Goal: Task Accomplishment & Management: Use online tool/utility

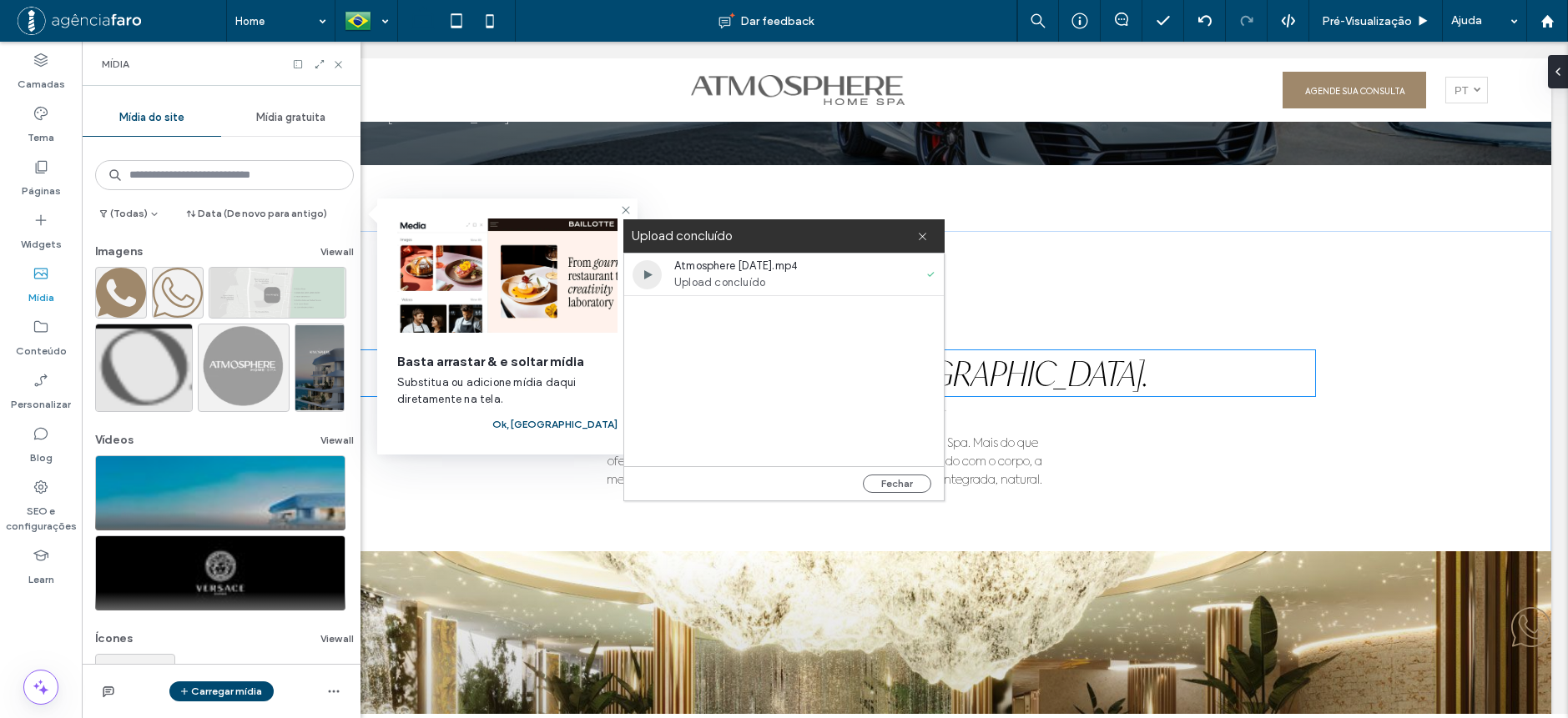
scroll to position [1585, 0]
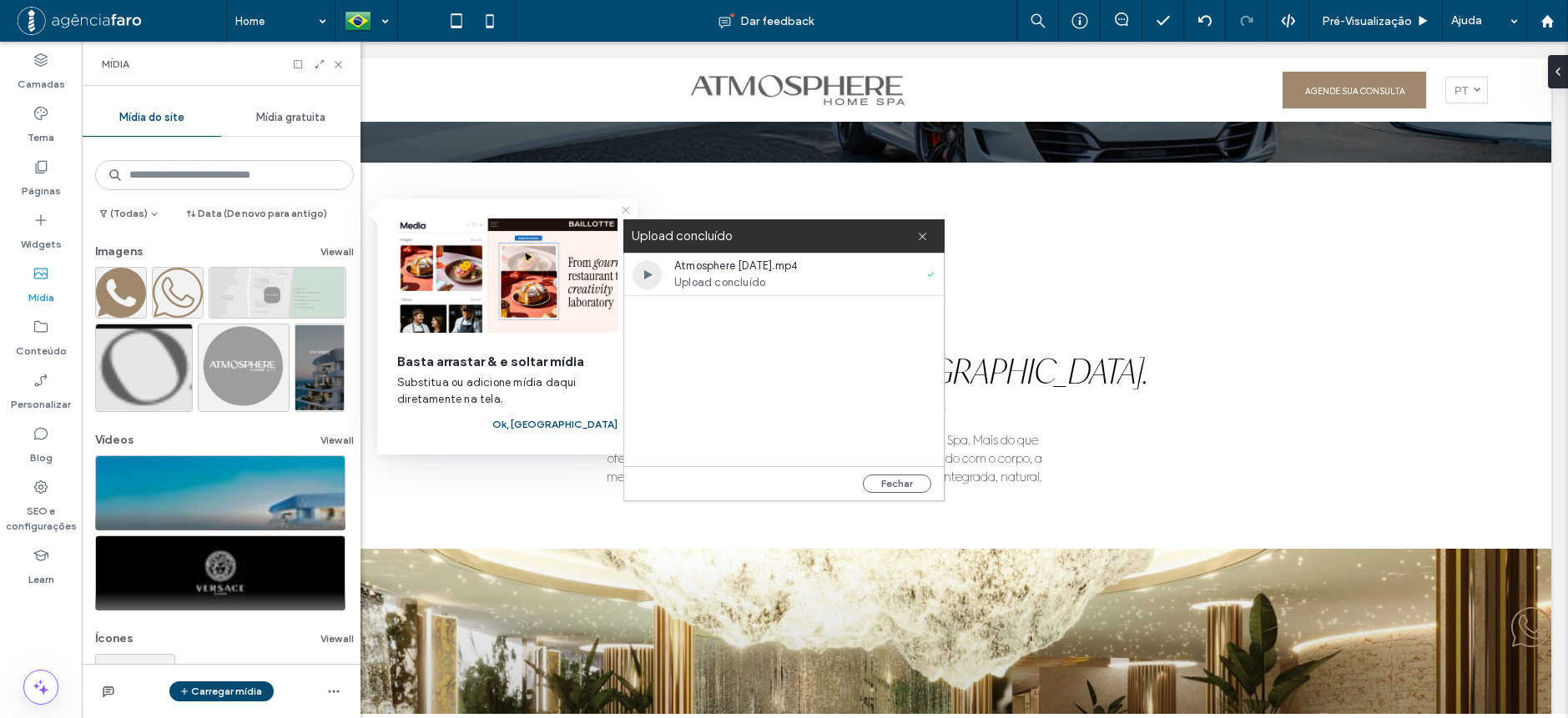
click at [628, 215] on icon at bounding box center [626, 210] width 13 height 13
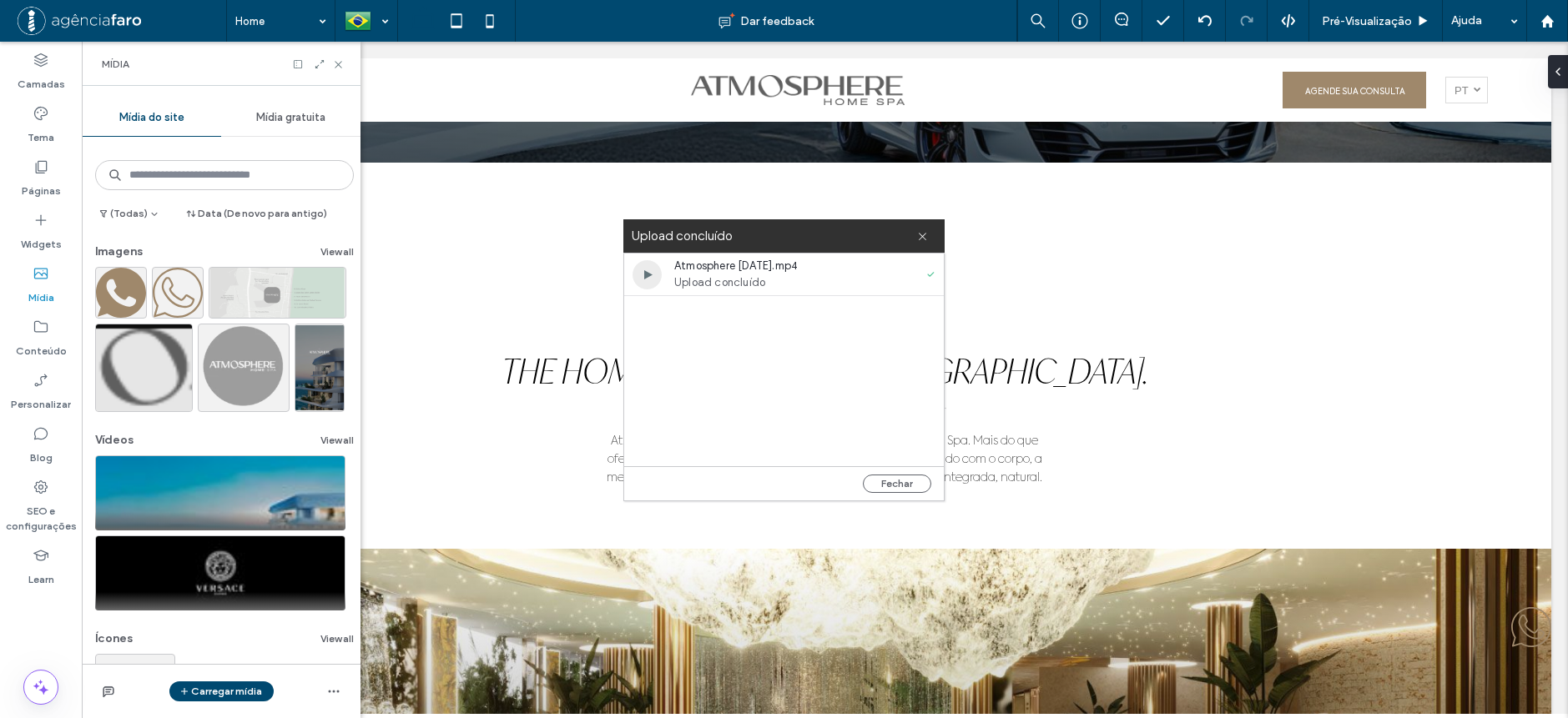
click at [932, 238] on div "Upload concluído" at bounding box center [783, 236] width 321 height 34
click at [924, 237] on use at bounding box center [923, 236] width 7 height 7
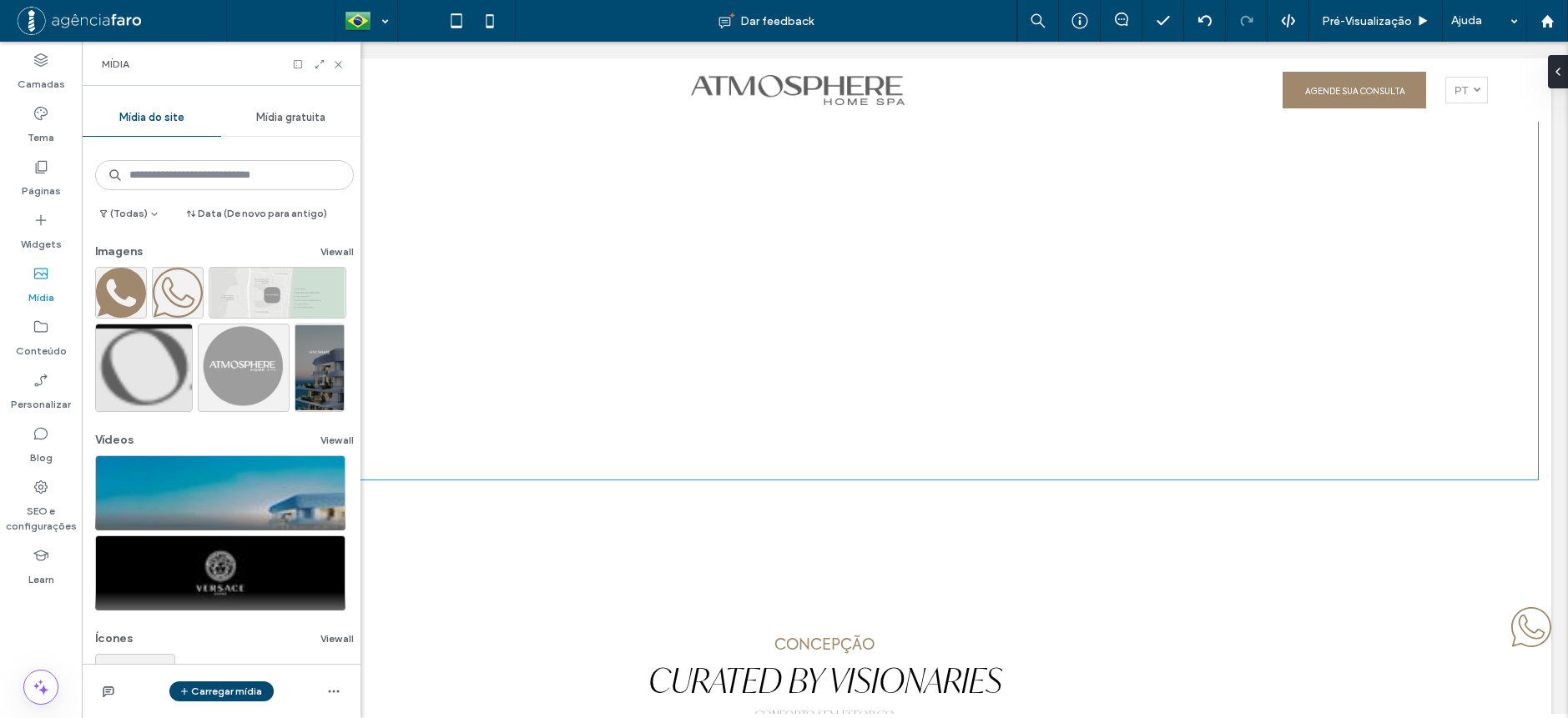
scroll to position [7758, 0]
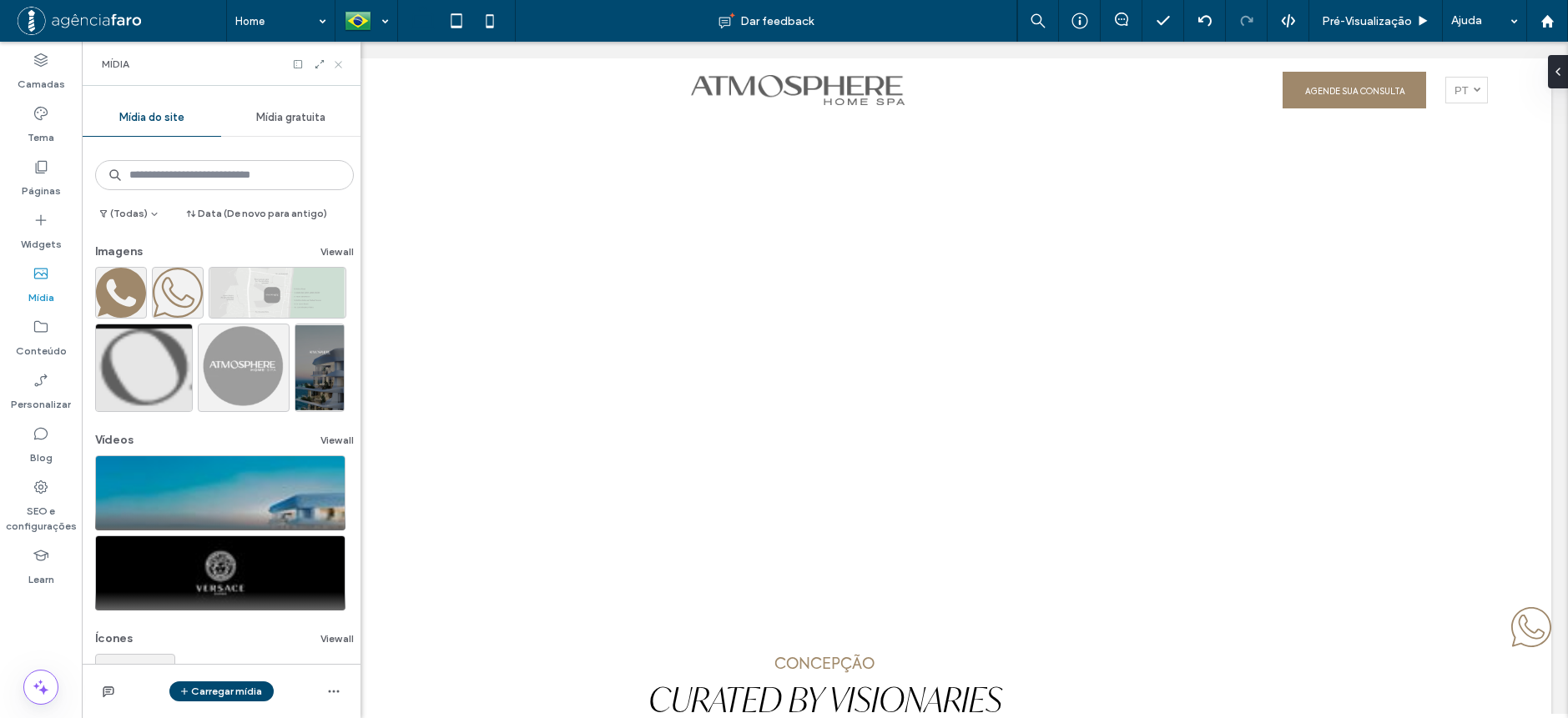
click at [344, 63] on icon at bounding box center [339, 65] width 12 height 12
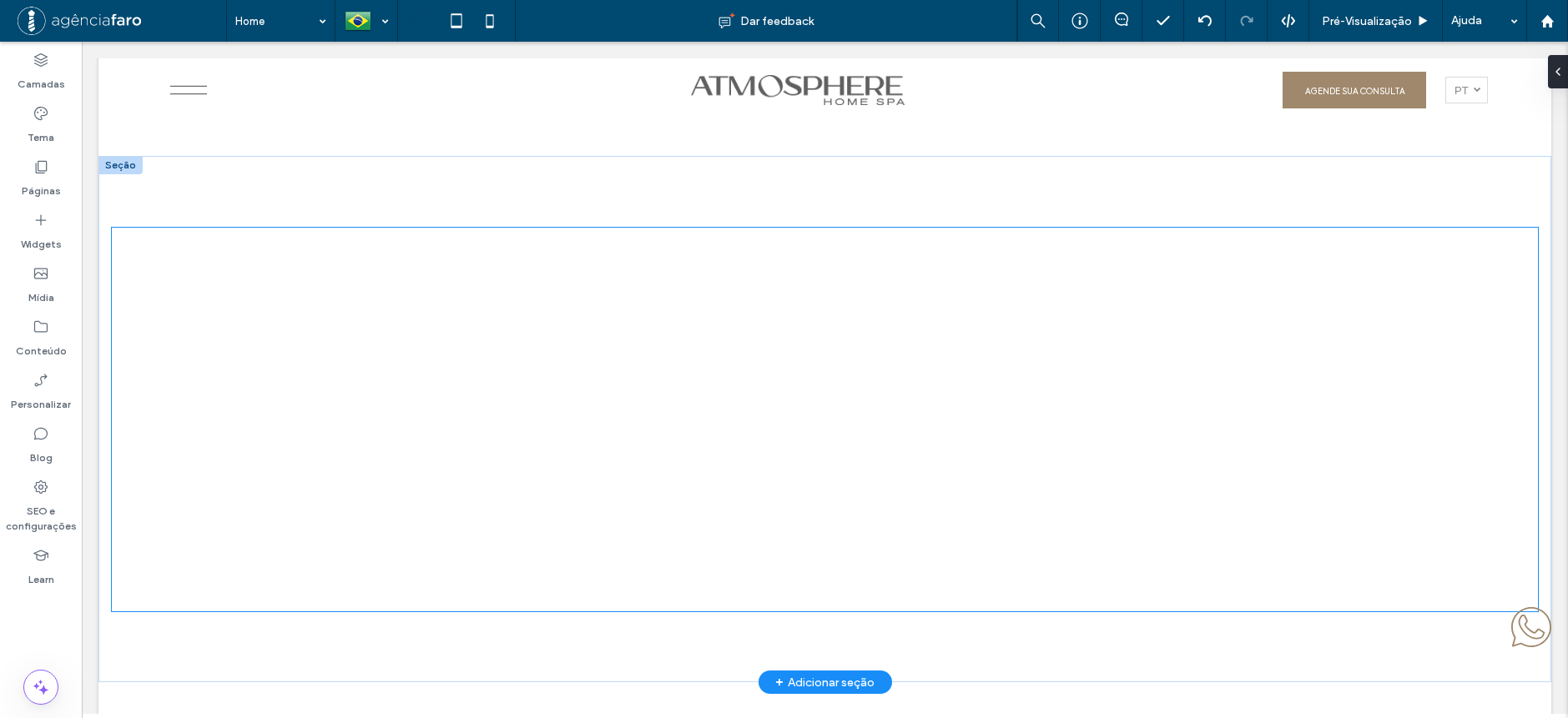
scroll to position [7675, 0]
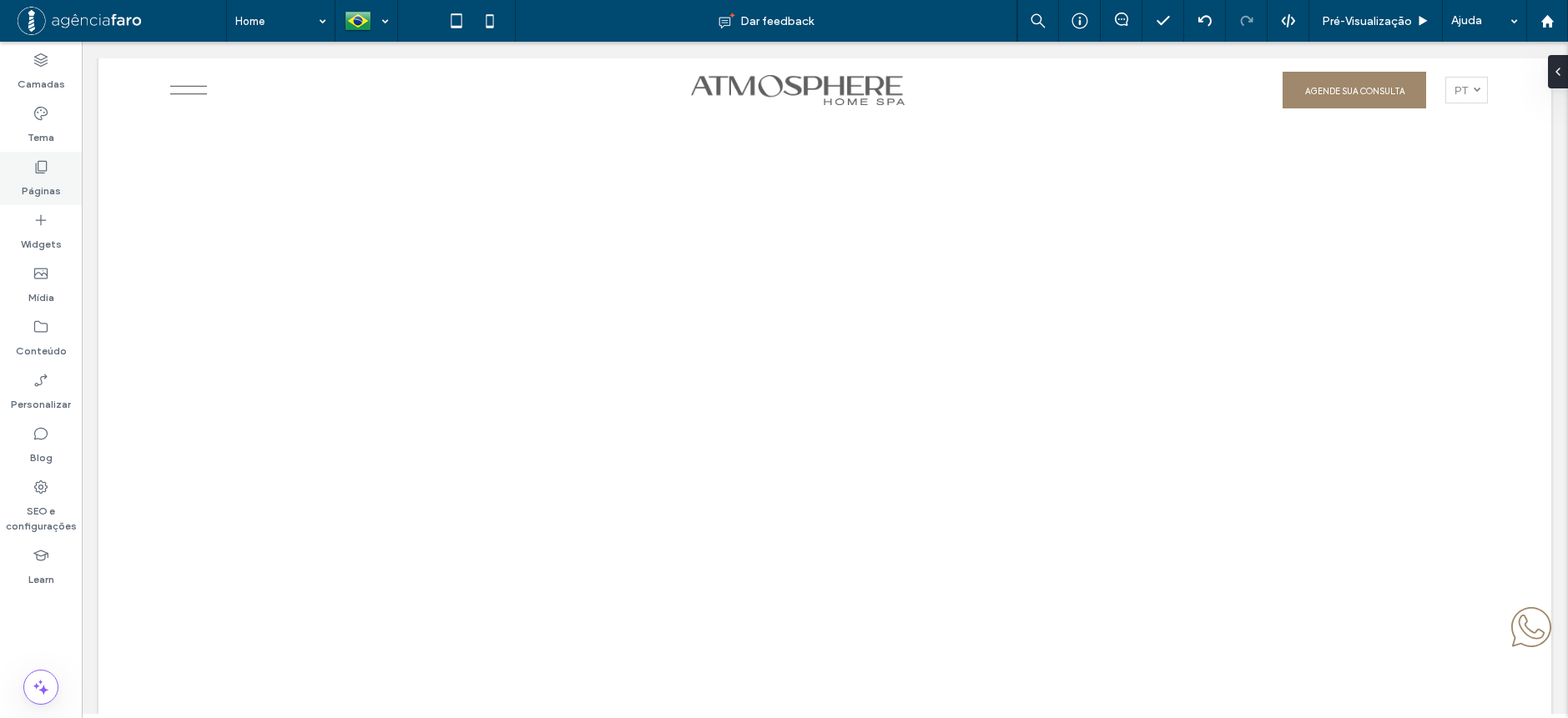
click at [64, 174] on div "Páginas" at bounding box center [41, 179] width 82 height 53
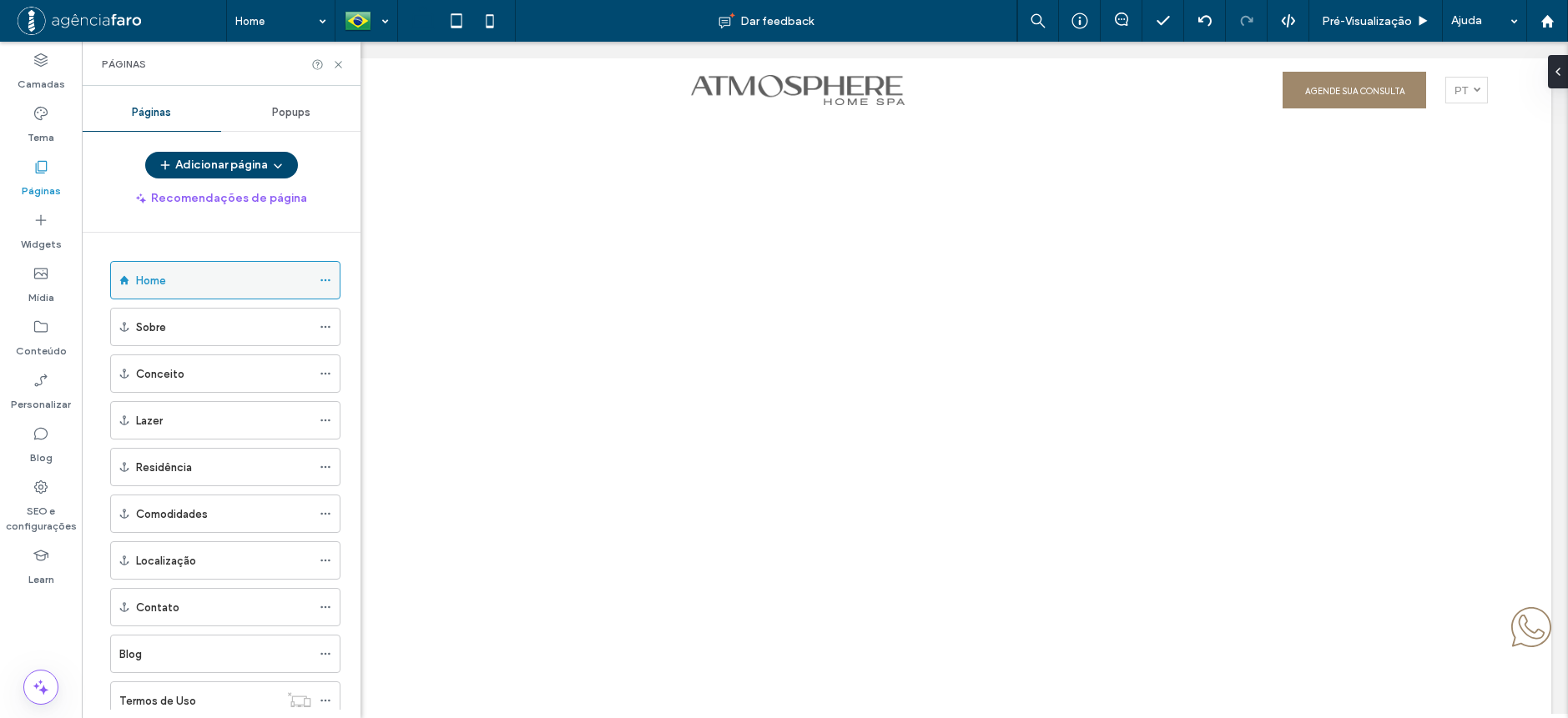
click at [320, 280] on div "Home" at bounding box center [225, 280] width 230 height 38
click at [327, 279] on icon at bounding box center [325, 280] width 12 height 12
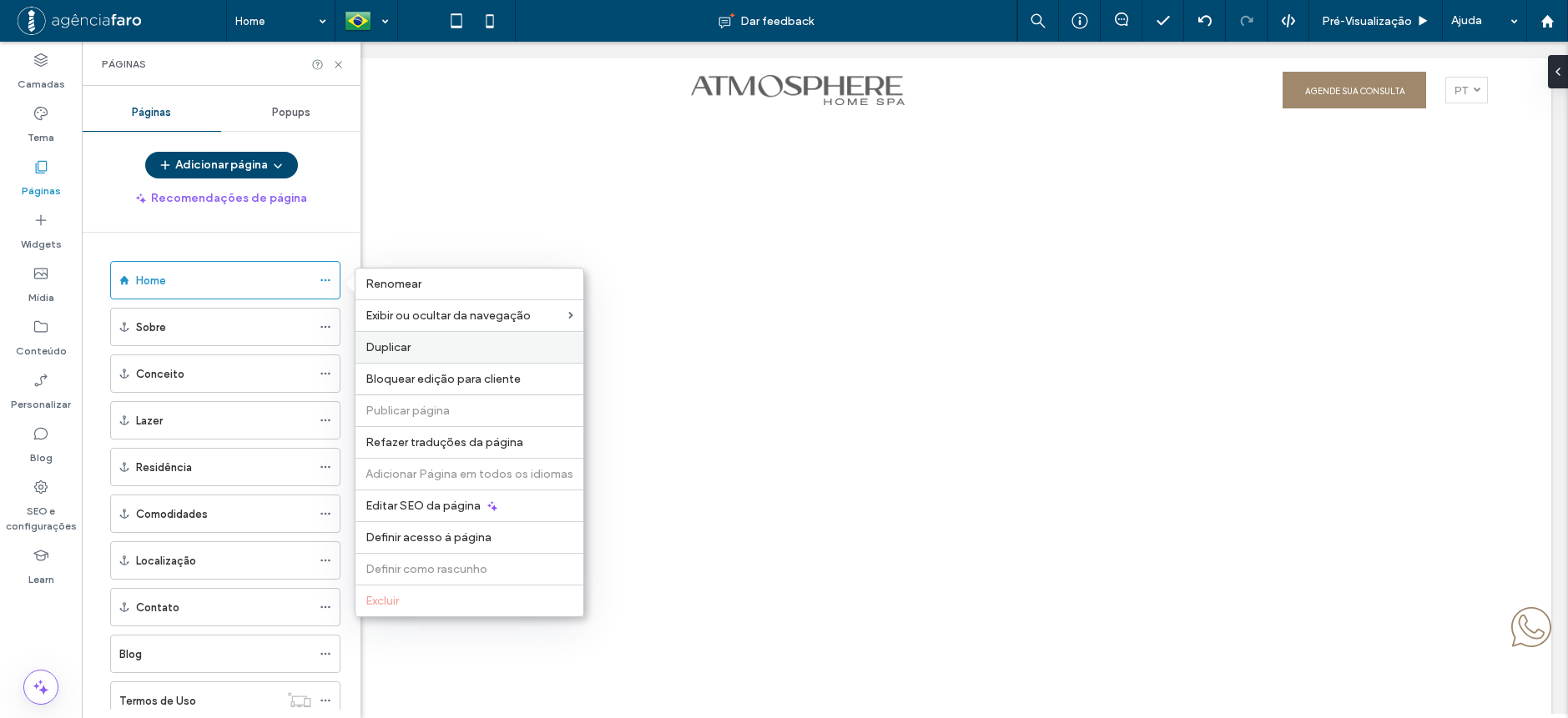
click at [415, 350] on label "Duplicar" at bounding box center [469, 347] width 208 height 14
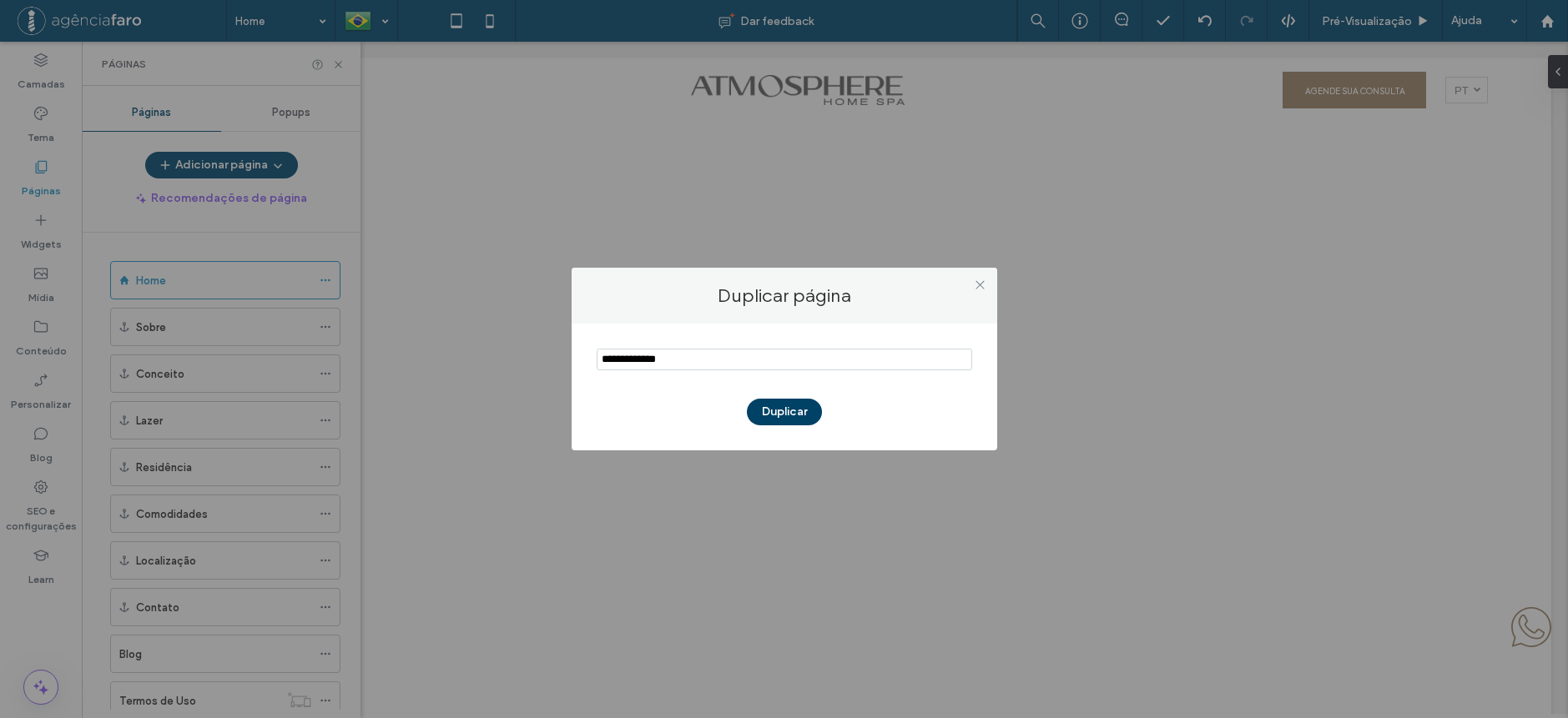
click at [794, 405] on button "Duplicar" at bounding box center [784, 412] width 75 height 27
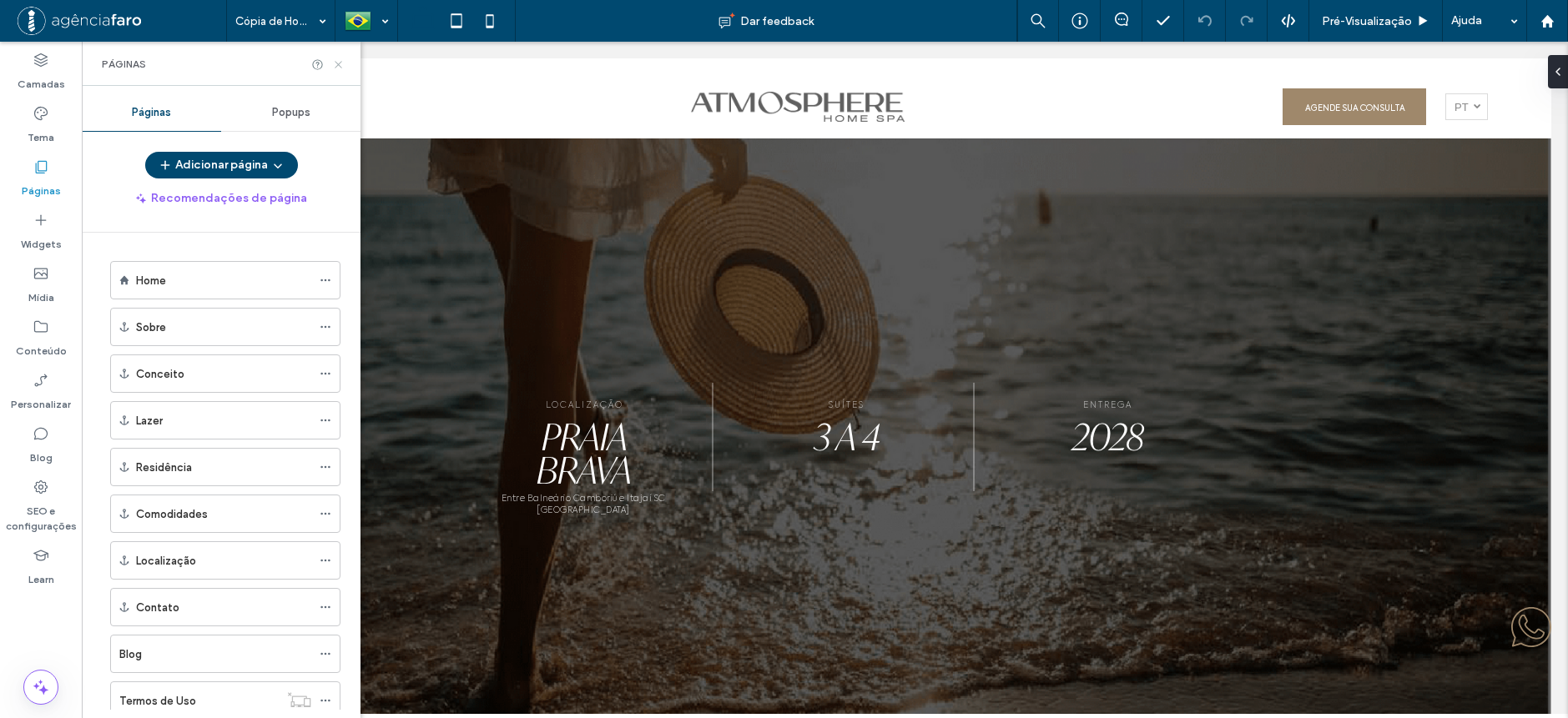
click at [343, 69] on icon at bounding box center [339, 65] width 12 height 12
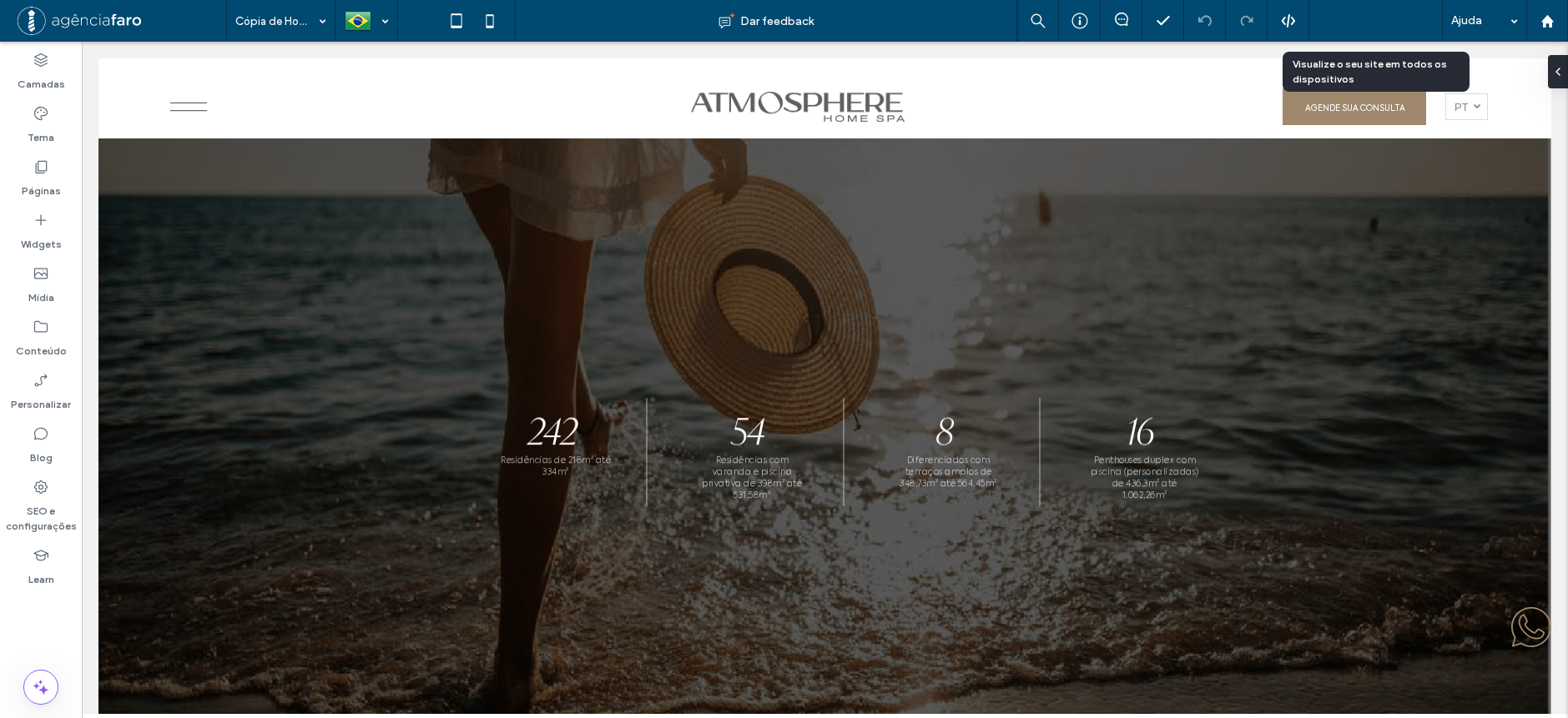
click at [1357, 12] on div "Pré-Visualizaçāo" at bounding box center [1376, 20] width 133 height 42
click at [1343, 28] on span "Pré-Visualizaçāo" at bounding box center [1366, 21] width 90 height 14
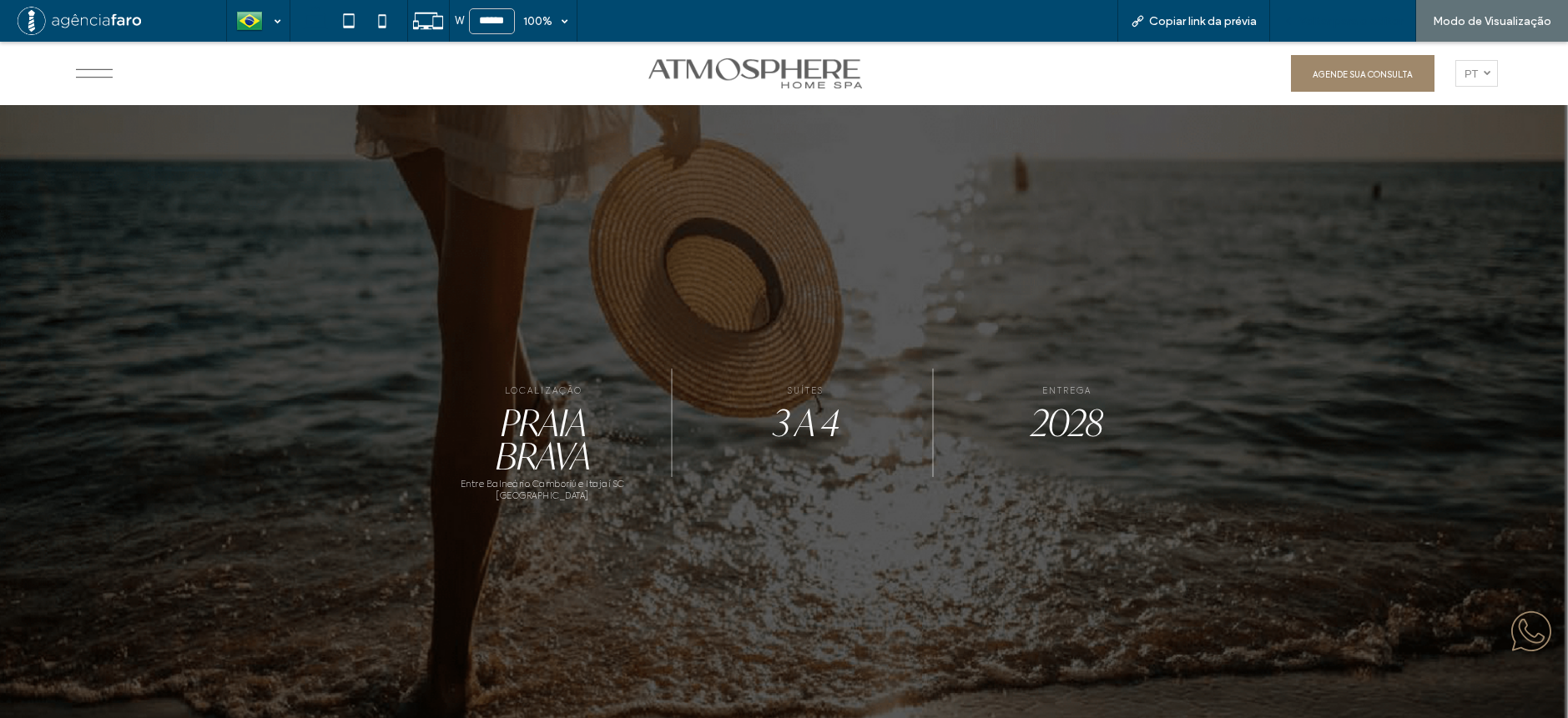
click at [1373, 23] on span "Voltar para o editor" at bounding box center [1351, 21] width 103 height 14
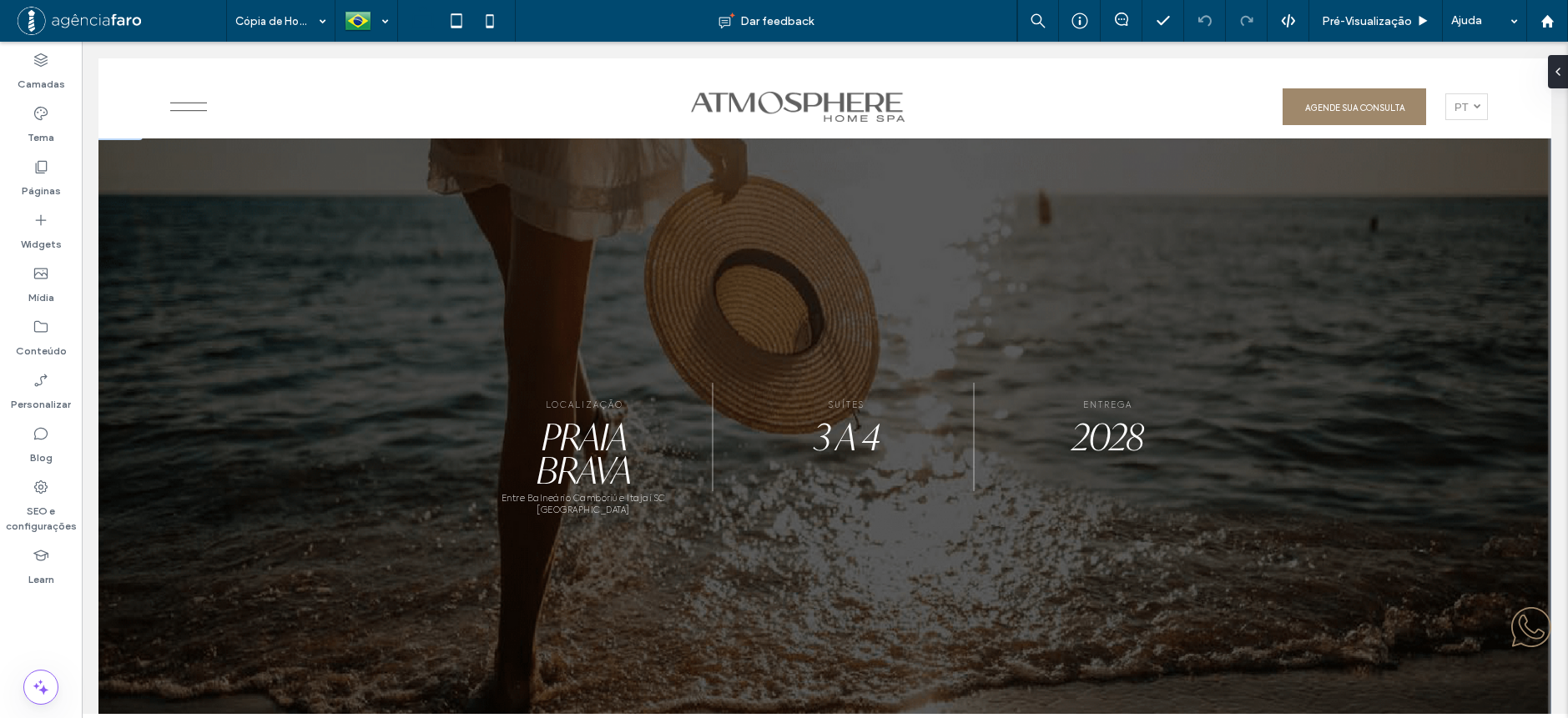
click at [984, 352] on img at bounding box center [825, 458] width 1453 height 673
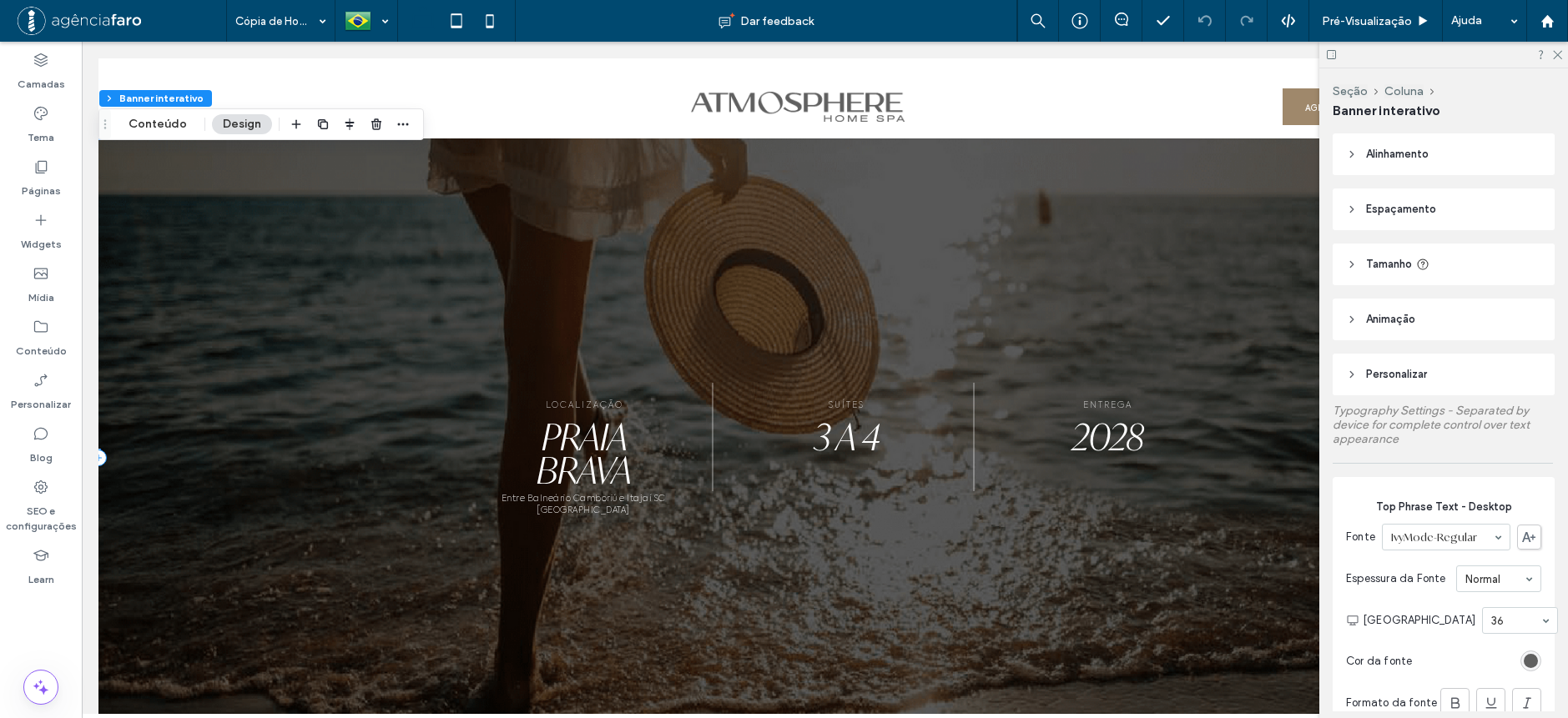
click at [242, 117] on button "Design" at bounding box center [242, 124] width 60 height 20
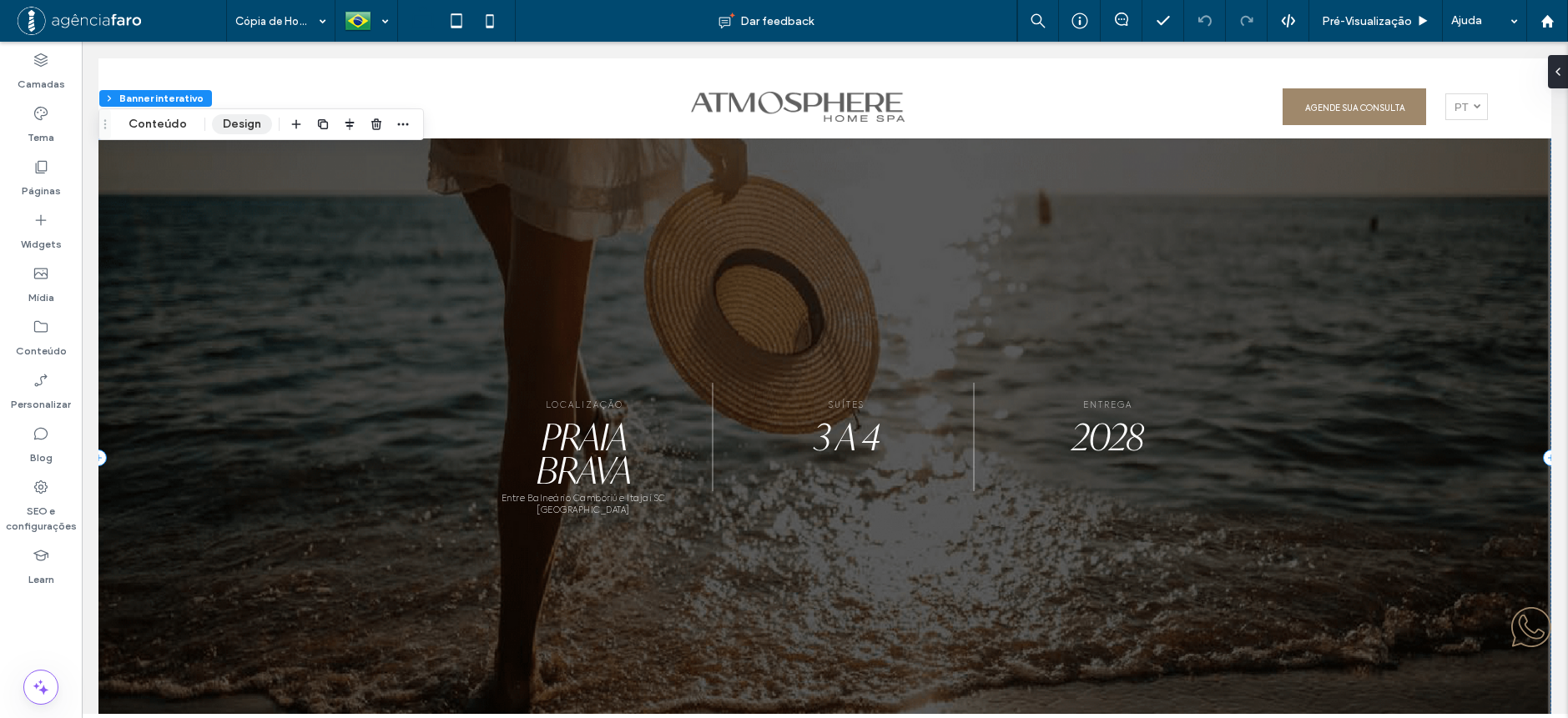
click at [236, 125] on button "Design" at bounding box center [242, 124] width 60 height 20
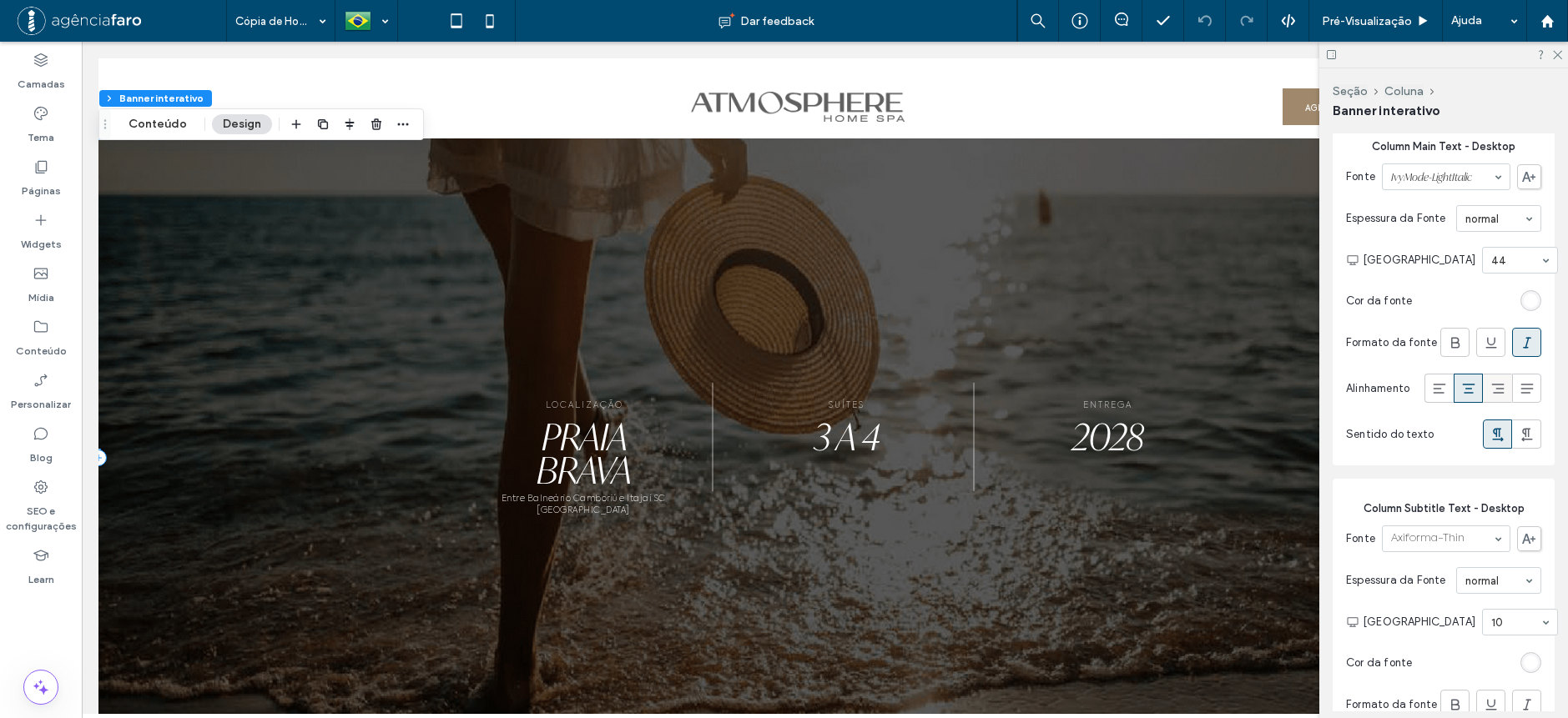
scroll to position [1168, 0]
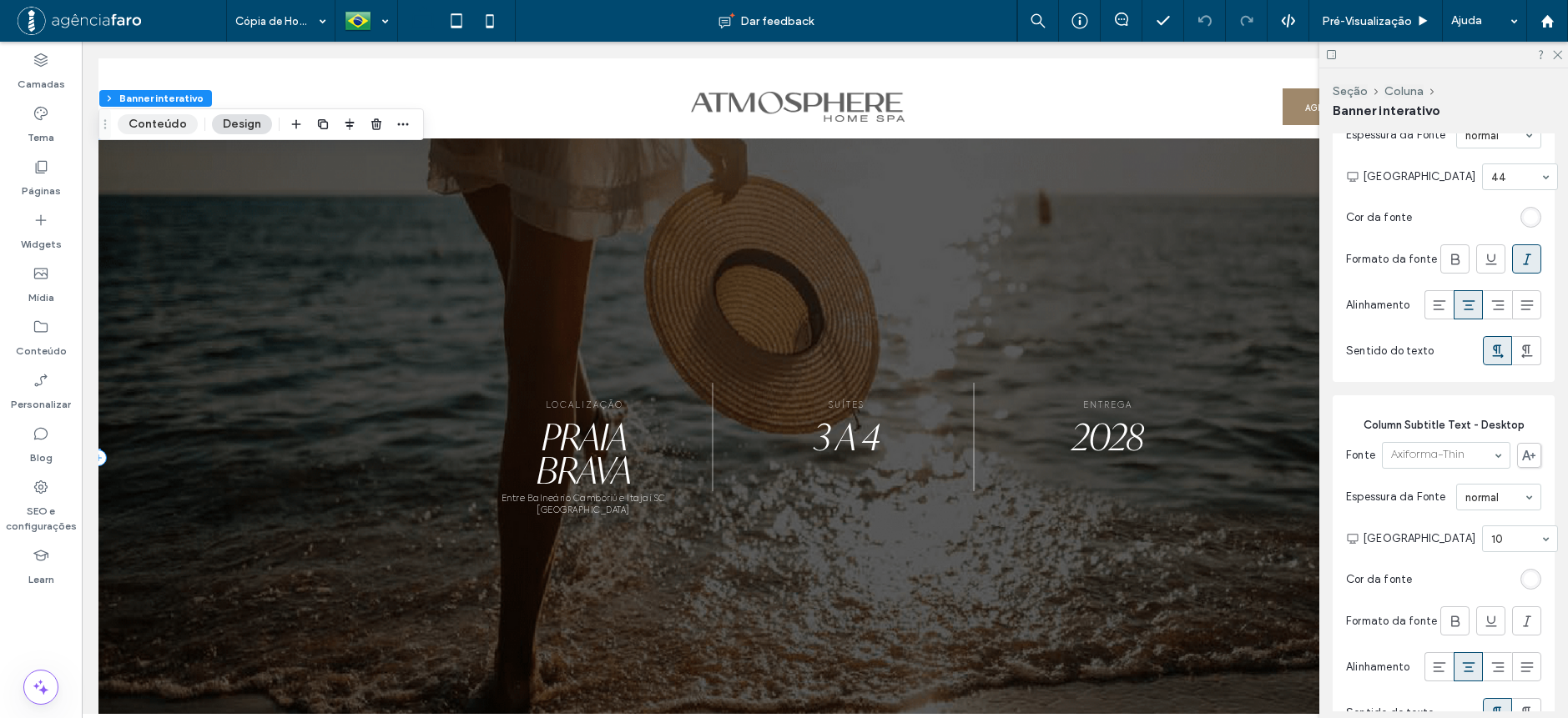
click at [160, 118] on button "Conteúdo" at bounding box center [157, 124] width 80 height 20
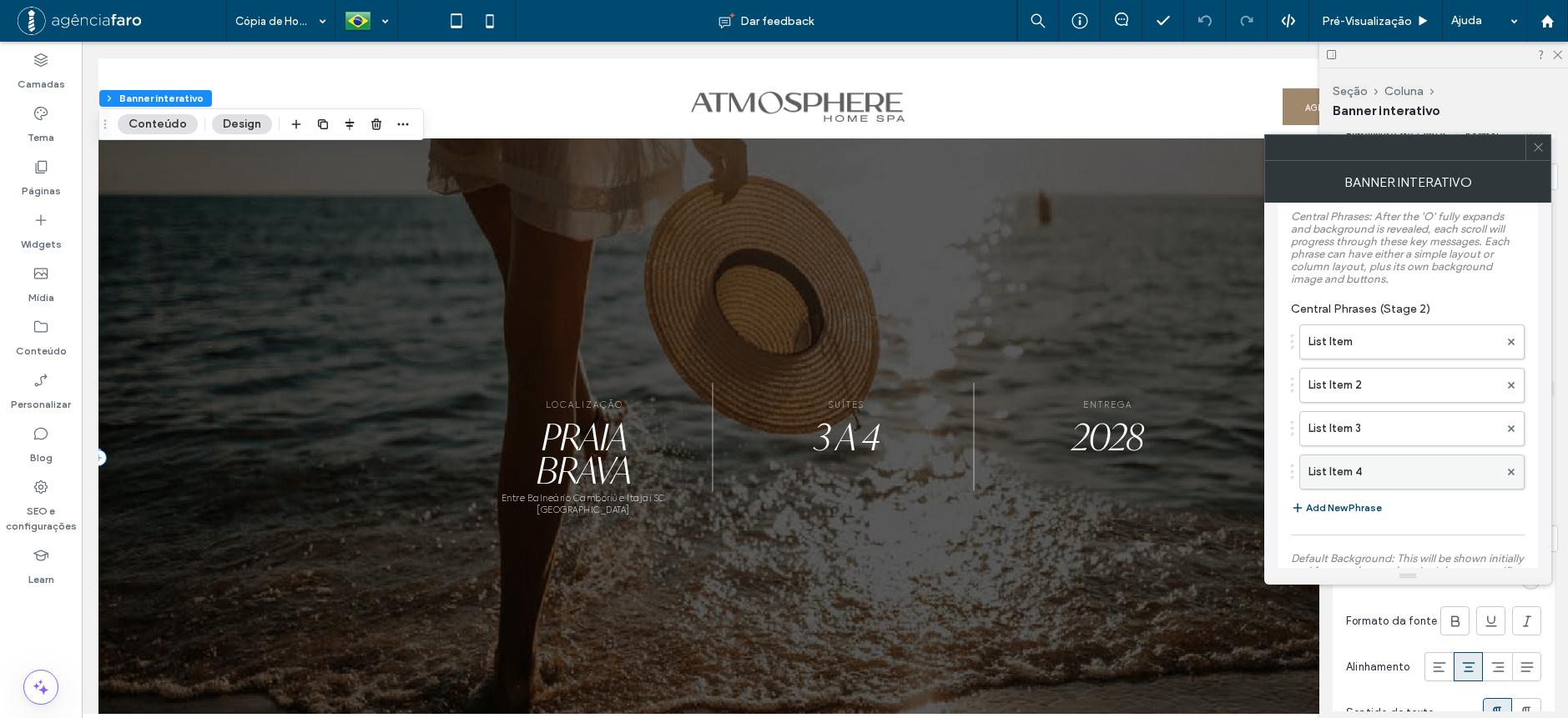
scroll to position [834, 0]
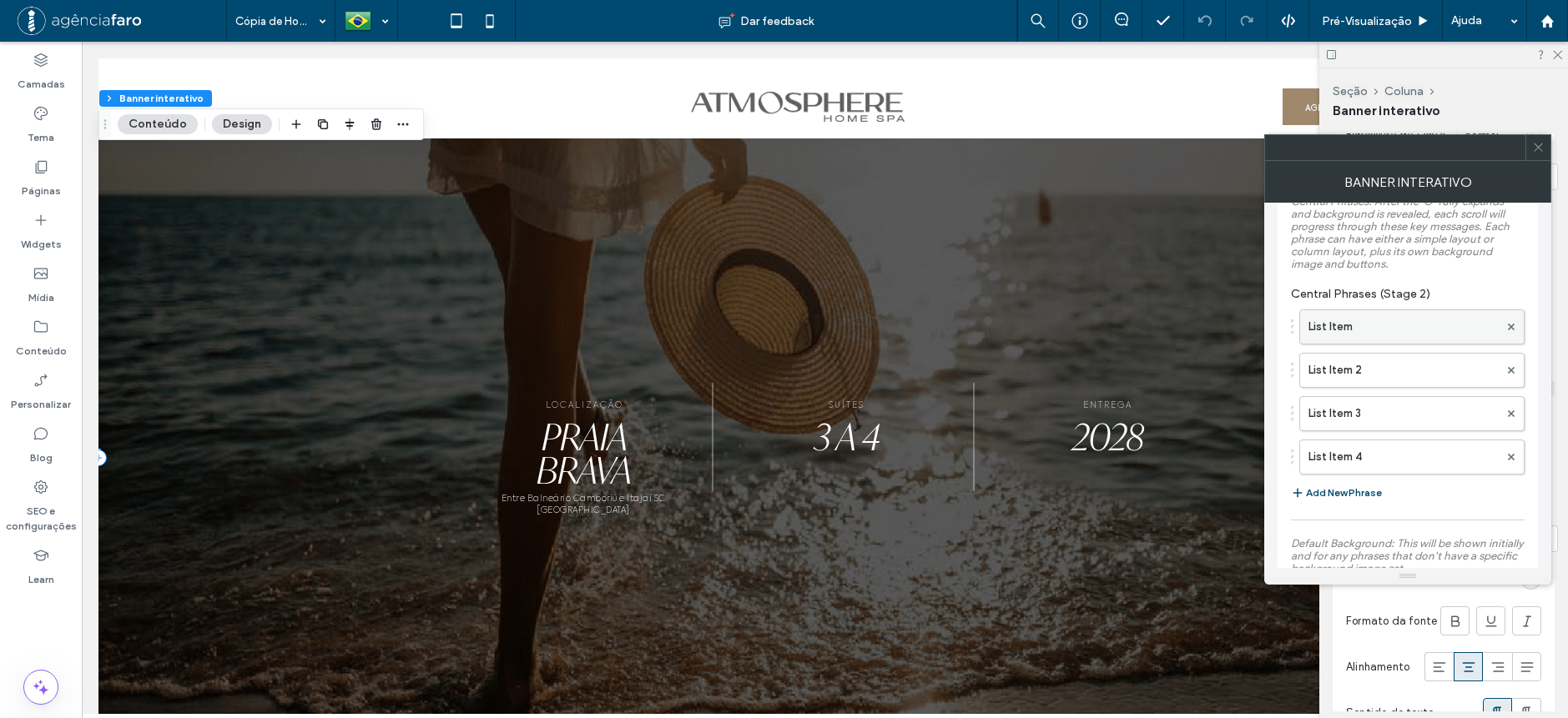
click at [1371, 318] on label "List Item" at bounding box center [1404, 327] width 190 height 34
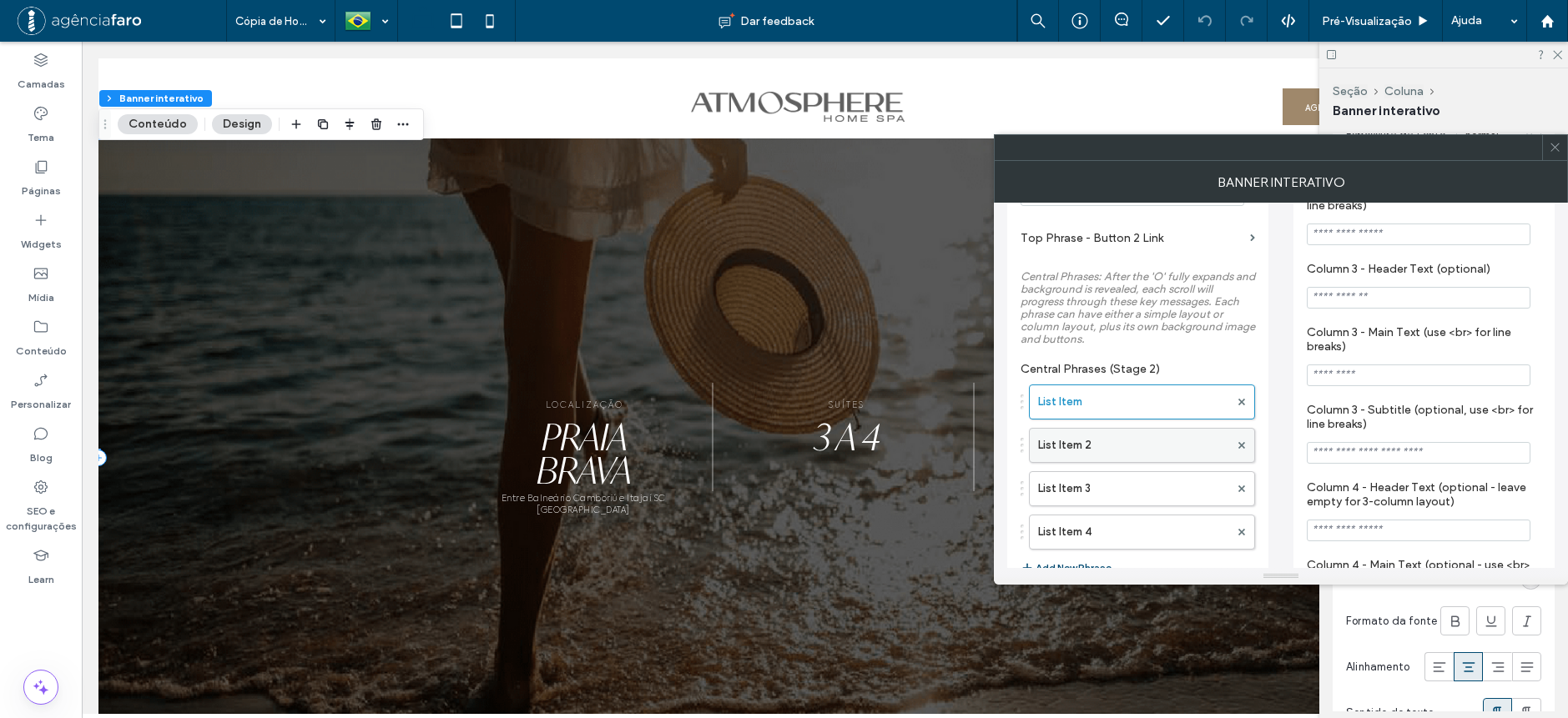
scroll to position [751, 0]
click at [1158, 445] on label "List Item 2" at bounding box center [1133, 442] width 191 height 34
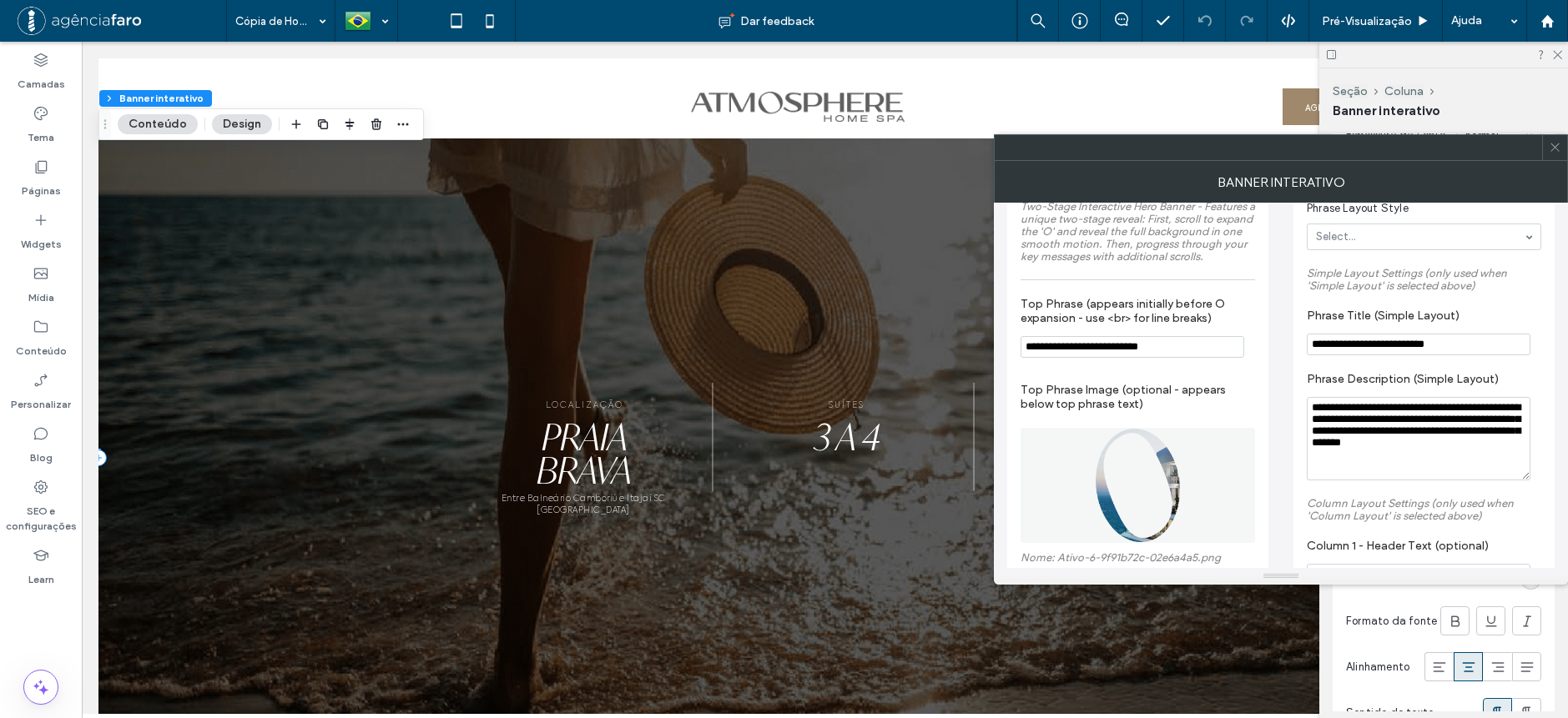
scroll to position [0, 0]
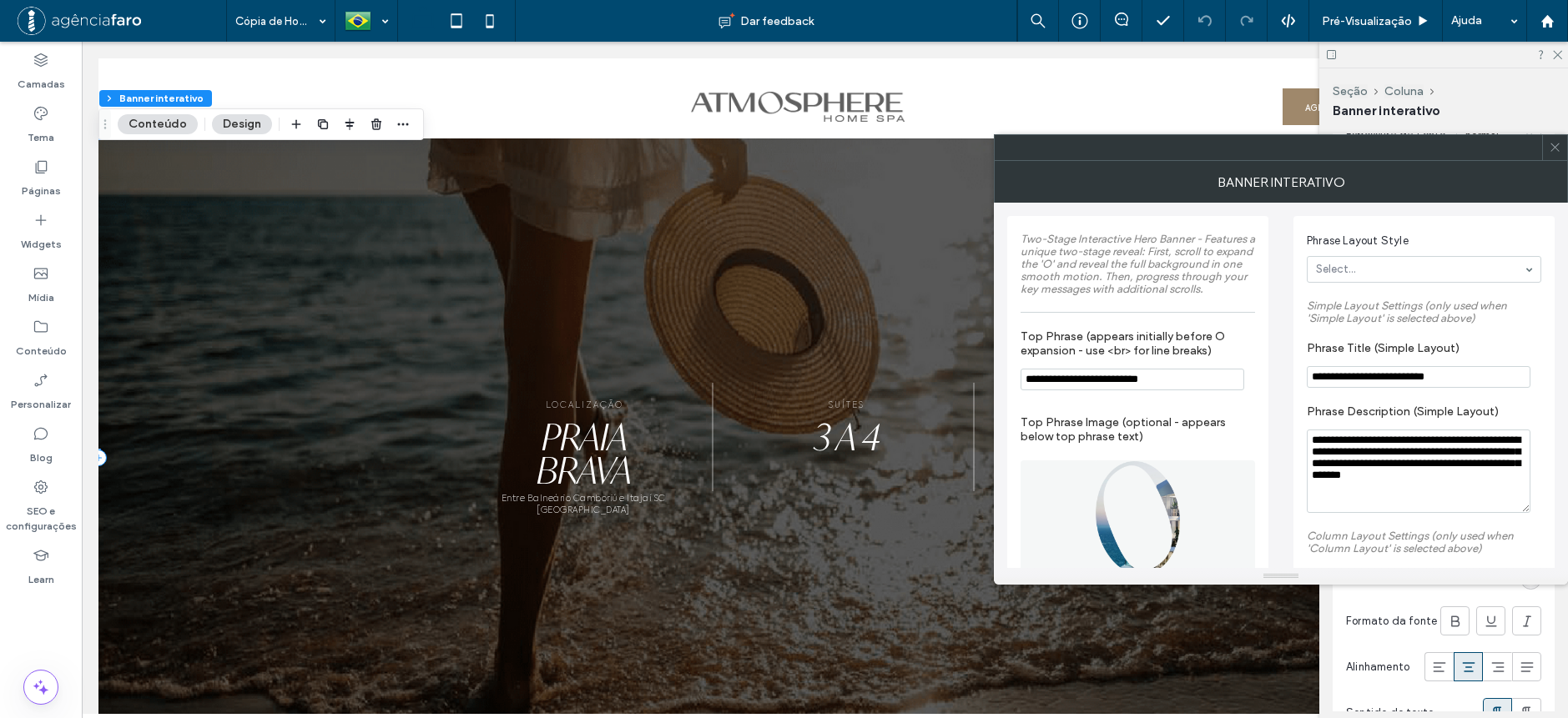
click at [1554, 151] on icon at bounding box center [1555, 148] width 12 height 12
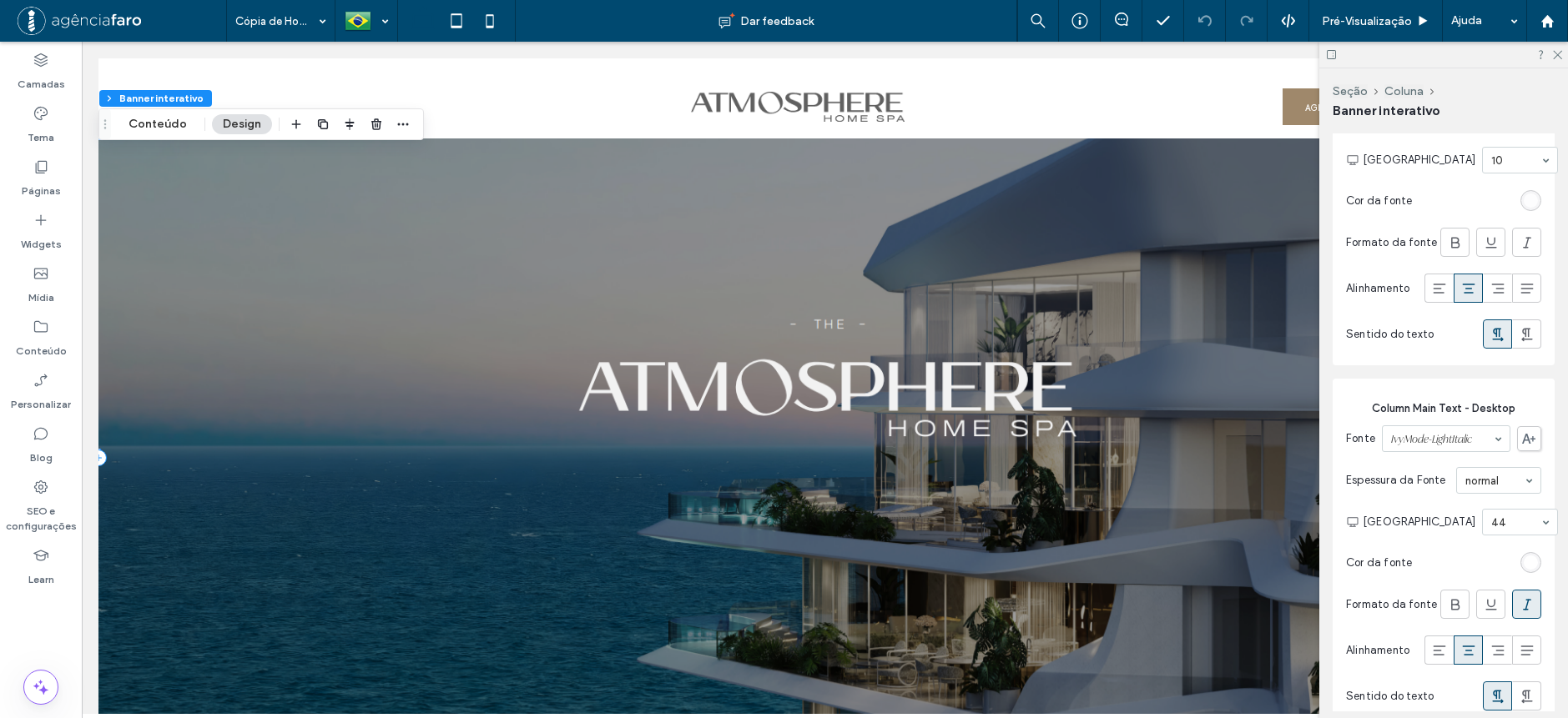
scroll to position [751, 0]
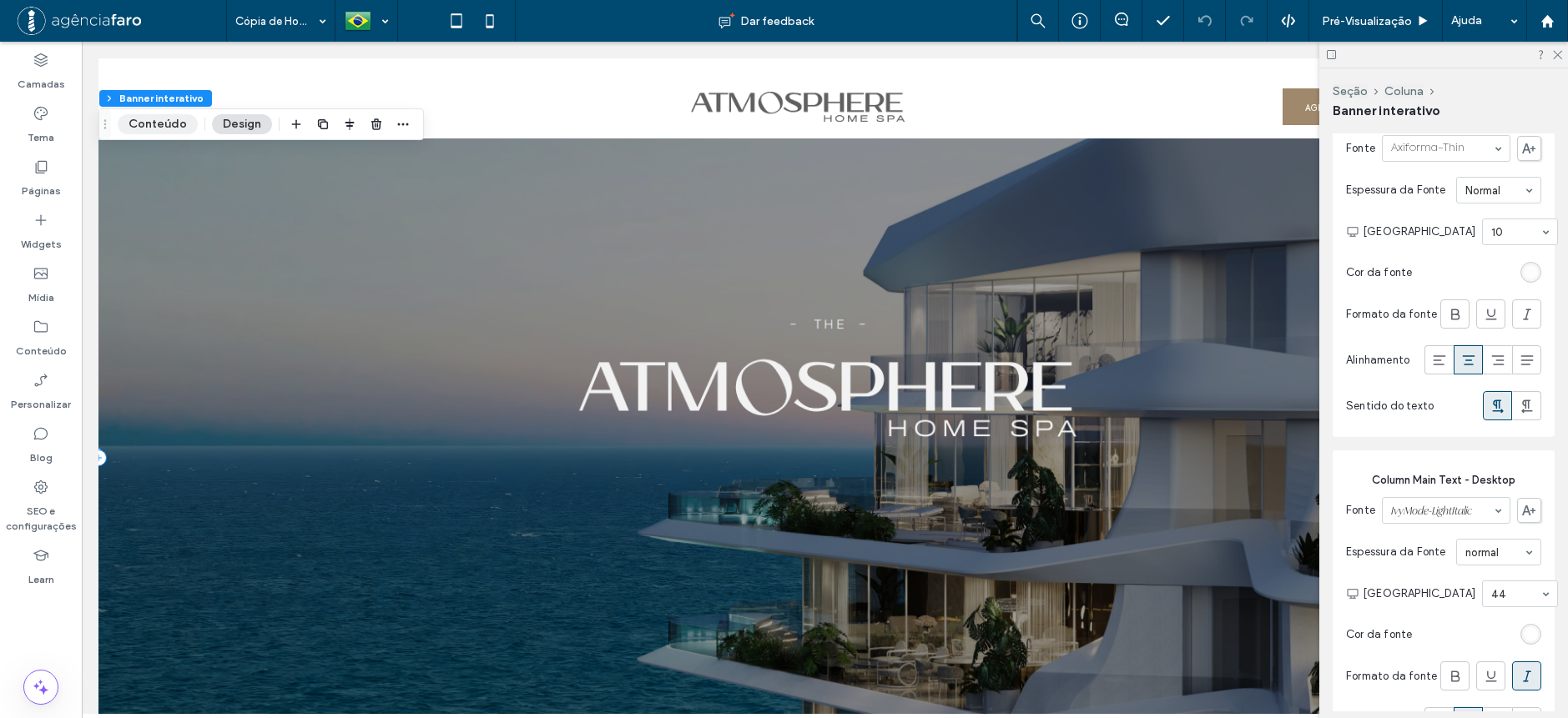
click at [155, 124] on button "Conteúdo" at bounding box center [157, 124] width 80 height 20
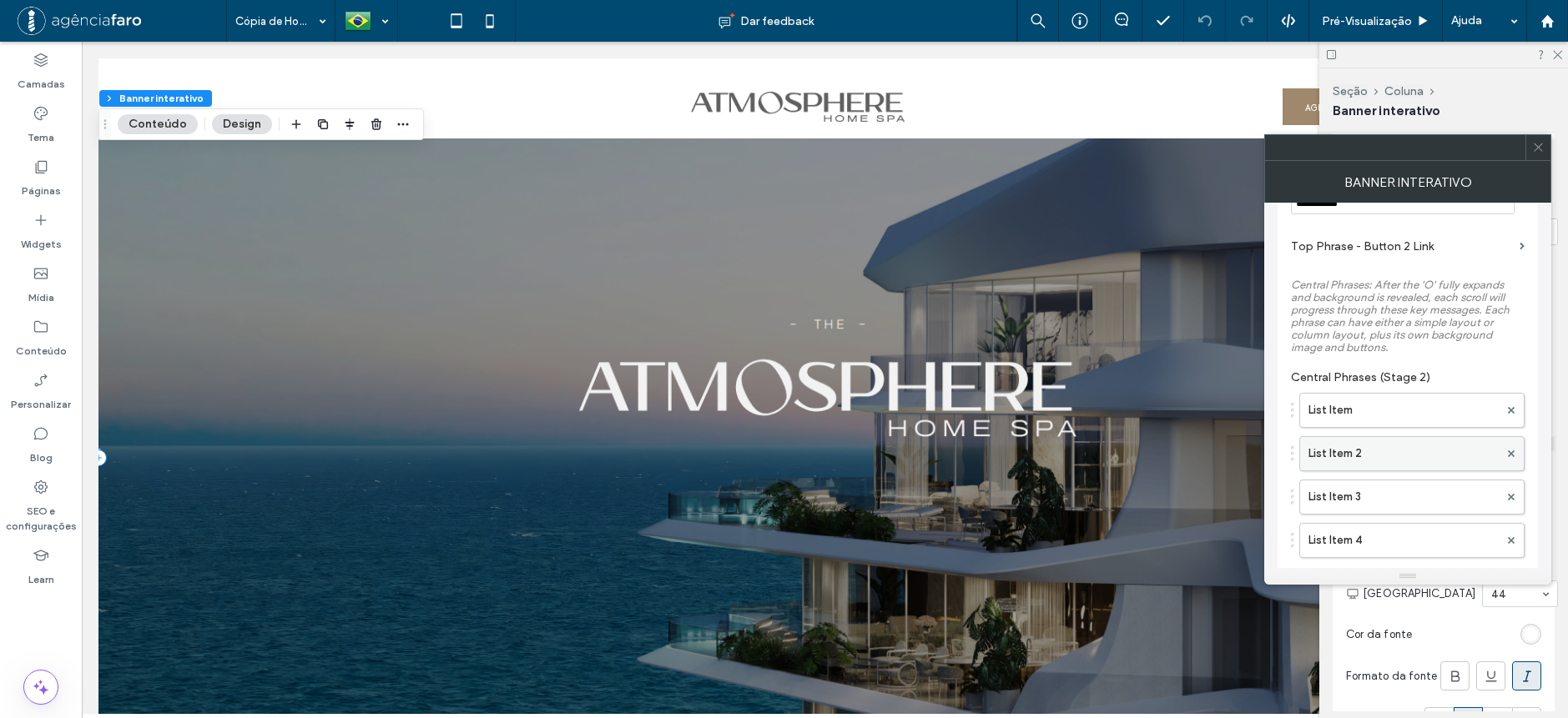
click at [1382, 451] on label "List Item 2" at bounding box center [1404, 454] width 190 height 34
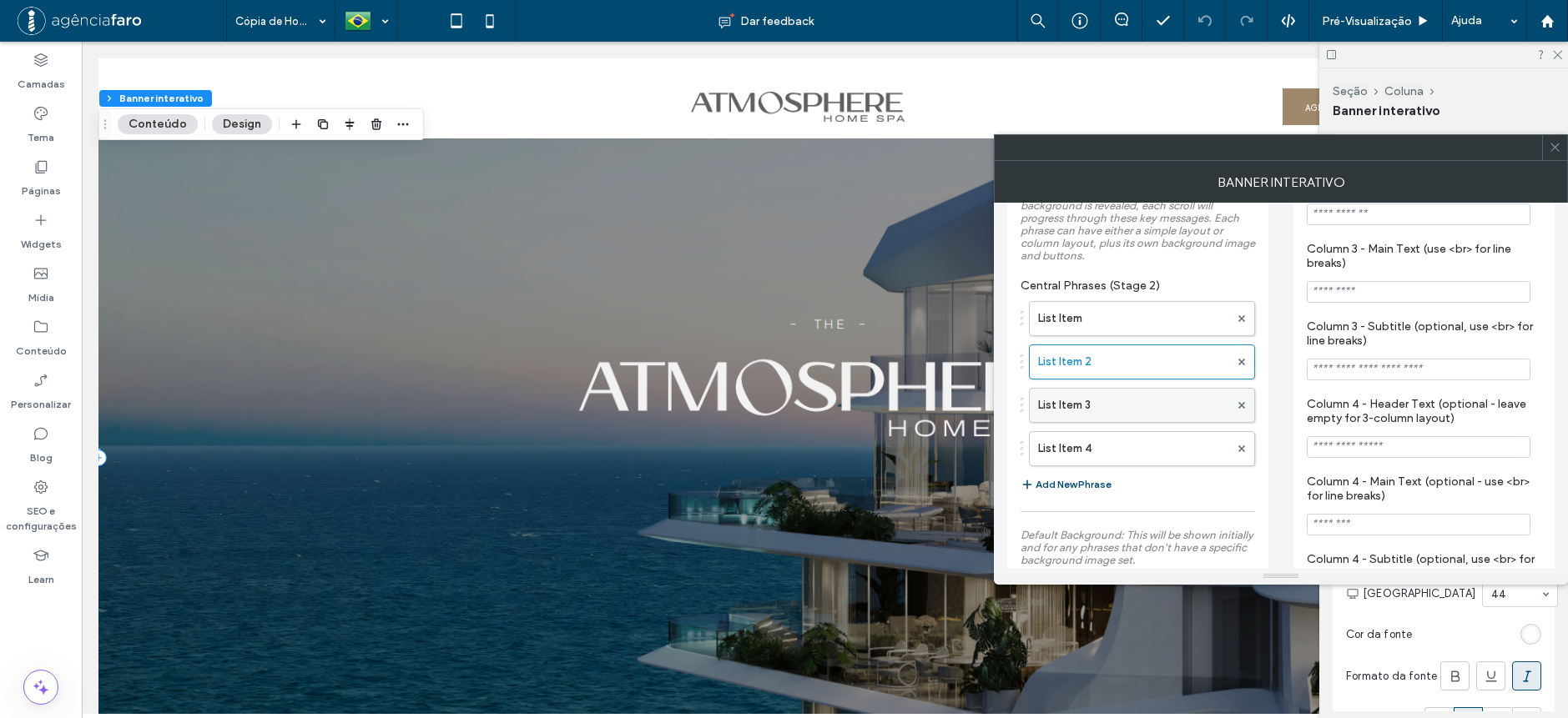
scroll to position [834, 0]
click at [1098, 417] on label "List Item 3" at bounding box center [1133, 402] width 191 height 34
click at [1093, 456] on label "List Item 4" at bounding box center [1133, 445] width 191 height 34
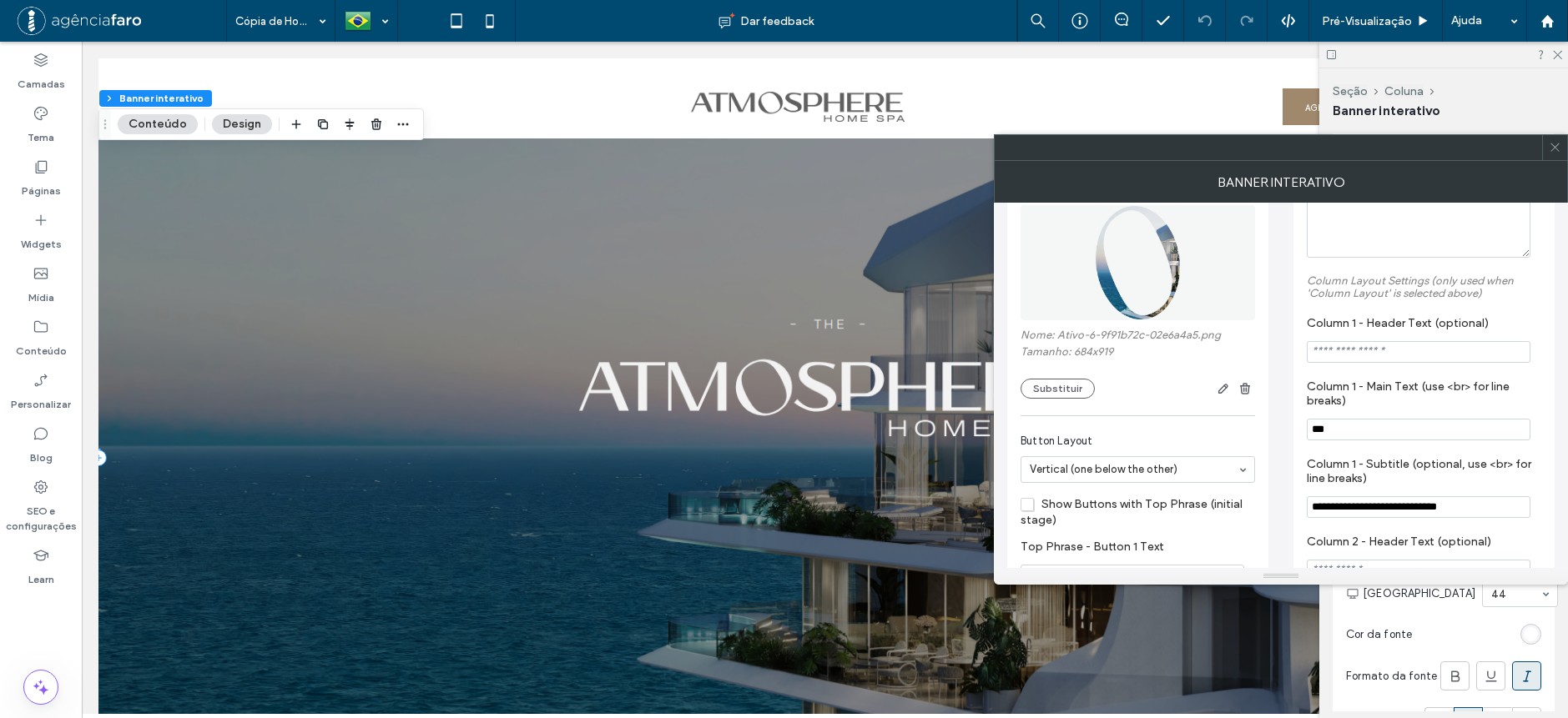
scroll to position [251, 0]
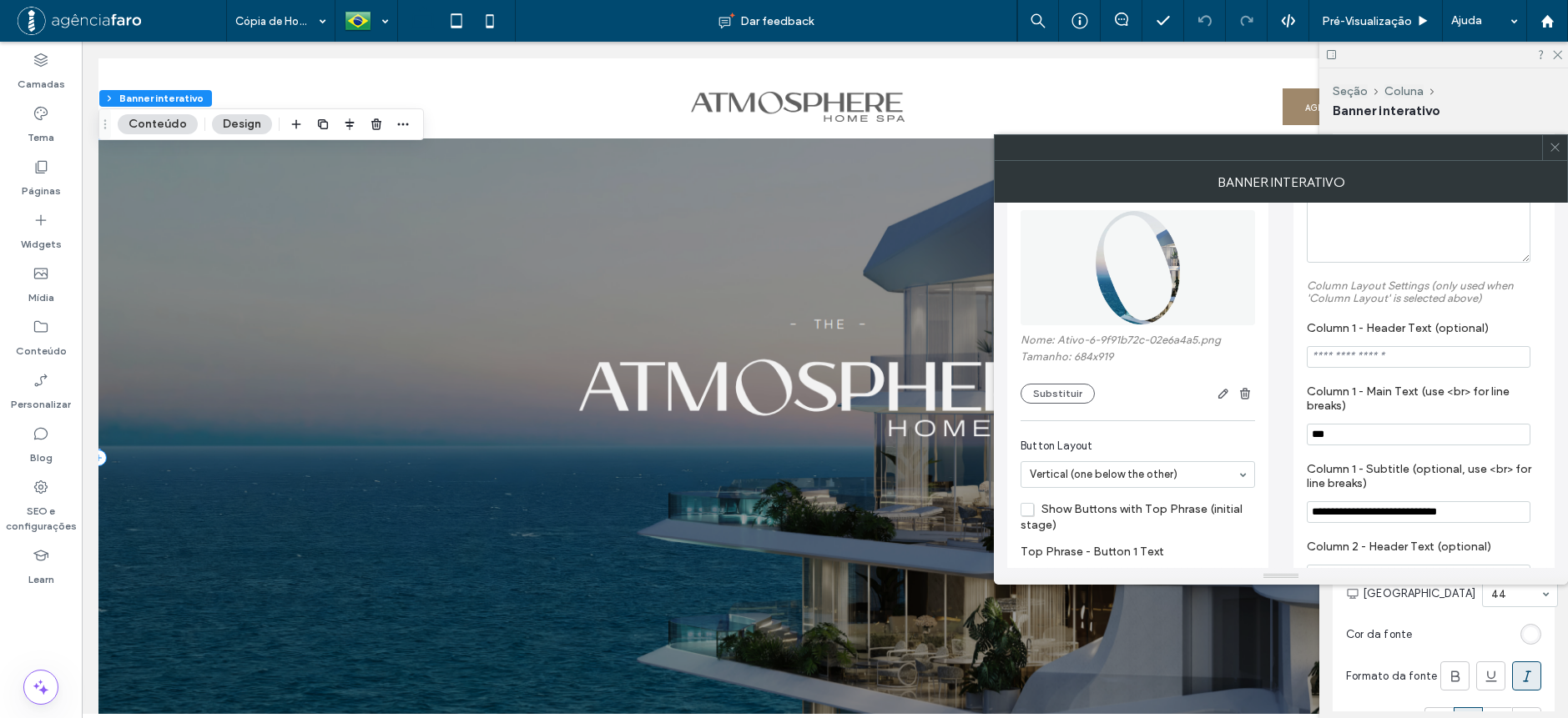
click at [1553, 156] on span at bounding box center [1555, 148] width 12 height 25
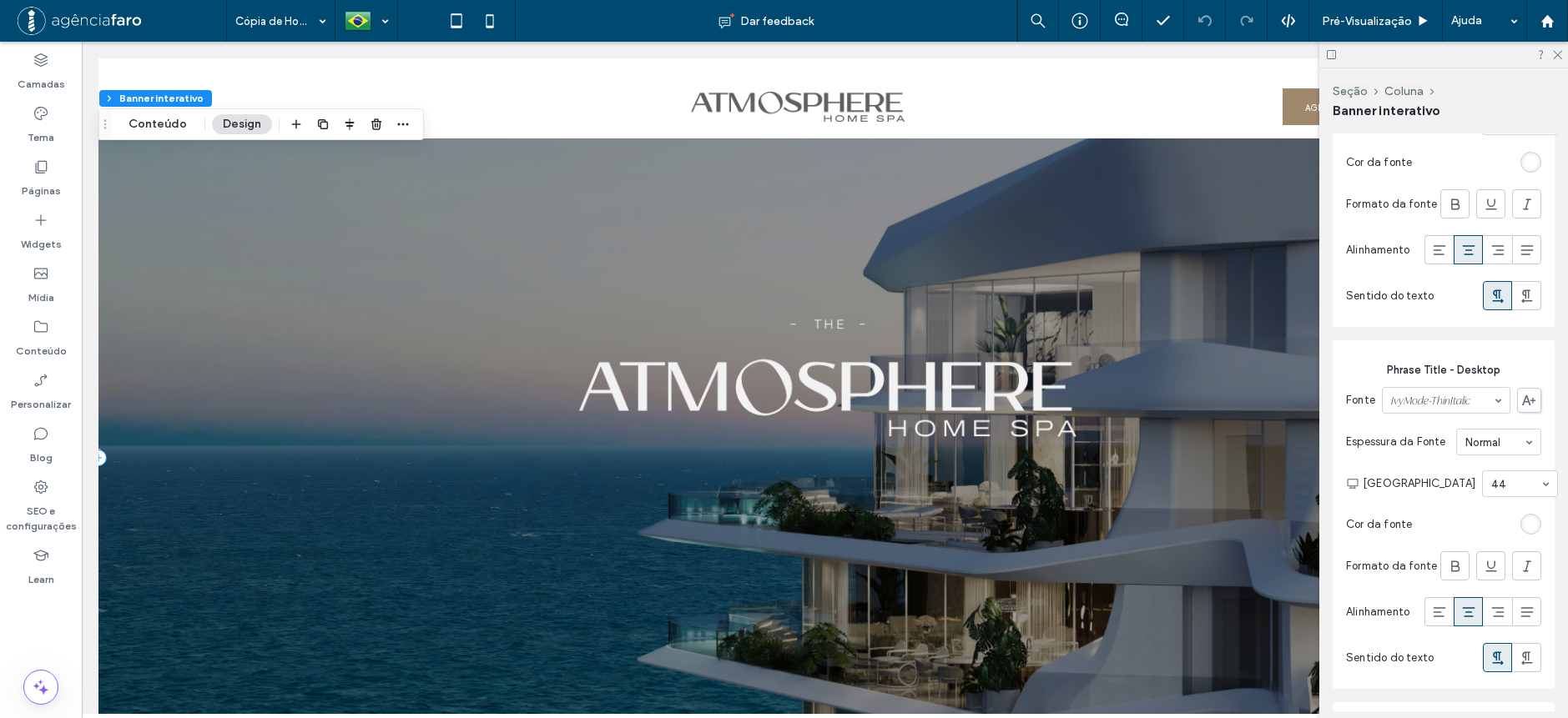
scroll to position [1669, 0]
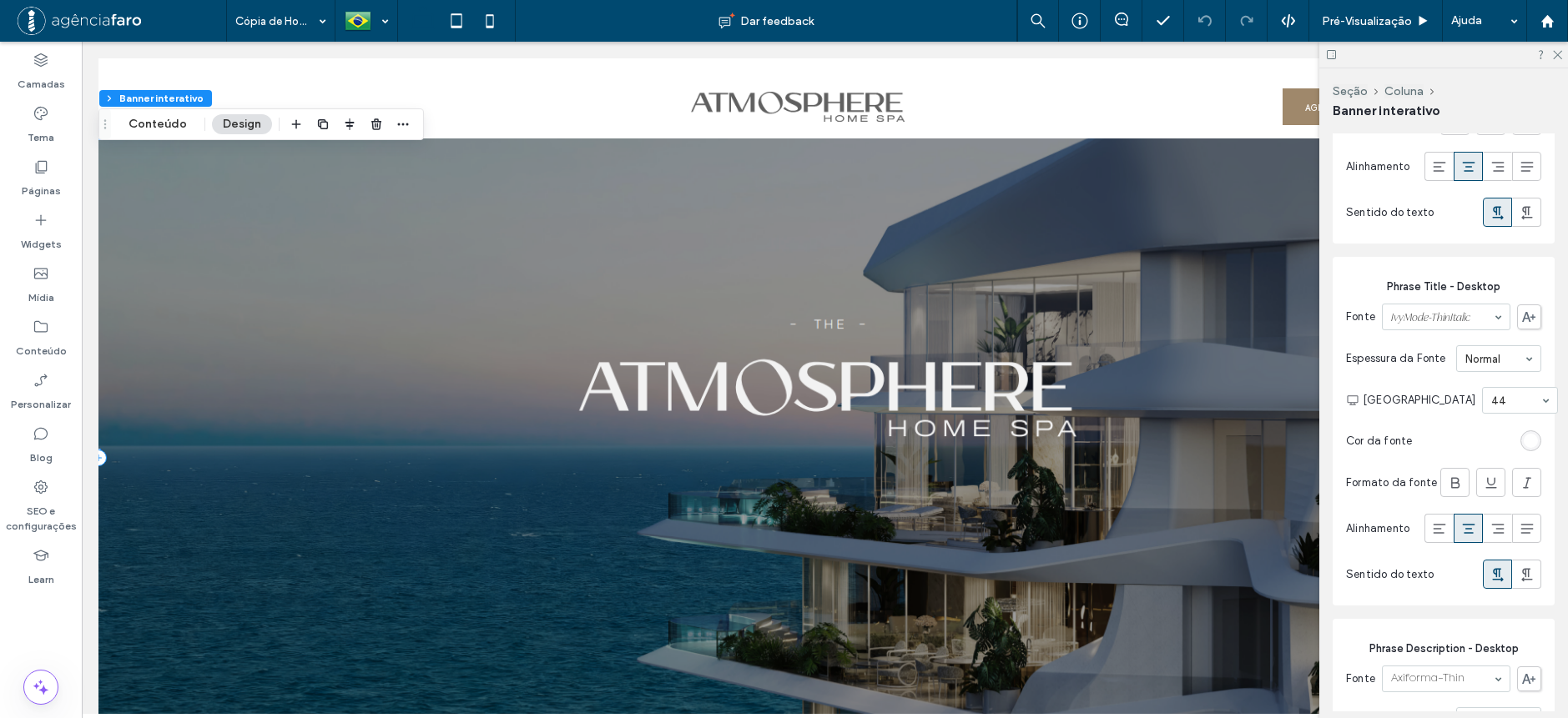
click at [1441, 459] on section "Cor da fonte" at bounding box center [1444, 441] width 196 height 37
click at [1357, 17] on span "Pré-Visualizaçāo" at bounding box center [1366, 21] width 90 height 14
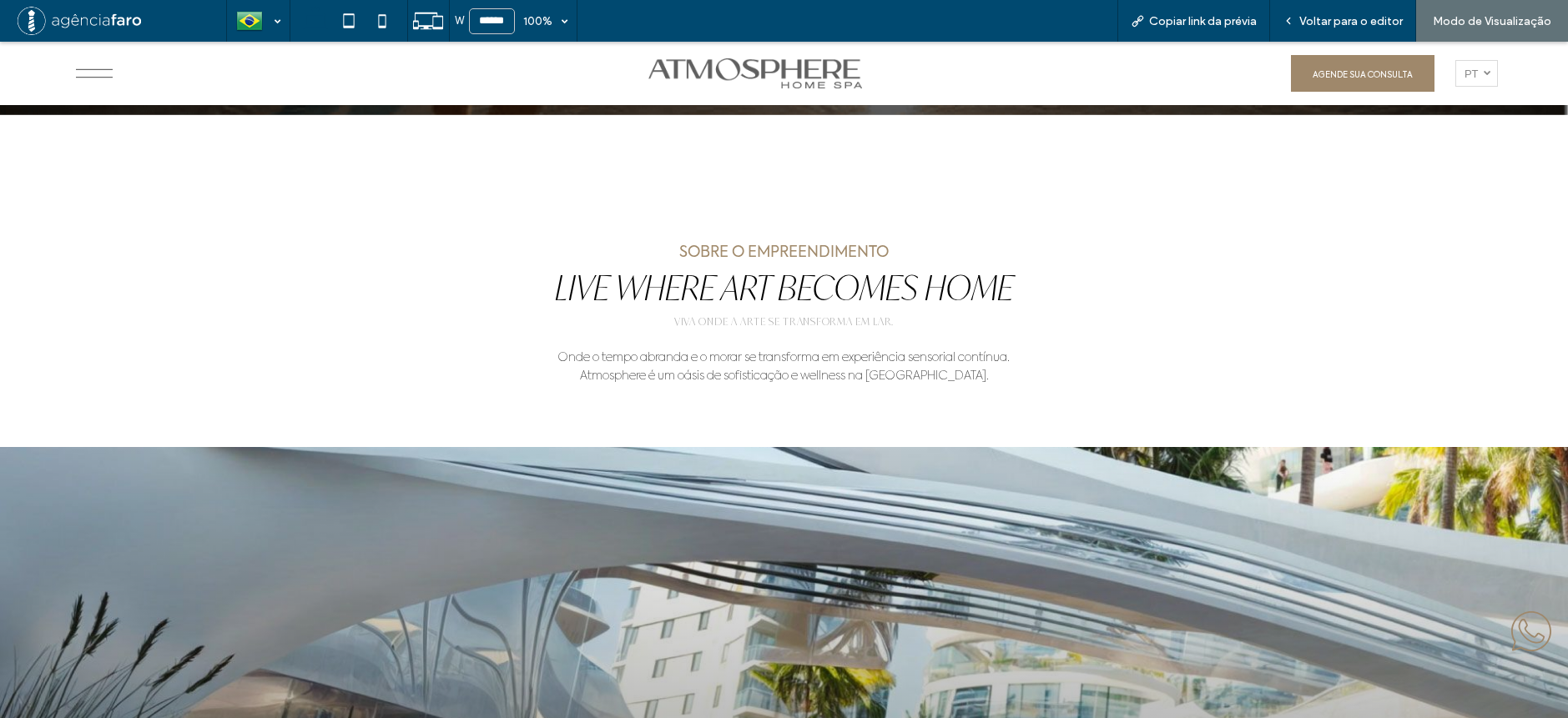
scroll to position [667, 0]
click at [1358, 22] on span "Voltar para o editor" at bounding box center [1351, 21] width 103 height 14
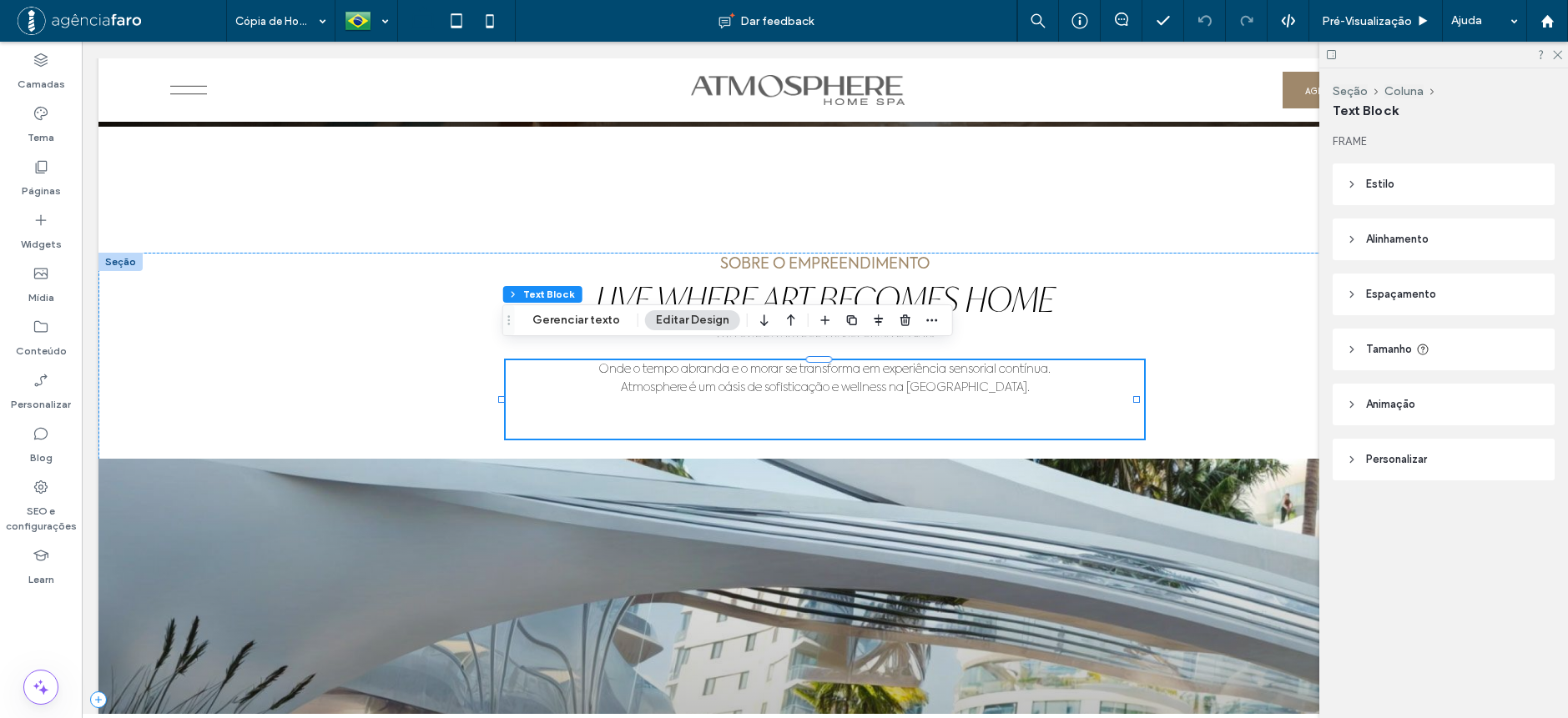
click at [724, 382] on span "﻿ Atmosphere é um oásis de sofisticação e wellness na Praia Brava." at bounding box center [825, 387] width 409 height 12
click at [708, 363] on span "Onde o tempo abranda e o morar se transforma em experiência sensorial contínua." at bounding box center [825, 369] width 452 height 12
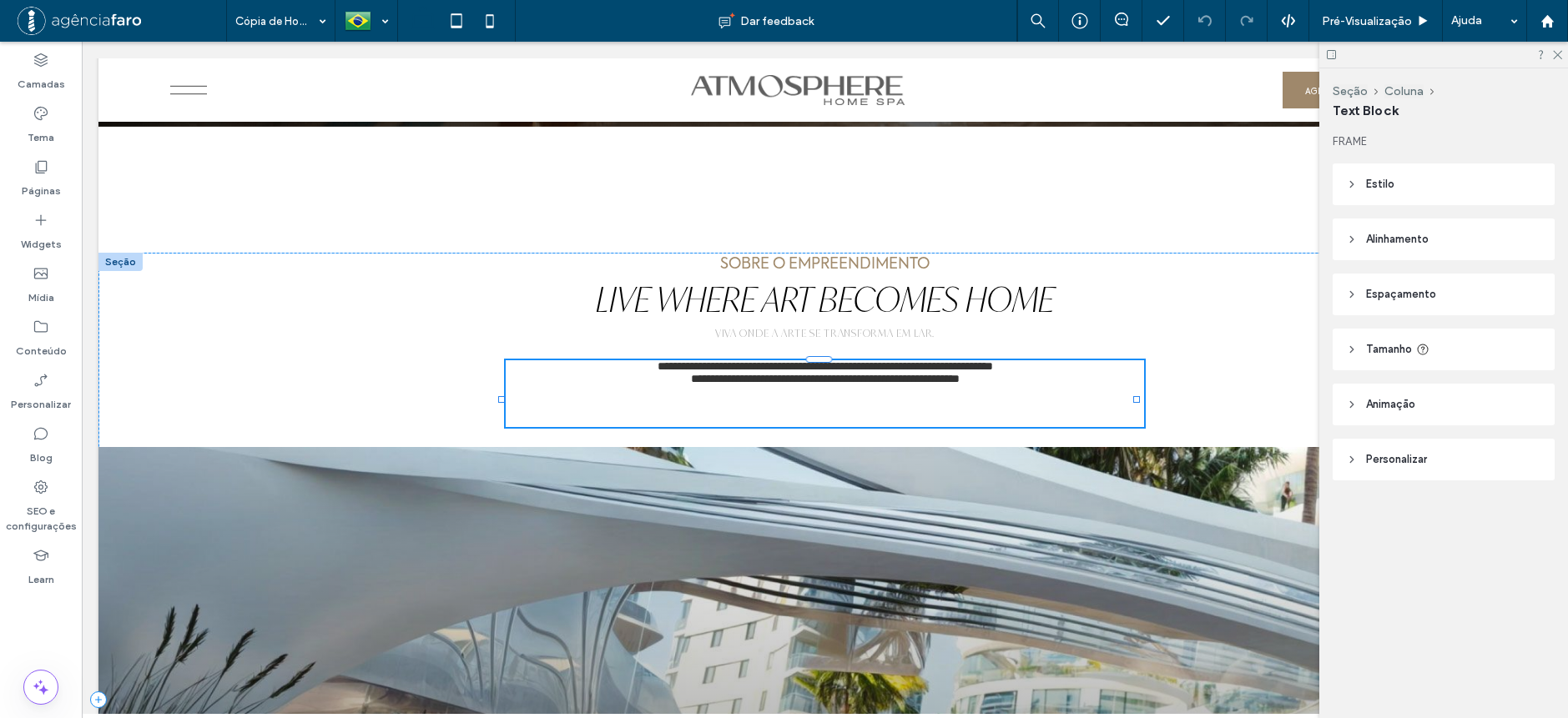
type input "**********"
type input "**"
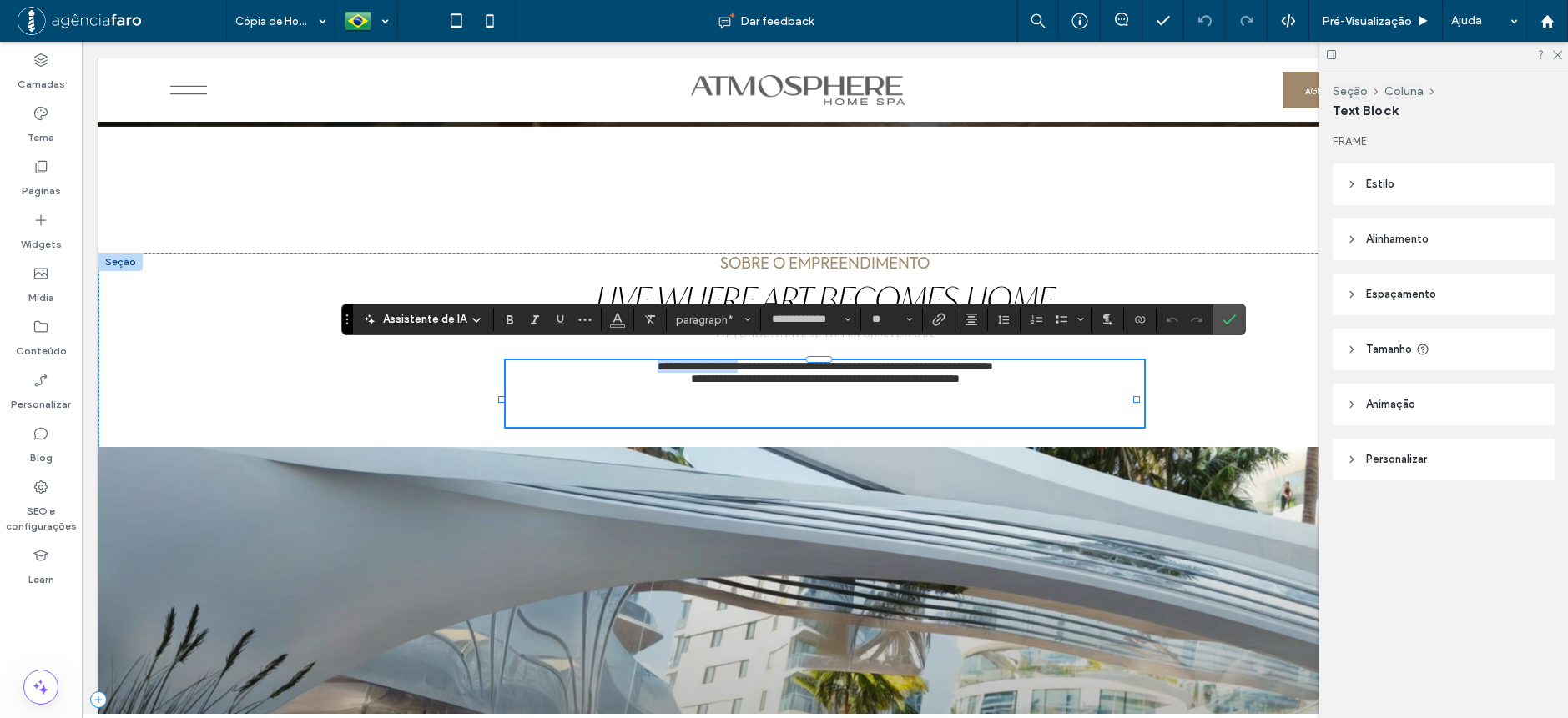
click at [708, 361] on span "**********" at bounding box center [825, 366] width 335 height 12
click at [814, 377] on span "**********" at bounding box center [825, 379] width 268 height 12
click at [814, 376] on span "**********" at bounding box center [825, 379] width 268 height 12
click at [903, 373] on span "**********" at bounding box center [825, 379] width 268 height 12
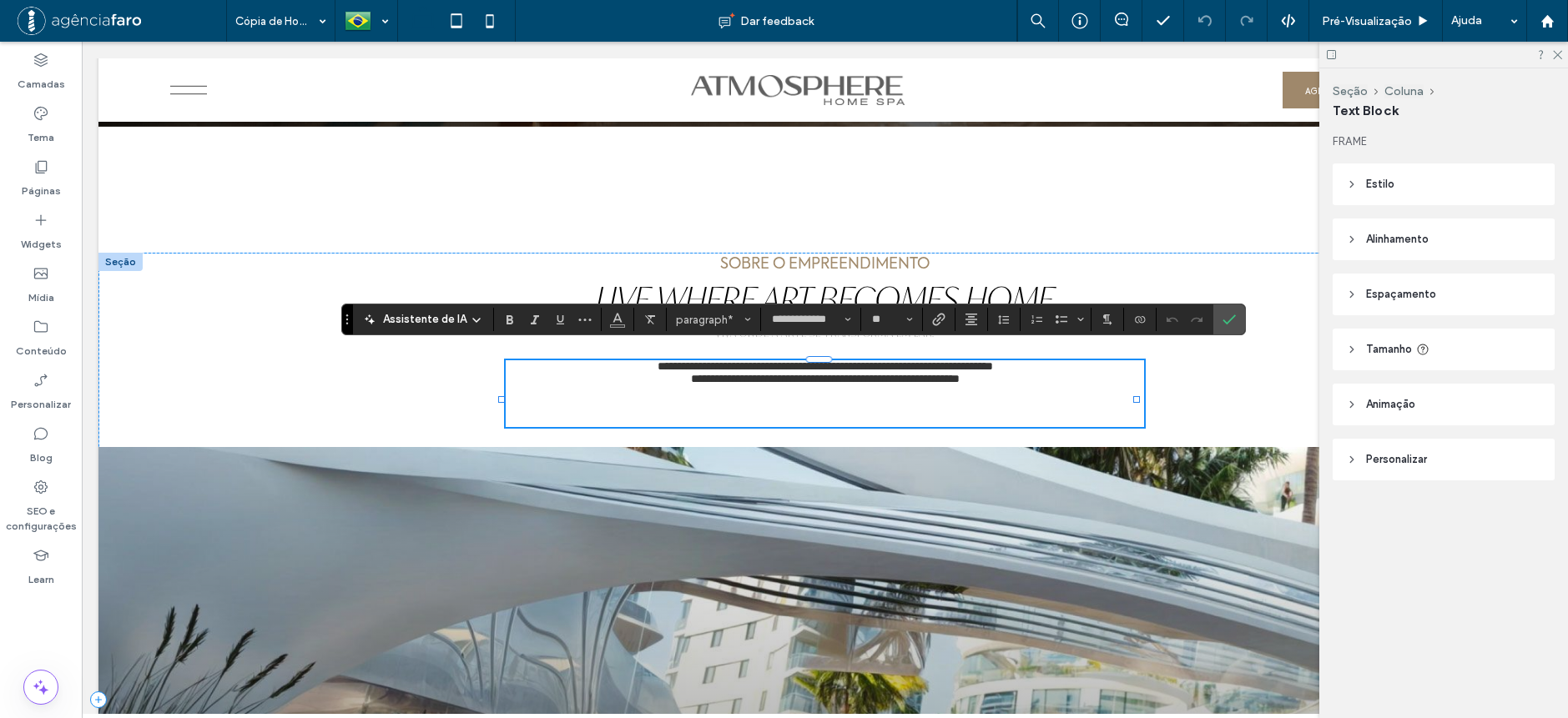
click at [1044, 384] on div "**********" at bounding box center [825, 394] width 638 height 67
drag, startPoint x: 1026, startPoint y: 375, endPoint x: 558, endPoint y: 354, distance: 468.5
click at [558, 361] on div "**********" at bounding box center [825, 373] width 638 height 25
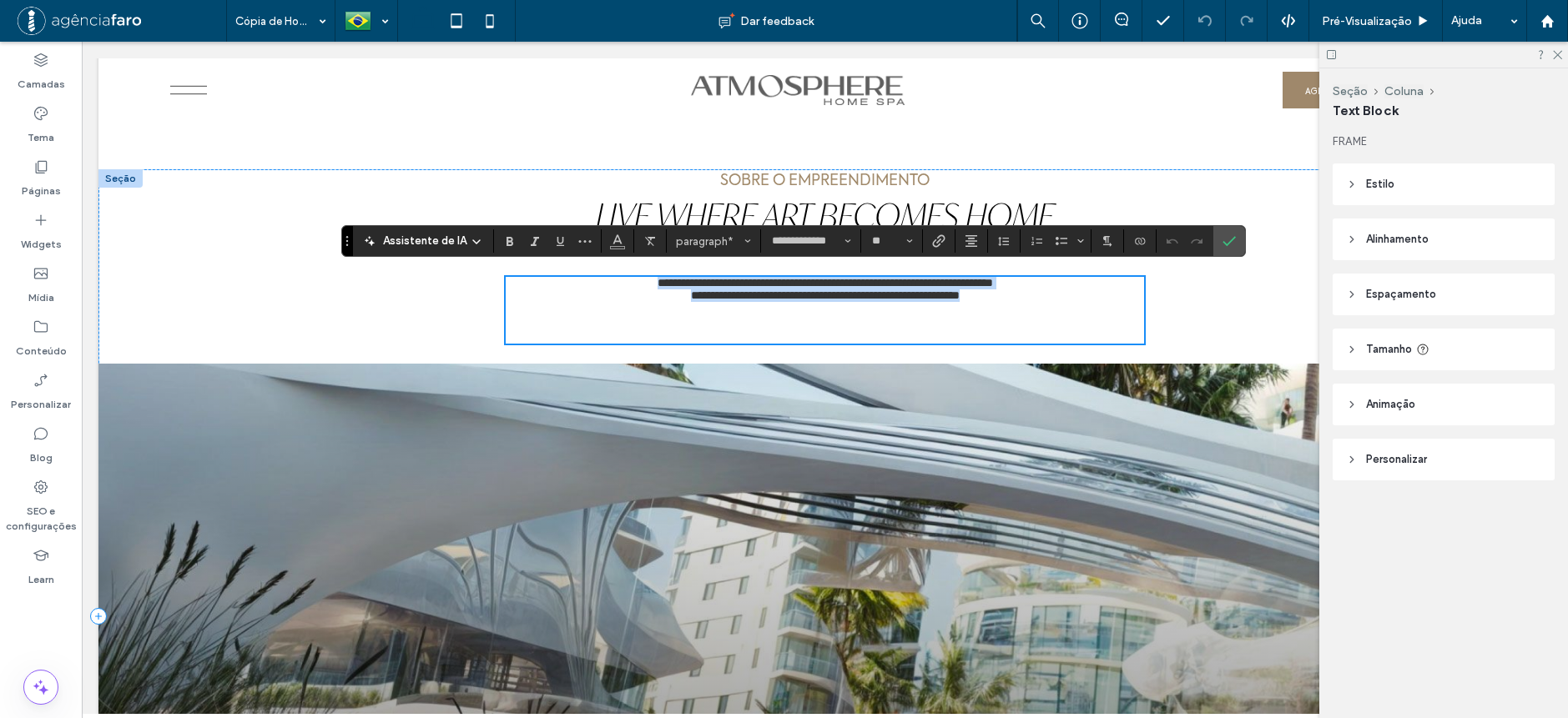
scroll to position [667, 0]
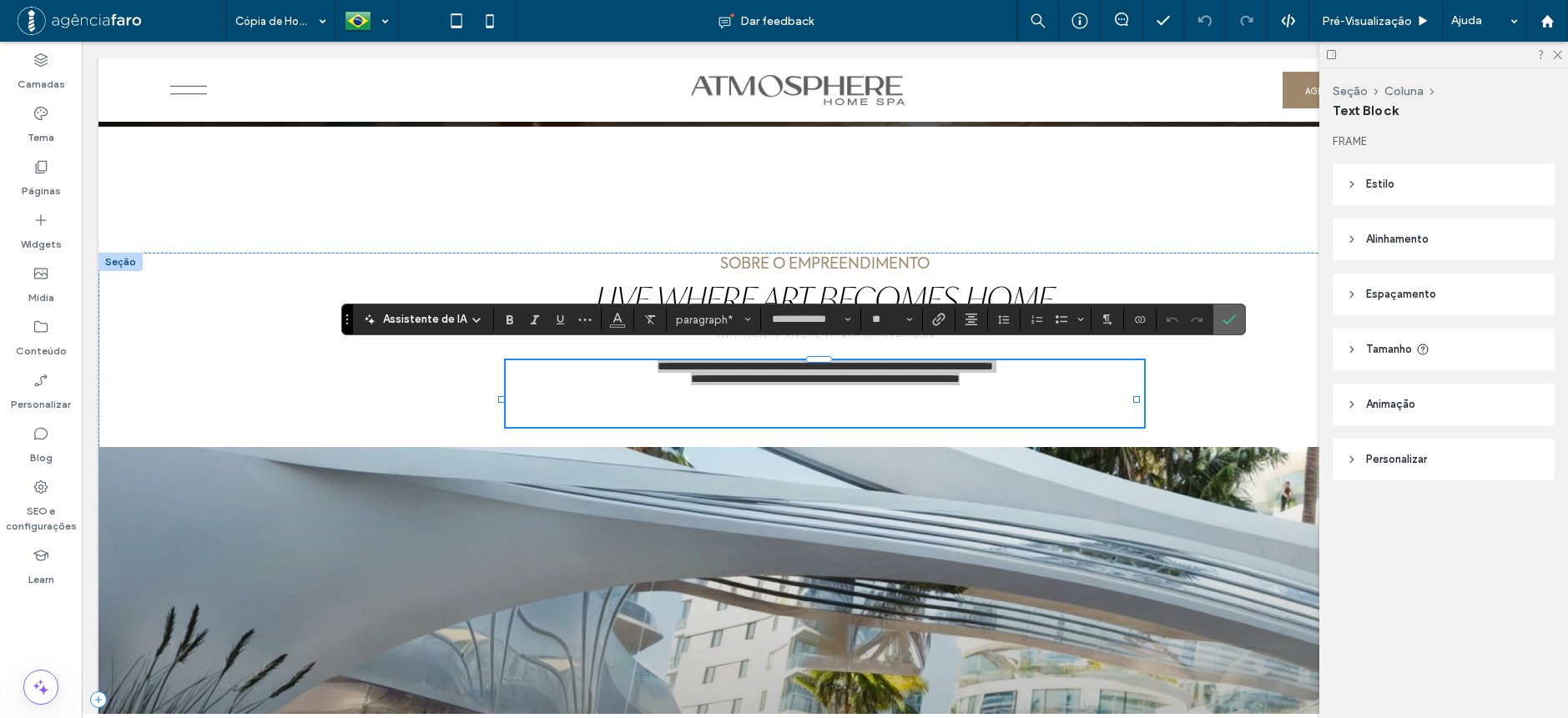
click at [1213, 318] on section at bounding box center [1229, 320] width 32 height 30
click at [1224, 315] on icon "Confirmar" at bounding box center [1228, 319] width 13 height 13
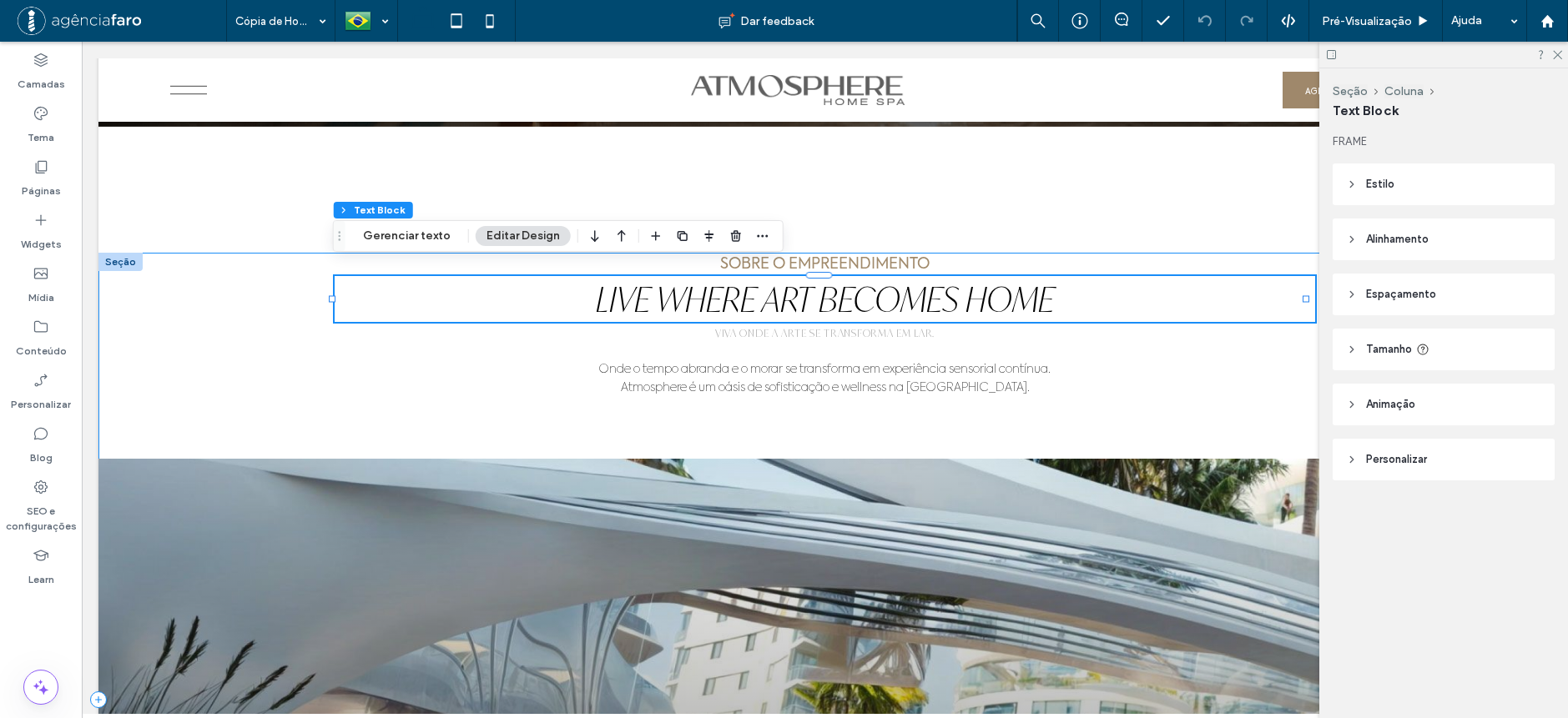
click at [1149, 337] on div "SOBRE O EMPREENDIMENTO Live Where Art Becomes Home VIVA ONDE A ARTE SE TRANSFOR…" at bounding box center [825, 698] width 1453 height 893
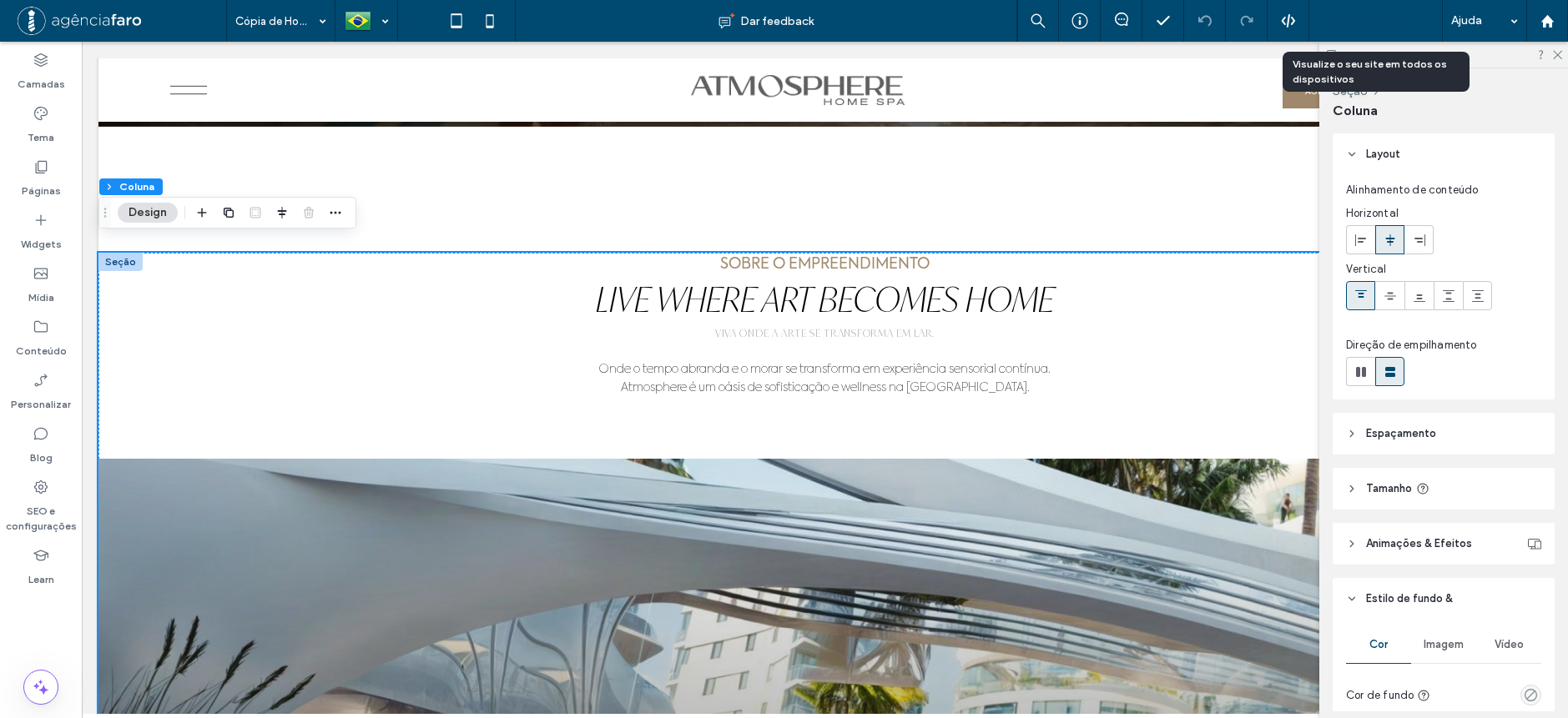
click at [1354, 18] on span "Pré-Visualizaçāo" at bounding box center [1366, 21] width 90 height 14
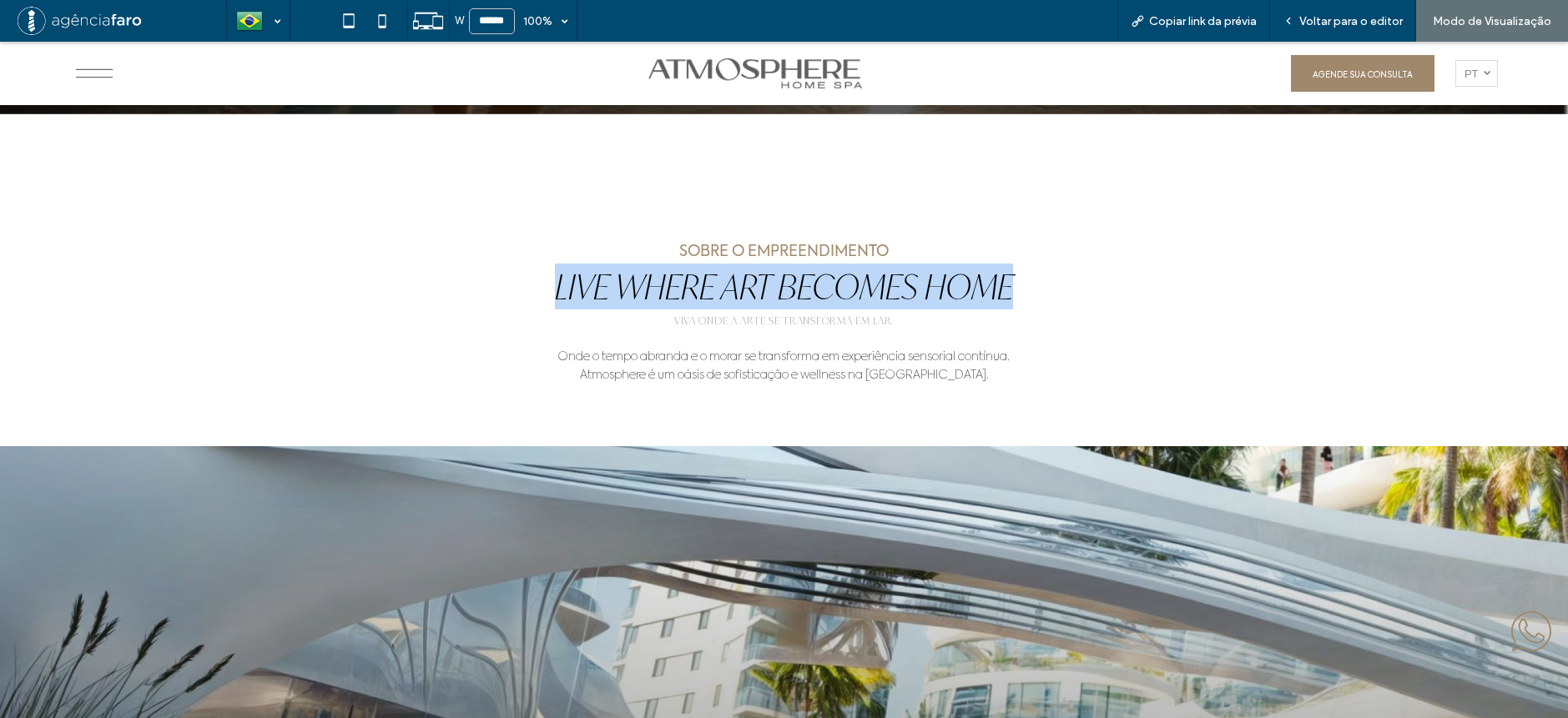
drag, startPoint x: 480, startPoint y: 268, endPoint x: 1008, endPoint y: 297, distance: 528.8
click at [1008, 297] on h2 "Live Where Art Becomes Home" at bounding box center [784, 287] width 1058 height 46
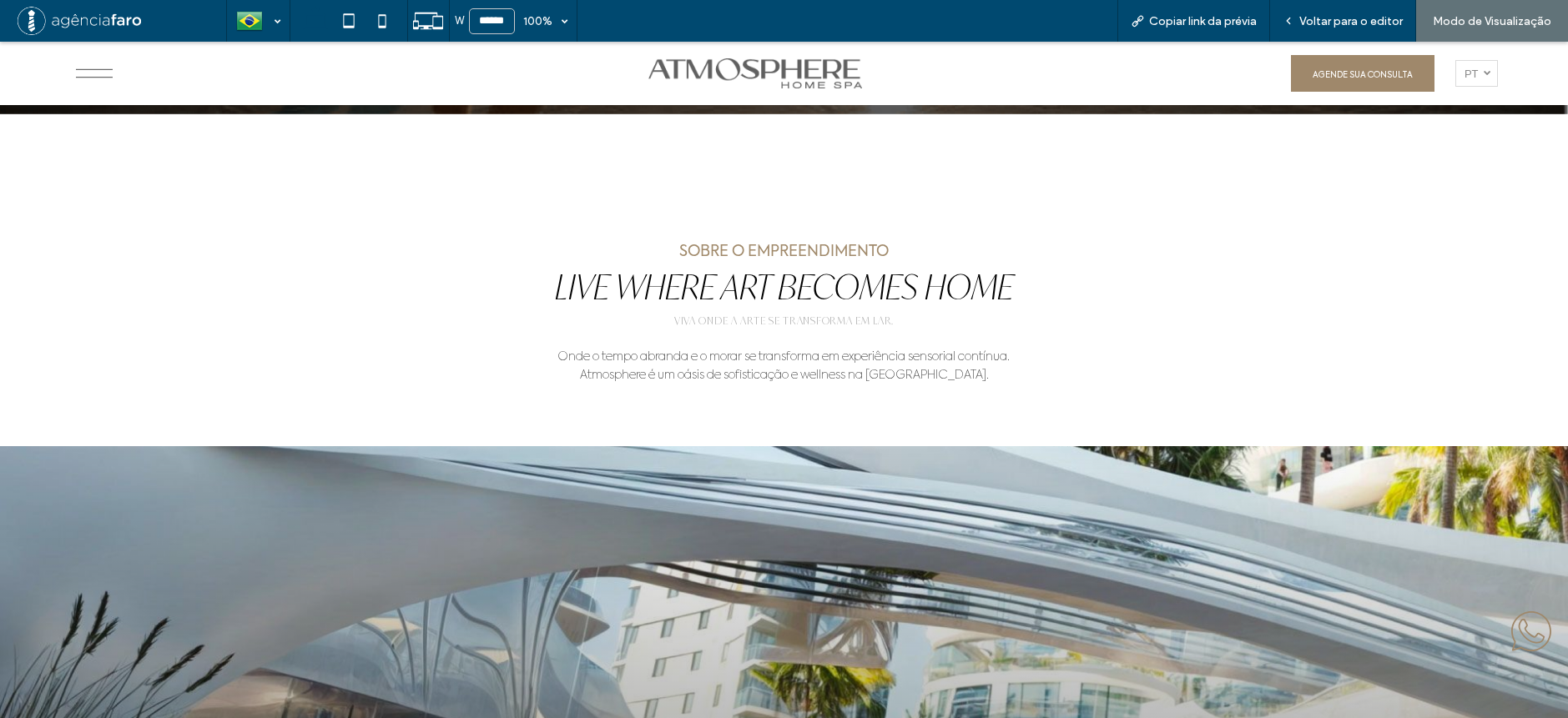
click at [648, 246] on p "SOBRE O EMPREENDIMENTO" at bounding box center [783, 251] width 678 height 23
drag, startPoint x: 655, startPoint y: 246, endPoint x: 933, endPoint y: 243, distance: 278.0
click at [933, 243] on p "SOBRE O EMPREENDIMENTO" at bounding box center [783, 251] width 678 height 23
click at [1164, 275] on h2 "Live Where Art Becomes Home" at bounding box center [784, 287] width 1058 height 46
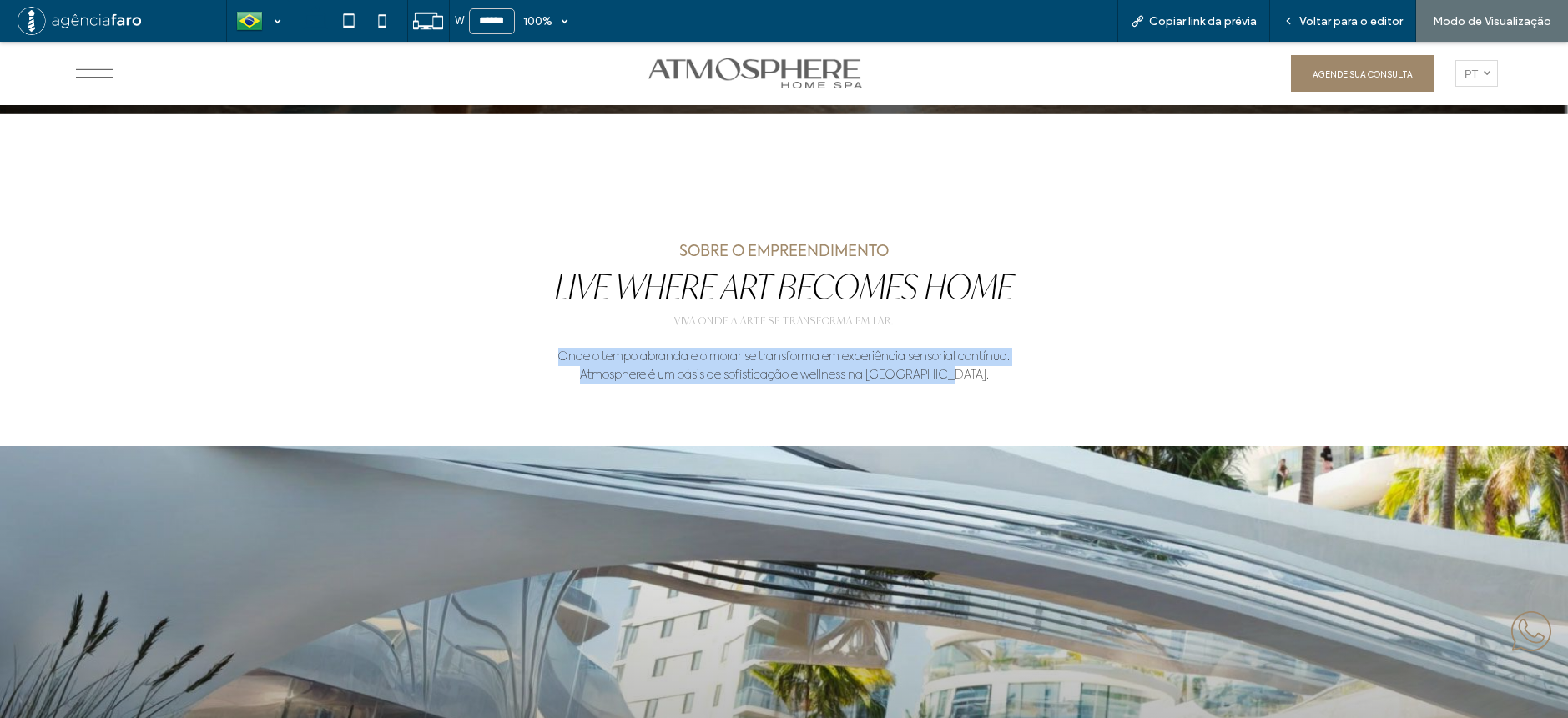
drag, startPoint x: 1049, startPoint y: 367, endPoint x: 396, endPoint y: 350, distance: 653.2
click at [396, 350] on div "SOBRE O EMPREENDIMENTO Live Where Art Becomes Home VIVA ONDE A ARTE SE TRANSFOR…" at bounding box center [784, 686] width 1568 height 893
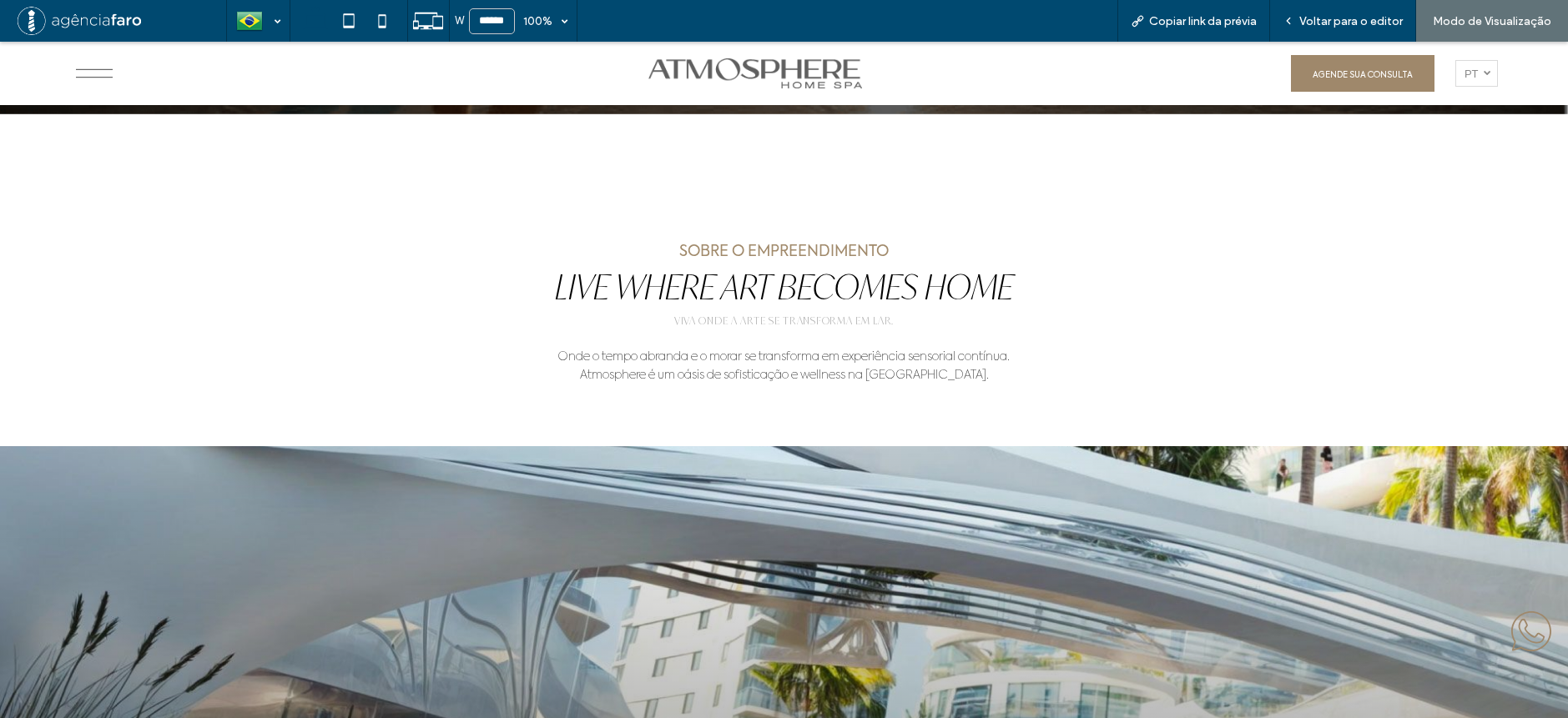
click at [1221, 344] on div "SOBRE O EMPREENDIMENTO Live Where Art Becomes Home VIVA ONDE A ARTE SE TRANSFOR…" at bounding box center [784, 686] width 1568 height 893
drag, startPoint x: 636, startPoint y: 235, endPoint x: 832, endPoint y: 237, distance: 196.0
click at [832, 237] on div at bounding box center [784, 178] width 1002 height 126
drag, startPoint x: 545, startPoint y: 291, endPoint x: 716, endPoint y: 279, distance: 171.4
click at [716, 279] on h2 "Live Where Art Becomes Home" at bounding box center [784, 287] width 1058 height 46
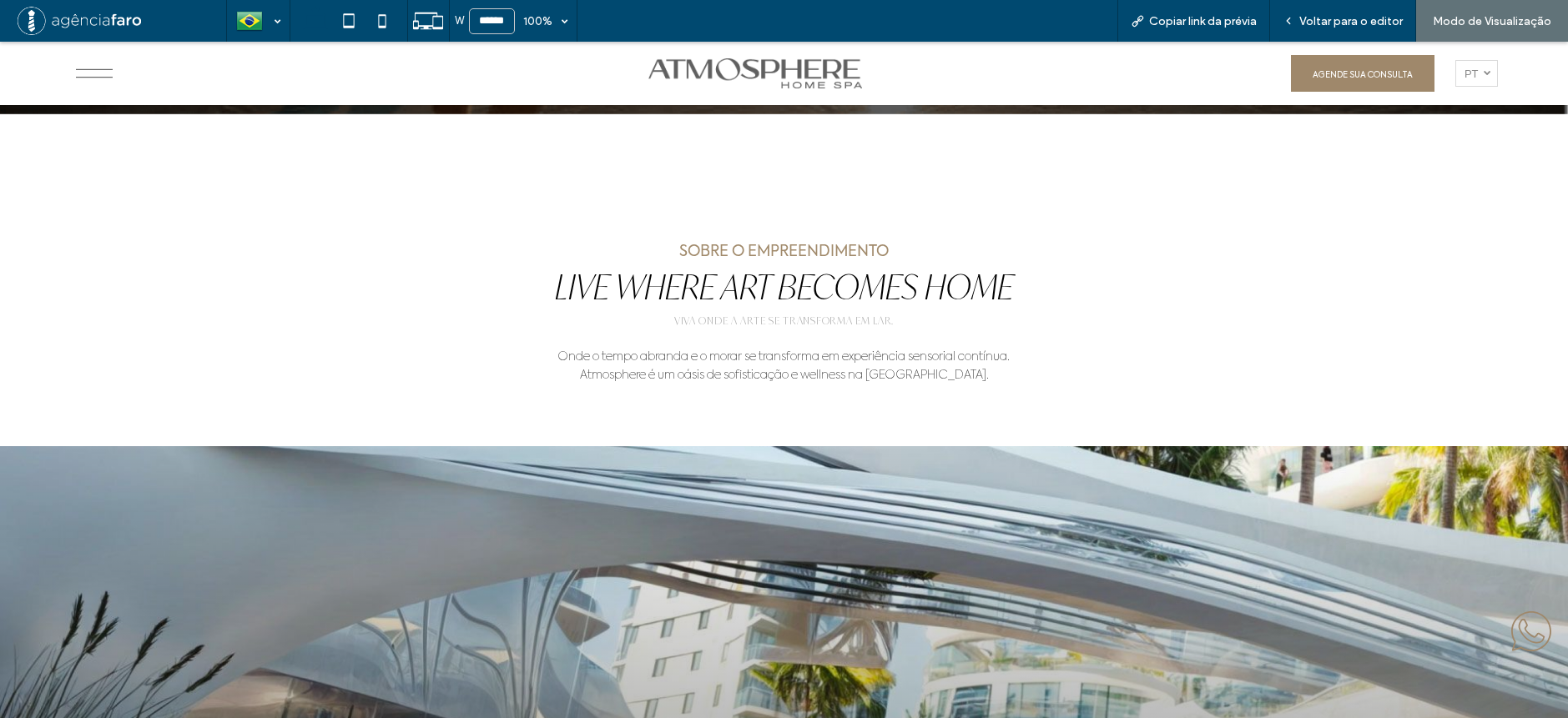
click at [990, 228] on div at bounding box center [784, 178] width 1002 height 126
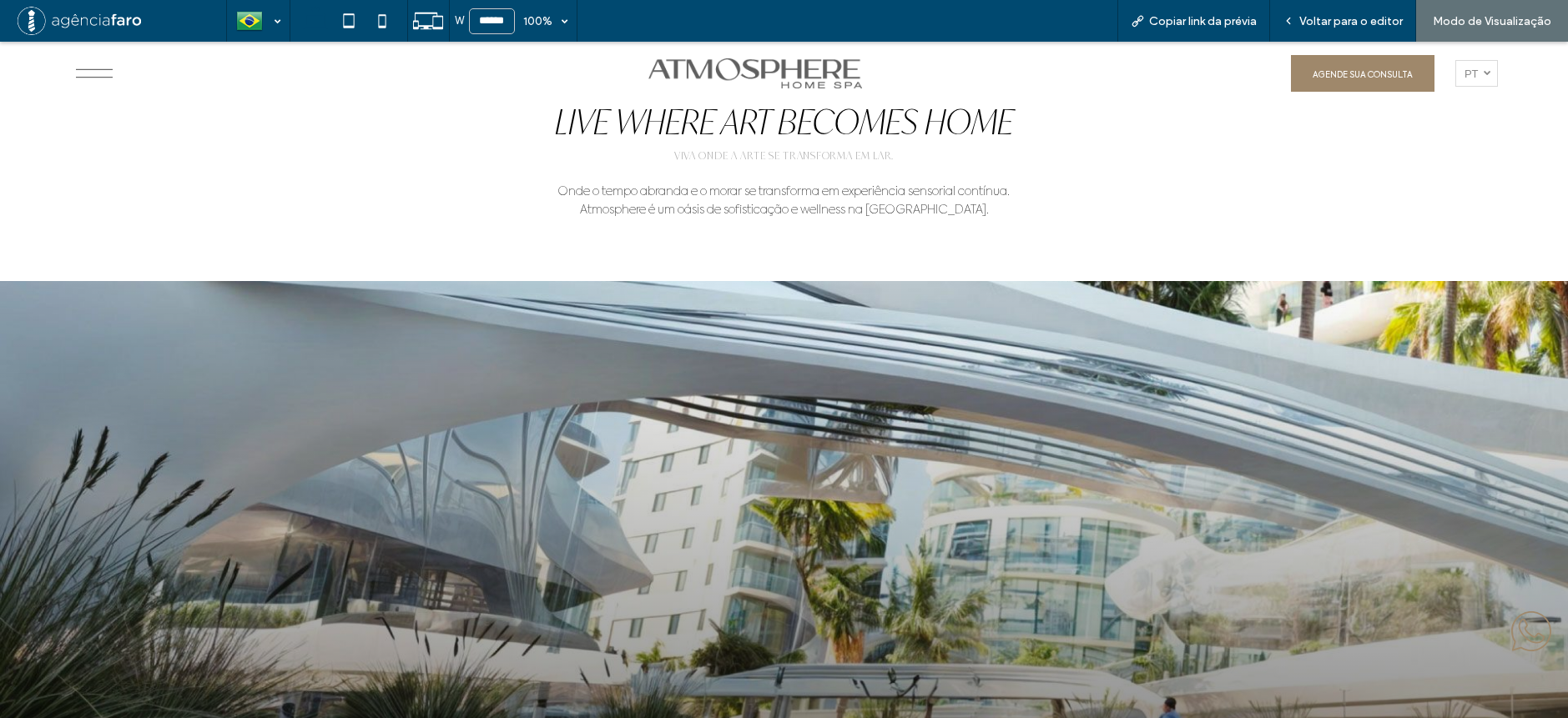
scroll to position [751, 0]
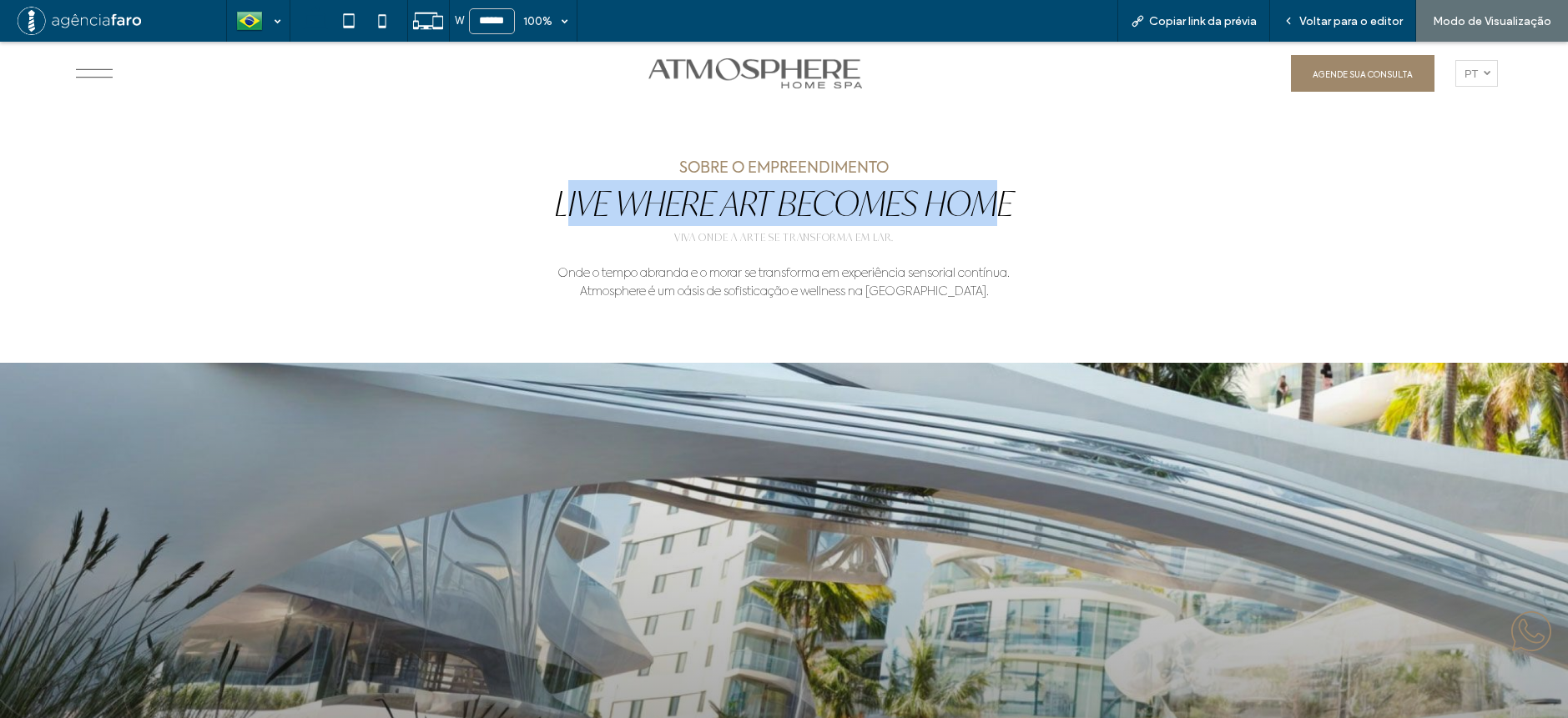
drag, startPoint x: 556, startPoint y: 207, endPoint x: 1132, endPoint y: 232, distance: 576.5
click at [986, 214] on span "Live Where Art Becomes Home" at bounding box center [783, 203] width 458 height 42
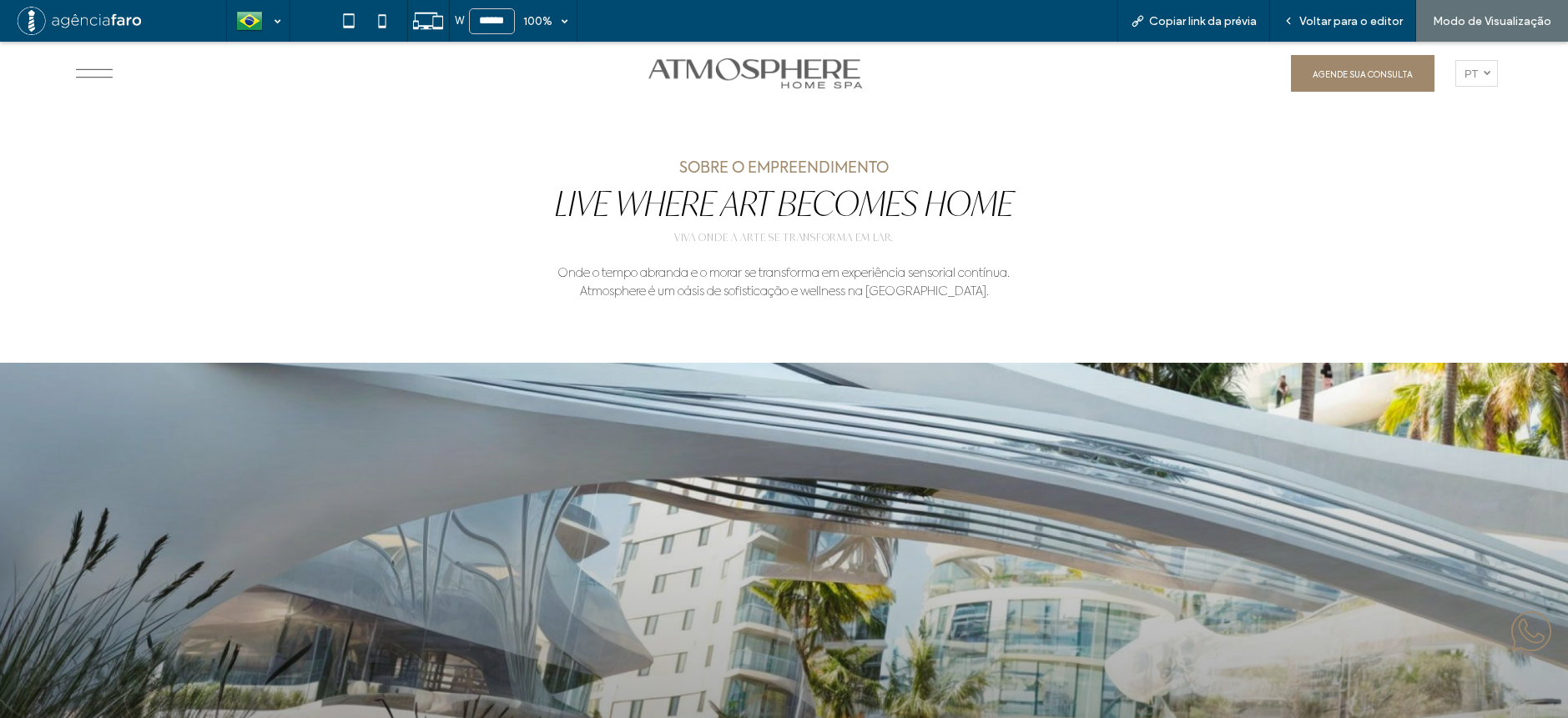
click at [1166, 237] on div "SOBRE O EMPREENDIMENTO Live Where Art Becomes Home VIVA ONDE A ARTE SE TRANSFOR…" at bounding box center [784, 602] width 1568 height 893
drag, startPoint x: 607, startPoint y: 148, endPoint x: 923, endPoint y: 161, distance: 316.3
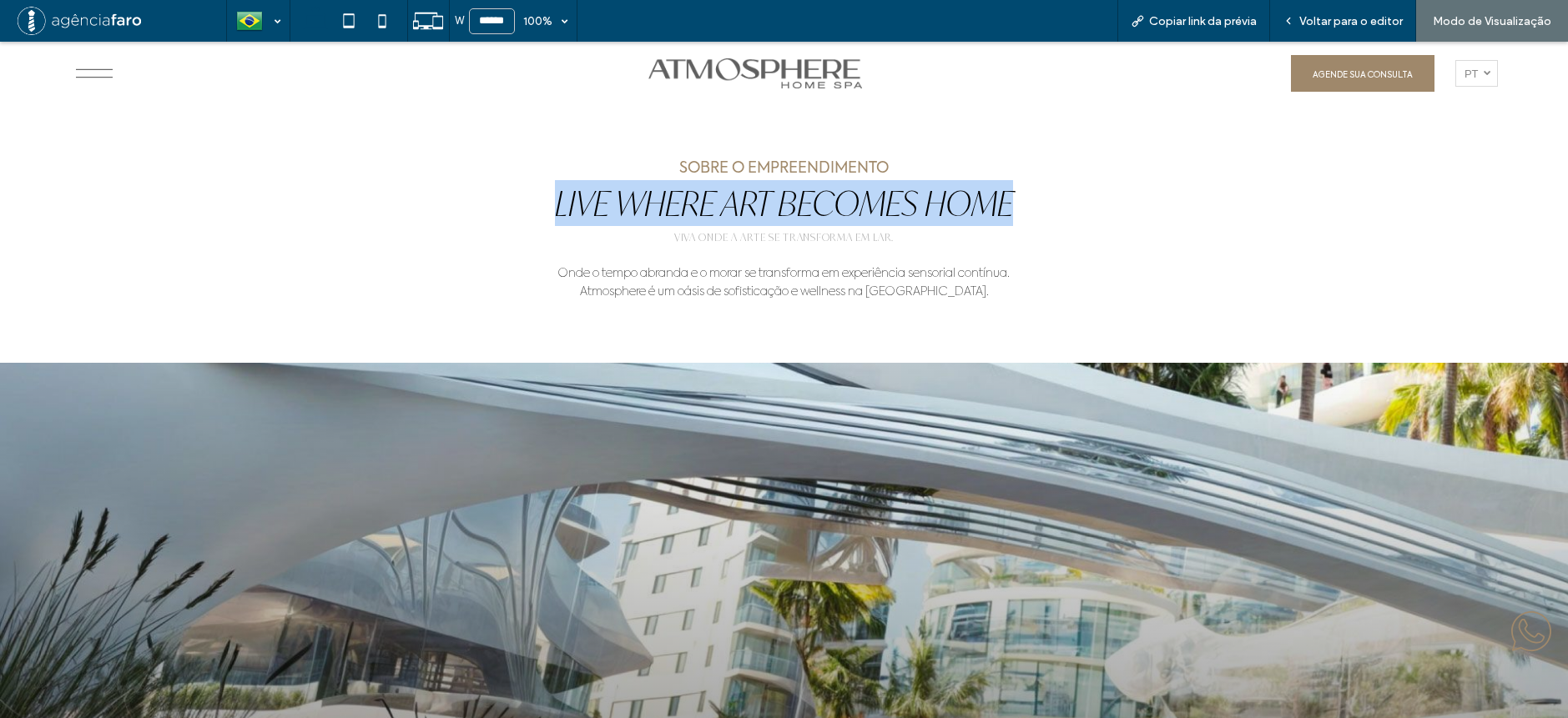
drag, startPoint x: 563, startPoint y: 195, endPoint x: 1070, endPoint y: 184, distance: 507.1
click at [1070, 184] on h2 "Live Where Art Becomes Home" at bounding box center [784, 203] width 1058 height 46
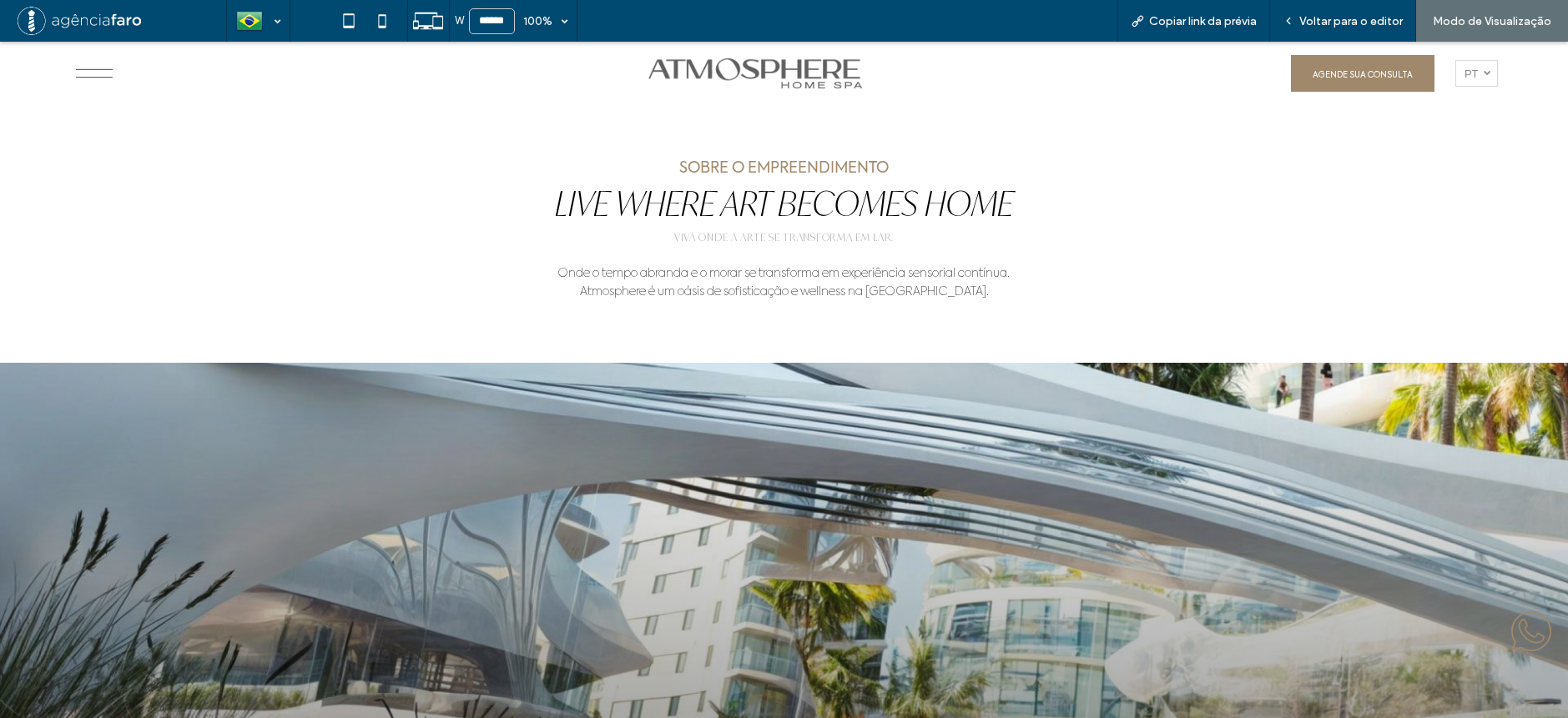
click at [1128, 142] on div at bounding box center [784, 94] width 1002 height 126
click at [1205, 206] on h2 "Live Where Art Becomes Home" at bounding box center [784, 203] width 1058 height 46
click at [1309, 220] on div "SOBRE O EMPREENDIMENTO Live Where Art Becomes Home VIVA ONDE A ARTE SE TRANSFOR…" at bounding box center [784, 602] width 1568 height 893
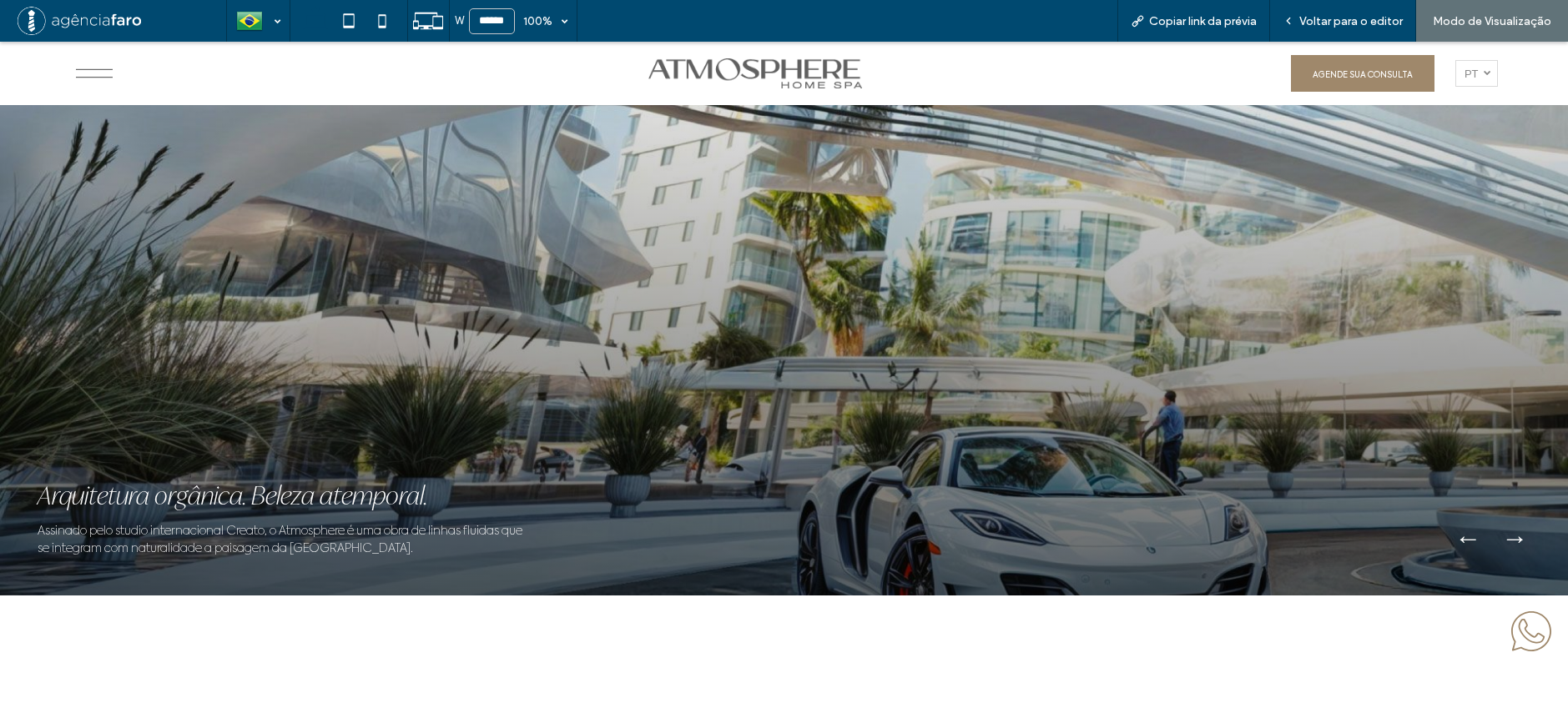
scroll to position [1168, 0]
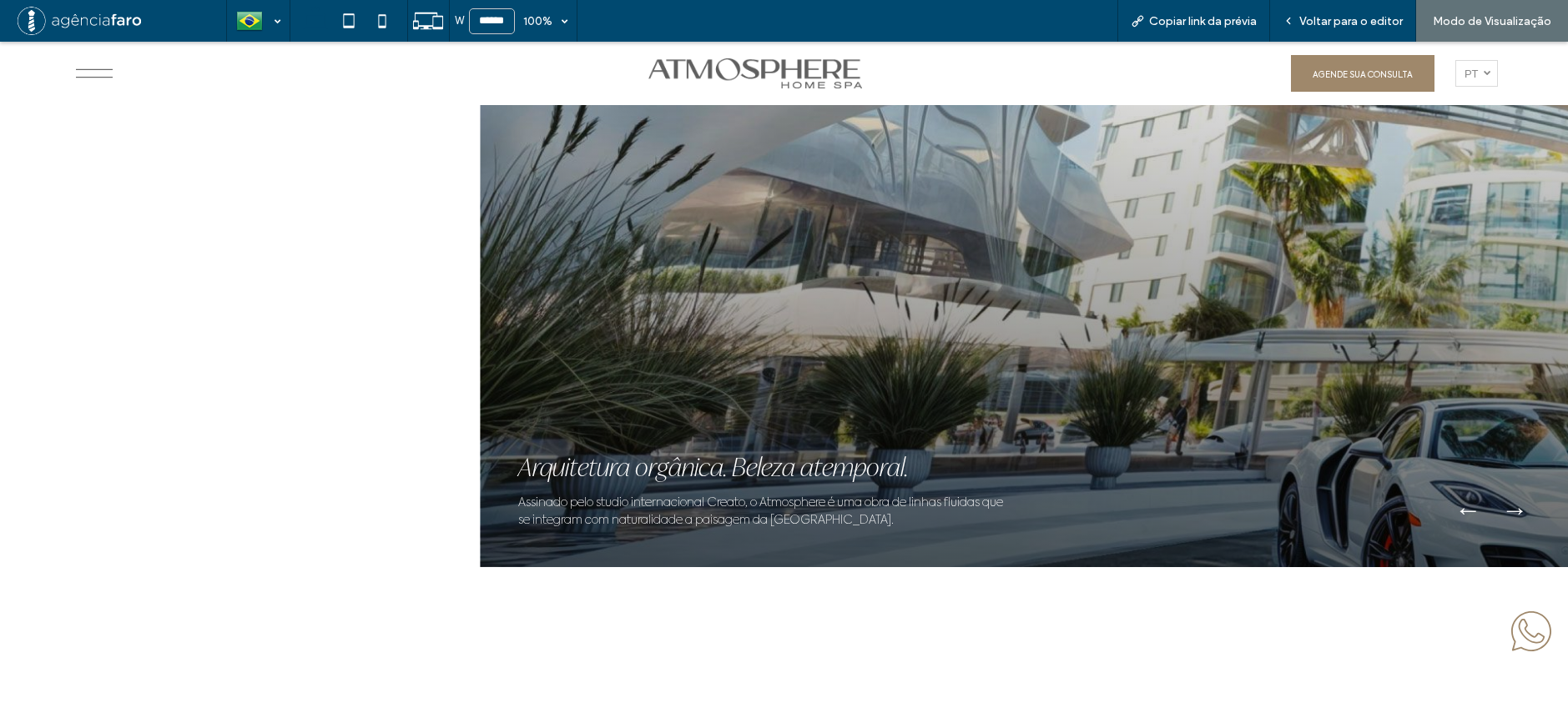
drag, startPoint x: 29, startPoint y: 465, endPoint x: 506, endPoint y: 460, distance: 477.0
click at [506, 460] on div at bounding box center [1265, 256] width 1568 height 621
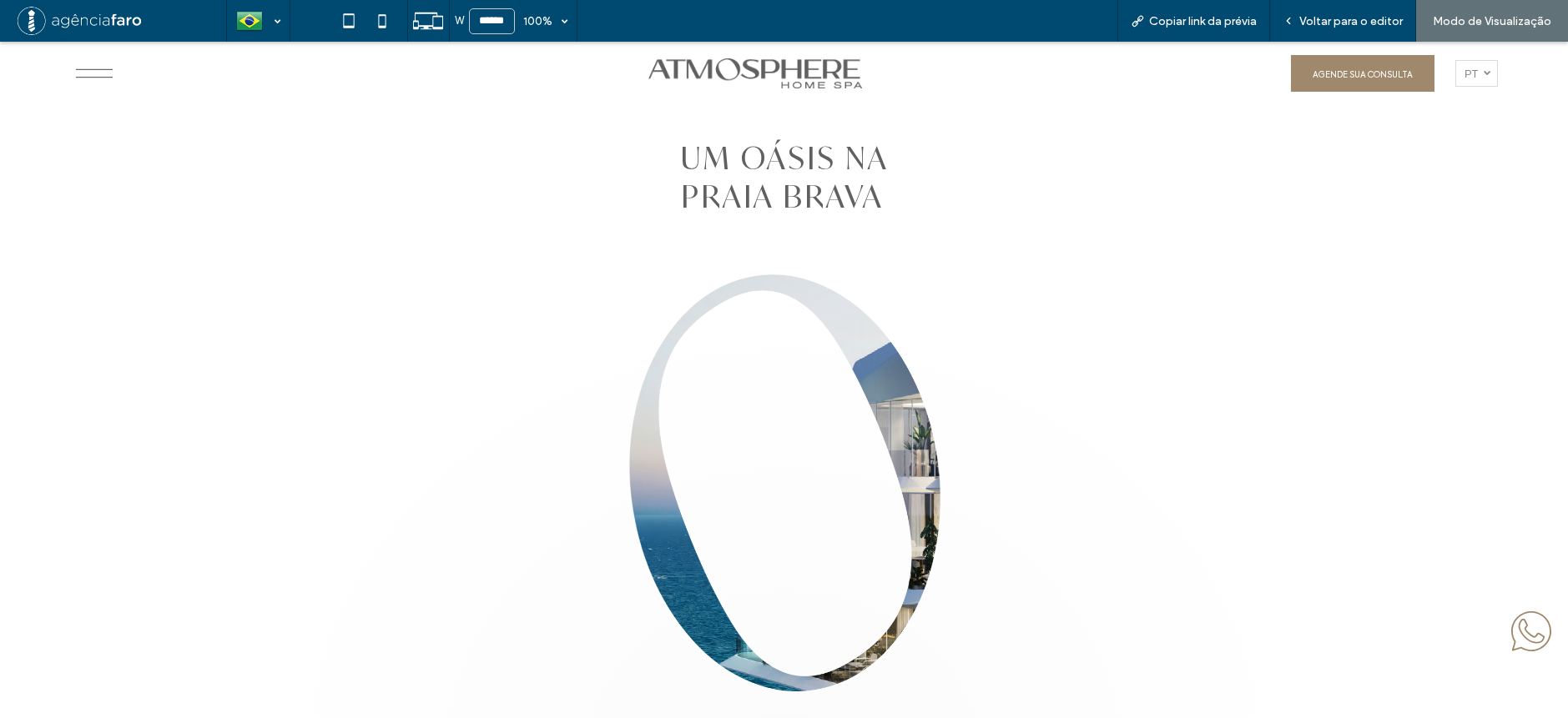
scroll to position [0, 0]
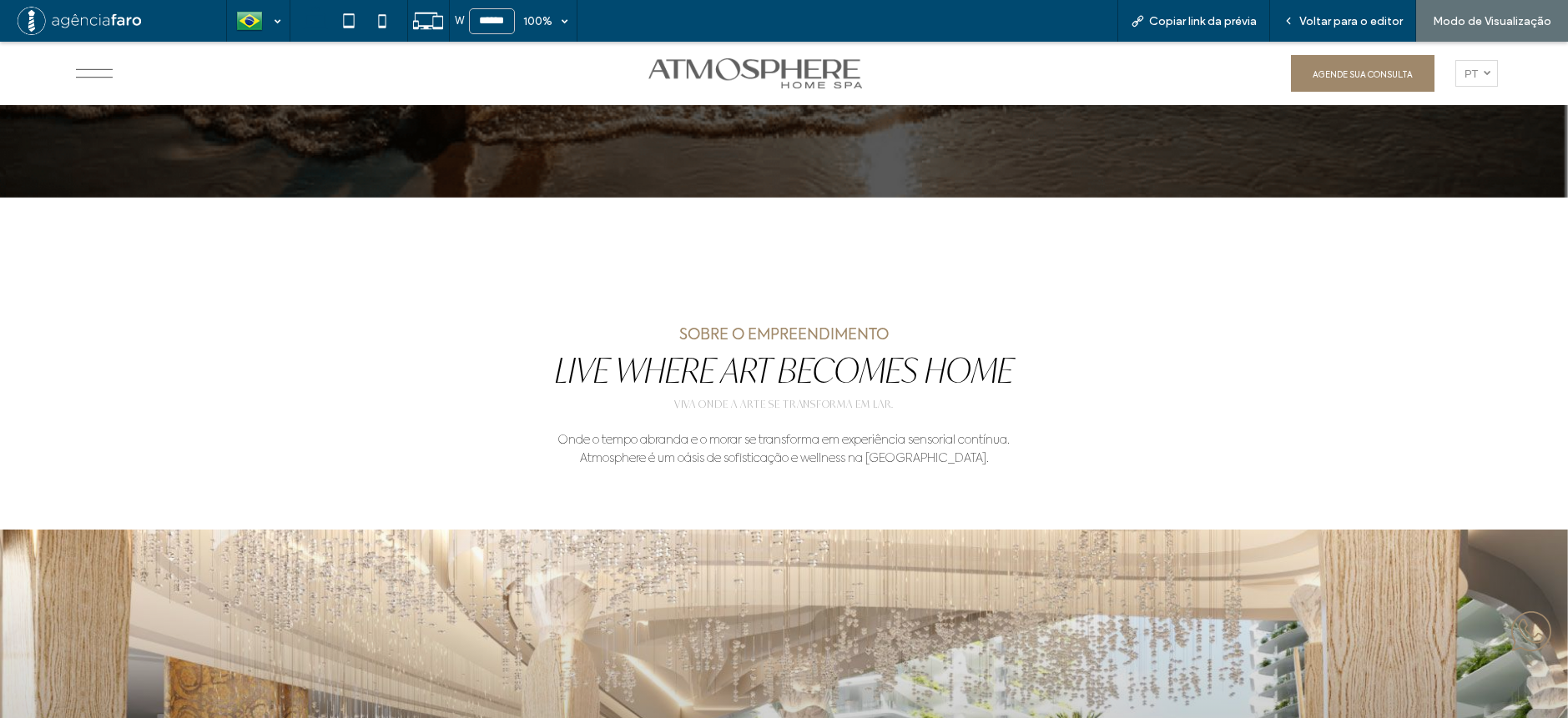
click at [1127, 293] on div at bounding box center [784, 261] width 1002 height 126
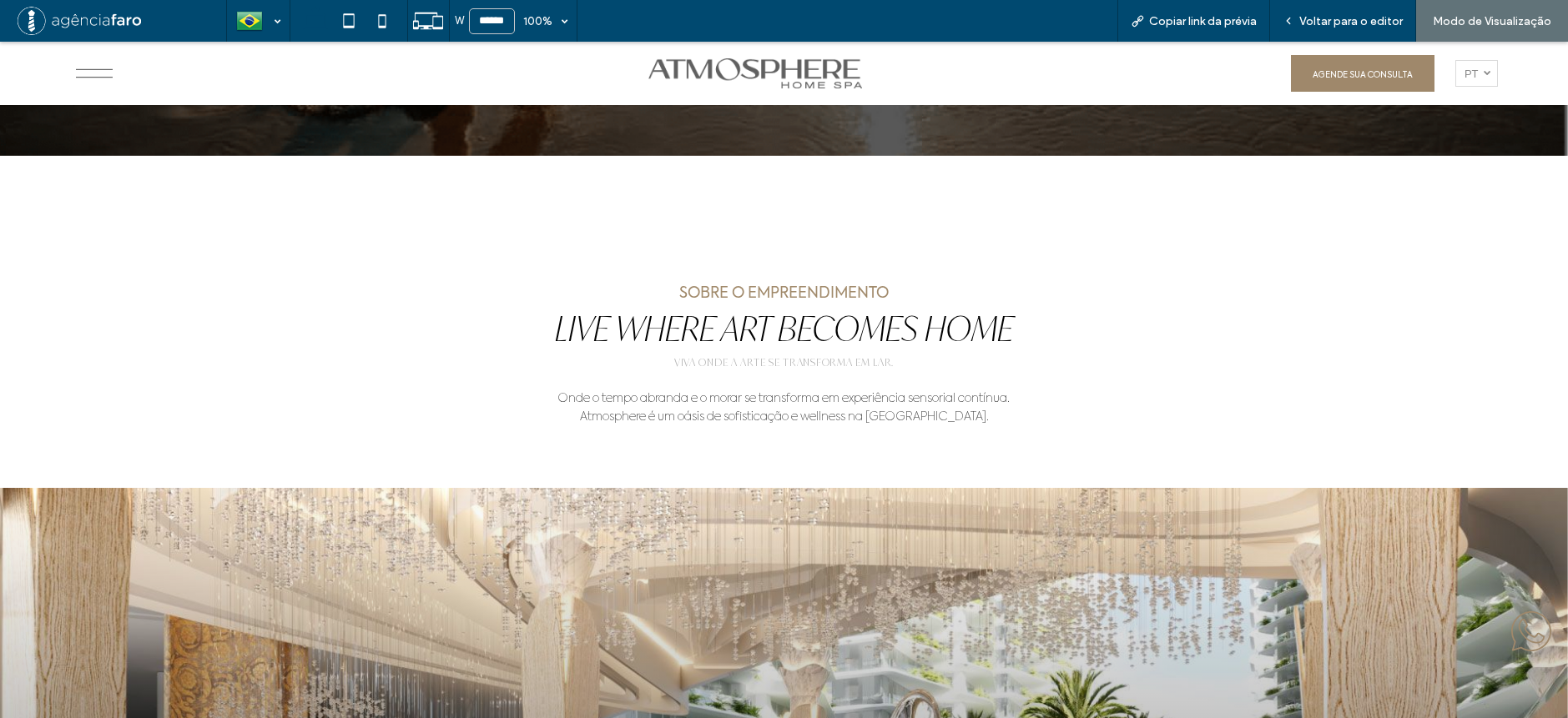
scroll to position [667, 0]
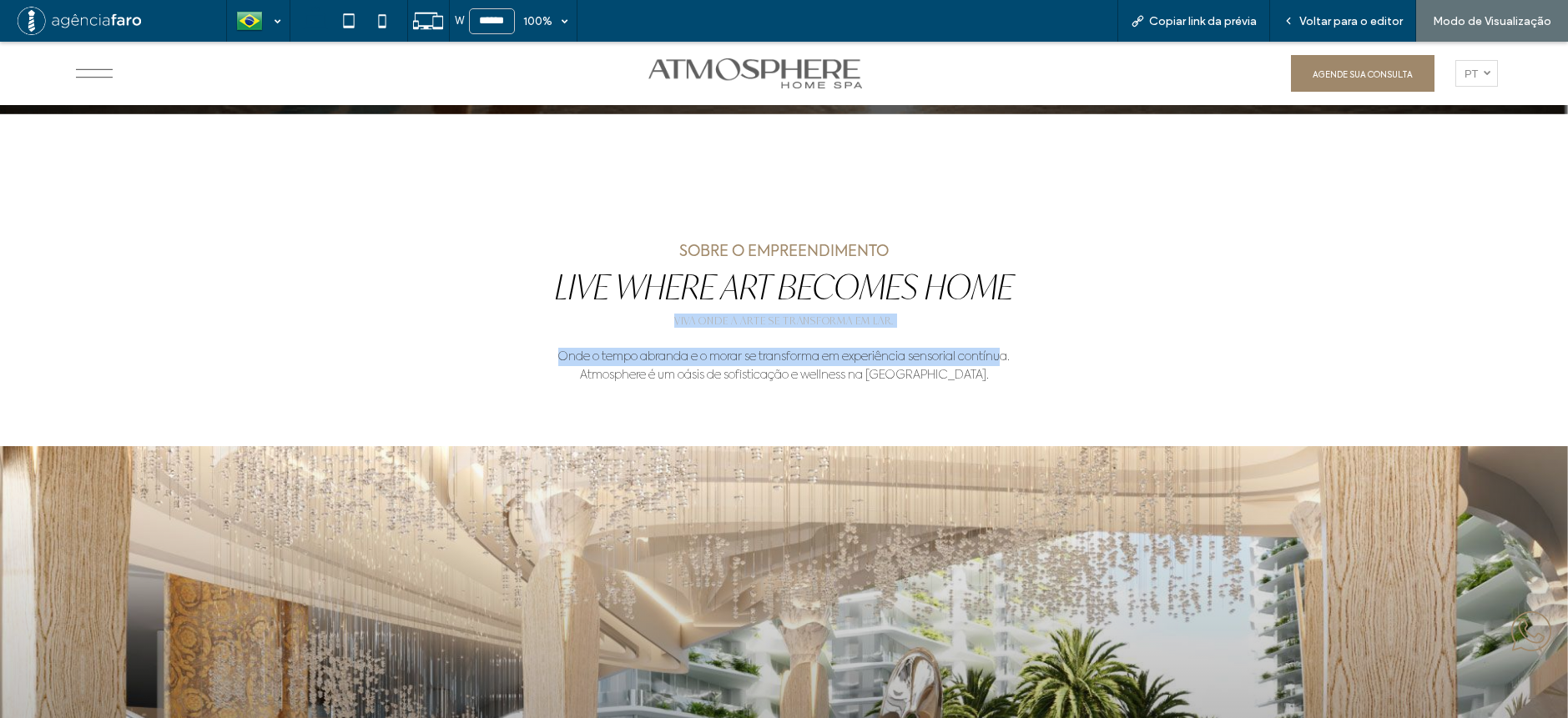
drag, startPoint x: 997, startPoint y: 365, endPoint x: 549, endPoint y: 330, distance: 449.4
click at [549, 328] on div "SOBRE O EMPREENDIMENTO Live Where Art Becomes Home VIVA ONDE A ARTE SE TRANSFOR…" at bounding box center [784, 686] width 1568 height 893
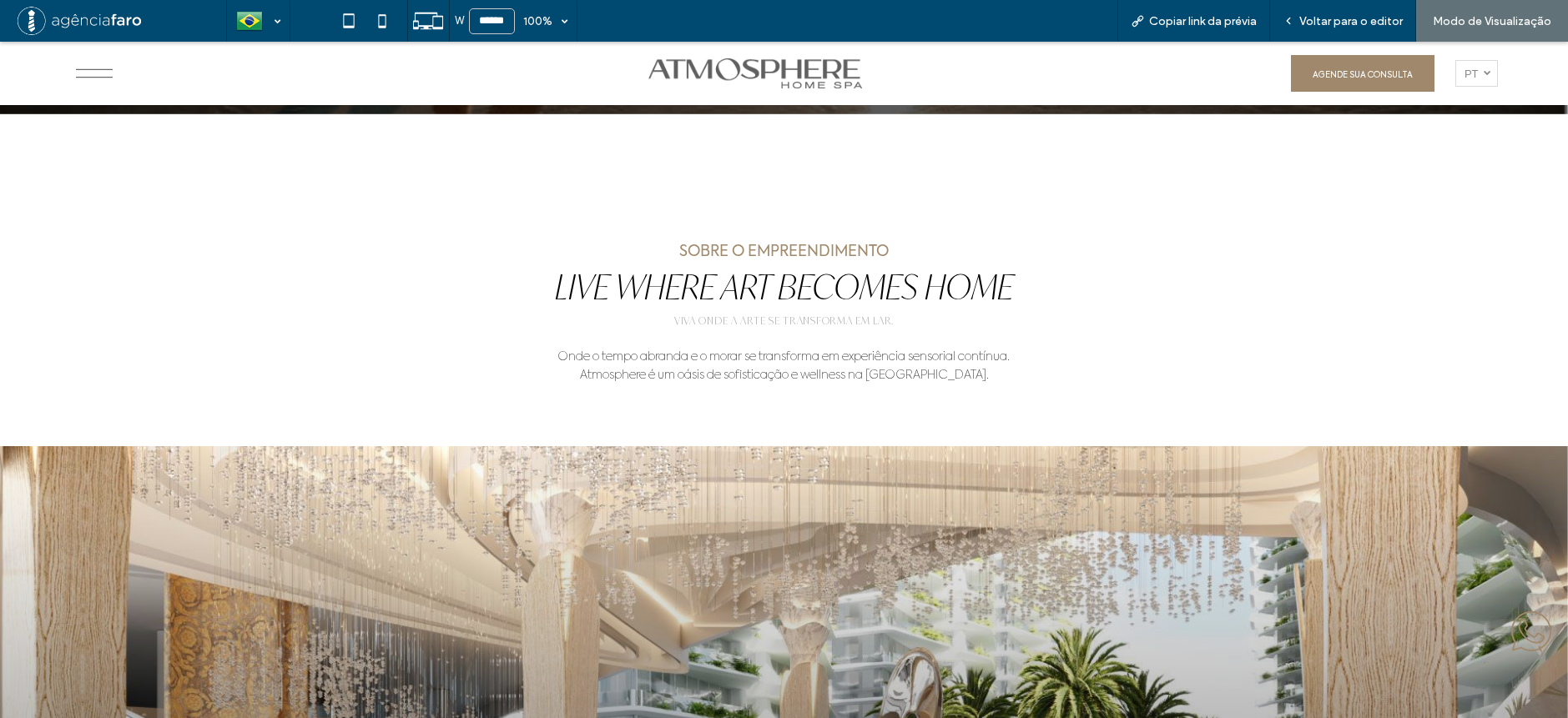
click at [1135, 411] on div "SOBRE O EMPREENDIMENTO Live Where Art Becomes Home VIVA ONDE A ARTE SE TRANSFOR…" at bounding box center [784, 686] width 1568 height 893
click at [1143, 353] on div "SOBRE O EMPREENDIMENTO Live Where Art Becomes Home VIVA ONDE A ARTE SE TRANSFOR…" at bounding box center [784, 686] width 1568 height 893
click at [1124, 363] on div "SOBRE O EMPREENDIMENTO Live Where Art Becomes Home VIVA ONDE A ARTE SE TRANSFOR…" at bounding box center [784, 686] width 1568 height 893
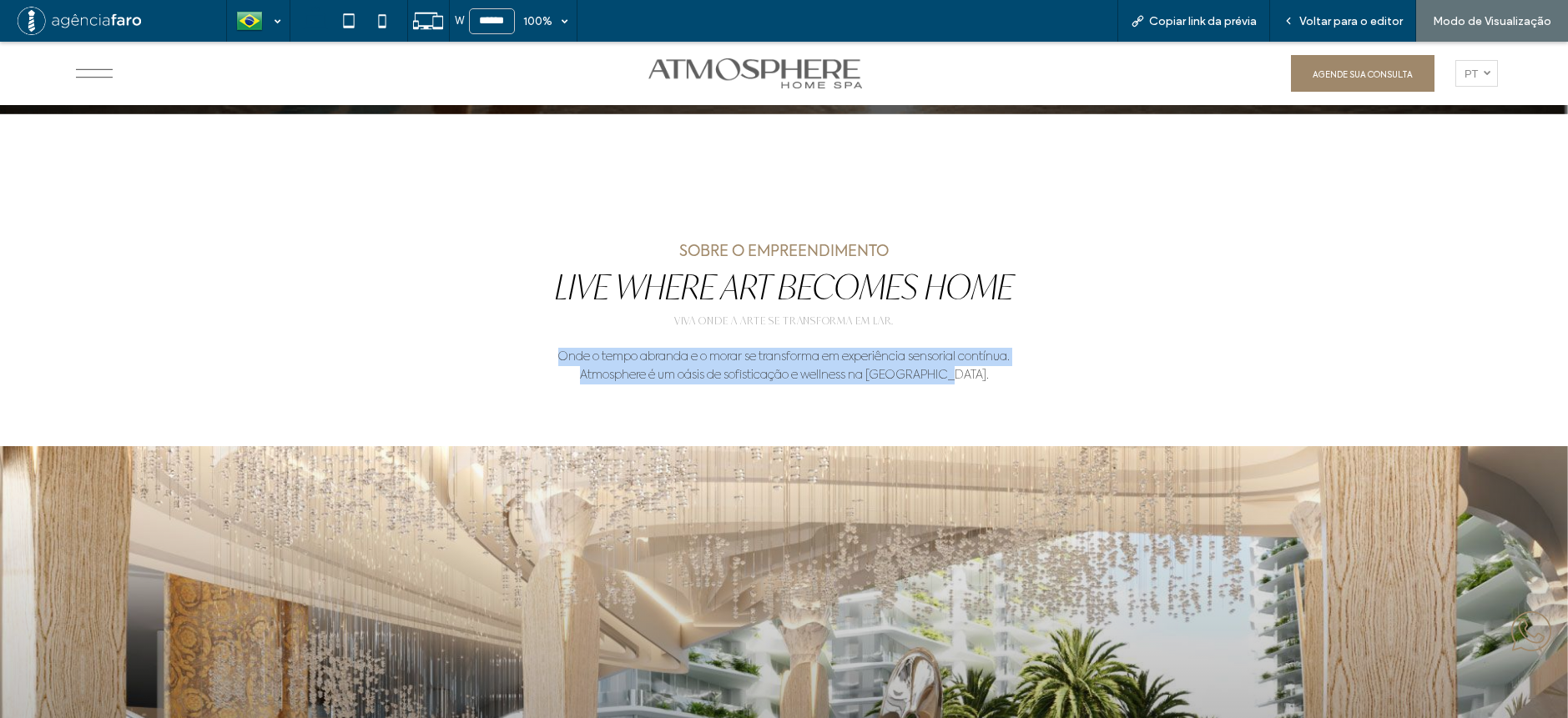
drag, startPoint x: 539, startPoint y: 357, endPoint x: 1128, endPoint y: 386, distance: 589.7
click at [1128, 386] on div "SOBRE O EMPREENDIMENTO Live Where Art Becomes Home VIVA ONDE A ARTE SE TRANSFOR…" at bounding box center [784, 686] width 1568 height 893
click at [1136, 365] on div "SOBRE O EMPREENDIMENTO Live Where Art Becomes Home VIVA ONDE A ARTE SE TRANSFOR…" at bounding box center [784, 686] width 1568 height 893
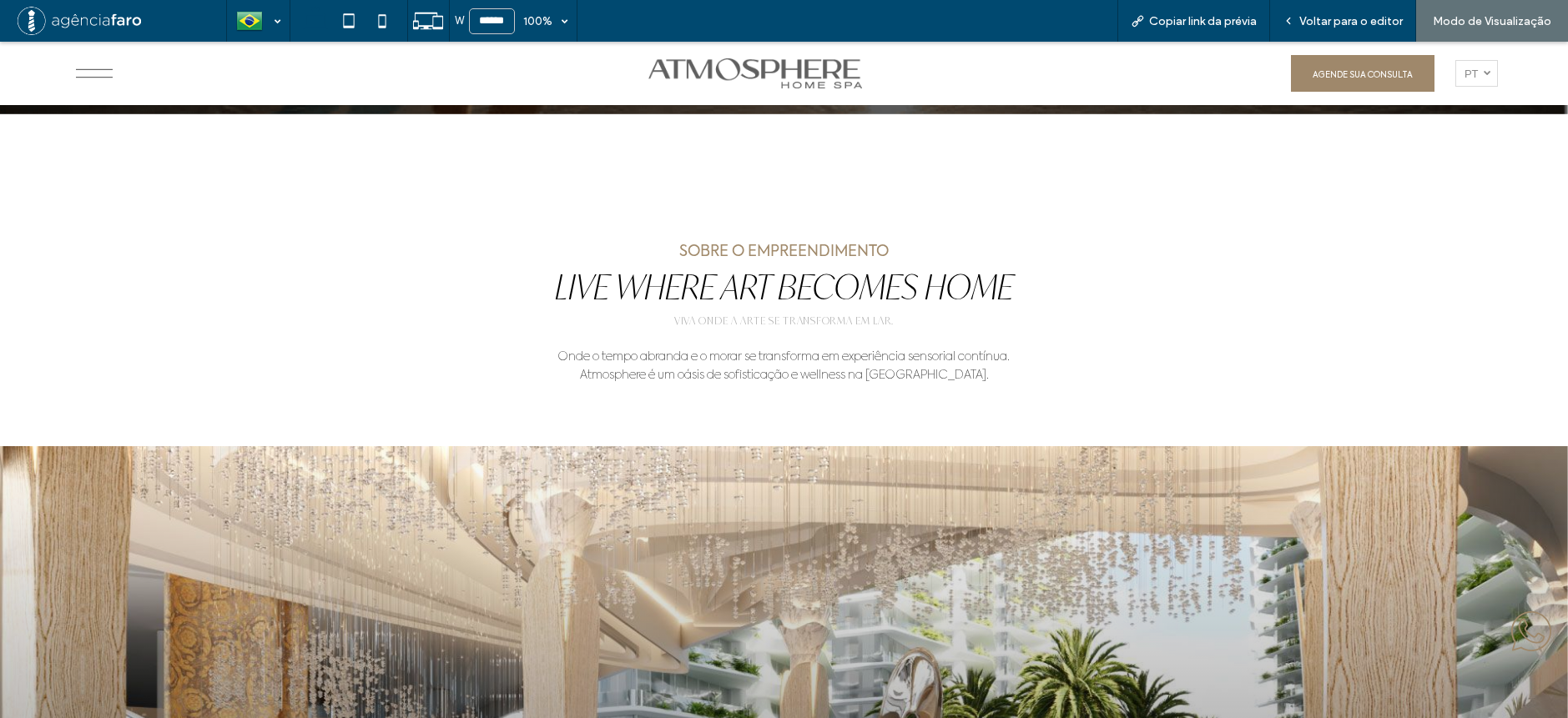
click at [1154, 321] on div "SOBRE O EMPREENDIMENTO Live Where Art Becomes Home VIVA ONDE A ARTE SE TRANSFOR…" at bounding box center [784, 686] width 1568 height 893
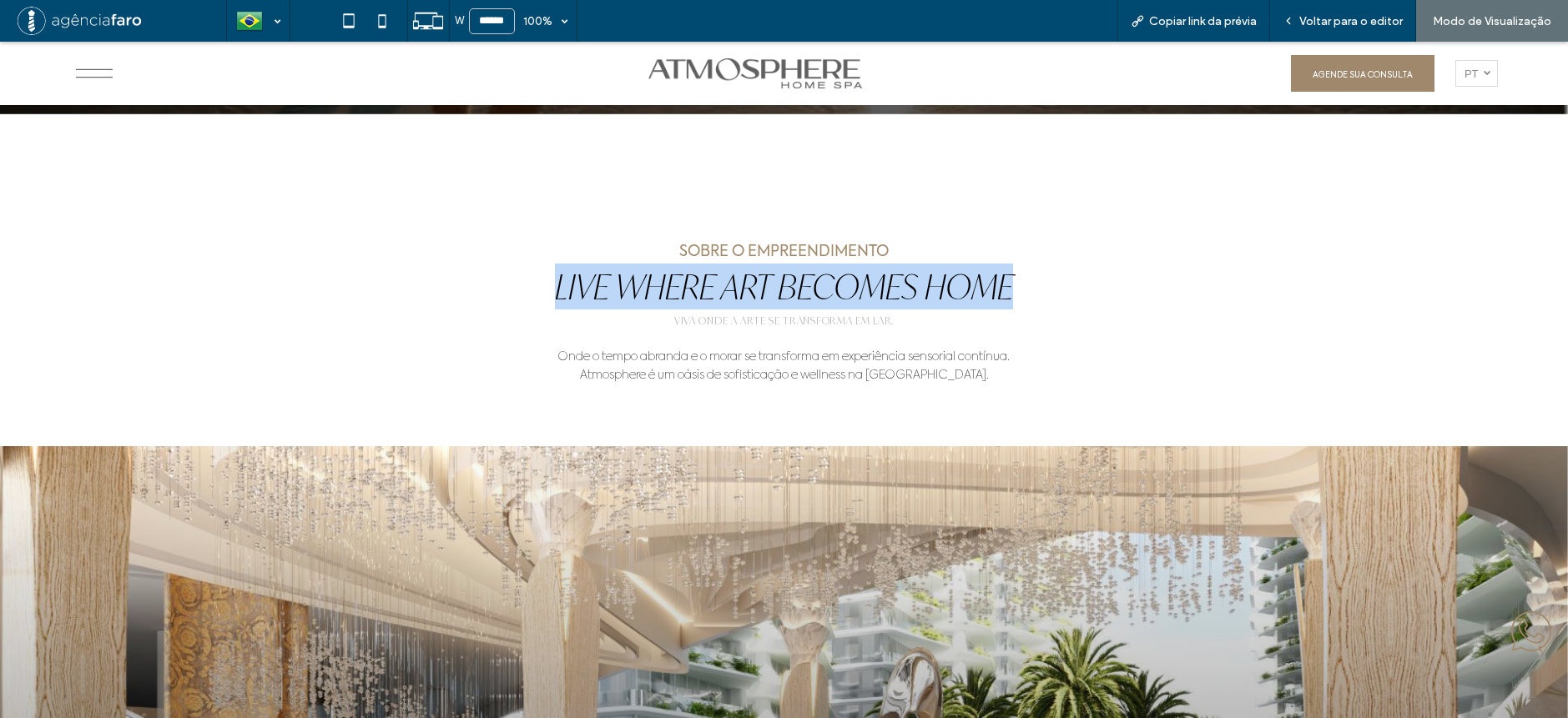
drag, startPoint x: 629, startPoint y: 301, endPoint x: 1031, endPoint y: 291, distance: 402.1
click at [1031, 291] on h2 "Live Where Art Becomes Home" at bounding box center [784, 287] width 1058 height 46
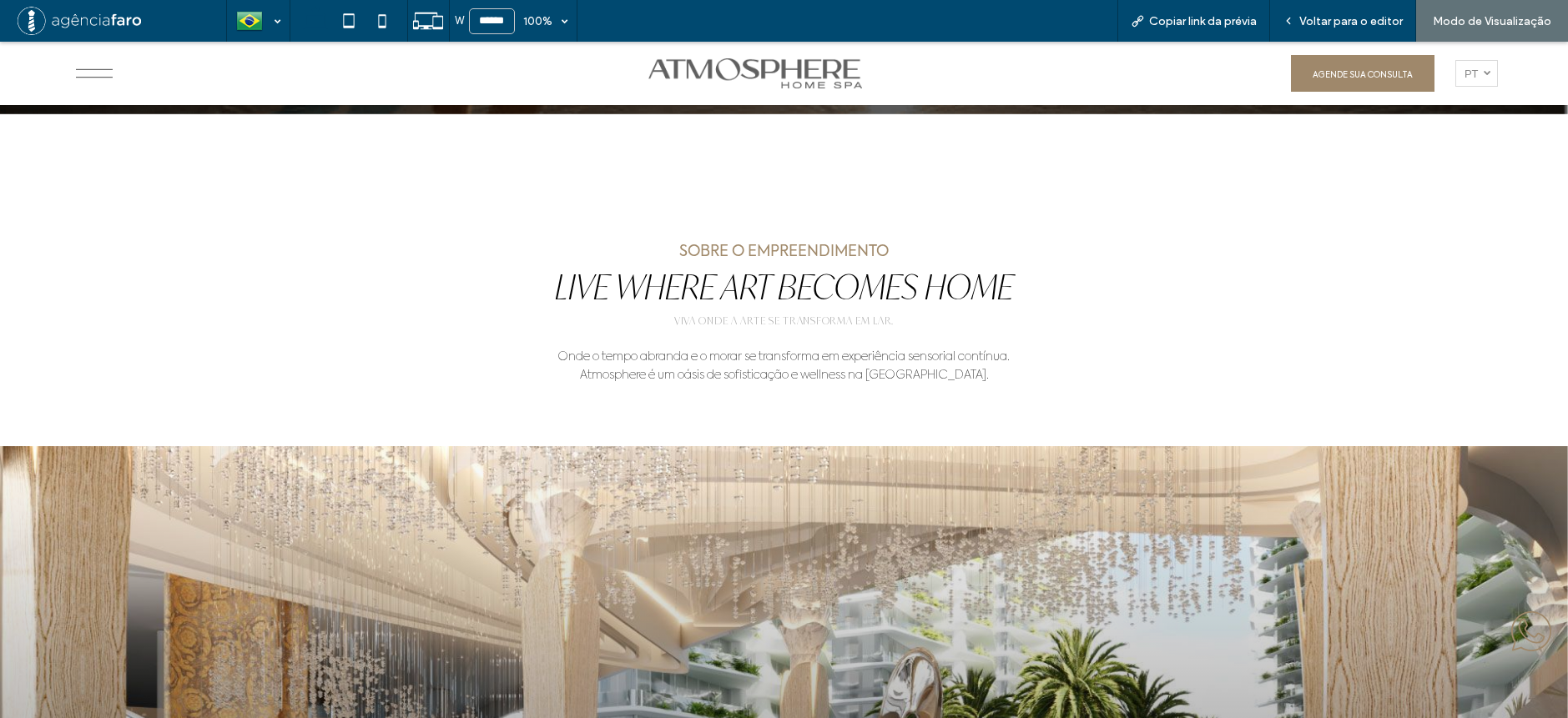
click at [1108, 342] on div "SOBRE O EMPREENDIMENTO Live Where Art Becomes Home VIVA ONDE A ARTE SE TRANSFOR…" at bounding box center [784, 686] width 1568 height 893
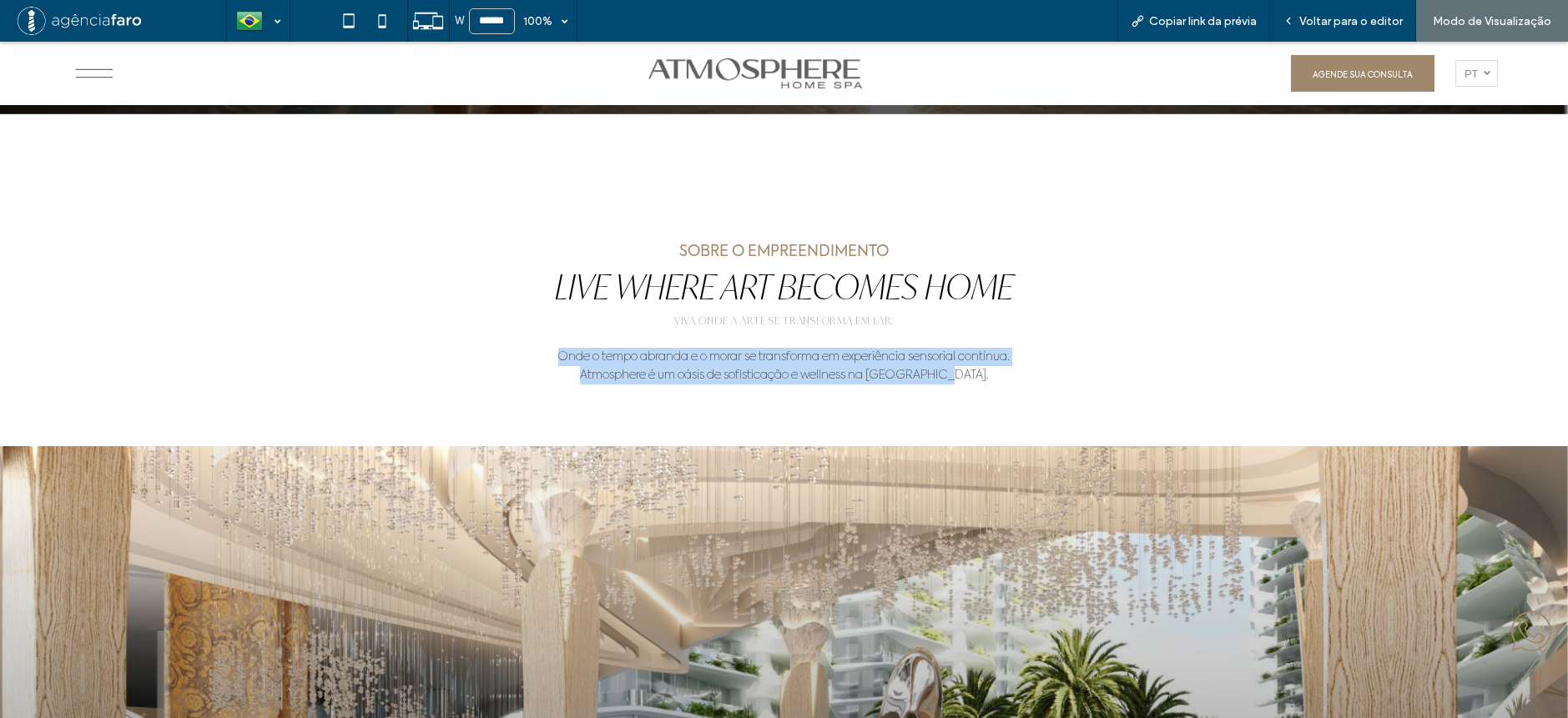
drag, startPoint x: 985, startPoint y: 385, endPoint x: 628, endPoint y: 366, distance: 357.5
click at [520, 362] on div "Onde o tempo abranda e o morar se transforma em experiência sensorial contínua.…" at bounding box center [784, 387] width 689 height 78
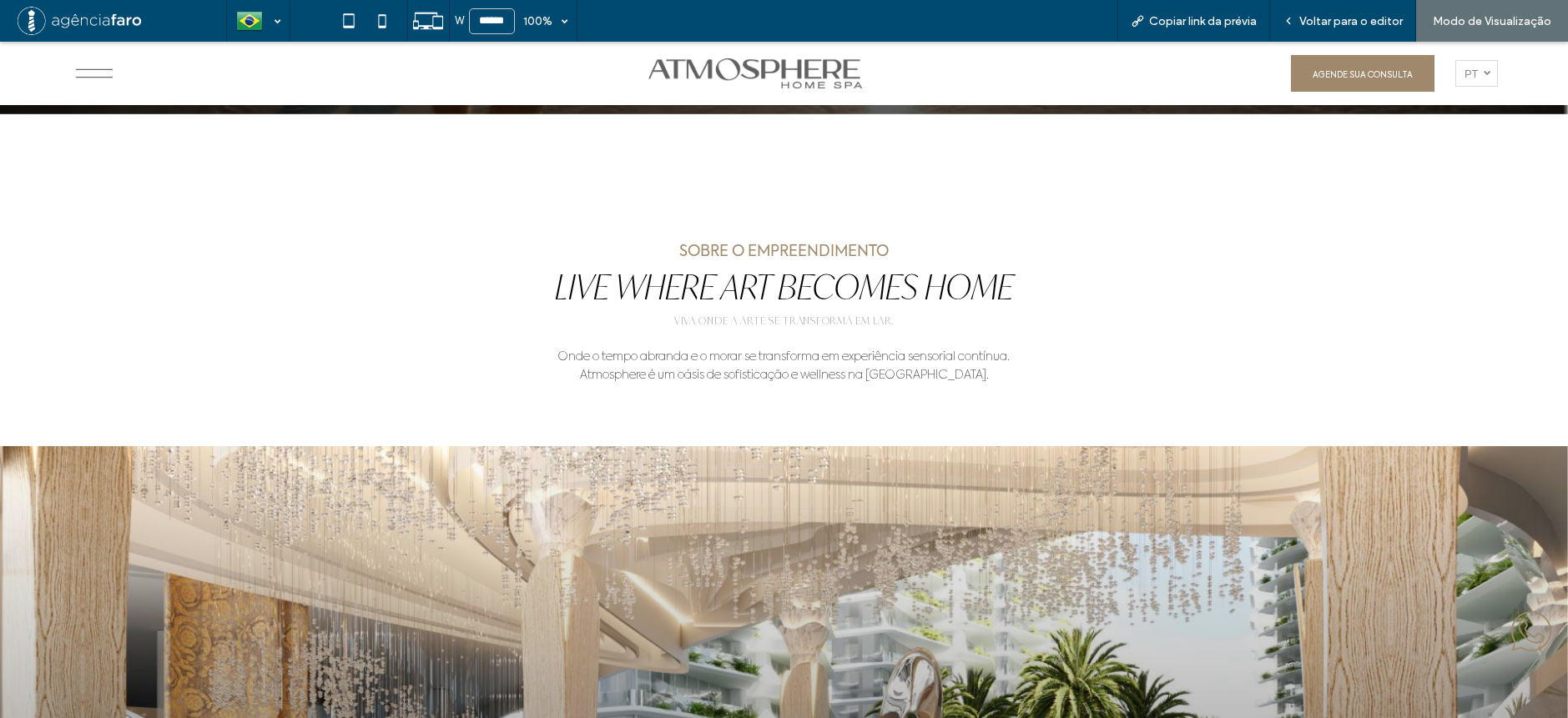
drag, startPoint x: 1174, startPoint y: 329, endPoint x: 1203, endPoint y: 335, distance: 29.6
click at [1203, 335] on div "SOBRE O EMPREENDIMENTO Live Where Art Becomes Home VIVA ONDE A ARTE SE TRANSFOR…" at bounding box center [784, 686] width 1568 height 893
click at [1116, 311] on div "SOBRE O EMPREENDIMENTO Live Where Art Becomes Home VIVA ONDE A ARTE SE TRANSFOR…" at bounding box center [784, 686] width 1568 height 893
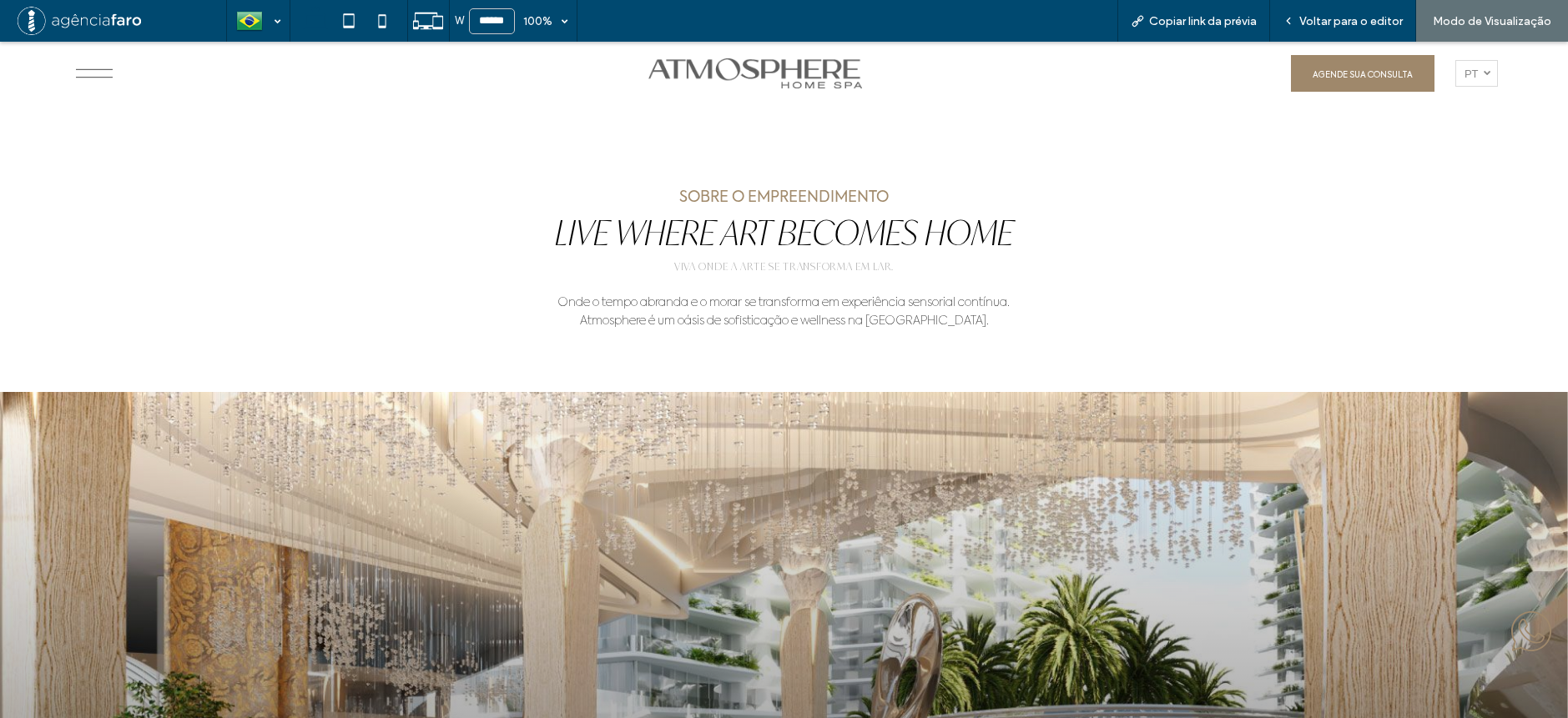
scroll to position [751, 0]
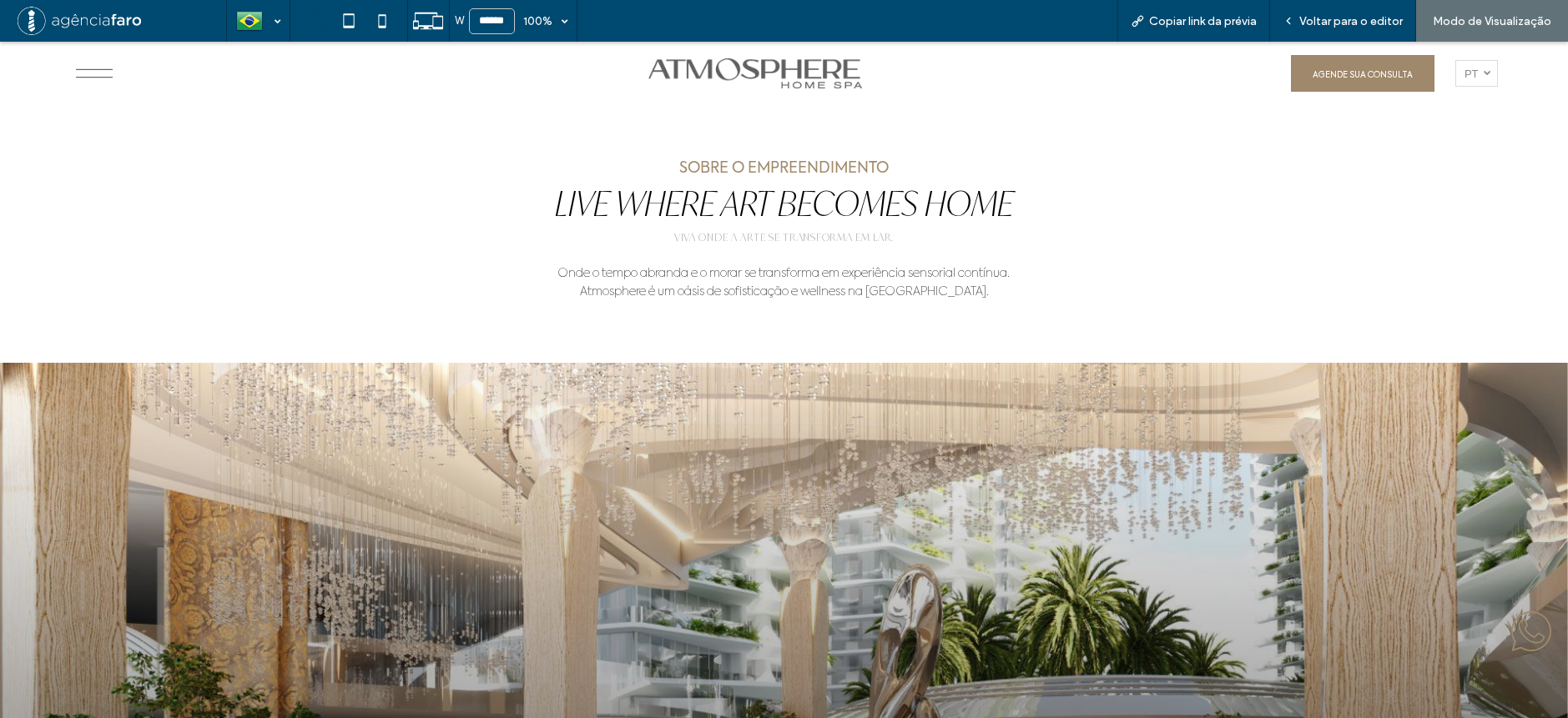
click at [1284, 221] on h2 "Live Where Art Becomes Home" at bounding box center [784, 203] width 1058 height 46
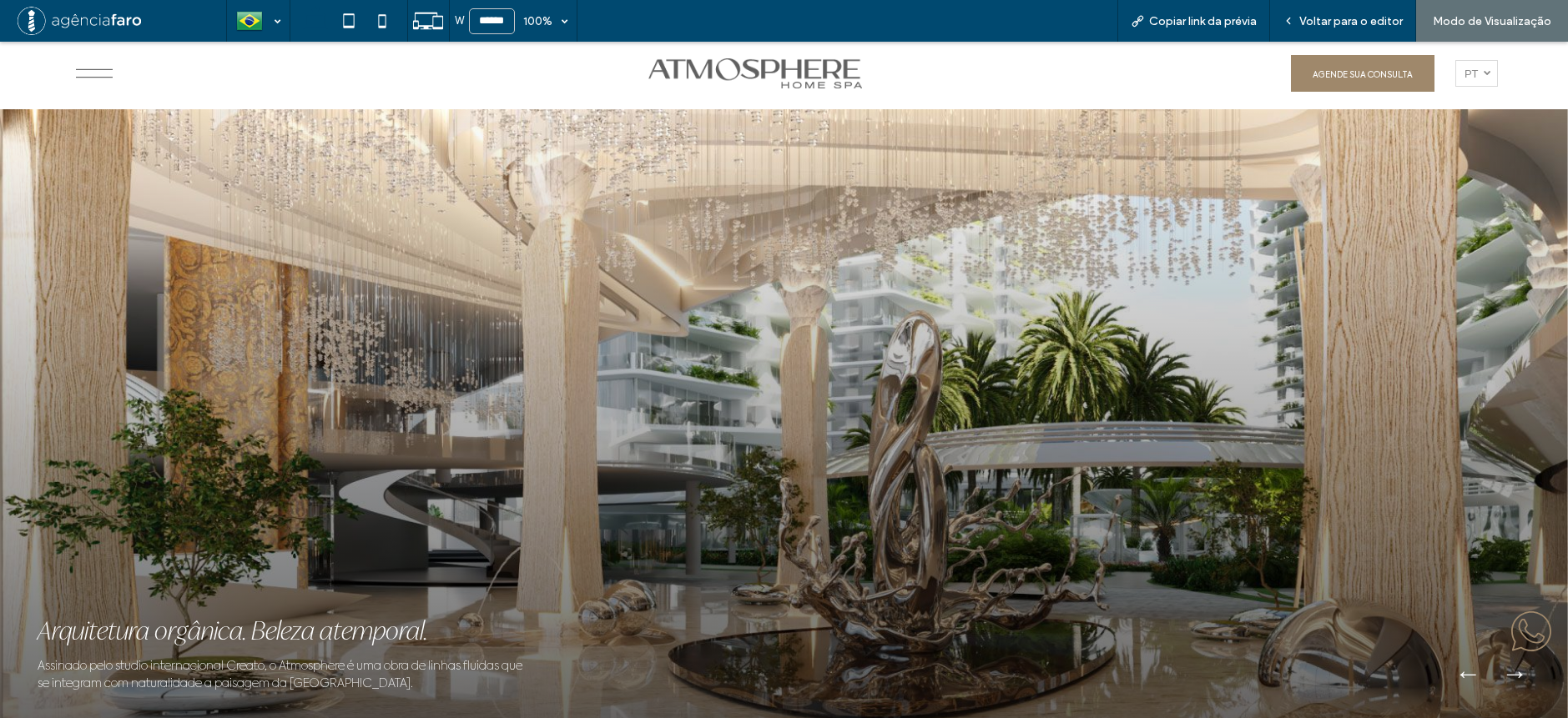
scroll to position [1001, 0]
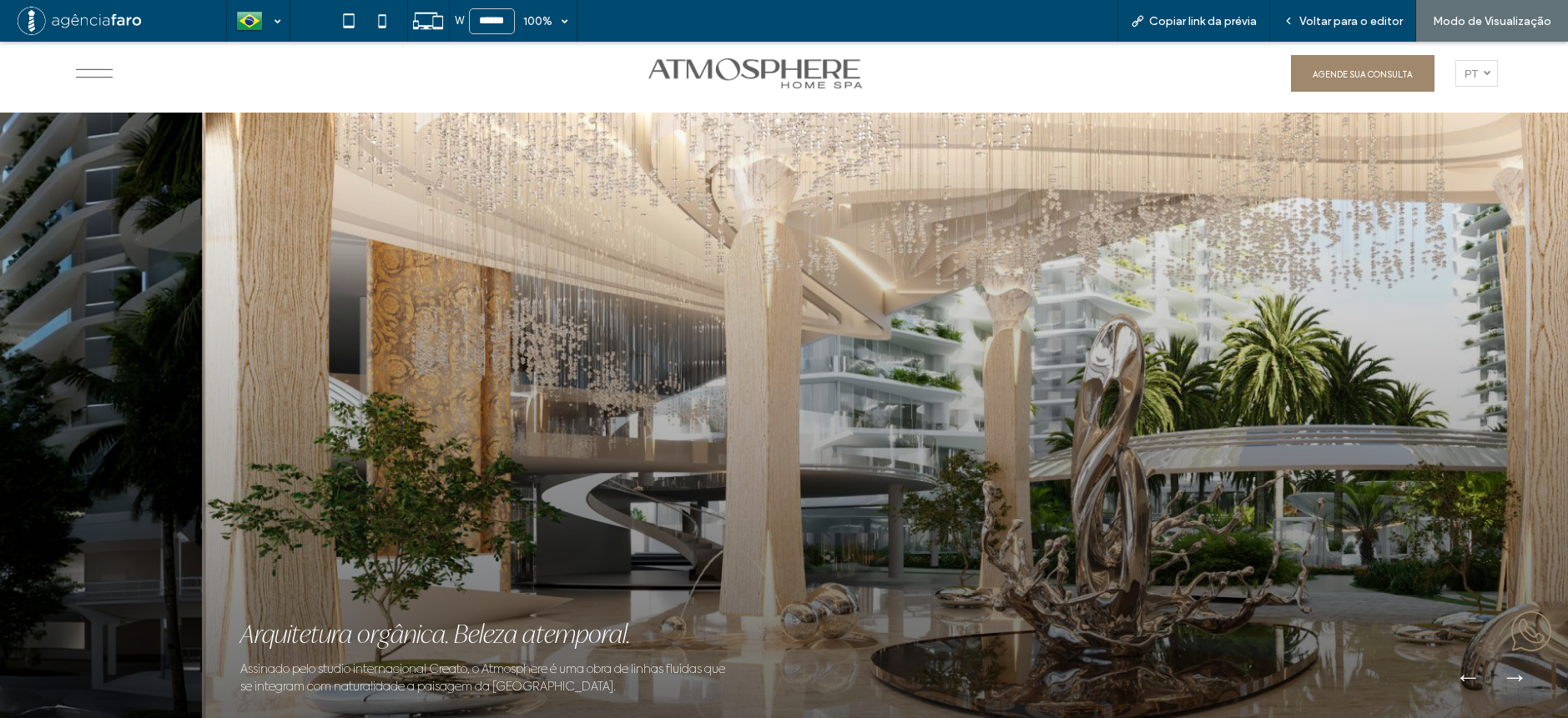
drag, startPoint x: 878, startPoint y: 440, endPoint x: 1022, endPoint y: 434, distance: 144.1
click at [1014, 434] on div at bounding box center [987, 423] width 1568 height 621
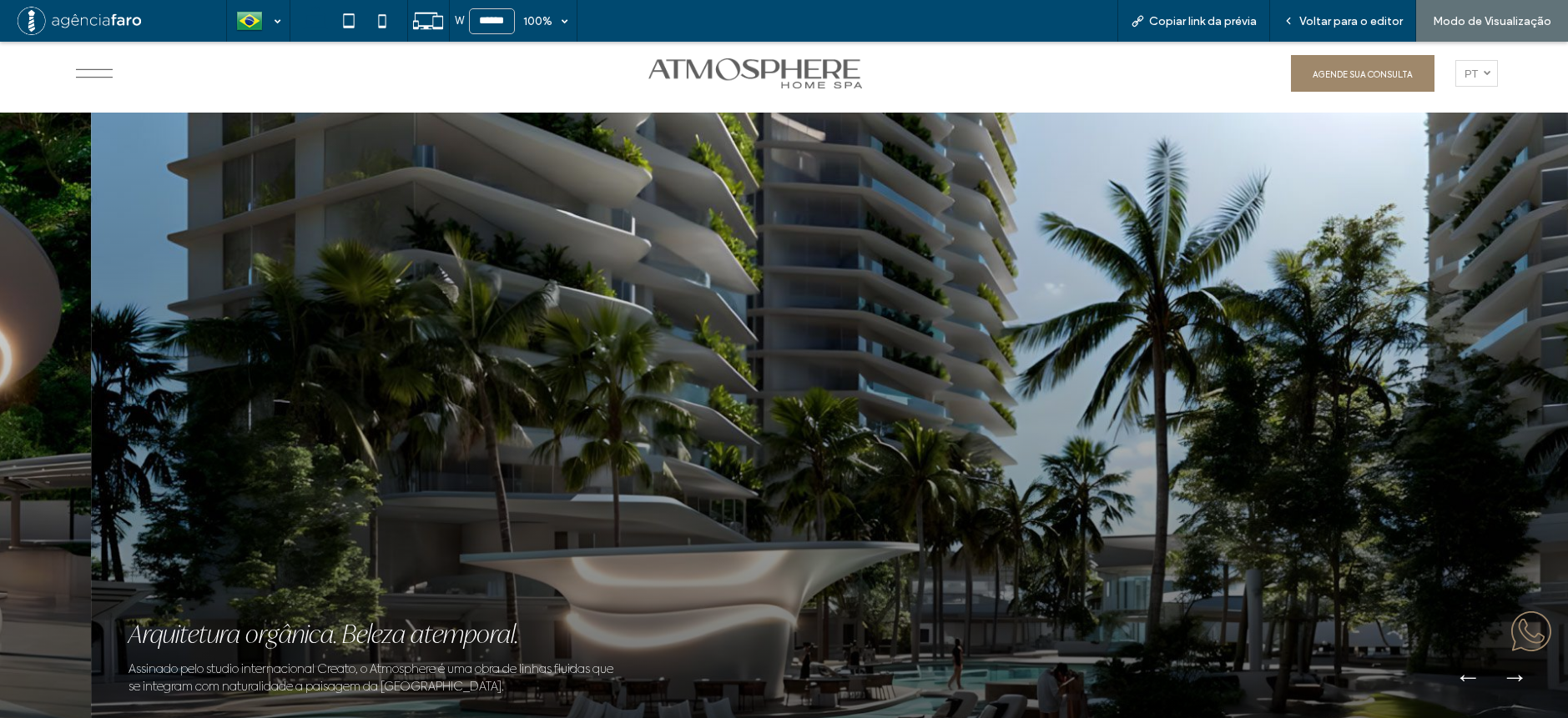
drag, startPoint x: 730, startPoint y: 392, endPoint x: 962, endPoint y: 403, distance: 232.3
click at [962, 403] on div at bounding box center [875, 423] width 1568 height 621
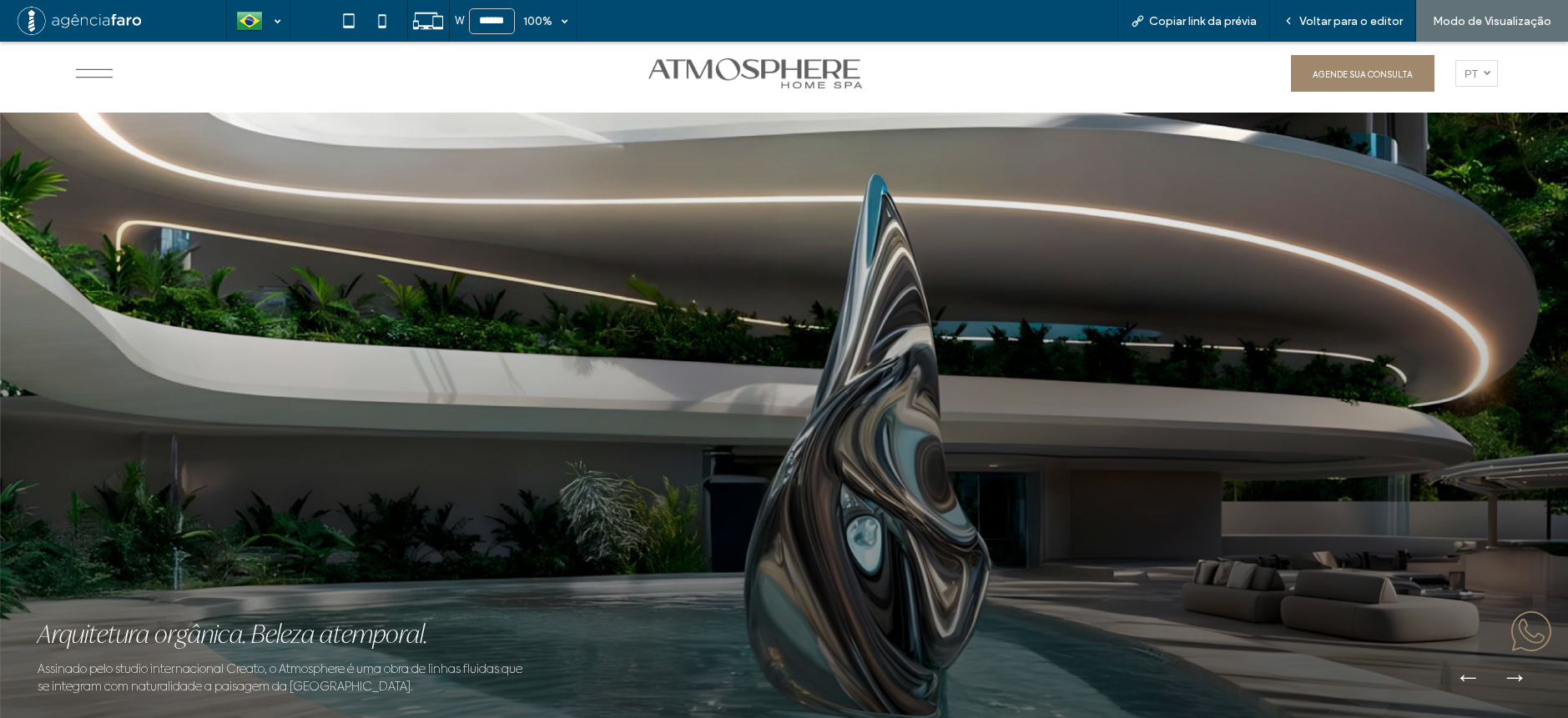
drag, startPoint x: 780, startPoint y: 385, endPoint x: 1052, endPoint y: 379, distance: 272.1
click at [1046, 379] on div at bounding box center [784, 423] width 1568 height 621
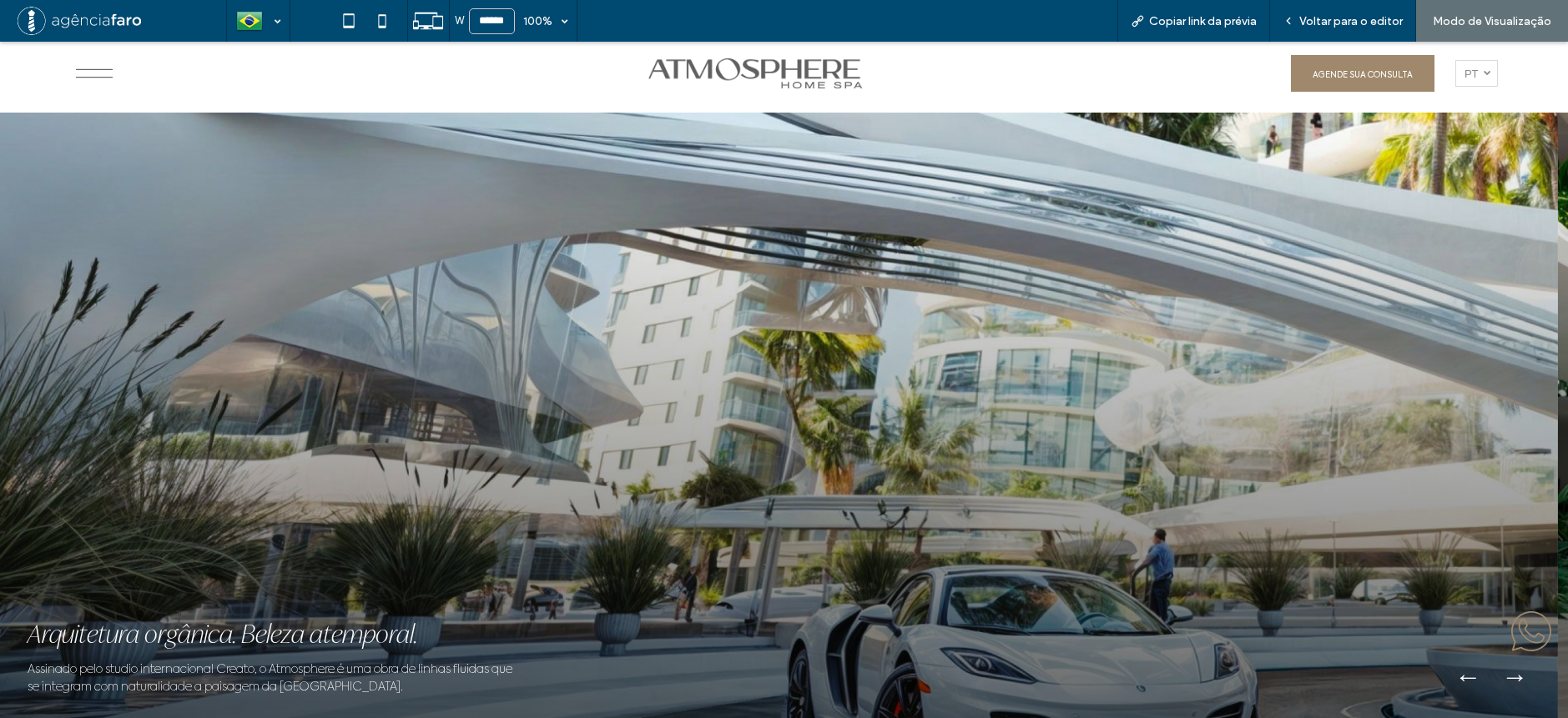
drag, startPoint x: 1340, startPoint y: 332, endPoint x: 1030, endPoint y: 289, distance: 313.0
click at [1033, 290] on div at bounding box center [774, 423] width 1568 height 621
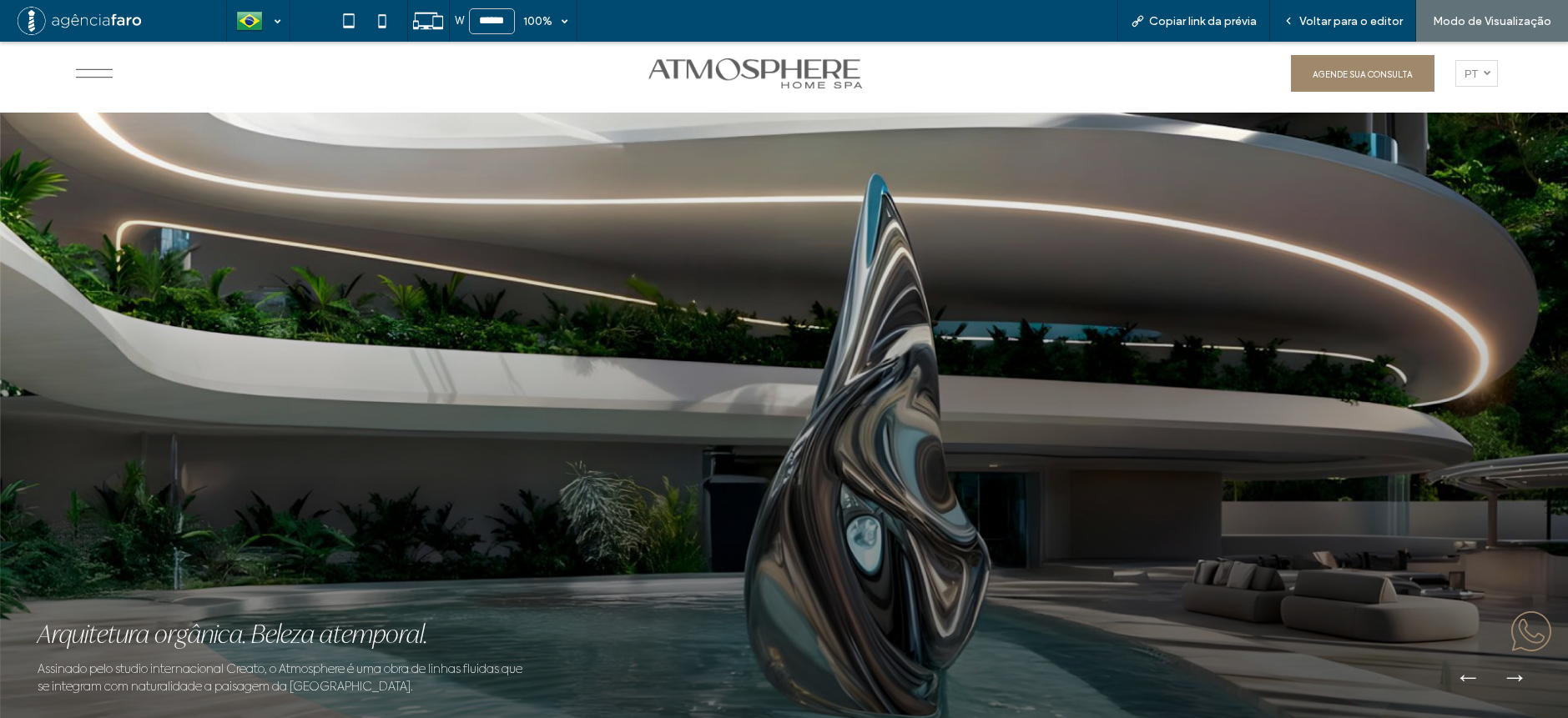
drag, startPoint x: 1393, startPoint y: 290, endPoint x: 1197, endPoint y: 274, distance: 196.7
click at [1197, 274] on div at bounding box center [784, 423] width 1568 height 621
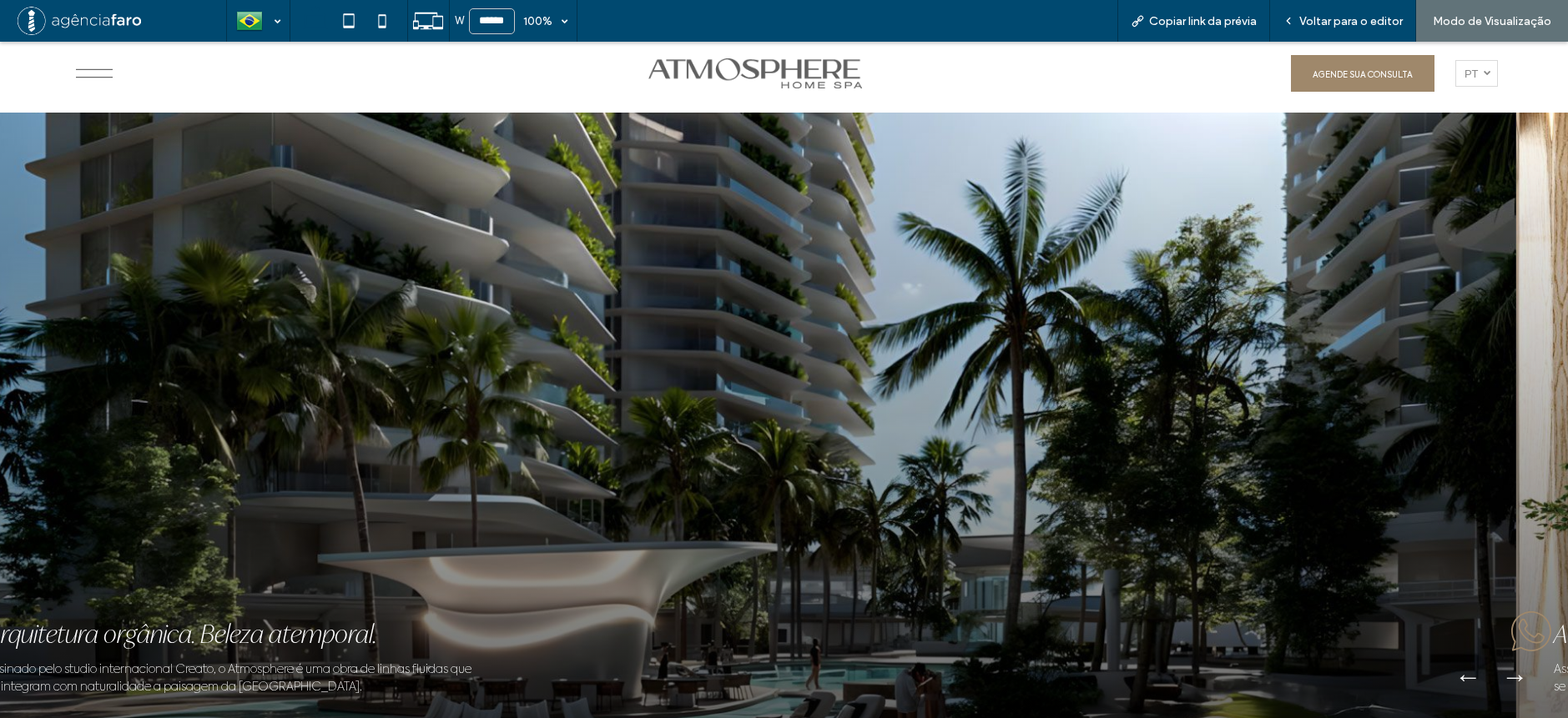
drag, startPoint x: 1290, startPoint y: 288, endPoint x: 1209, endPoint y: 285, distance: 81.1
click at [1231, 289] on div at bounding box center [733, 423] width 1568 height 621
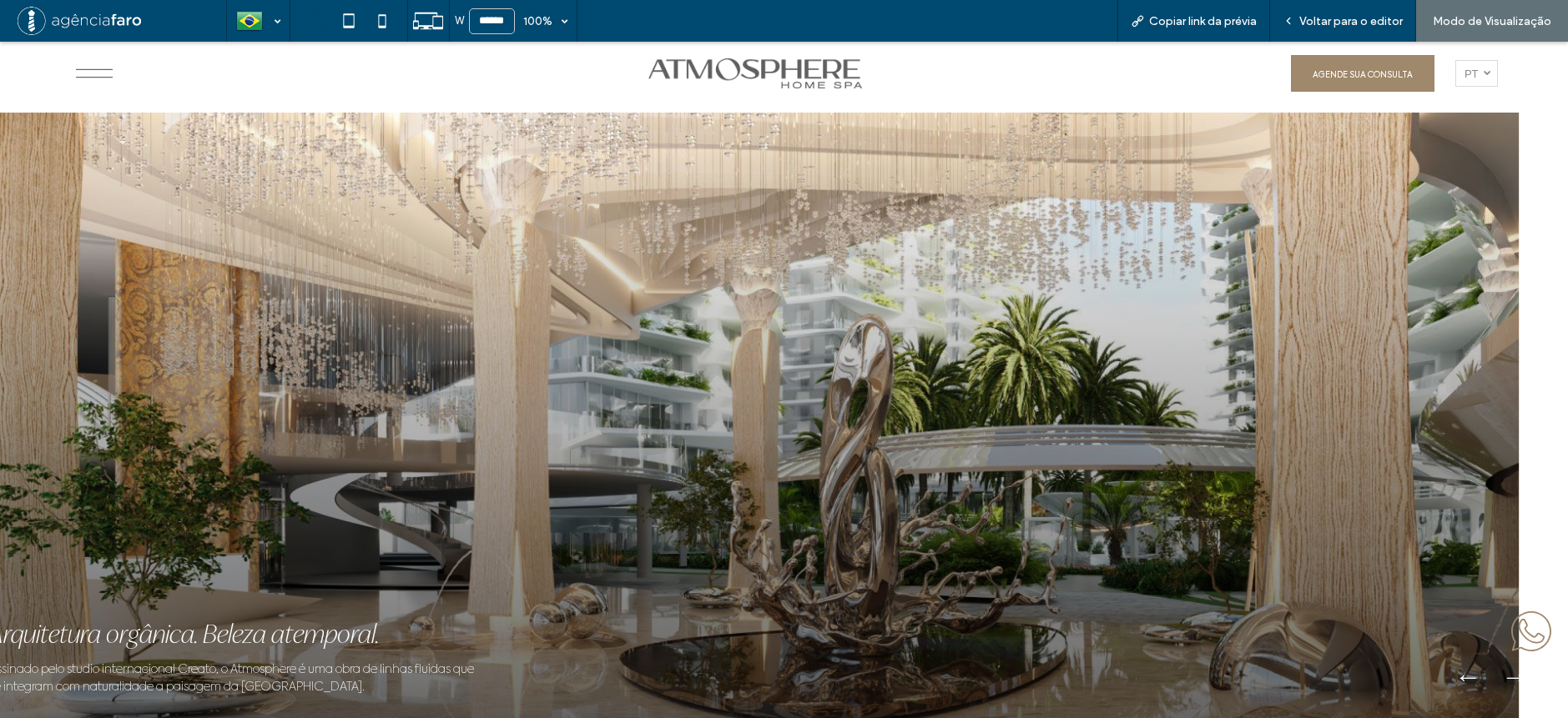
drag, startPoint x: 1198, startPoint y: 331, endPoint x: 922, endPoint y: 331, distance: 276.0
click at [922, 331] on div at bounding box center [736, 423] width 1568 height 621
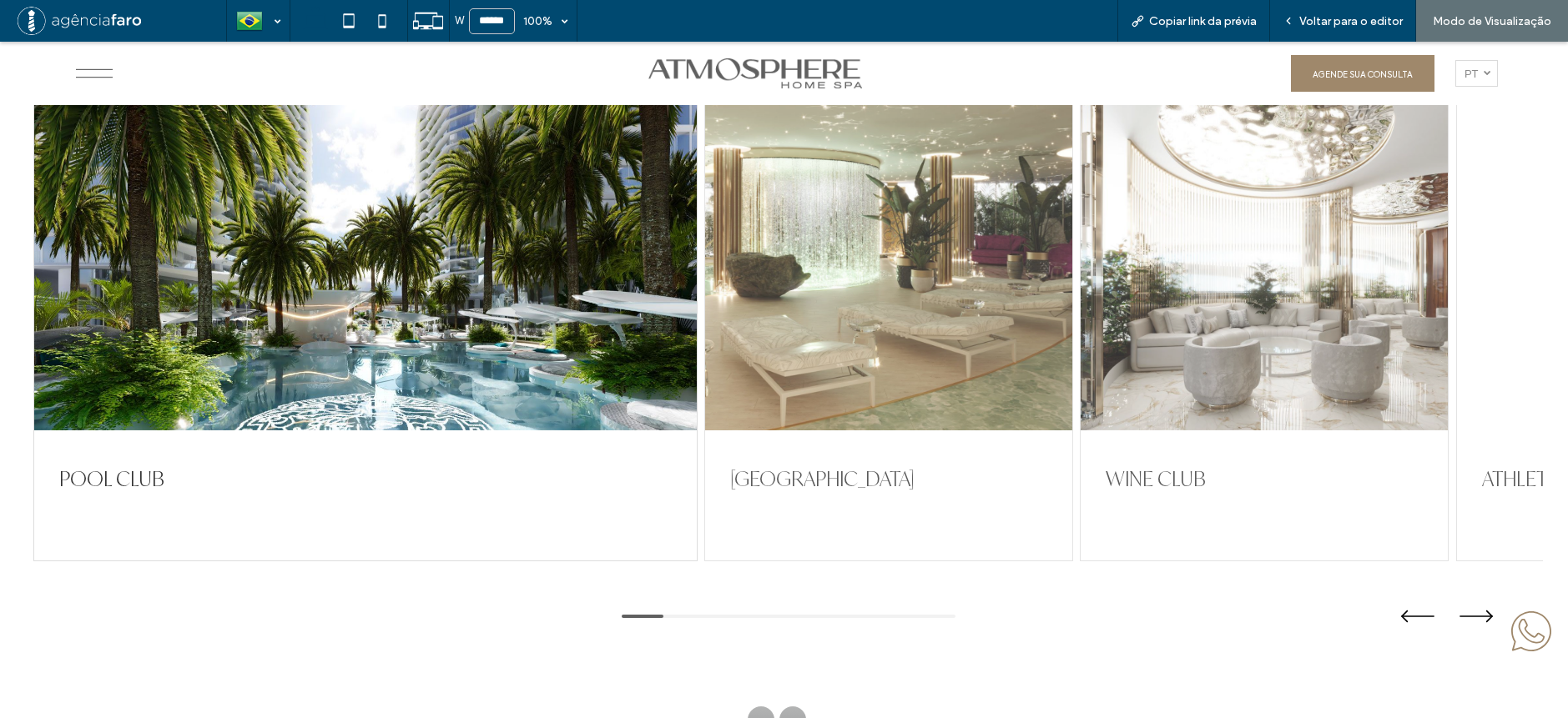
scroll to position [3754, 0]
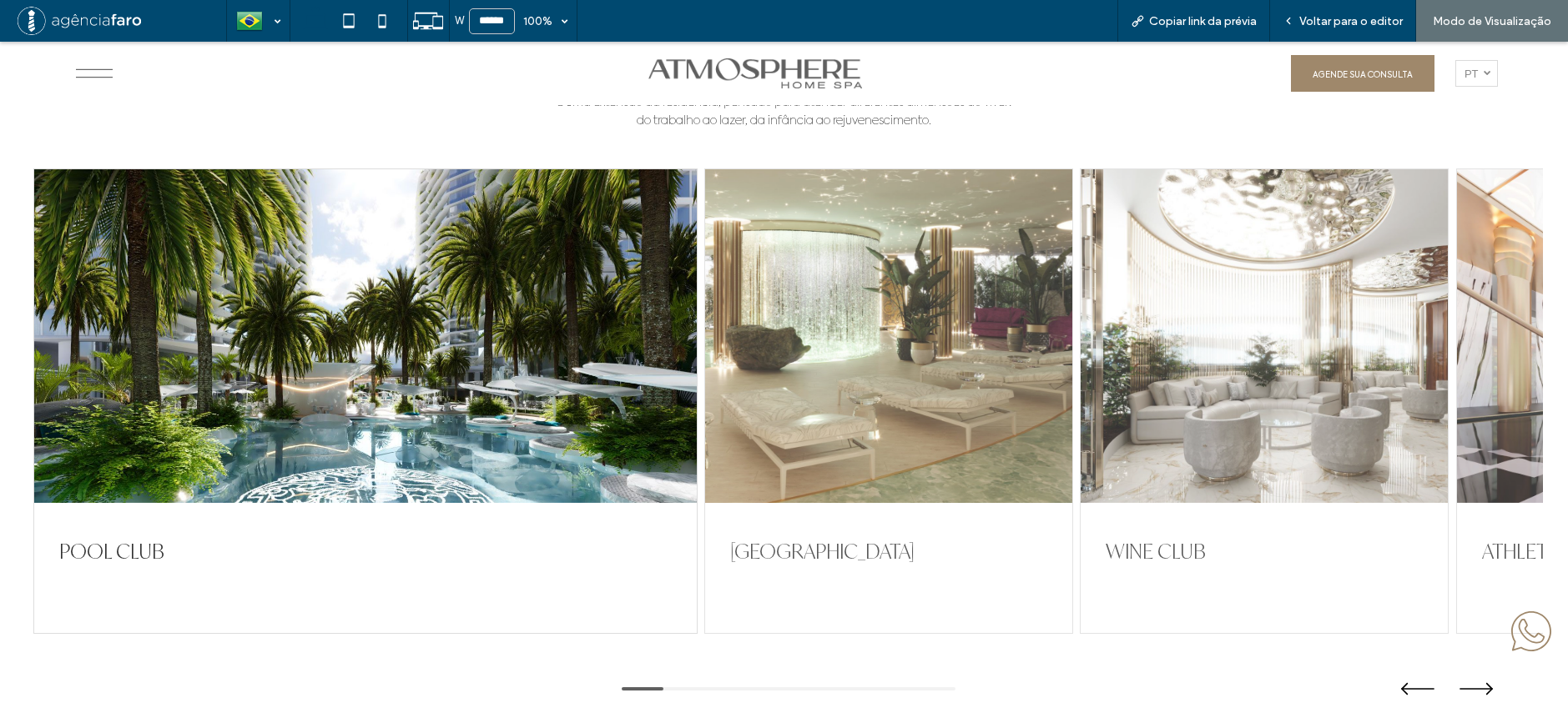
click at [780, 375] on div at bounding box center [888, 337] width 367 height 334
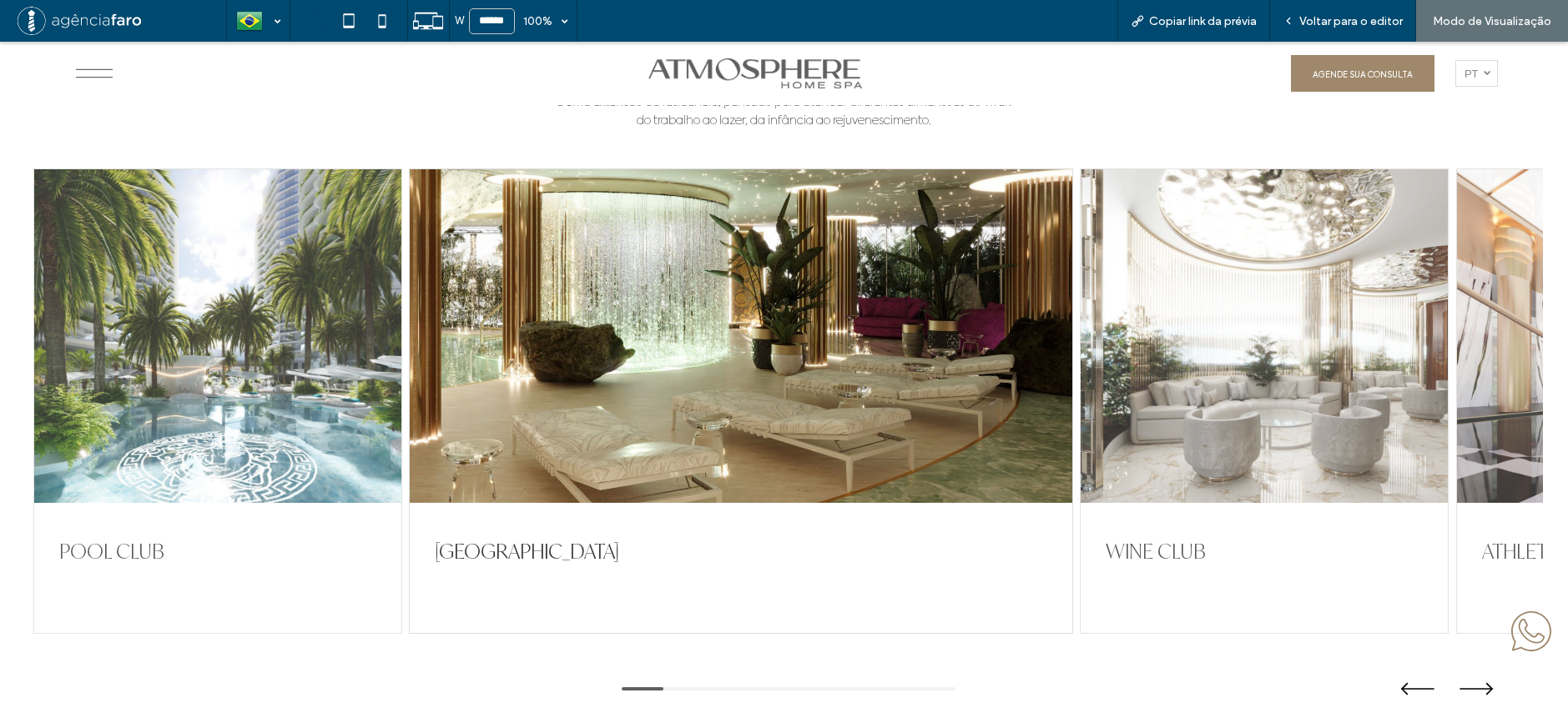
click at [91, 388] on div at bounding box center [217, 337] width 367 height 334
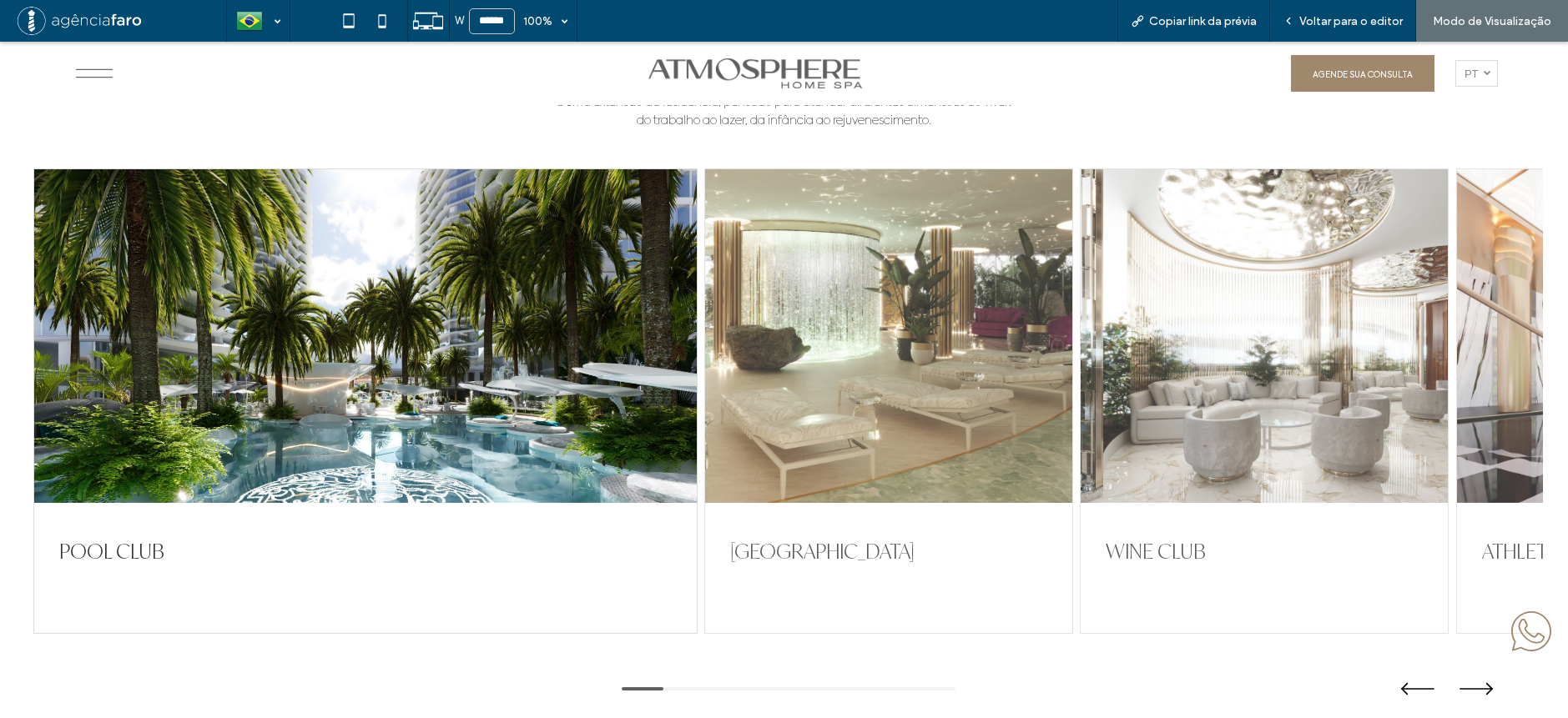
click at [789, 365] on div at bounding box center [888, 337] width 367 height 334
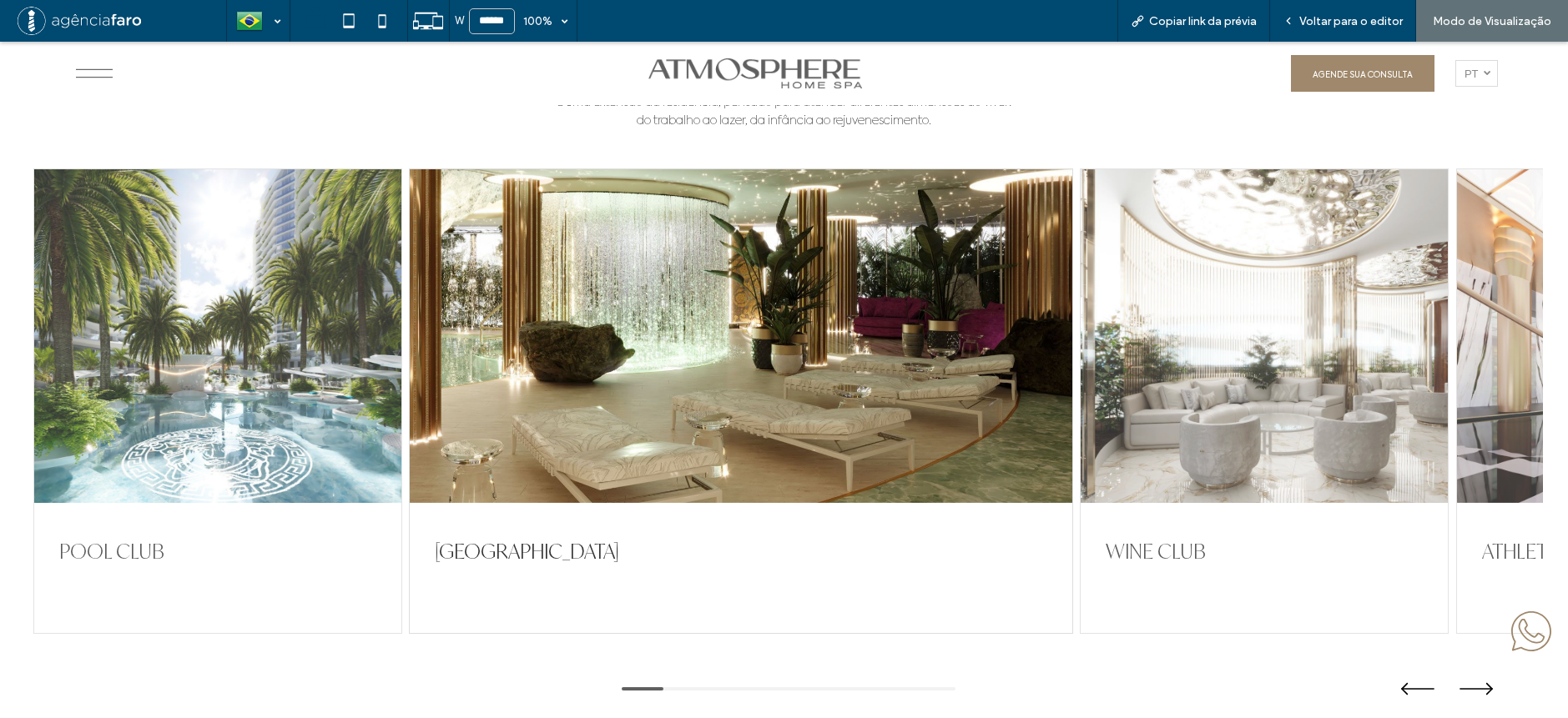
click at [1206, 335] on div at bounding box center [1264, 337] width 367 height 334
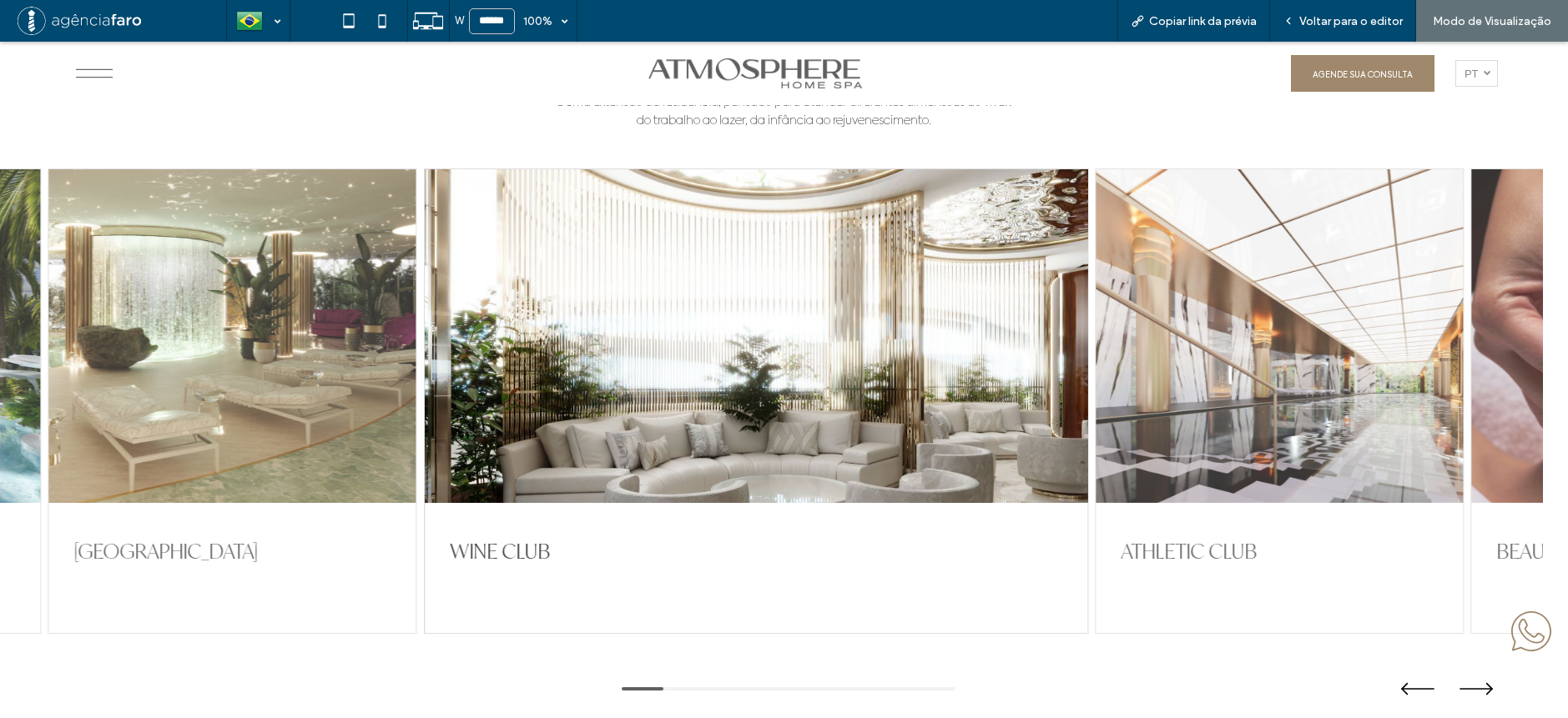
drag, startPoint x: 1364, startPoint y: 321, endPoint x: 804, endPoint y: 334, distance: 560.2
click at [822, 332] on div at bounding box center [756, 337] width 662 height 334
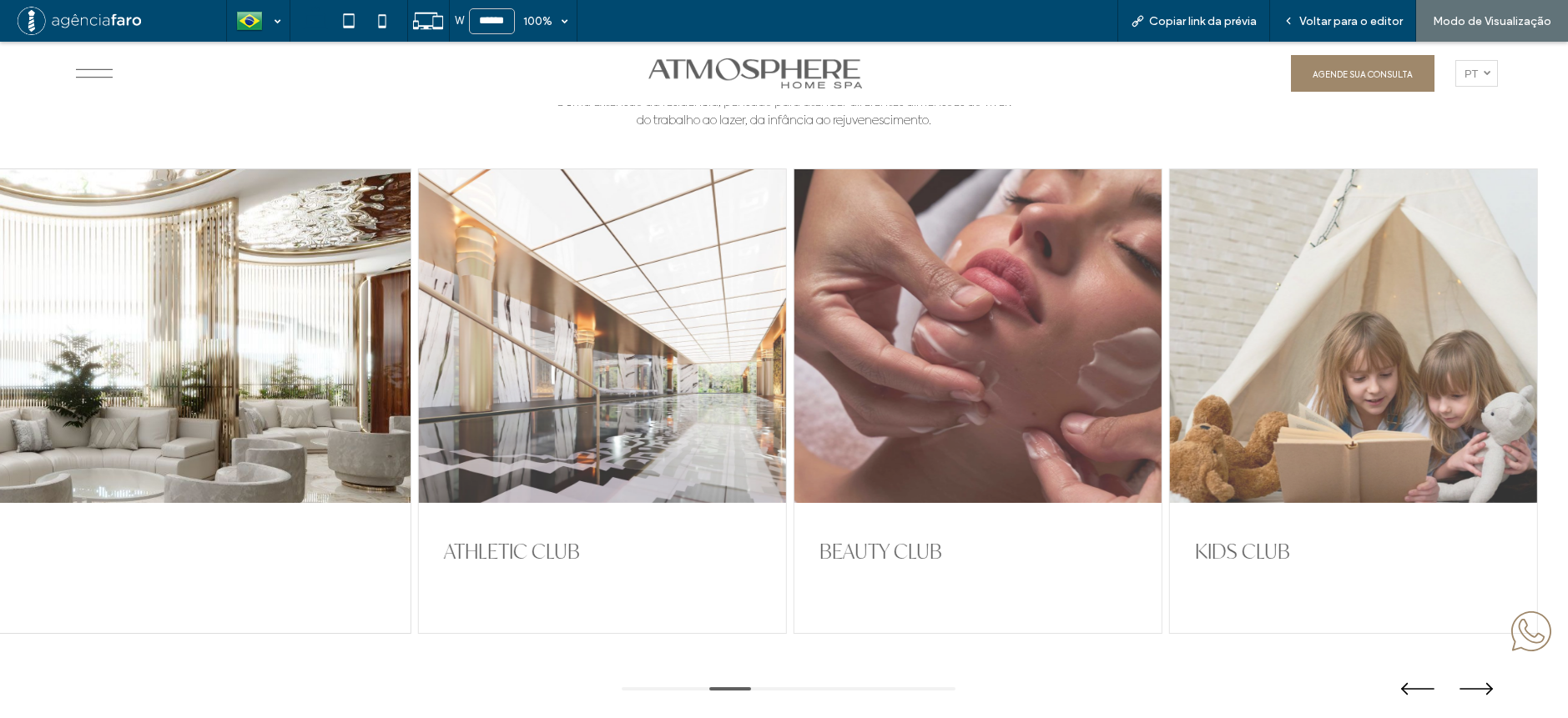
click at [967, 331] on div at bounding box center [978, 337] width 367 height 334
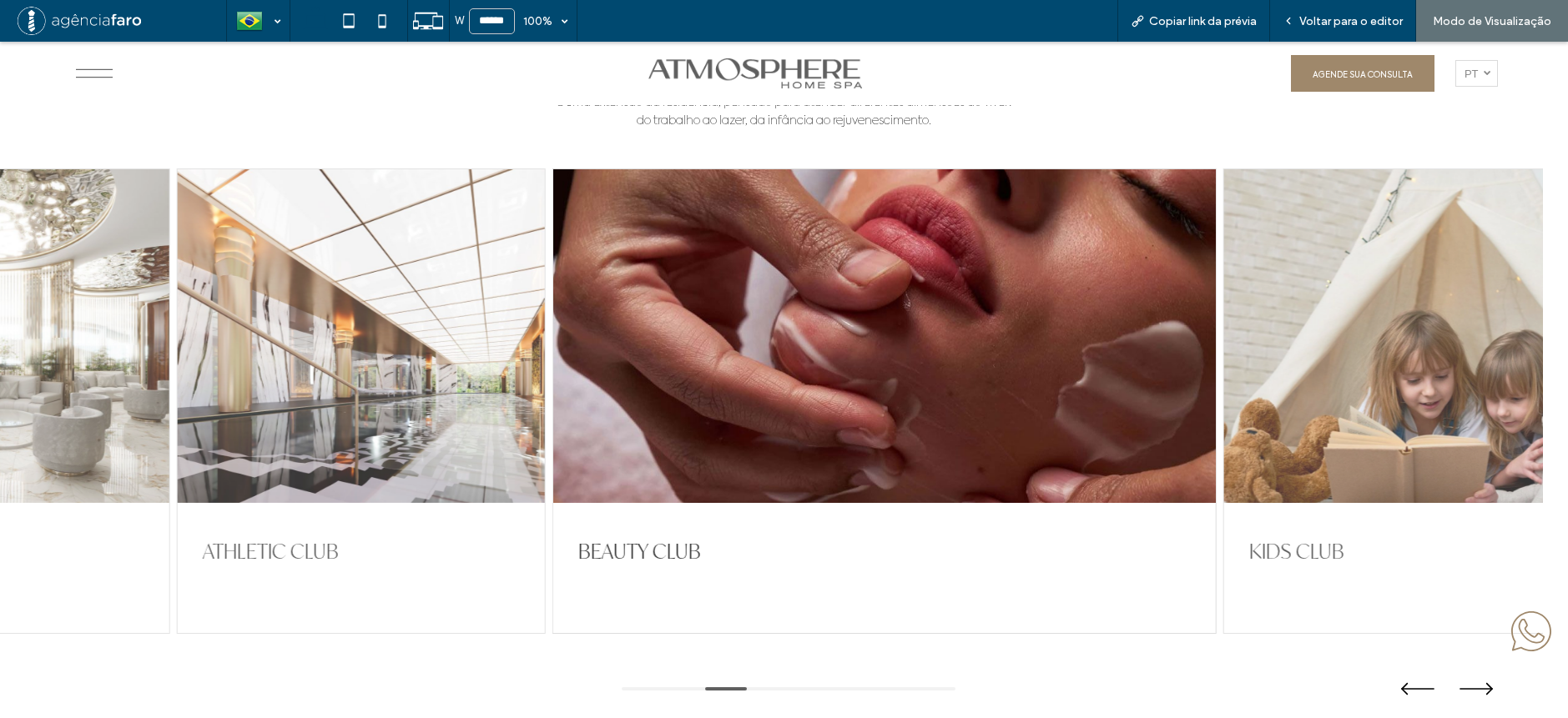
click at [1228, 315] on div at bounding box center [1407, 337] width 367 height 334
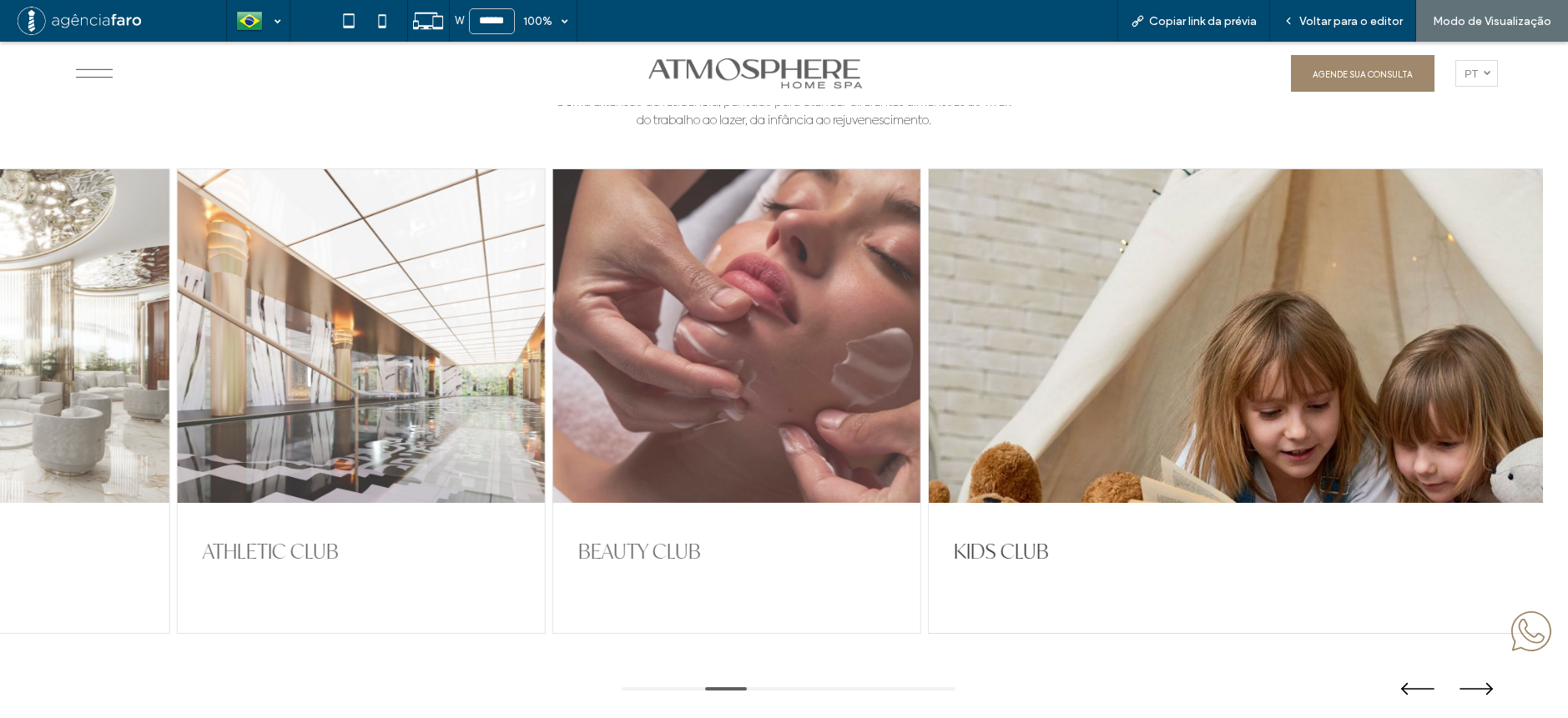
click at [309, 380] on div at bounding box center [360, 337] width 367 height 334
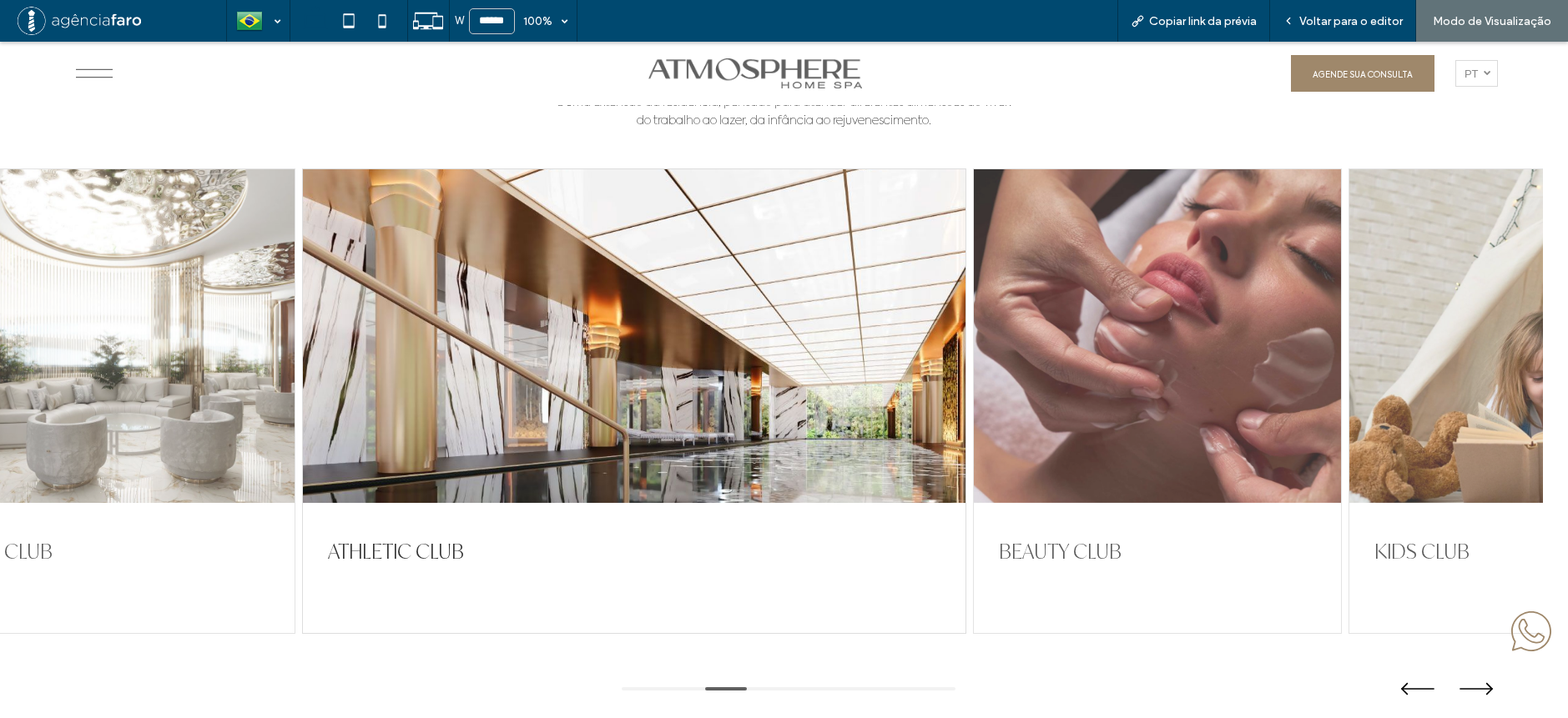
drag, startPoint x: 225, startPoint y: 349, endPoint x: 733, endPoint y: 307, distance: 509.7
click at [743, 307] on div at bounding box center [634, 337] width 662 height 334
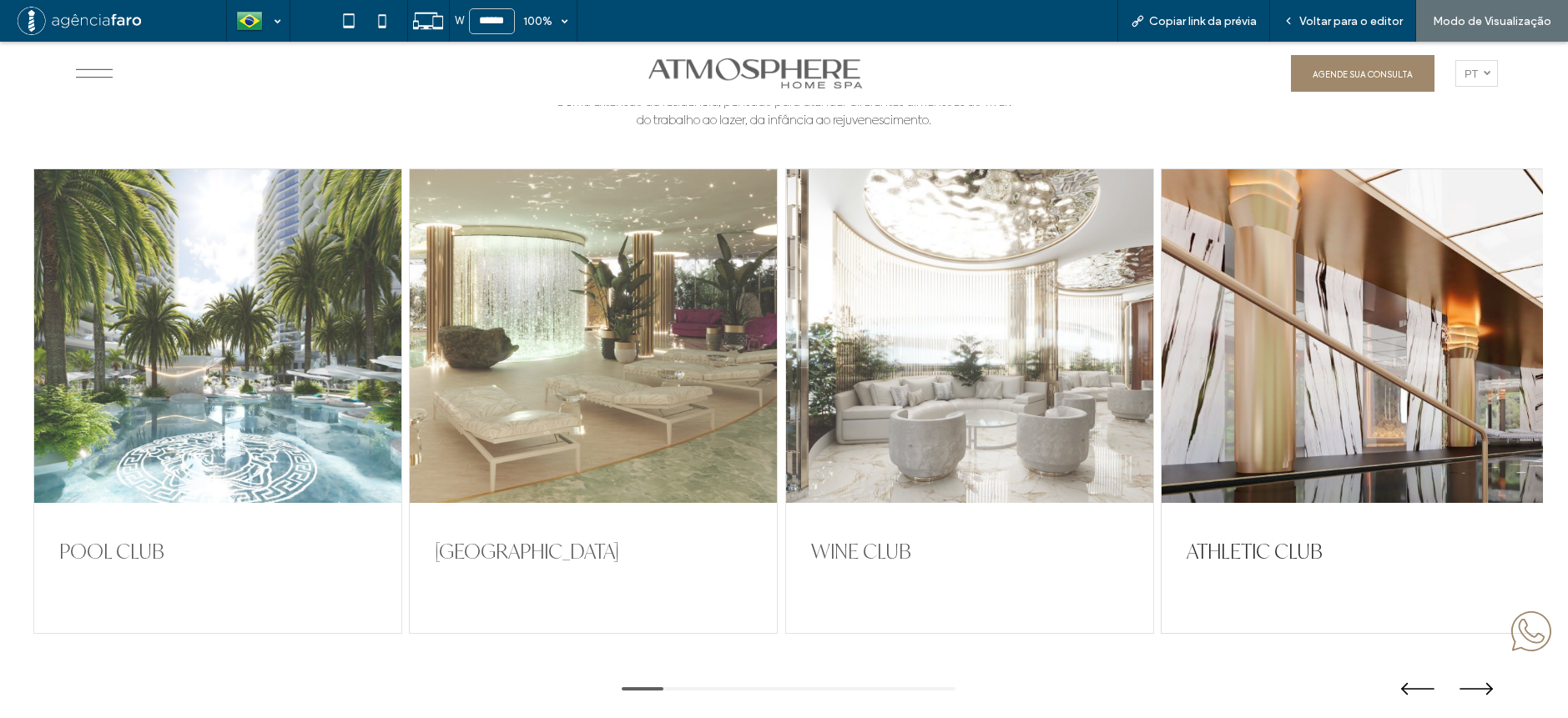
click at [331, 293] on div at bounding box center [217, 337] width 367 height 334
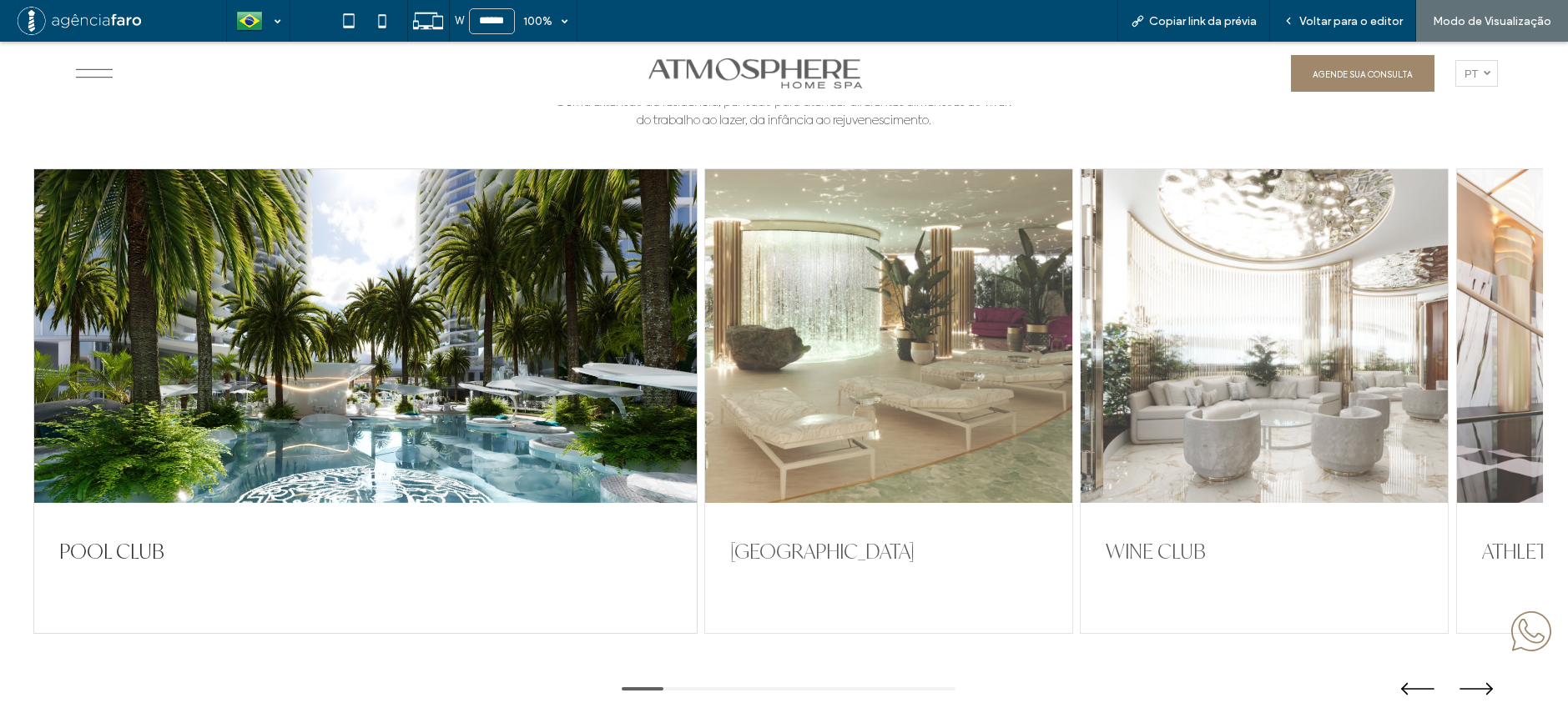
click at [880, 383] on div at bounding box center [888, 337] width 367 height 334
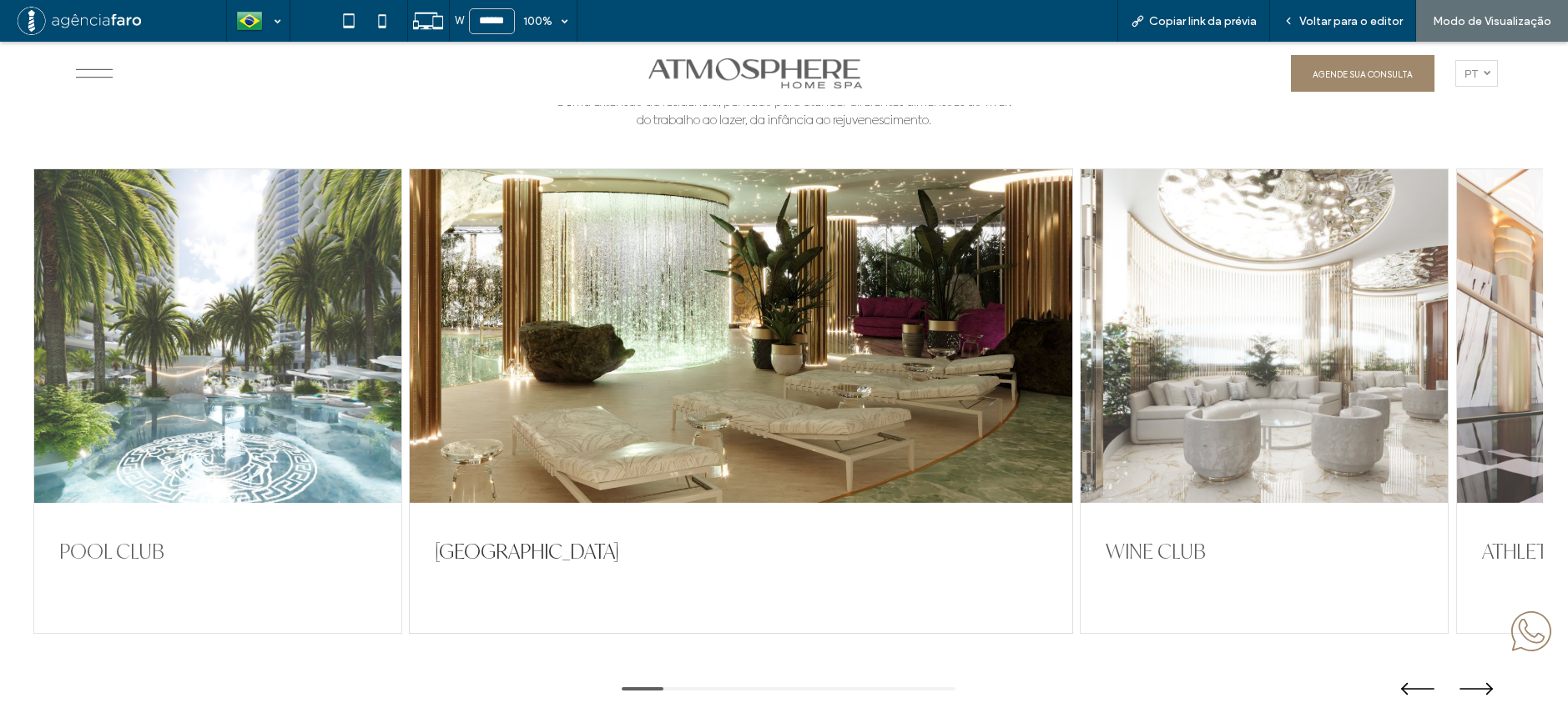
click at [264, 361] on div at bounding box center [217, 337] width 367 height 334
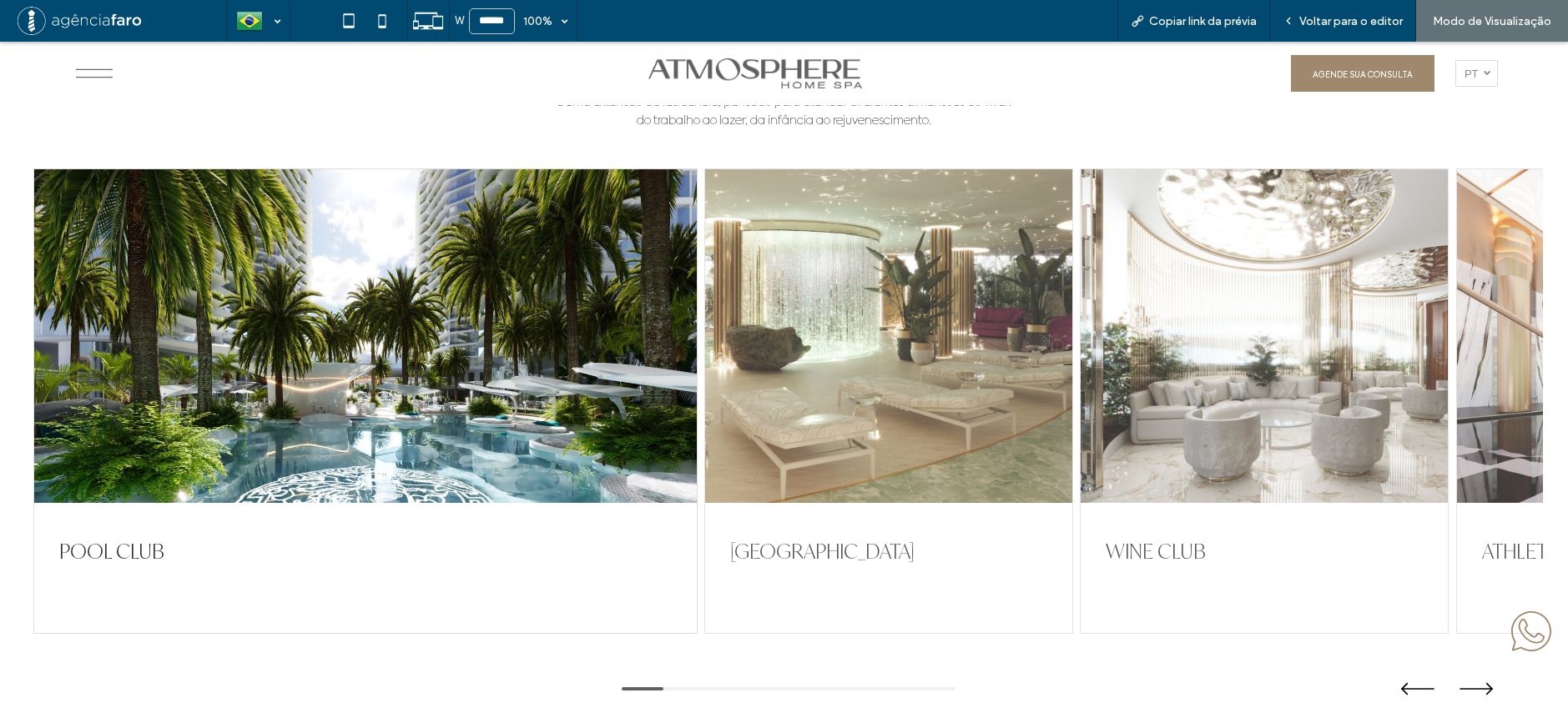
click at [780, 356] on div at bounding box center [888, 337] width 367 height 334
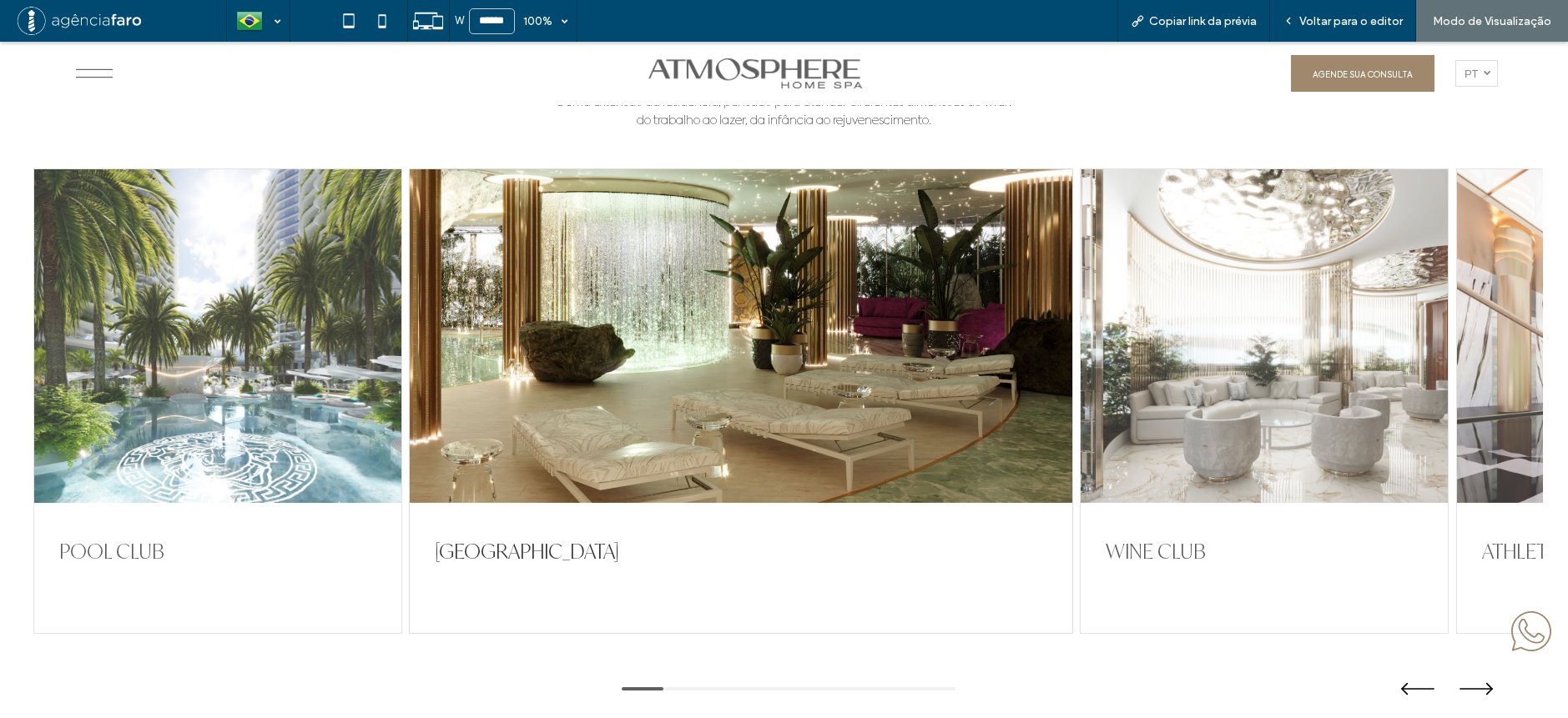
click at [309, 393] on div at bounding box center [217, 337] width 367 height 334
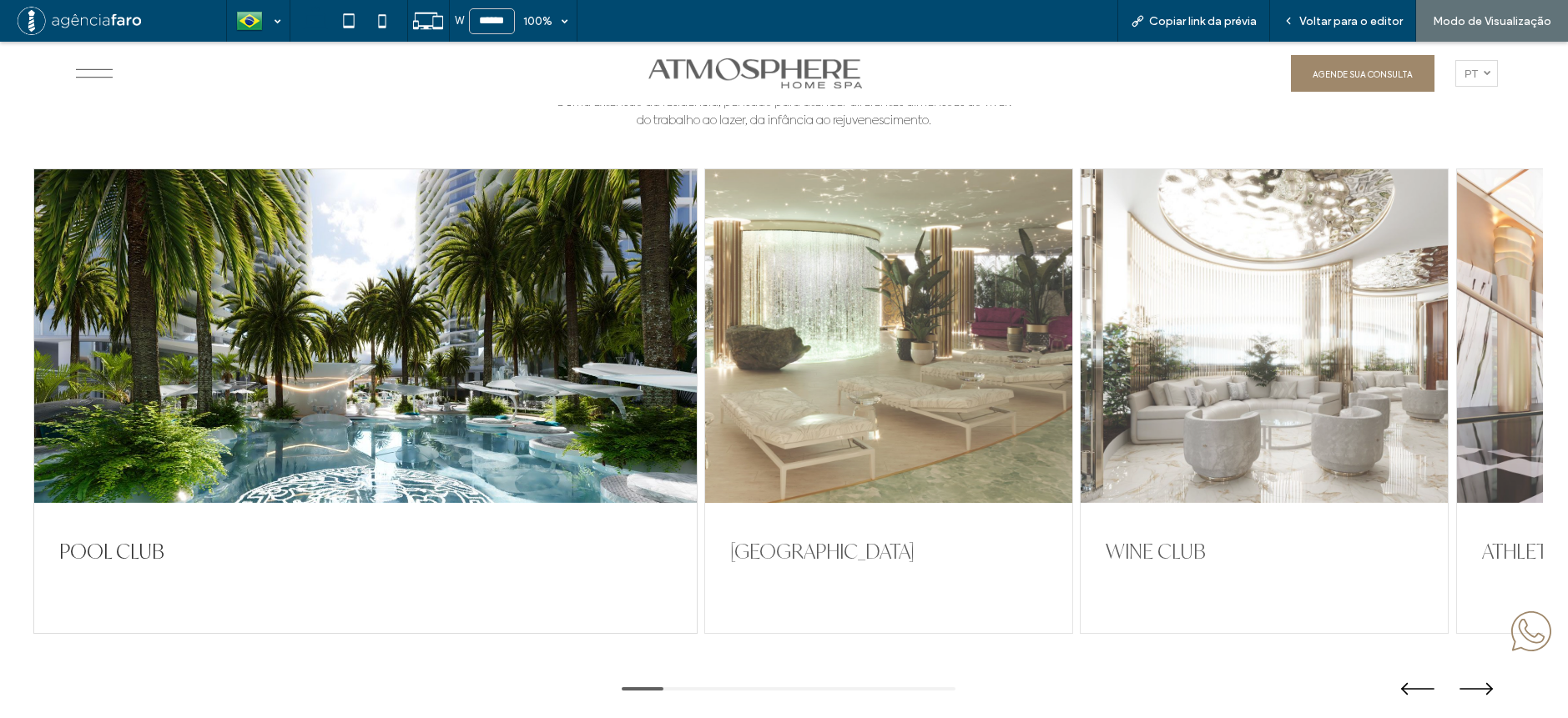
click at [868, 368] on div at bounding box center [888, 337] width 367 height 334
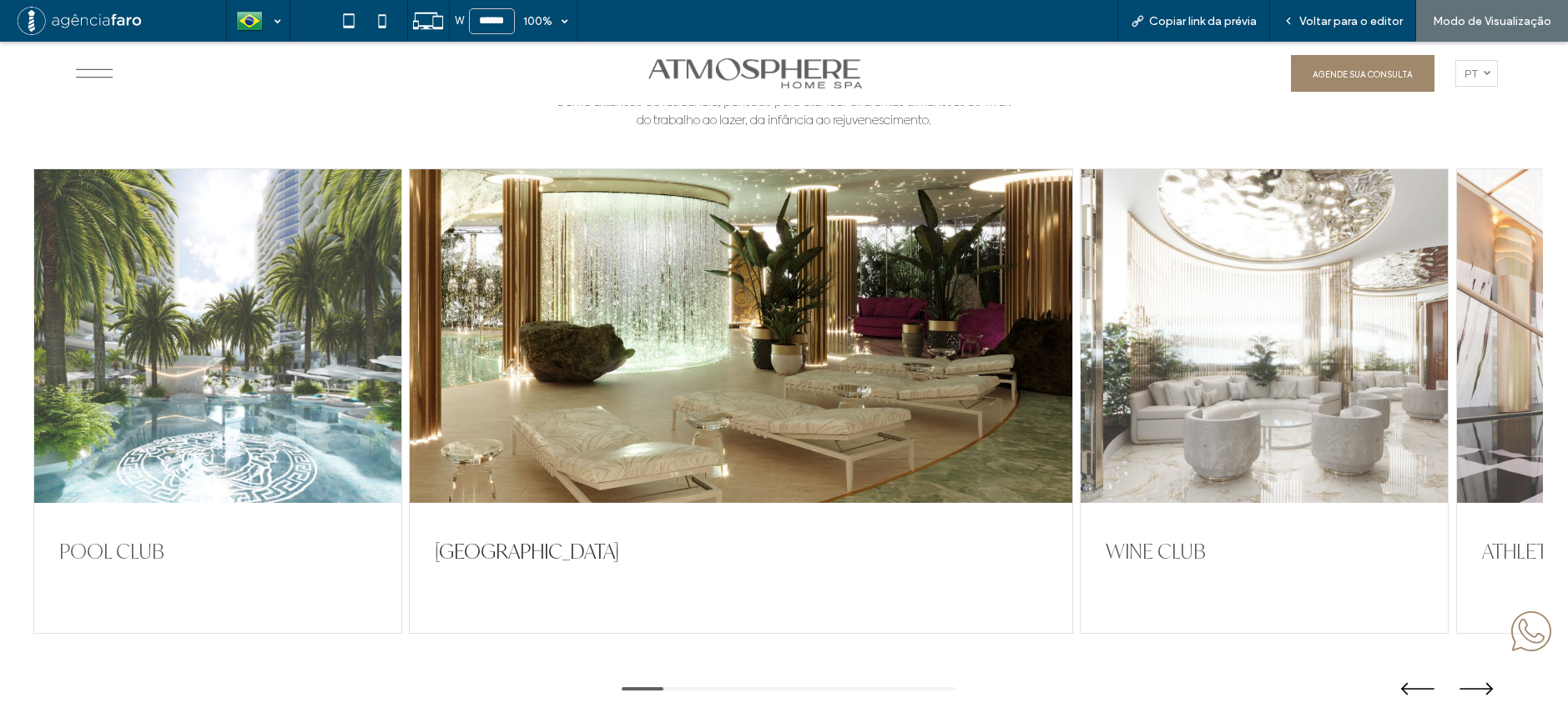
click at [163, 371] on div at bounding box center [217, 337] width 367 height 334
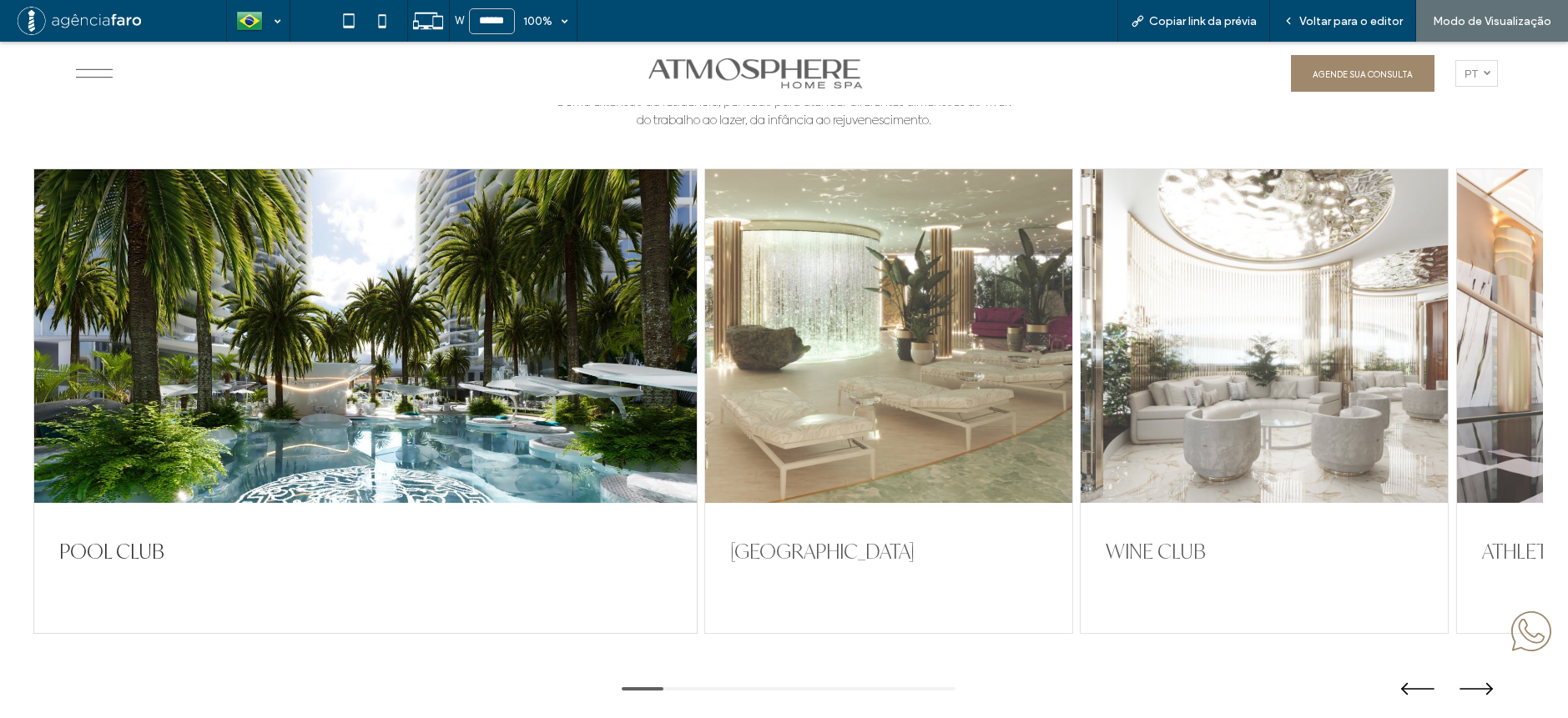
click at [815, 371] on div at bounding box center [888, 337] width 367 height 334
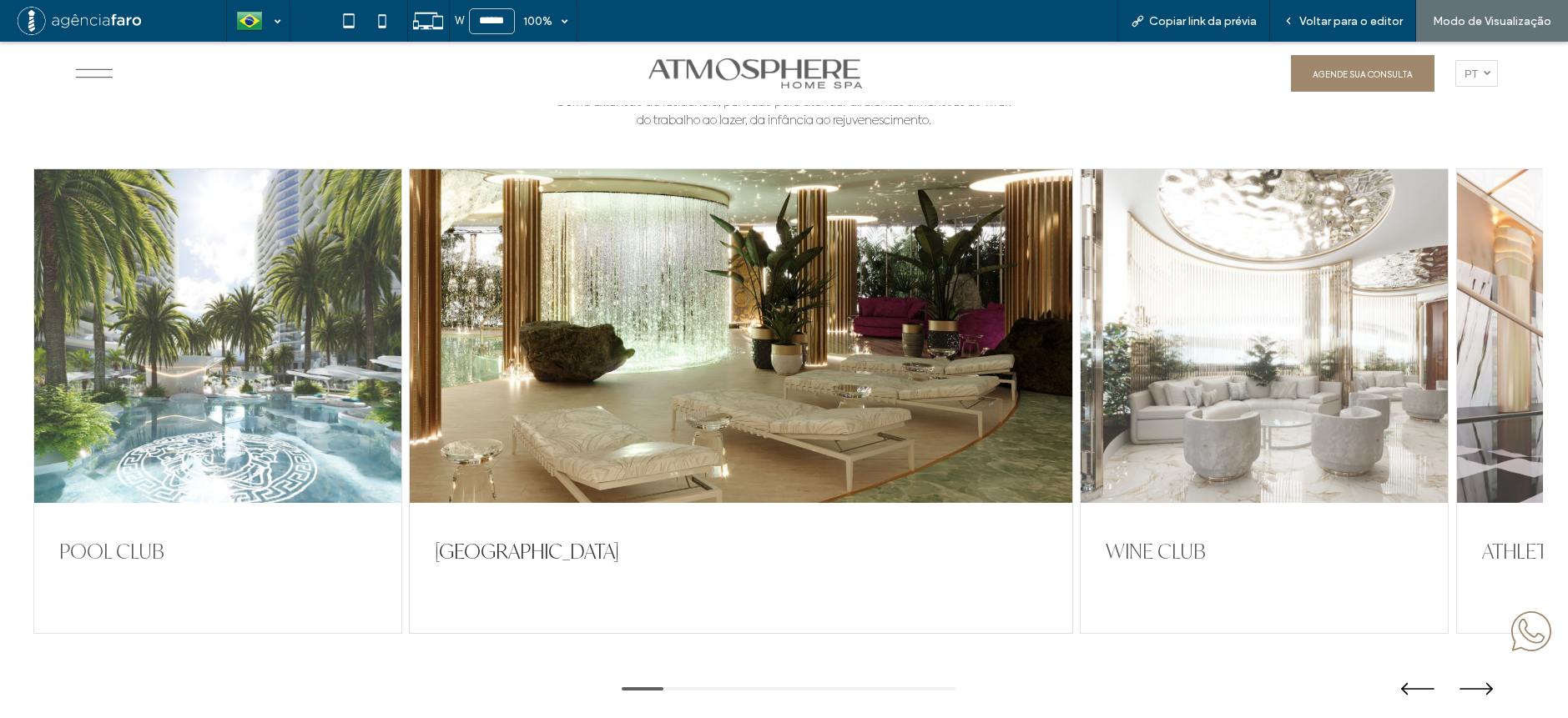
click at [183, 394] on div at bounding box center [217, 337] width 367 height 334
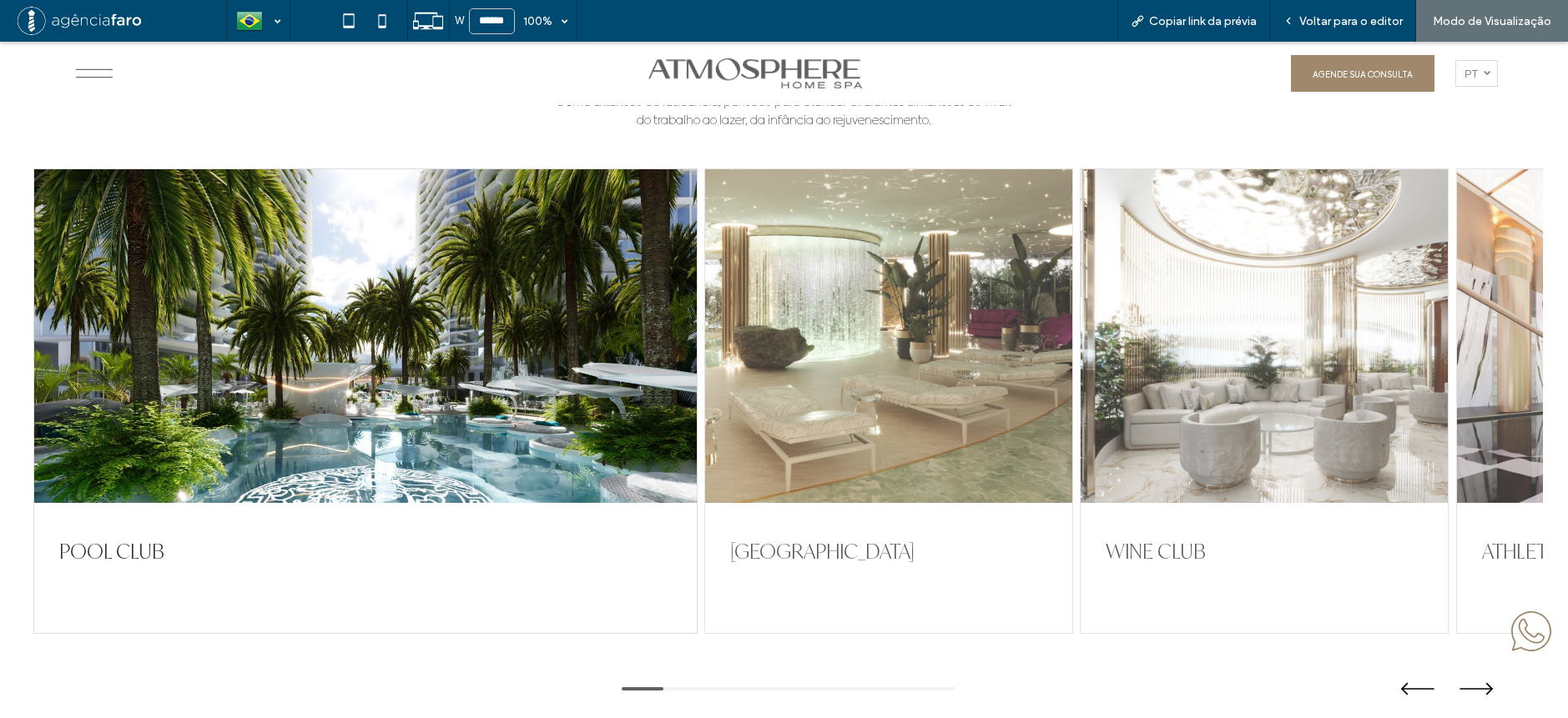
click at [1325, 373] on div at bounding box center [1264, 337] width 367 height 334
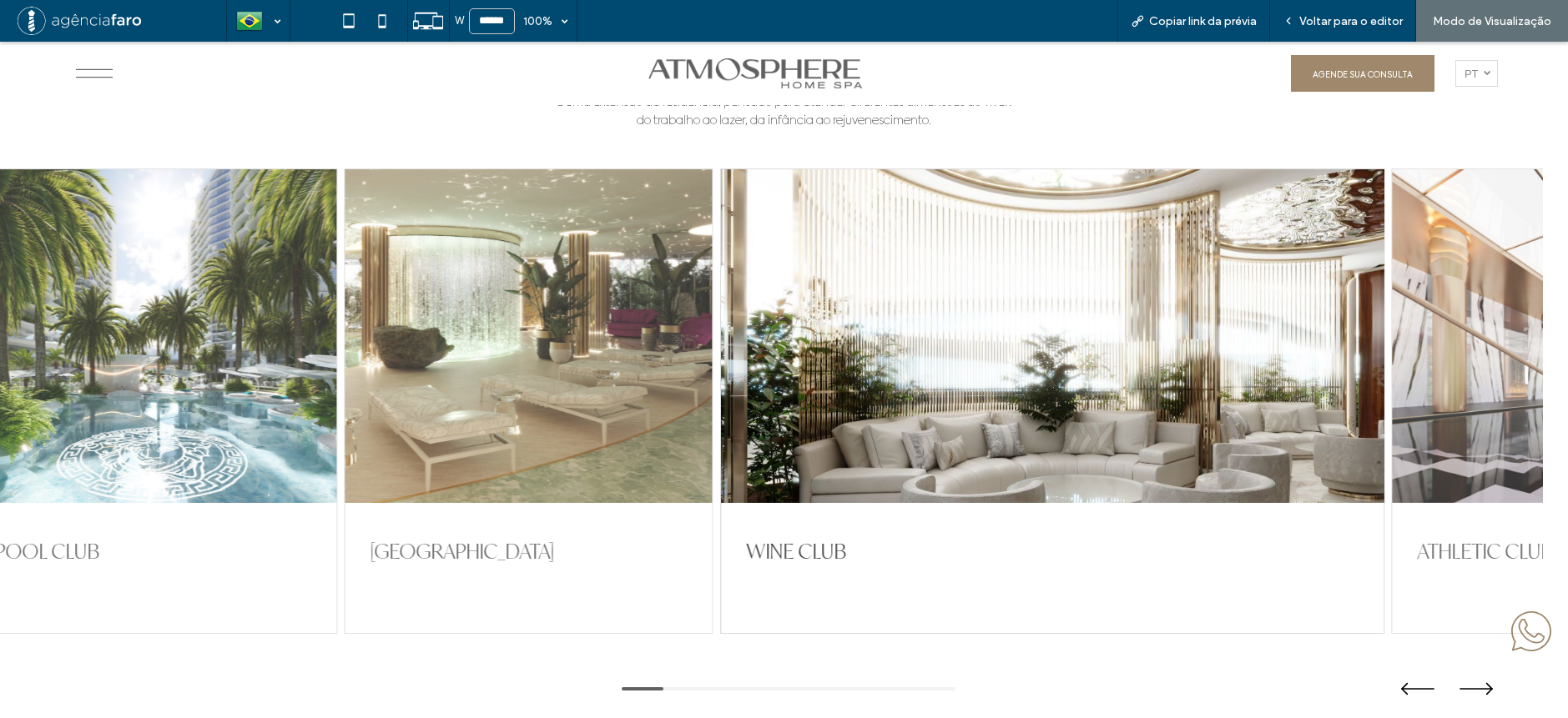
drag, startPoint x: 1187, startPoint y: 363, endPoint x: 799, endPoint y: 376, distance: 388.2
click at [822, 374] on div at bounding box center [1052, 337] width 662 height 334
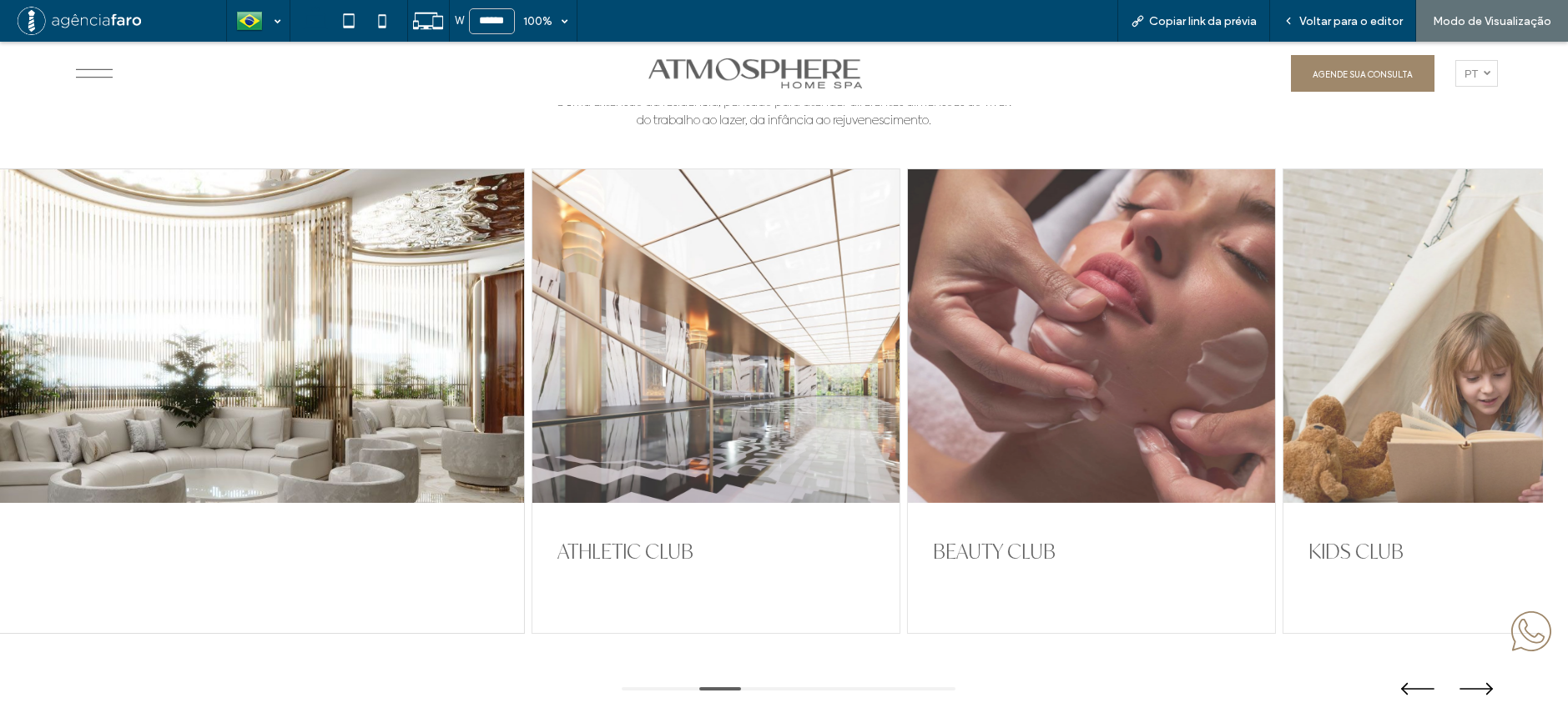
click at [876, 370] on div at bounding box center [715, 337] width 367 height 334
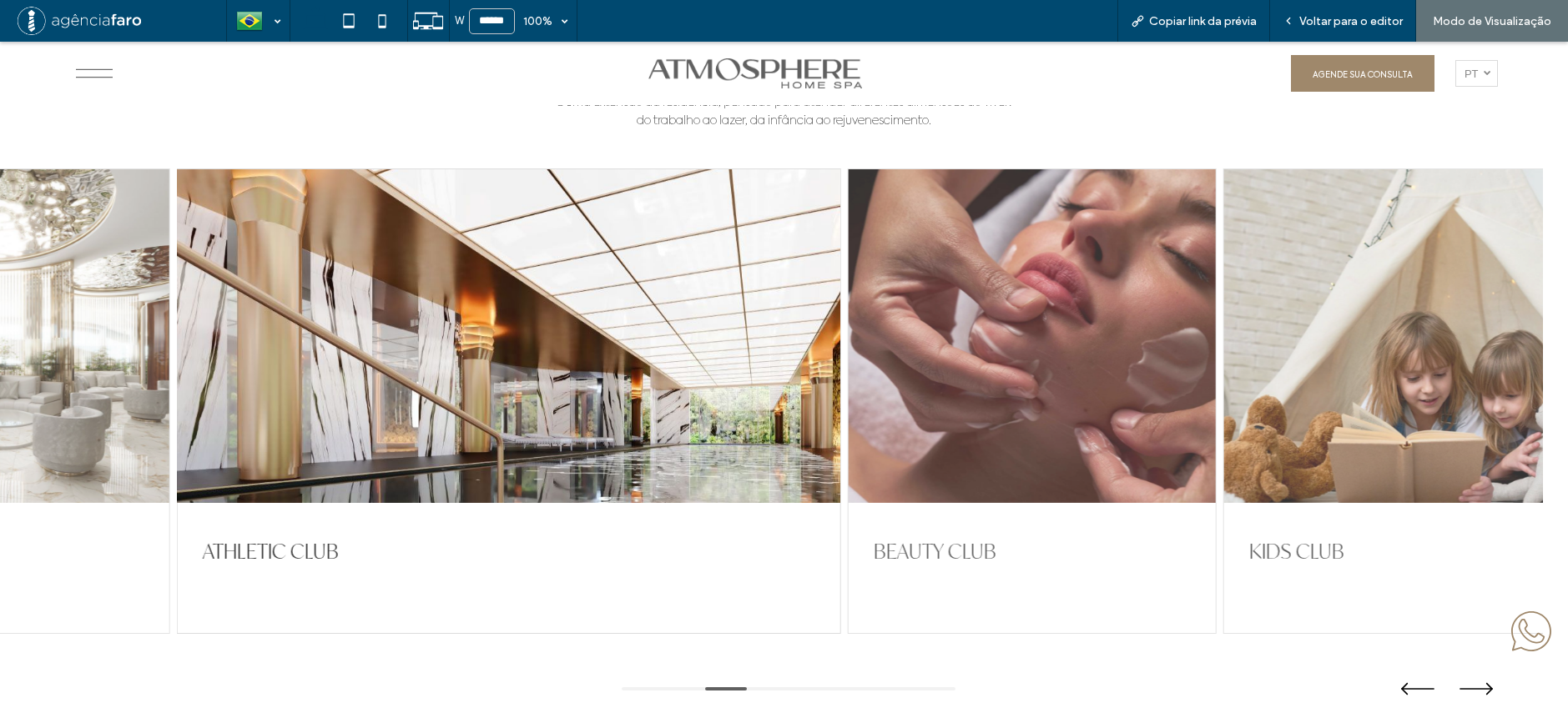
click at [876, 370] on div at bounding box center [1031, 337] width 367 height 334
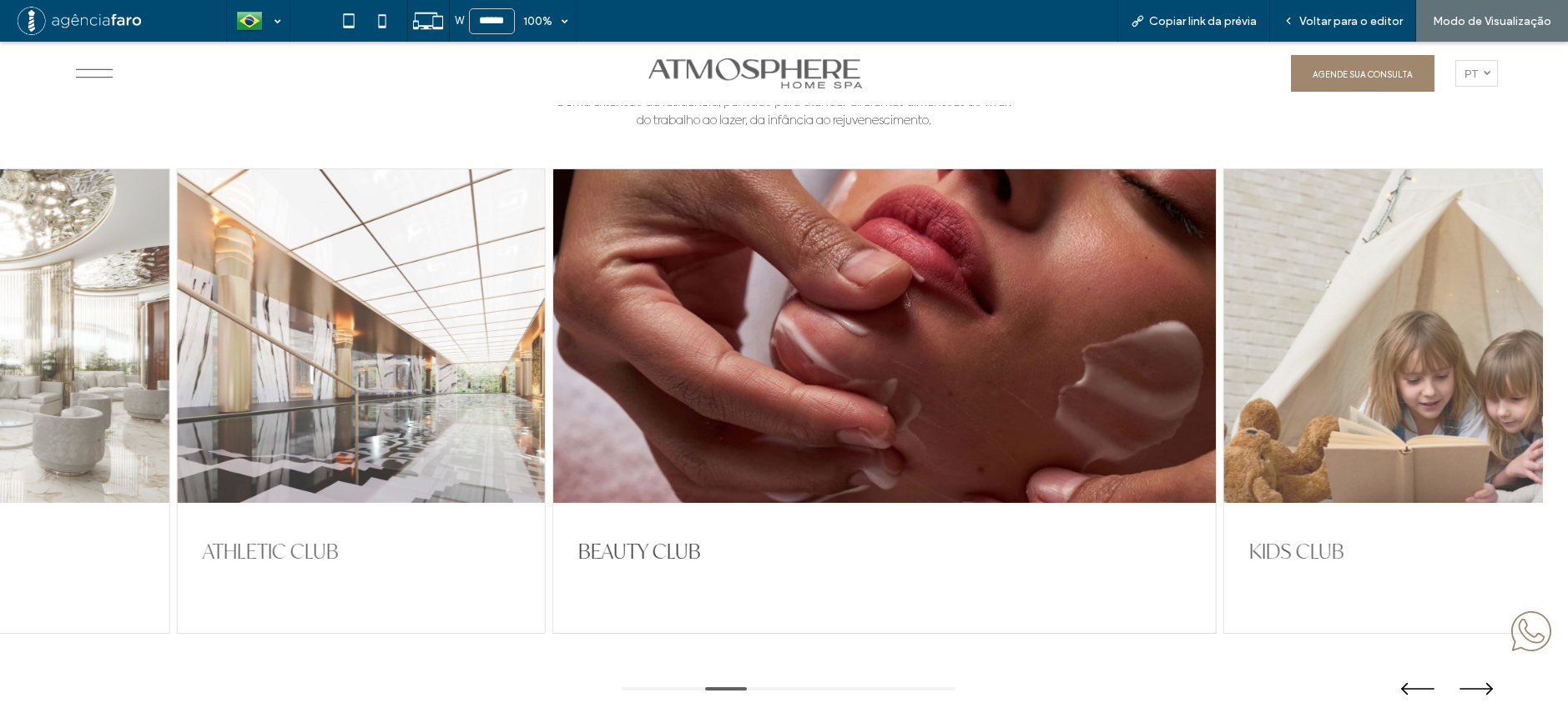
click at [1276, 362] on div at bounding box center [1407, 337] width 367 height 334
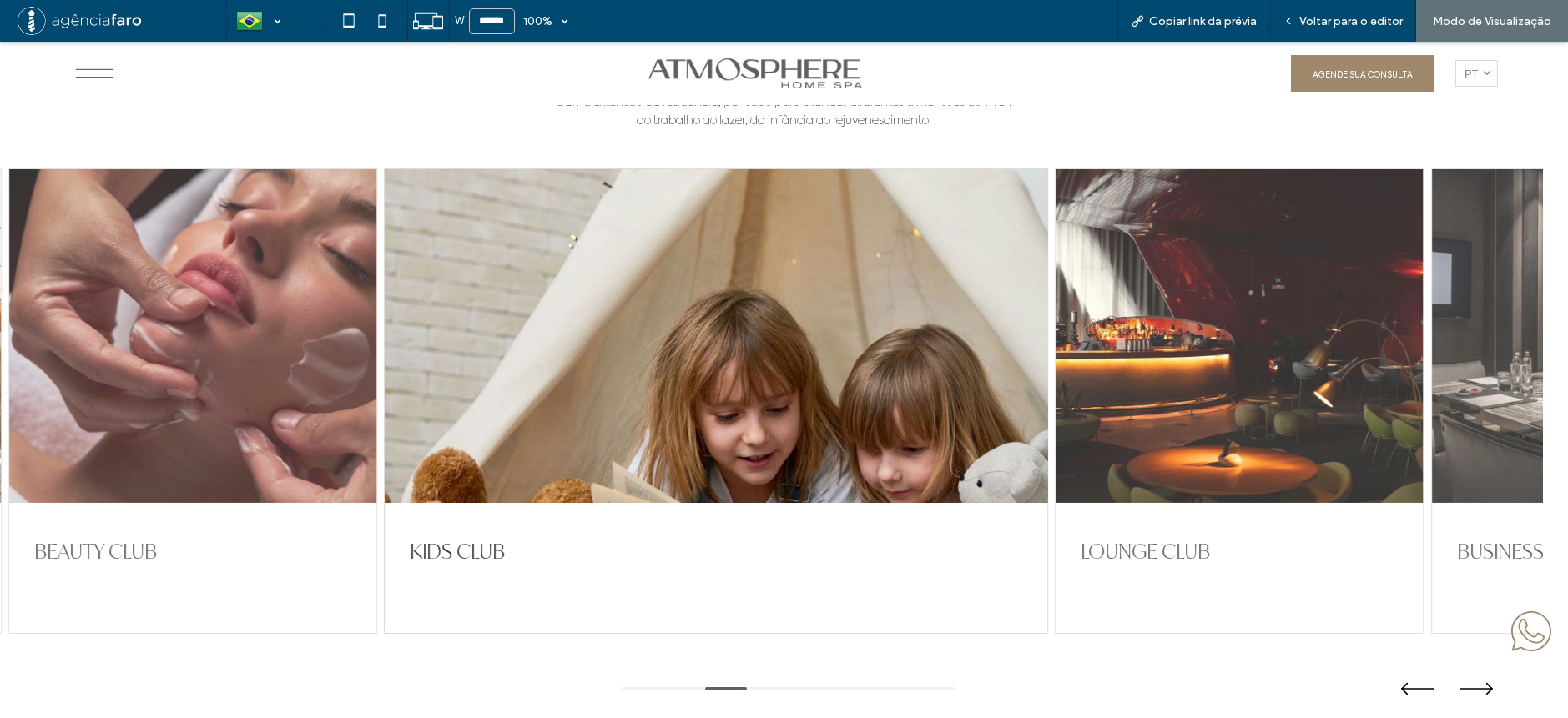
drag, startPoint x: 1276, startPoint y: 362, endPoint x: 692, endPoint y: 378, distance: 584.2
click at [692, 378] on div at bounding box center [716, 337] width 662 height 334
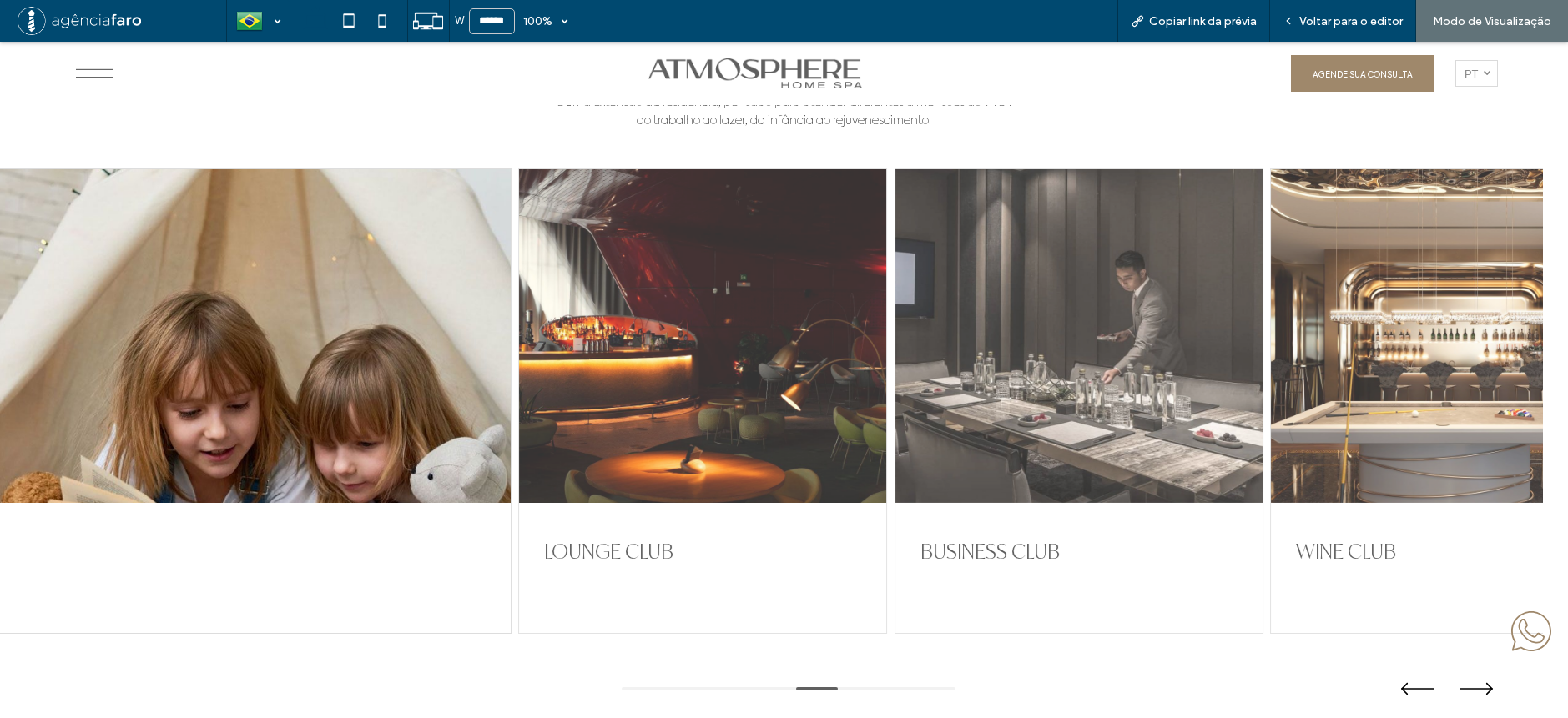
click at [668, 380] on div at bounding box center [702, 337] width 367 height 334
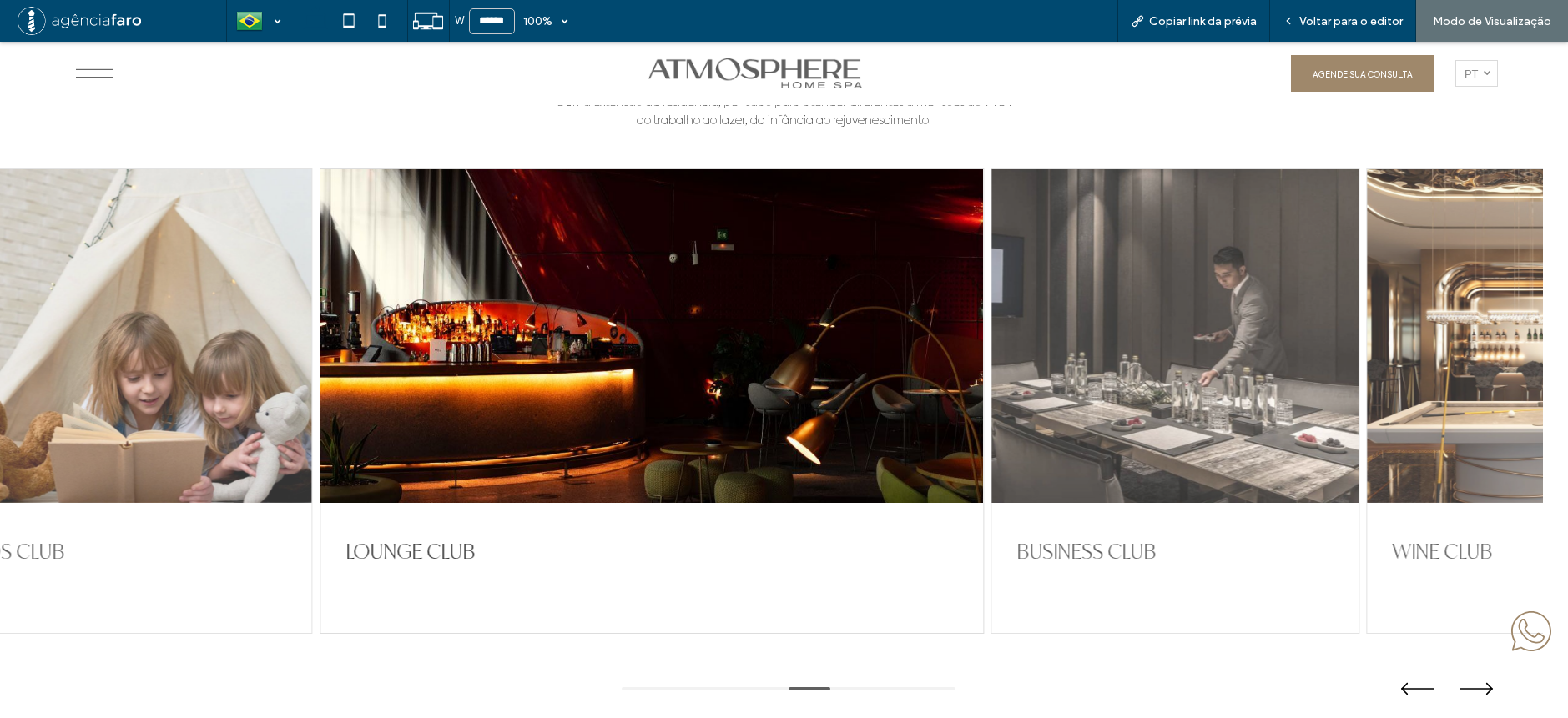
click at [1068, 365] on div at bounding box center [1174, 337] width 367 height 334
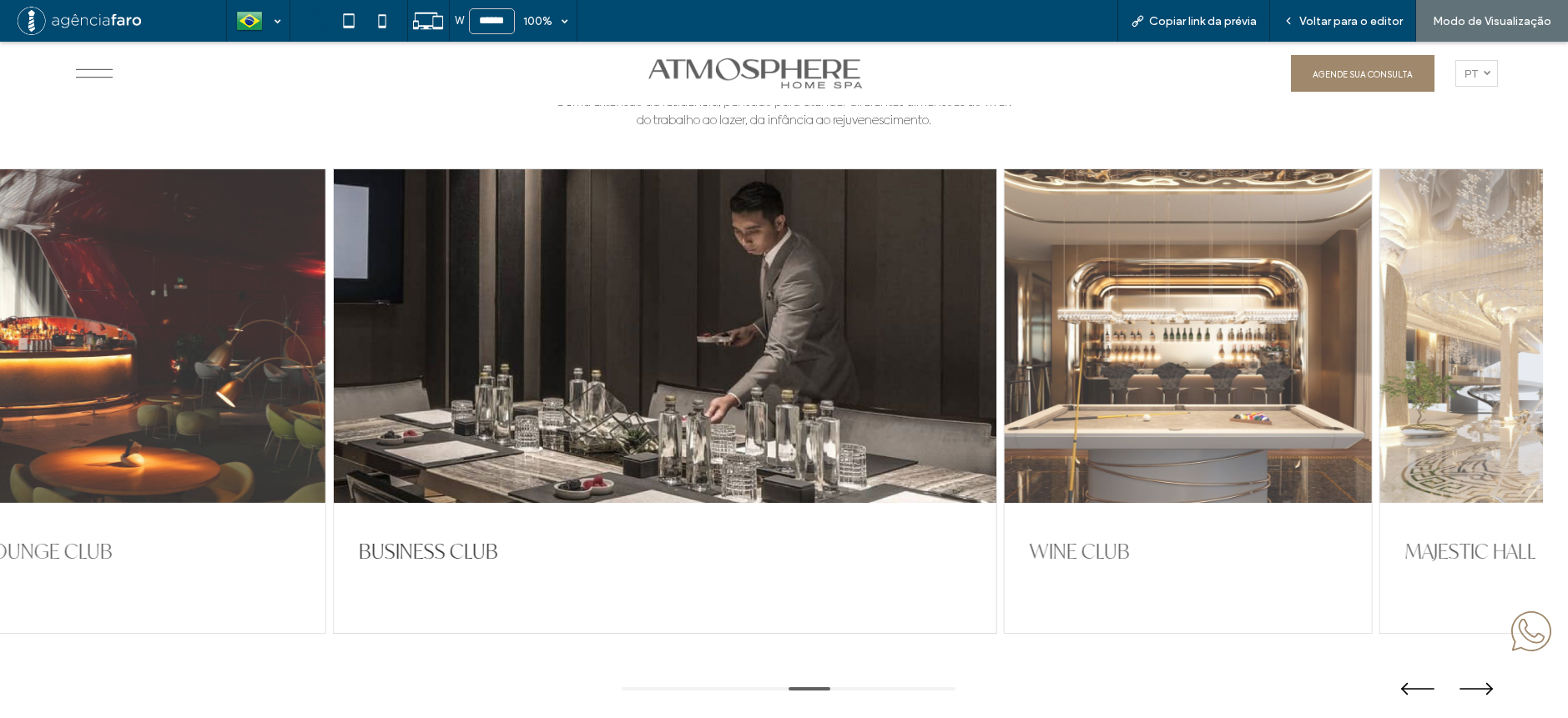
drag, startPoint x: 974, startPoint y: 360, endPoint x: 571, endPoint y: 395, distance: 404.5
click at [603, 393] on div at bounding box center [664, 337] width 662 height 334
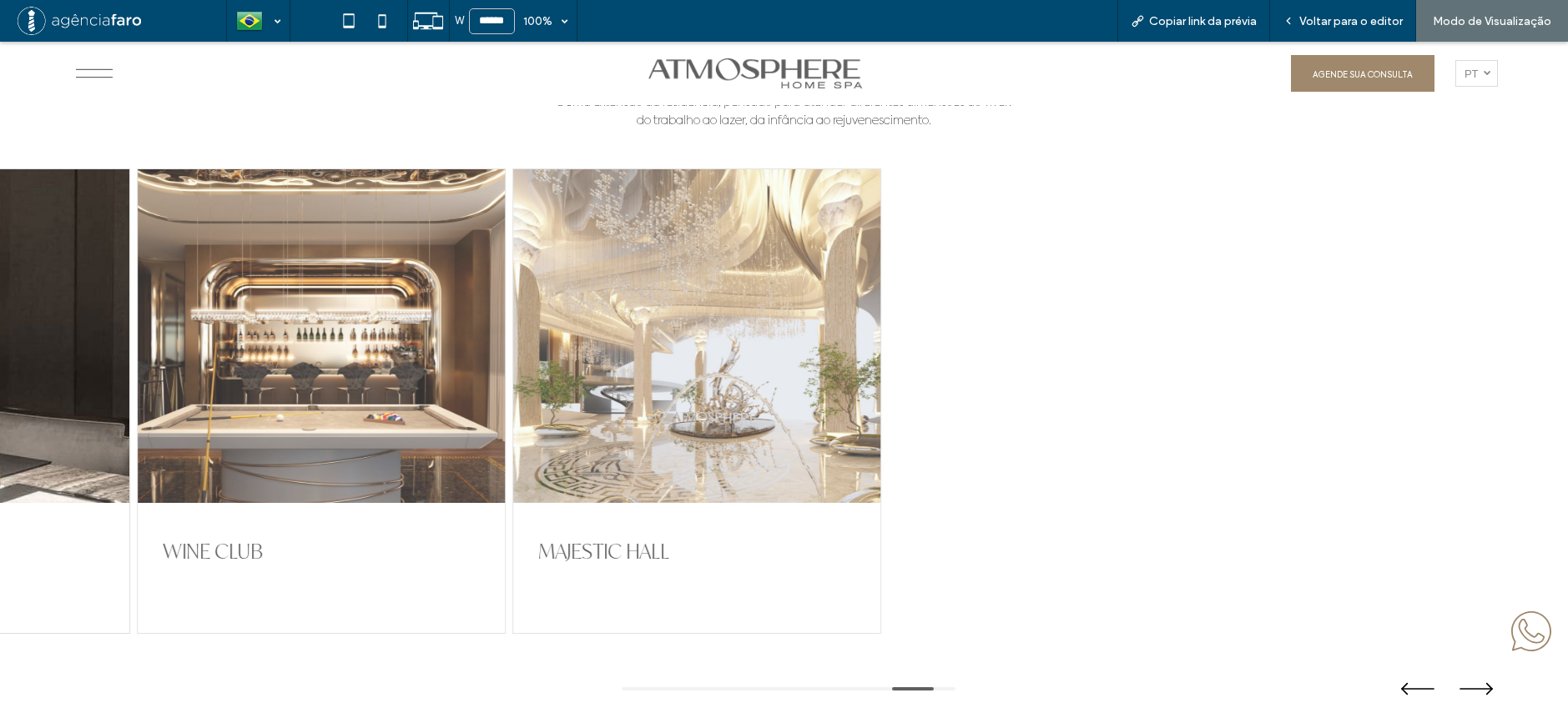
drag, startPoint x: 437, startPoint y: 387, endPoint x: 45, endPoint y: 374, distance: 392.2
click at [138, 374] on div at bounding box center [321, 337] width 367 height 334
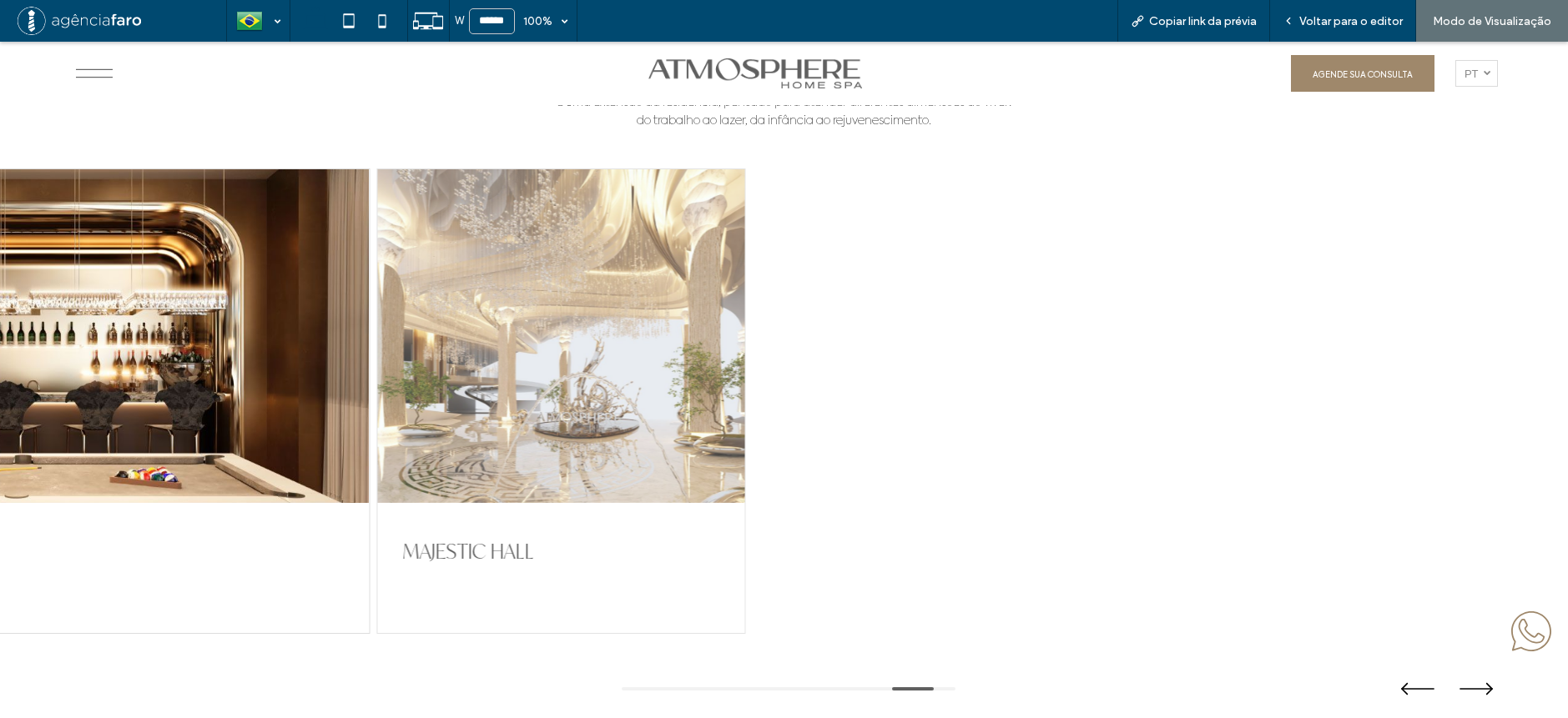
drag, startPoint x: 428, startPoint y: 397, endPoint x: 1650, endPoint y: 347, distance: 1223.0
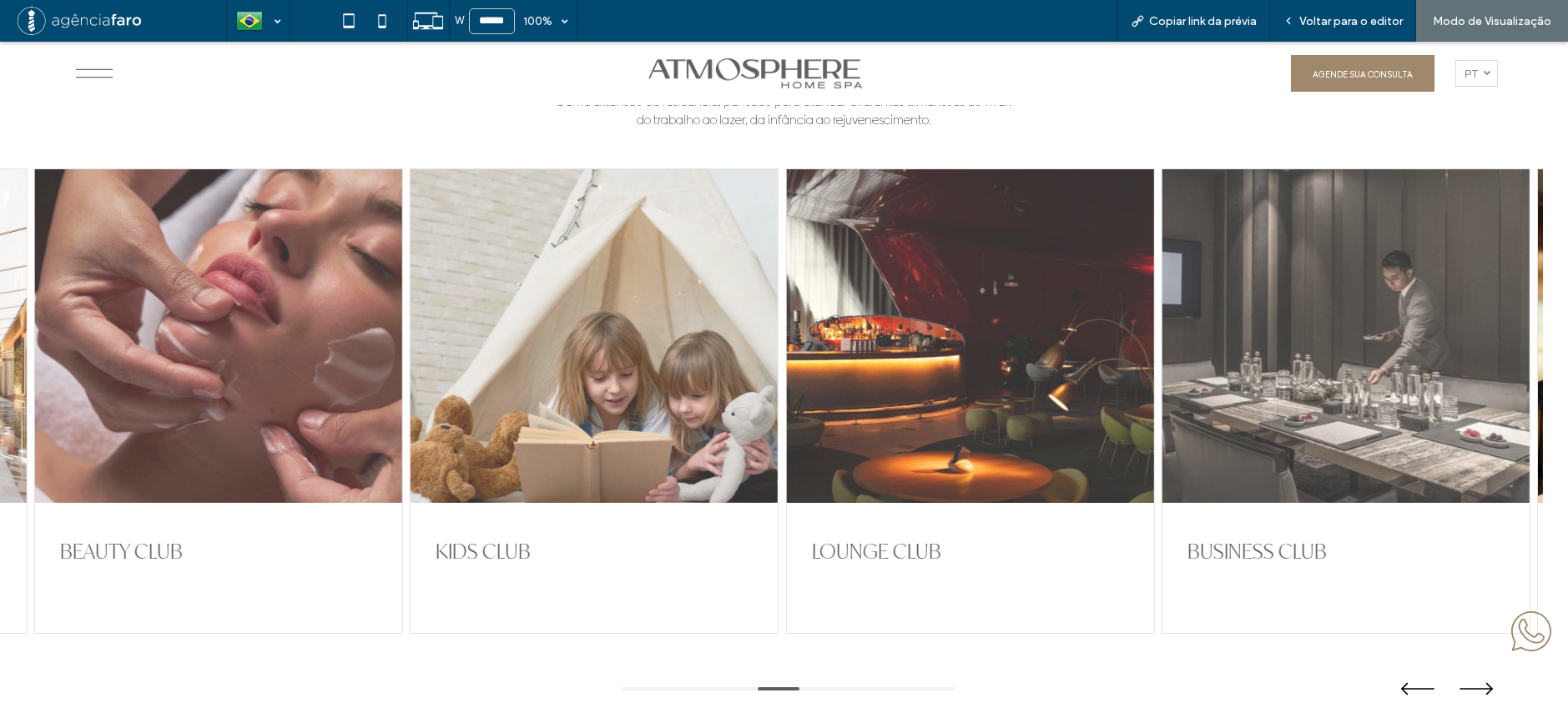
drag, startPoint x: 716, startPoint y: 370, endPoint x: 1098, endPoint y: 355, distance: 382.3
click at [1090, 356] on div at bounding box center [969, 337] width 367 height 334
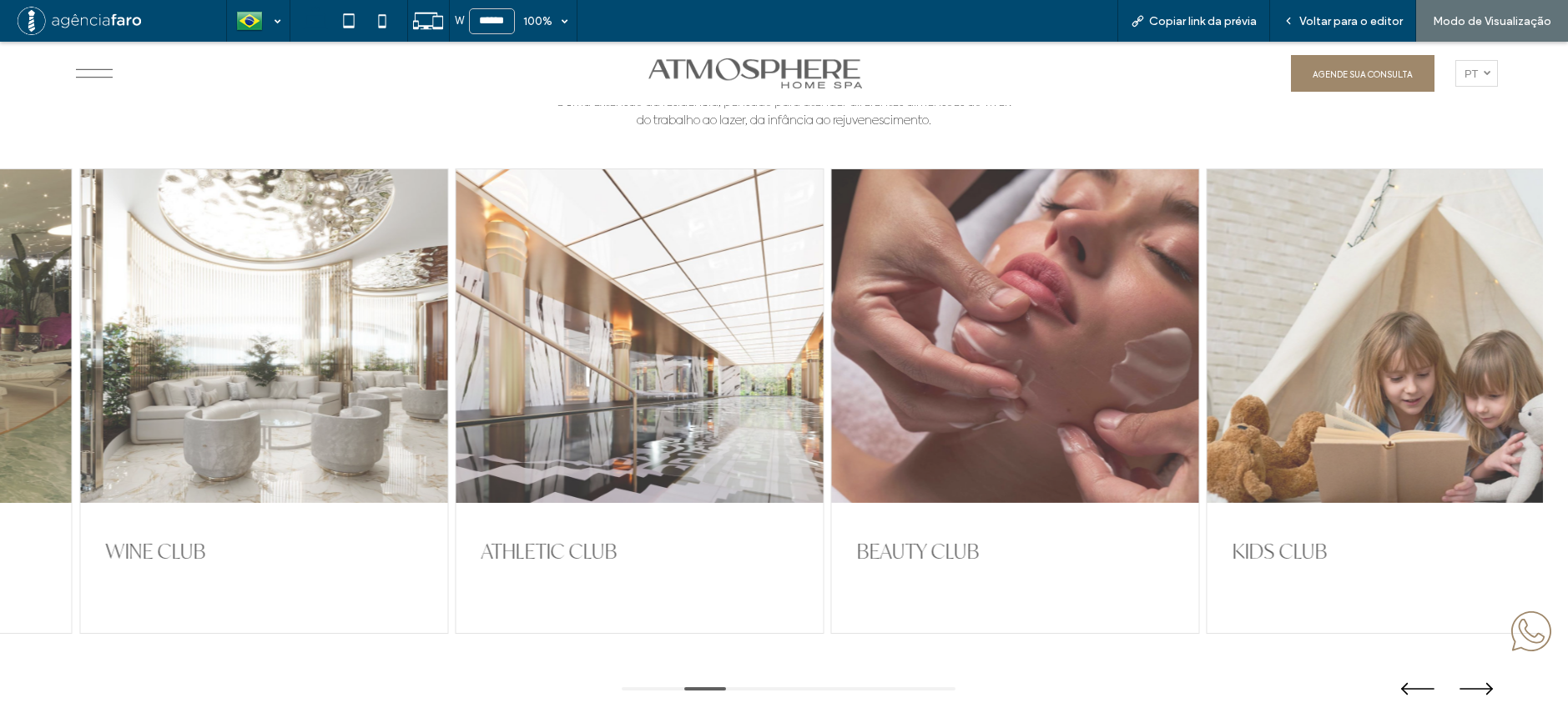
drag, startPoint x: 684, startPoint y: 357, endPoint x: 1070, endPoint y: 359, distance: 386.0
click at [823, 363] on div at bounding box center [639, 337] width 367 height 334
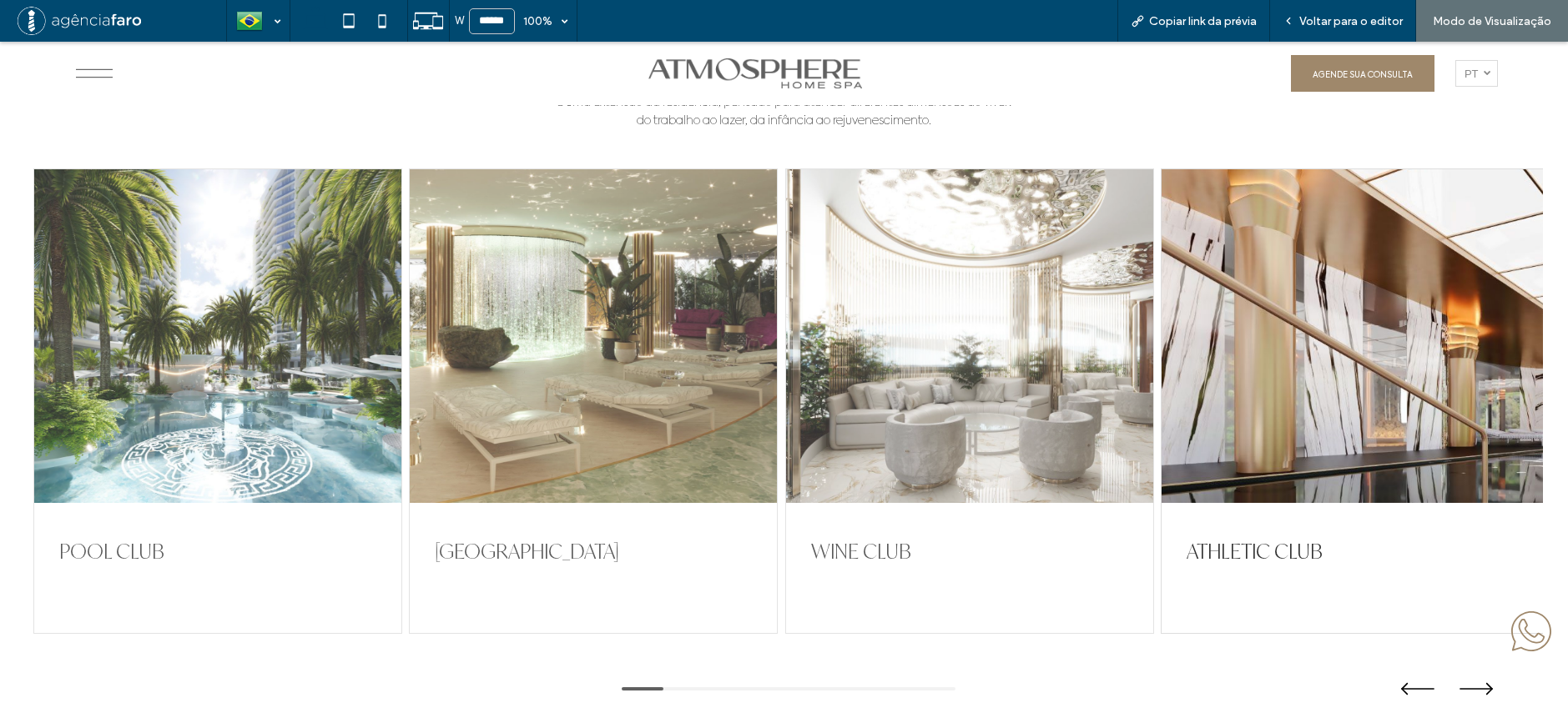
drag, startPoint x: 922, startPoint y: 350, endPoint x: 1106, endPoint y: 331, distance: 185.0
click at [1105, 331] on div "POOL CLUB ACQUA PAVILION WINE CLUB ATHLETIC CLUB BEAUTY CLUB KIDS CLUB LOUNGE C…" at bounding box center [772, 402] width 1476 height 466
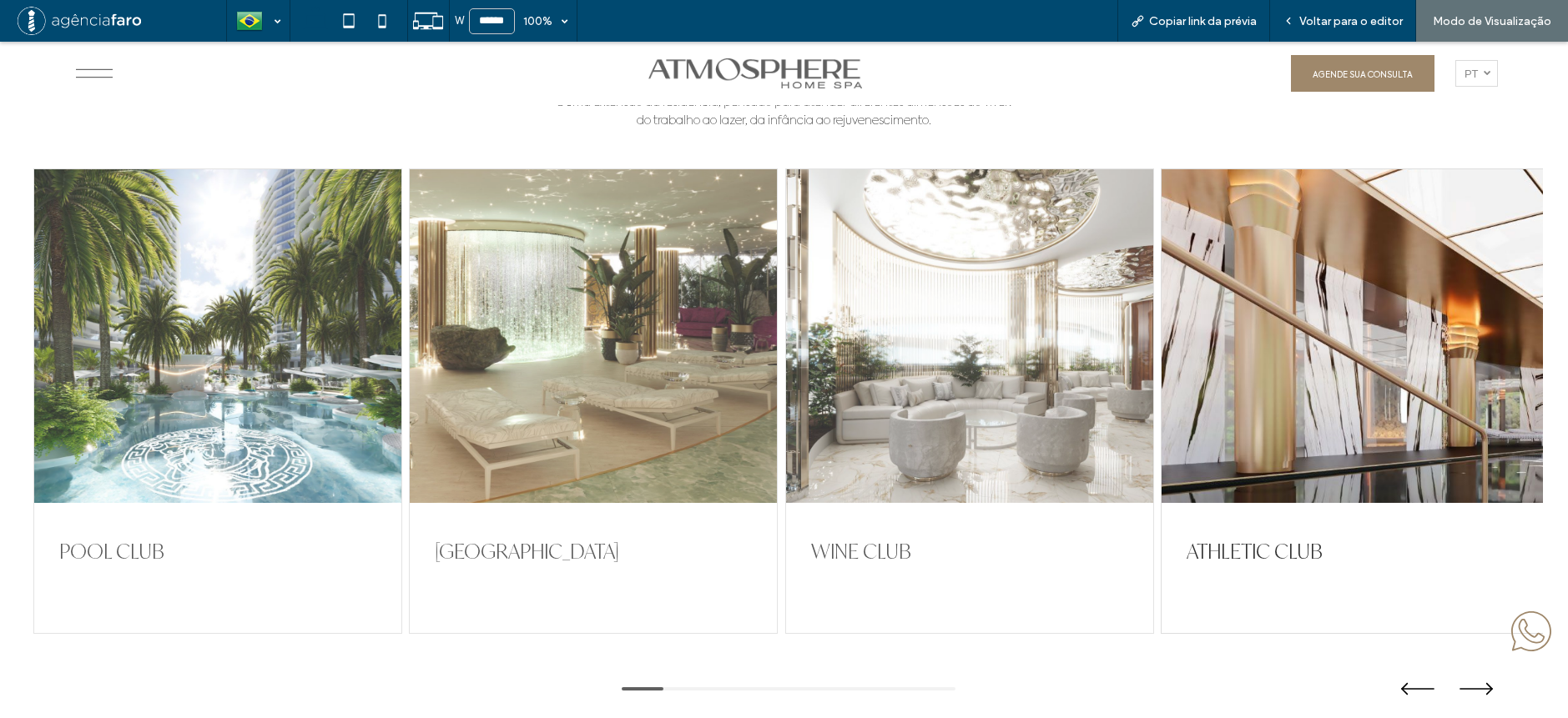
drag, startPoint x: 455, startPoint y: 358, endPoint x: 568, endPoint y: 360, distance: 113.0
click at [568, 360] on div at bounding box center [593, 337] width 367 height 334
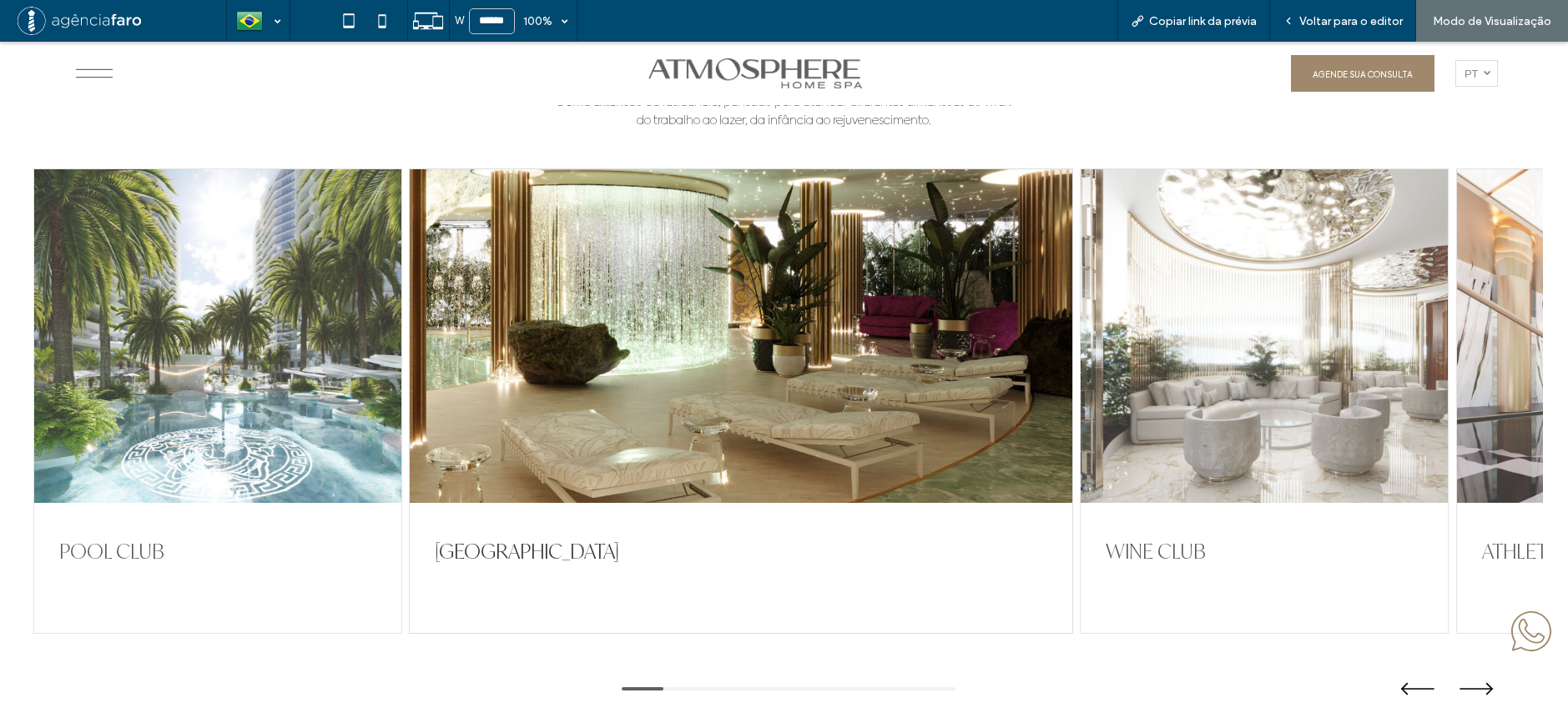
click at [572, 305] on div at bounding box center [740, 337] width 662 height 334
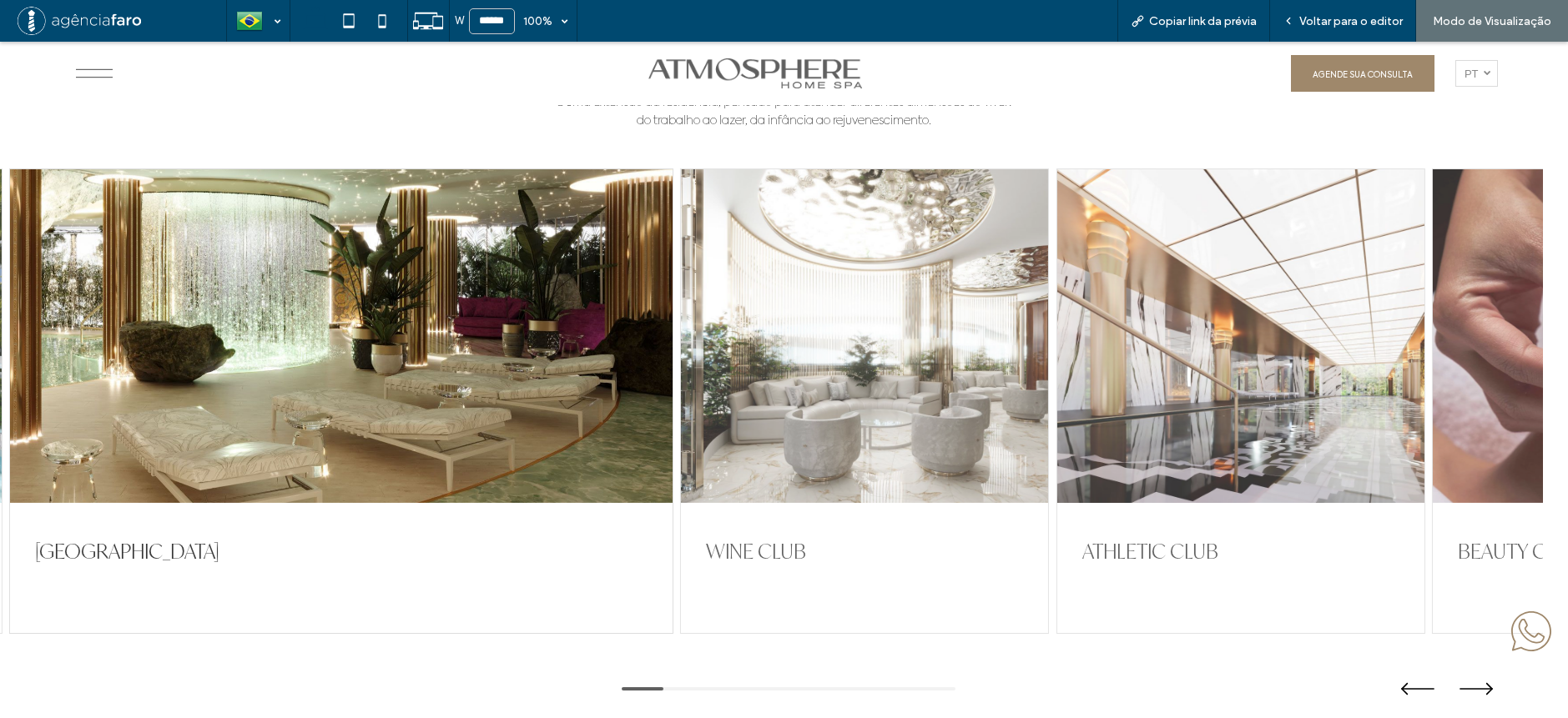
drag, startPoint x: 1241, startPoint y: 364, endPoint x: 823, endPoint y: 347, distance: 418.3
click at [826, 347] on div at bounding box center [864, 337] width 367 height 334
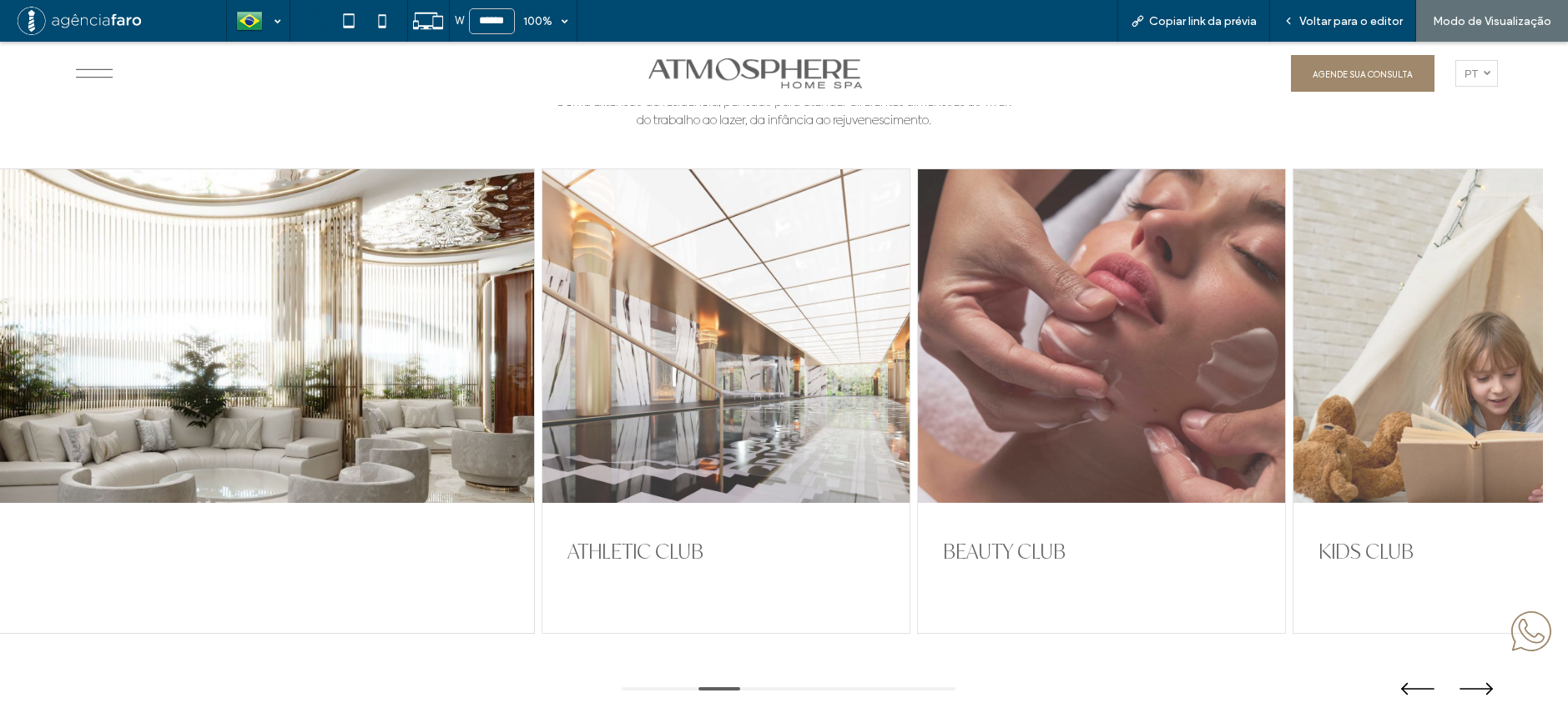
click at [825, 345] on div at bounding box center [725, 337] width 367 height 334
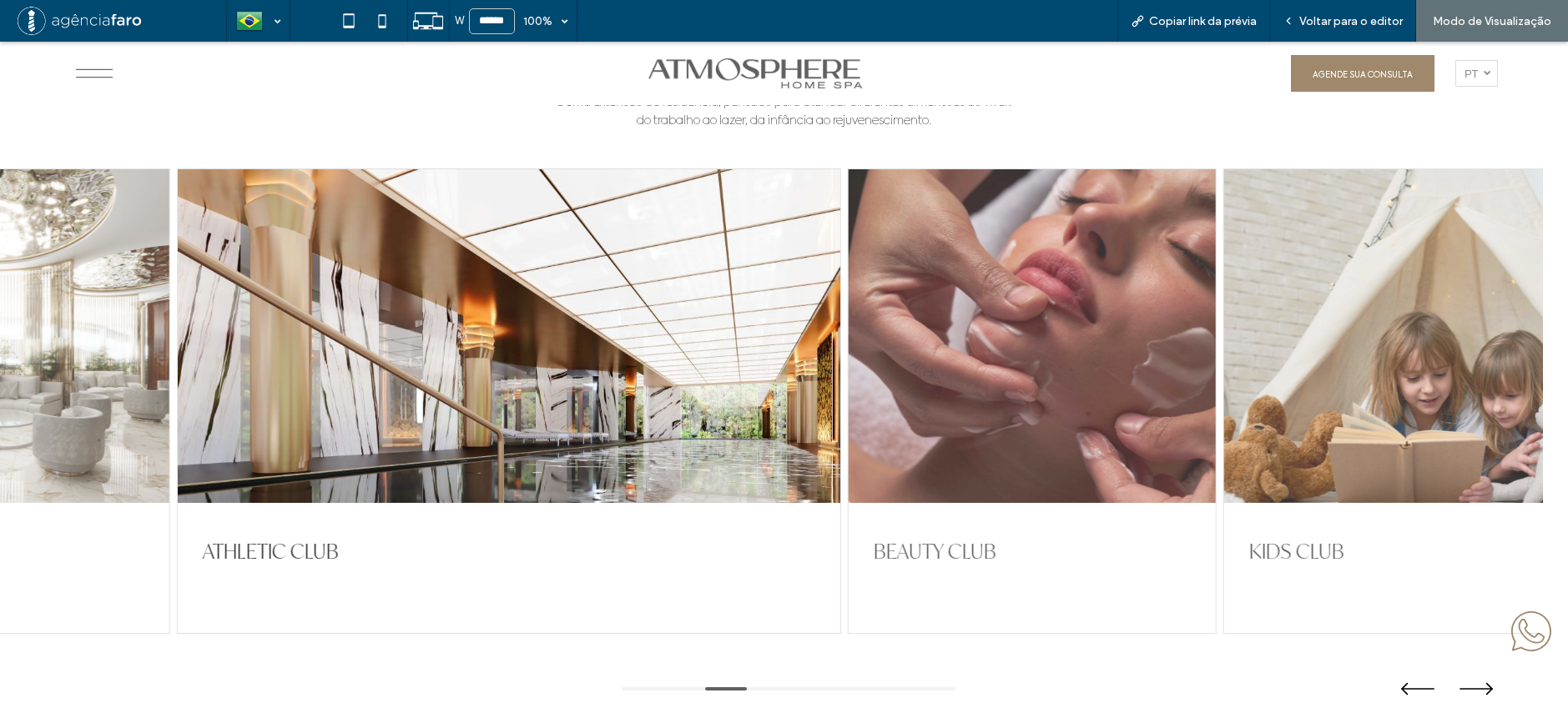
click at [993, 354] on div at bounding box center [1031, 337] width 367 height 334
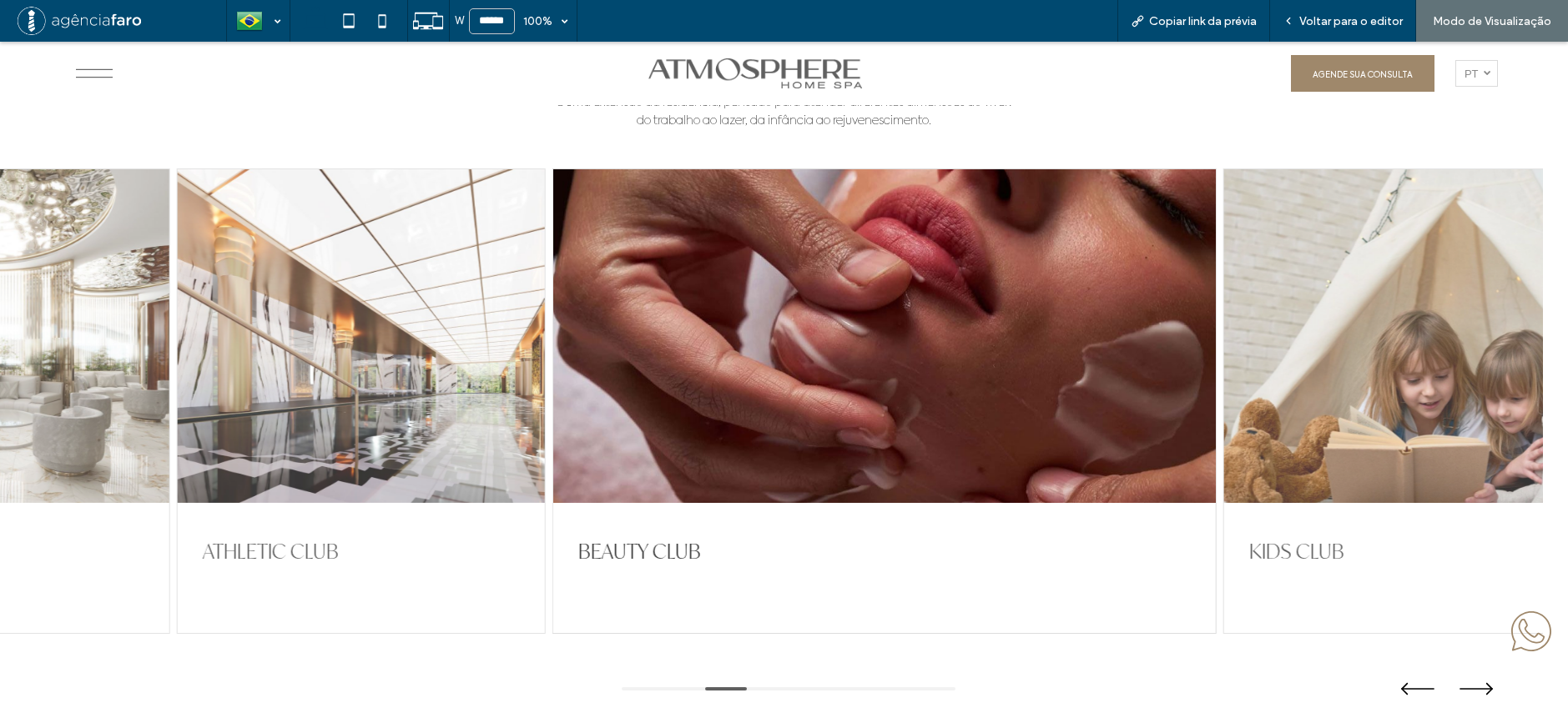
click at [1289, 300] on div at bounding box center [1407, 337] width 367 height 334
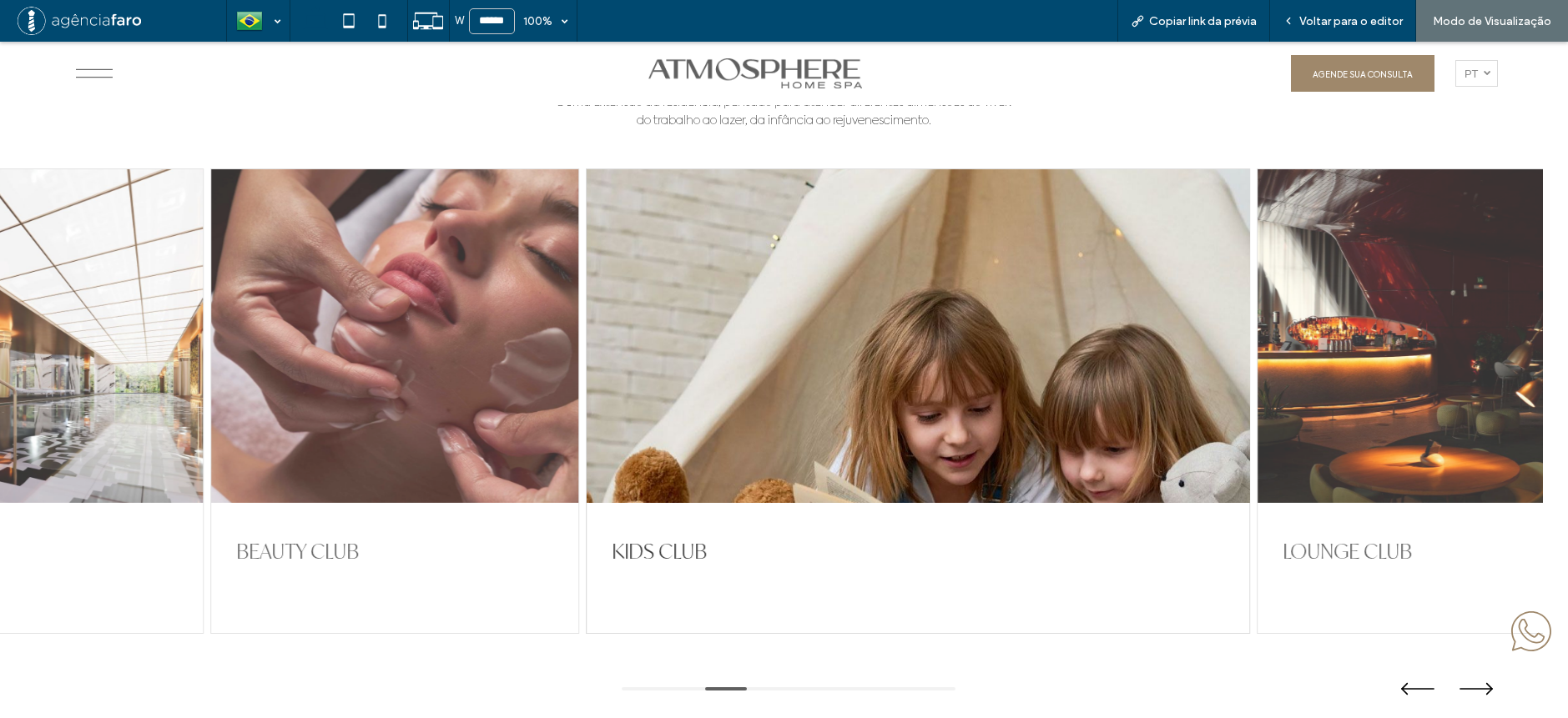
drag, startPoint x: 1330, startPoint y: 281, endPoint x: 988, endPoint y: 288, distance: 342.1
click at [988, 288] on div at bounding box center [917, 337] width 662 height 334
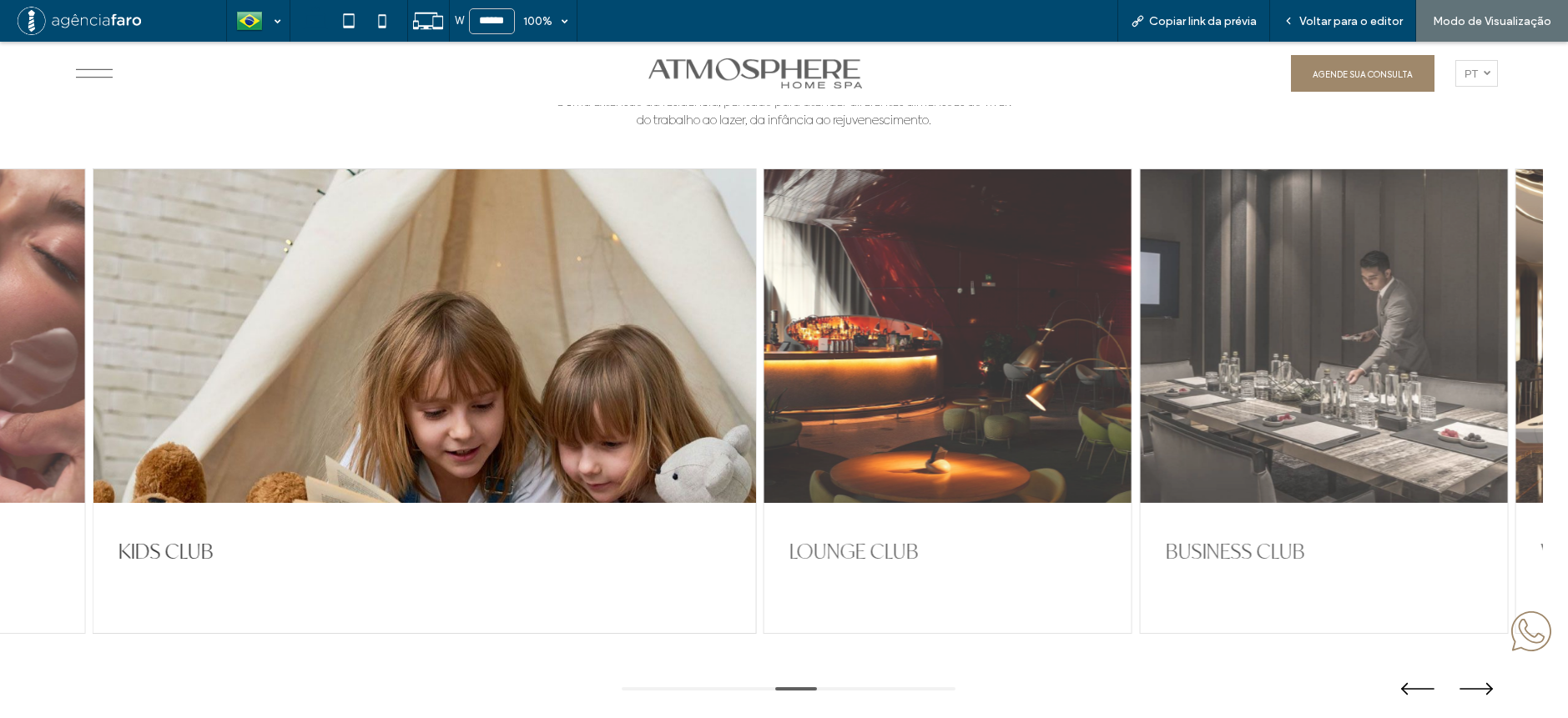
click at [780, 340] on div at bounding box center [948, 337] width 367 height 334
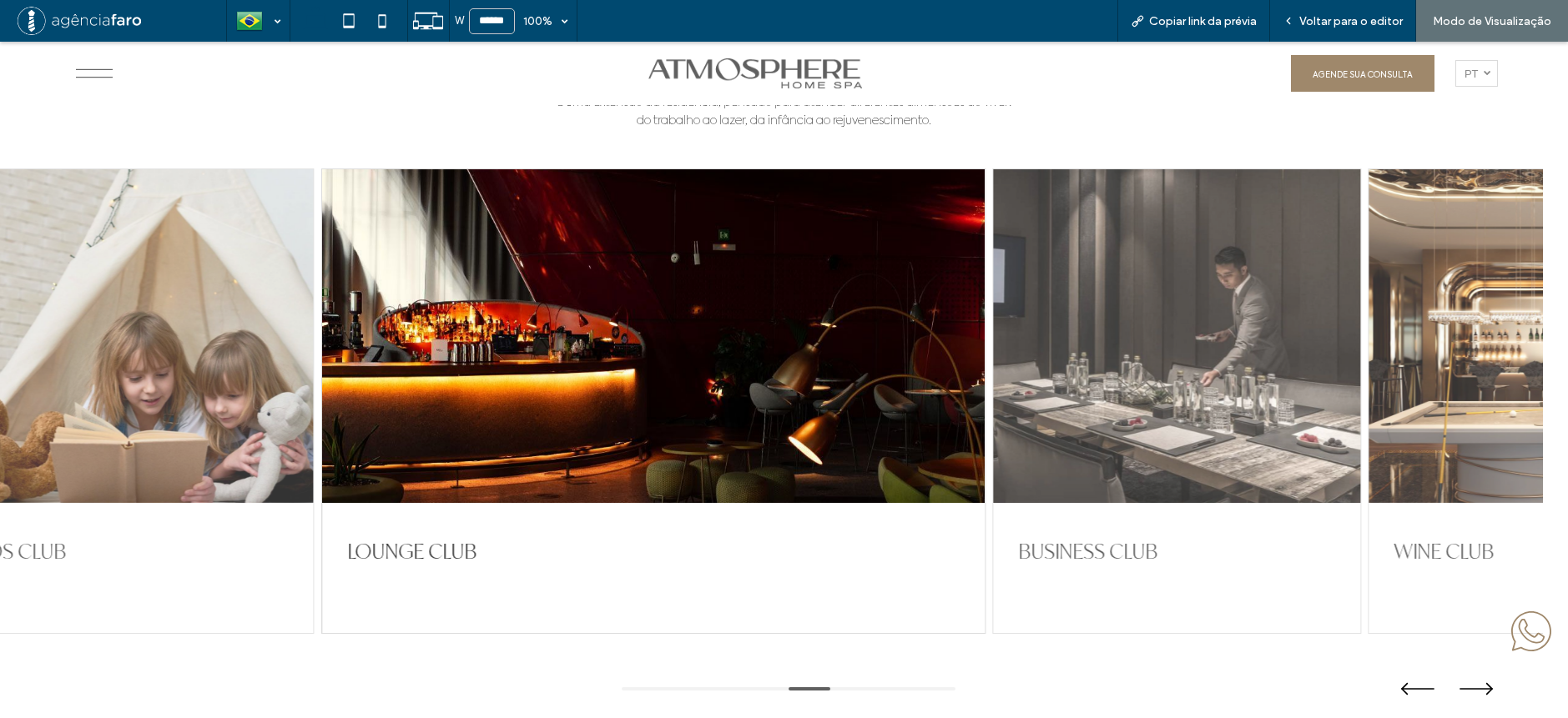
click at [1036, 330] on div at bounding box center [1176, 337] width 367 height 334
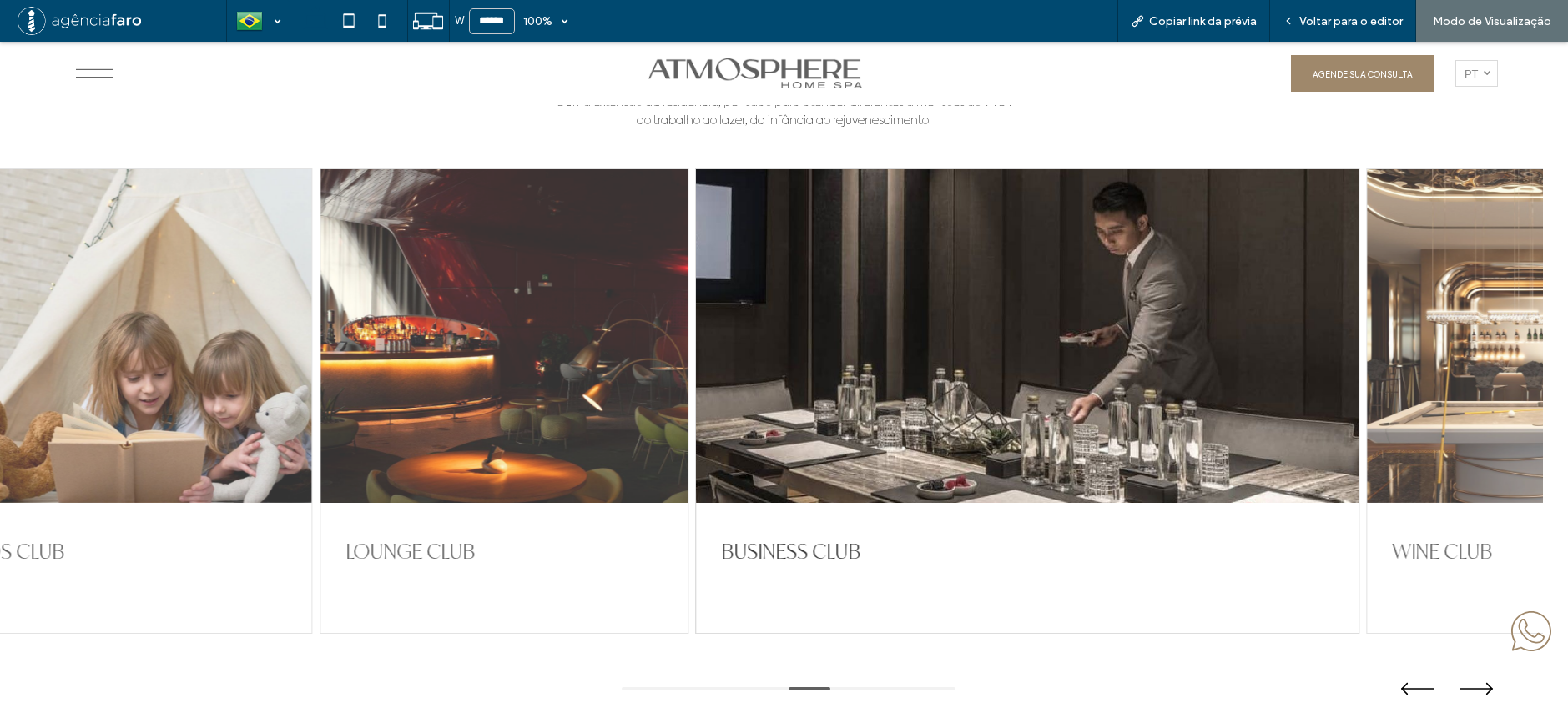
click at [556, 395] on div at bounding box center [504, 337] width 367 height 334
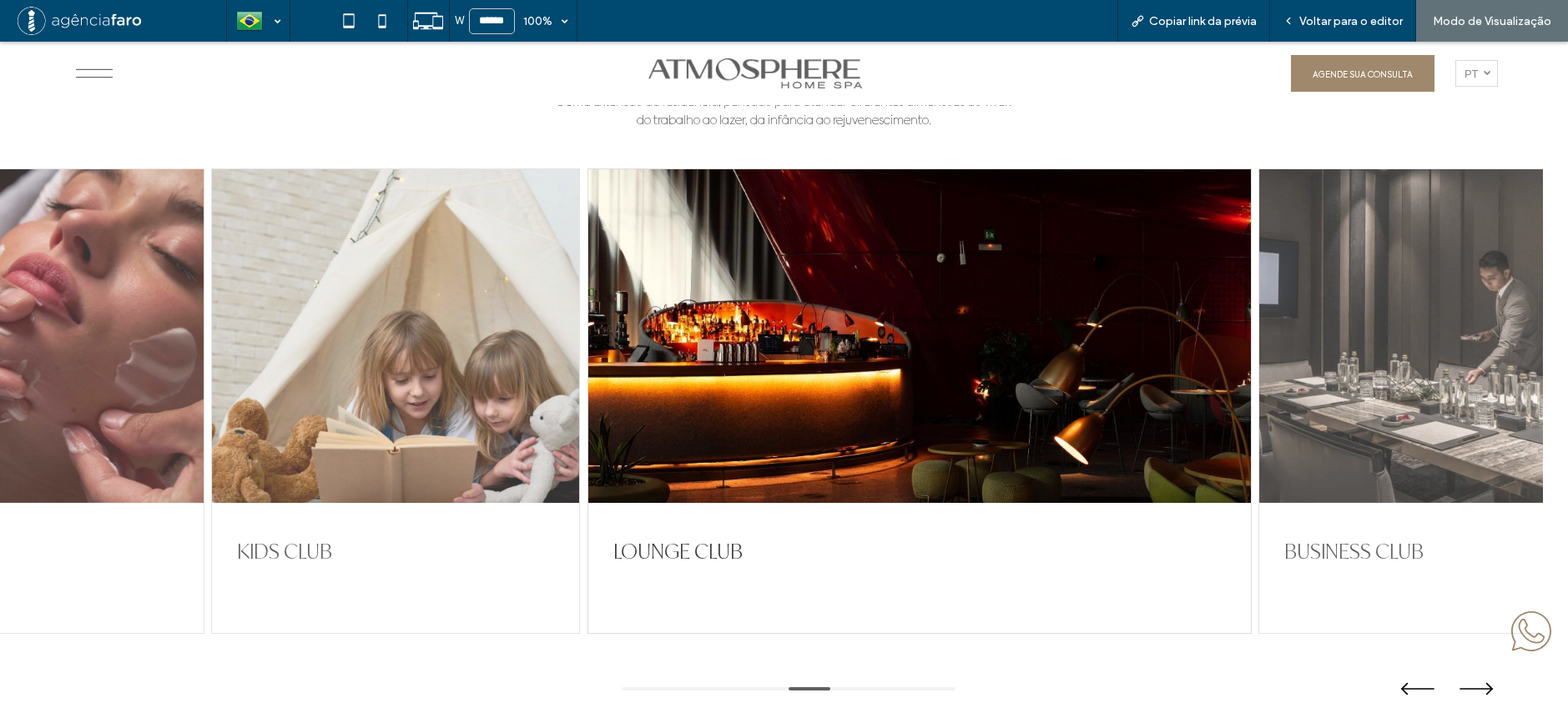
drag, startPoint x: 437, startPoint y: 349, endPoint x: 757, endPoint y: 337, distance: 320.2
click at [756, 338] on div at bounding box center [919, 337] width 662 height 334
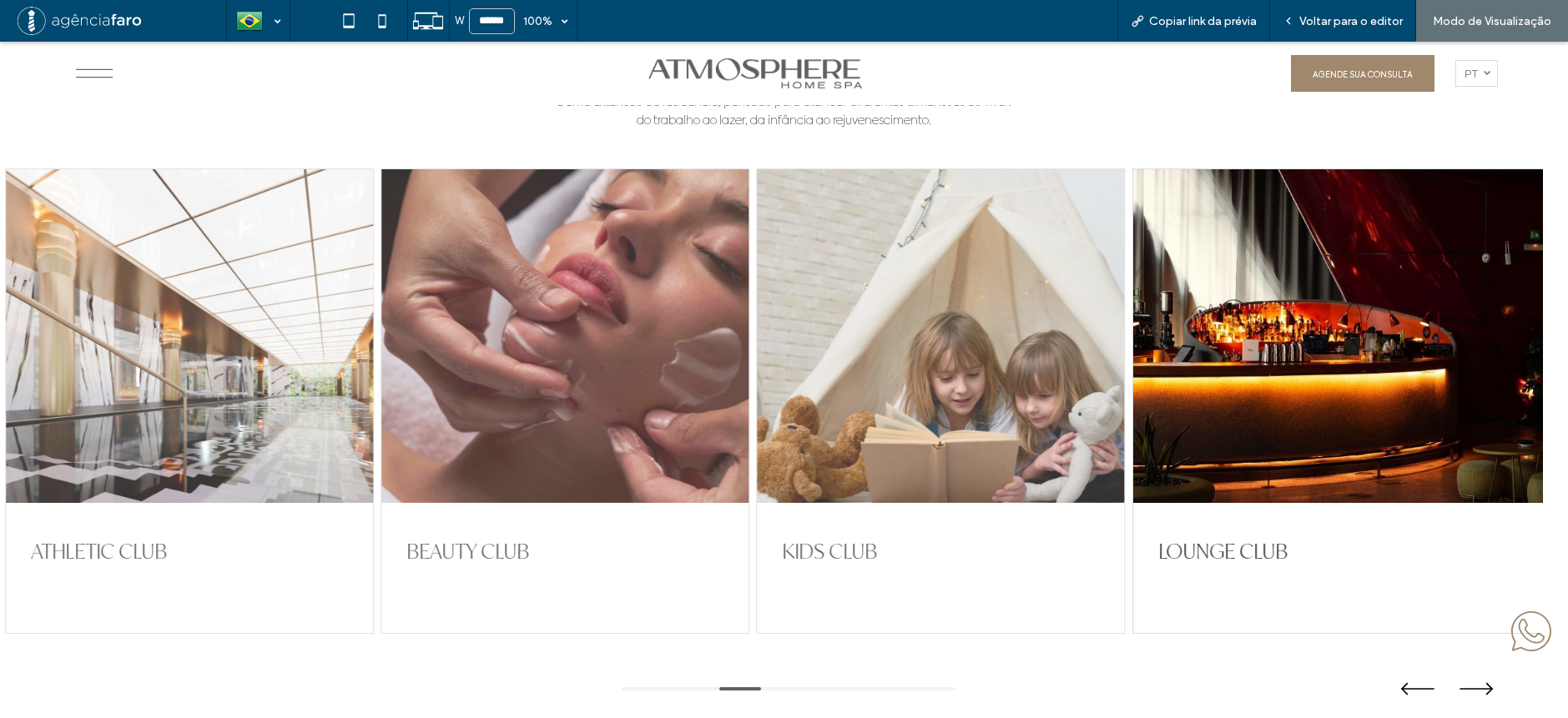
drag, startPoint x: 485, startPoint y: 414, endPoint x: 732, endPoint y: 398, distance: 247.5
click at [373, 399] on div at bounding box center [189, 337] width 367 height 334
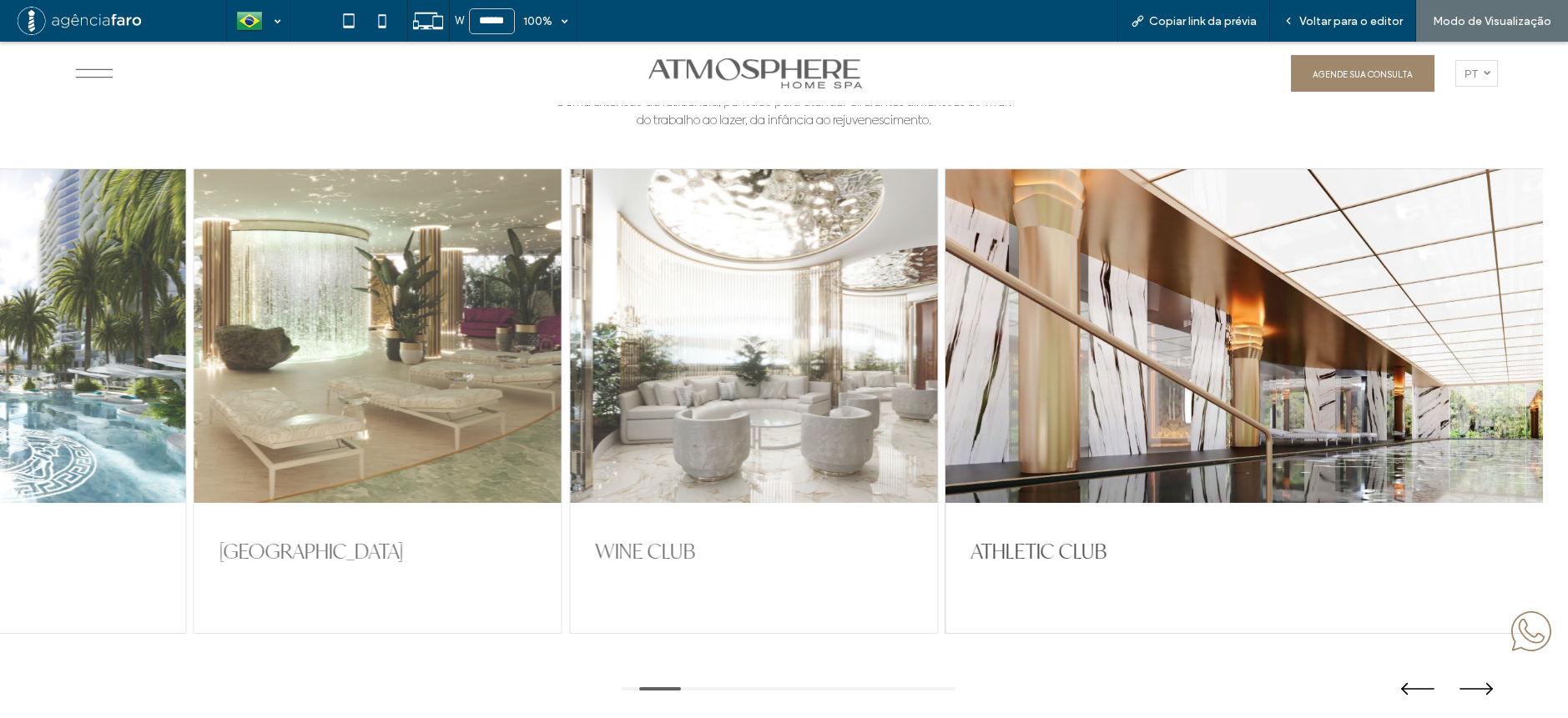
click at [393, 351] on div at bounding box center [378, 337] width 367 height 334
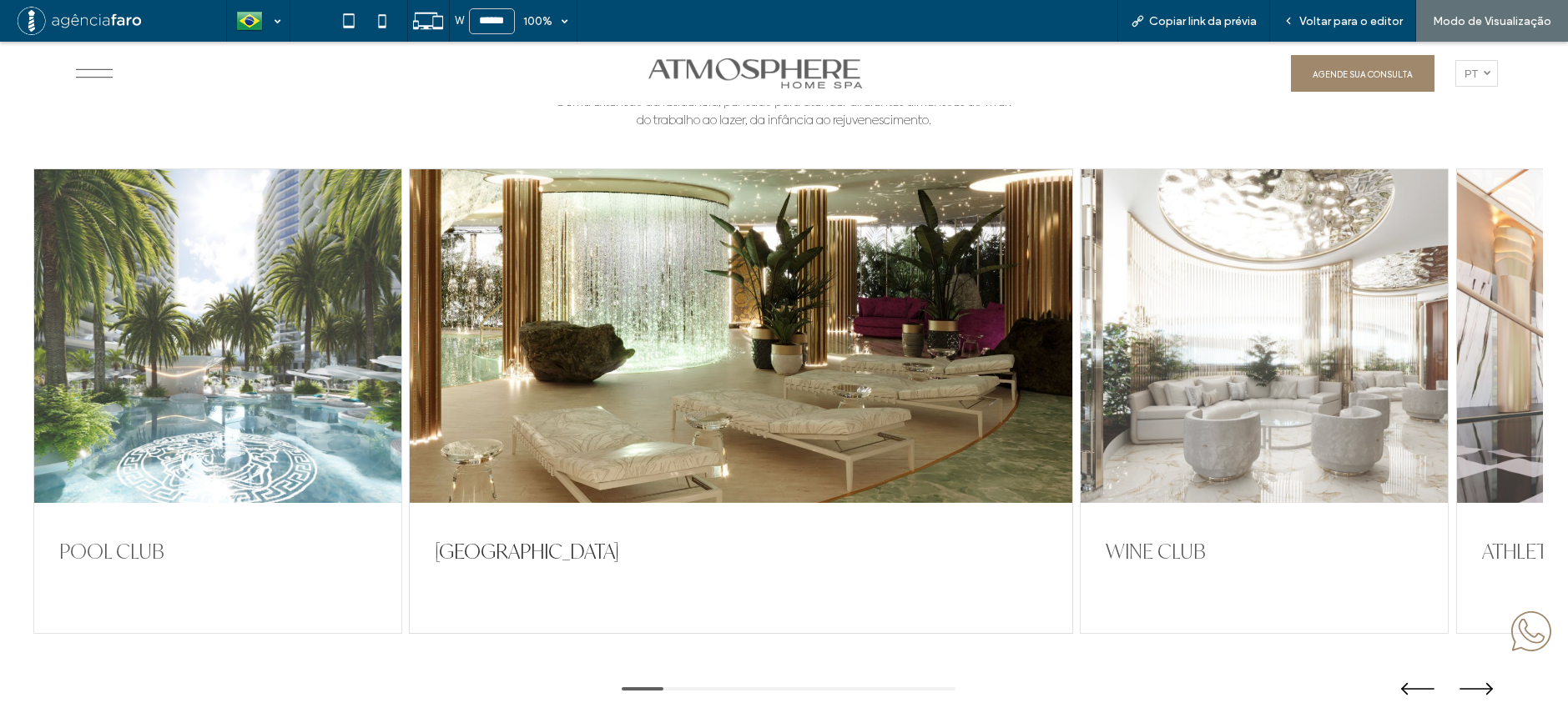
click at [294, 348] on div at bounding box center [217, 337] width 367 height 334
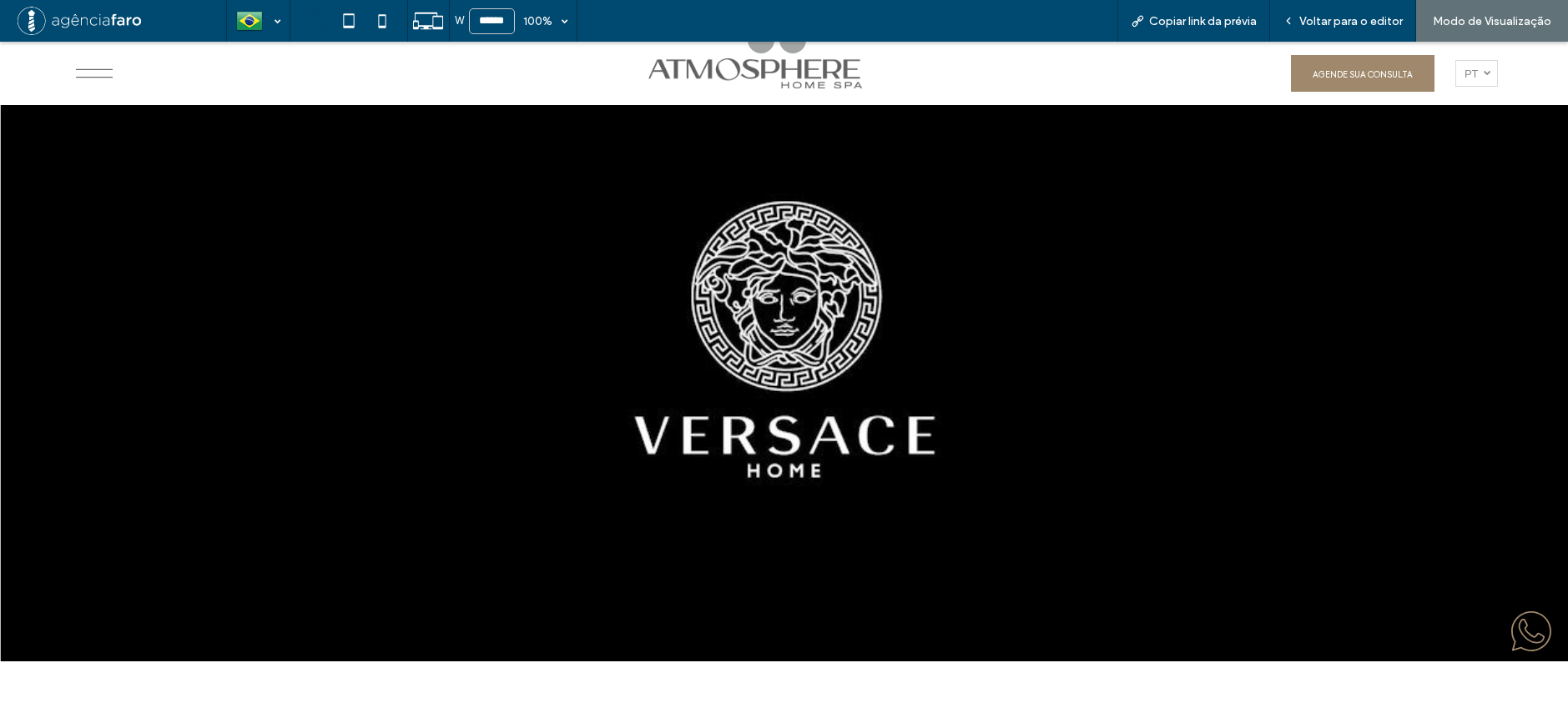
scroll to position [4505, 0]
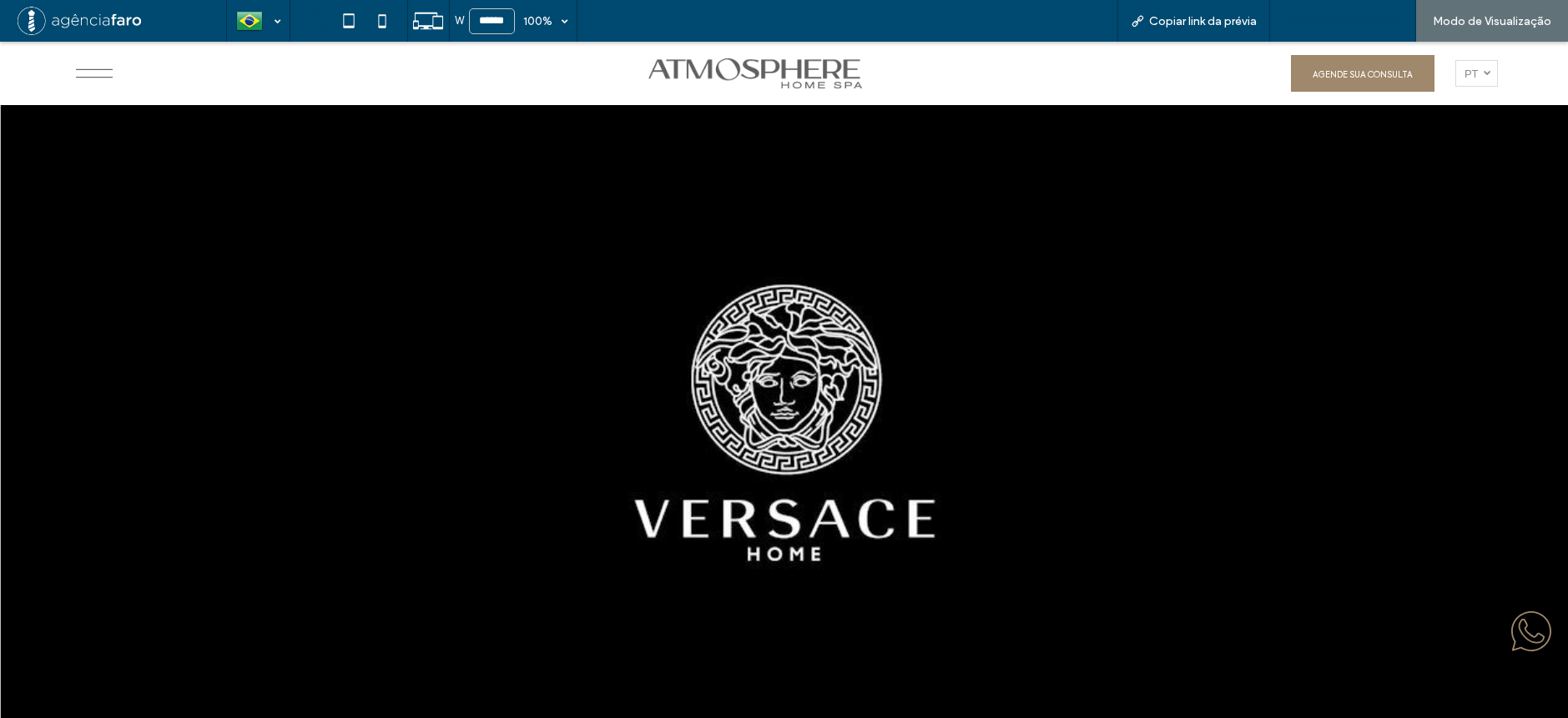
drag, startPoint x: 1344, startPoint y: 18, endPoint x: 1116, endPoint y: 125, distance: 251.9
click at [1344, 18] on span "Voltar para o editor" at bounding box center [1351, 21] width 103 height 14
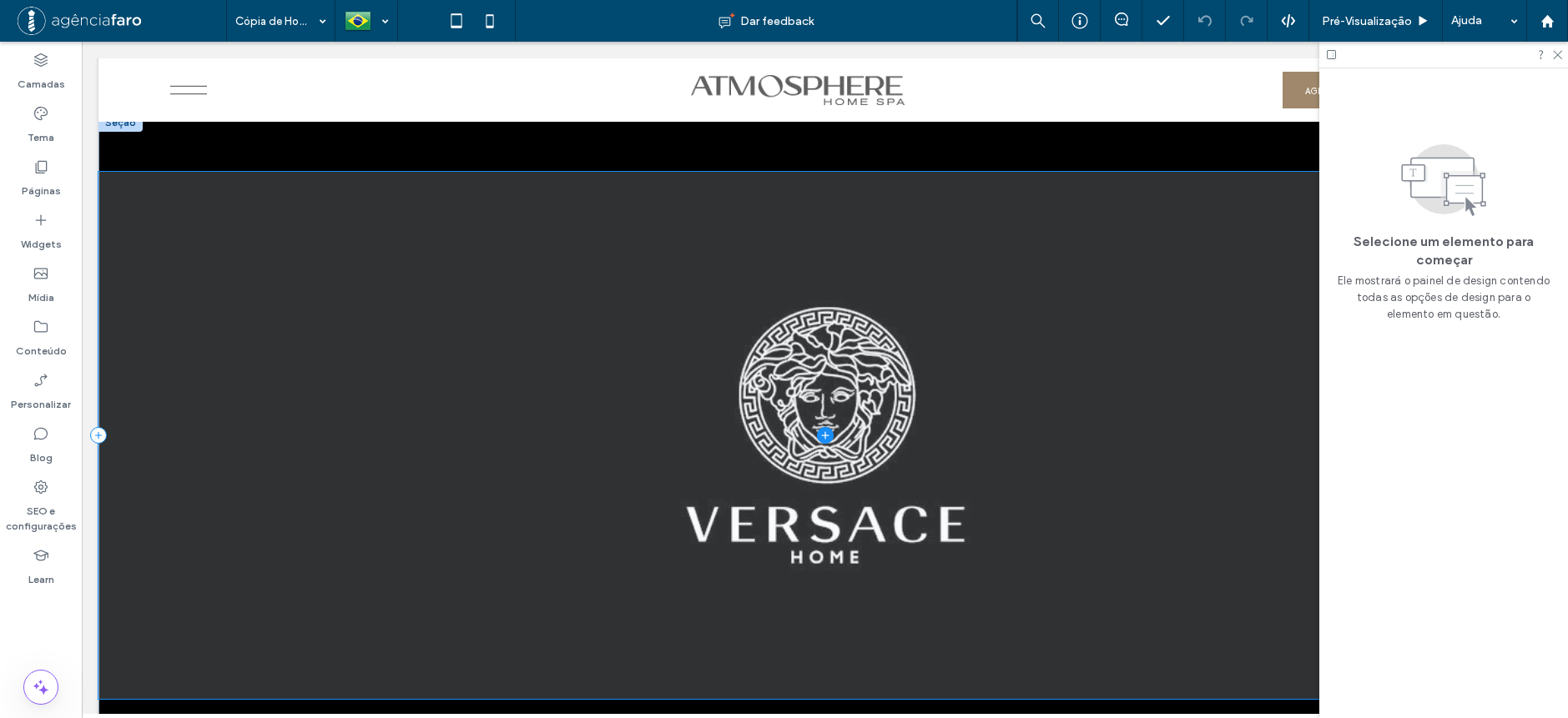
click at [924, 247] on span at bounding box center [825, 435] width 1453 height 528
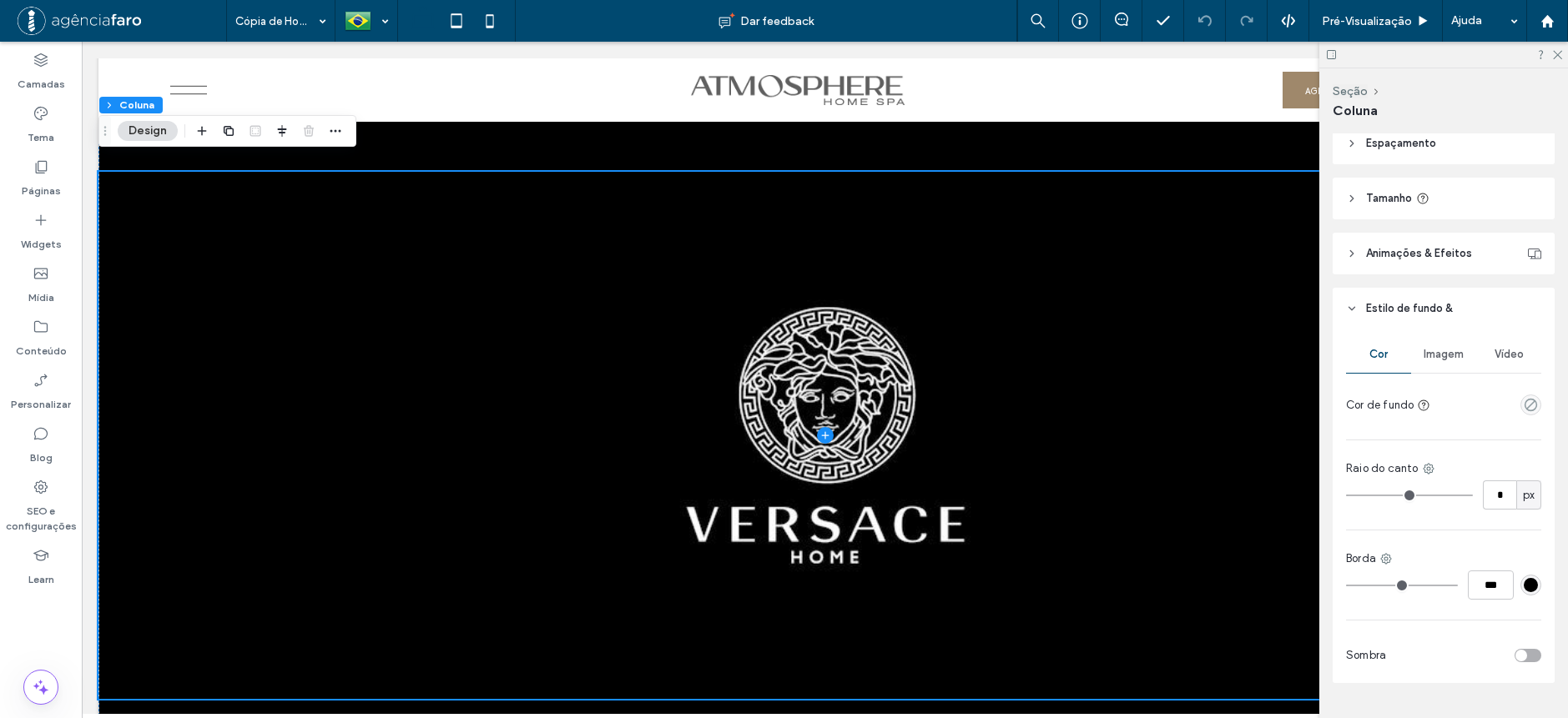
scroll to position [329, 0]
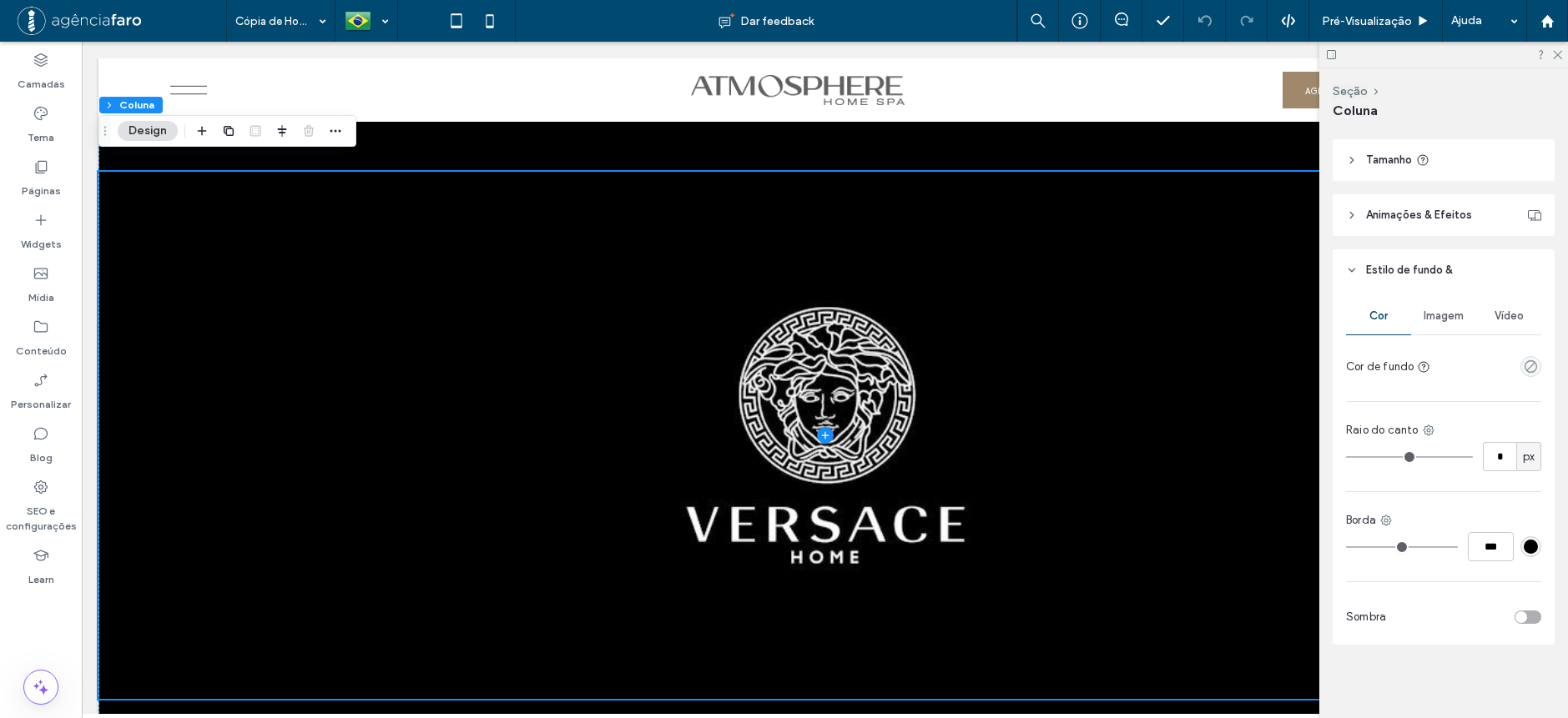
click at [1442, 320] on span "Imagem" at bounding box center [1444, 315] width 40 height 13
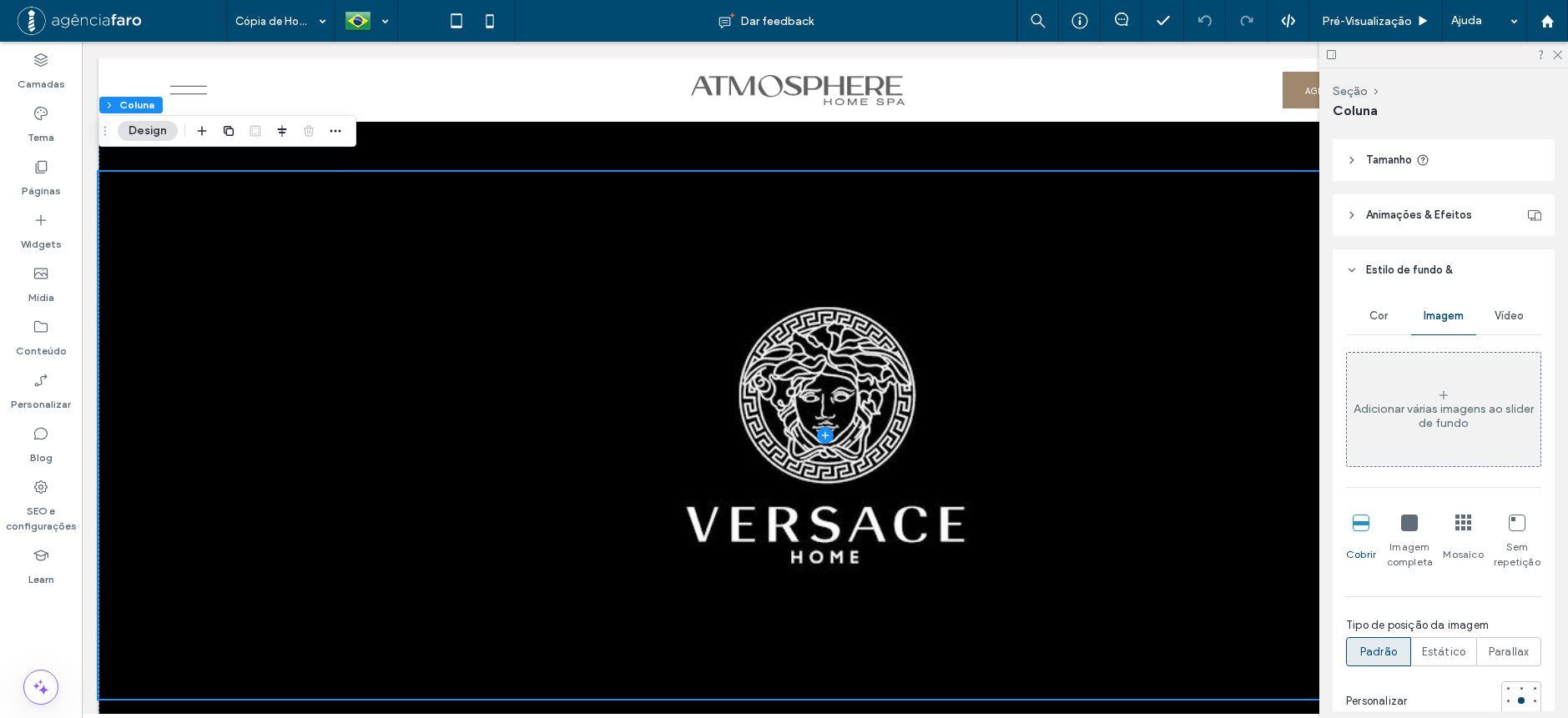
click at [1524, 322] on div "Vídeo" at bounding box center [1508, 315] width 65 height 36
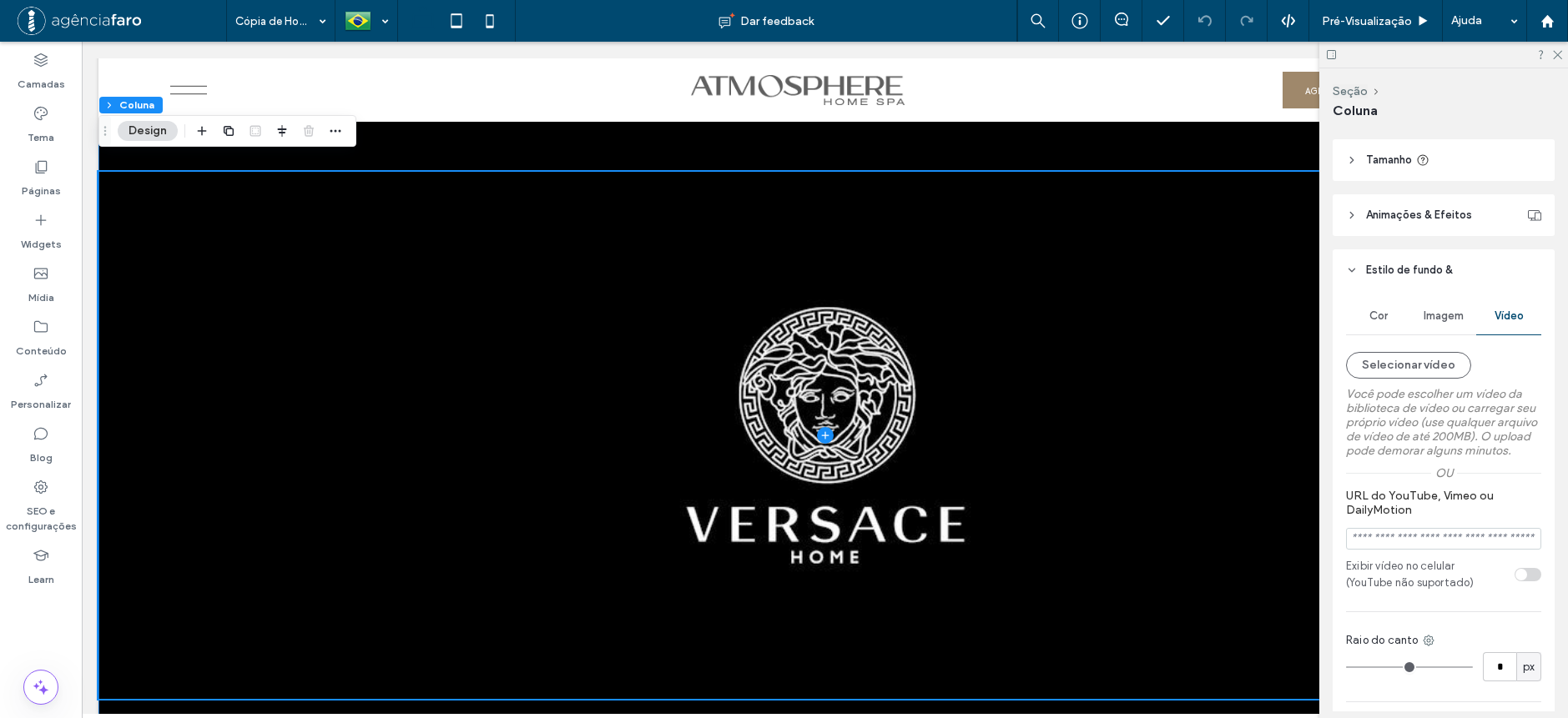
click at [1033, 145] on div at bounding box center [825, 435] width 1453 height 644
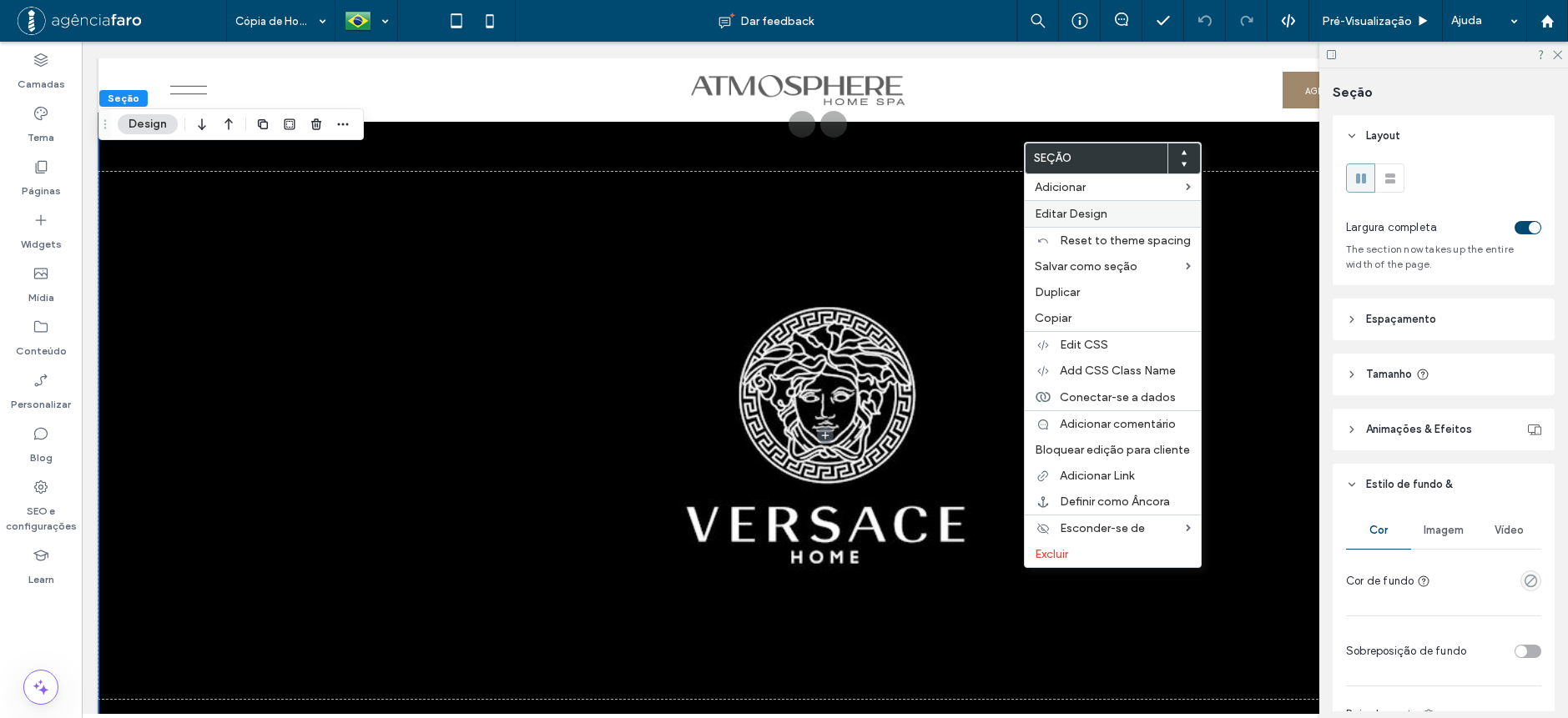
click at [1065, 211] on span "Editar Design" at bounding box center [1071, 214] width 73 height 14
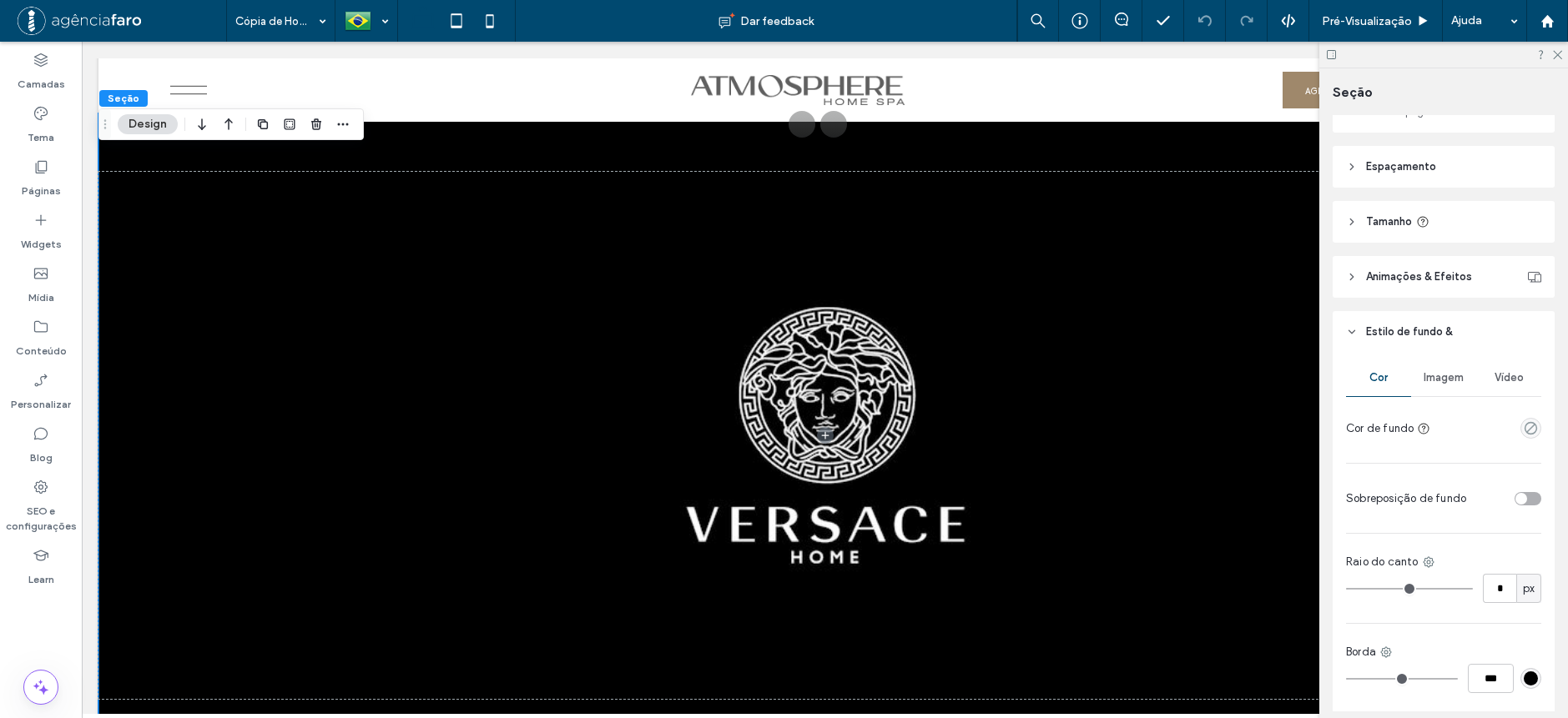
scroll to position [167, 0]
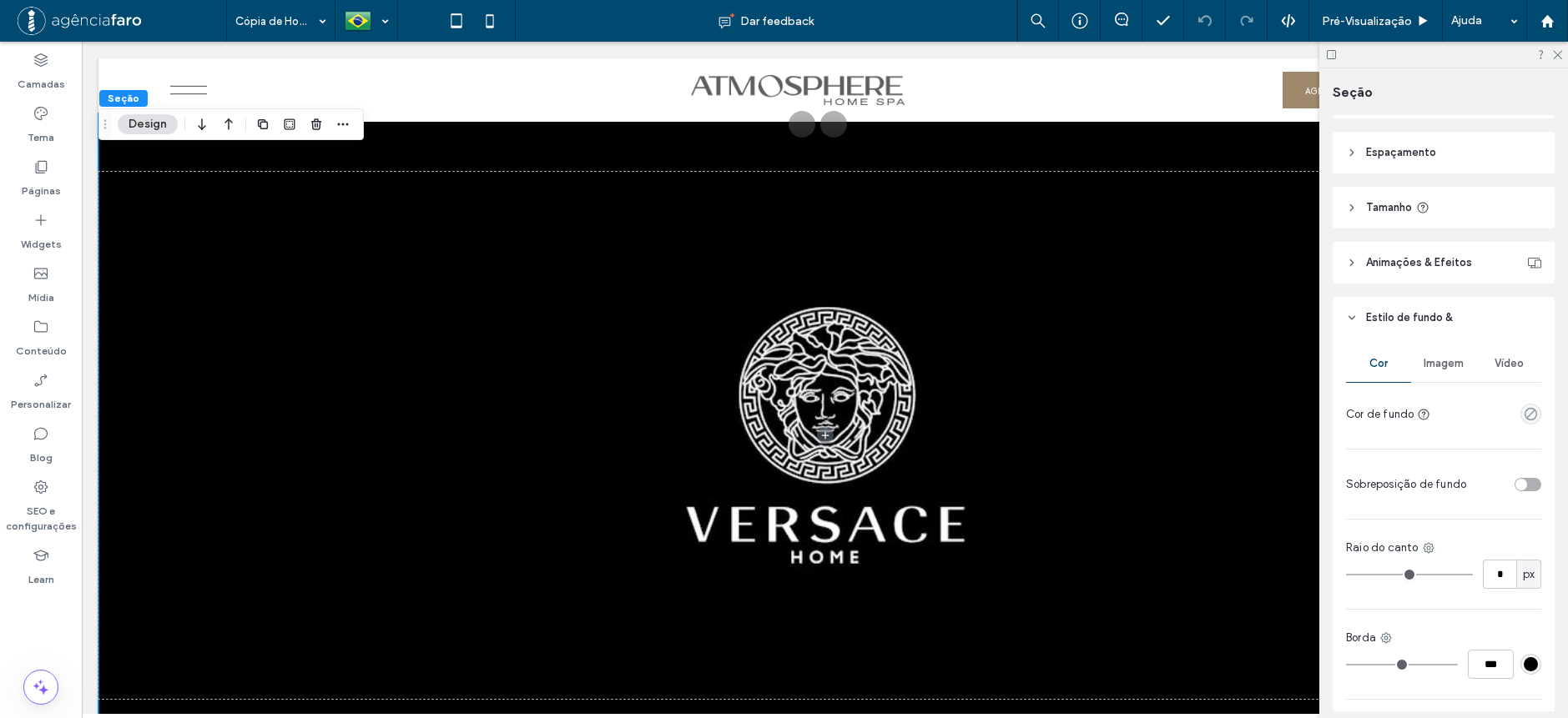
click at [1449, 356] on div "Imagem" at bounding box center [1444, 363] width 65 height 36
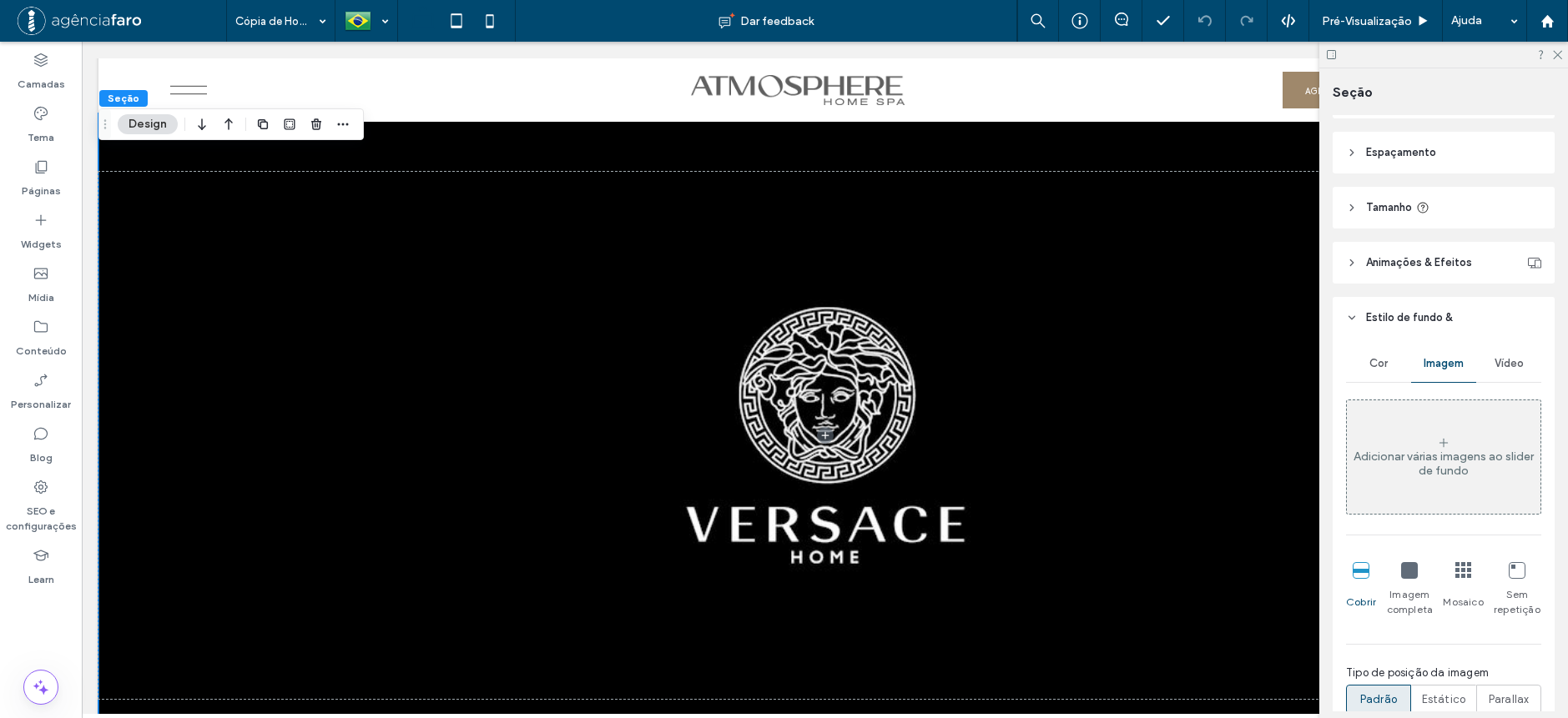
click at [1522, 356] on div "Vídeo" at bounding box center [1508, 363] width 65 height 36
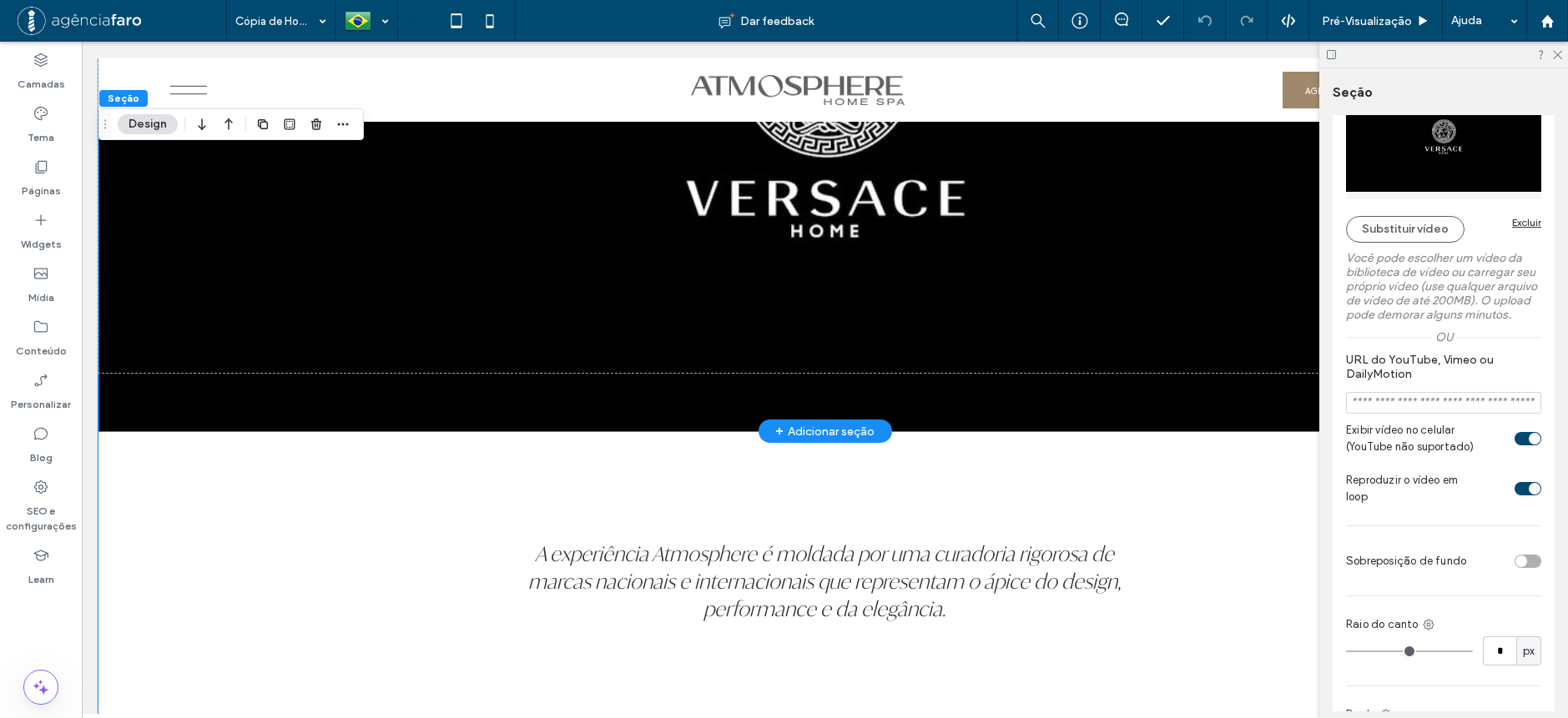
scroll to position [4839, 0]
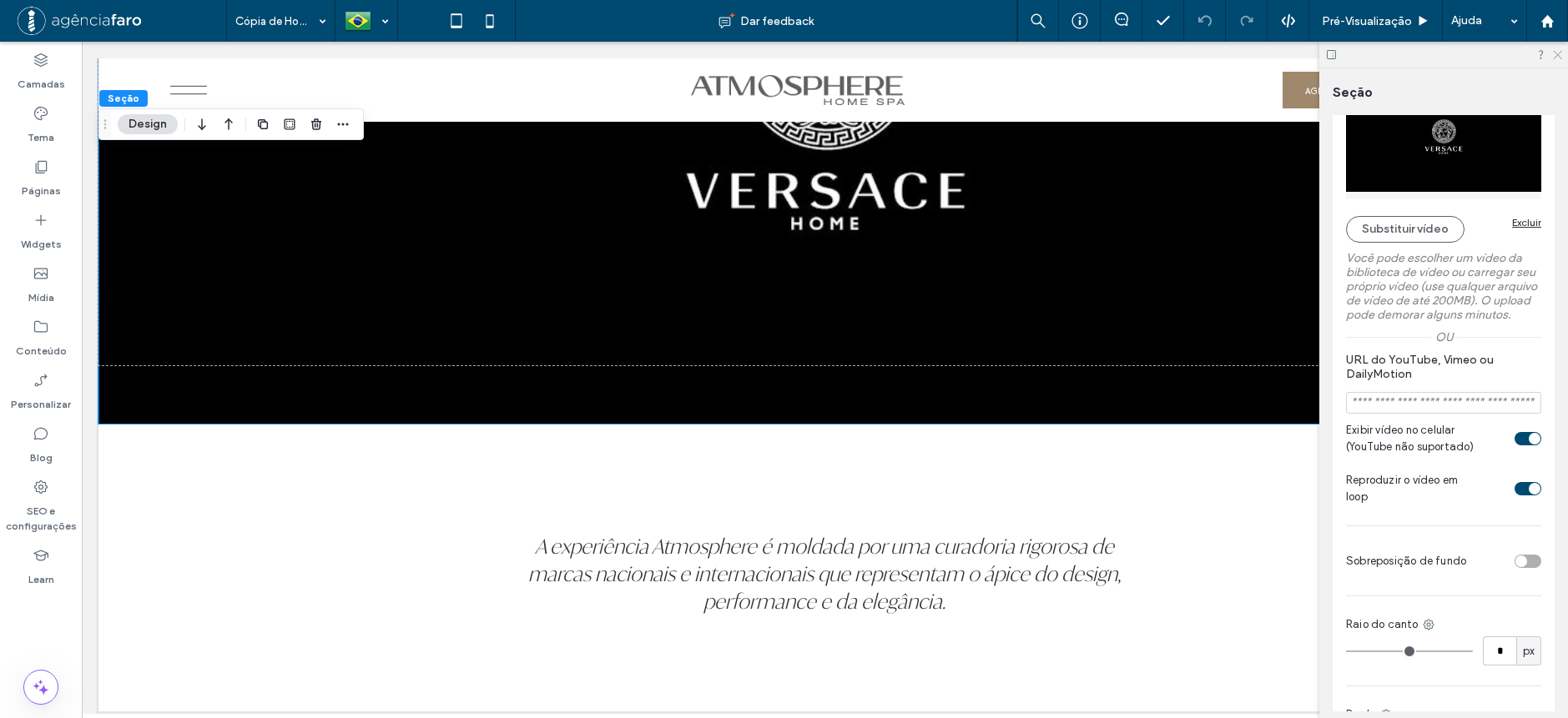
click at [1560, 56] on icon at bounding box center [1556, 53] width 11 height 11
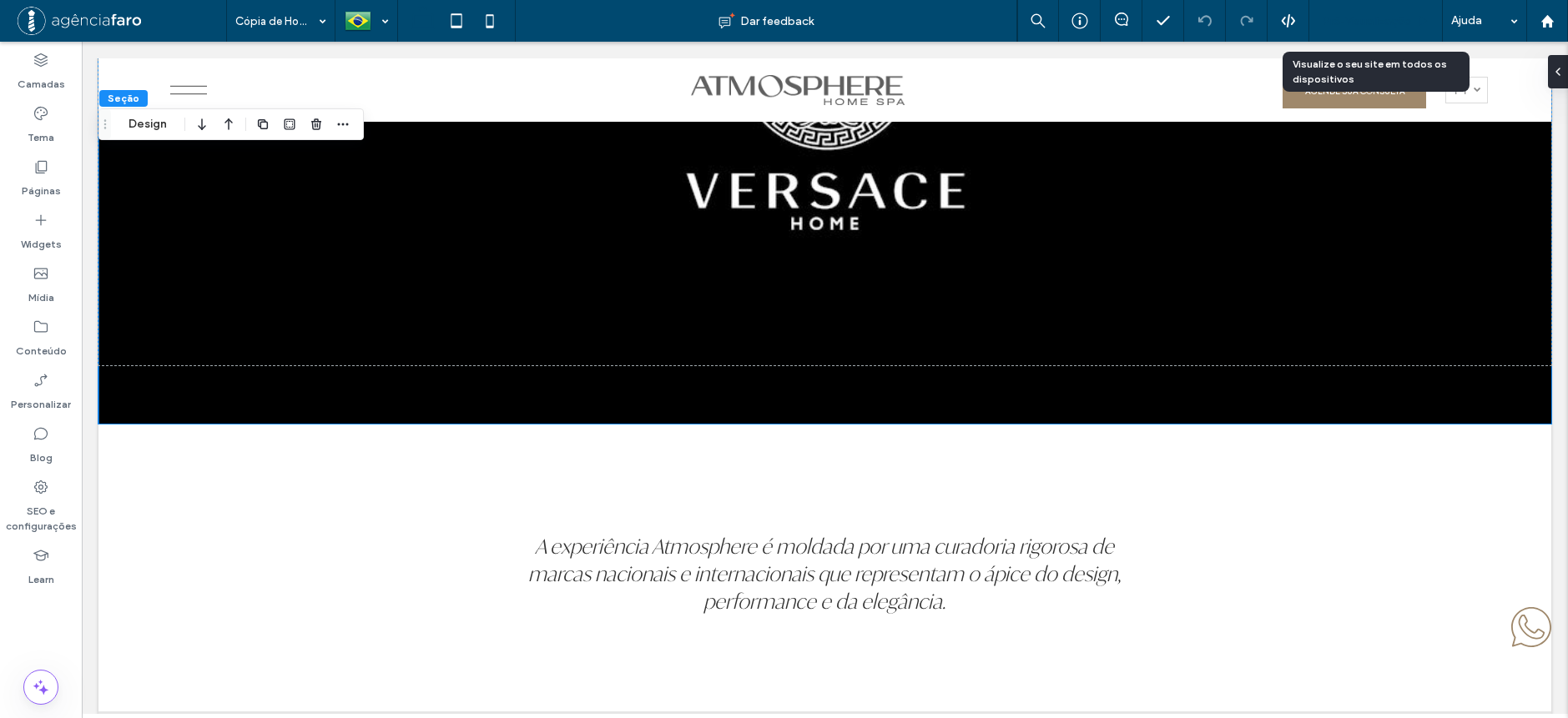
click at [1388, 30] on div "Pré-Visualizaçāo" at bounding box center [1376, 20] width 133 height 42
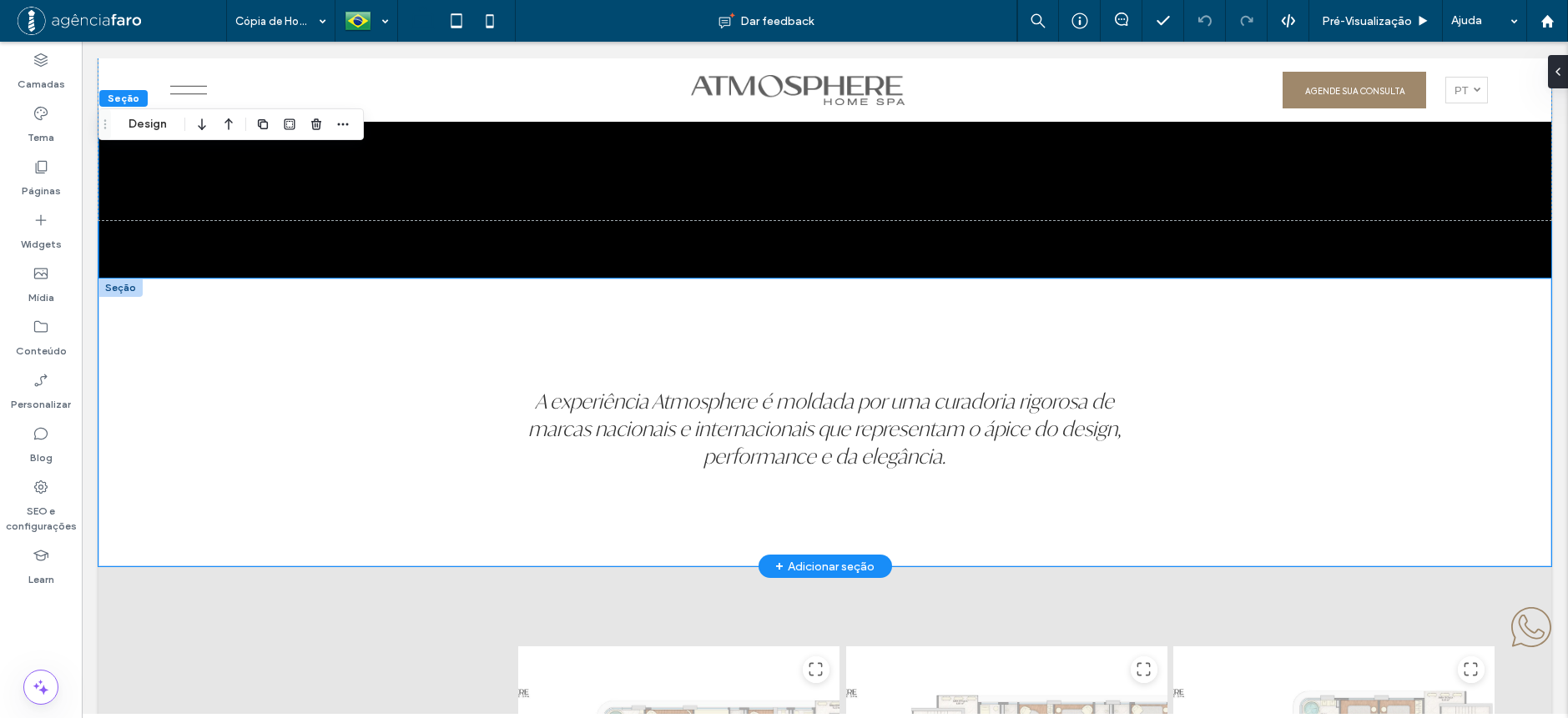
scroll to position [5006, 0]
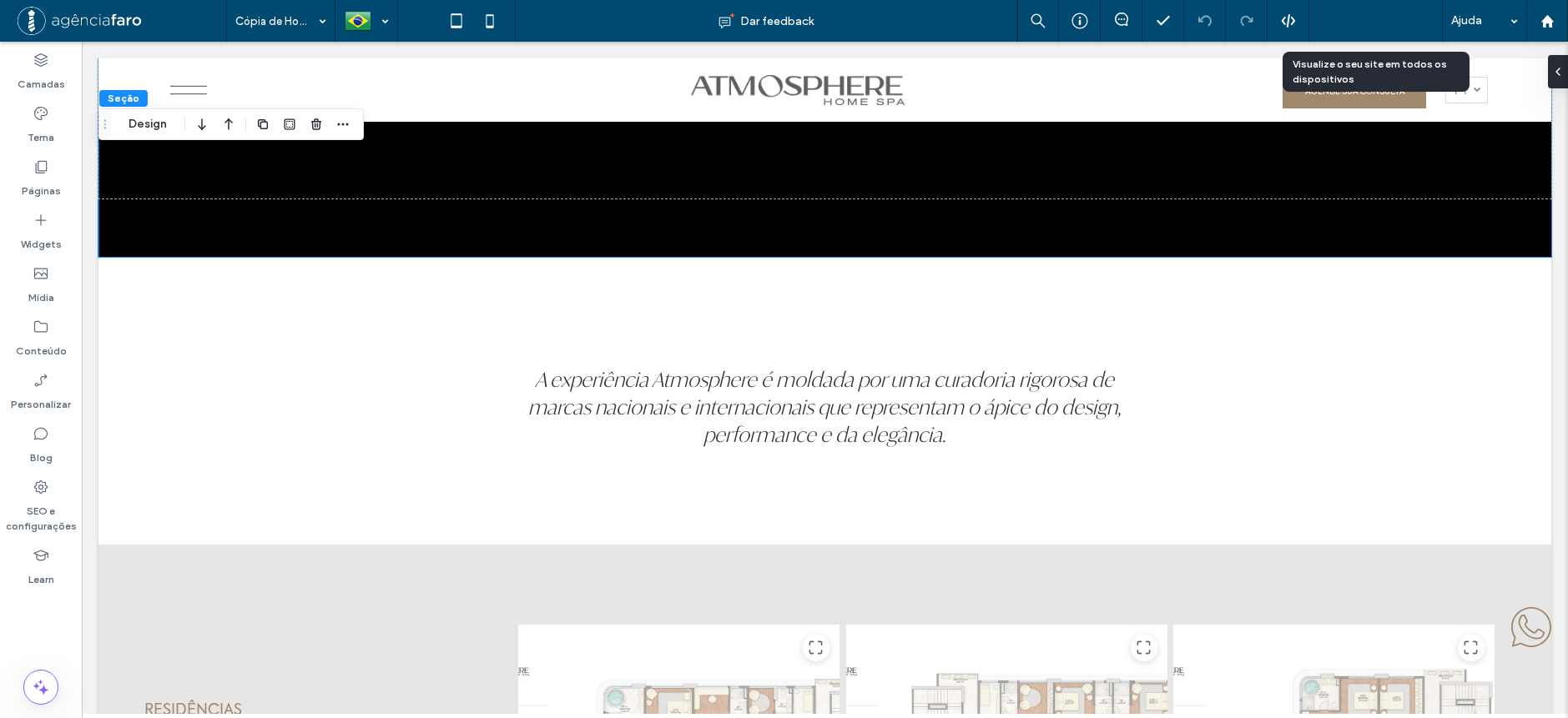
click at [1381, 15] on div "Pré-Visualizaçāo" at bounding box center [1376, 20] width 133 height 42
click at [1371, 26] on span "Pré-Visualizaçāo" at bounding box center [1366, 21] width 90 height 14
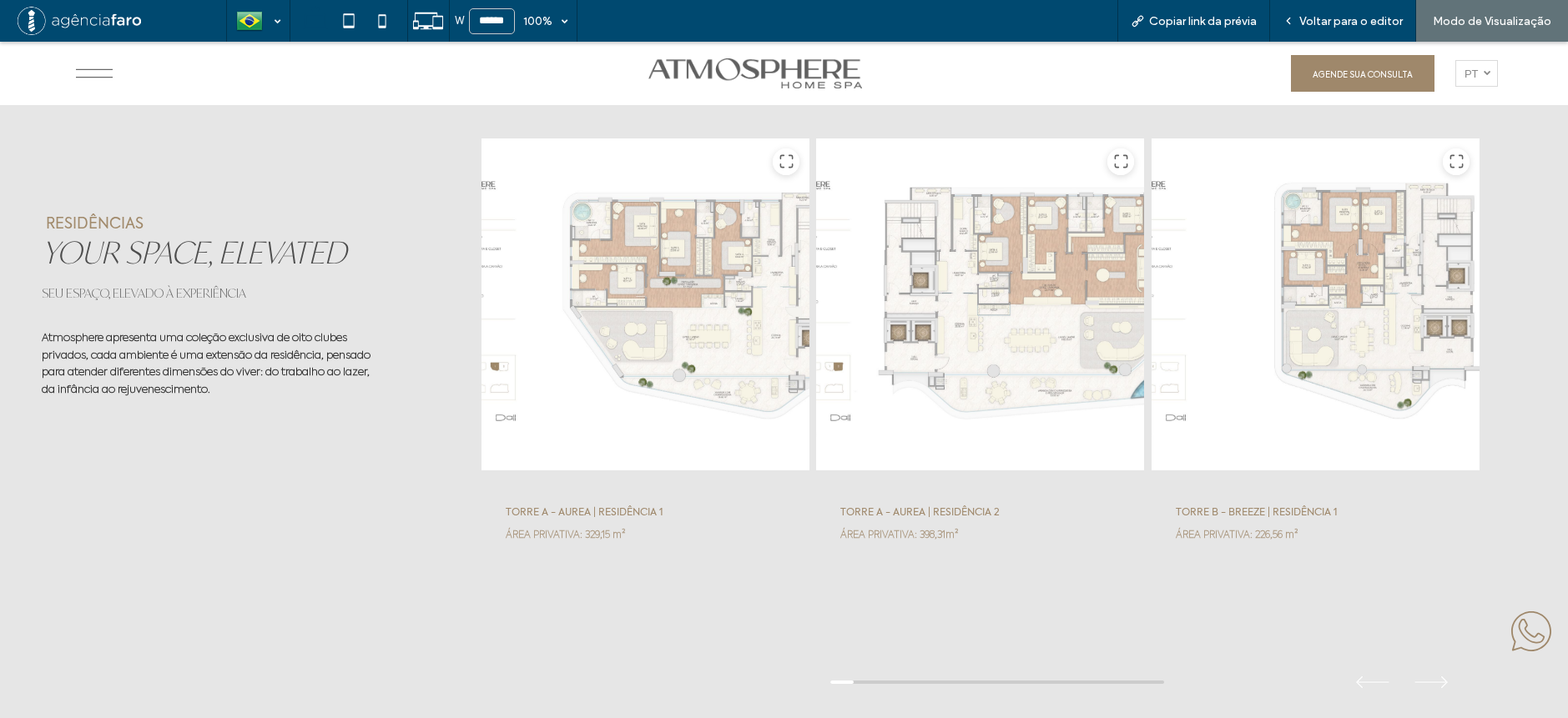
scroll to position [5422, 0]
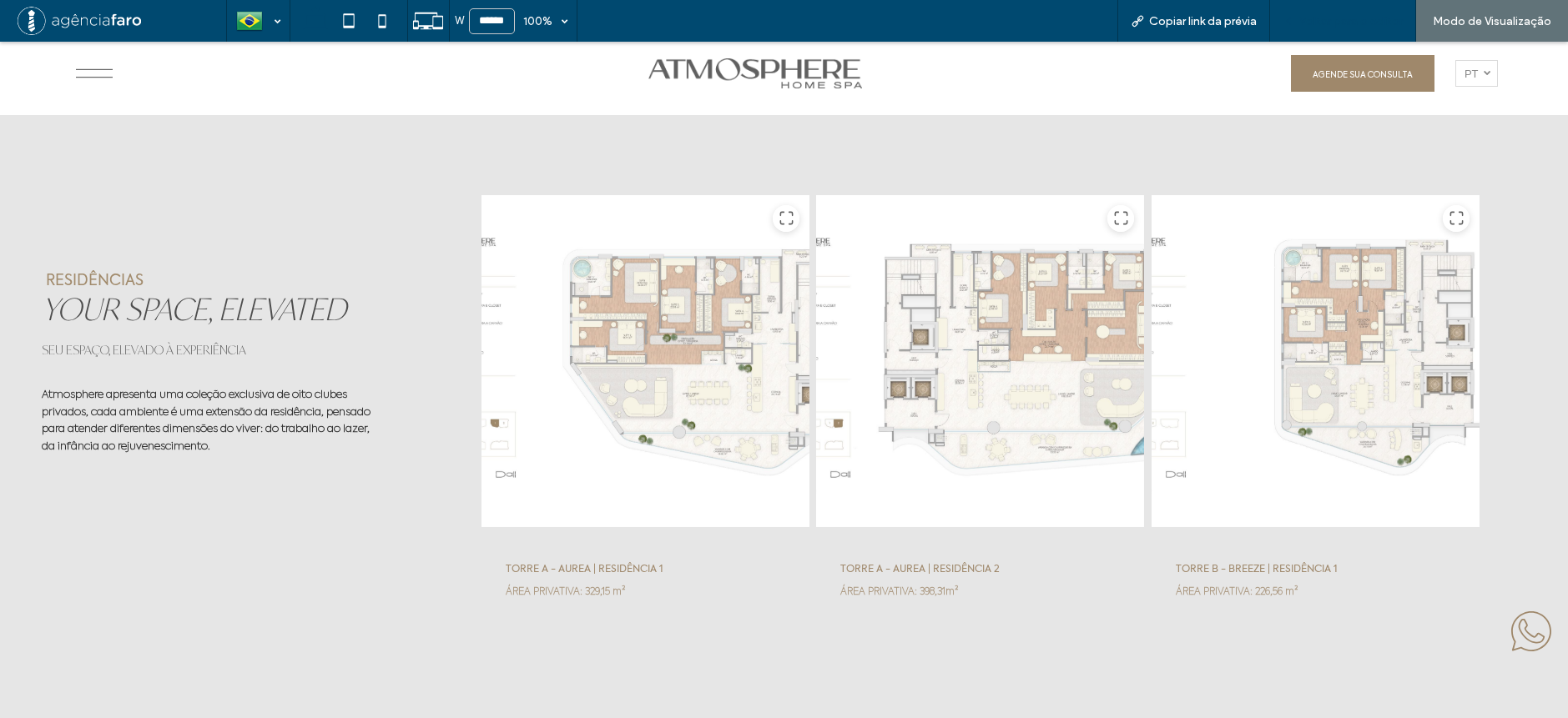
click at [1316, 29] on div "Voltar para o editor" at bounding box center [1343, 20] width 146 height 42
click at [1318, 27] on span "Voltar para o editor" at bounding box center [1351, 21] width 103 height 14
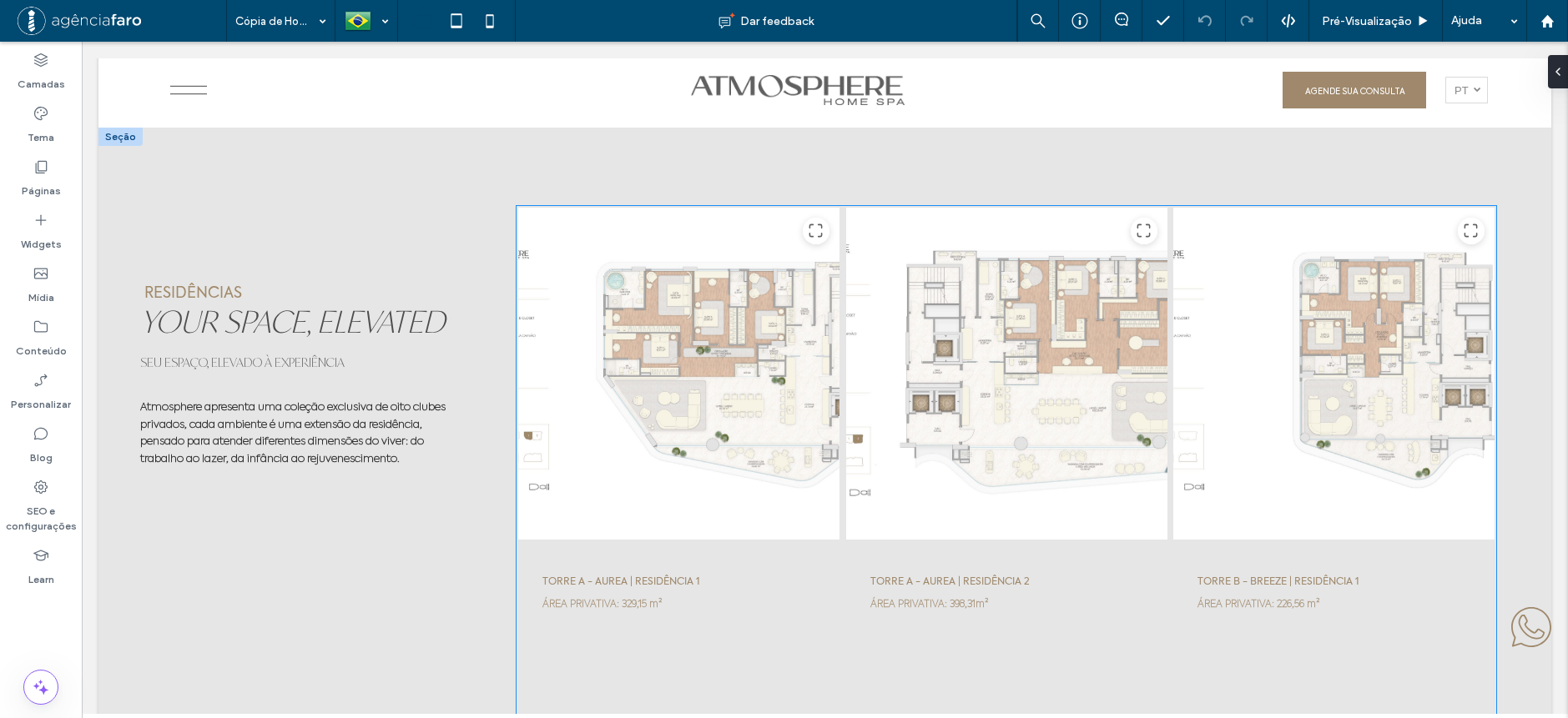
click at [980, 379] on div at bounding box center [1006, 374] width 323 height 334
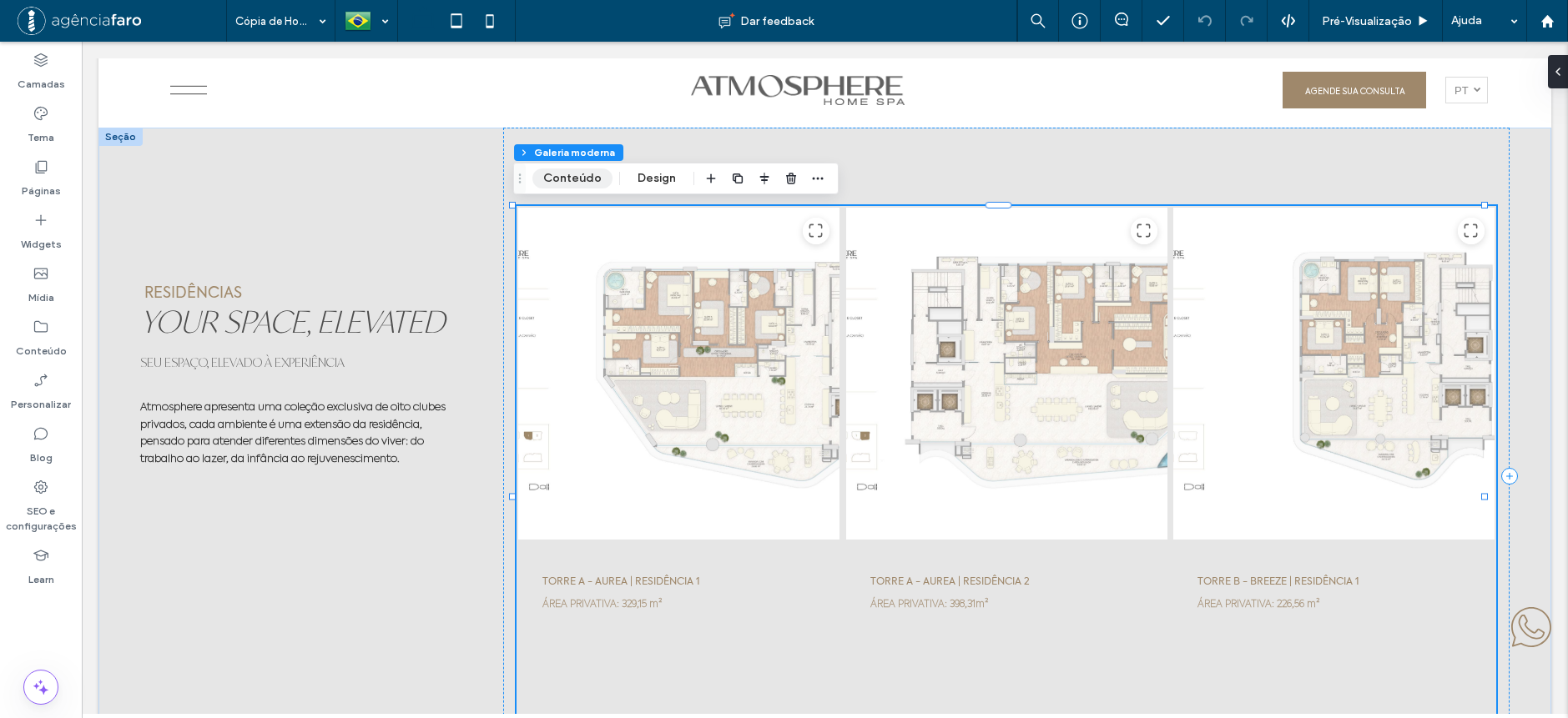
click at [571, 170] on button "Conteúdo" at bounding box center [572, 179] width 80 height 20
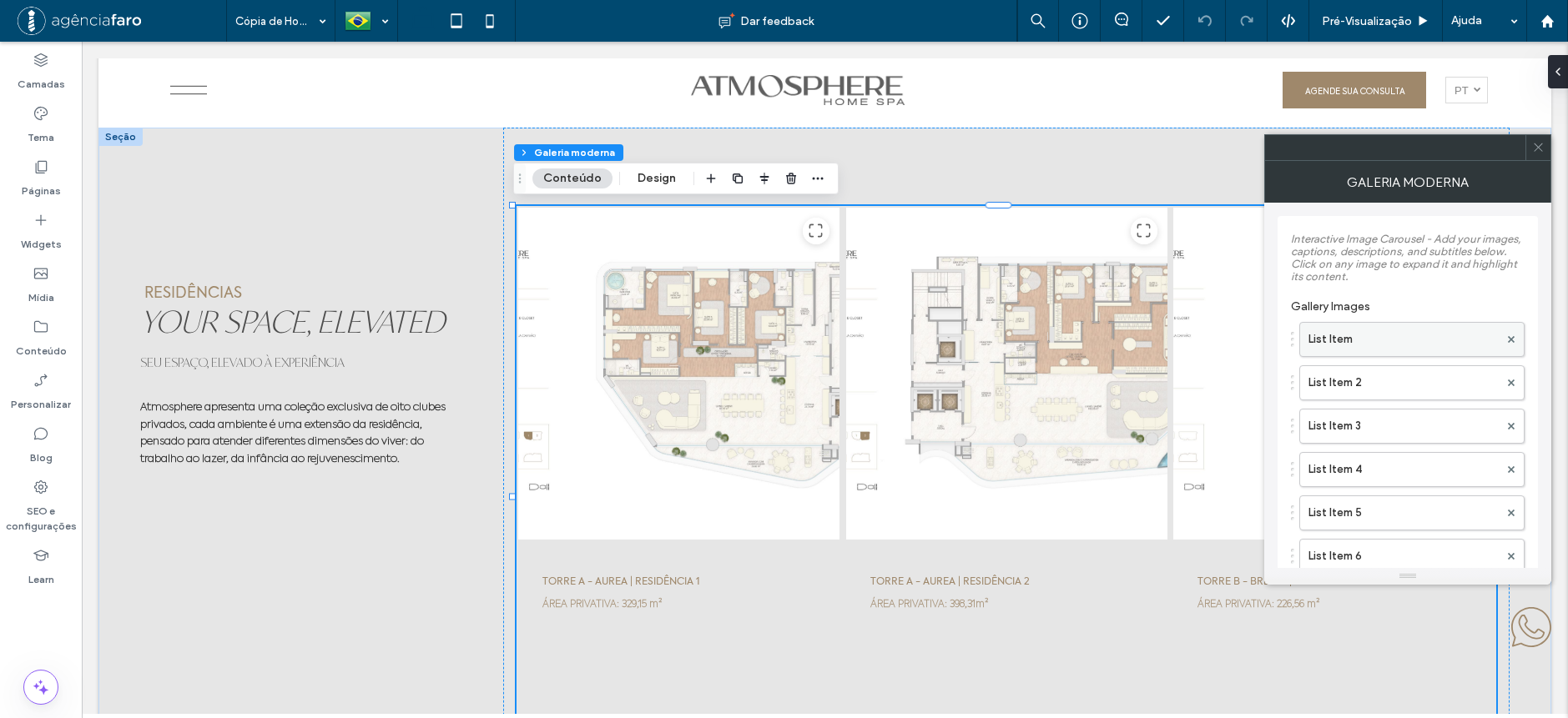
click at [1355, 334] on label "List Item" at bounding box center [1404, 339] width 190 height 34
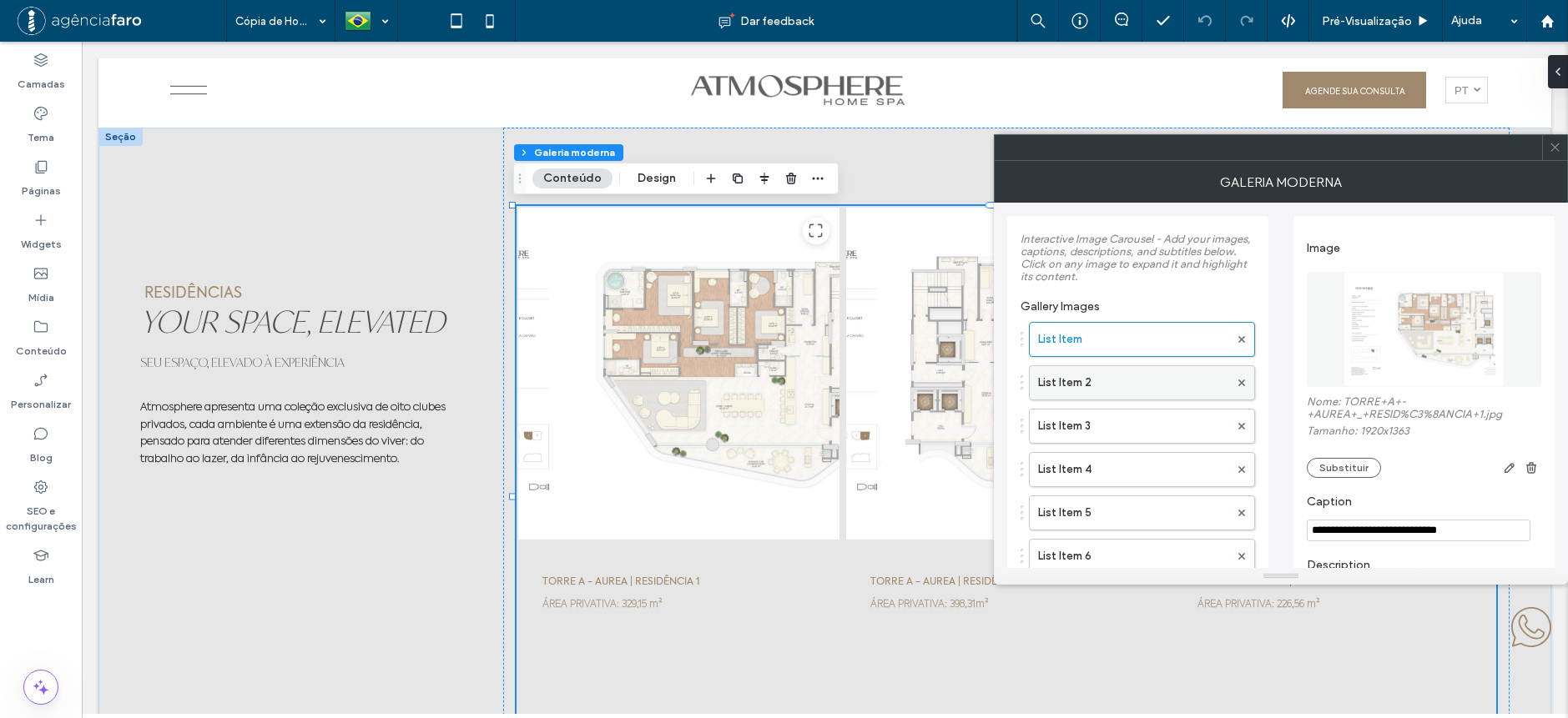
click at [1076, 395] on label "List Item 2" at bounding box center [1133, 383] width 191 height 34
click at [1108, 430] on label "List Item 3" at bounding box center [1133, 427] width 191 height 34
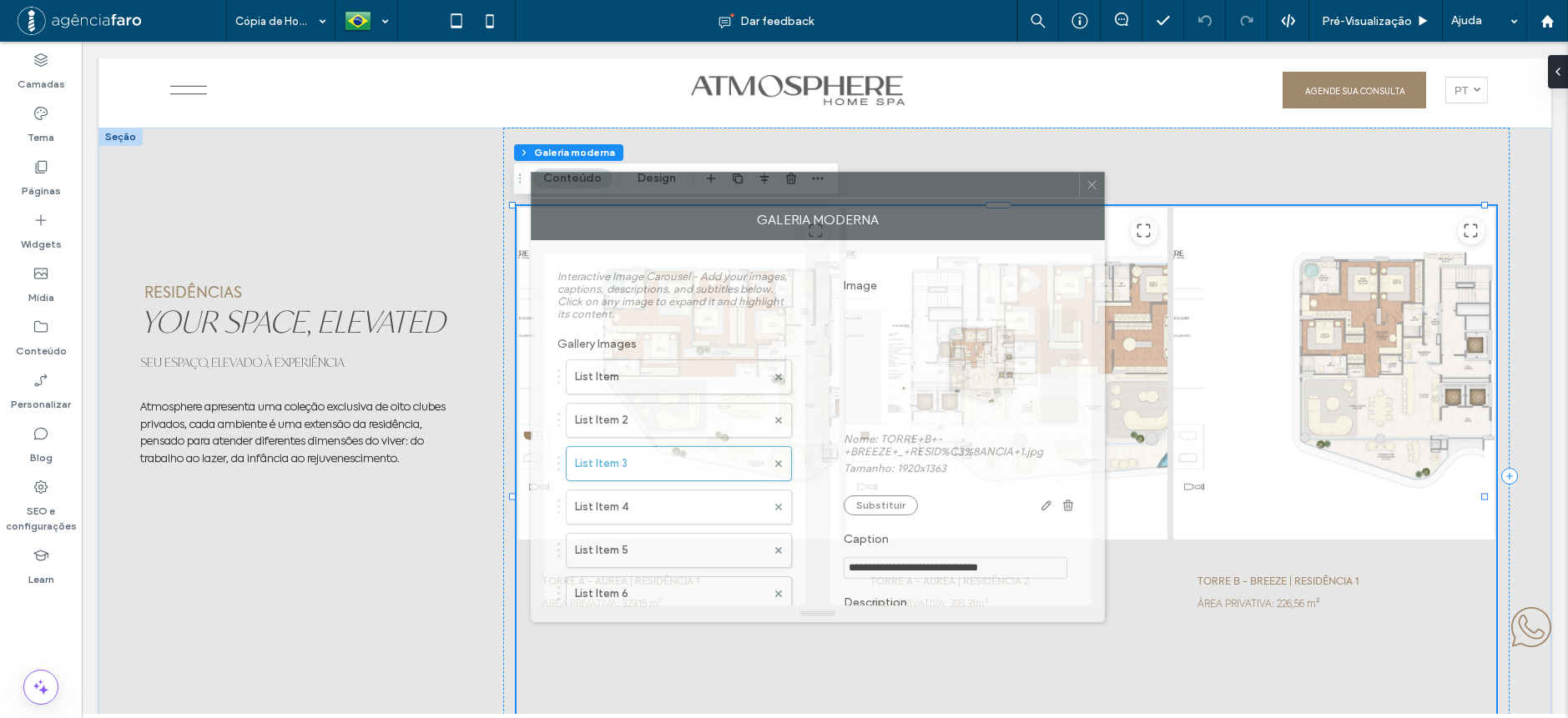
drag, startPoint x: 1300, startPoint y: 165, endPoint x: 781, endPoint y: 215, distance: 521.4
click at [805, 203] on div "Galeria moderna" at bounding box center [818, 219] width 574 height 42
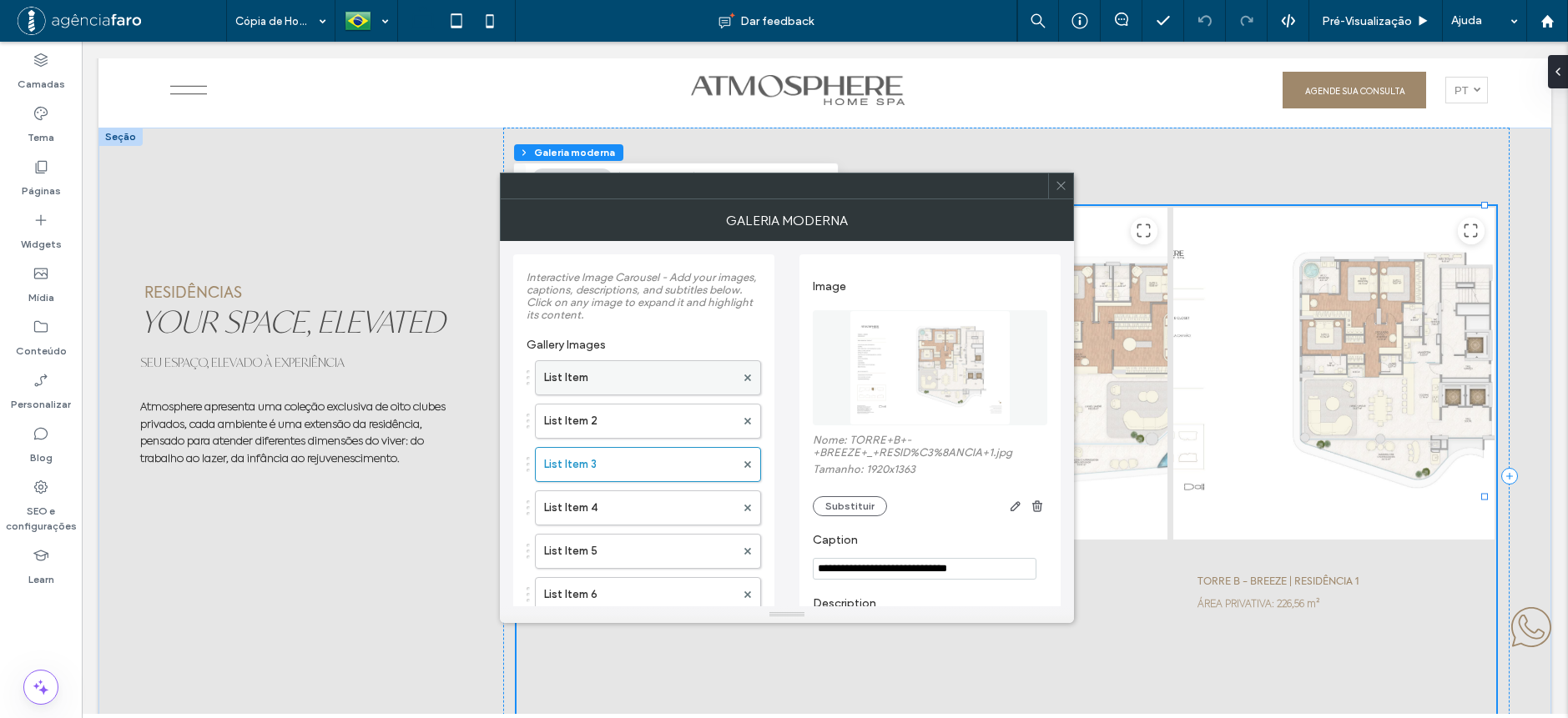
click at [589, 373] on label "List Item" at bounding box center [639, 379] width 191 height 34
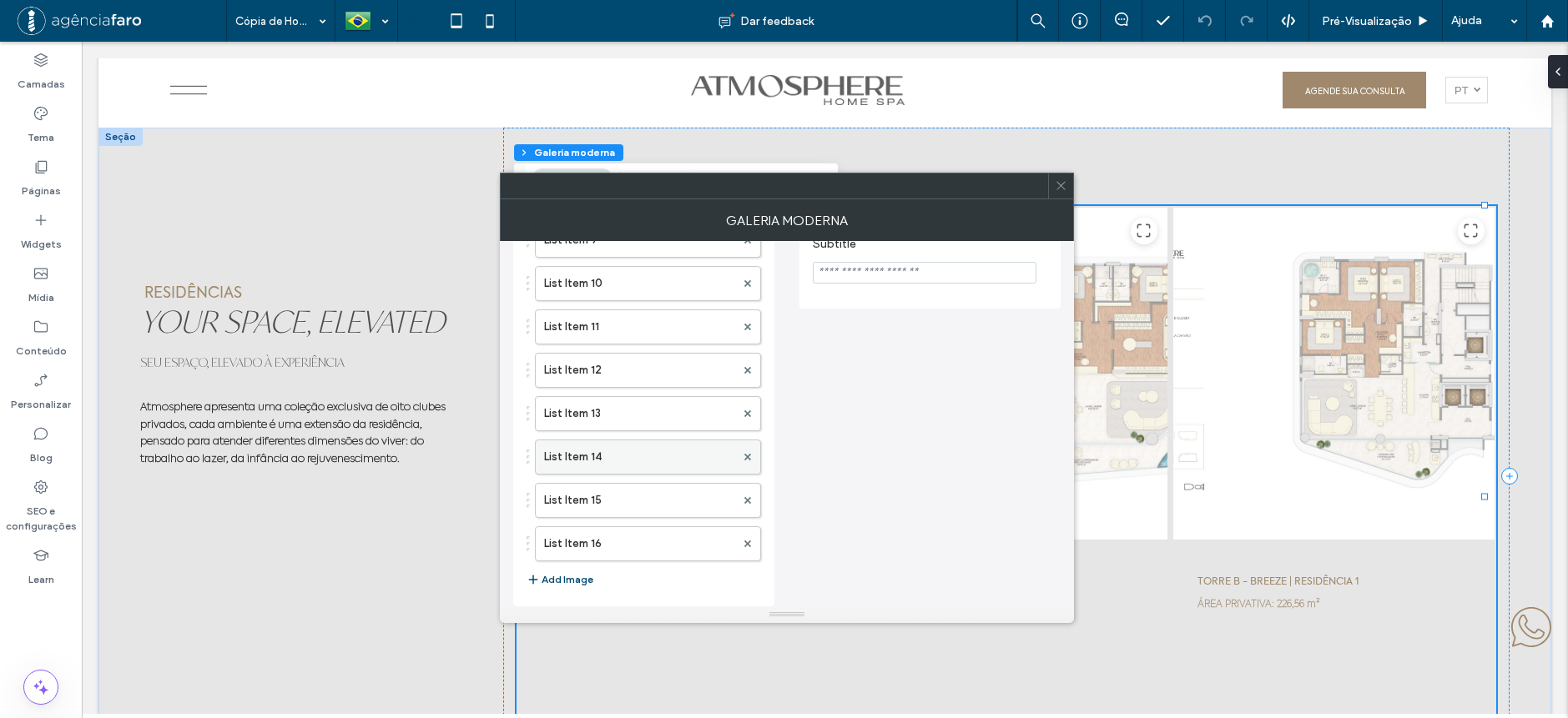
click at [611, 453] on label "List Item 14" at bounding box center [639, 458] width 191 height 34
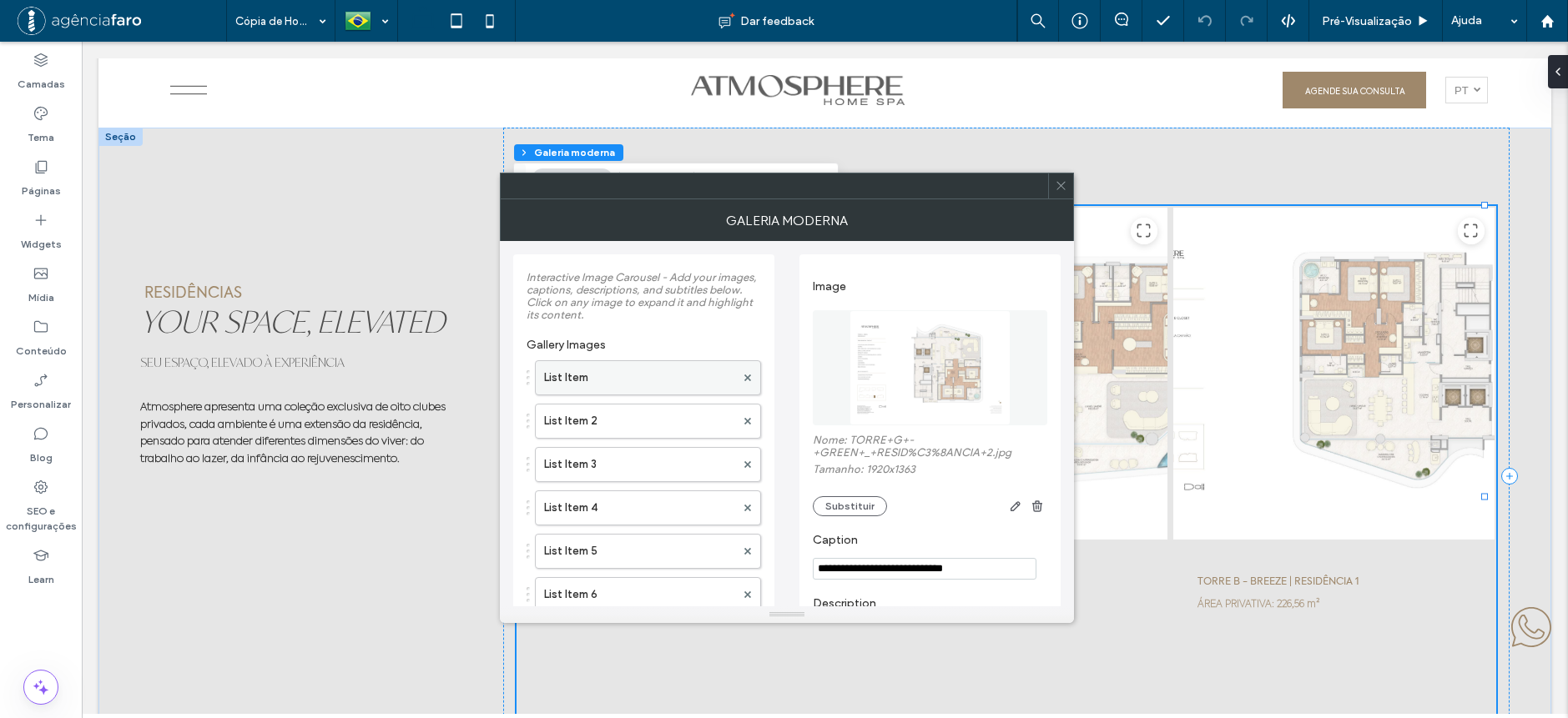
click at [633, 383] on label "List Item" at bounding box center [639, 379] width 191 height 34
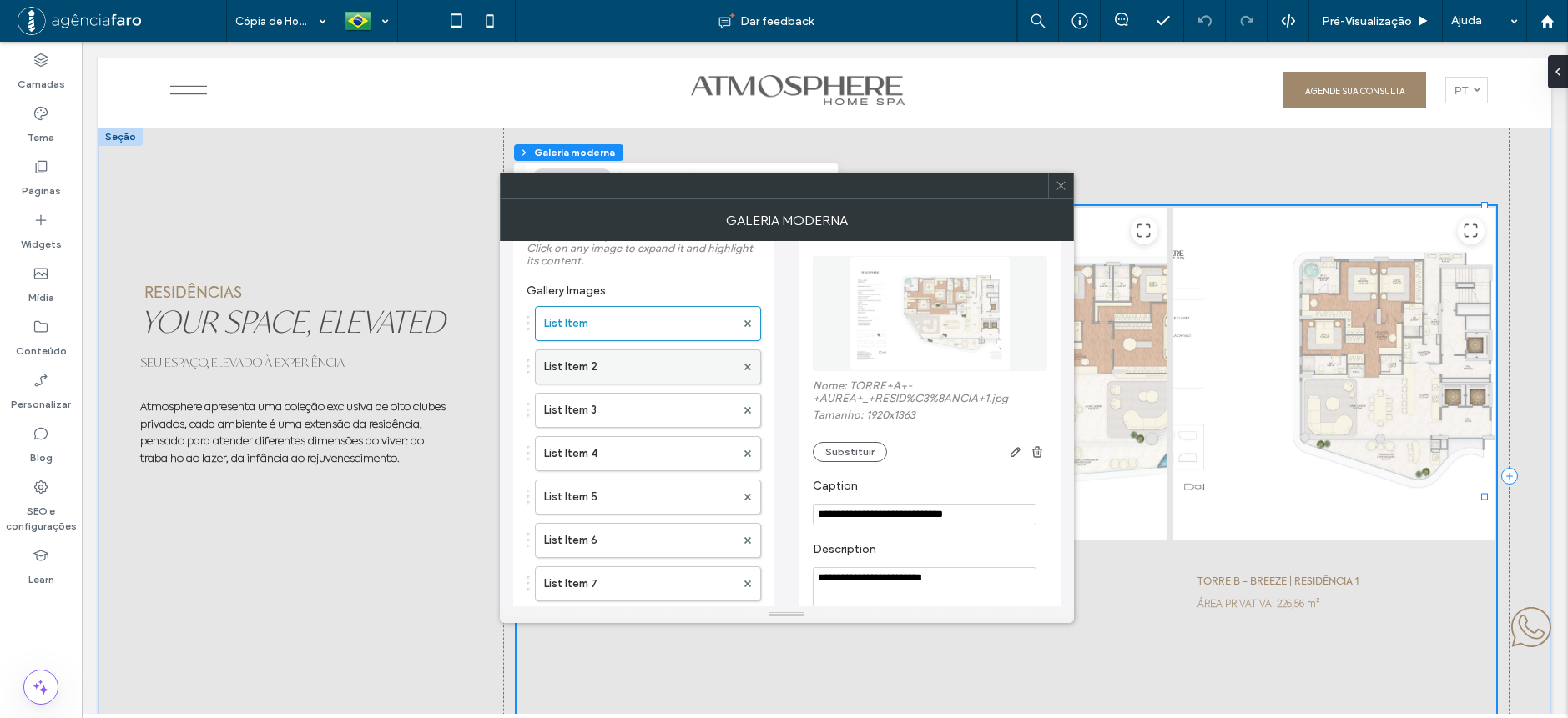
scroll to position [84, 0]
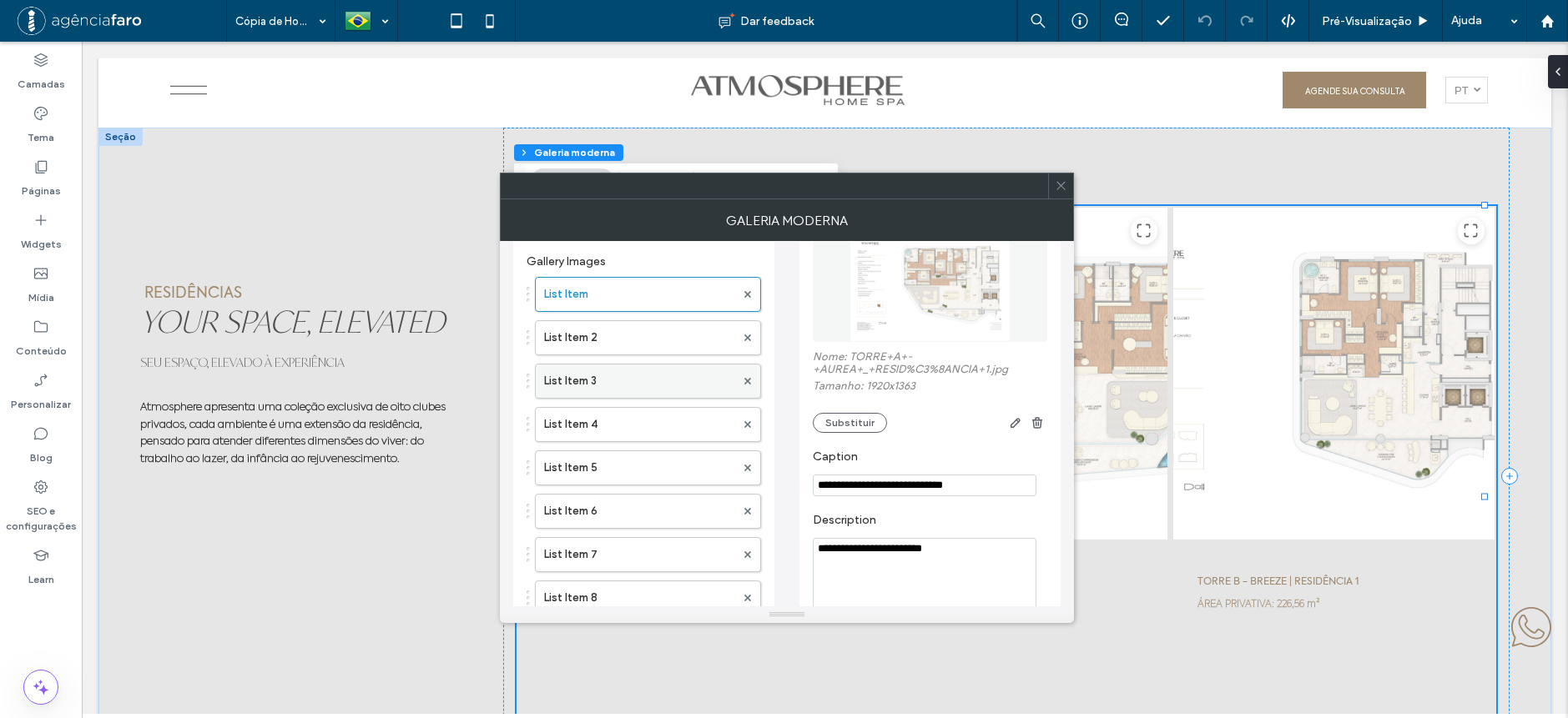
click at [635, 386] on label "List Item 3" at bounding box center [639, 381] width 191 height 34
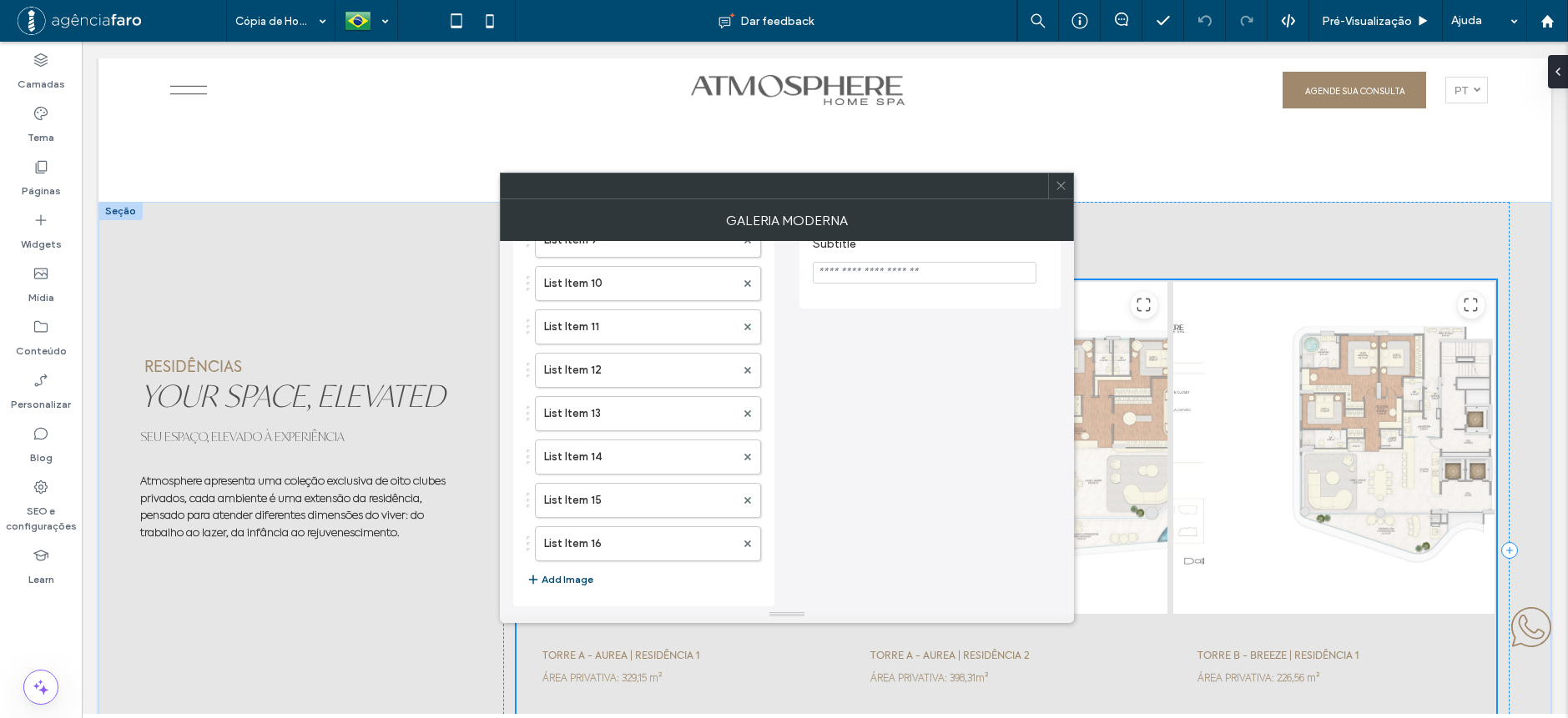
scroll to position [5340, 0]
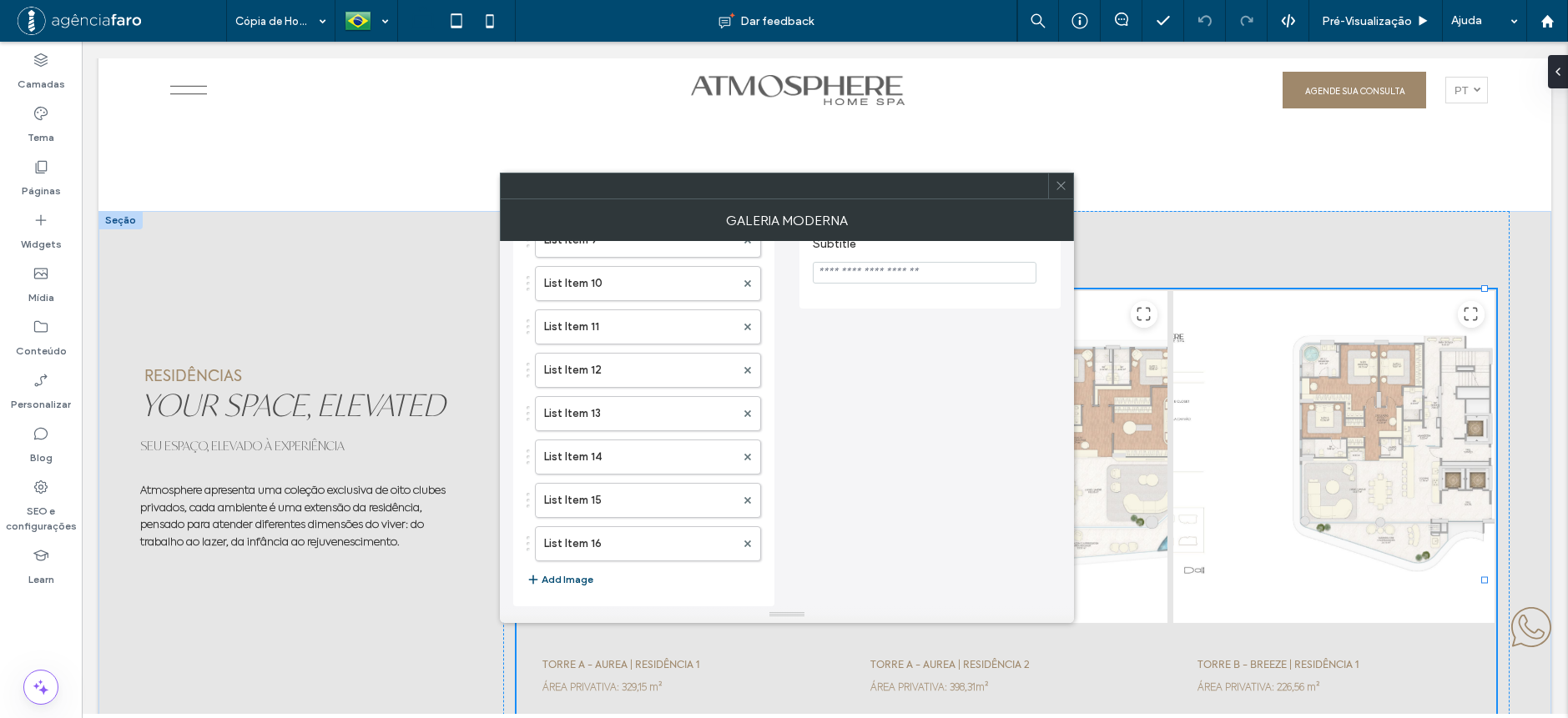
click at [1056, 177] on span at bounding box center [1061, 186] width 12 height 25
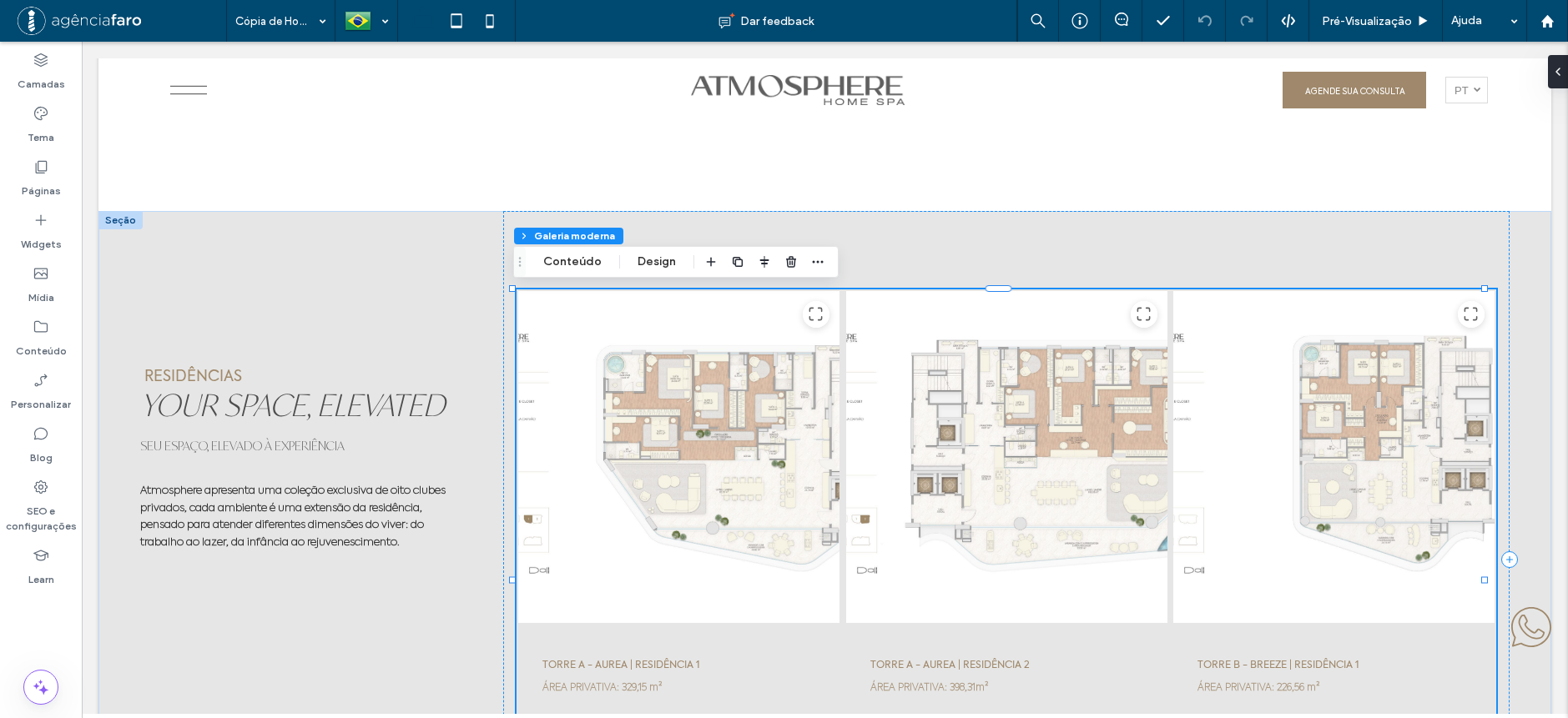
click at [547, 256] on button "Conteúdo" at bounding box center [572, 262] width 80 height 20
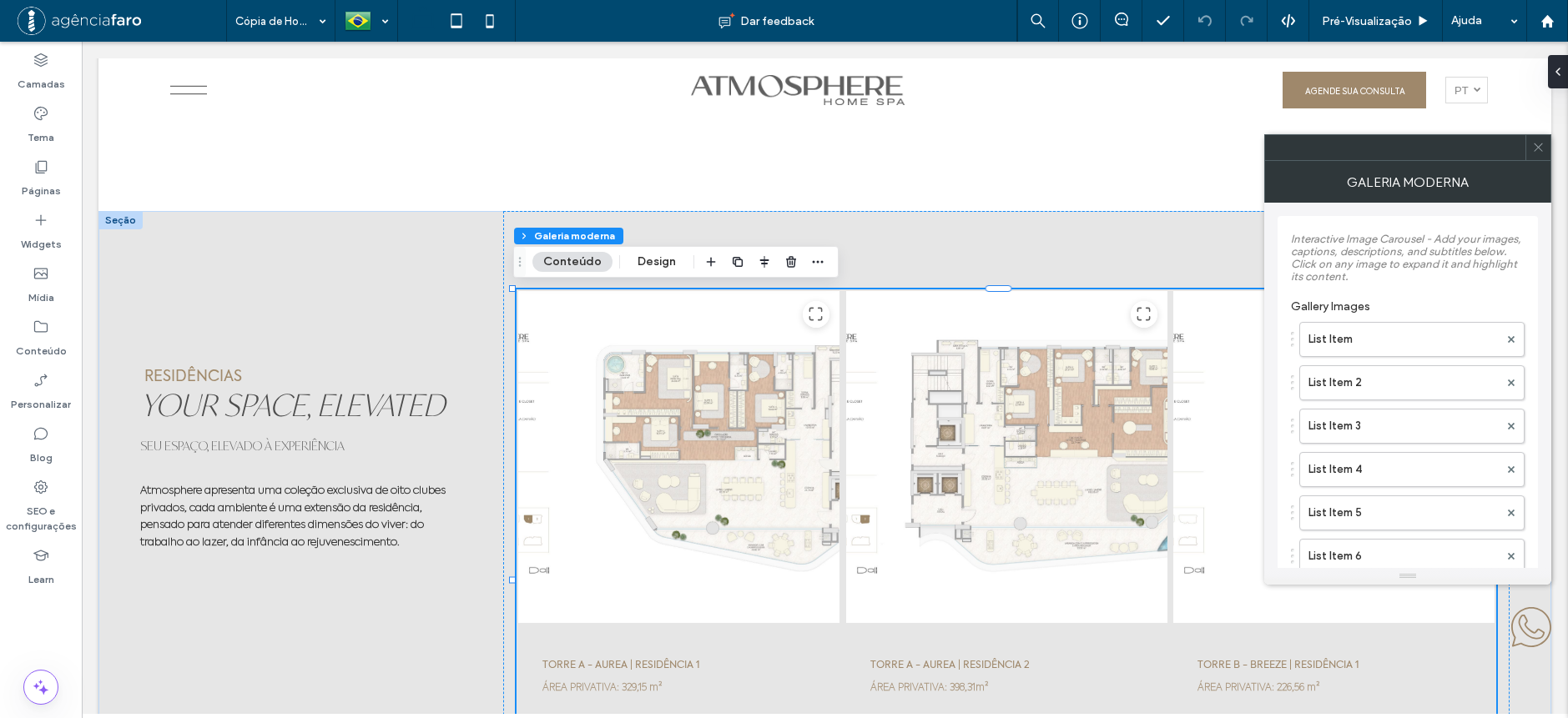
click at [1544, 149] on icon at bounding box center [1539, 148] width 12 height 12
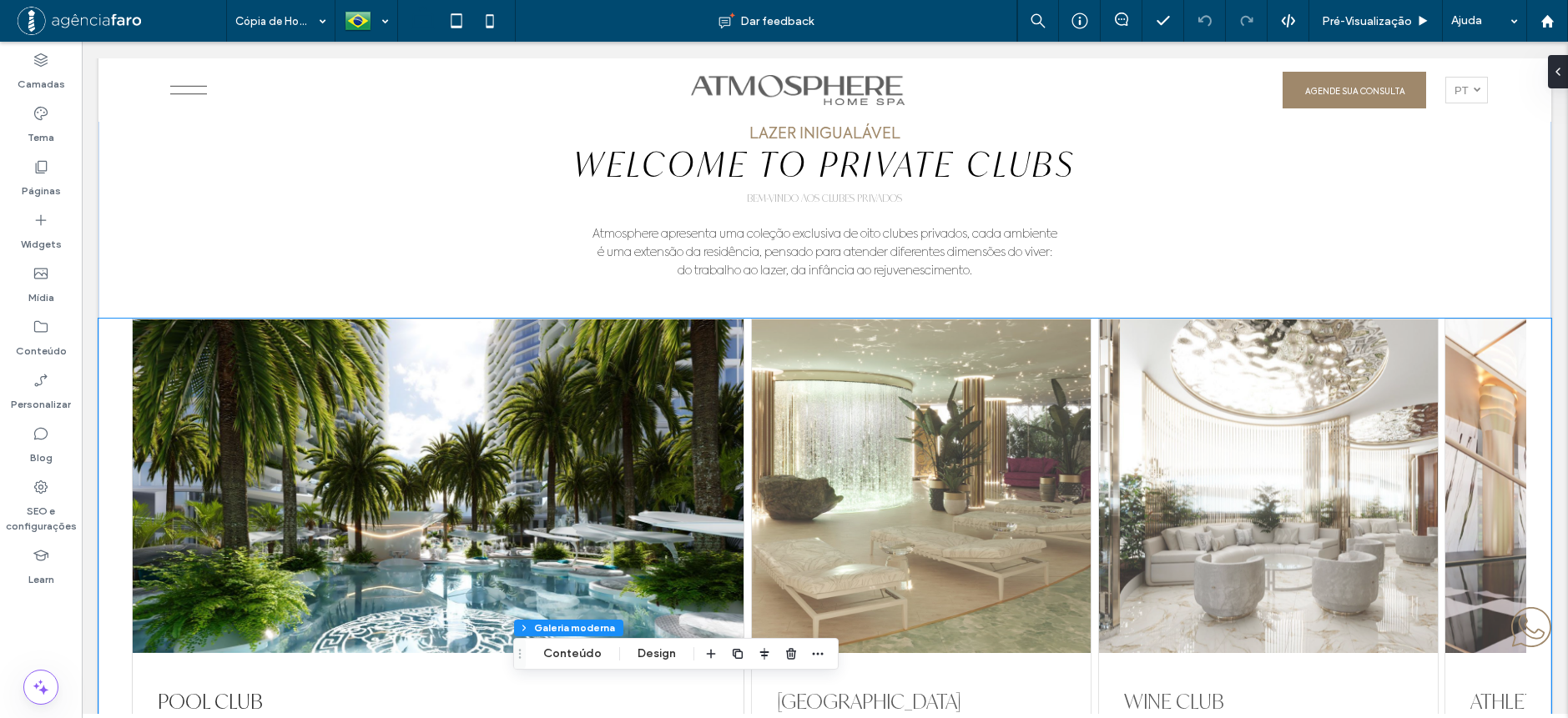
scroll to position [3587, 0]
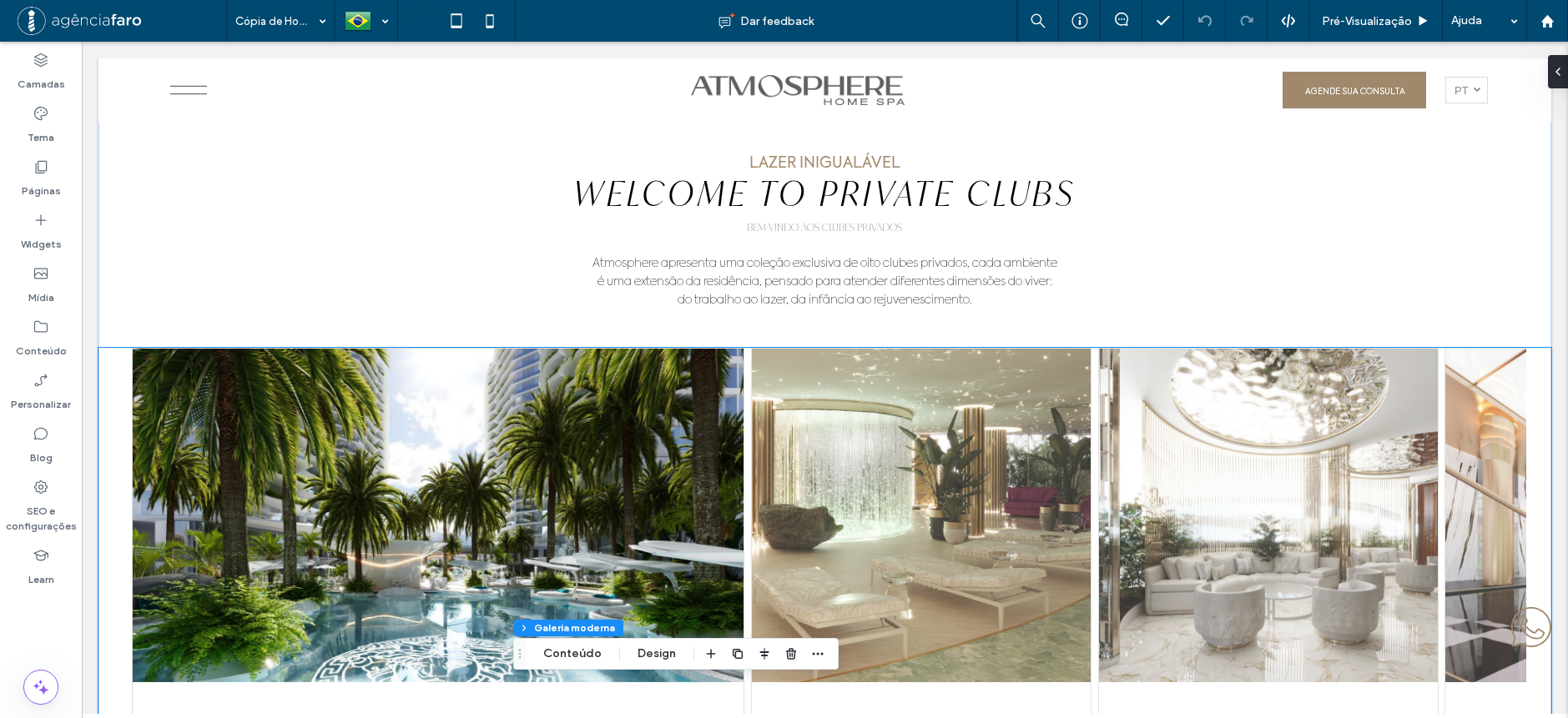
click at [896, 461] on div at bounding box center [921, 515] width 339 height 334
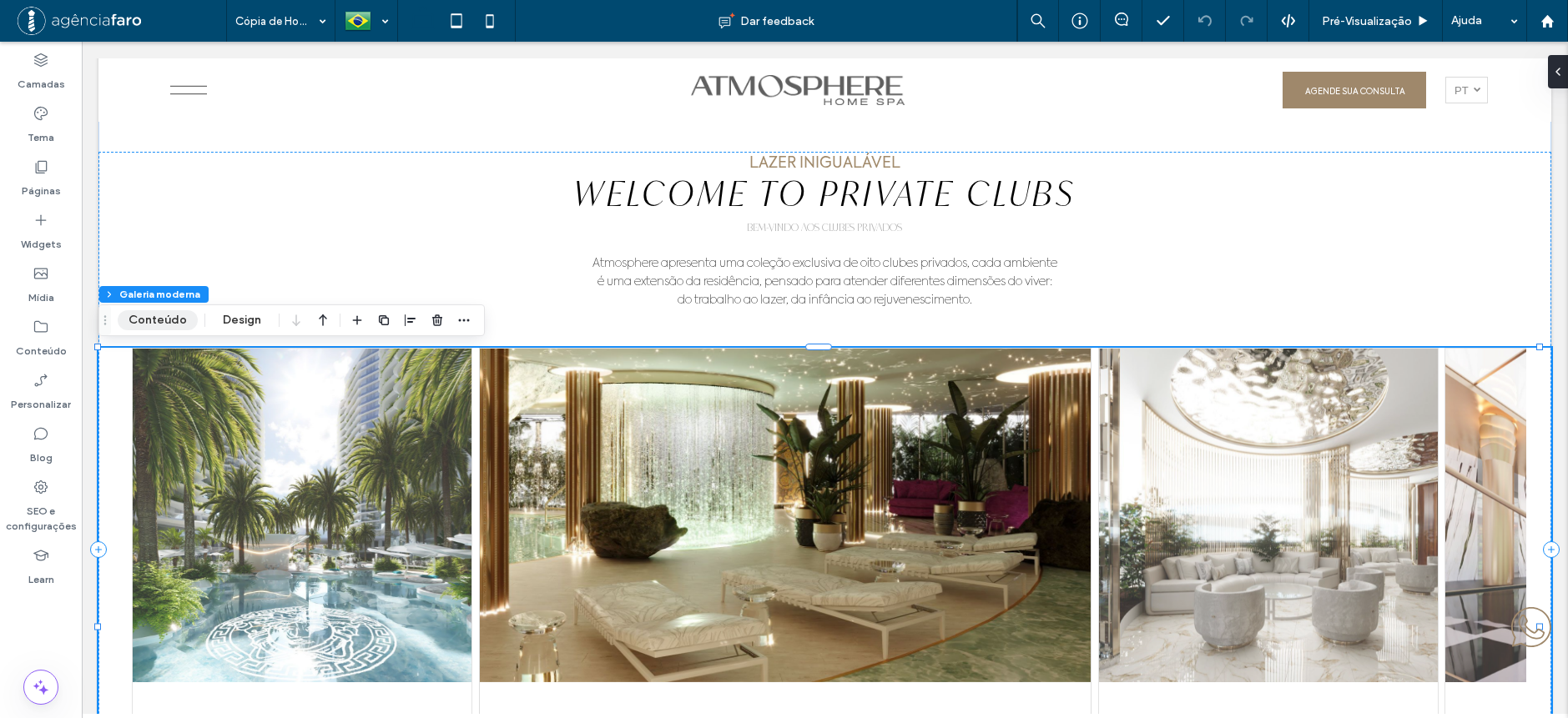
click at [159, 322] on button "Conteúdo" at bounding box center [157, 320] width 80 height 20
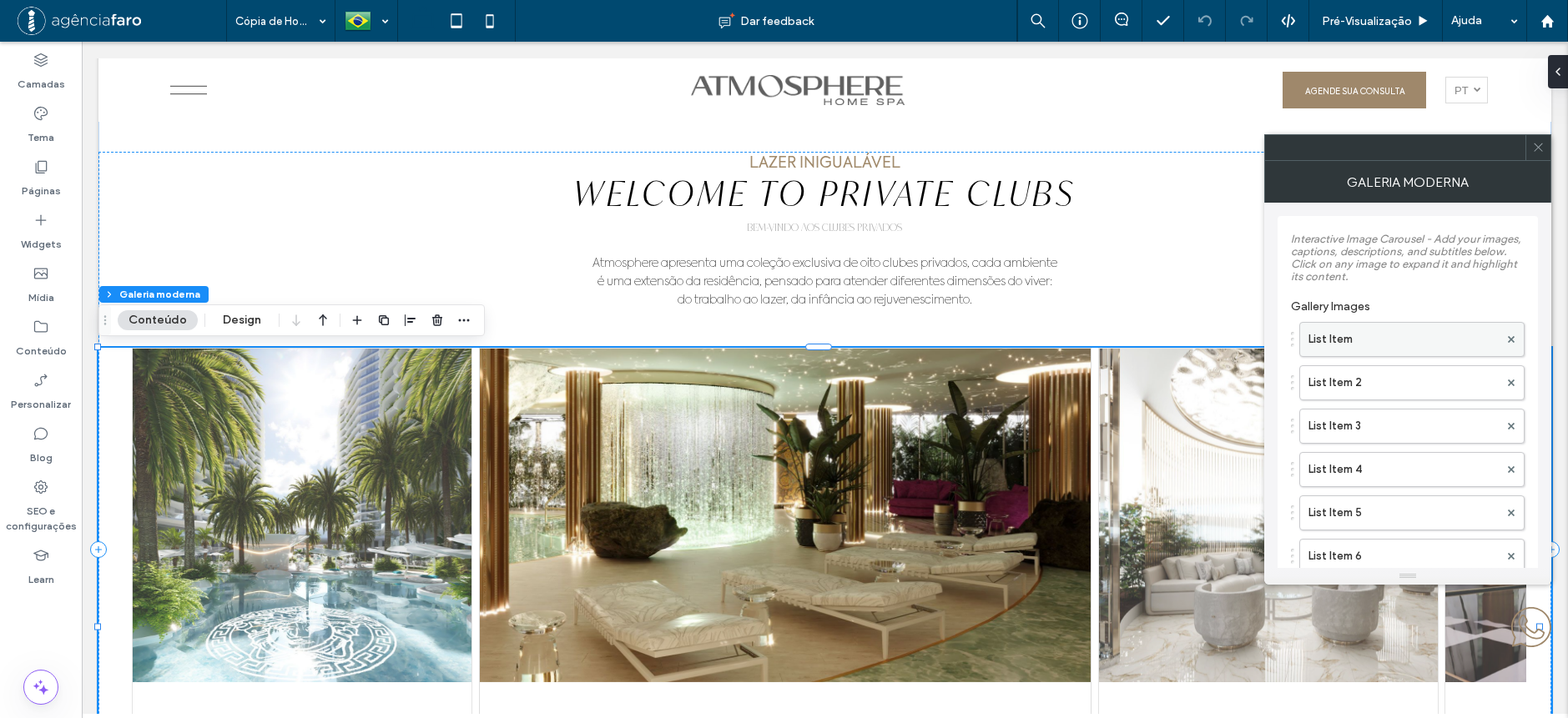
click at [1348, 339] on label "List Item" at bounding box center [1404, 339] width 190 height 34
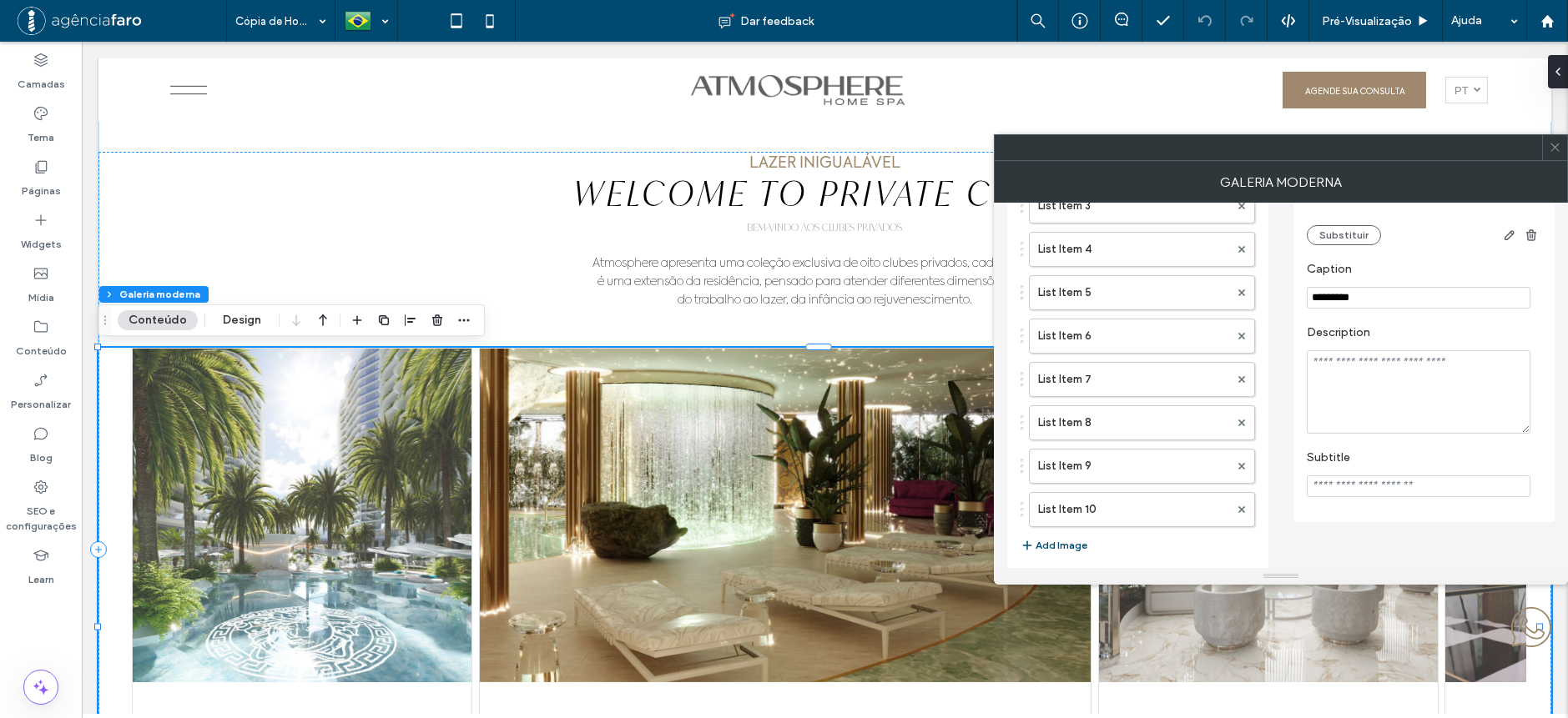
scroll to position [225, 0]
click at [1556, 150] on icon at bounding box center [1555, 148] width 12 height 12
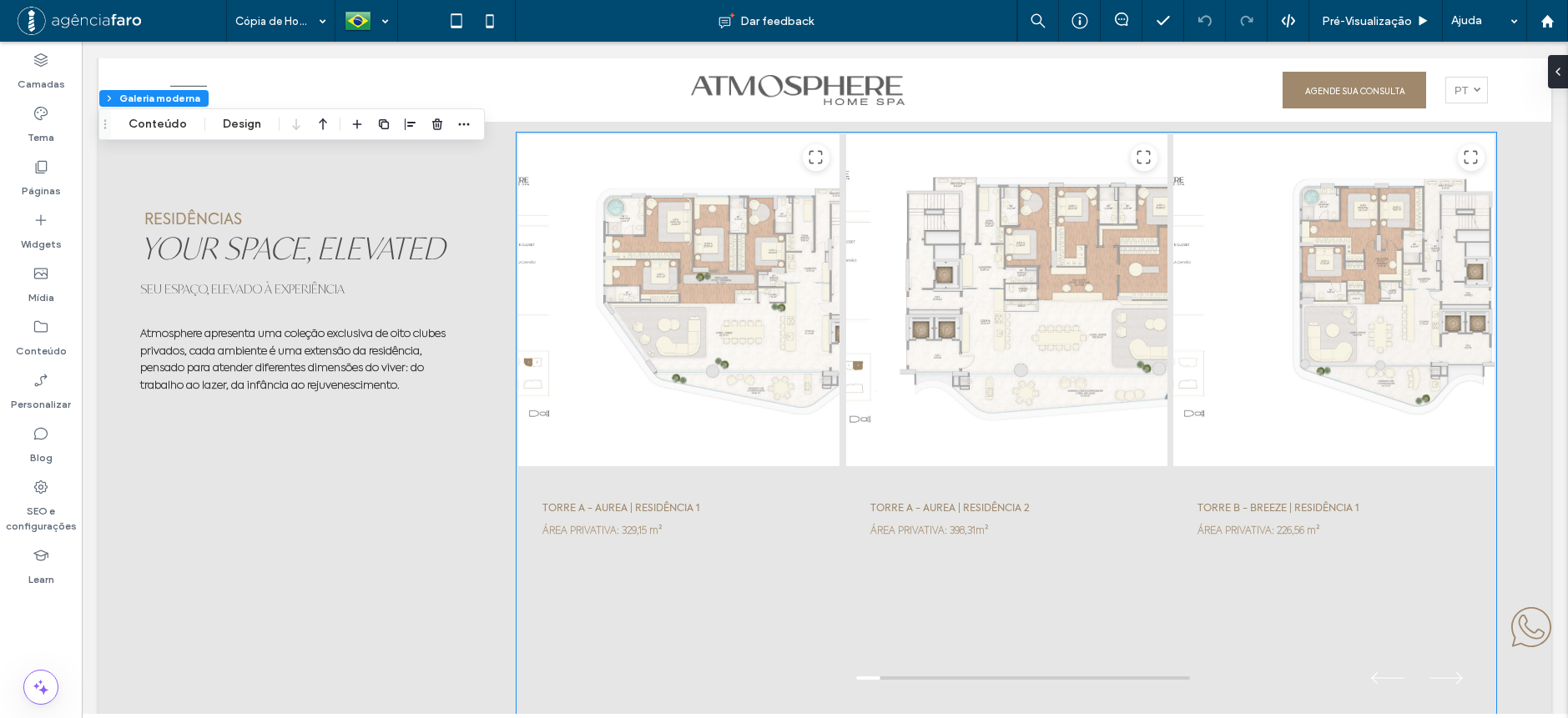
scroll to position [5506, 0]
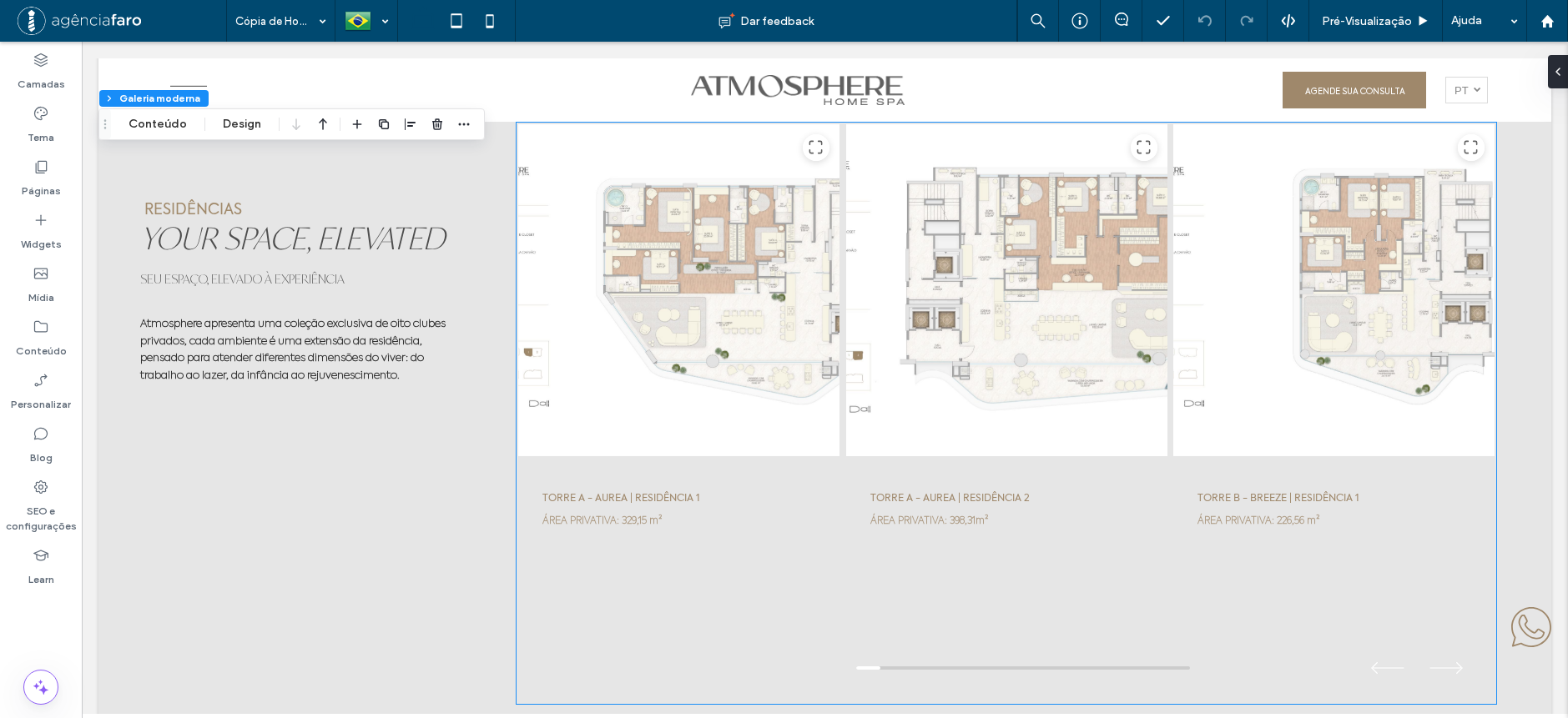
drag, startPoint x: 1025, startPoint y: 358, endPoint x: 661, endPoint y: 157, distance: 415.8
click at [1025, 358] on div at bounding box center [1006, 291] width 323 height 334
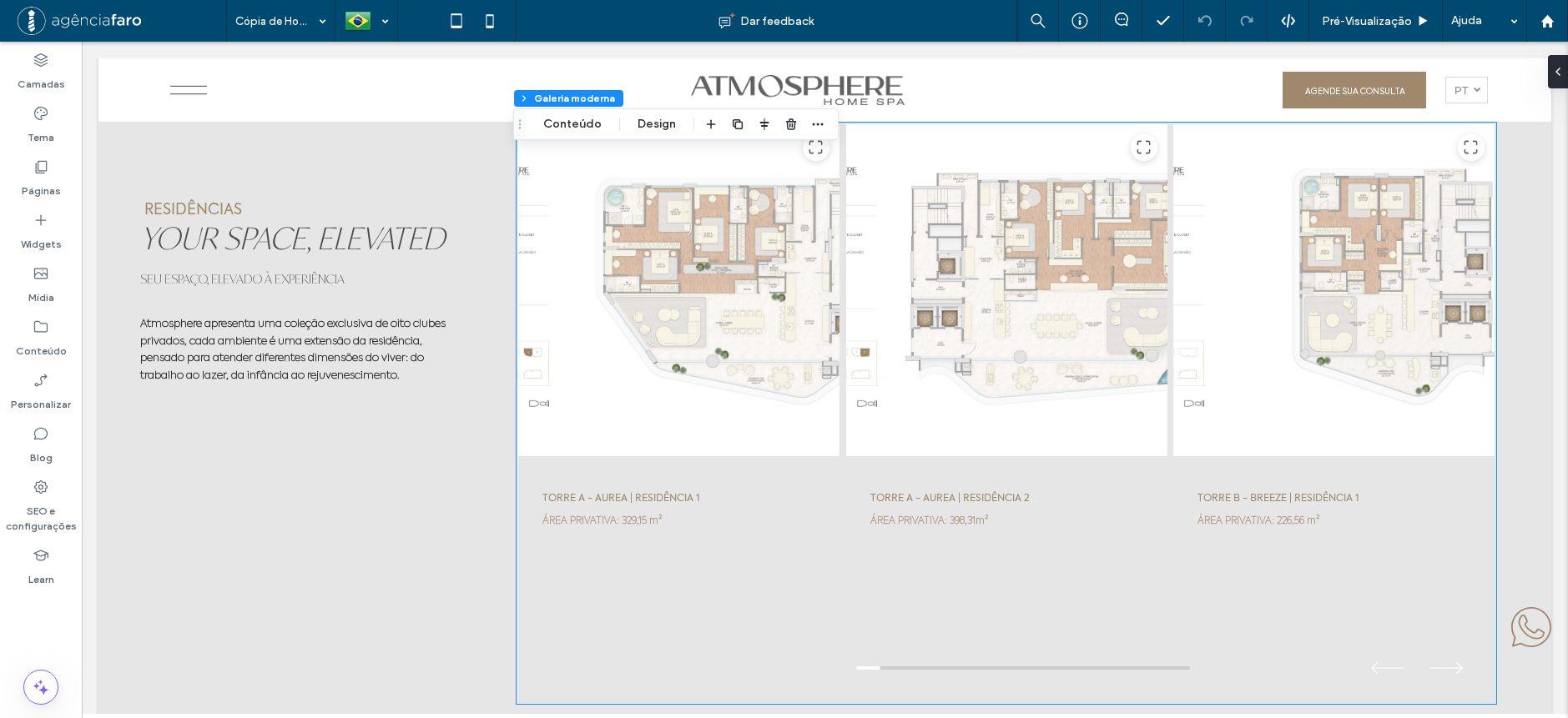
click at [580, 111] on div "Seção Coluna Galeria moderna Conteúdo Design" at bounding box center [676, 124] width 325 height 32
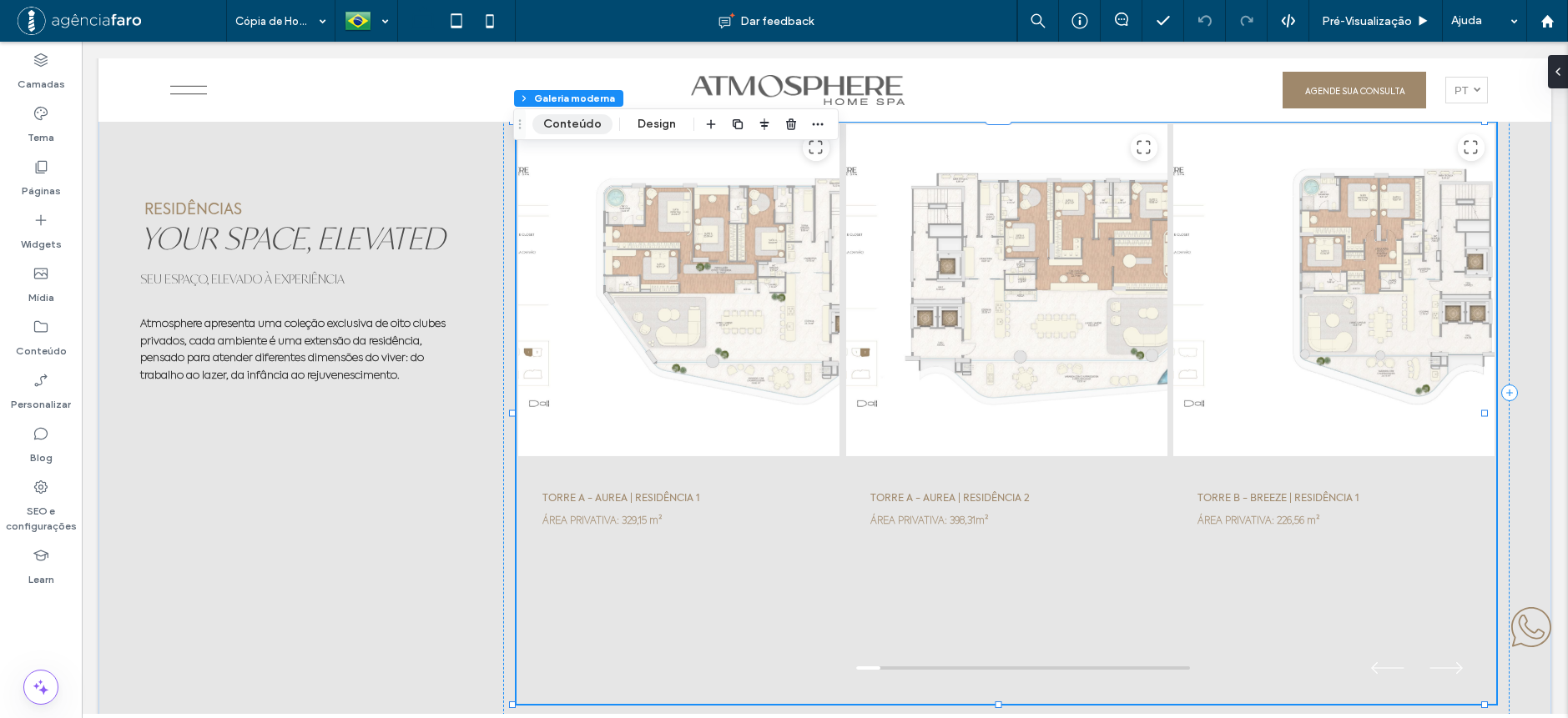
click at [573, 122] on button "Conteúdo" at bounding box center [572, 124] width 80 height 20
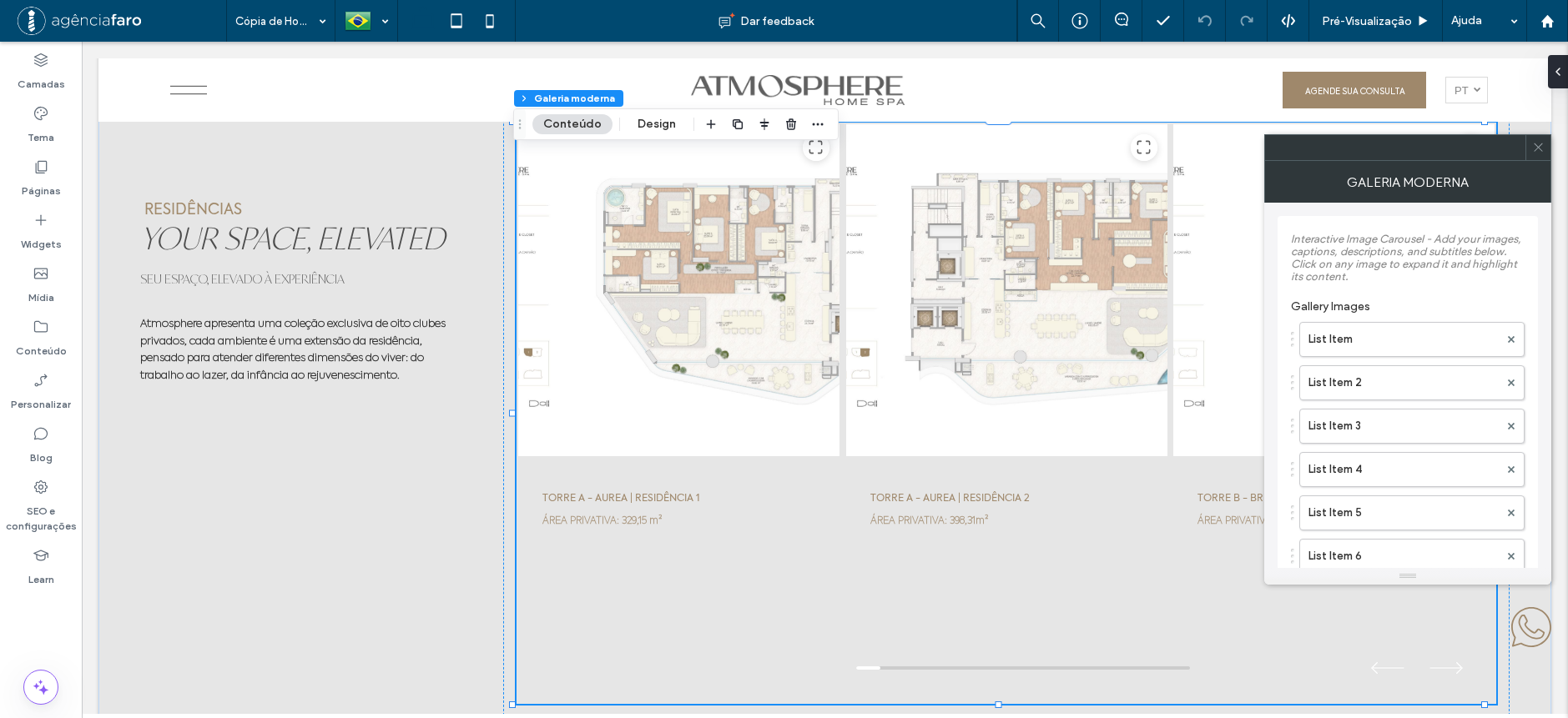
click at [1426, 272] on label "Interactive Image Carousel - Add your images, captions, descriptions, and subti…" at bounding box center [1407, 258] width 234 height 67
click at [1401, 335] on label "List Item" at bounding box center [1404, 339] width 190 height 34
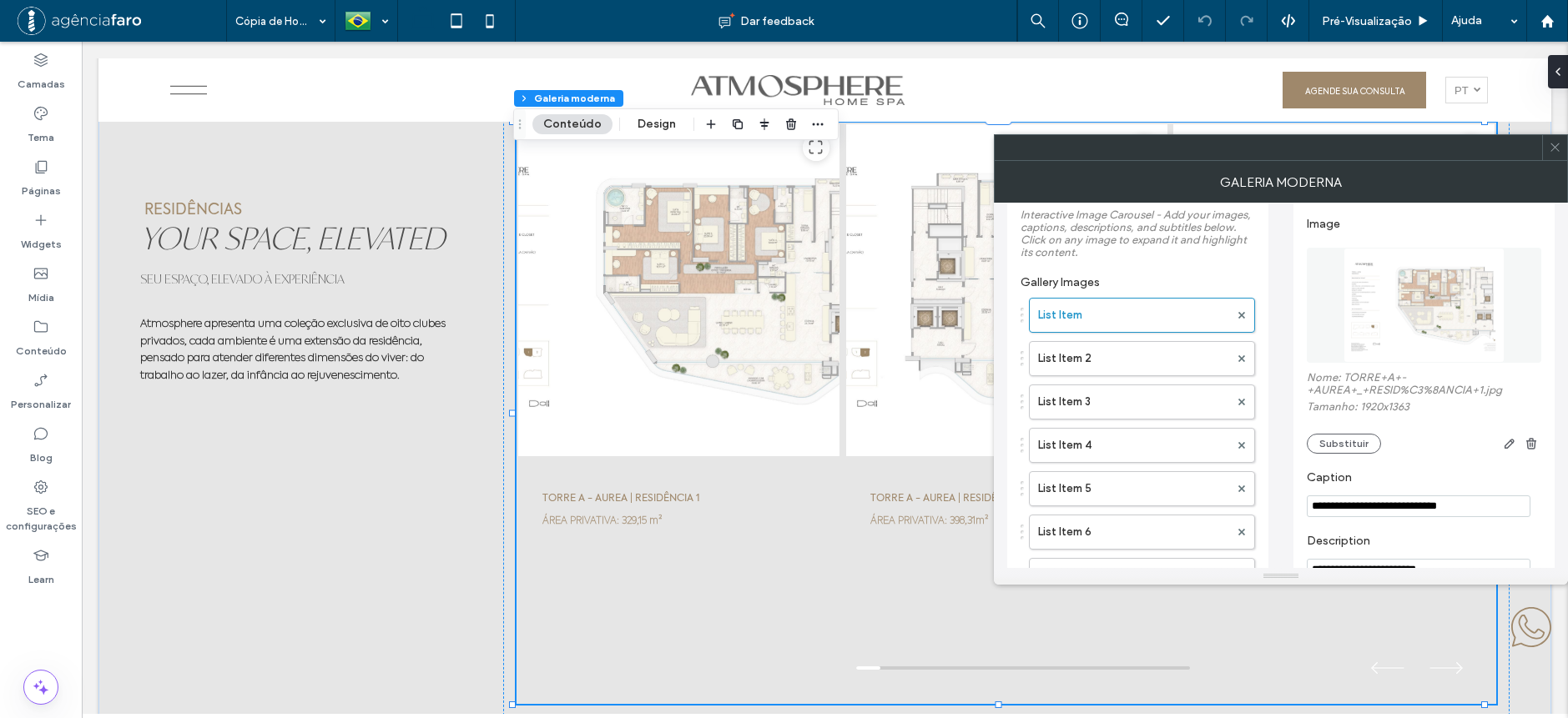
scroll to position [0, 0]
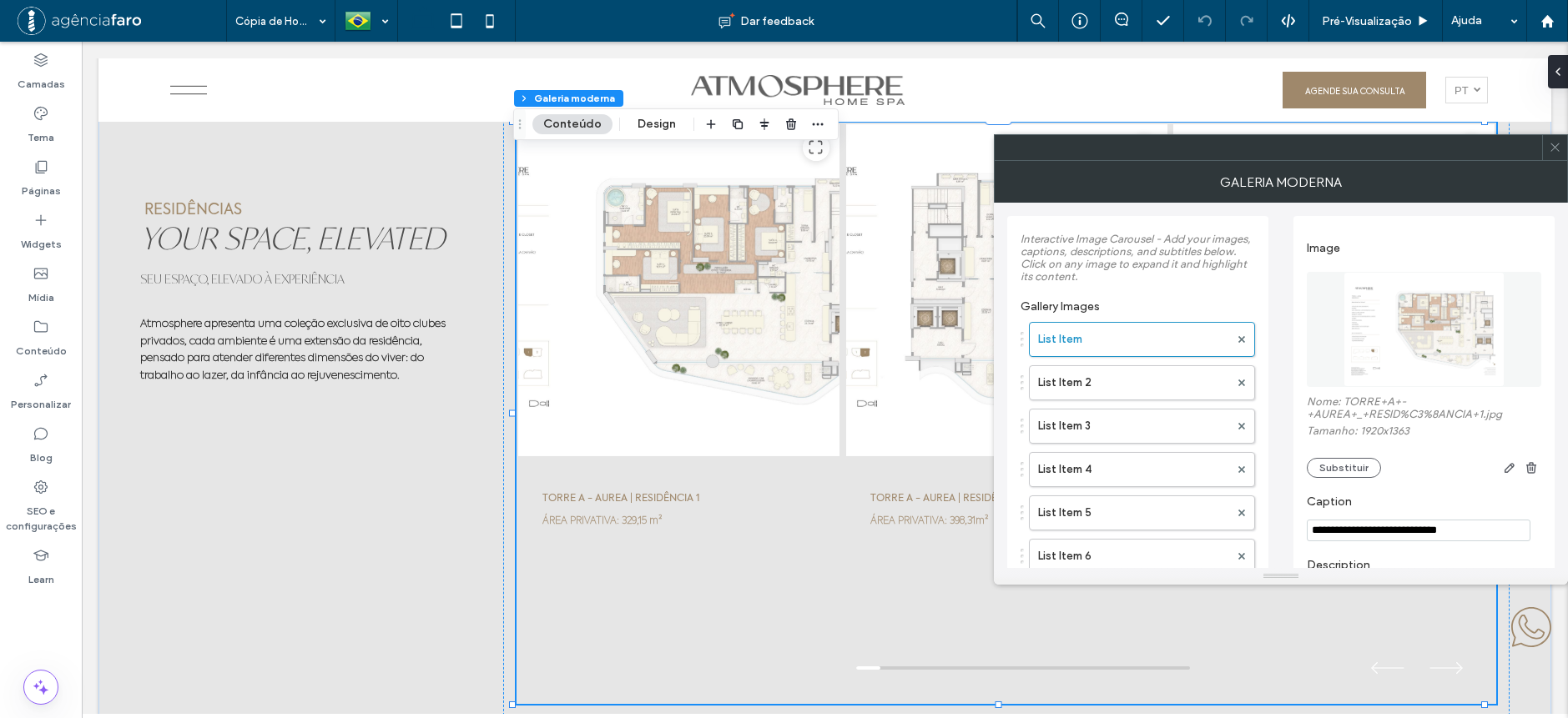
click at [1396, 349] on img at bounding box center [1425, 330] width 162 height 116
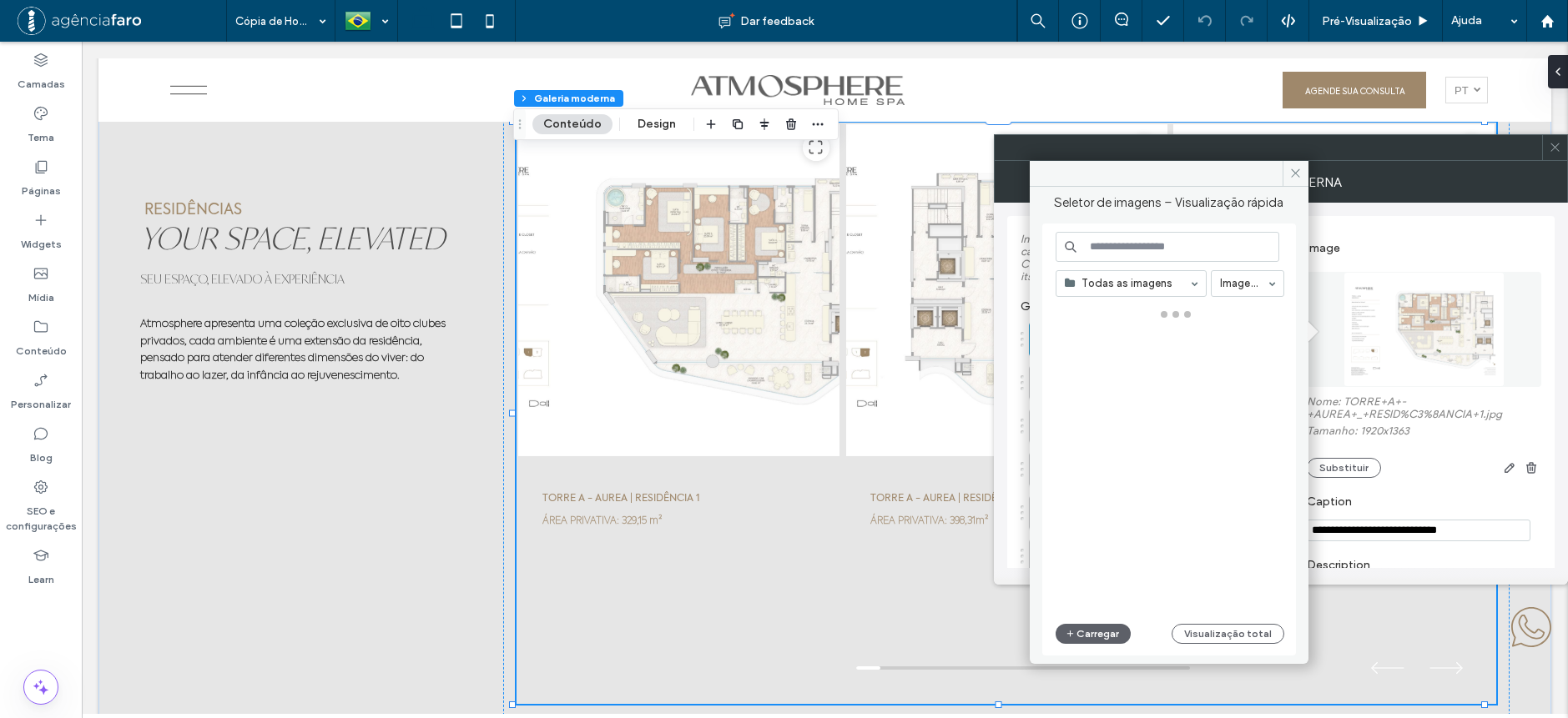
click at [1548, 143] on div at bounding box center [1555, 148] width 25 height 25
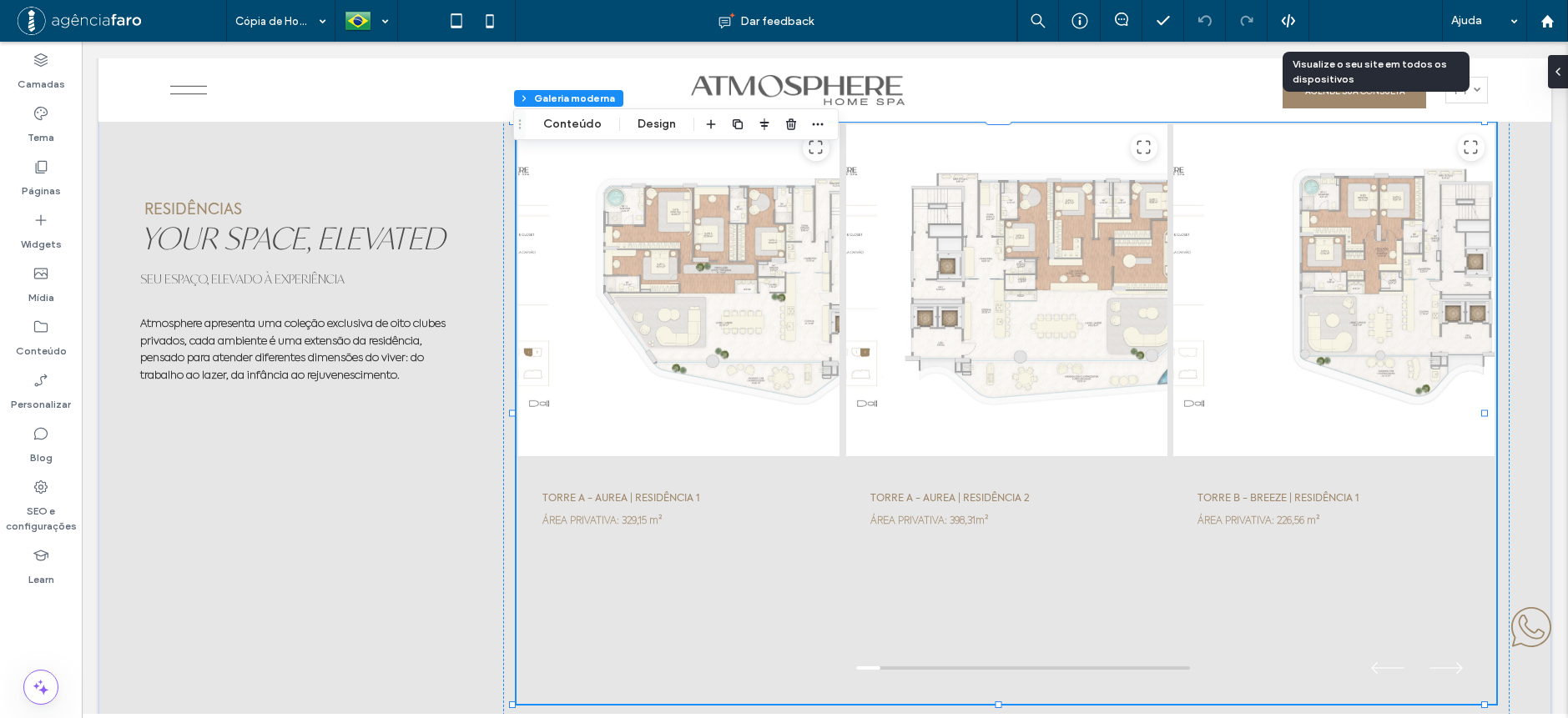
click at [1340, 33] on div "Pré-Visualizaçāo" at bounding box center [1376, 20] width 133 height 42
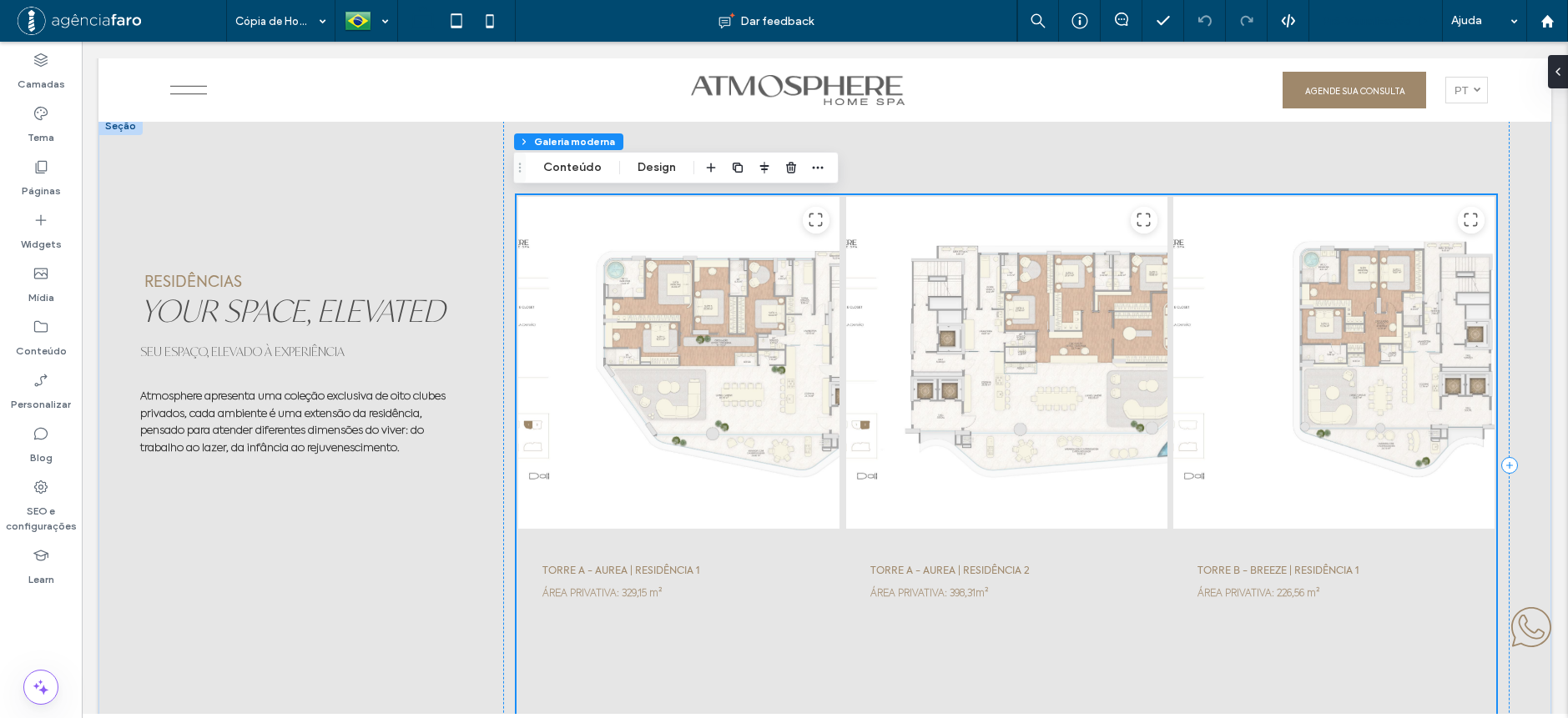
scroll to position [5422, 0]
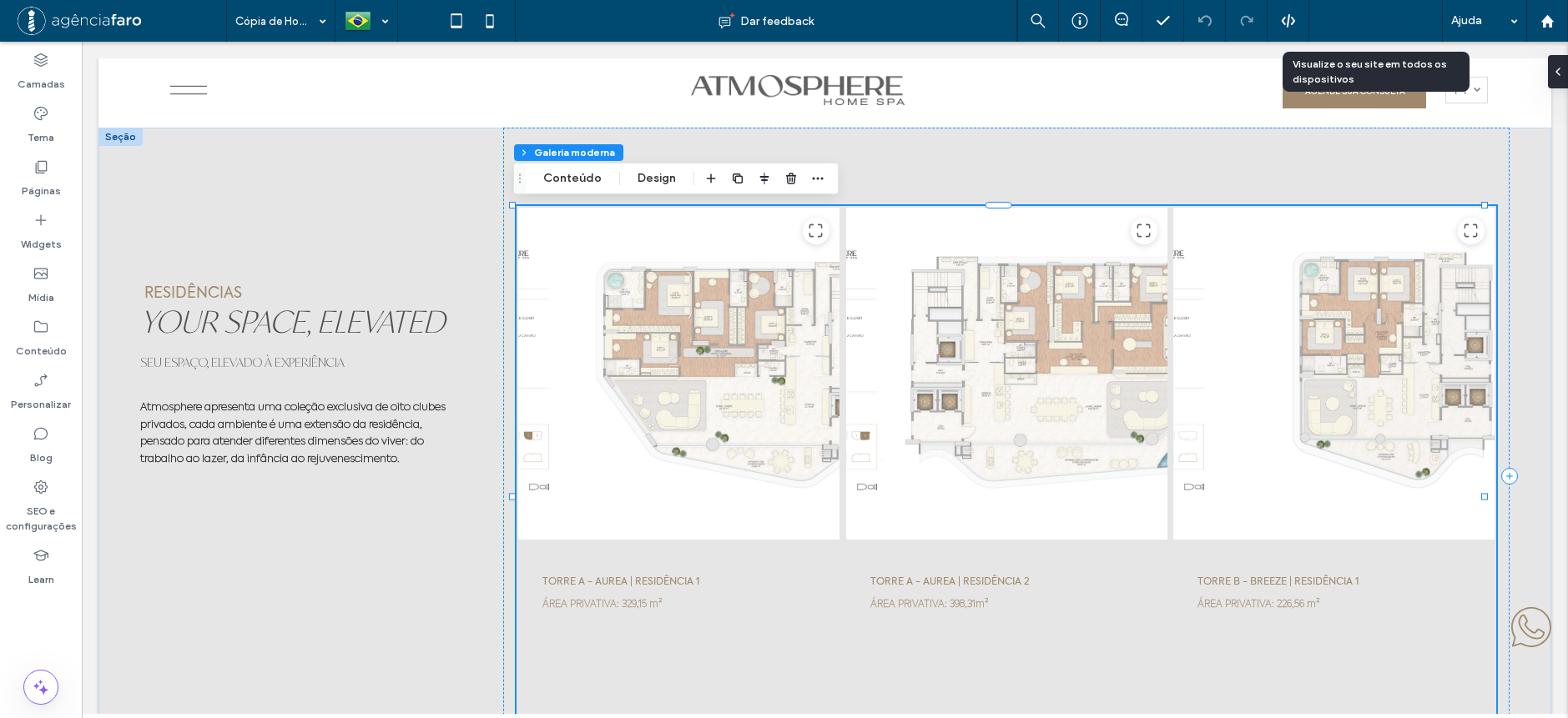
click at [1400, 32] on div "Pré-Visualizaçāo" at bounding box center [1376, 20] width 133 height 42
click at [1392, 22] on span "Pré-Visualizaçāo" at bounding box center [1366, 21] width 90 height 14
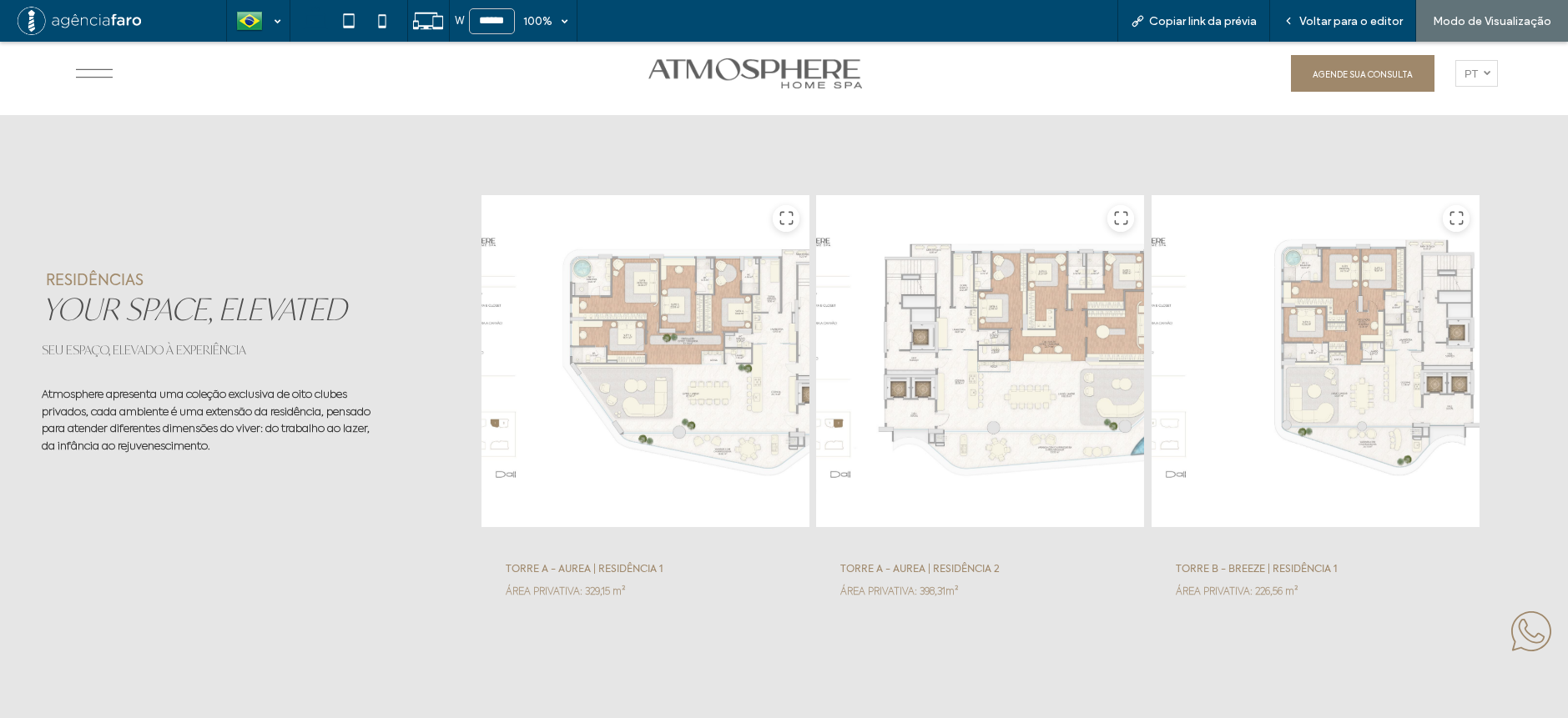
click at [1113, 214] on icon at bounding box center [1121, 219] width 16 height 16
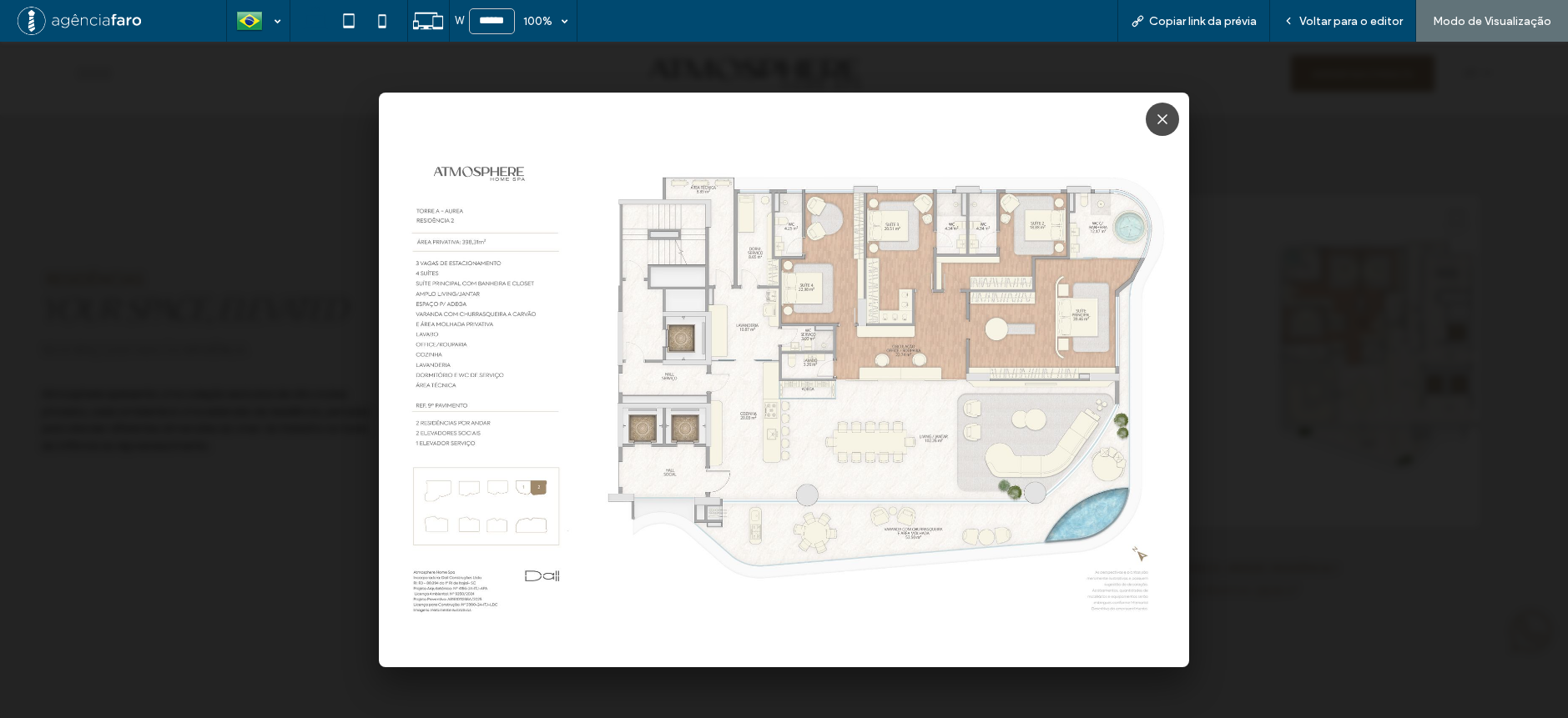
click at [505, 267] on img at bounding box center [784, 379] width 811 height 575
drag, startPoint x: 1381, startPoint y: 350, endPoint x: 1360, endPoint y: 283, distance: 70.2
click at [1380, 350] on div at bounding box center [784, 379] width 1568 height 676
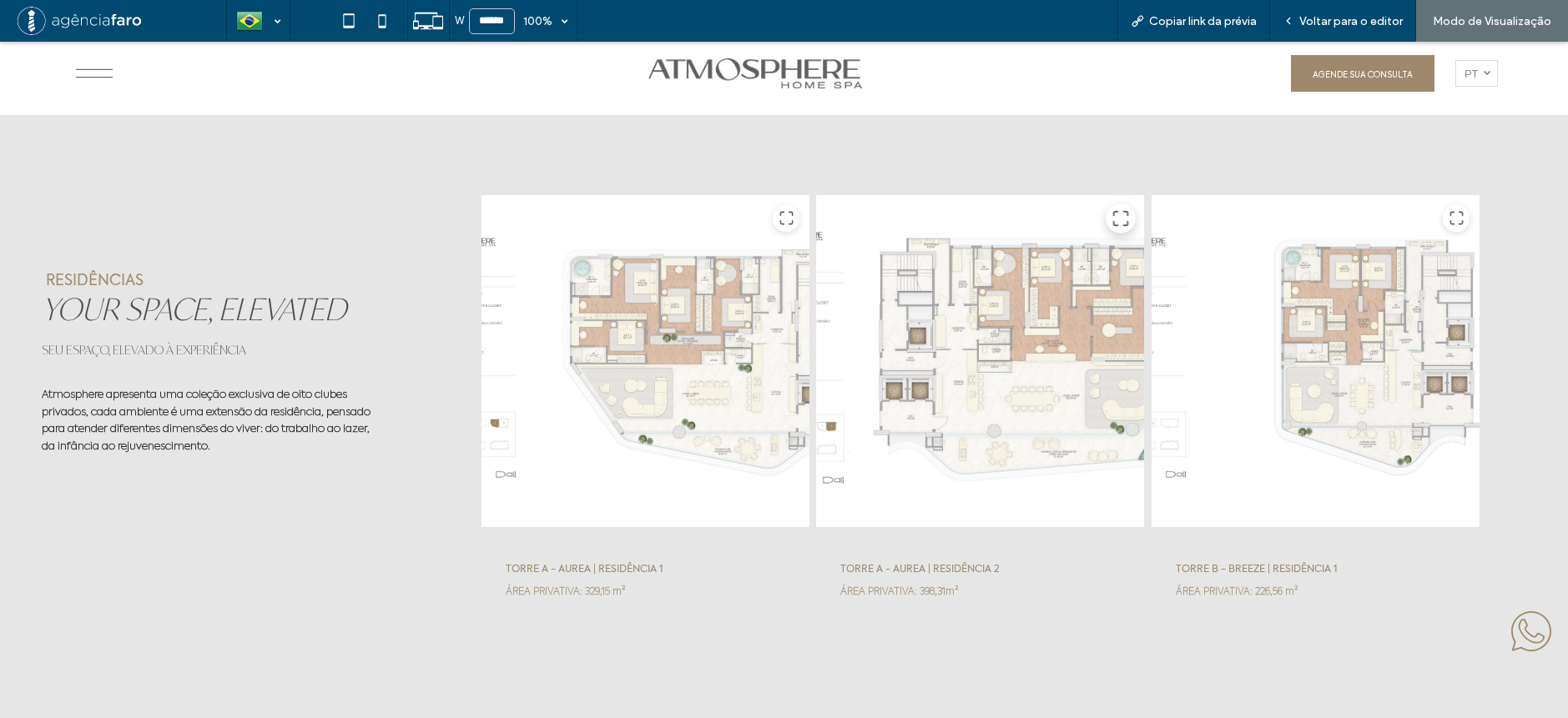
click at [1112, 220] on icon at bounding box center [1121, 219] width 18 height 18
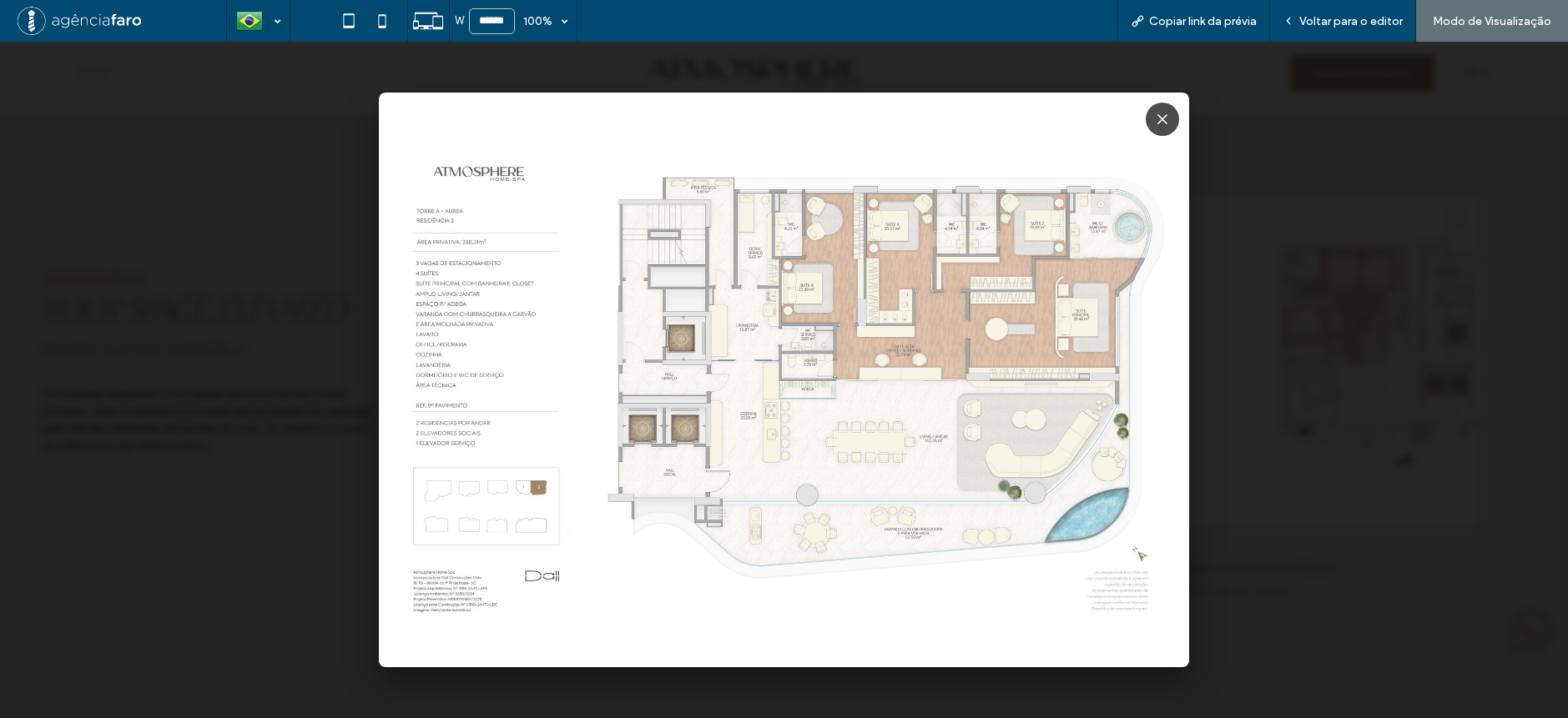
click at [934, 215] on img at bounding box center [784, 379] width 811 height 575
click at [645, 303] on img at bounding box center [784, 379] width 811 height 575
click at [1098, 205] on img at bounding box center [784, 379] width 811 height 575
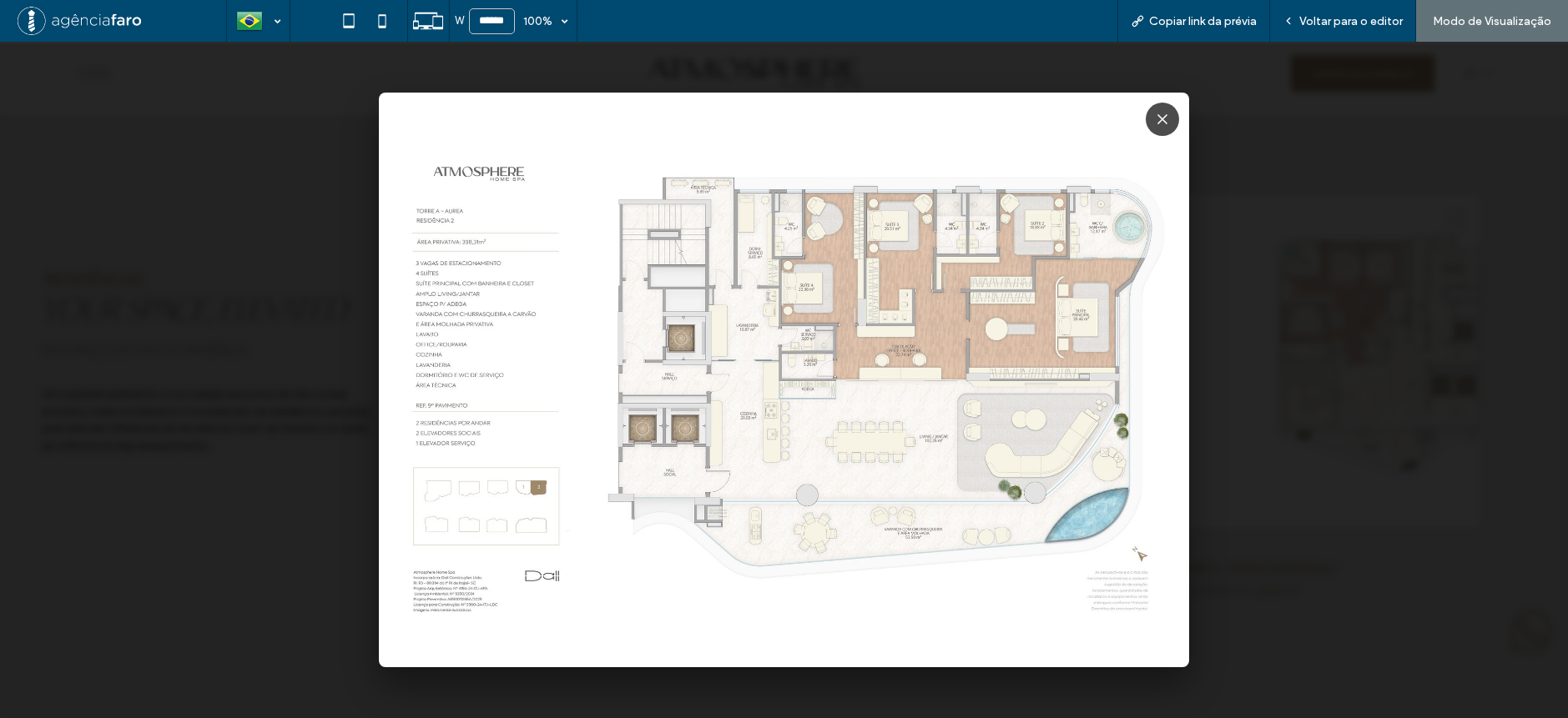
drag, startPoint x: 1397, startPoint y: 198, endPoint x: 1355, endPoint y: 214, distance: 44.9
click at [1396, 199] on div at bounding box center [784, 379] width 1568 height 676
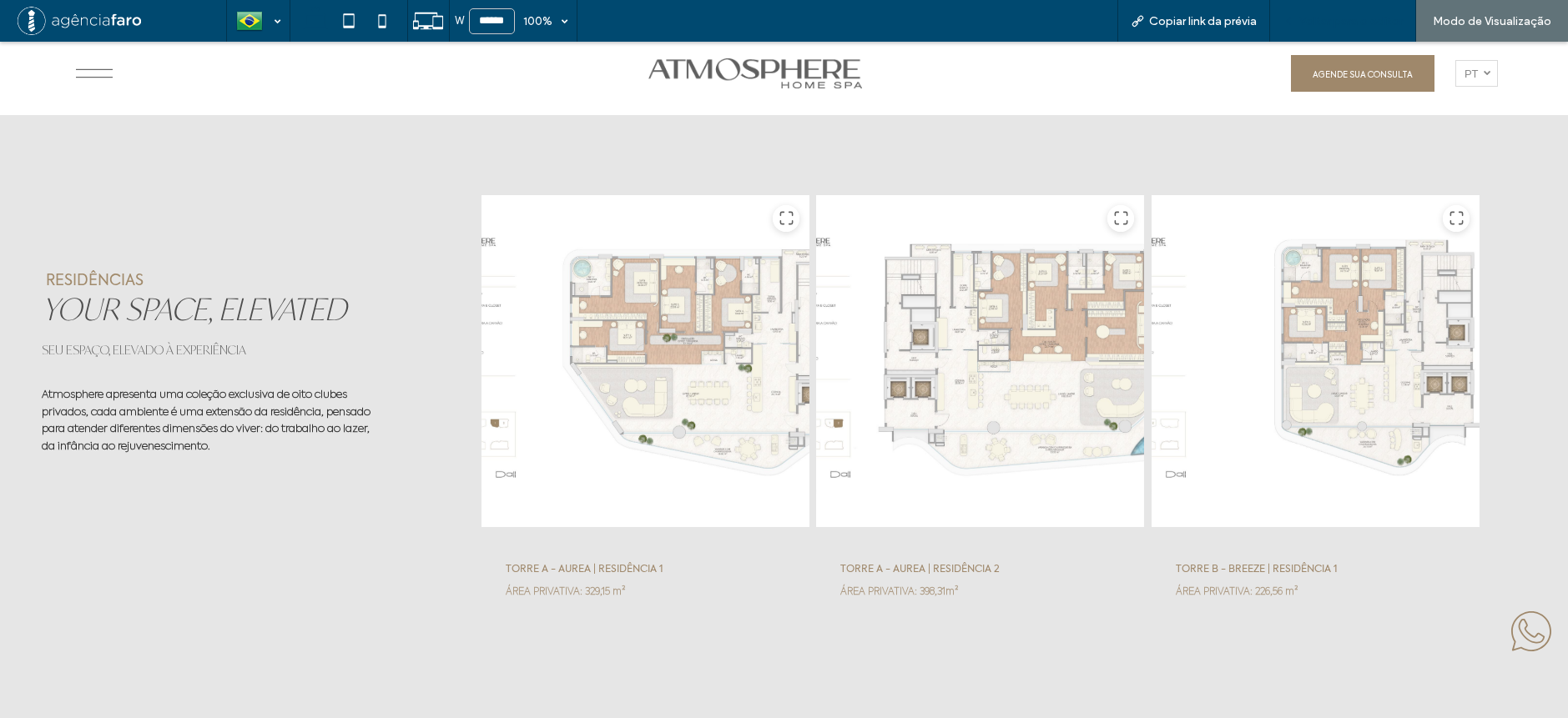
click at [1338, 27] on span "Voltar para o editor" at bounding box center [1351, 21] width 103 height 14
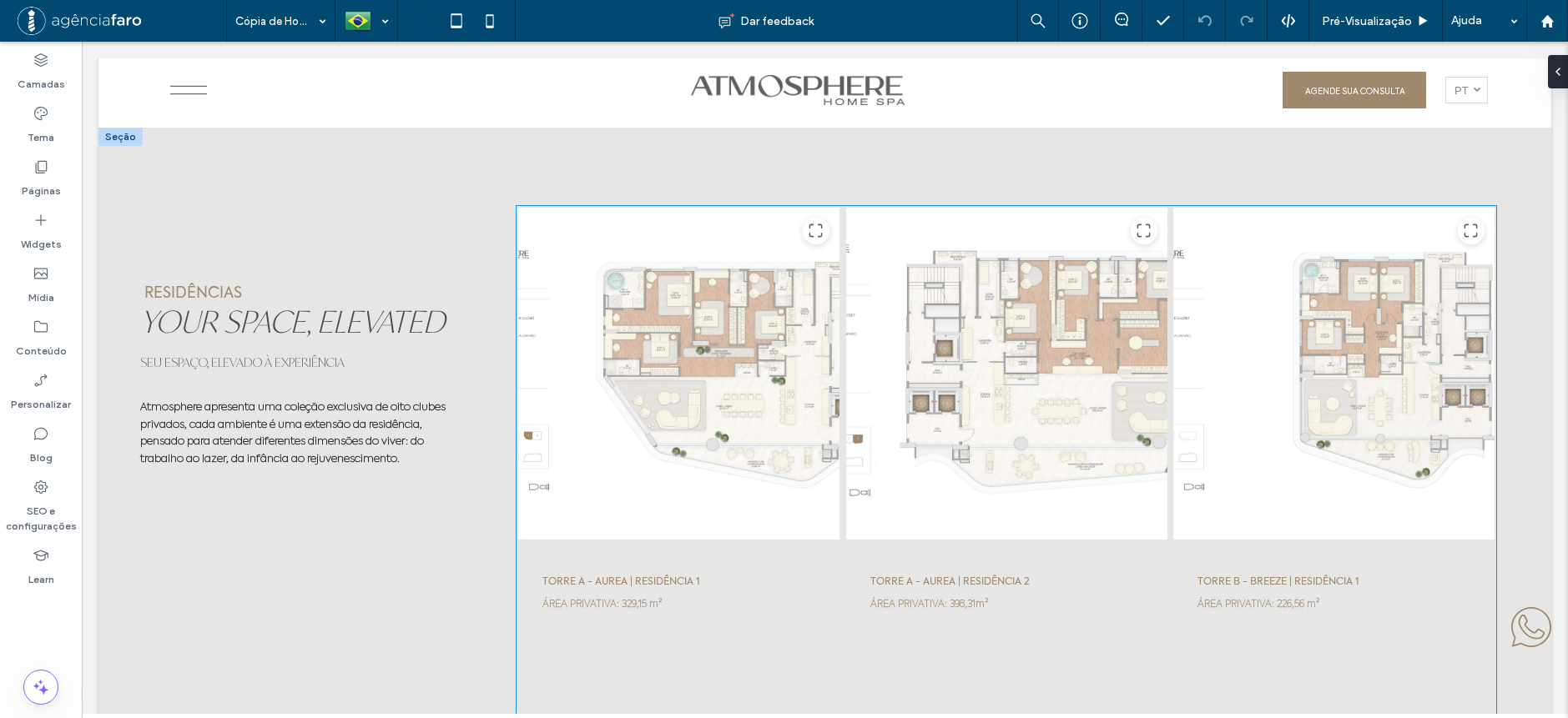
click at [903, 362] on div at bounding box center [1006, 374] width 323 height 334
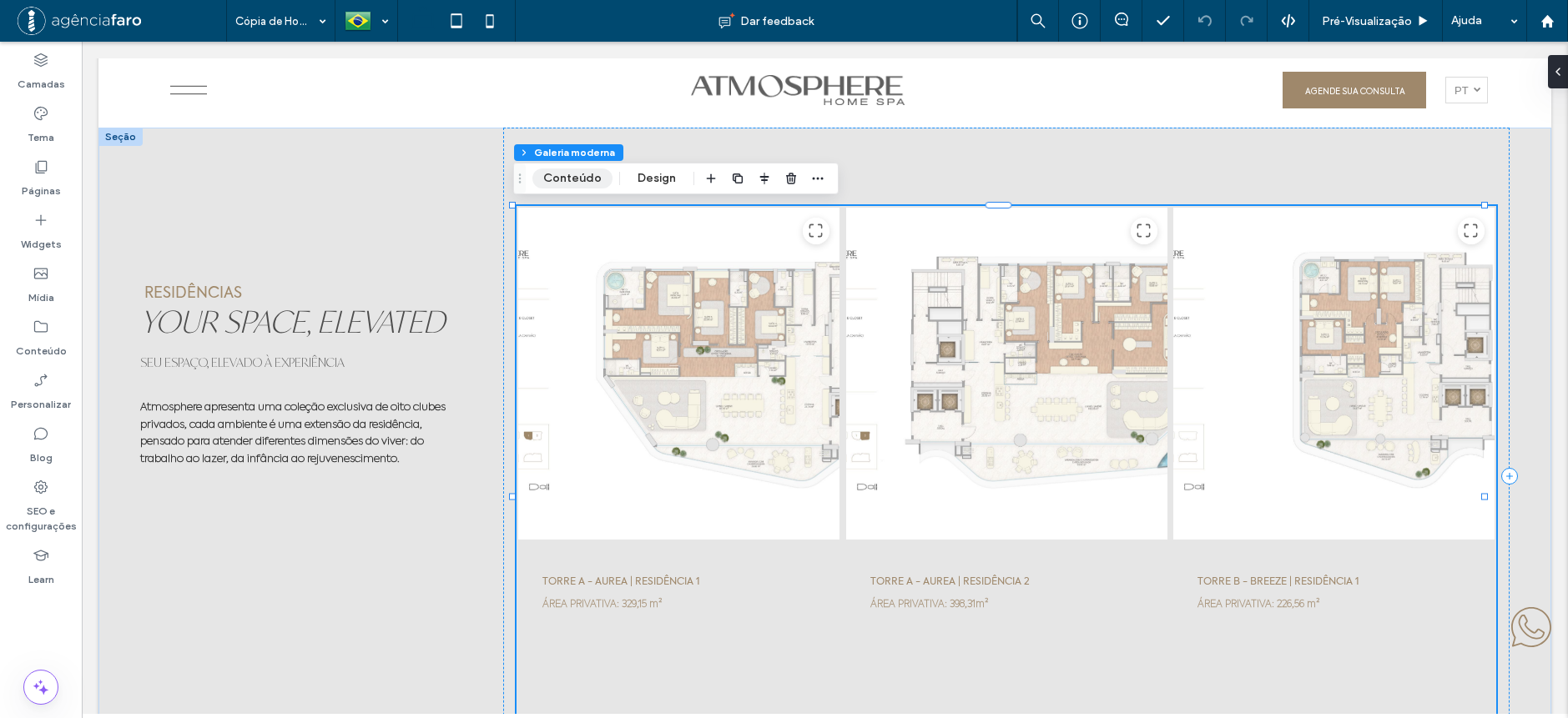
click at [570, 172] on button "Conteúdo" at bounding box center [572, 179] width 80 height 20
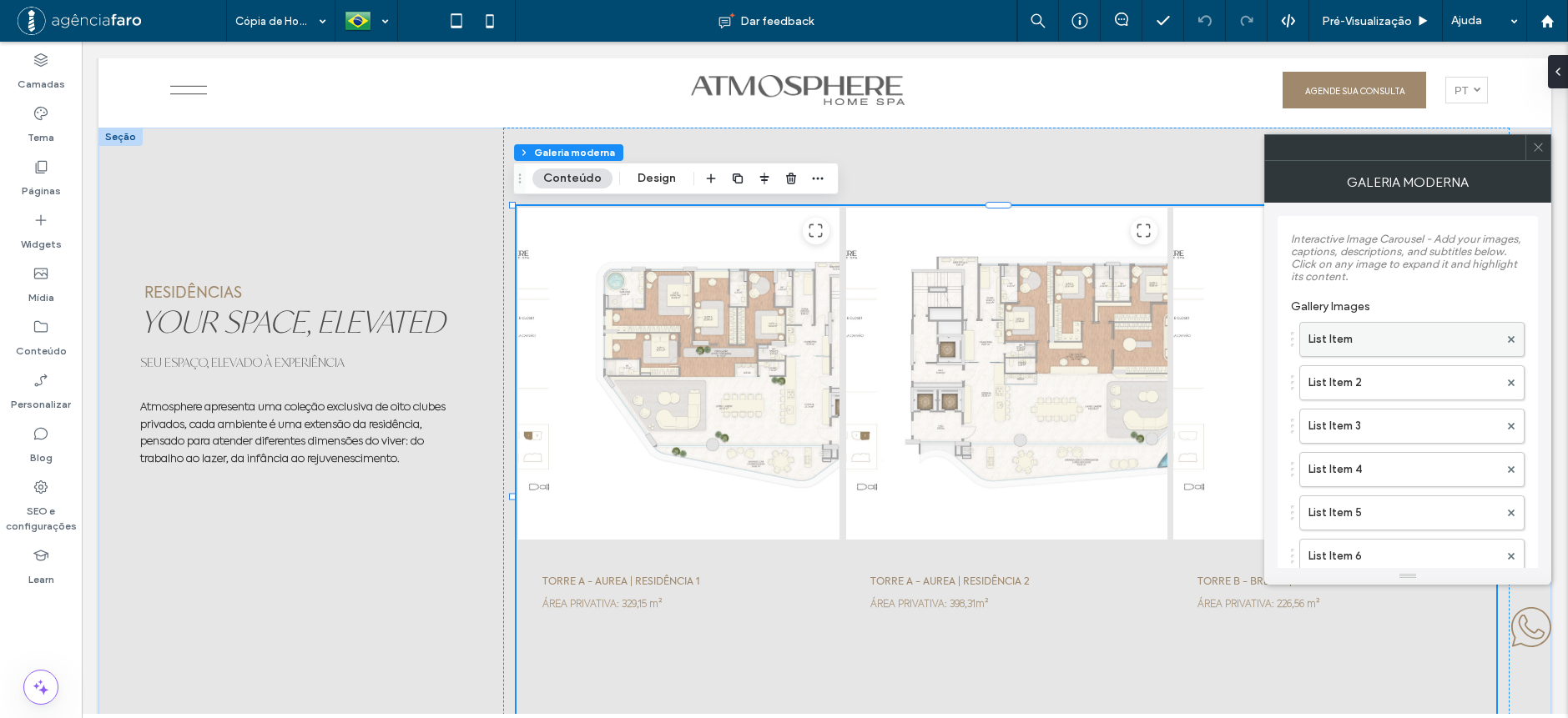
click at [1394, 348] on label "List Item" at bounding box center [1404, 339] width 190 height 34
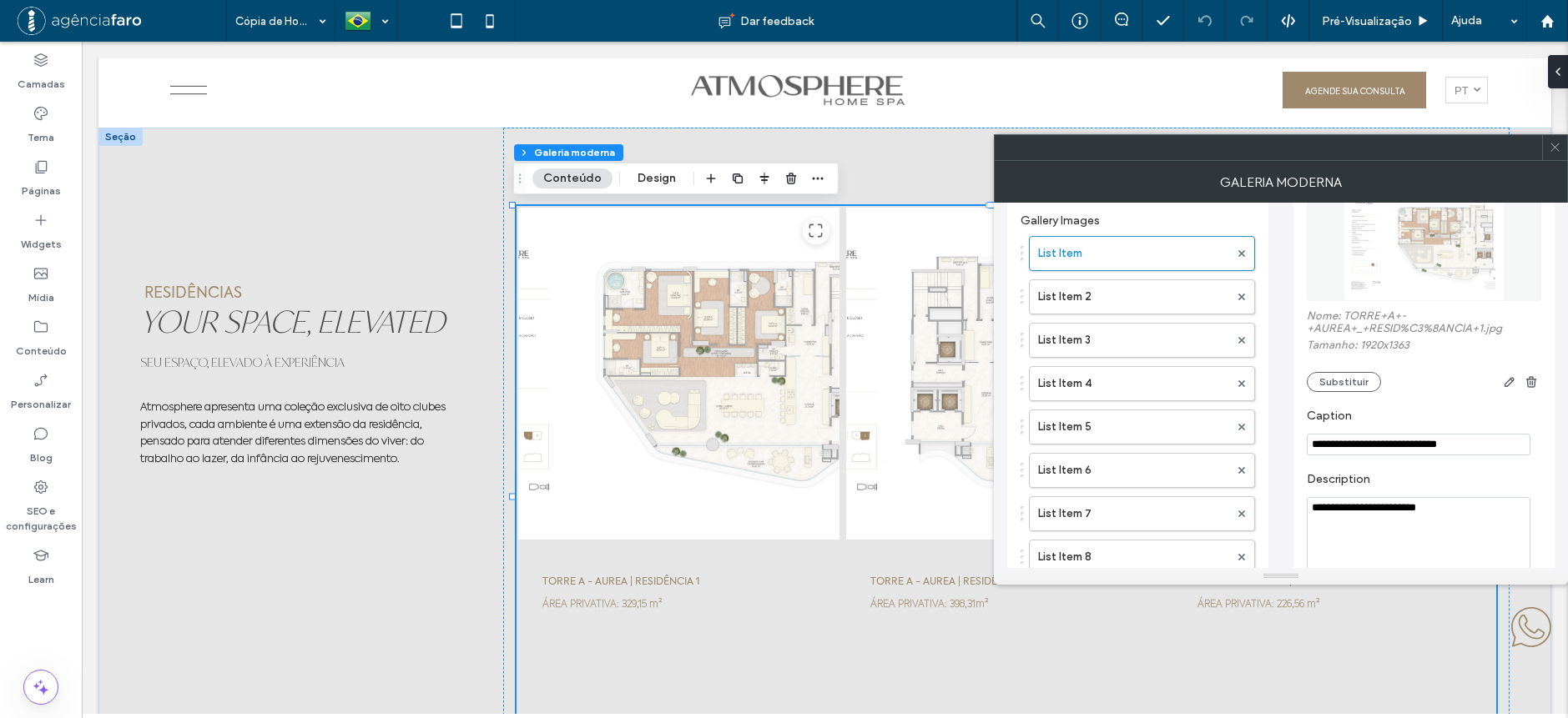
scroll to position [84, 0]
click at [1557, 154] on span at bounding box center [1555, 148] width 12 height 25
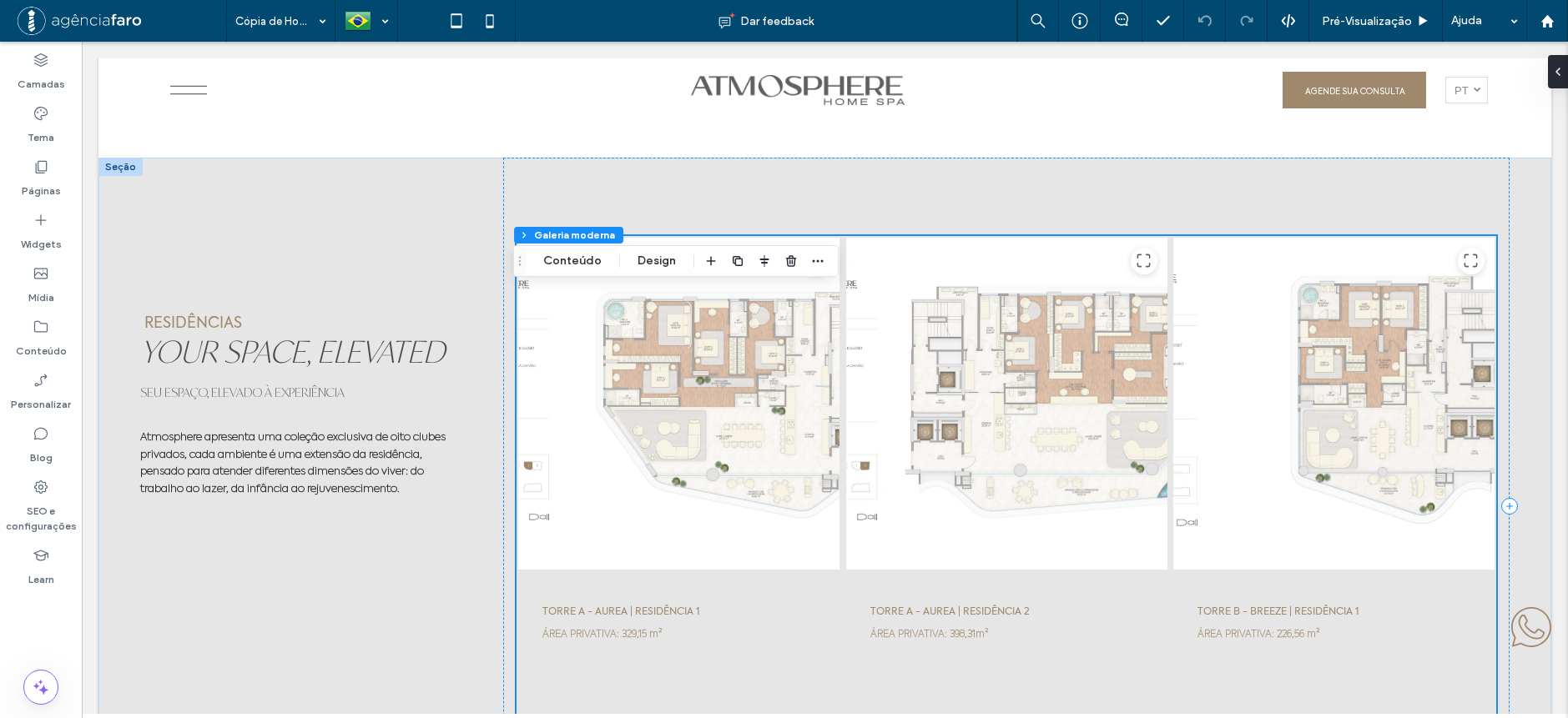
scroll to position [5422, 0]
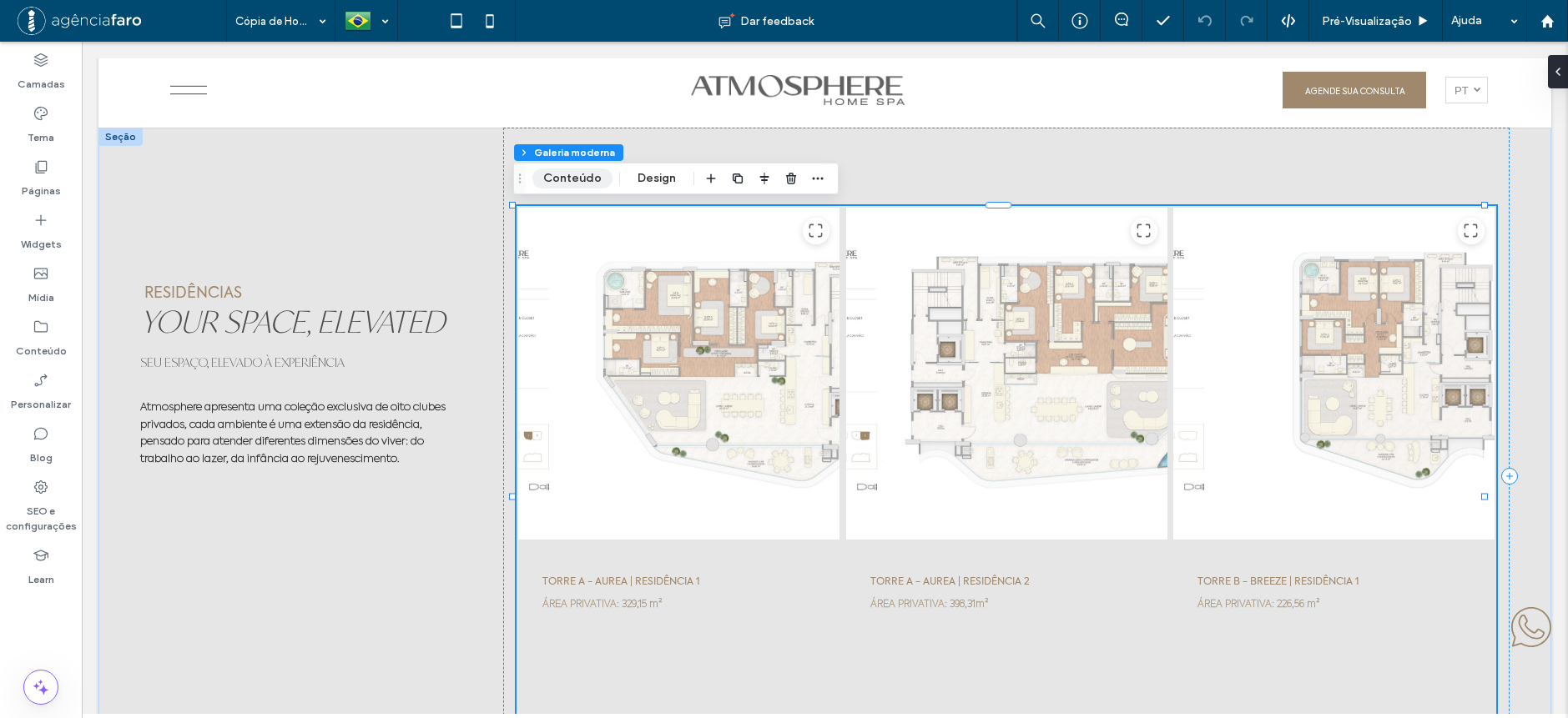
click at [575, 171] on button "Conteúdo" at bounding box center [572, 179] width 80 height 20
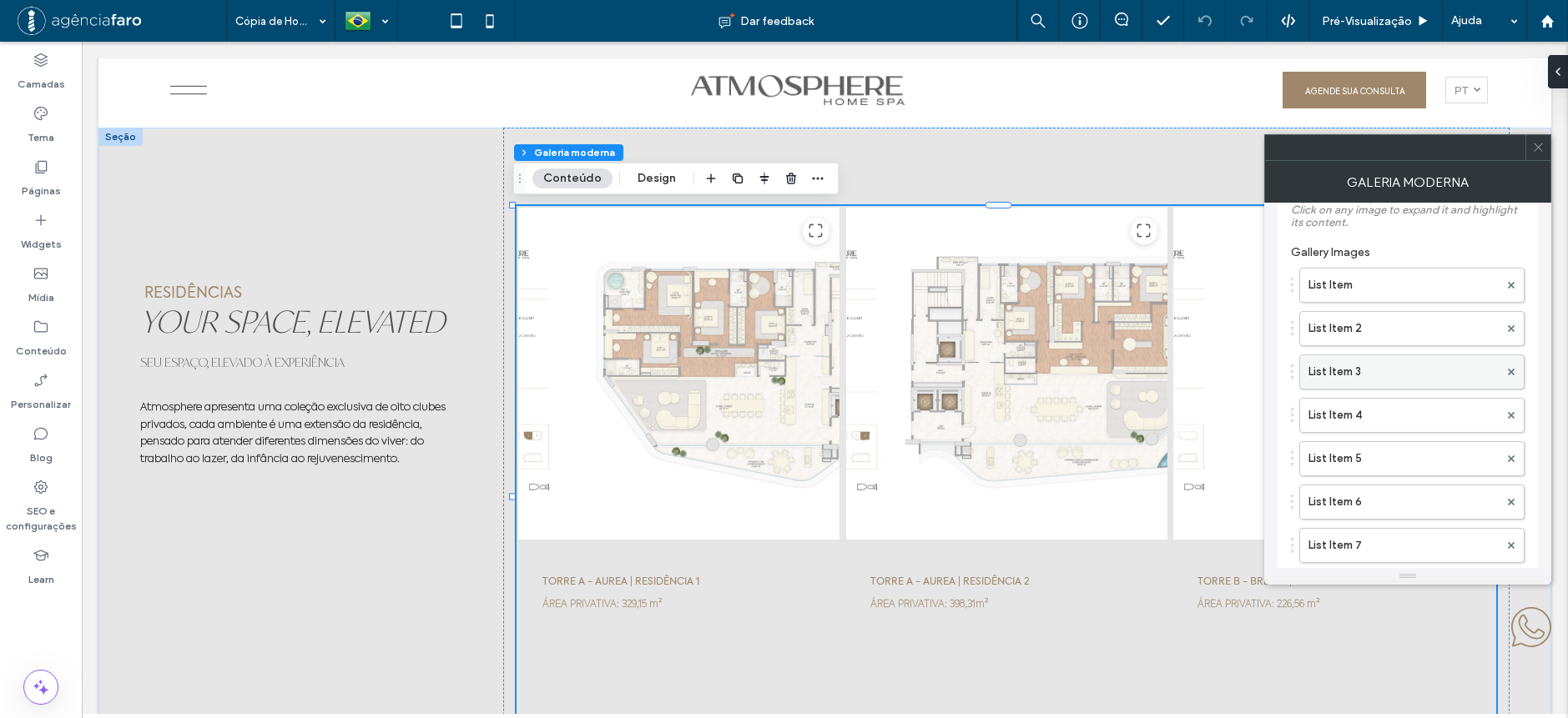
scroll to position [84, 0]
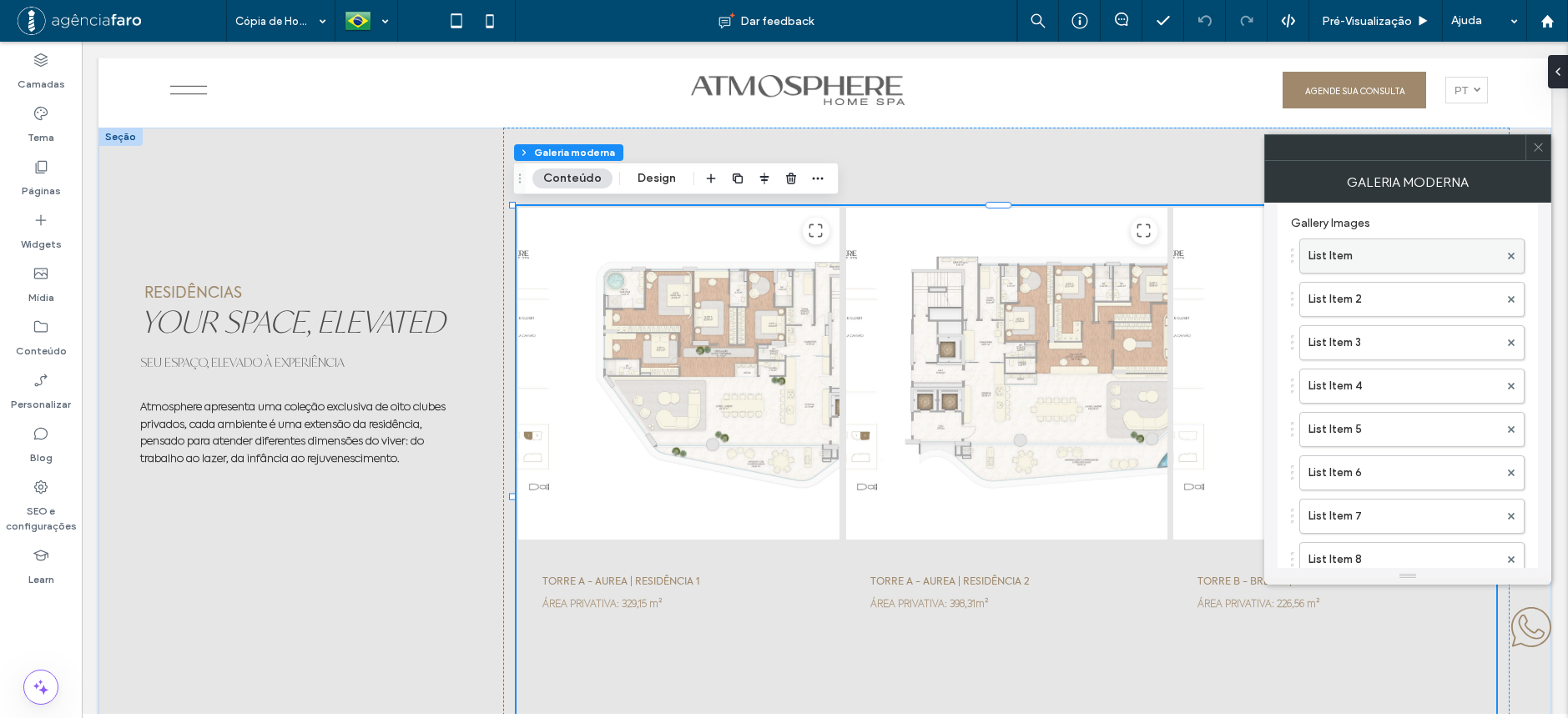
click at [1391, 258] on label "List Item" at bounding box center [1404, 256] width 190 height 34
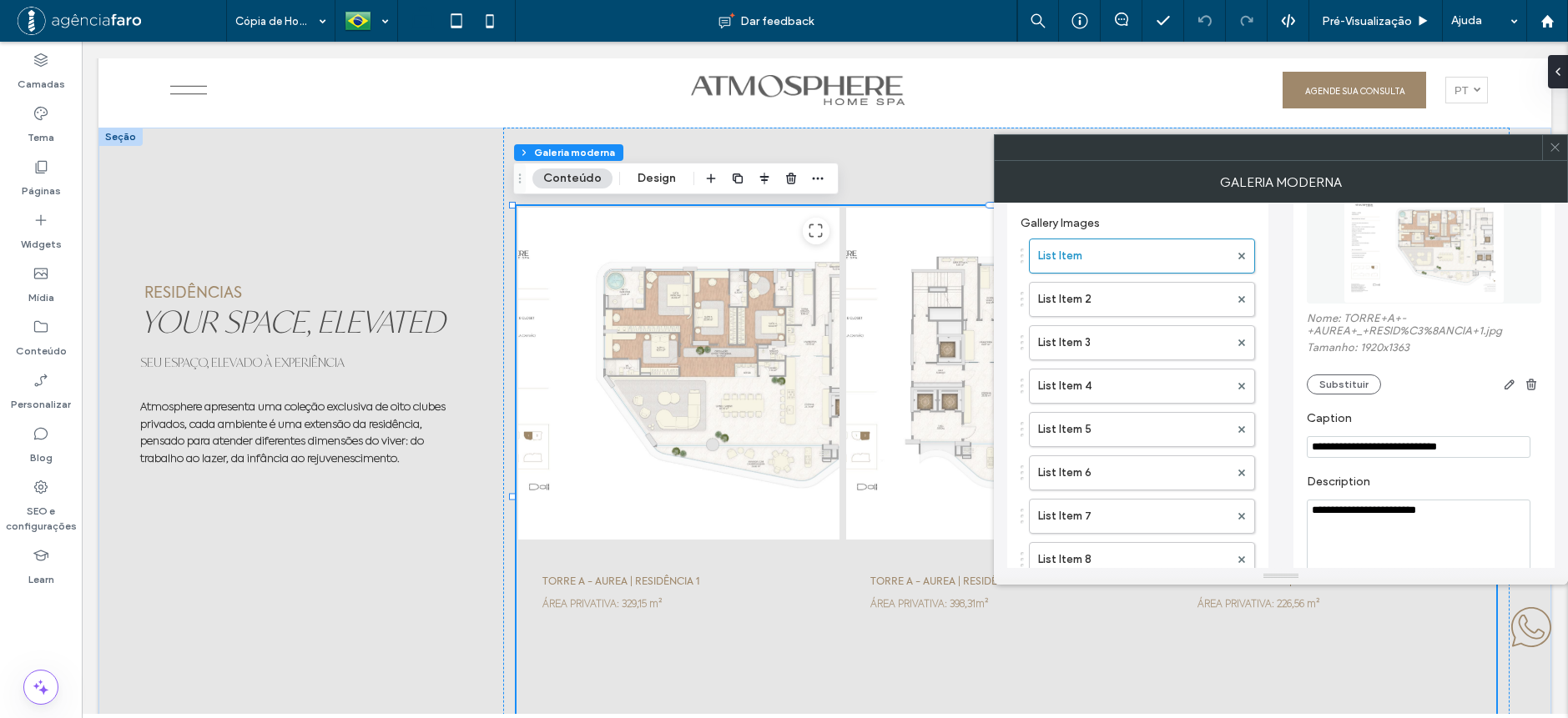
click at [1548, 150] on icon at bounding box center [1555, 148] width 12 height 12
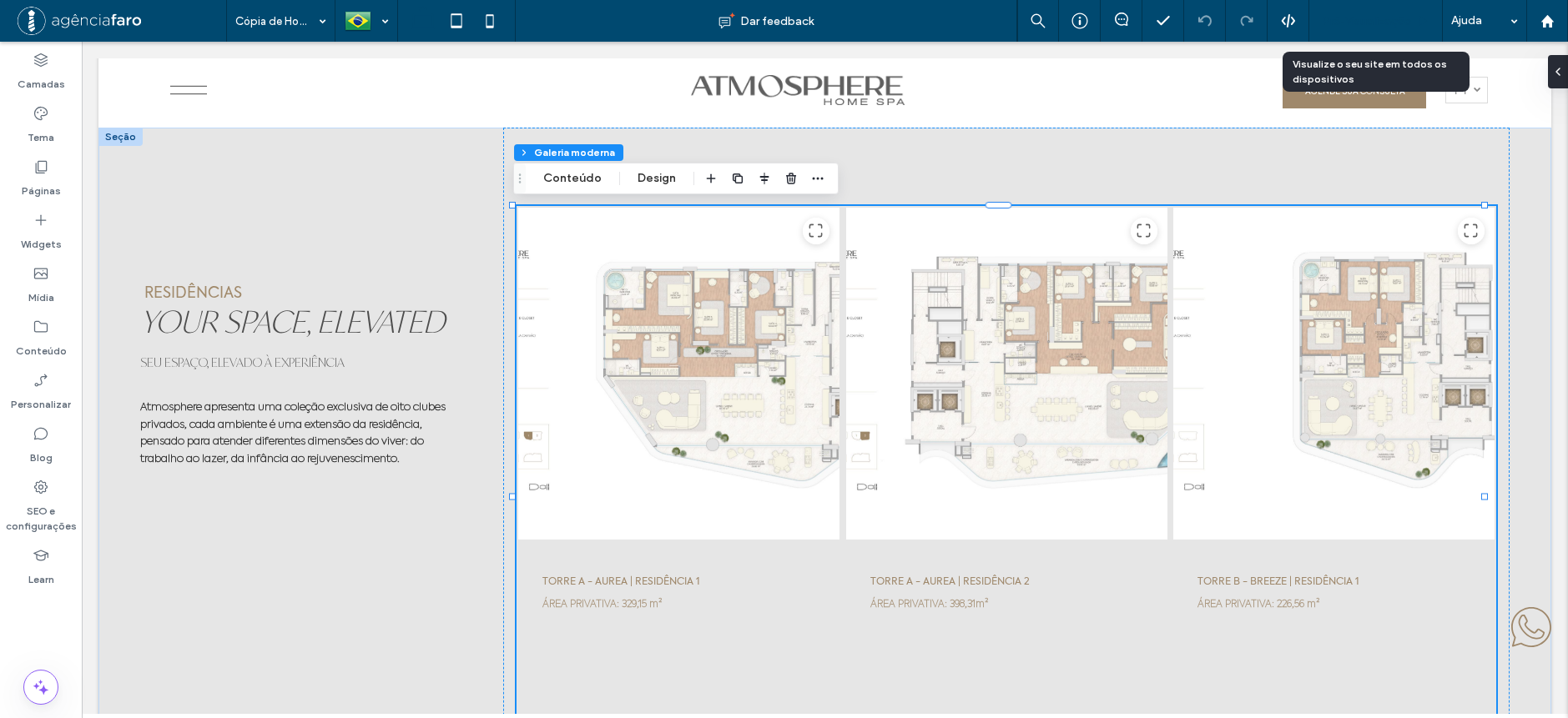
click at [1357, 27] on span "Pré-Visualizaçāo" at bounding box center [1366, 21] width 90 height 14
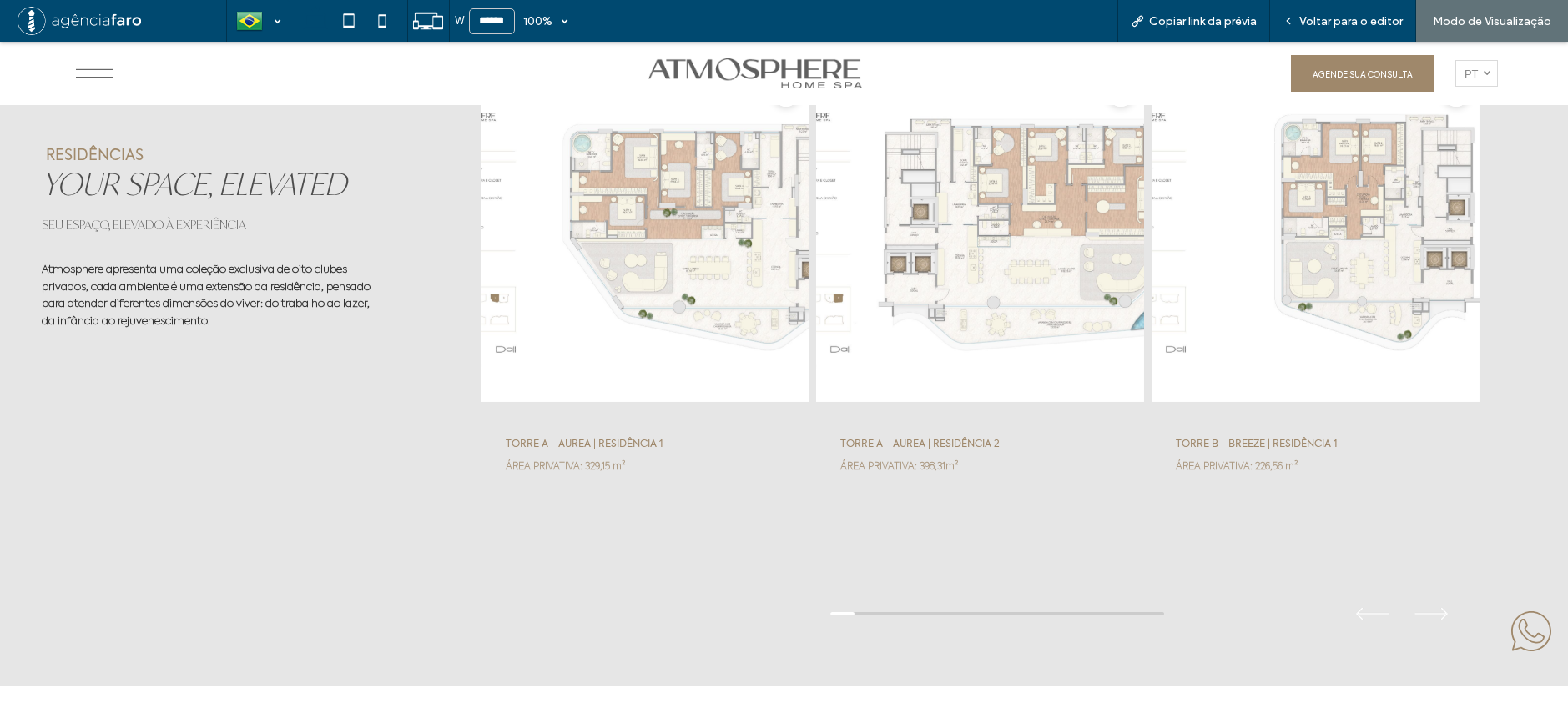
scroll to position [5589, 0]
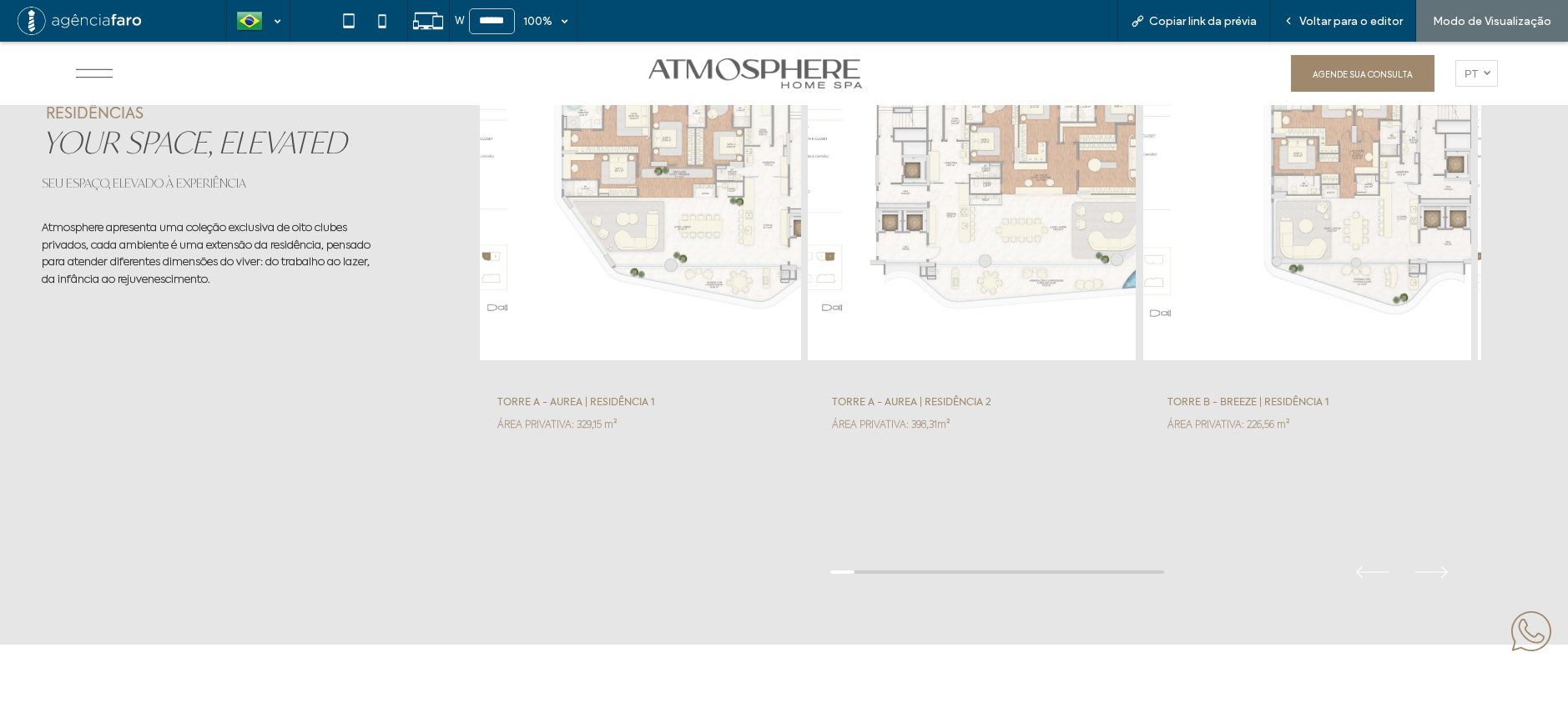
drag, startPoint x: 1167, startPoint y: 255, endPoint x: 880, endPoint y: 260, distance: 287.0
click at [1142, 260] on div at bounding box center [1307, 195] width 330 height 334
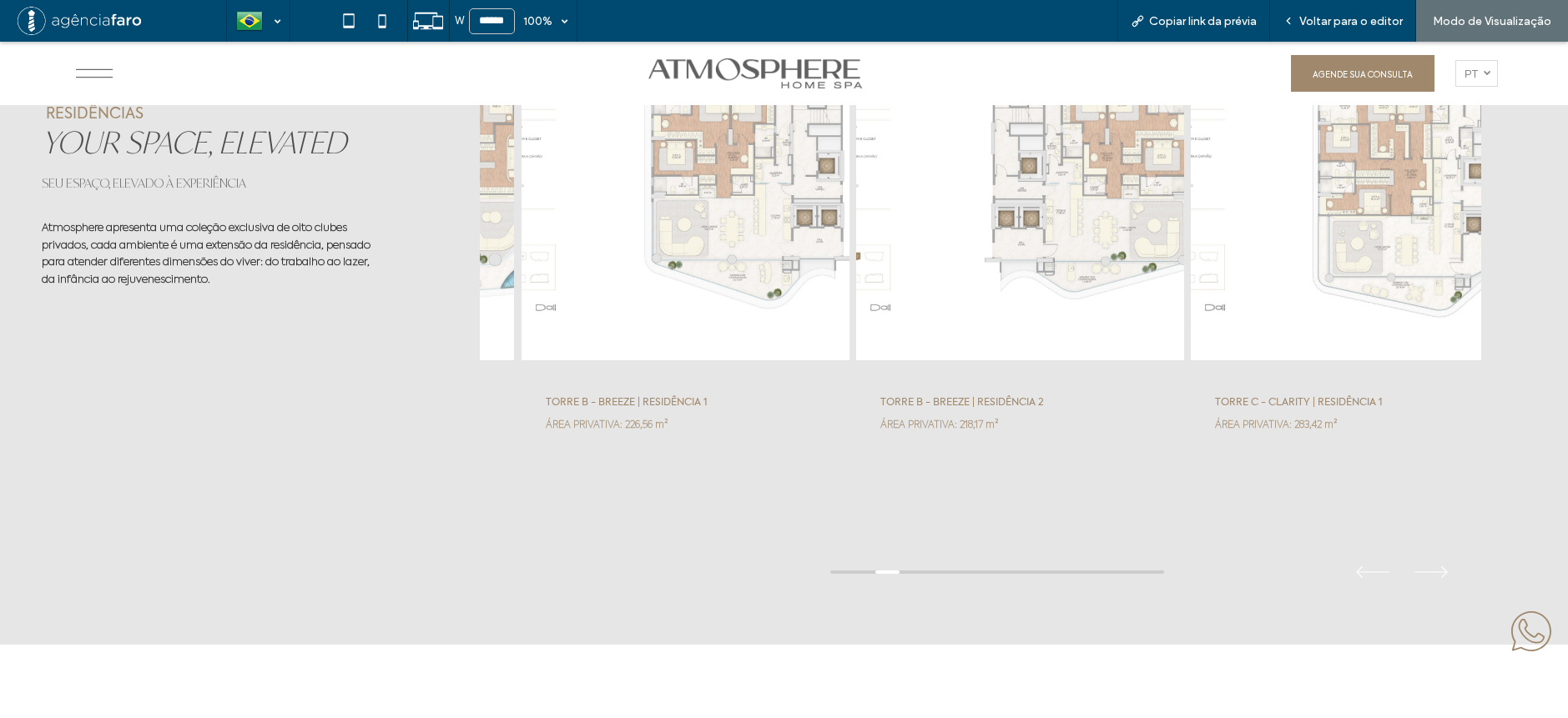
click at [885, 568] on div at bounding box center [980, 572] width 1002 height 44
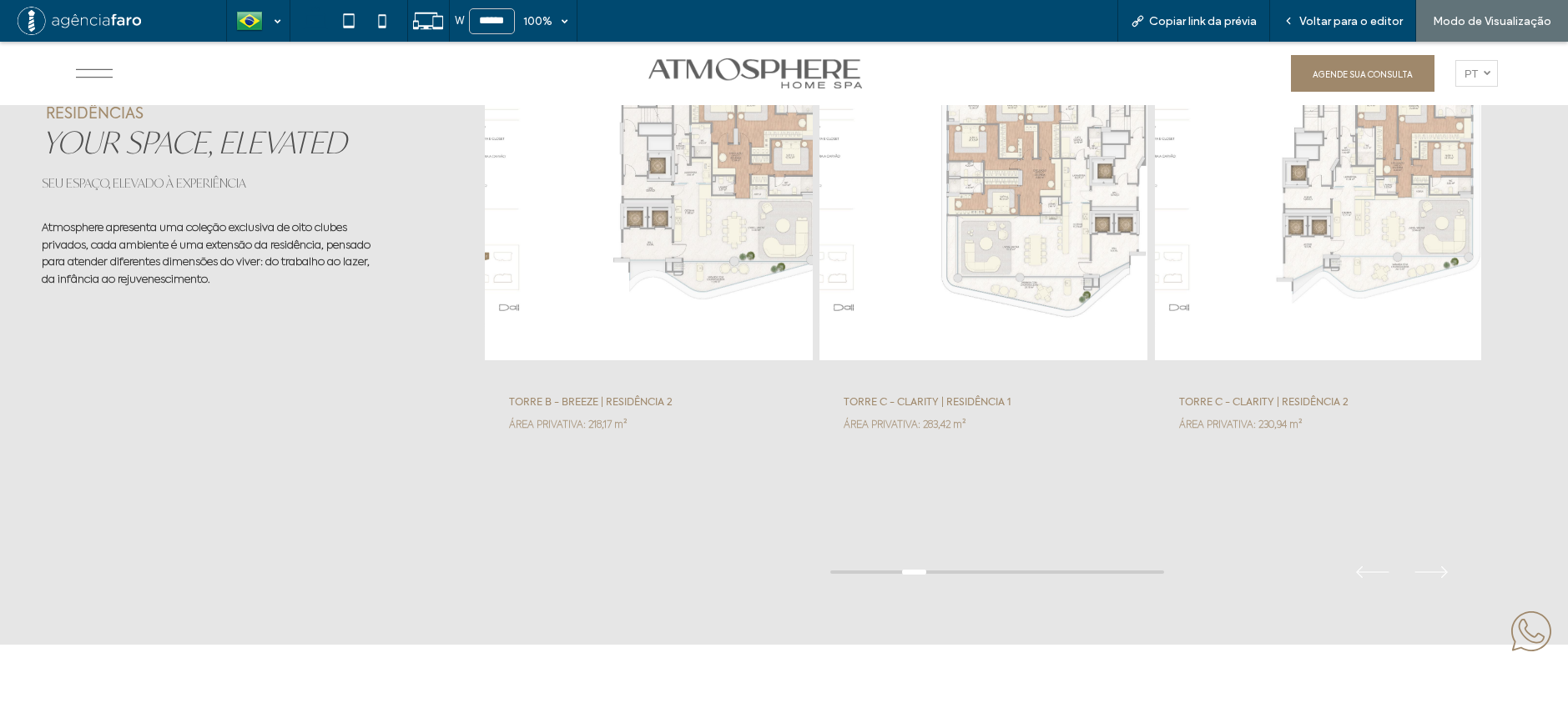
drag, startPoint x: 903, startPoint y: 570, endPoint x: 972, endPoint y: 566, distance: 69.1
click at [972, 566] on div at bounding box center [980, 572] width 1002 height 44
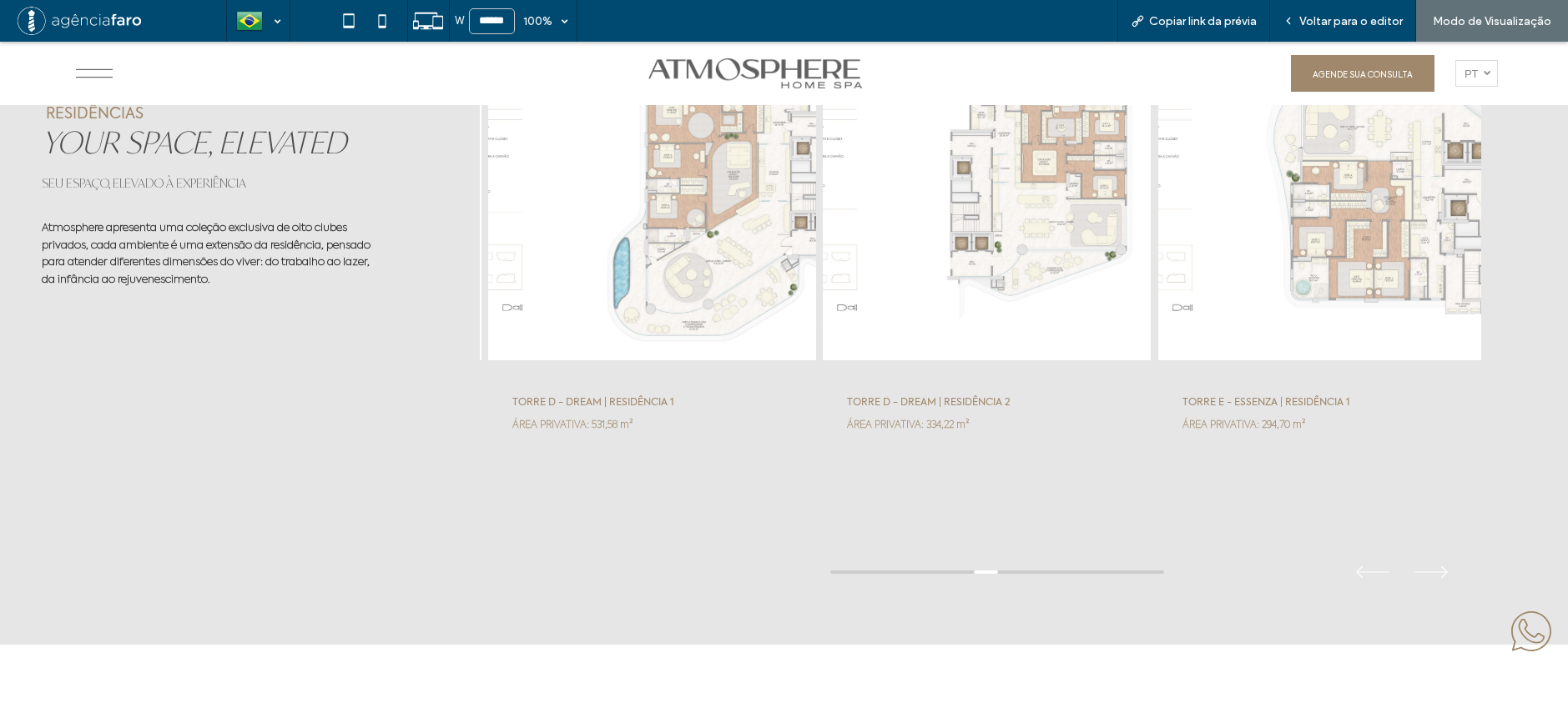
drag, startPoint x: 970, startPoint y: 567, endPoint x: 666, endPoint y: 553, distance: 304.3
click at [665, 551] on div at bounding box center [980, 572] width 1002 height 44
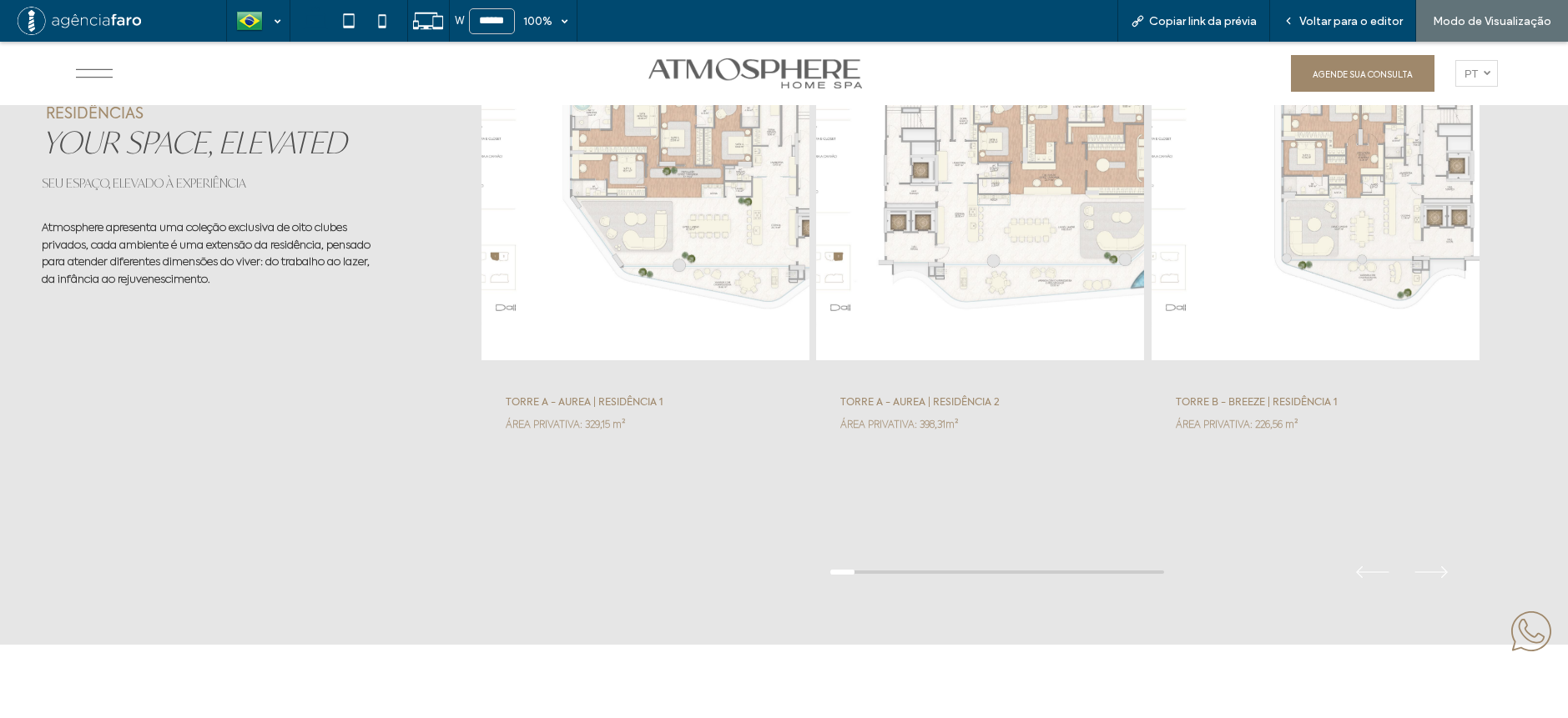
drag, startPoint x: 875, startPoint y: 570, endPoint x: 763, endPoint y: 557, distance: 112.8
click at [761, 557] on div at bounding box center [980, 572] width 1002 height 44
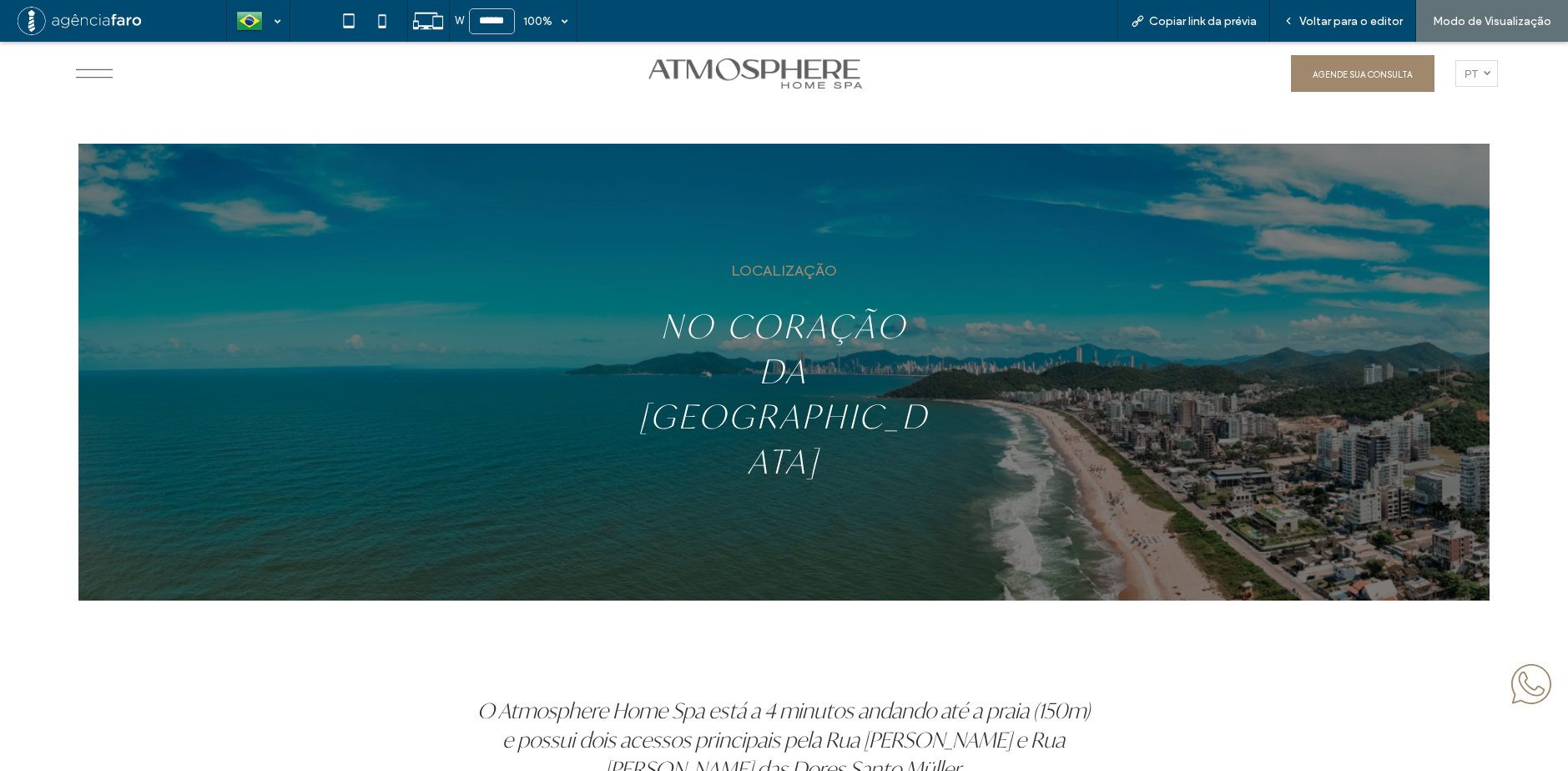
scroll to position [6929, 0]
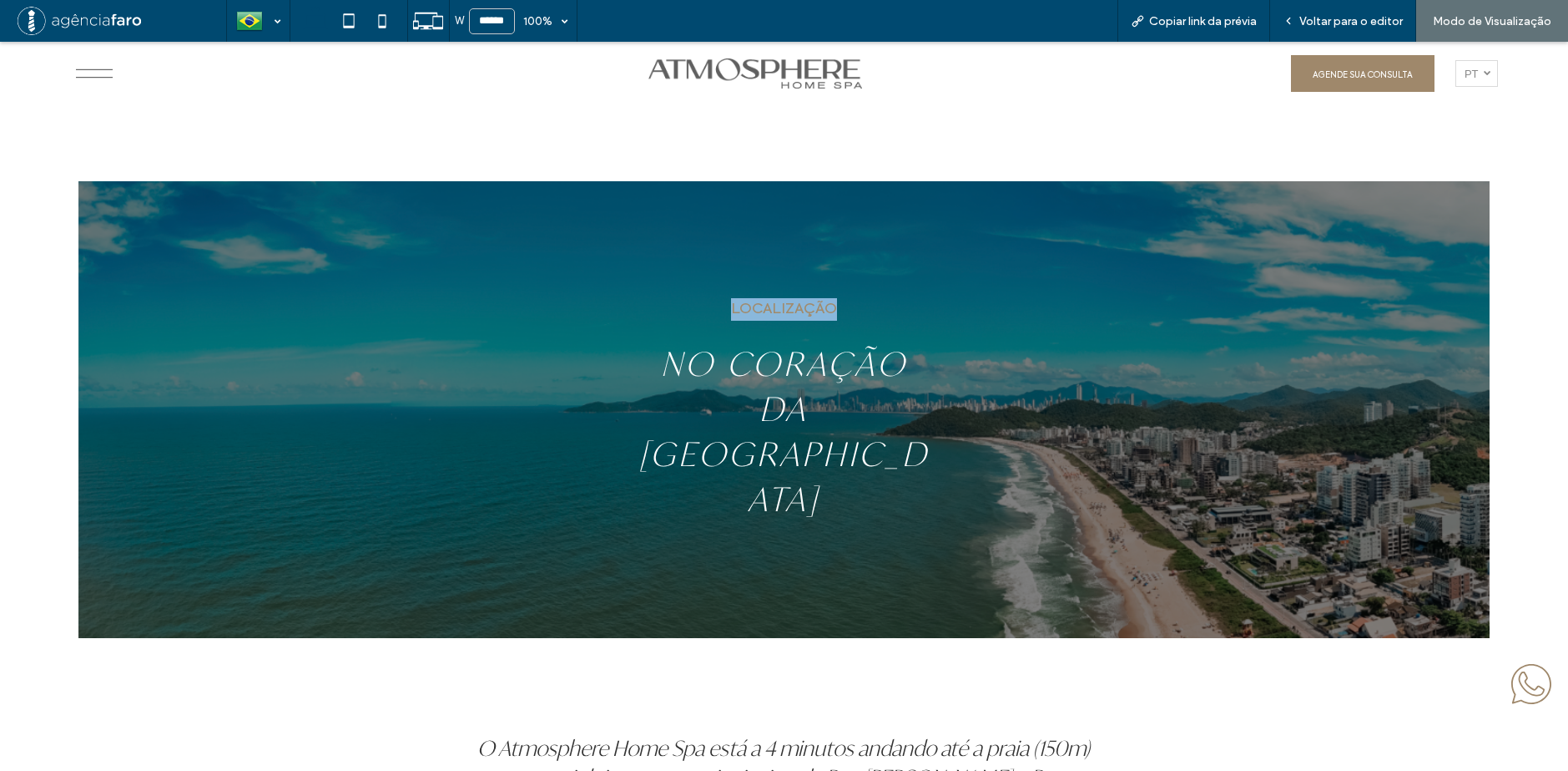
drag, startPoint x: 716, startPoint y: 349, endPoint x: 837, endPoint y: 335, distance: 121.8
click at [837, 335] on div "LOCALIZAÇÃO NO CORAÇÃO DA PRAIA BRAVA" at bounding box center [784, 410] width 1002 height 344
click at [862, 321] on p "LOCALIZAÇÃO" at bounding box center [784, 309] width 421 height 22
click at [826, 261] on div "LOCALIZAÇÃO NO CORAÇÃO DA PRAIA BRAVA" at bounding box center [784, 410] width 1002 height 344
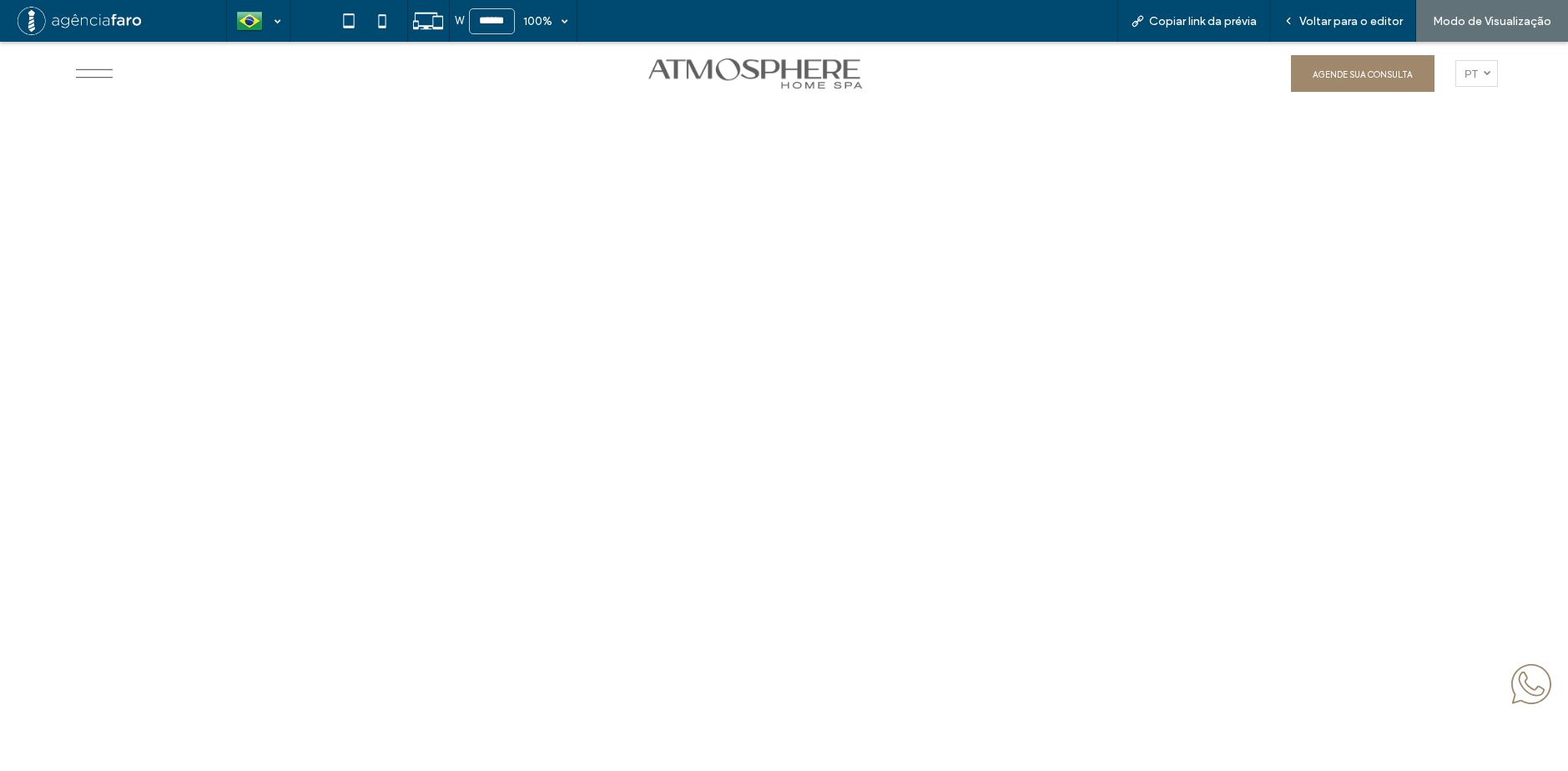
scroll to position [7681, 0]
drag, startPoint x: 1327, startPoint y: 20, endPoint x: 529, endPoint y: 261, distance: 833.6
click at [1327, 20] on span "Voltar para o editor" at bounding box center [1351, 21] width 103 height 14
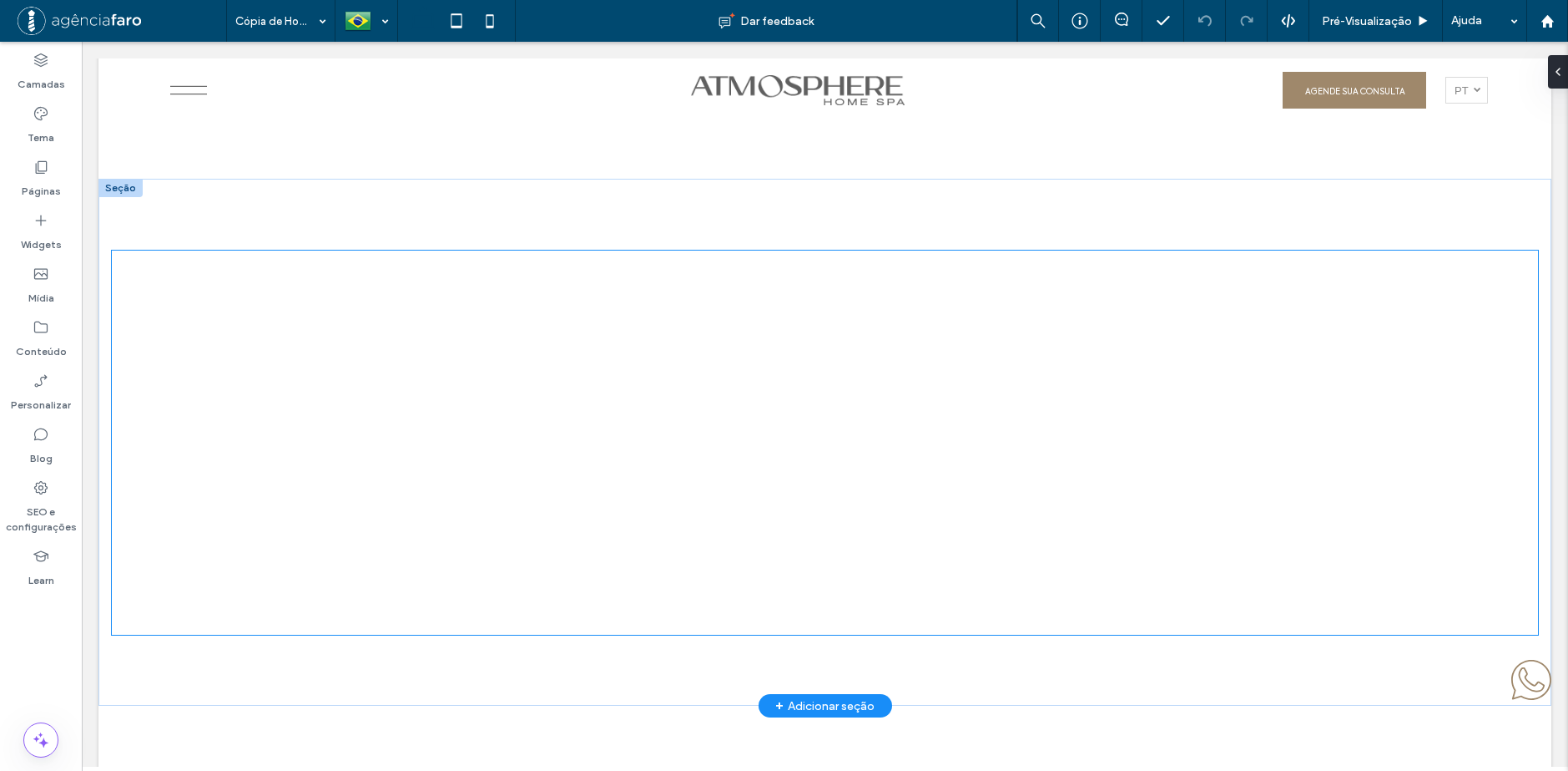
click at [503, 313] on div at bounding box center [379, 443] width 534 height 384
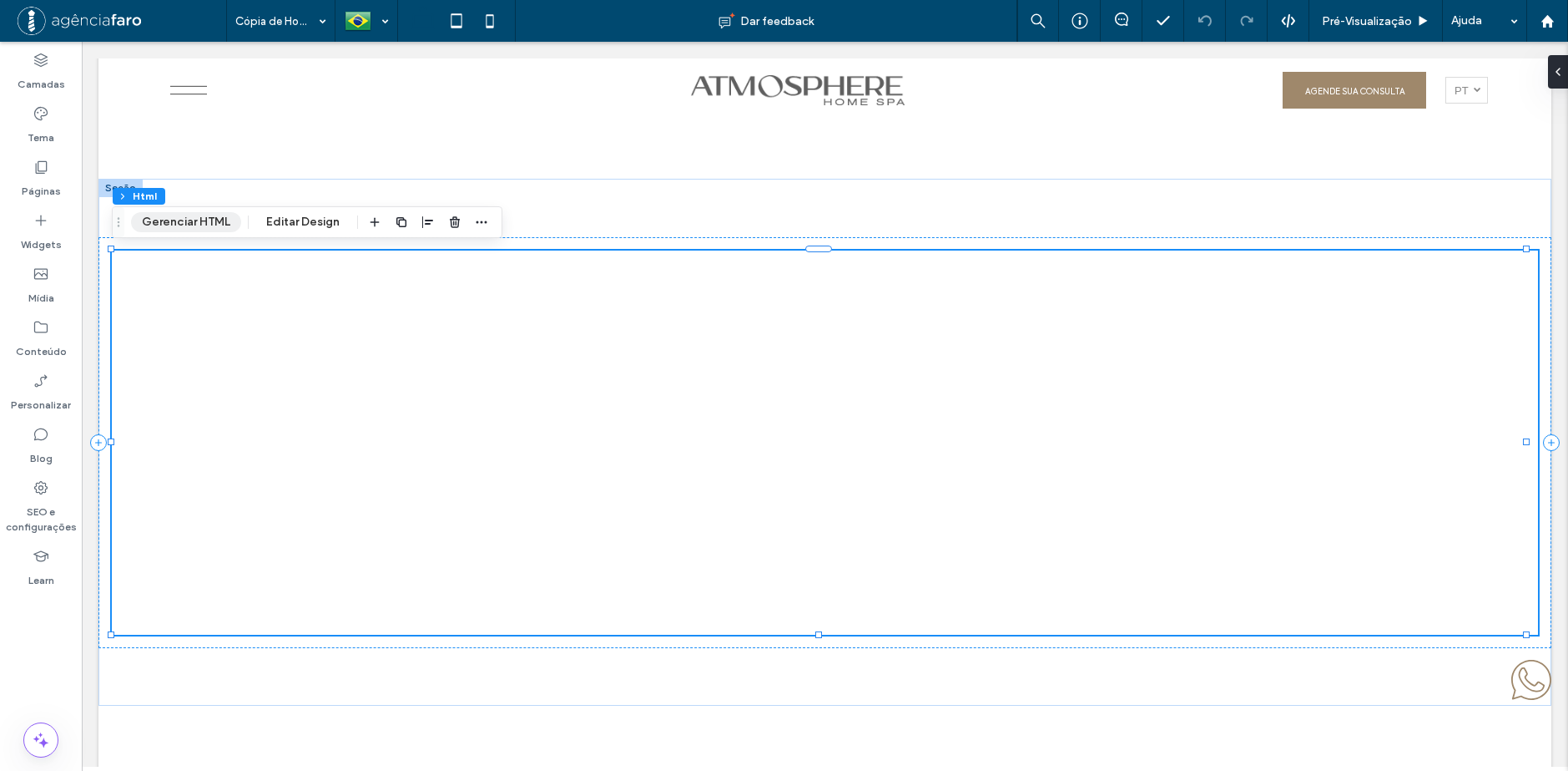
click at [212, 225] on button "Gerenciar HTML" at bounding box center [186, 221] width 110 height 20
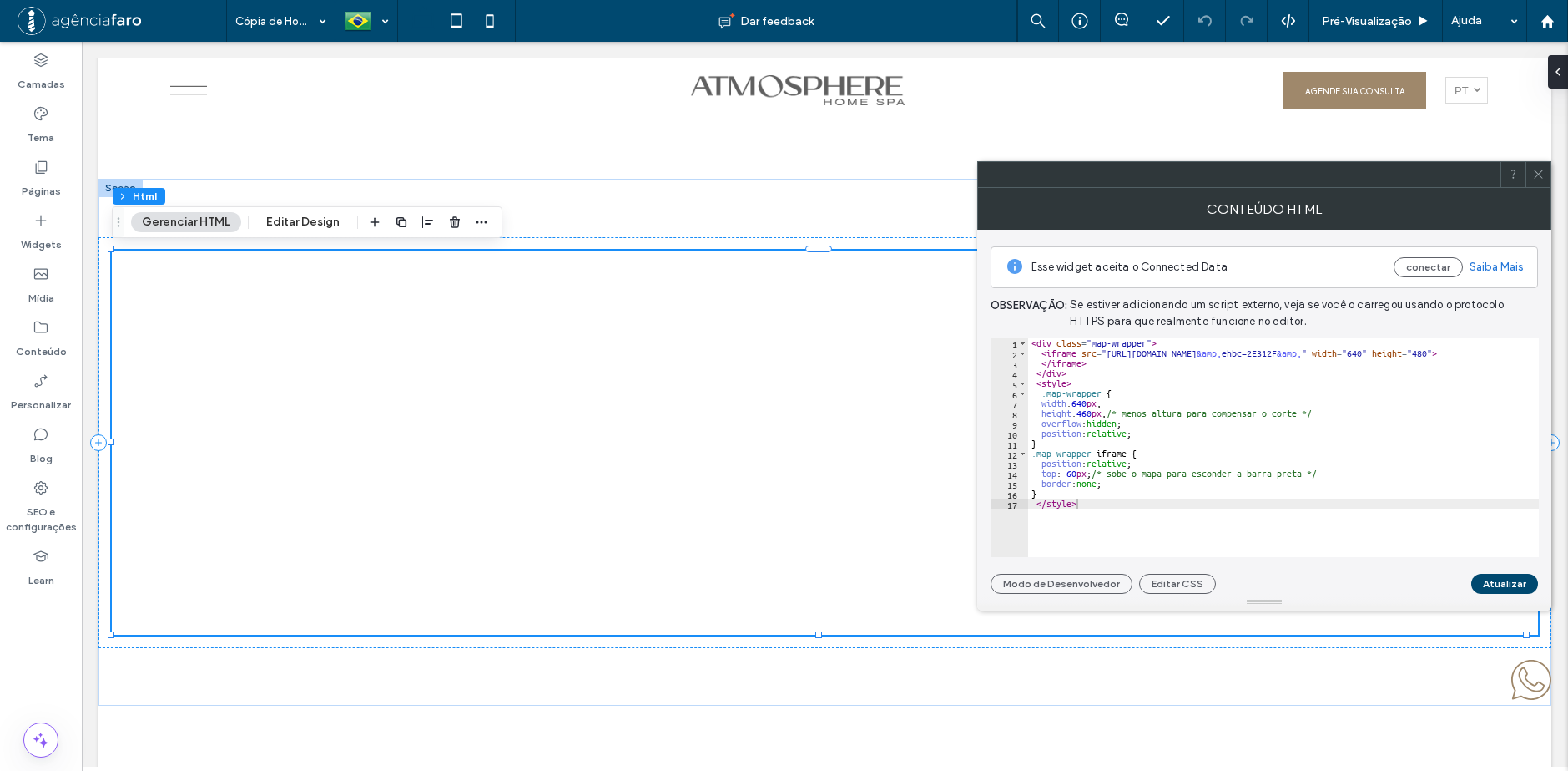
scroll to position [0, 192]
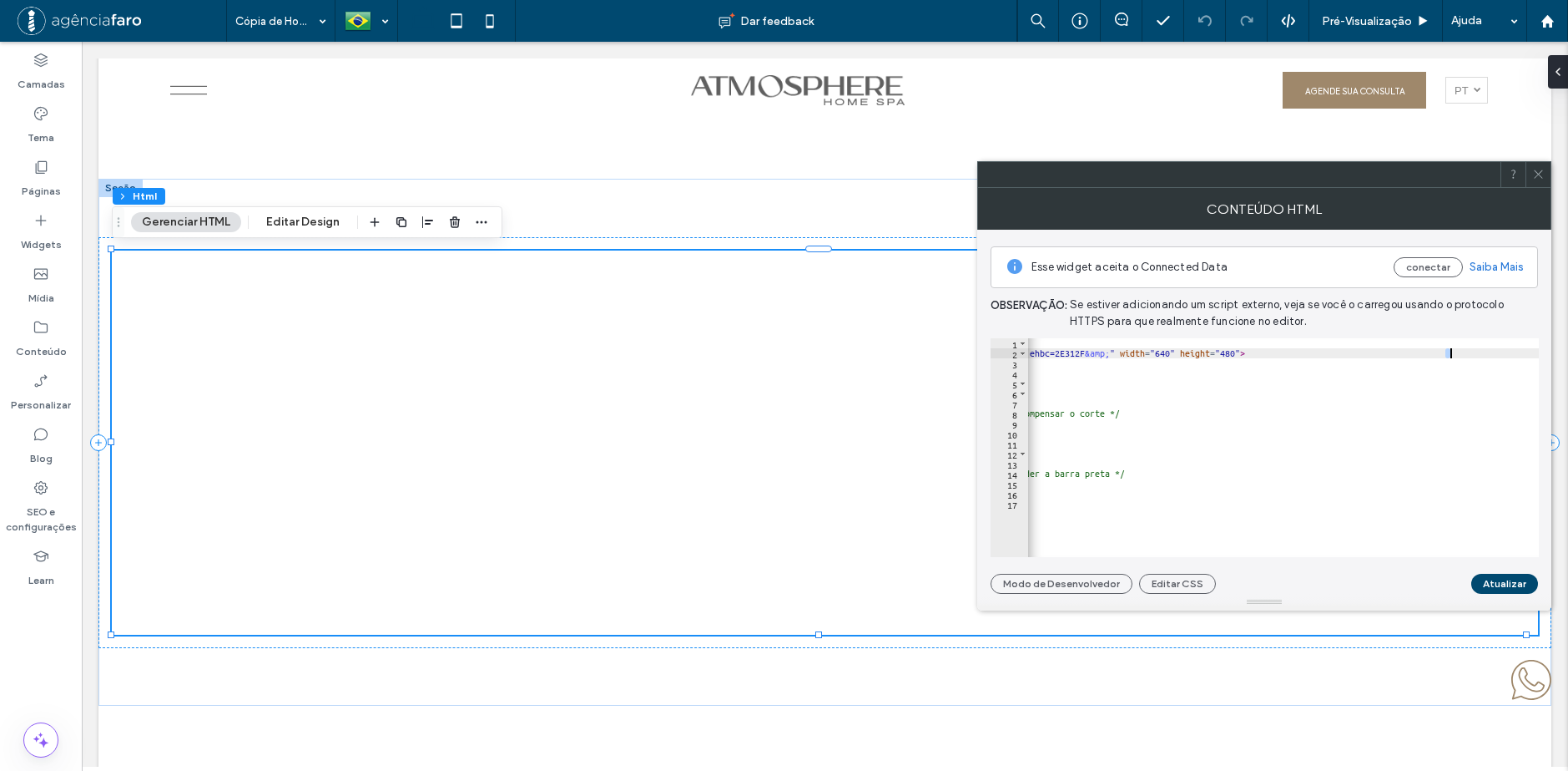
click at [1452, 354] on div "< div class = "map-wrapper" > < iframe src = "https://www.google.com/maps/d/u/0…" at bounding box center [1188, 451] width 702 height 226
click at [1517, 352] on div "< div class = "map-wrapper" > < iframe src = "https://www.google.com/maps/d/u/0…" at bounding box center [1192, 451] width 702 height 226
type textarea "**********"
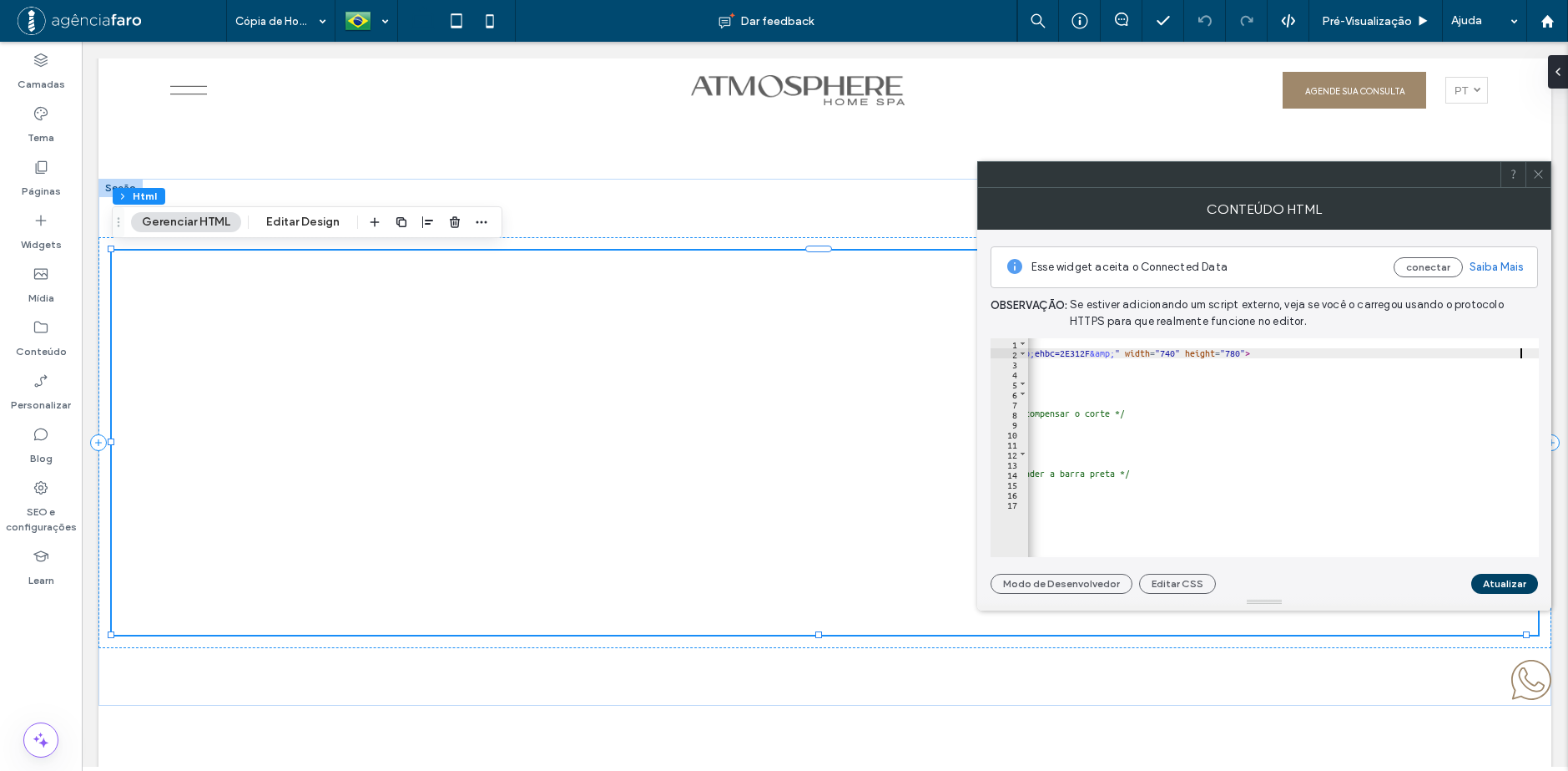
click at [1502, 587] on button "Atualizar" at bounding box center [1504, 583] width 67 height 20
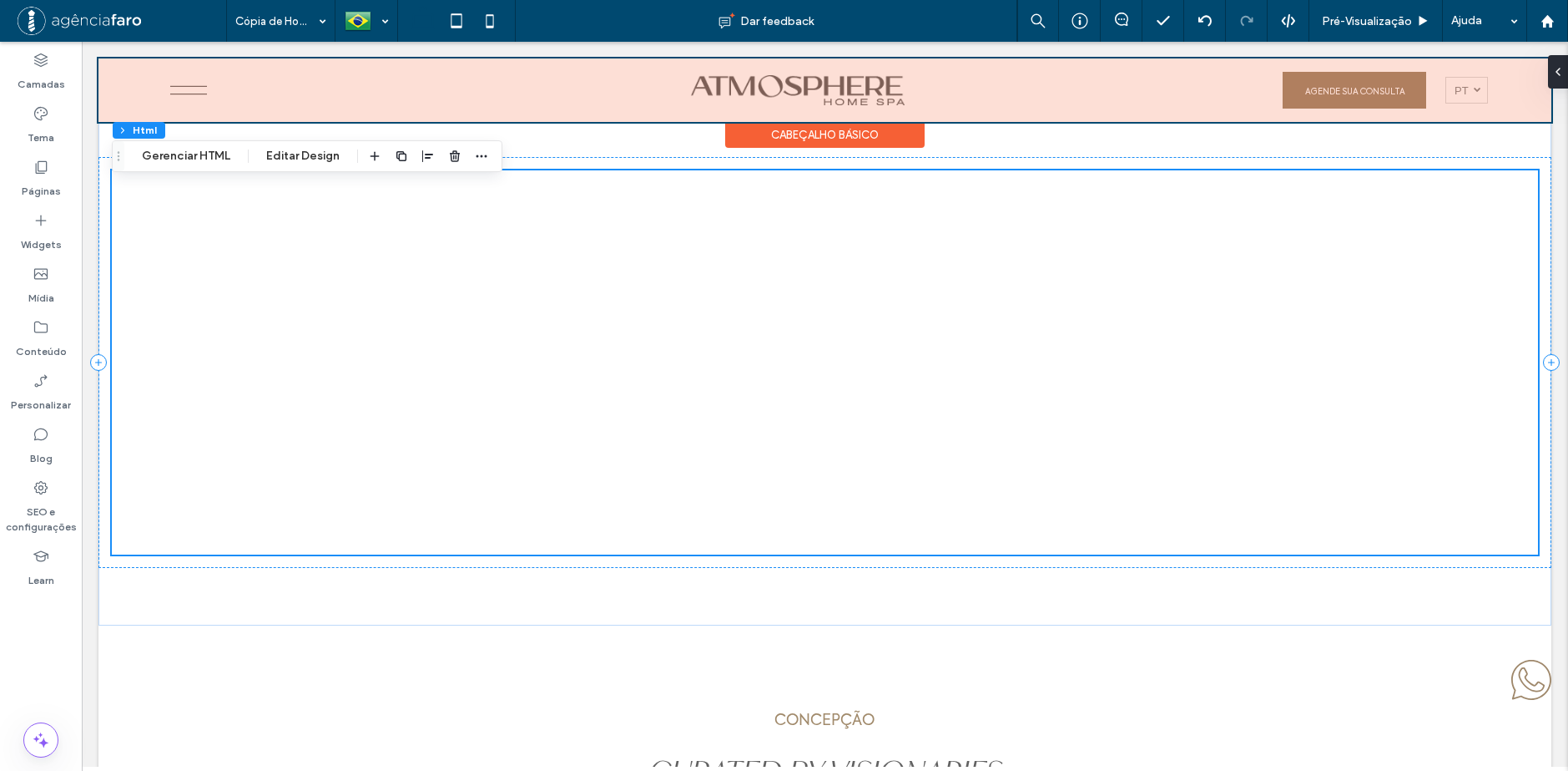
scroll to position [7746, 0]
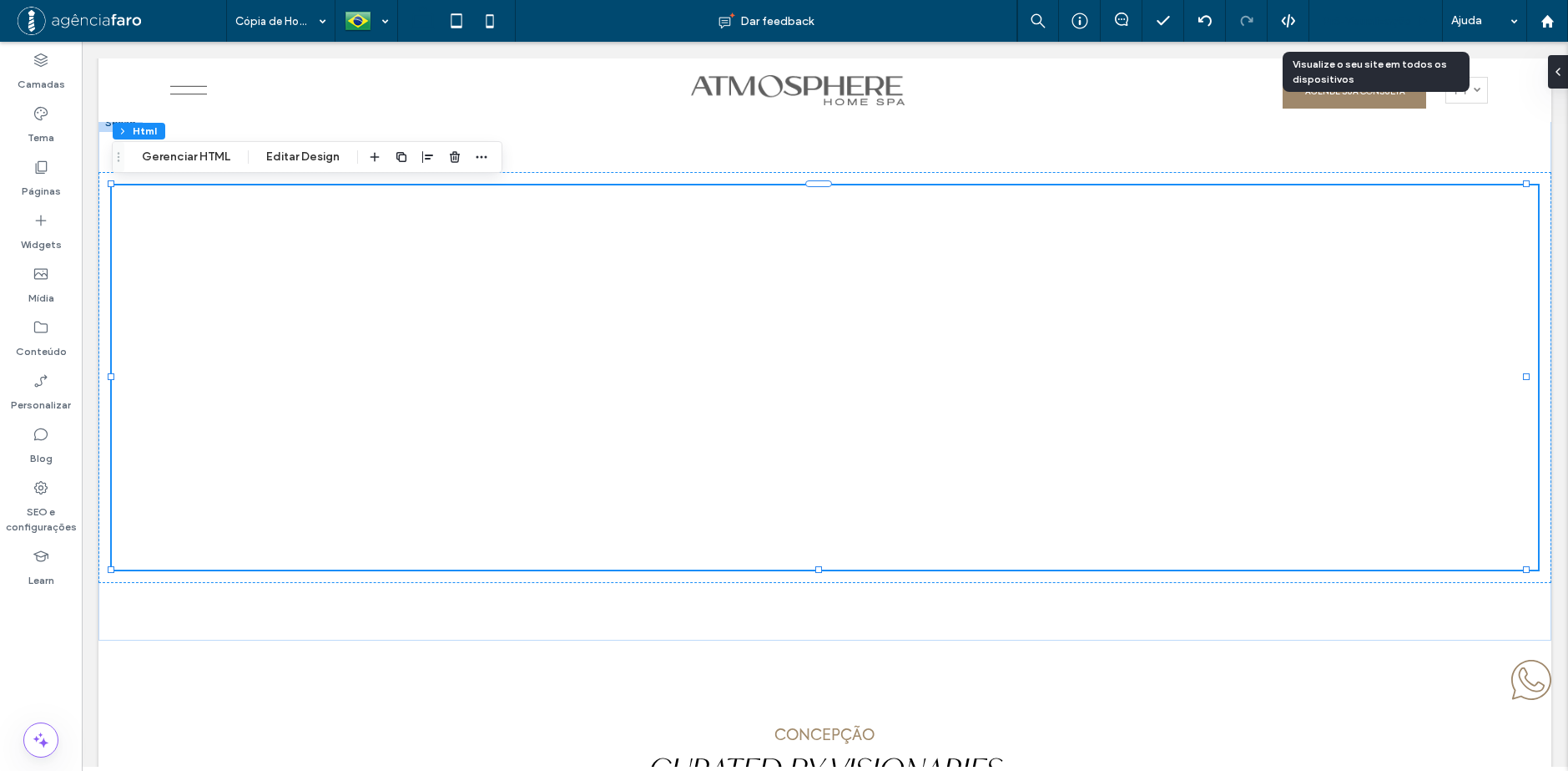
click at [1333, 12] on div "Pré-Visualizaçāo" at bounding box center [1376, 20] width 133 height 42
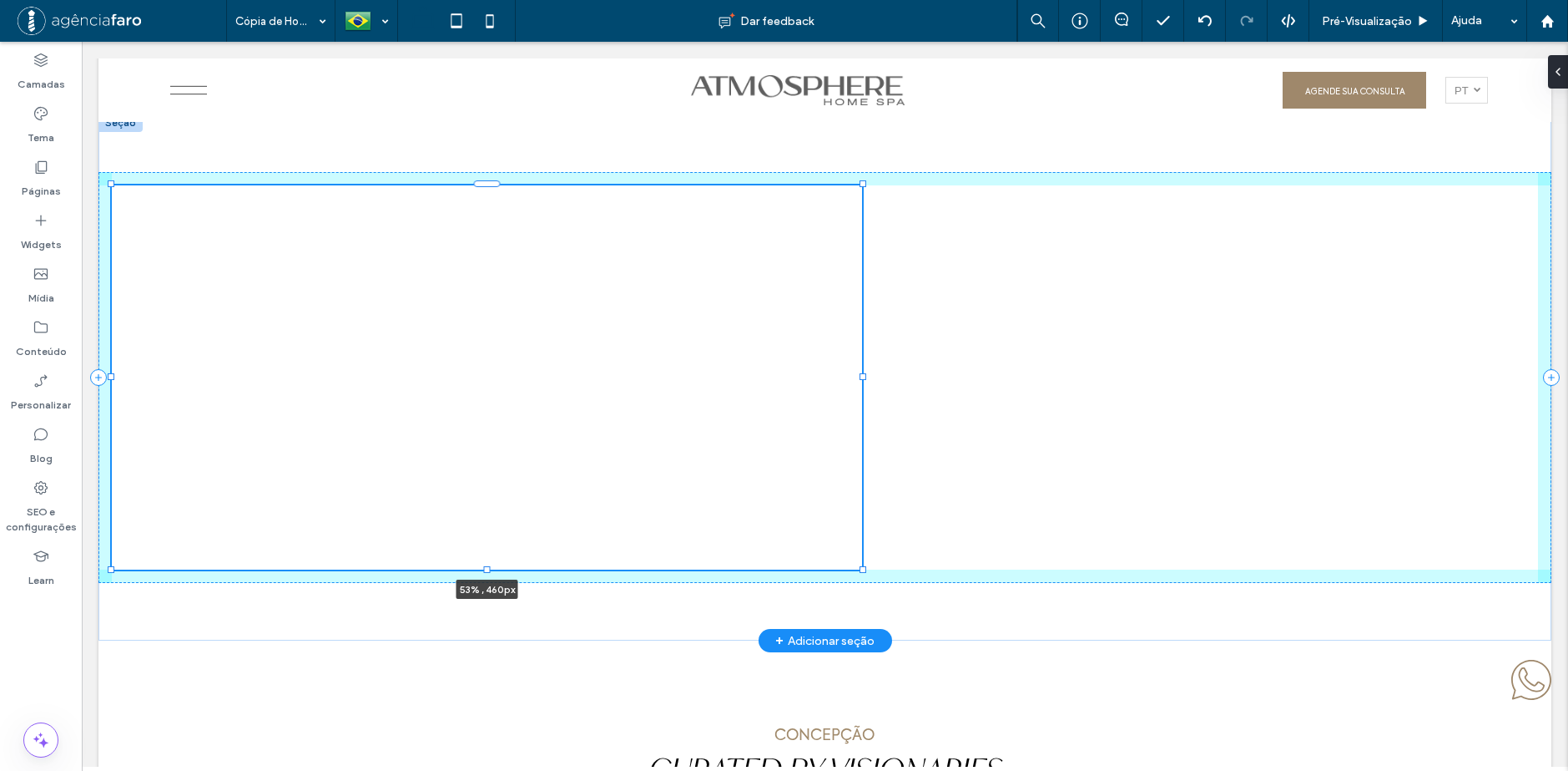
drag, startPoint x: 1524, startPoint y: 379, endPoint x: 855, endPoint y: 376, distance: 669.0
click at [860, 376] on div at bounding box center [863, 377] width 7 height 7
type input "**"
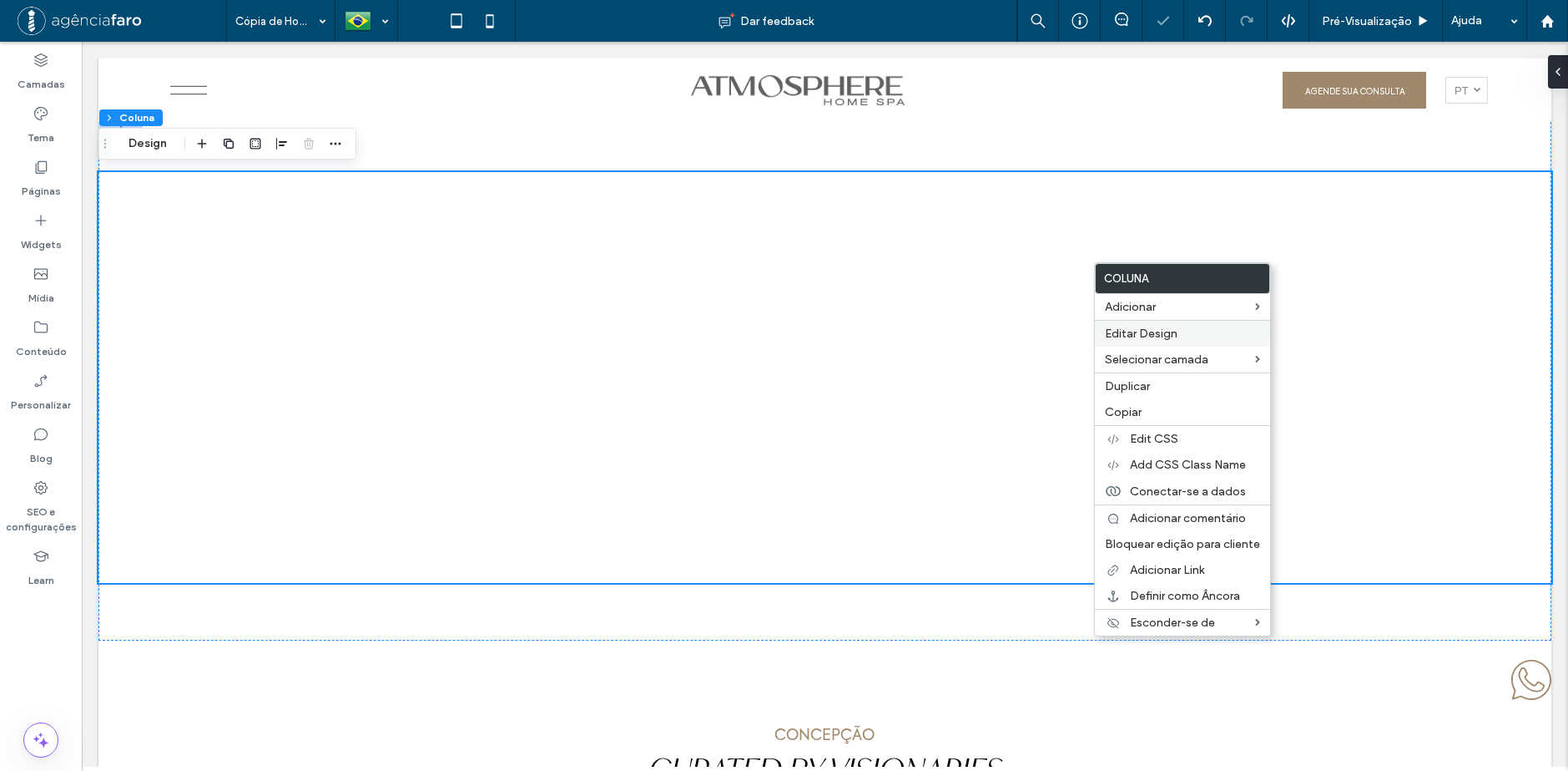
click at [1136, 325] on div "Editar Design" at bounding box center [1182, 333] width 175 height 27
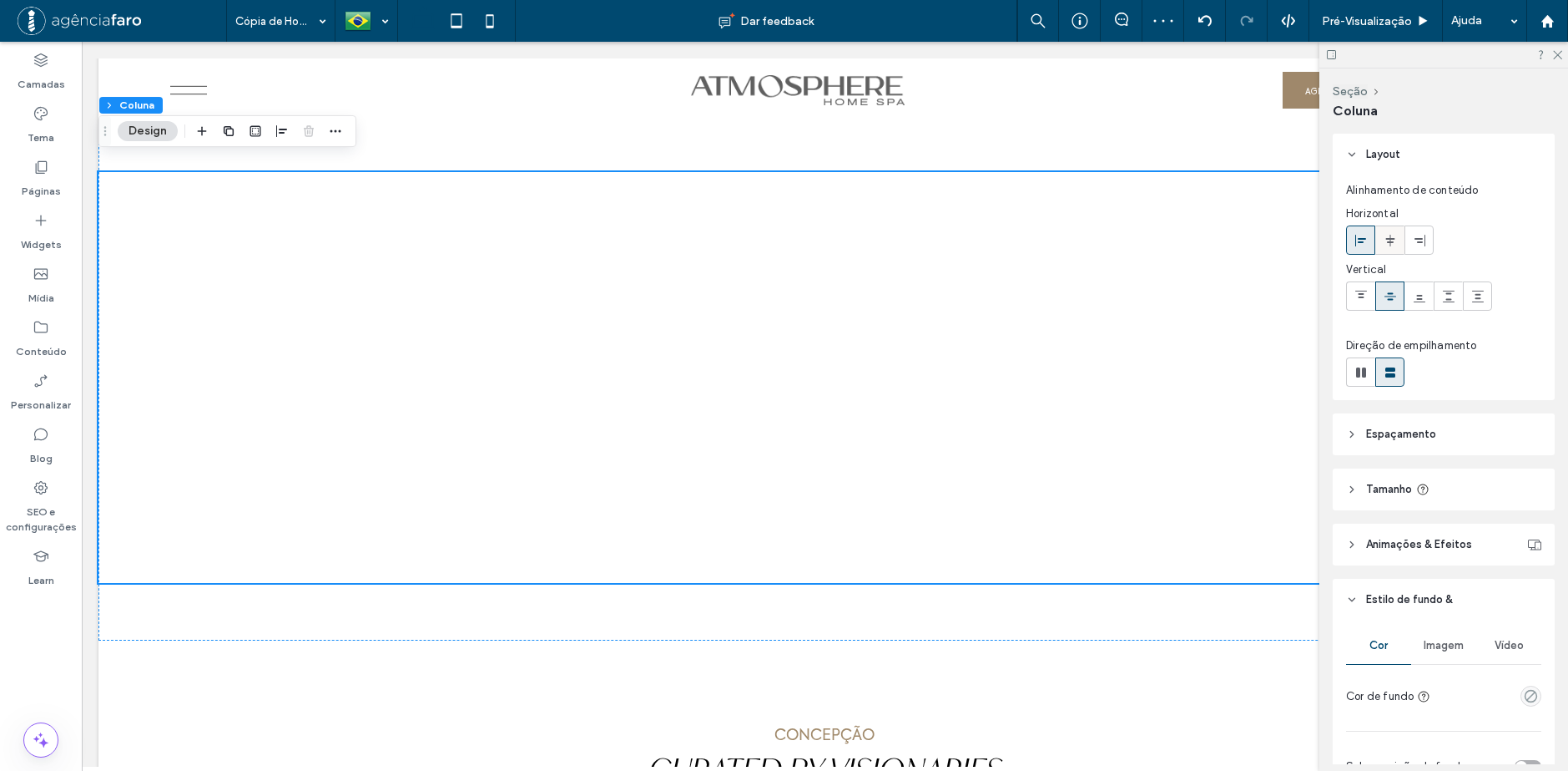
click at [1386, 237] on icon at bounding box center [1390, 240] width 13 height 13
click at [1560, 53] on use at bounding box center [1557, 55] width 9 height 9
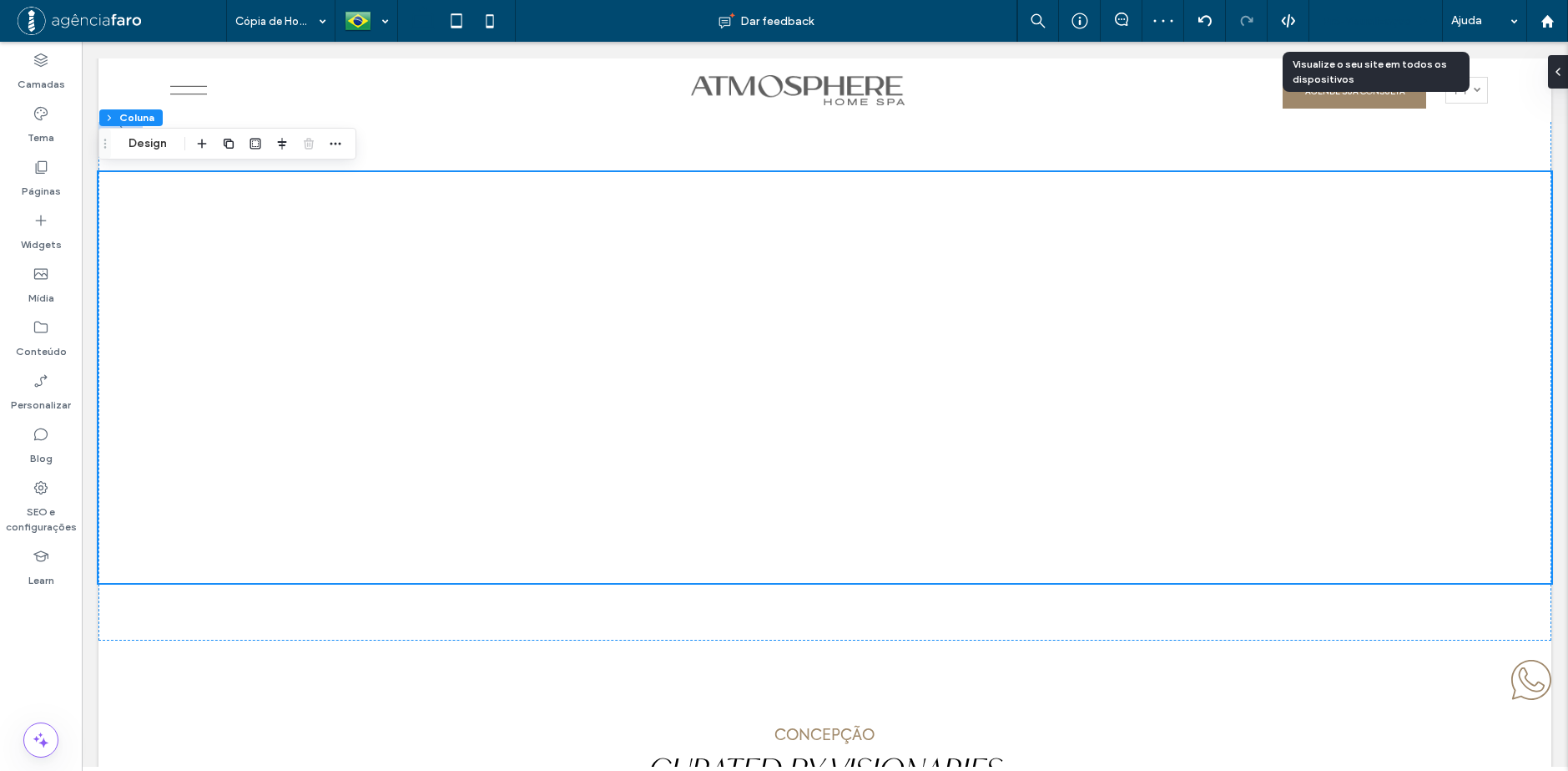
click at [1357, 25] on span "Pré-Visualizaçāo" at bounding box center [1366, 21] width 90 height 14
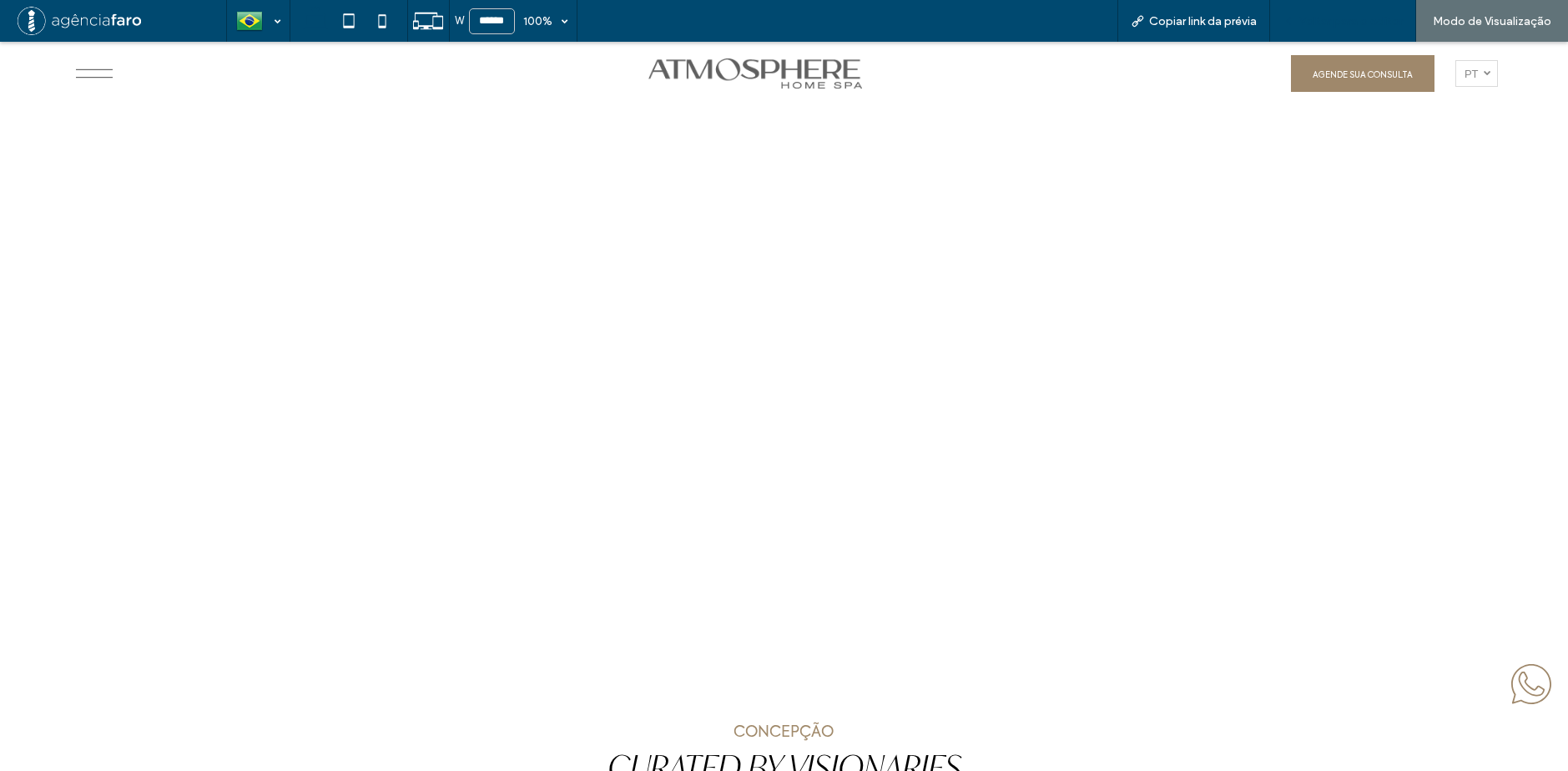
click at [1339, 21] on span "Voltar para o editor" at bounding box center [1351, 21] width 103 height 14
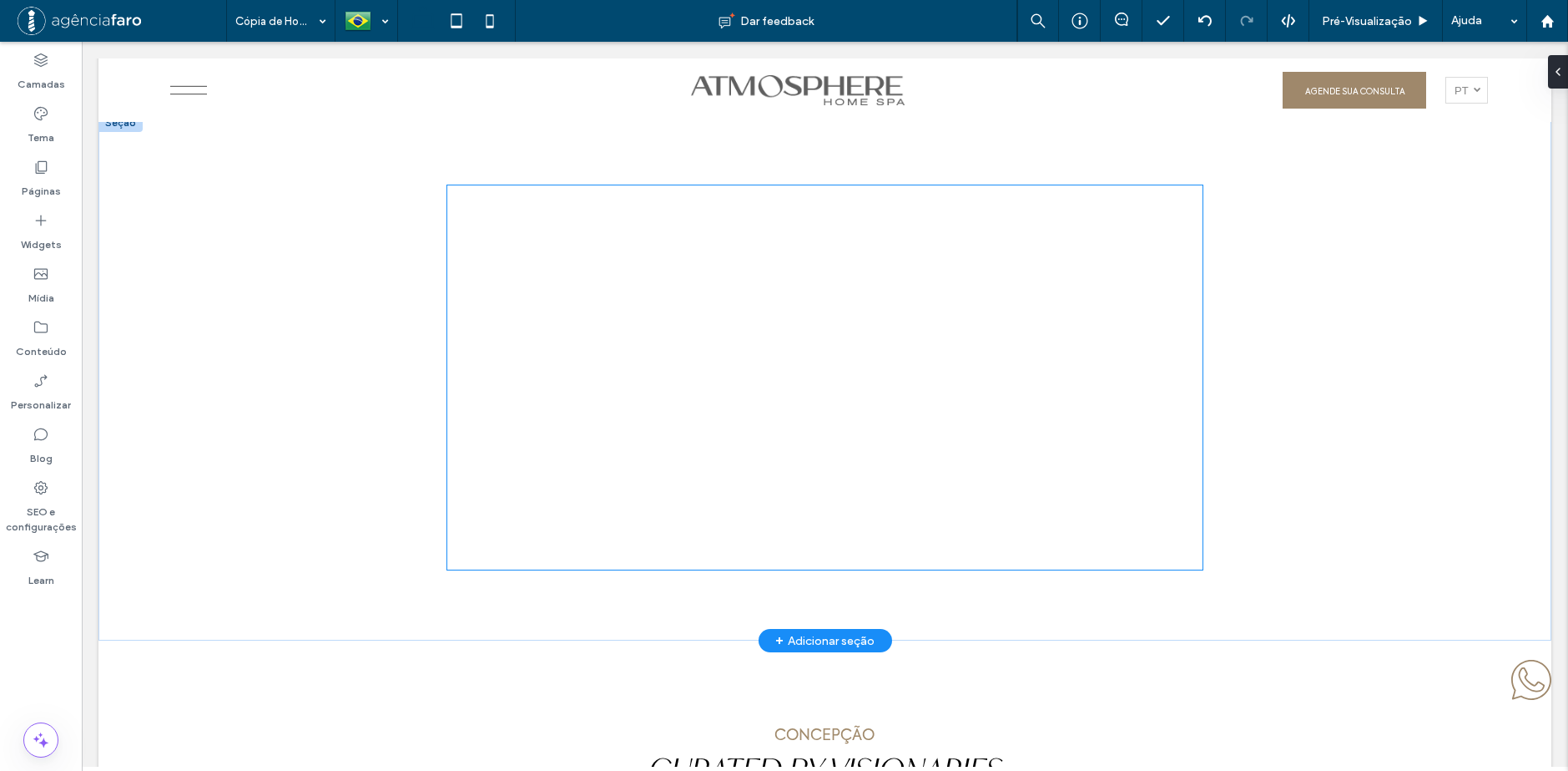
click at [1032, 240] on div at bounding box center [825, 377] width 756 height 384
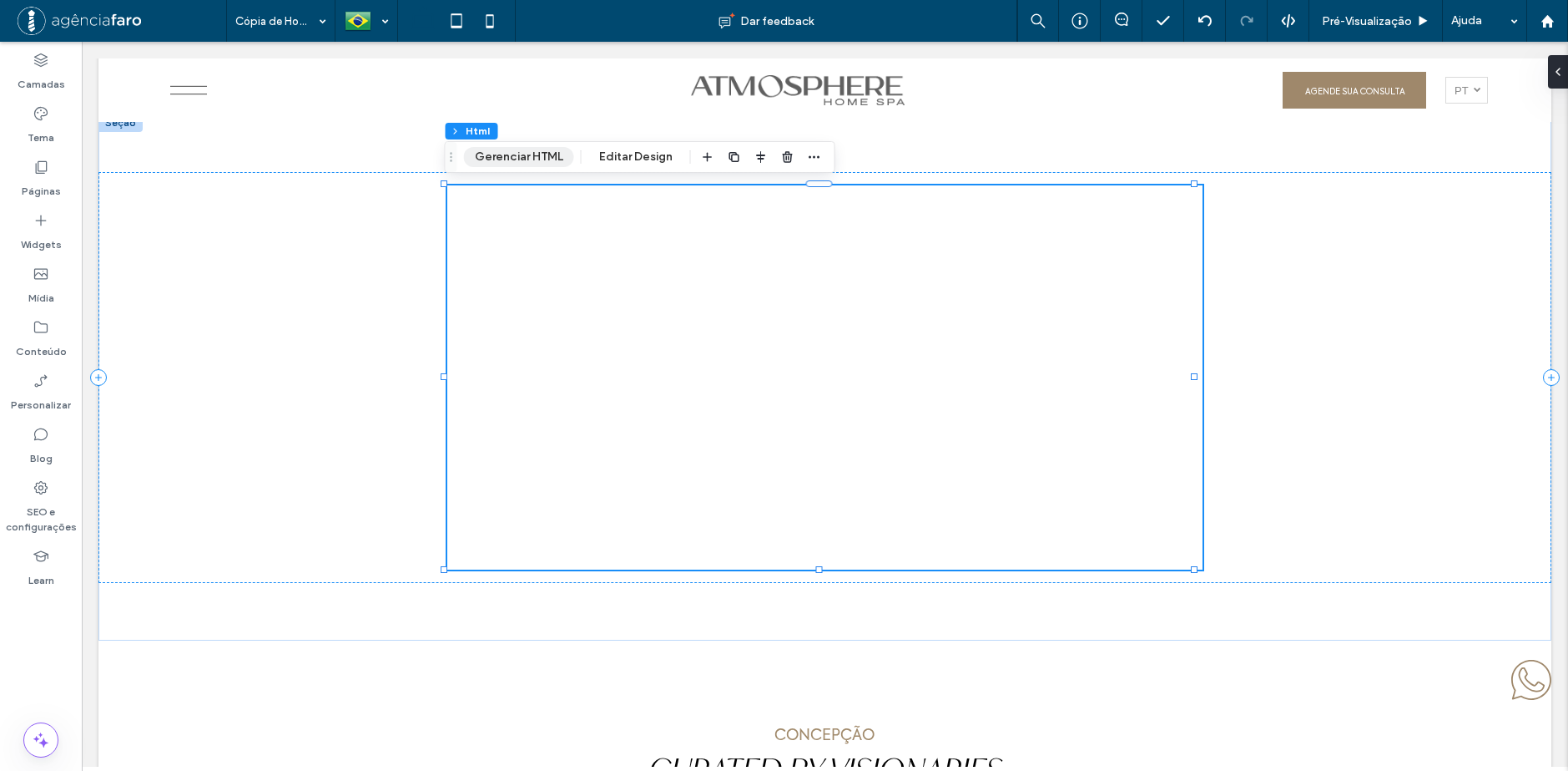
click at [538, 160] on button "Gerenciar HTML" at bounding box center [519, 157] width 110 height 20
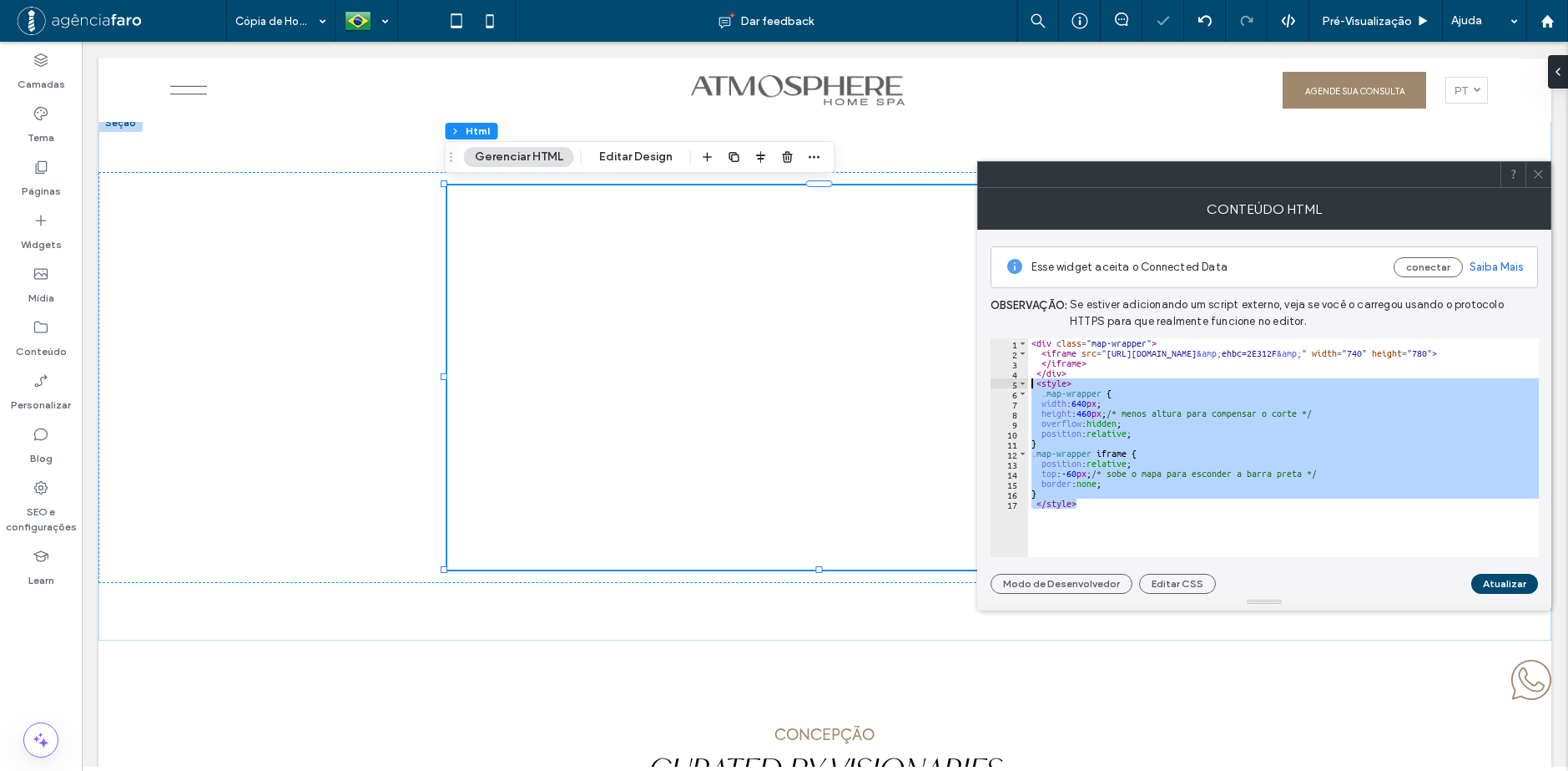
drag, startPoint x: 1115, startPoint y: 502, endPoint x: 1007, endPoint y: 381, distance: 162.2
click at [1007, 381] on div "******** 1 2 3 4 5 6 7 8 9 10 11 12 13 14 15 16 17 < div class = "map-wrapper" …" at bounding box center [1264, 447] width 548 height 219
type textarea "**********"
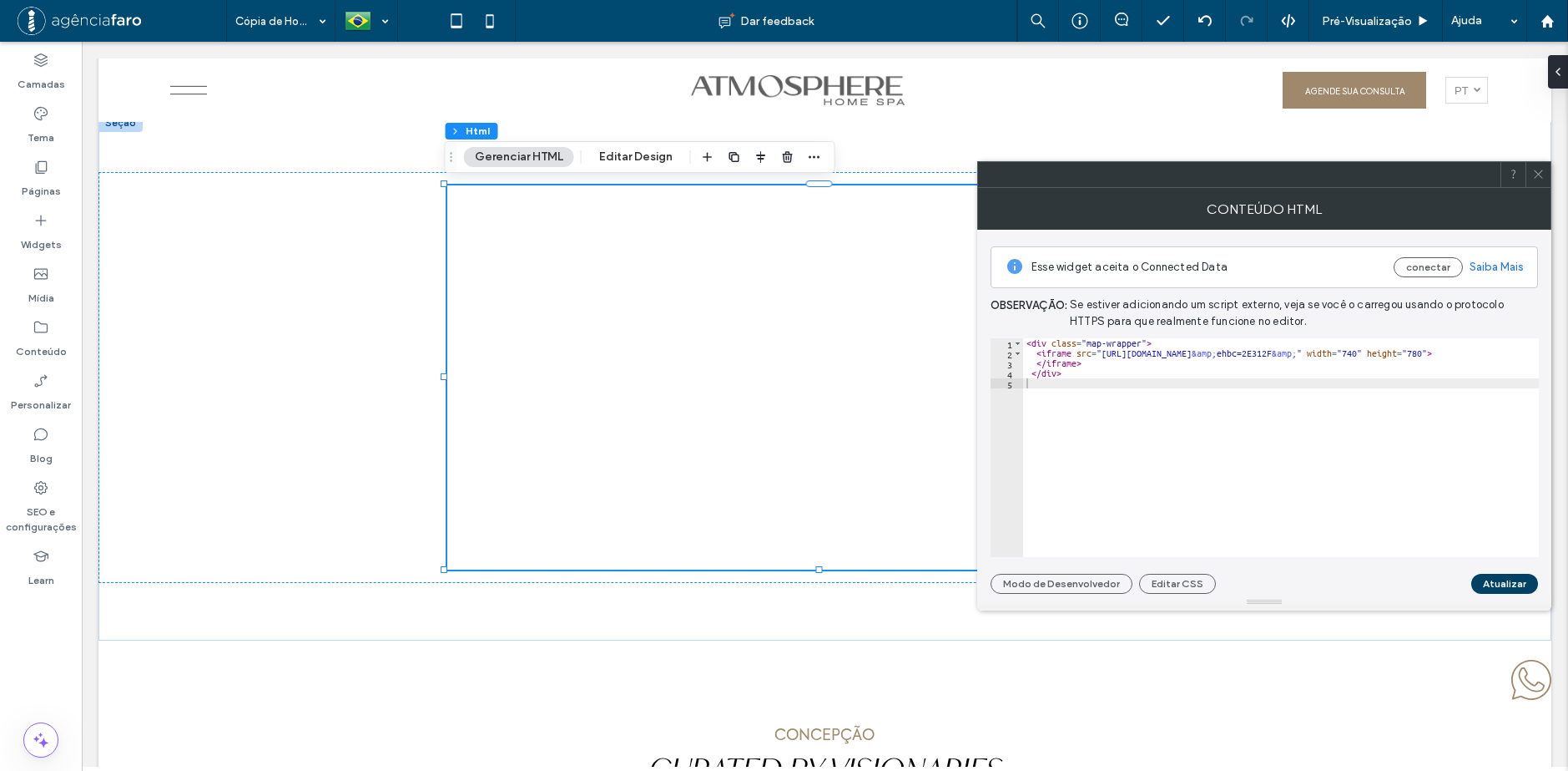
click at [1495, 582] on button "Atualizar" at bounding box center [1504, 583] width 67 height 20
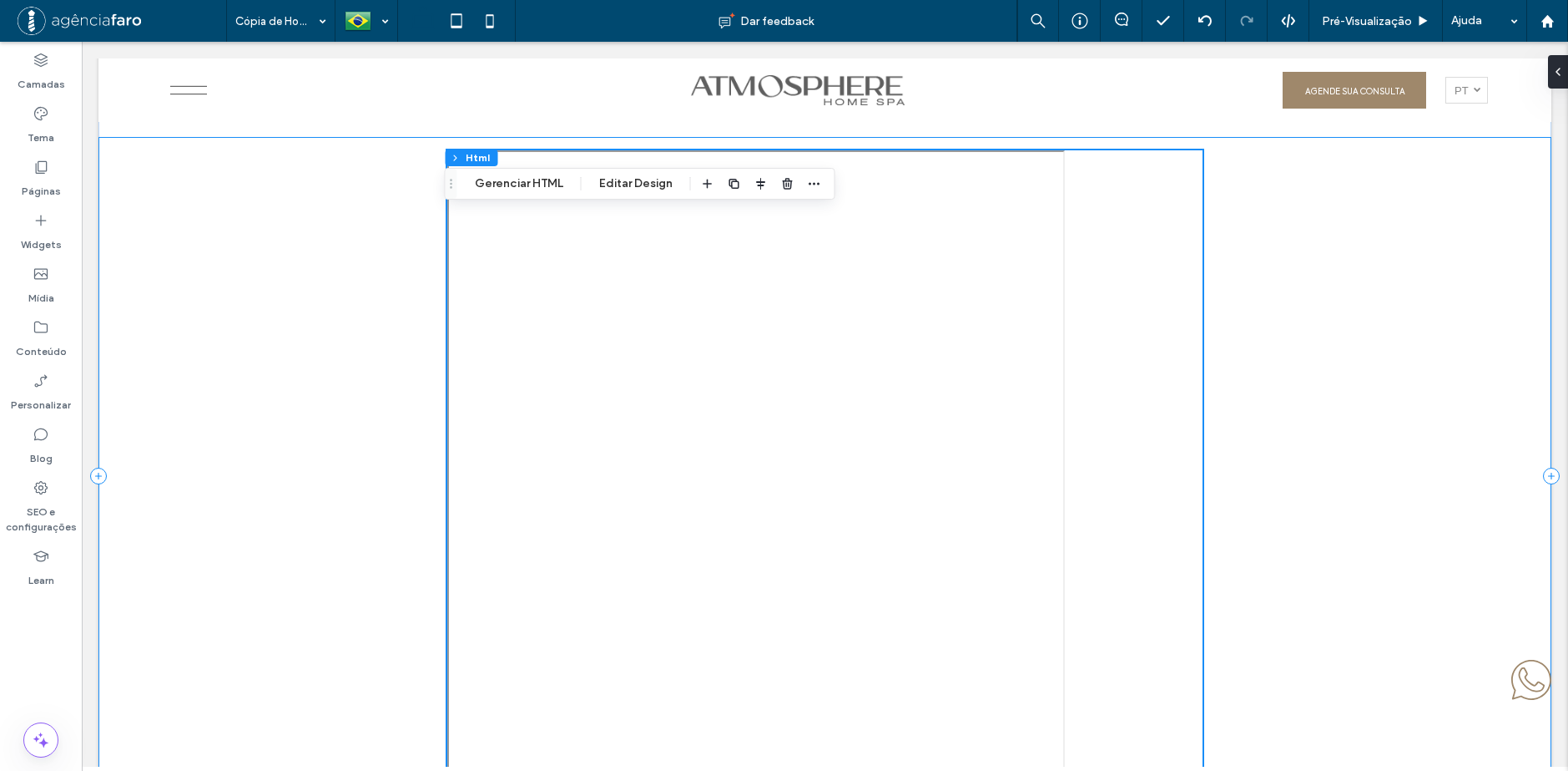
scroll to position [7685, 0]
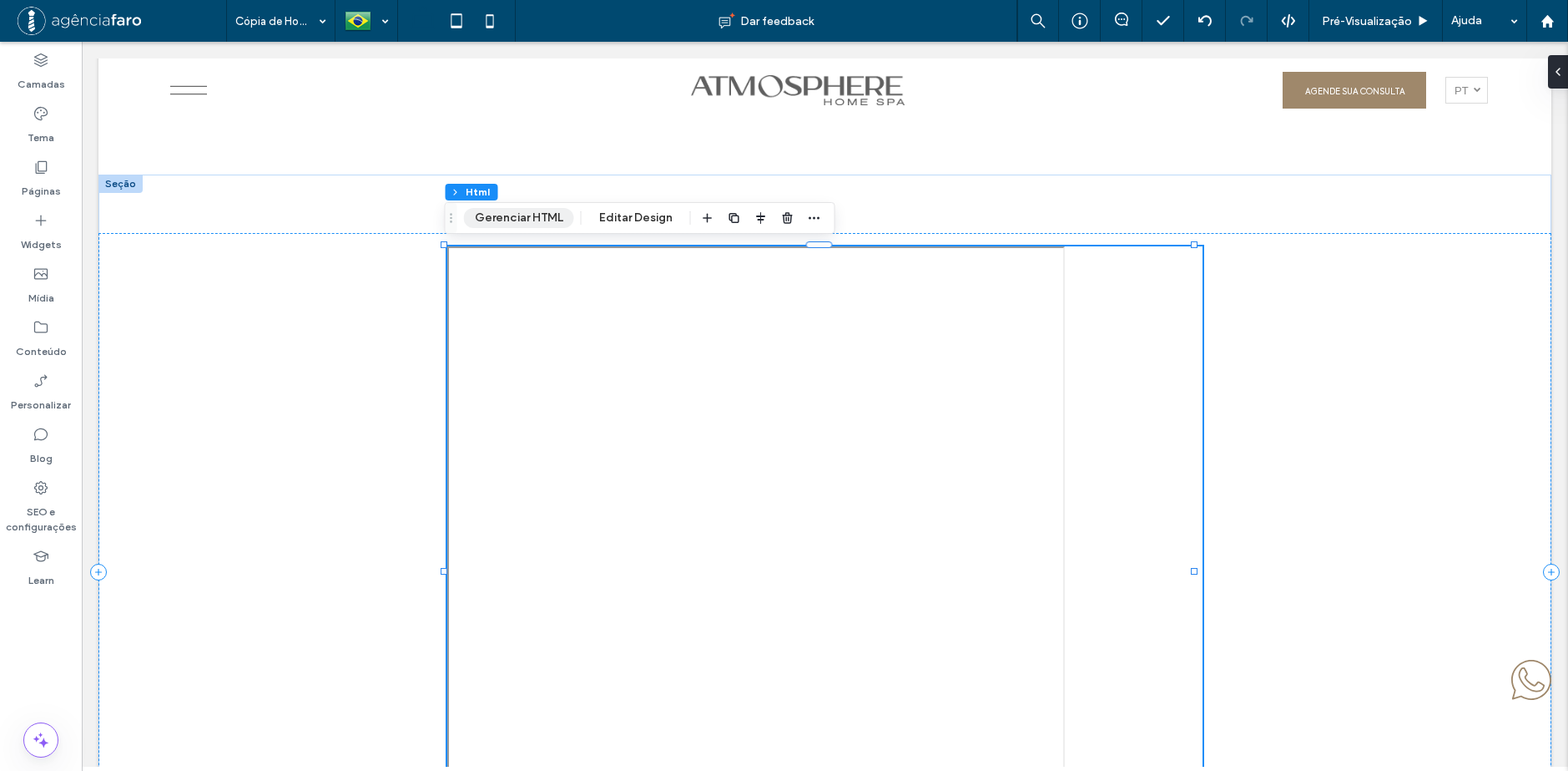
click at [519, 221] on button "Gerenciar HTML" at bounding box center [519, 218] width 110 height 20
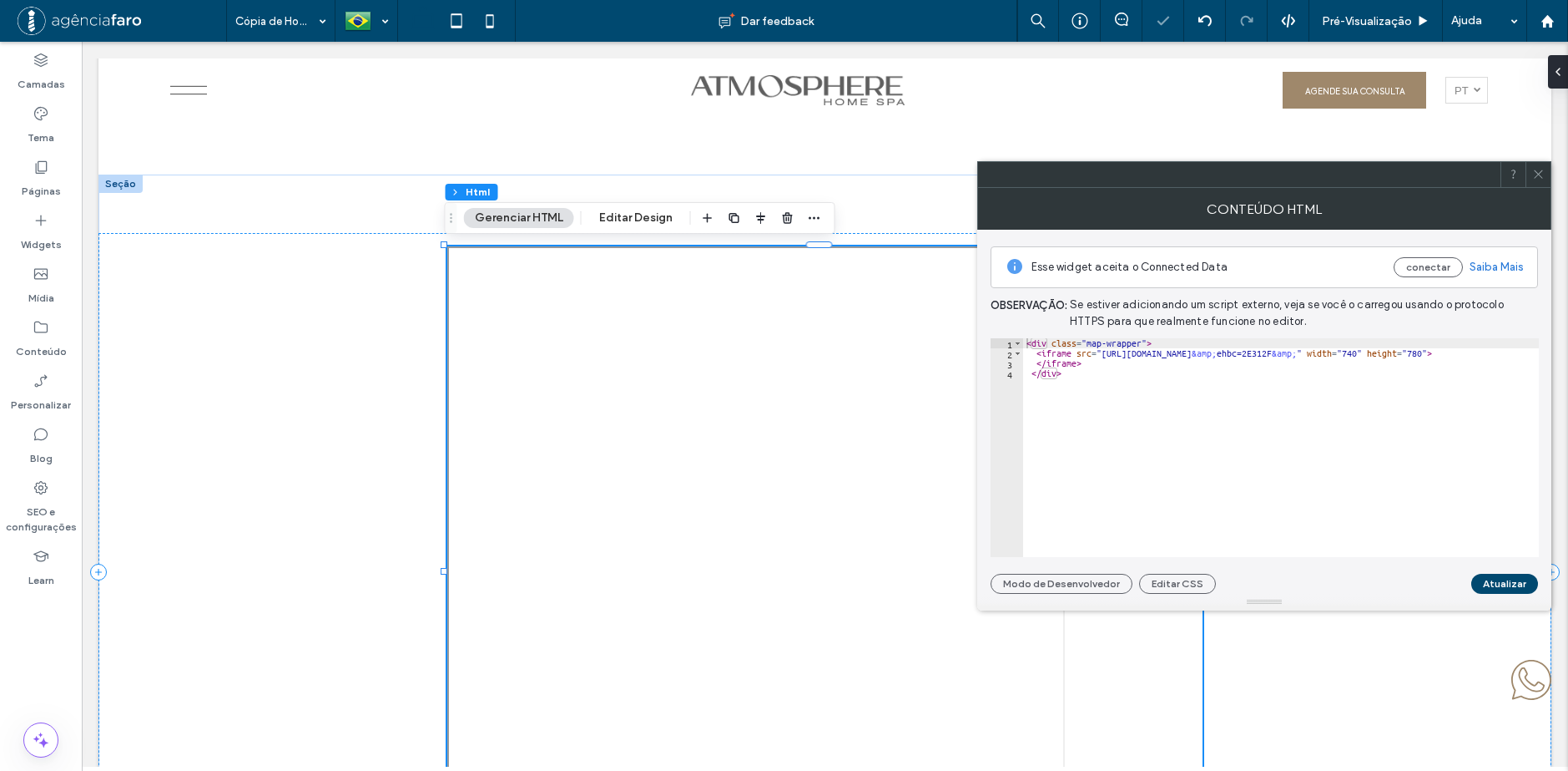
click at [1233, 388] on div "< div class = "map-wrapper" > < iframe src = "https://www.google.com/maps/d/u/0…" at bounding box center [1374, 457] width 702 height 239
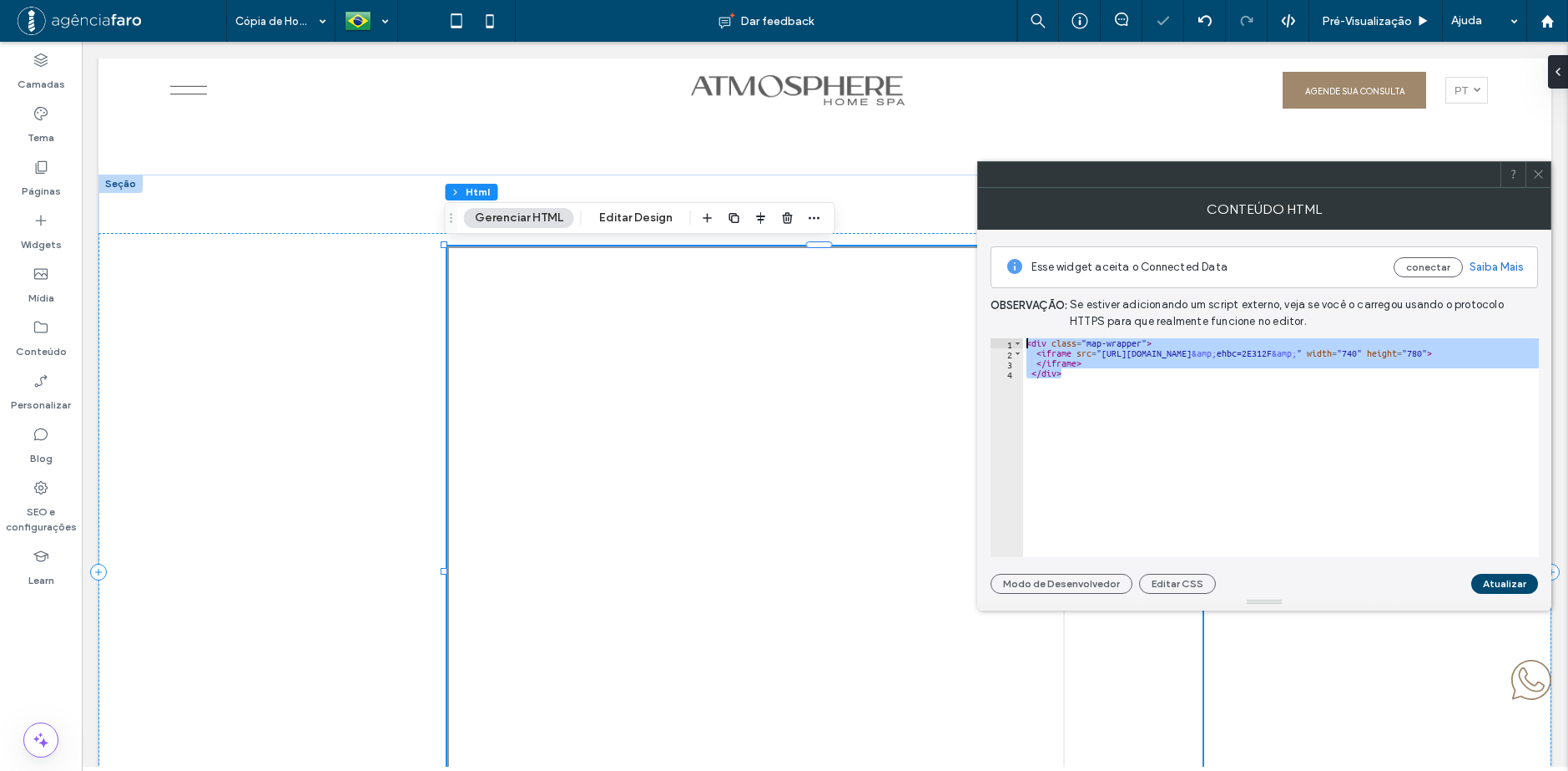
drag, startPoint x: 1235, startPoint y: 415, endPoint x: 973, endPoint y: 330, distance: 275.4
click at [1145, 386] on div "< div class = "map-wrapper" > < iframe src = "https://www.google.com/maps/d/u/0…" at bounding box center [1281, 447] width 516 height 219
type textarea "******"
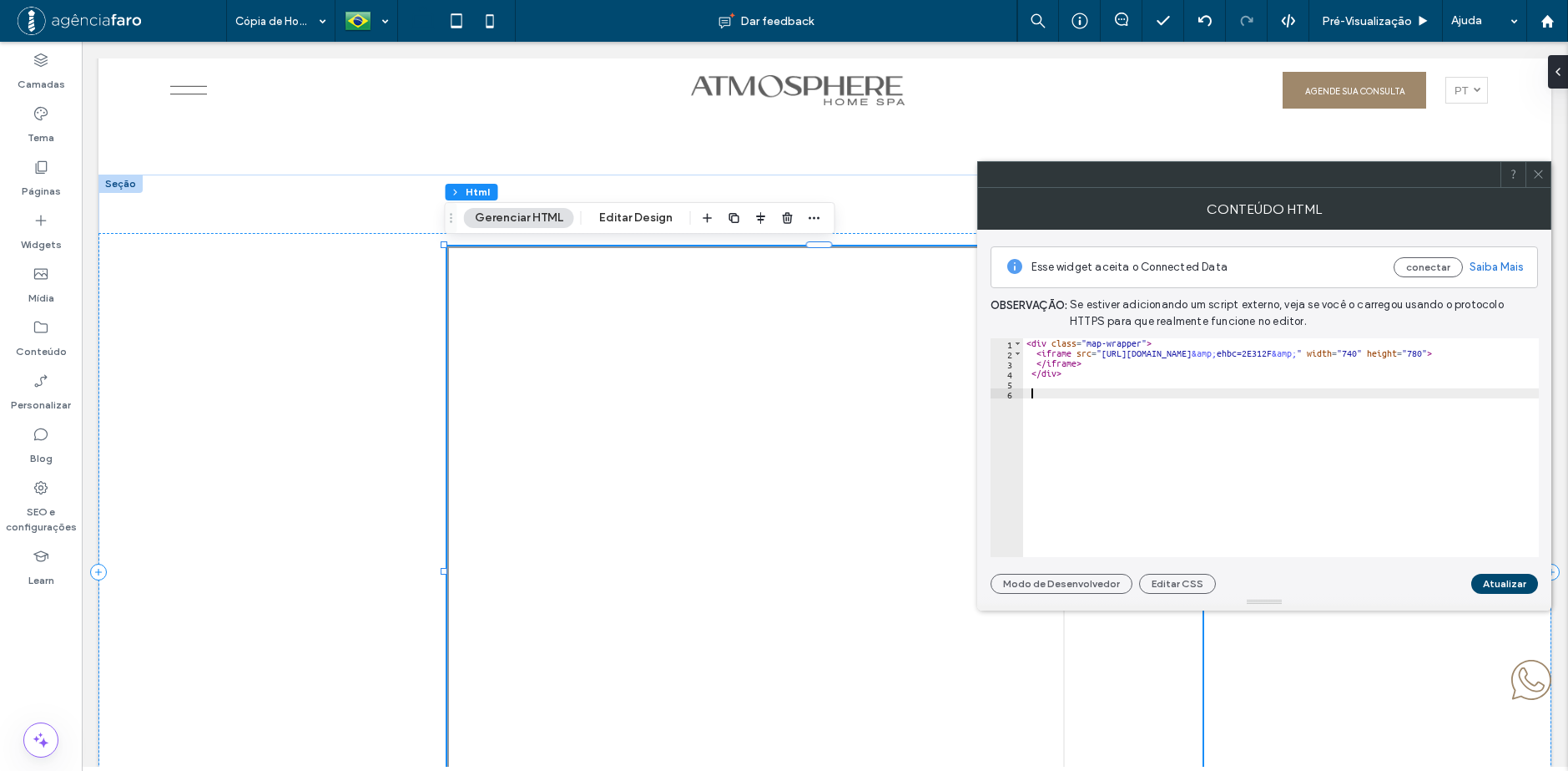
paste textarea "********"
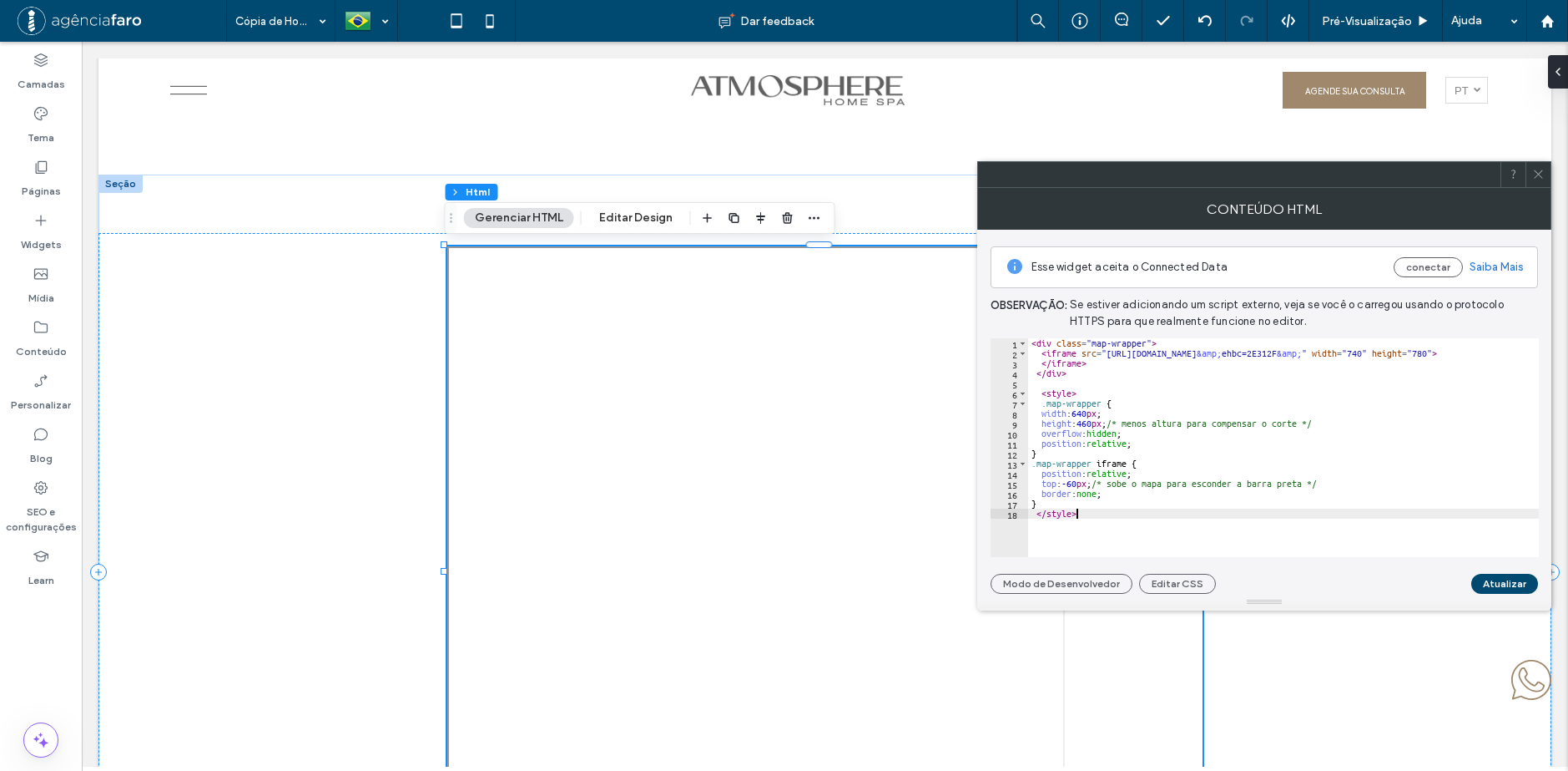
click at [1334, 522] on div "< div class = "map-wrapper" > < iframe src = "https://www.google.com/maps/d/u/0…" at bounding box center [1380, 451] width 702 height 226
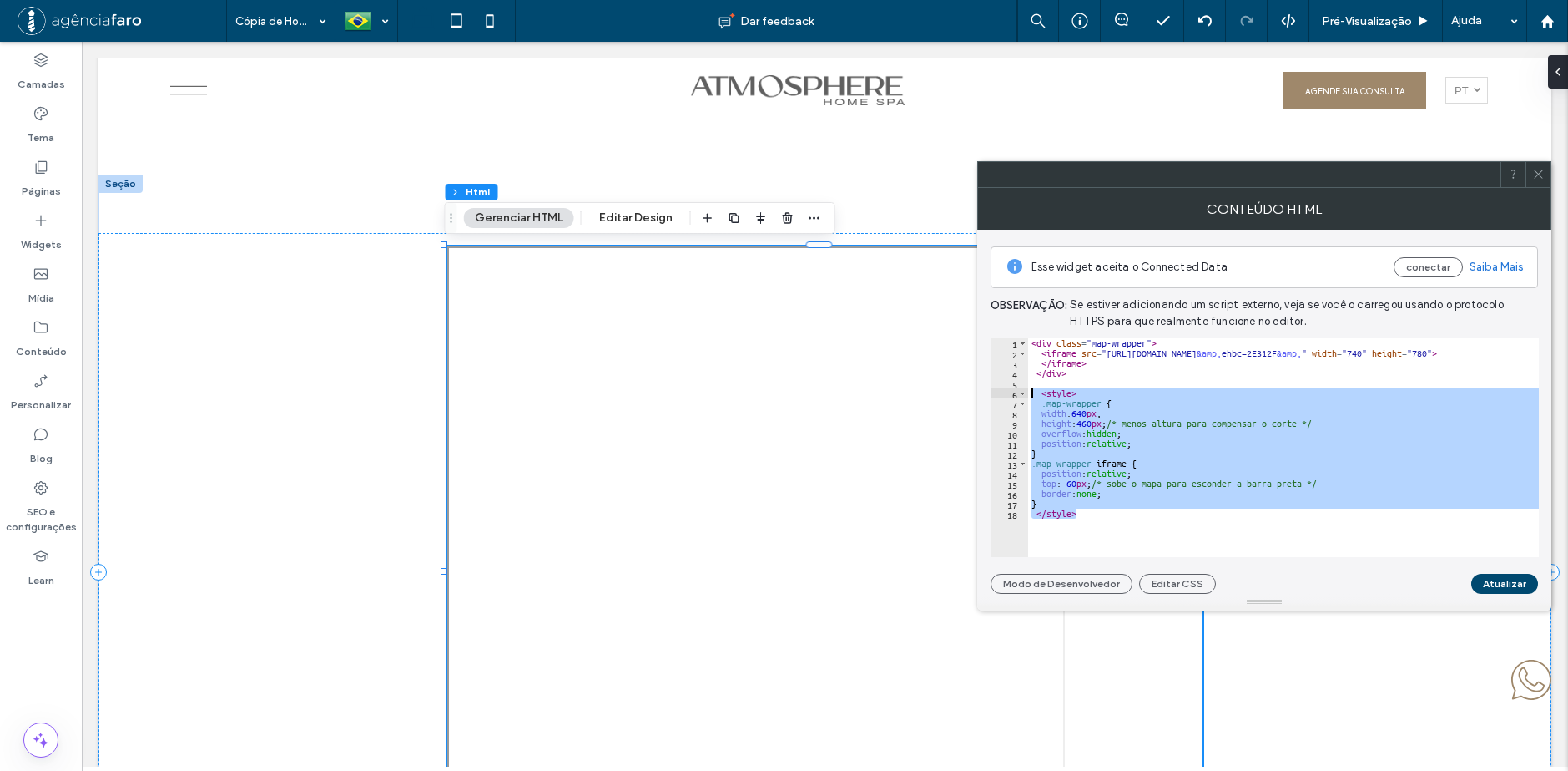
drag, startPoint x: 1088, startPoint y: 519, endPoint x: 1005, endPoint y: 389, distance: 154.2
click at [1005, 389] on div "******** 1 2 3 4 5 6 7 8 9 10 11 12 13 14 15 16 17 18 < div class = "map-wrappe…" at bounding box center [1264, 447] width 548 height 219
type textarea "**********"
click at [1505, 585] on button "Atualizar" at bounding box center [1504, 583] width 67 height 20
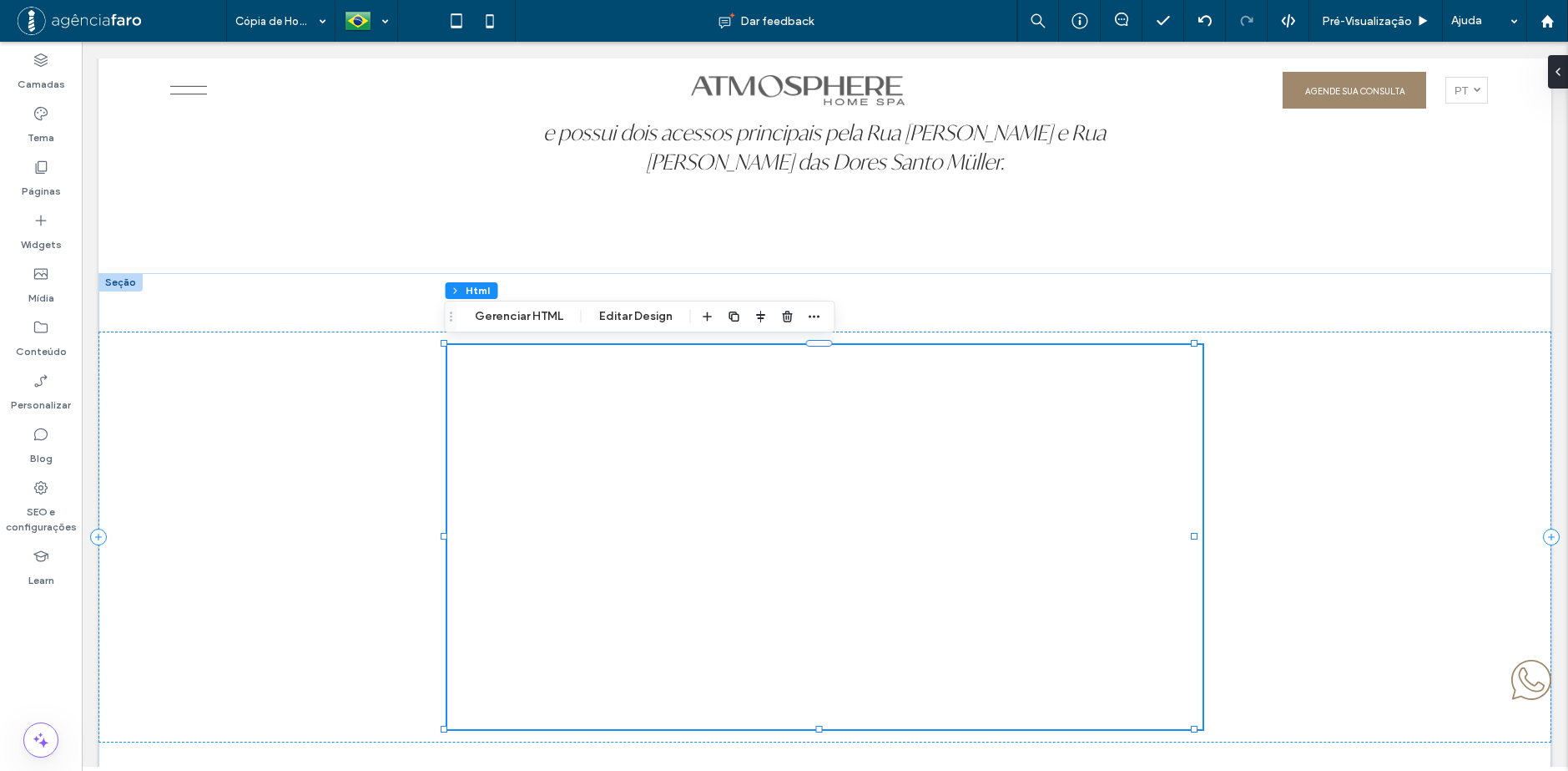
scroll to position [7670, 0]
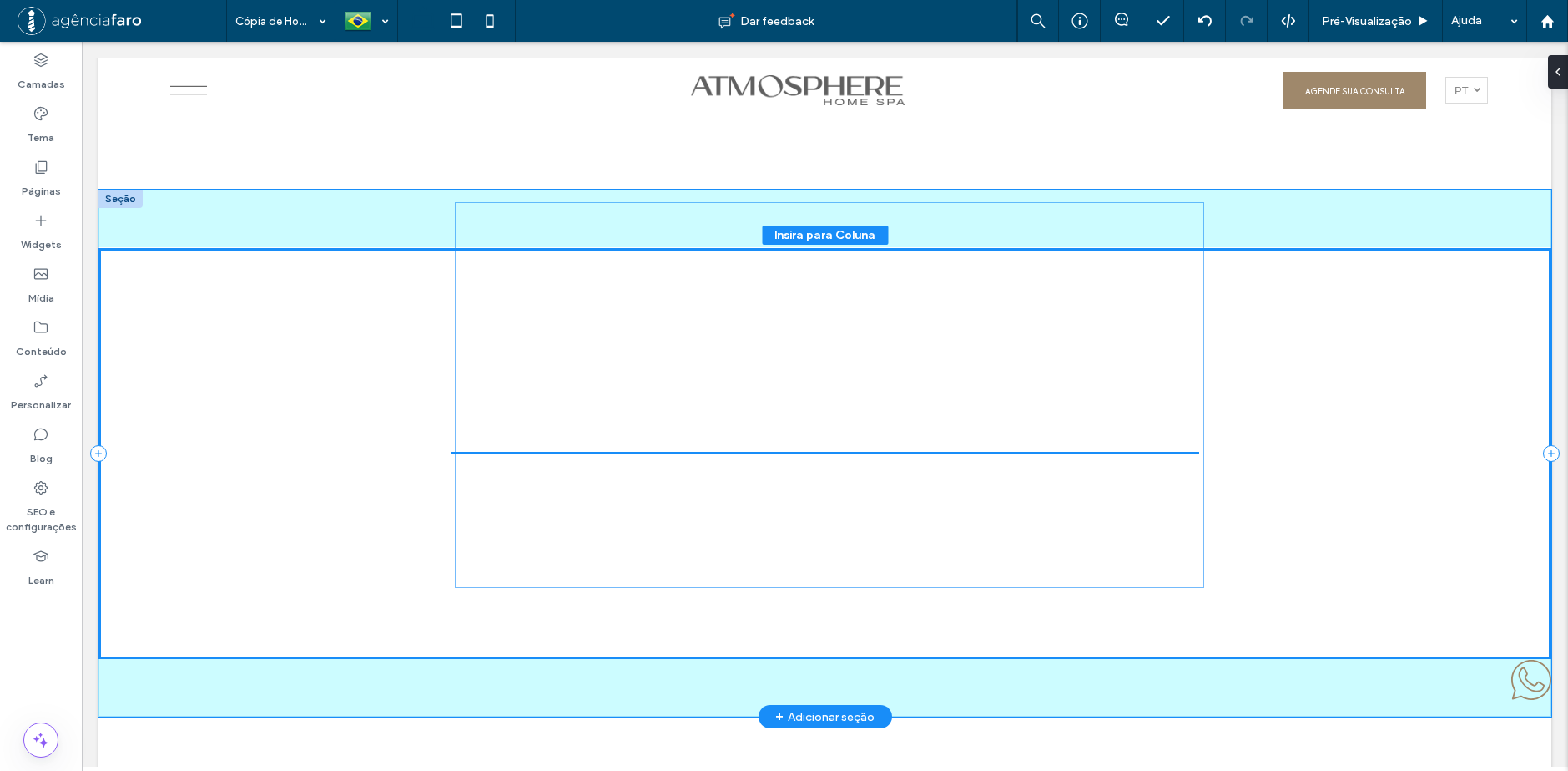
drag, startPoint x: 890, startPoint y: 509, endPoint x: 900, endPoint y: 453, distance: 56.9
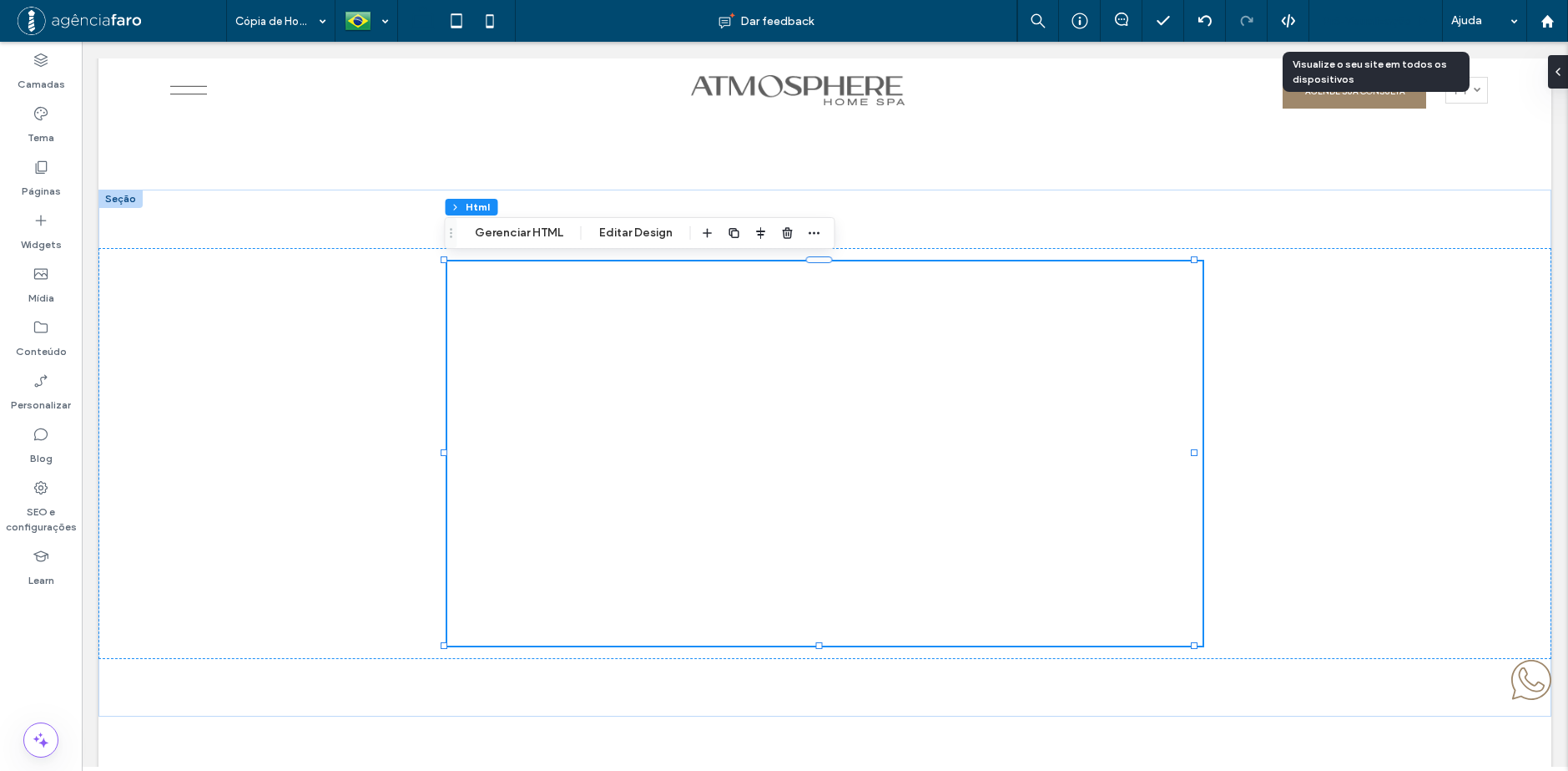
click at [1366, 29] on div "Pré-Visualizaçāo" at bounding box center [1376, 20] width 133 height 42
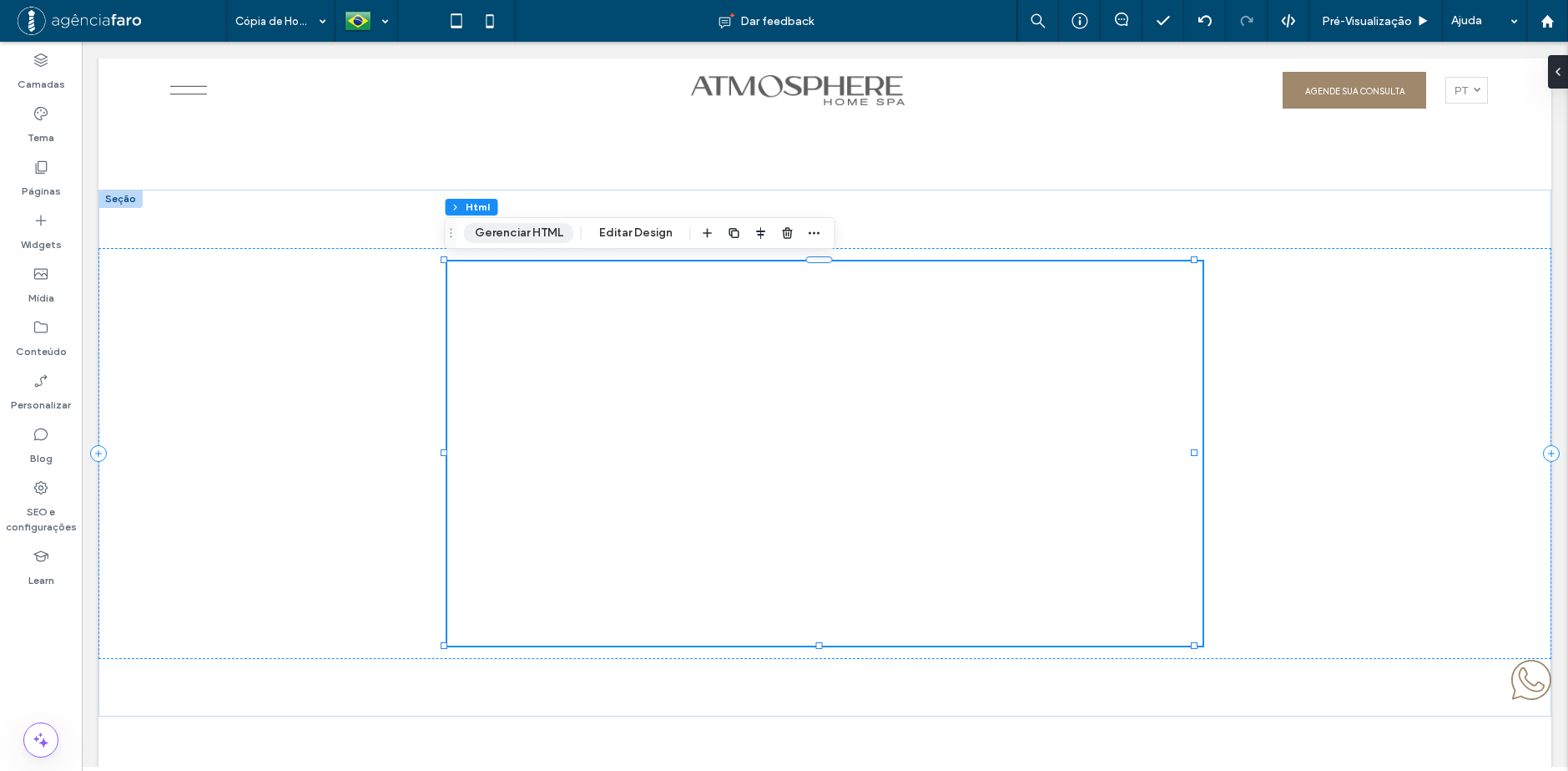
click at [520, 231] on button "Gerenciar HTML" at bounding box center [519, 233] width 110 height 20
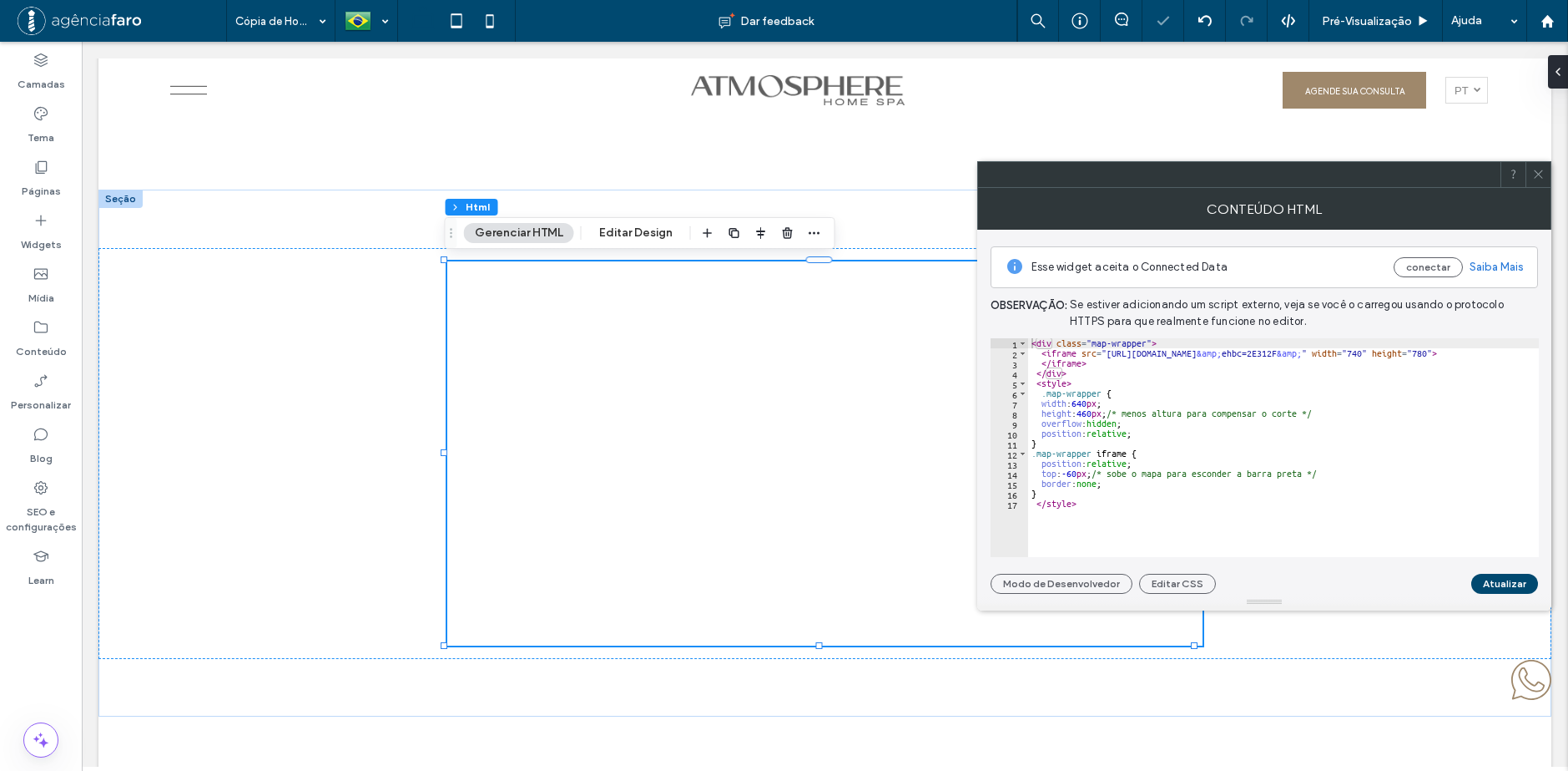
type textarea "**********"
drag, startPoint x: 1412, startPoint y: 348, endPoint x: 1532, endPoint y: 338, distance: 120.4
click at [1532, 338] on div "< div class = "map-wrapper" > < iframe src = "https://www.google.com/maps/d/u/0…" at bounding box center [1380, 451] width 702 height 226
click at [1007, 403] on div "**********" at bounding box center [1264, 447] width 548 height 219
click at [1366, 387] on div "< div class = "map-wrapper" > < iframe src = "[URL][DOMAIN_NAME] &amp; ehbc=2E3…" at bounding box center [1380, 451] width 702 height 226
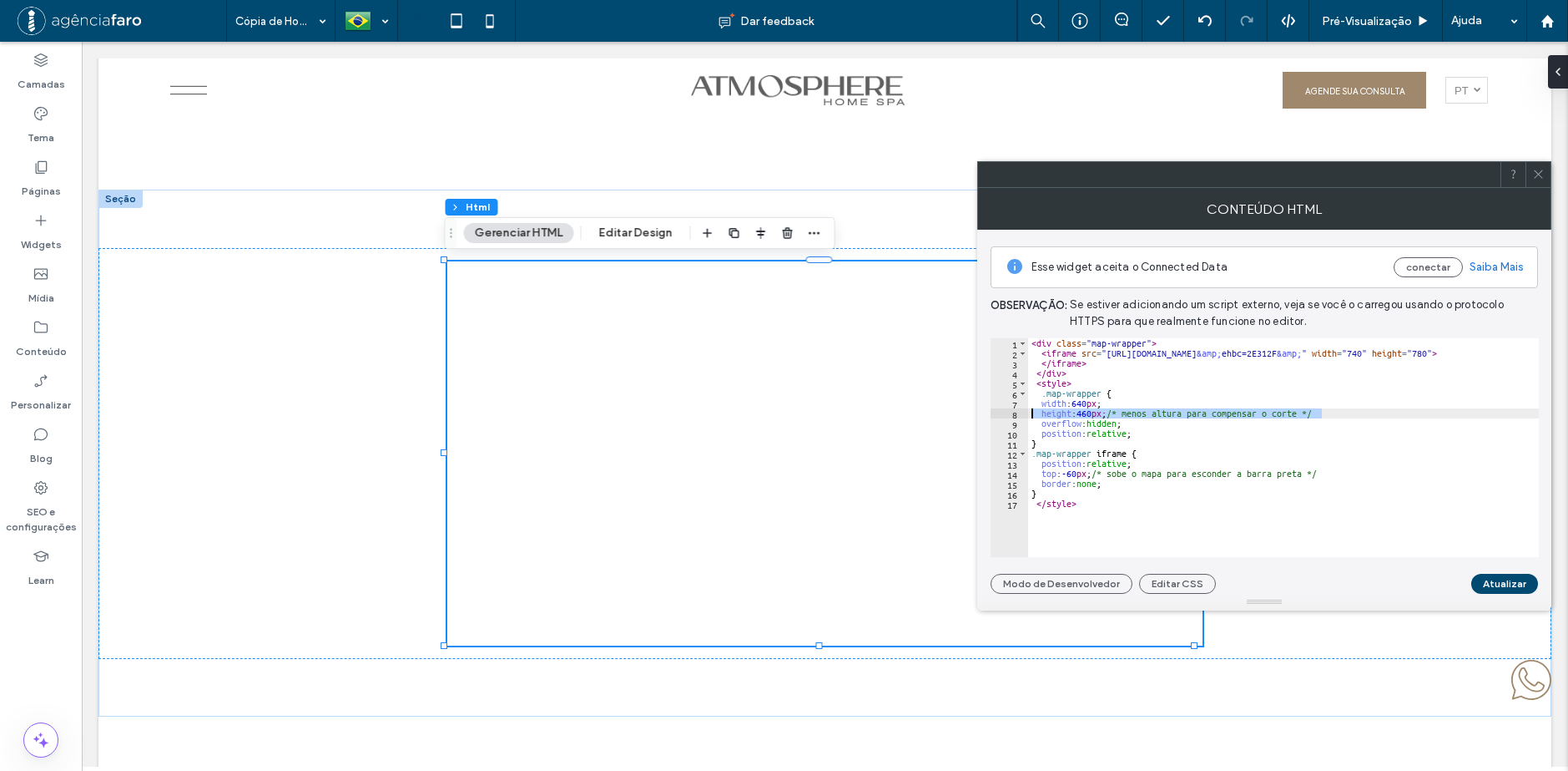
drag, startPoint x: 1338, startPoint y: 416, endPoint x: 1027, endPoint y: 415, distance: 311.0
click at [1027, 415] on div "******* 1 2 3 4 5 6 7 8 9 10 11 12 13 14 15 16 17 < div class = "map-wrapper" >…" at bounding box center [1264, 447] width 548 height 219
click at [1065, 386] on div "< div class = "map-wrapper" > < iframe src = "[URL][DOMAIN_NAME] &amp; ehbc=2E3…" at bounding box center [1380, 451] width 702 height 226
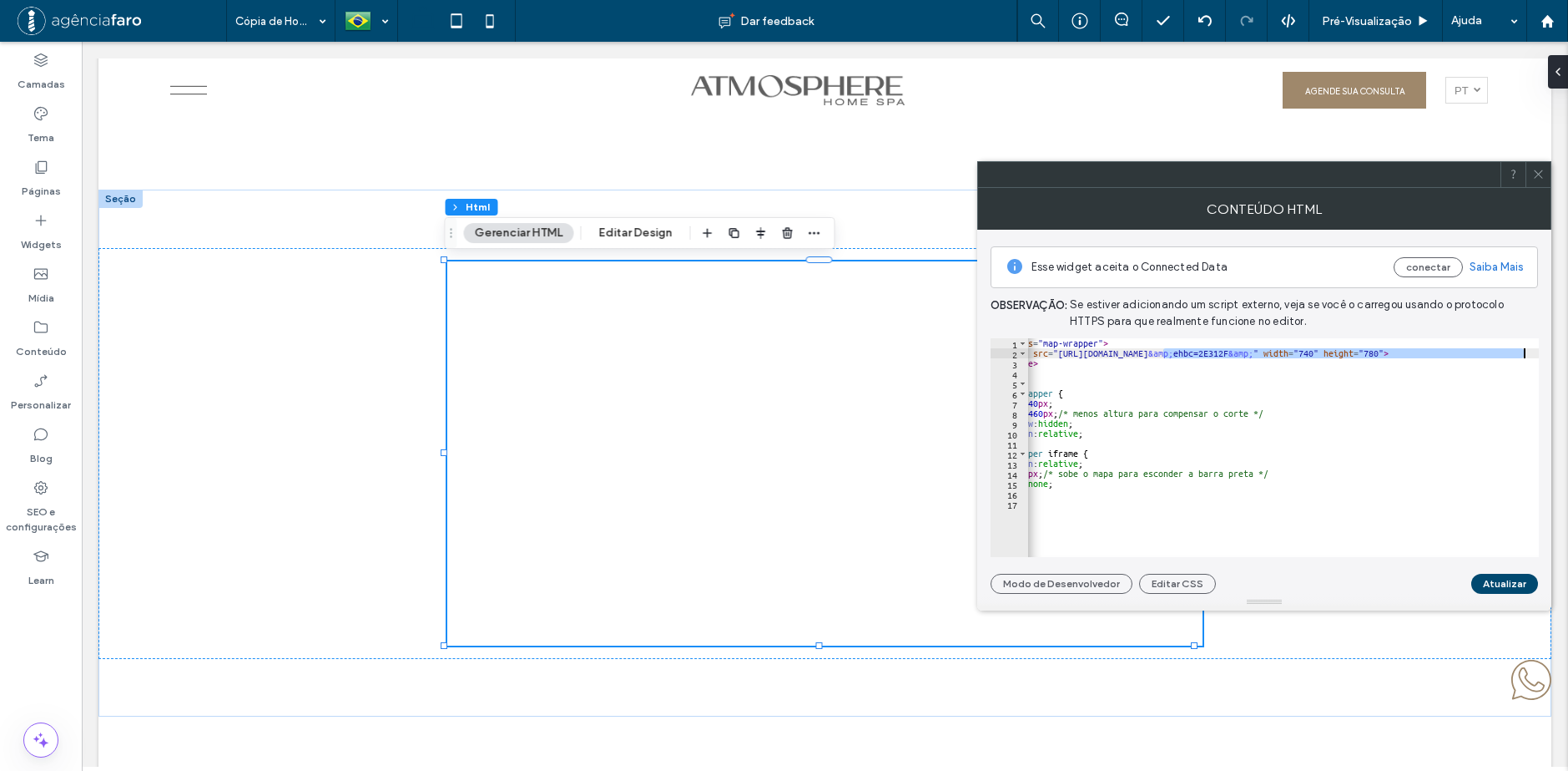
scroll to position [0, 28]
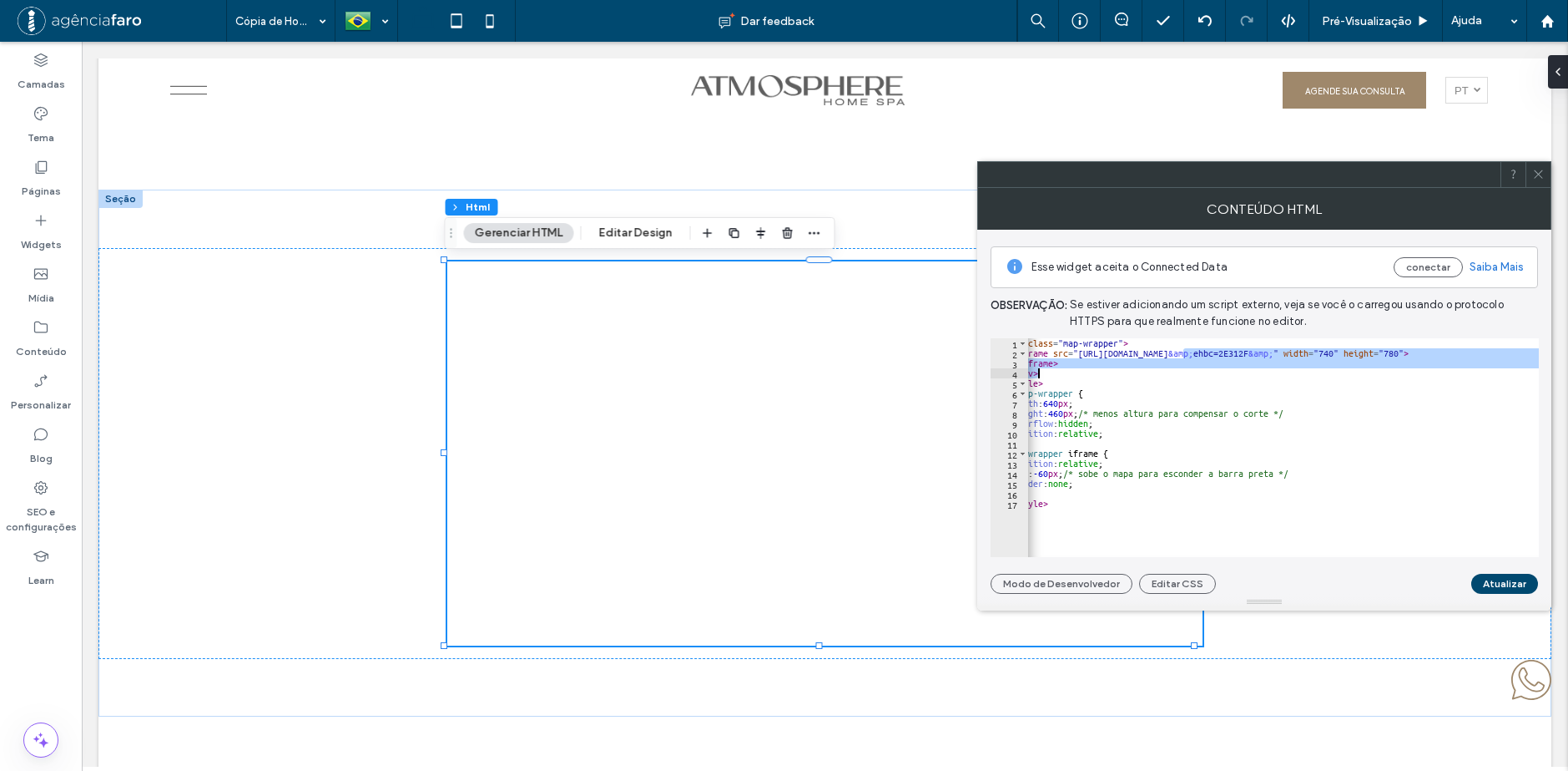
drag, startPoint x: 1213, startPoint y: 348, endPoint x: 1317, endPoint y: 453, distance: 147.8
click at [1535, 370] on div "< div class = "map-wrapper" > < iframe src = "[URL][DOMAIN_NAME] &amp; ehbc=2E3…" at bounding box center [1351, 451] width 702 height 226
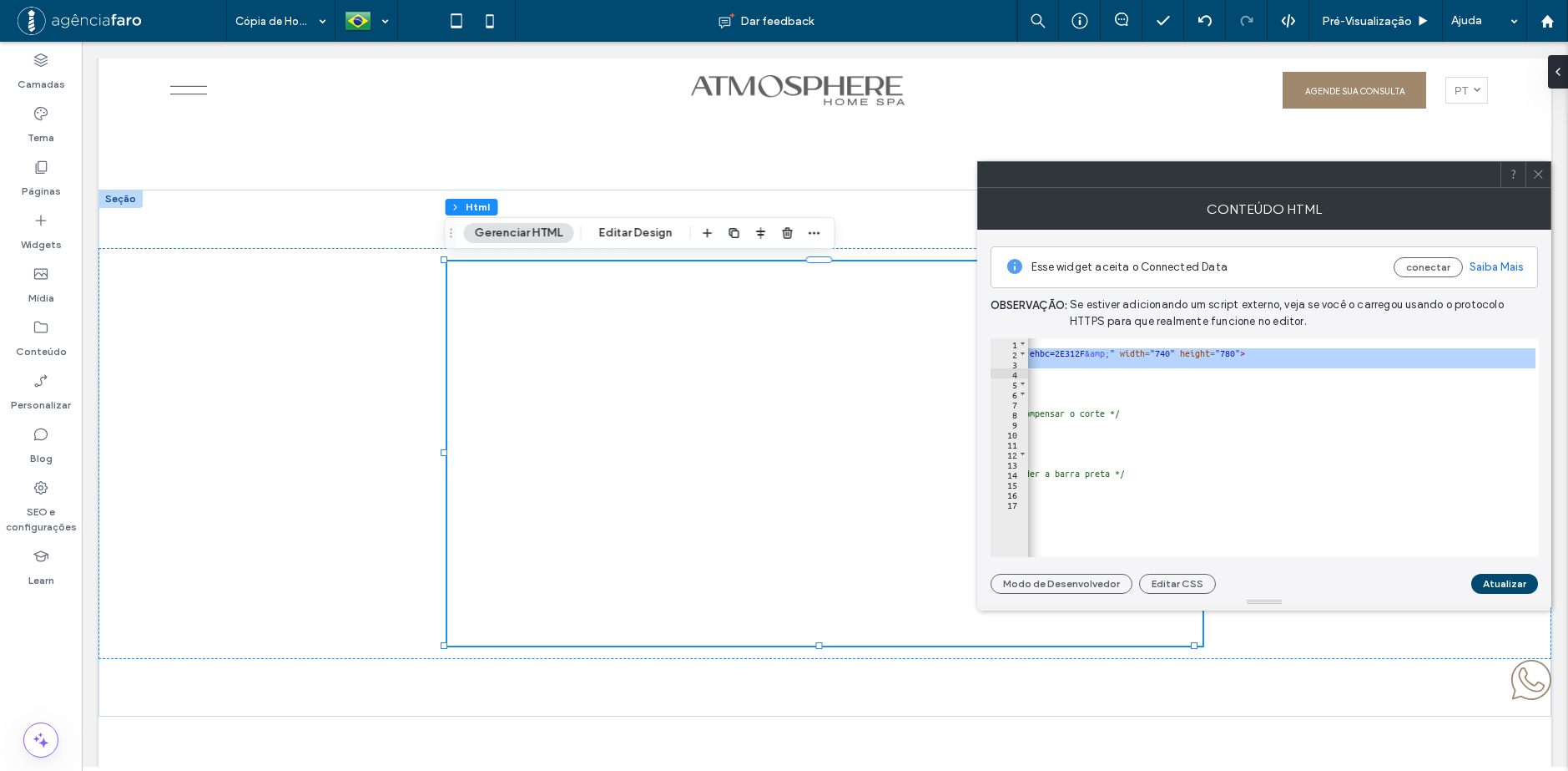
click at [1483, 362] on div "< div class = "map-wrapper" > < iframe src = "[URL][DOMAIN_NAME] &amp; ehbc=2E3…" at bounding box center [1284, 447] width 511 height 219
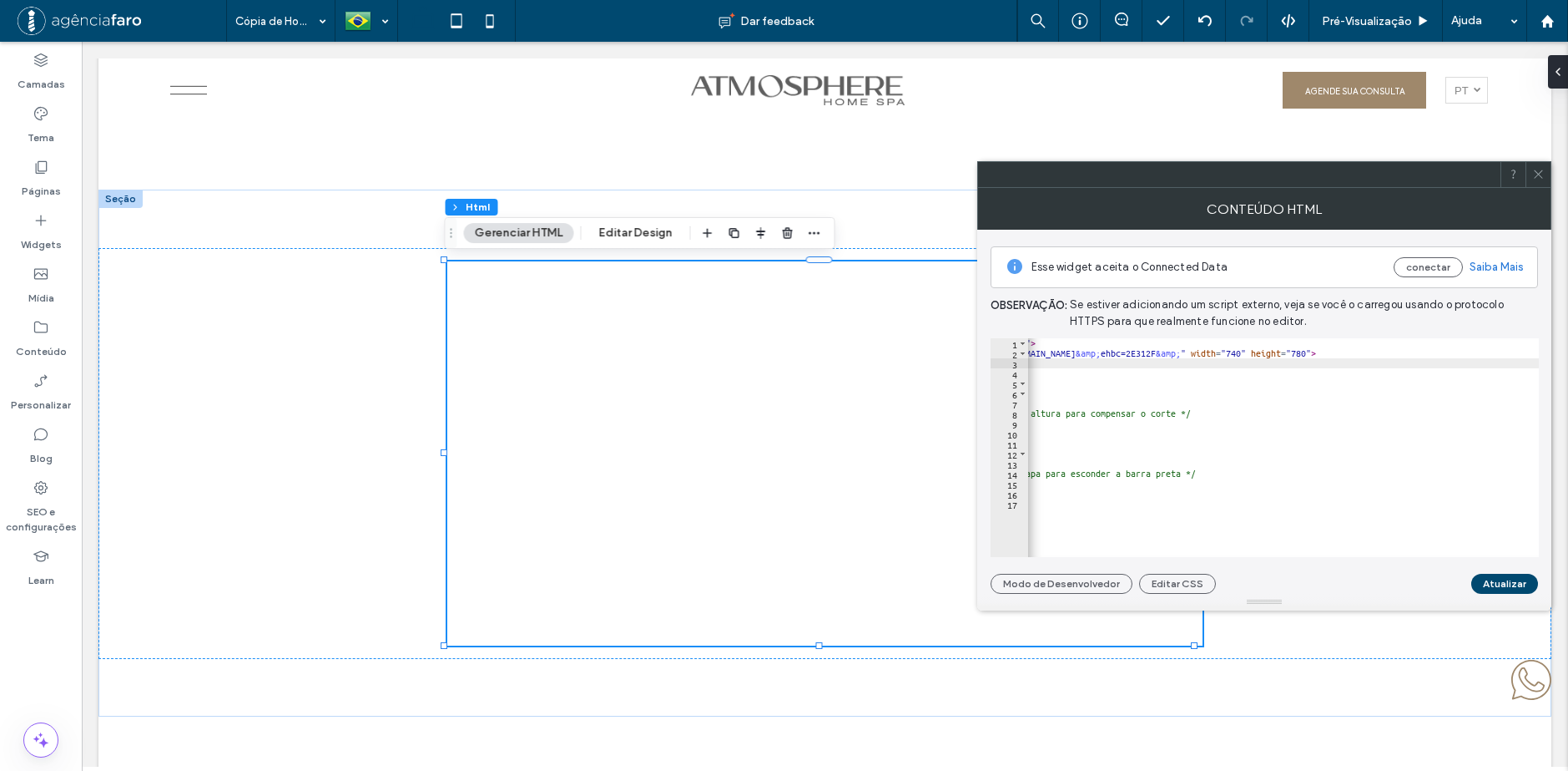
scroll to position [0, 192]
drag, startPoint x: 1446, startPoint y: 352, endPoint x: 1467, endPoint y: 355, distance: 21.2
click at [1467, 355] on div "< div class = "map-wrapper" > < iframe src = "[URL][DOMAIN_NAME] &amp; ehbc=2E3…" at bounding box center [1188, 451] width 702 height 226
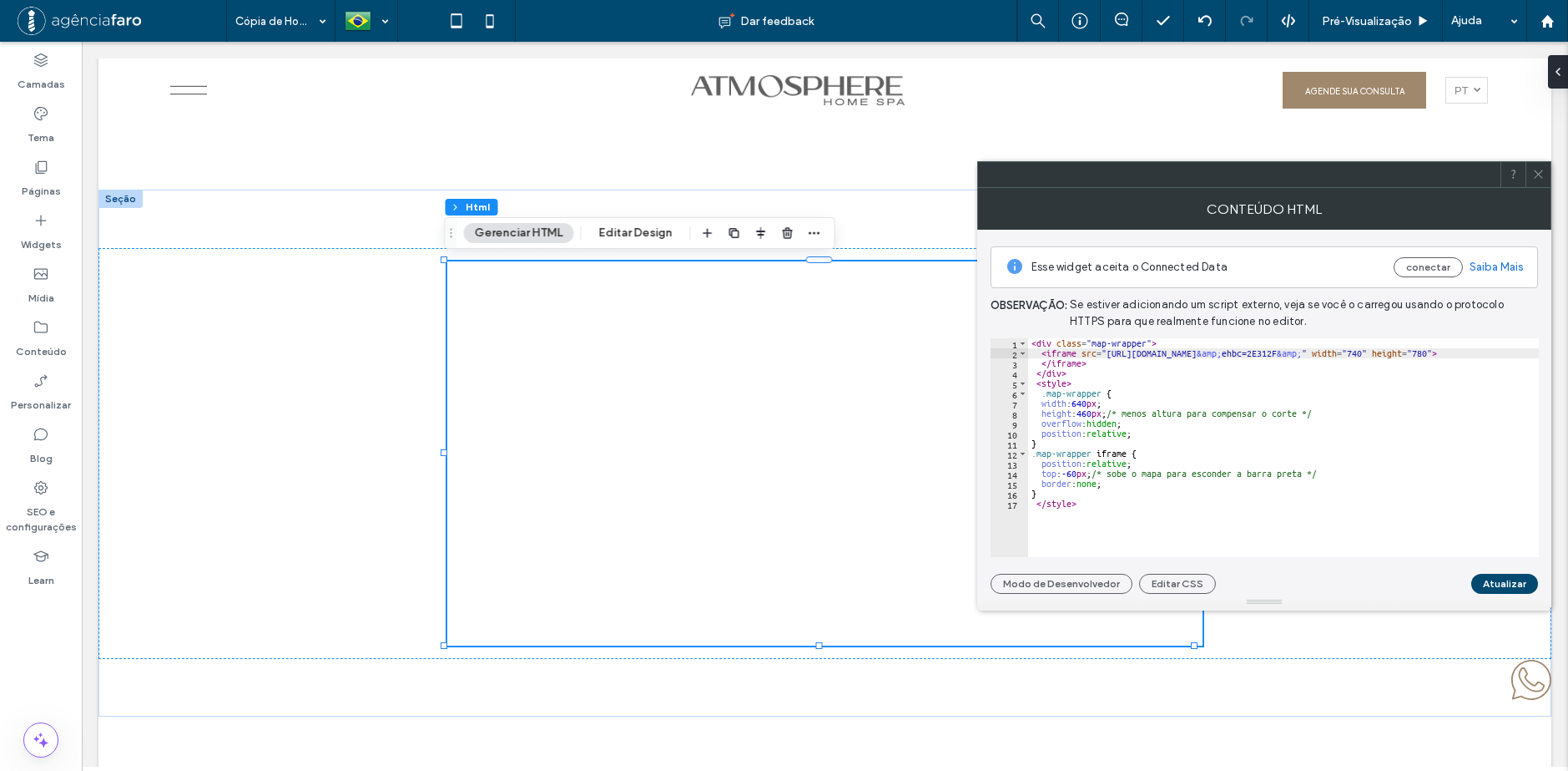
scroll to position [0, 0]
click at [1172, 436] on div "< div class = "map-wrapper" > < iframe src = "[URL][DOMAIN_NAME] &amp; ehbc=2E3…" at bounding box center [1380, 451] width 702 height 226
drag, startPoint x: 1379, startPoint y: 441, endPoint x: 1186, endPoint y: 463, distance: 194.2
type textarea "**********"
click at [1256, 405] on div "< div class = "map-wrapper" > < iframe src = "[URL][DOMAIN_NAME] &amp; ehbc=2E3…" at bounding box center [1284, 447] width 511 height 219
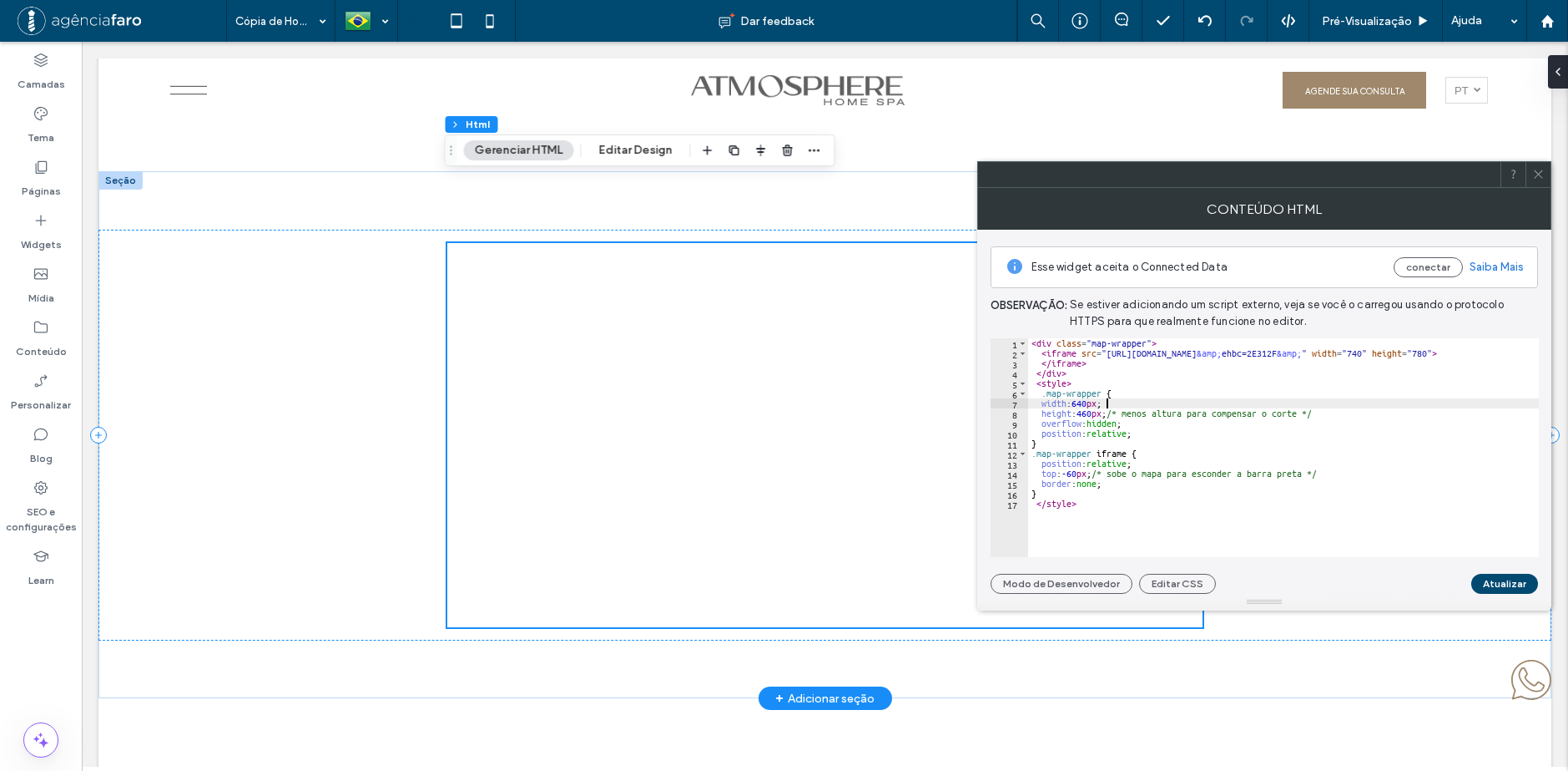
scroll to position [7670, 0]
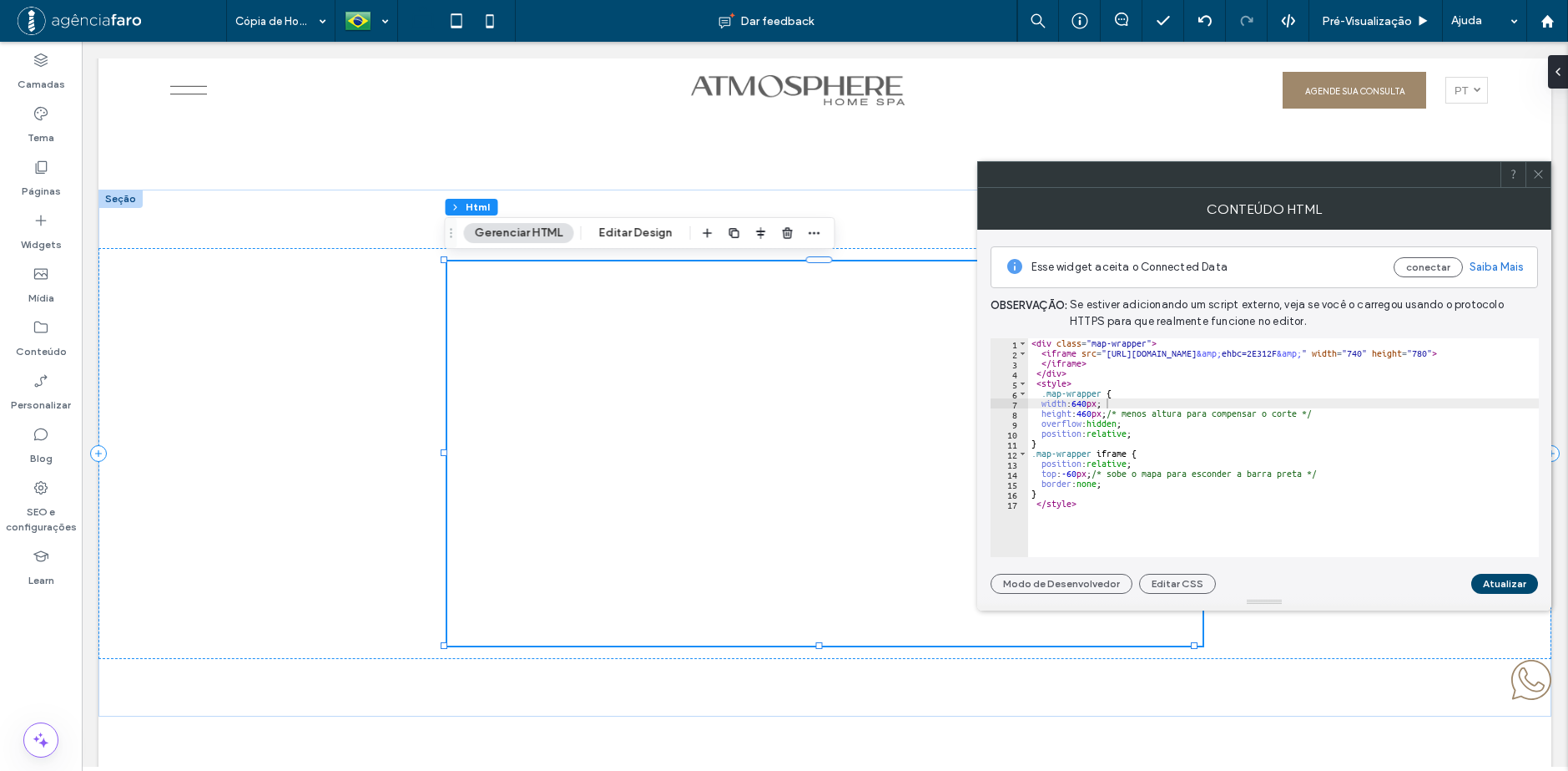
click at [1540, 173] on icon at bounding box center [1539, 174] width 12 height 12
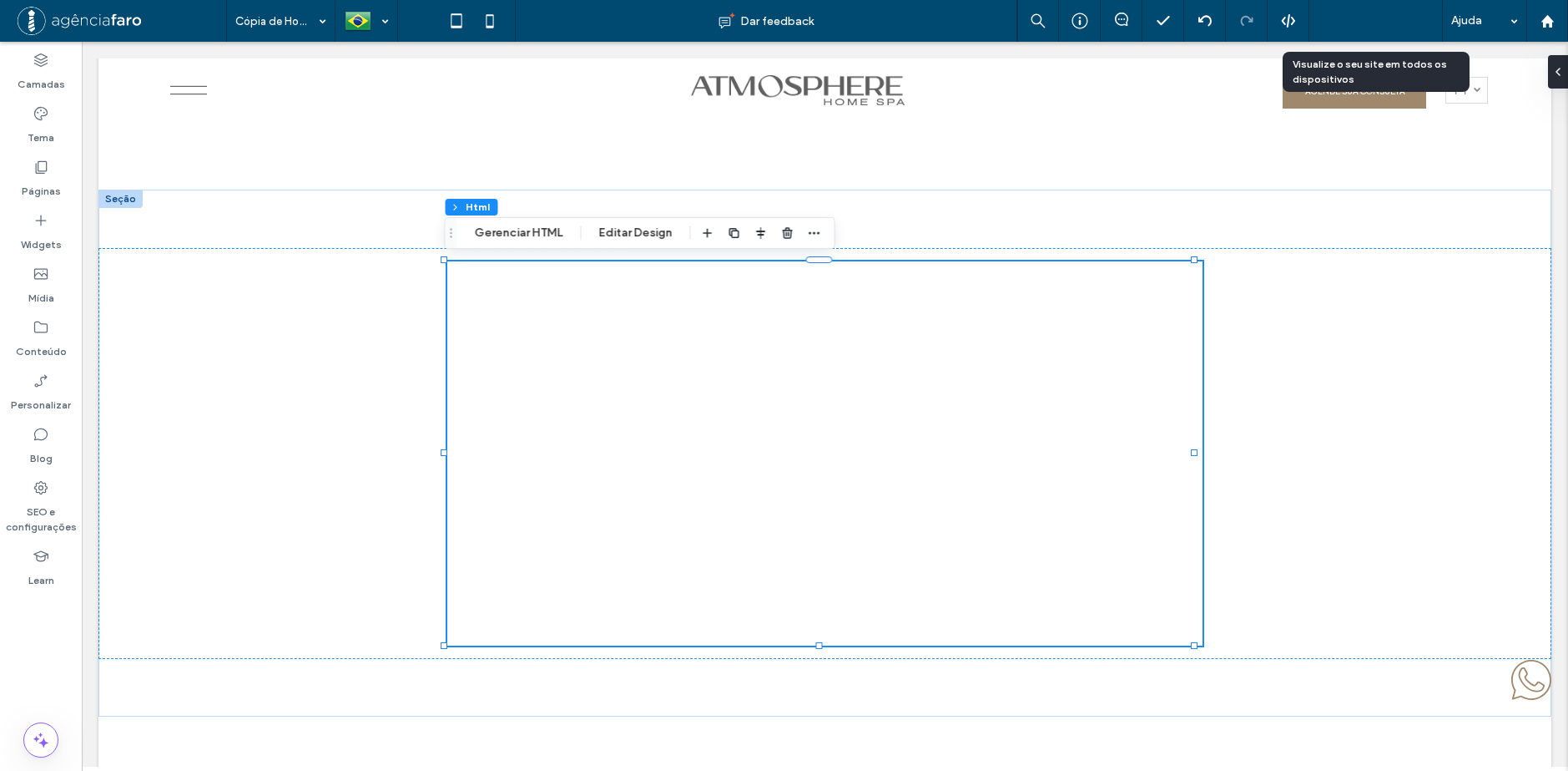
click at [1356, 20] on span "Pré-Visualizaçāo" at bounding box center [1366, 21] width 90 height 14
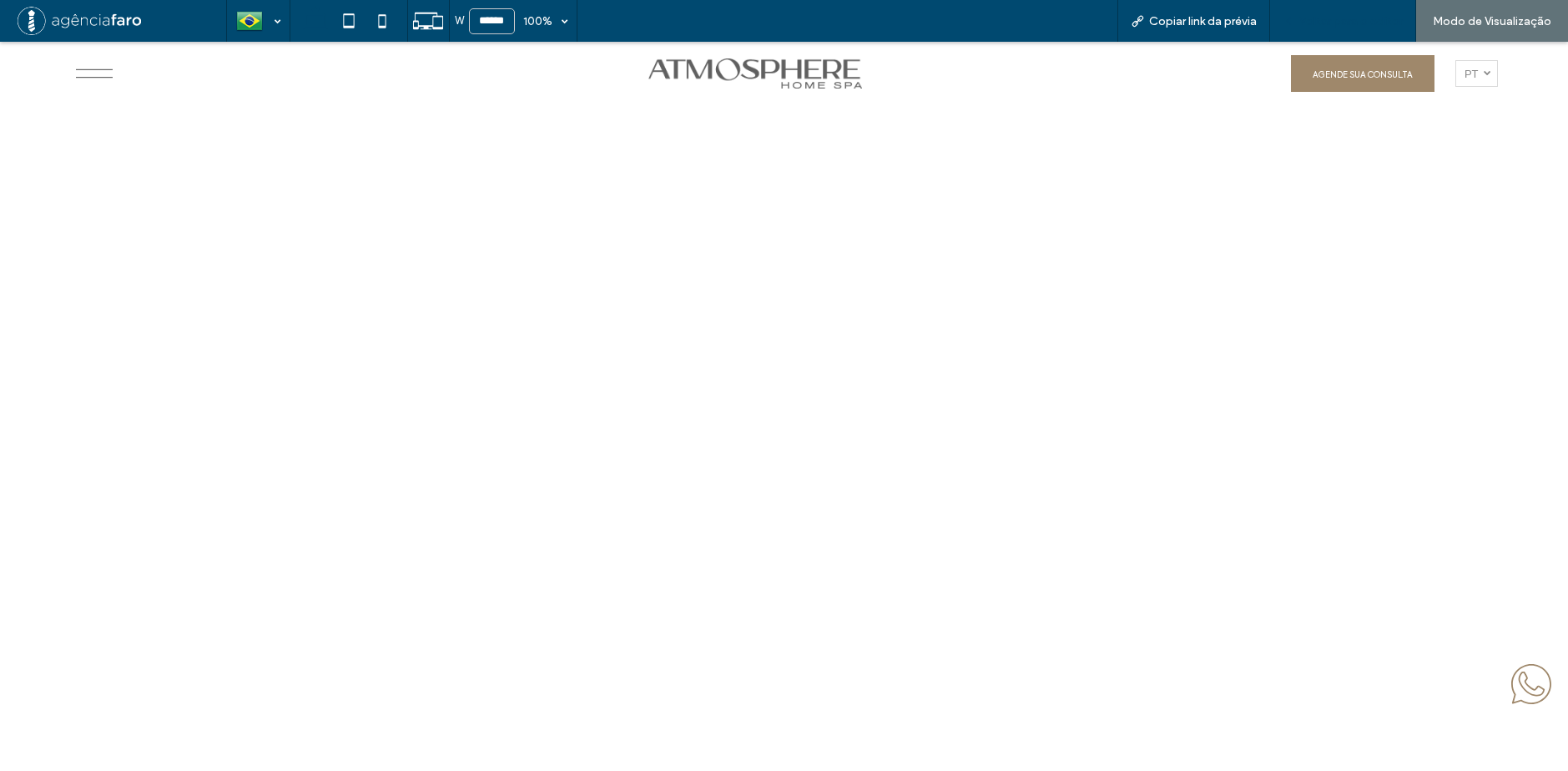
click at [1324, 25] on span "Voltar para o editor" at bounding box center [1351, 21] width 103 height 14
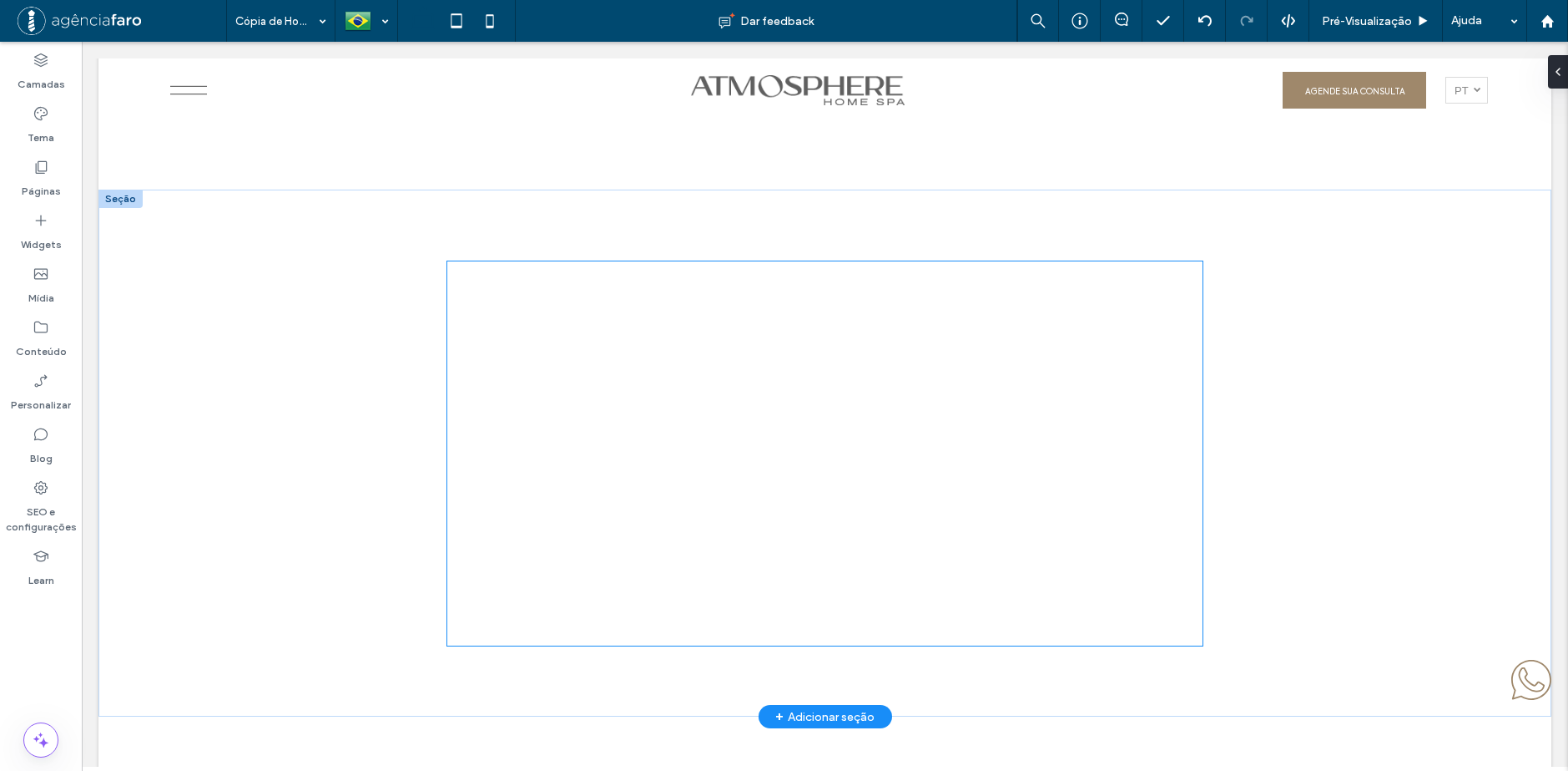
click at [797, 352] on div at bounding box center [714, 454] width 534 height 384
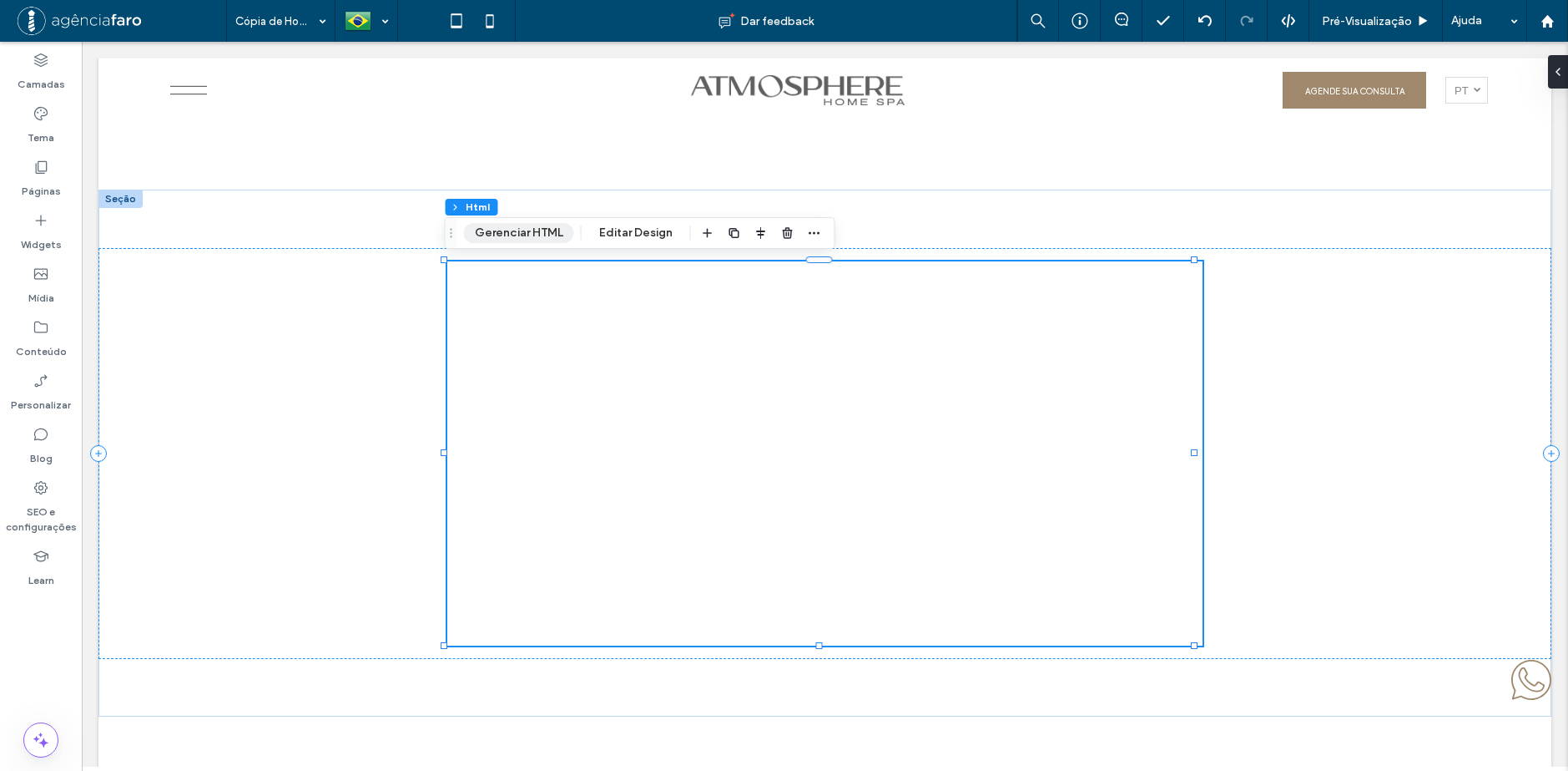
click at [540, 229] on button "Gerenciar HTML" at bounding box center [519, 233] width 110 height 20
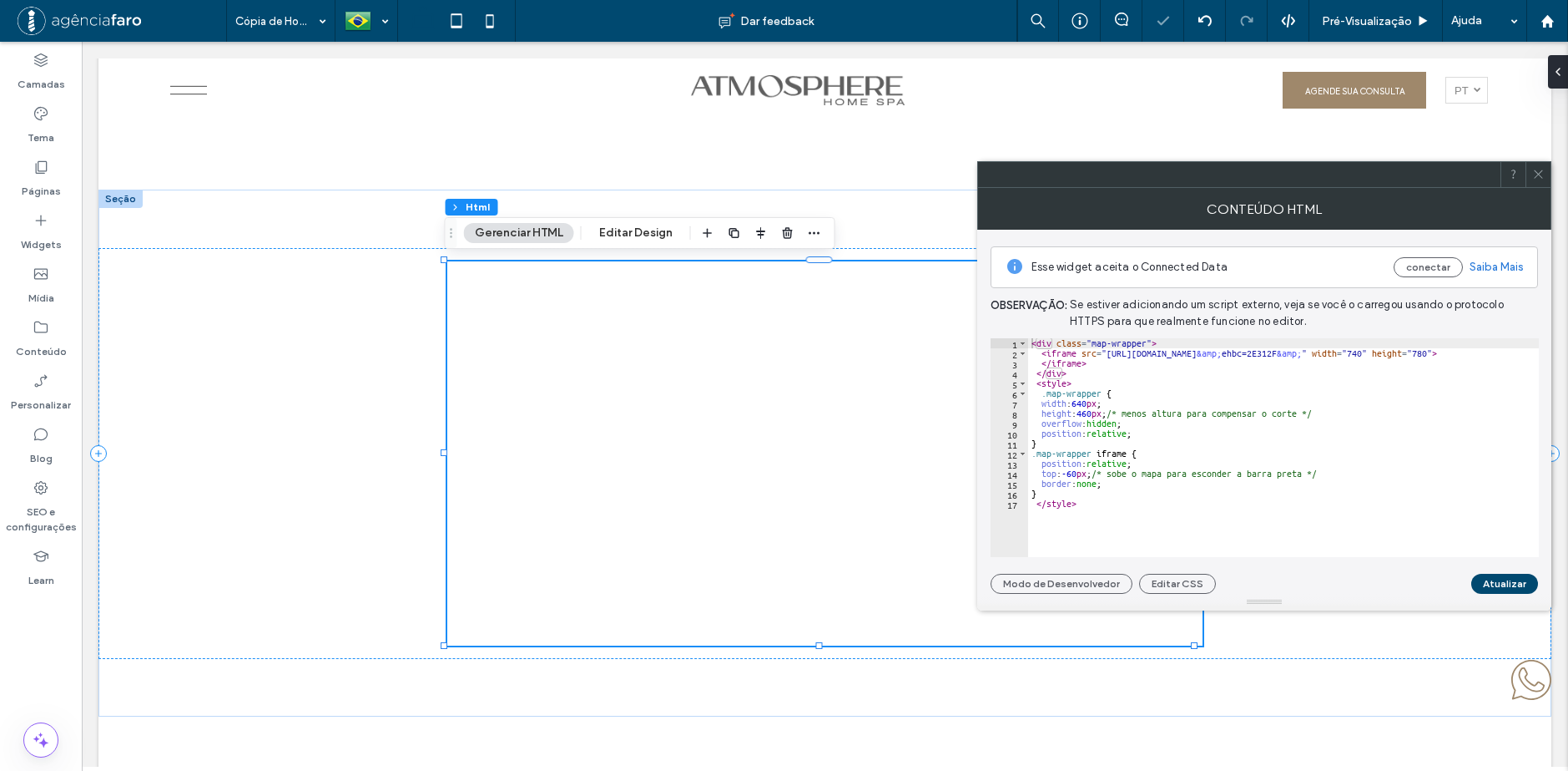
type textarea "*"
click at [1213, 438] on div "< div class = "map-wrapper" > < iframe src = "[URL][DOMAIN_NAME] &amp; ehbc=2E3…" at bounding box center [1380, 451] width 702 height 226
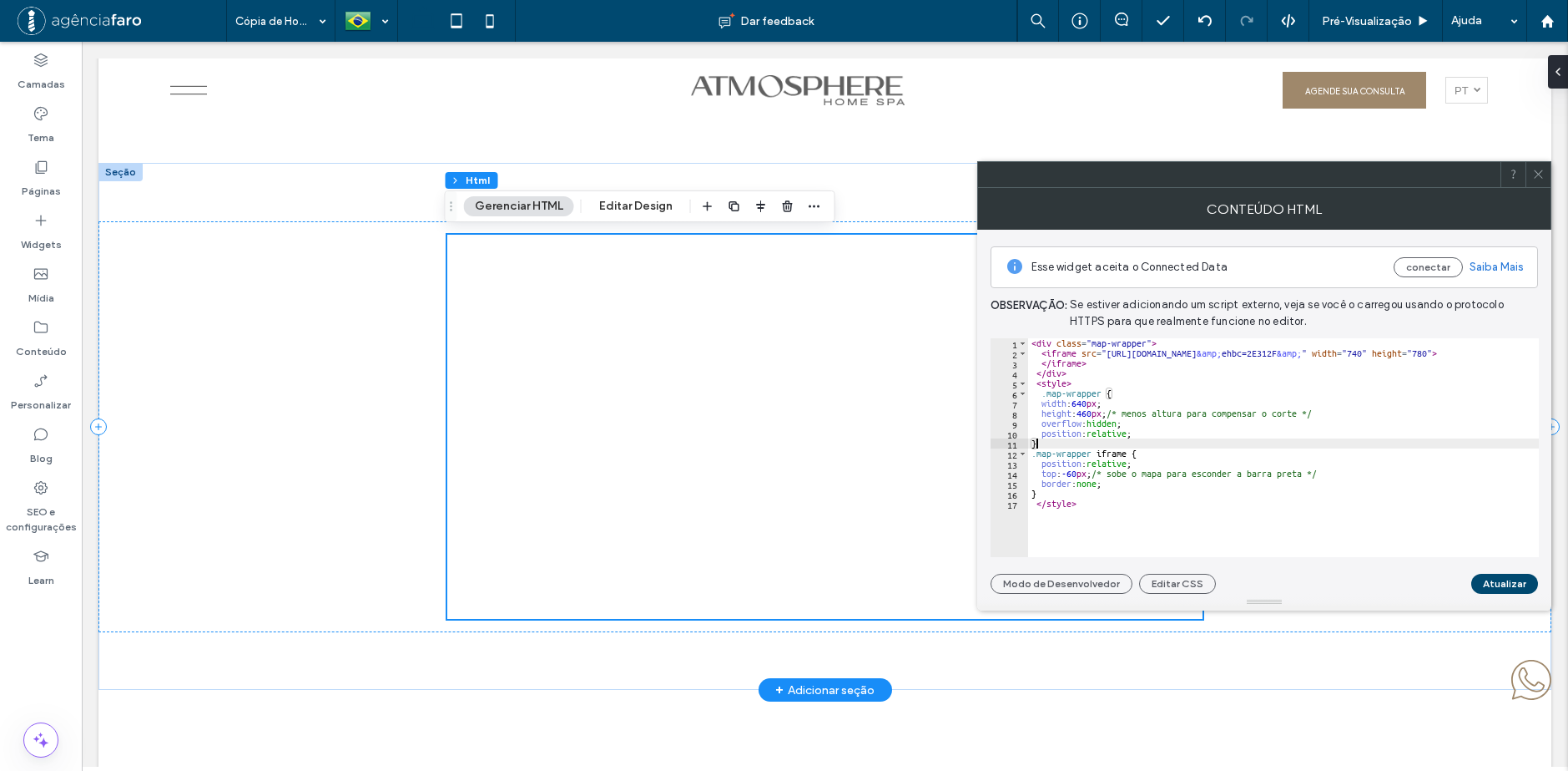
scroll to position [7670, 0]
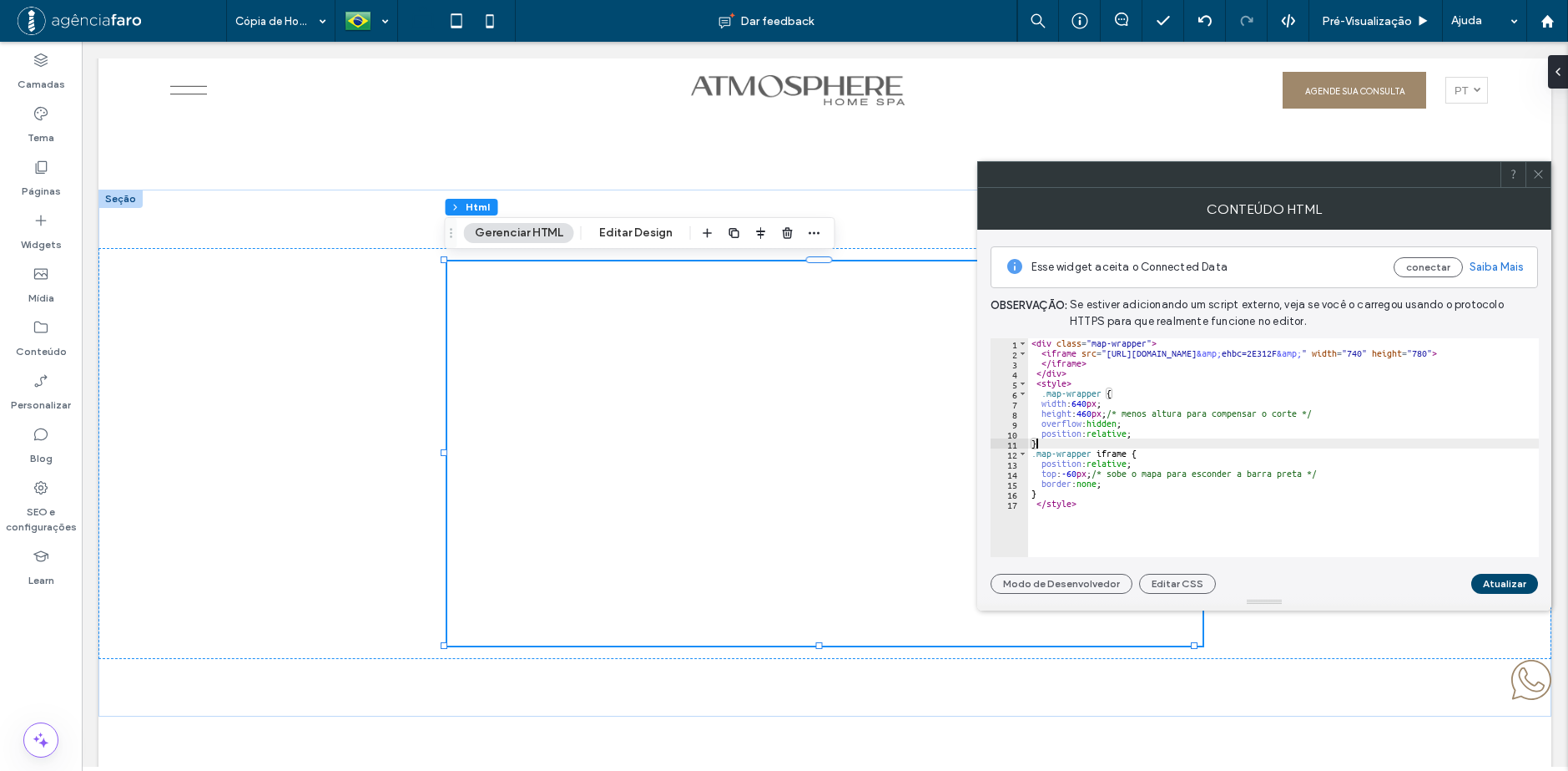
drag, startPoint x: 1535, startPoint y: 176, endPoint x: 1528, endPoint y: 165, distance: 13.0
click at [1533, 176] on icon at bounding box center [1539, 174] width 12 height 12
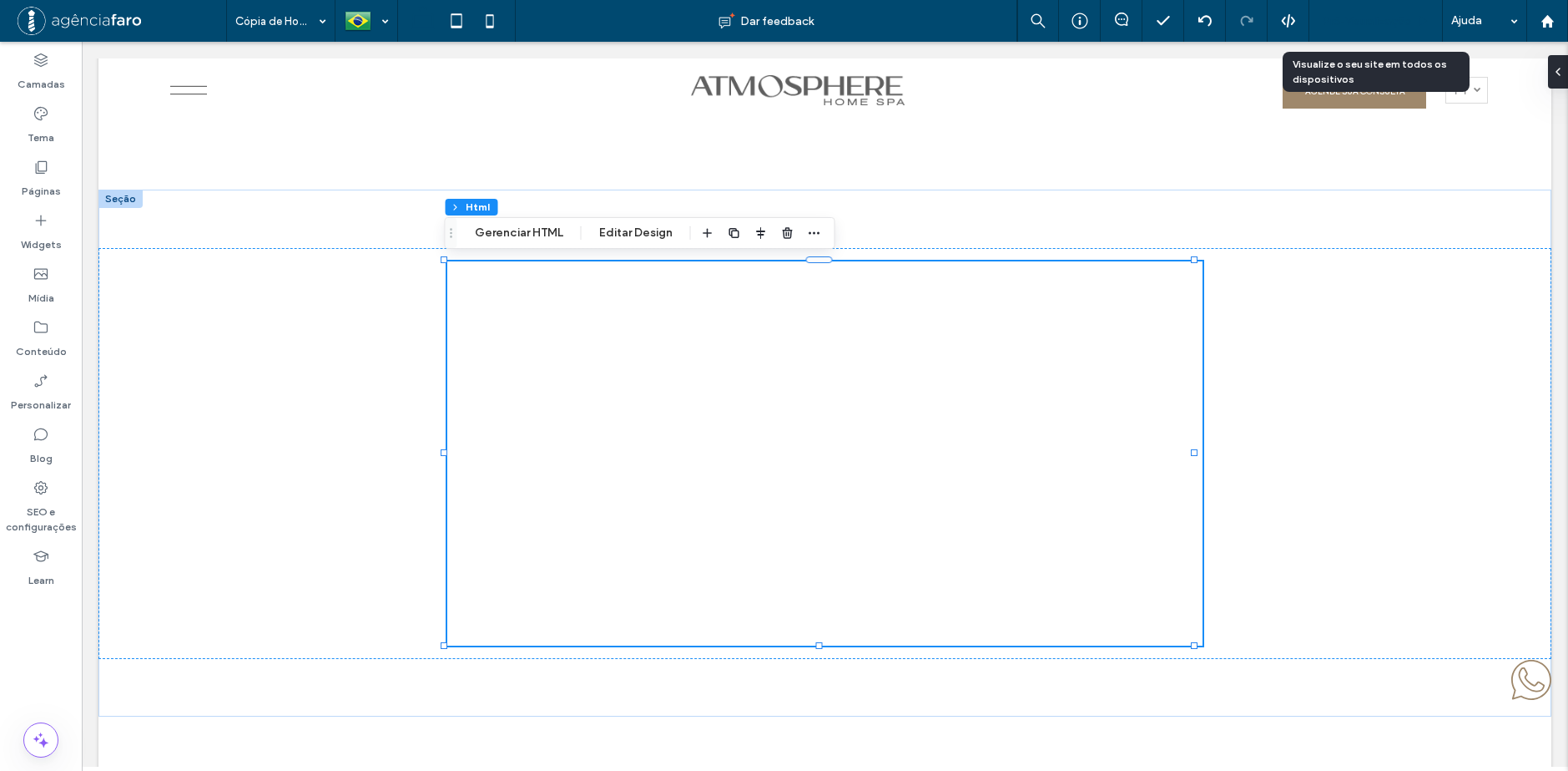
click at [1353, 20] on span "Pré-Visualizaçāo" at bounding box center [1366, 21] width 90 height 14
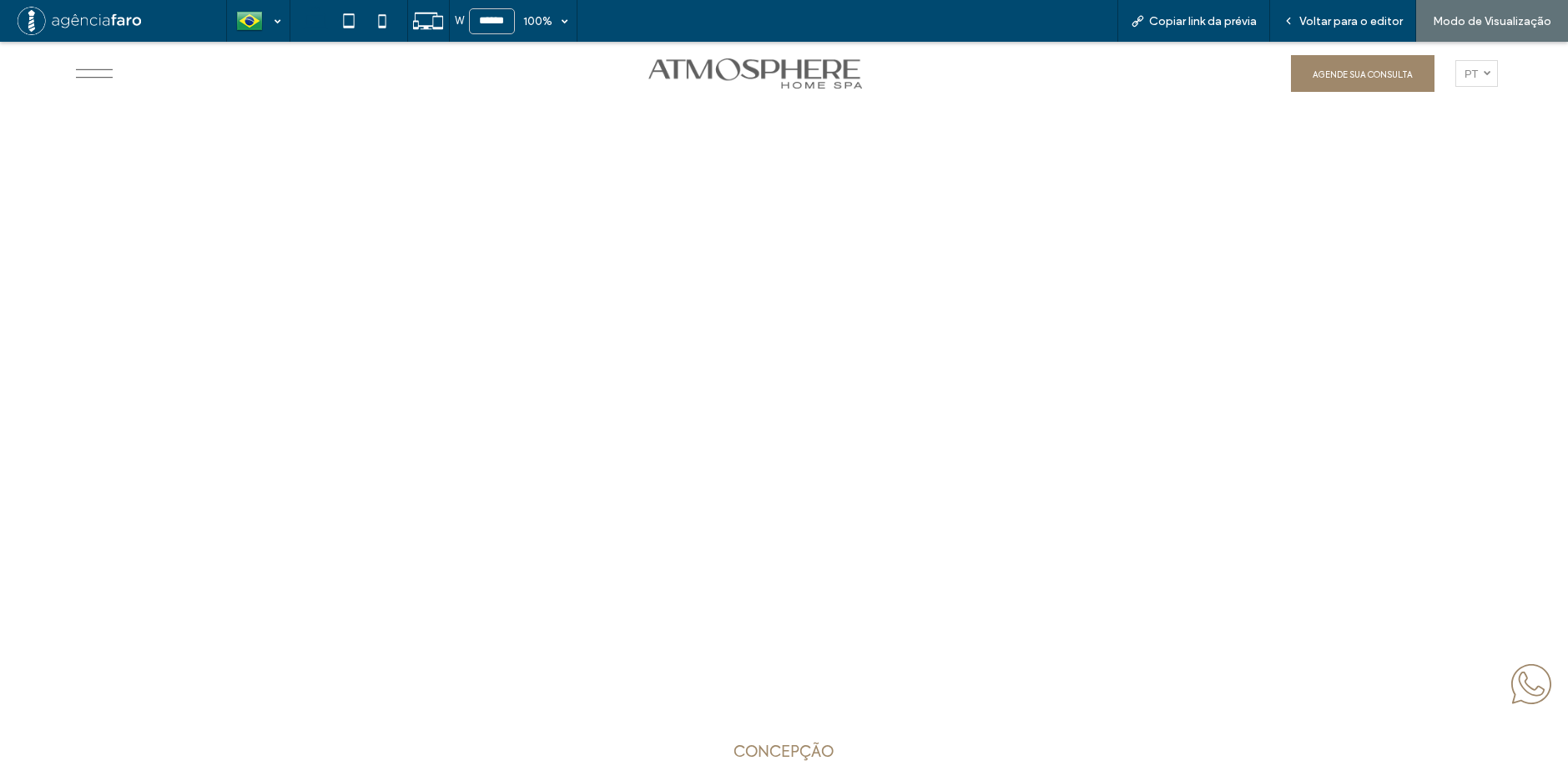
scroll to position [7754, 0]
click at [1236, 17] on span "Copiar link da prévia" at bounding box center [1203, 21] width 108 height 14
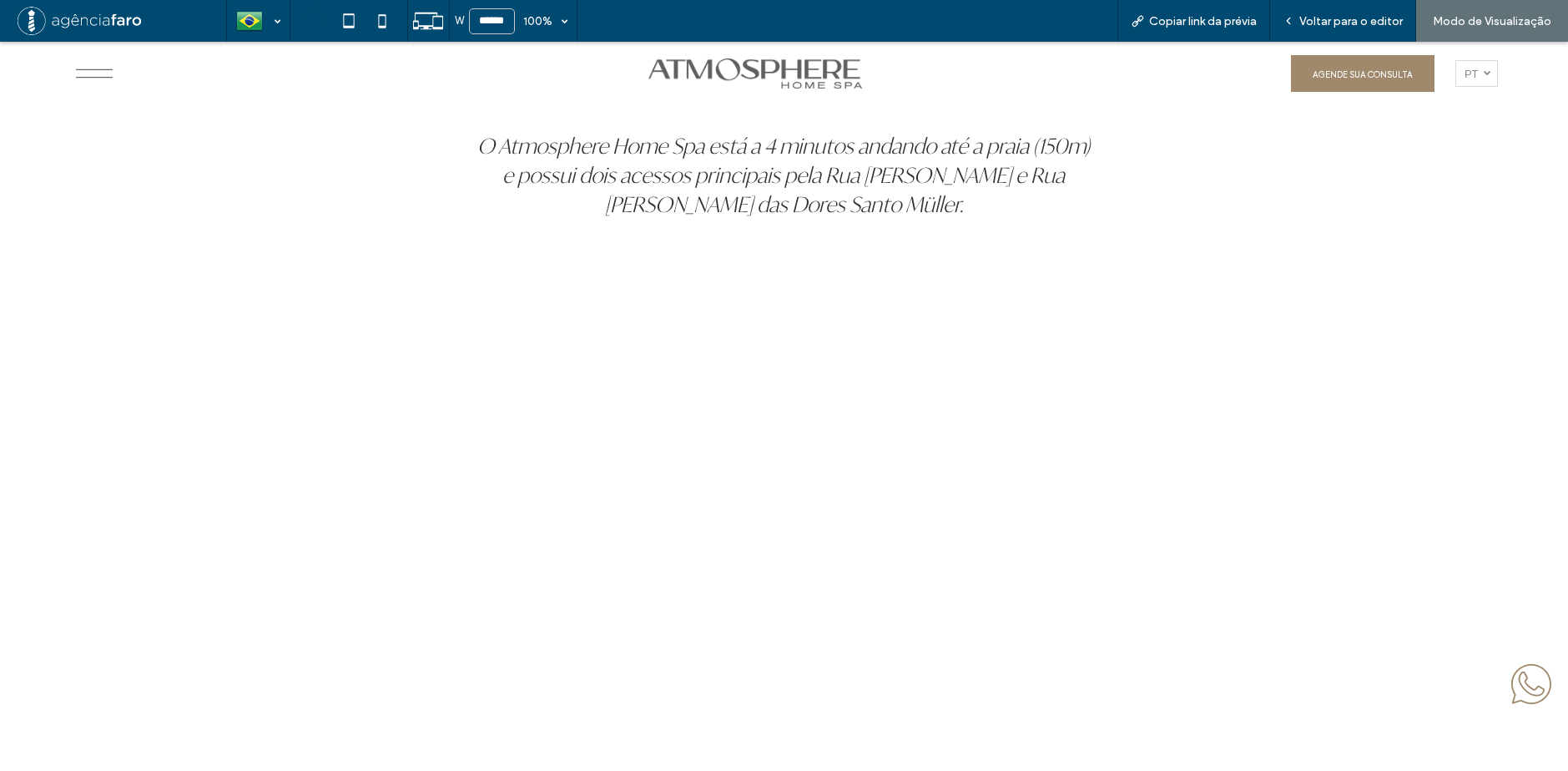
scroll to position [7586, 0]
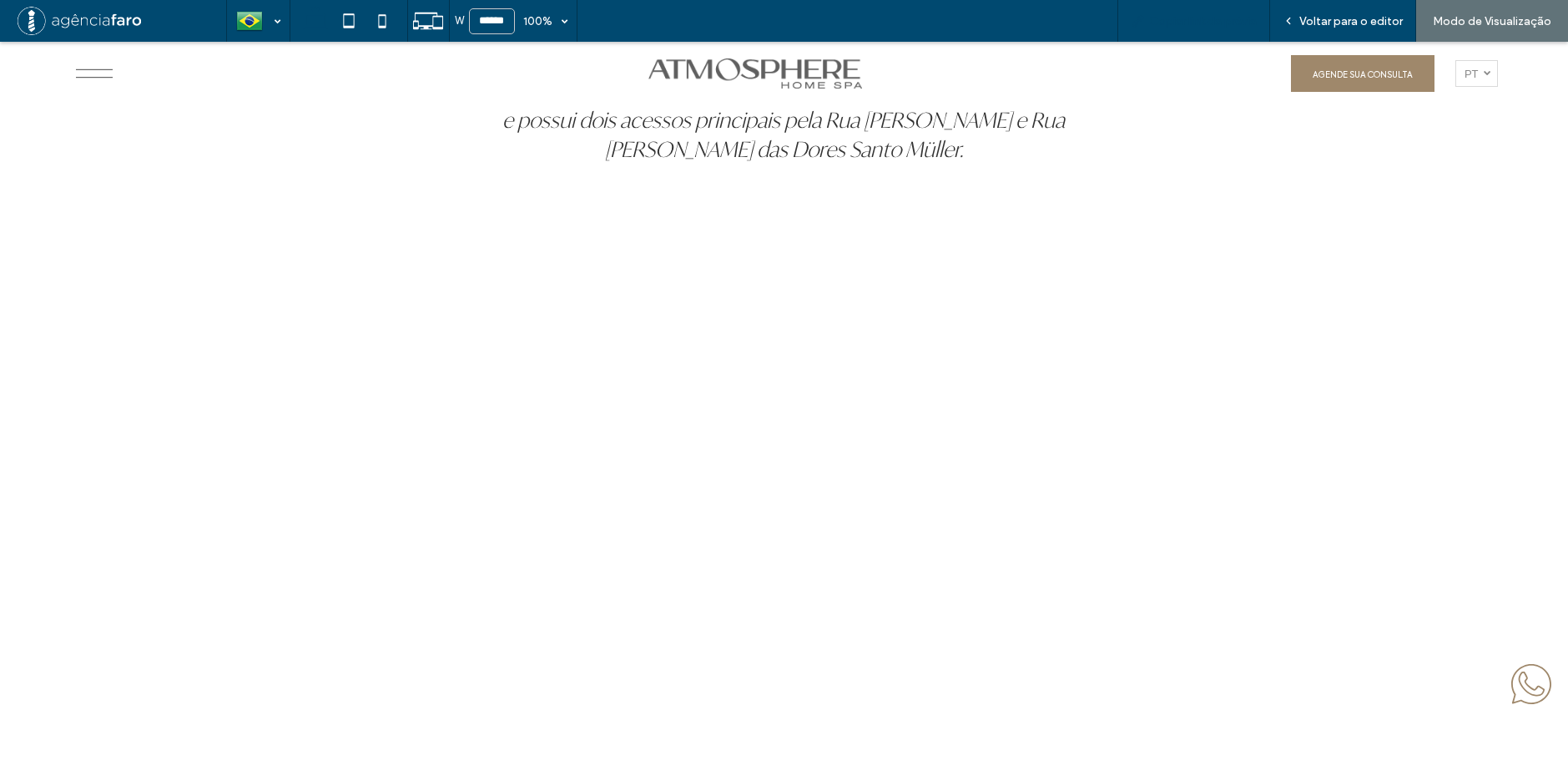
click at [1188, 5] on div "Copiar link da prévia" at bounding box center [1194, 20] width 153 height 42
click at [1209, 26] on span "Copiar link da prévia" at bounding box center [1203, 21] width 108 height 14
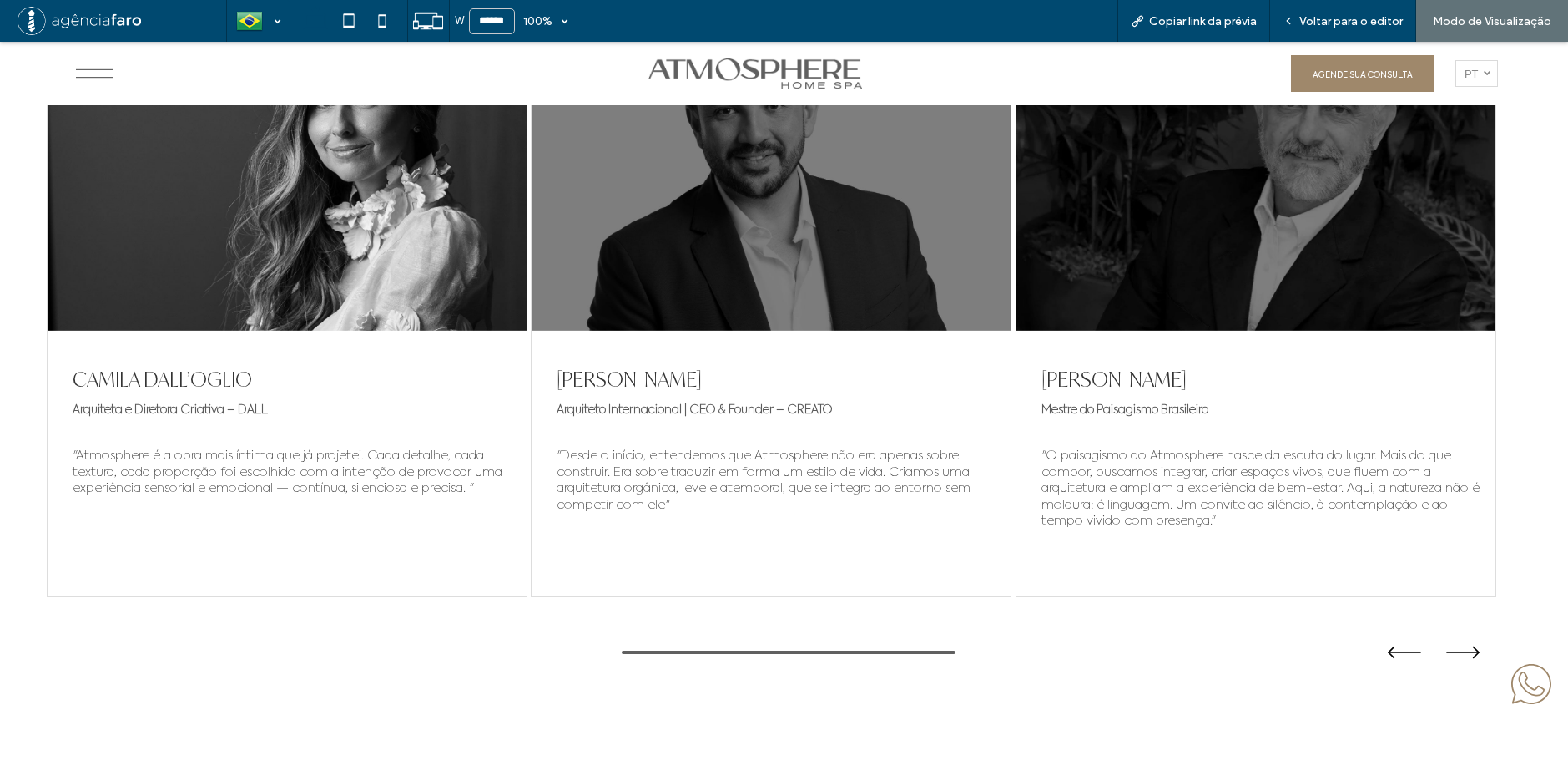
scroll to position [8672, 0]
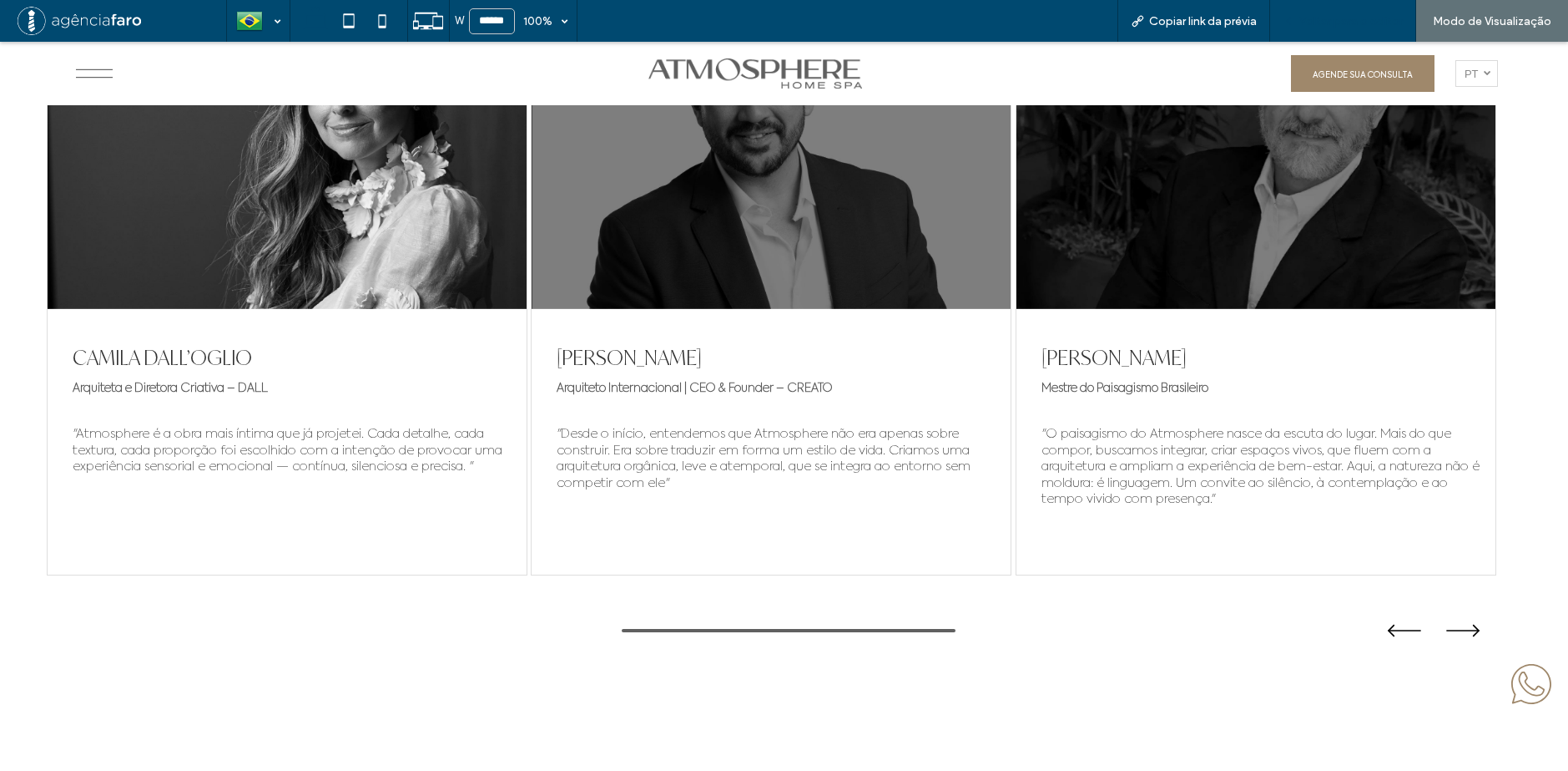
click at [1319, 37] on div "Voltar para o editor" at bounding box center [1343, 20] width 146 height 42
click at [1322, 27] on span "Voltar para o editor" at bounding box center [1351, 21] width 103 height 14
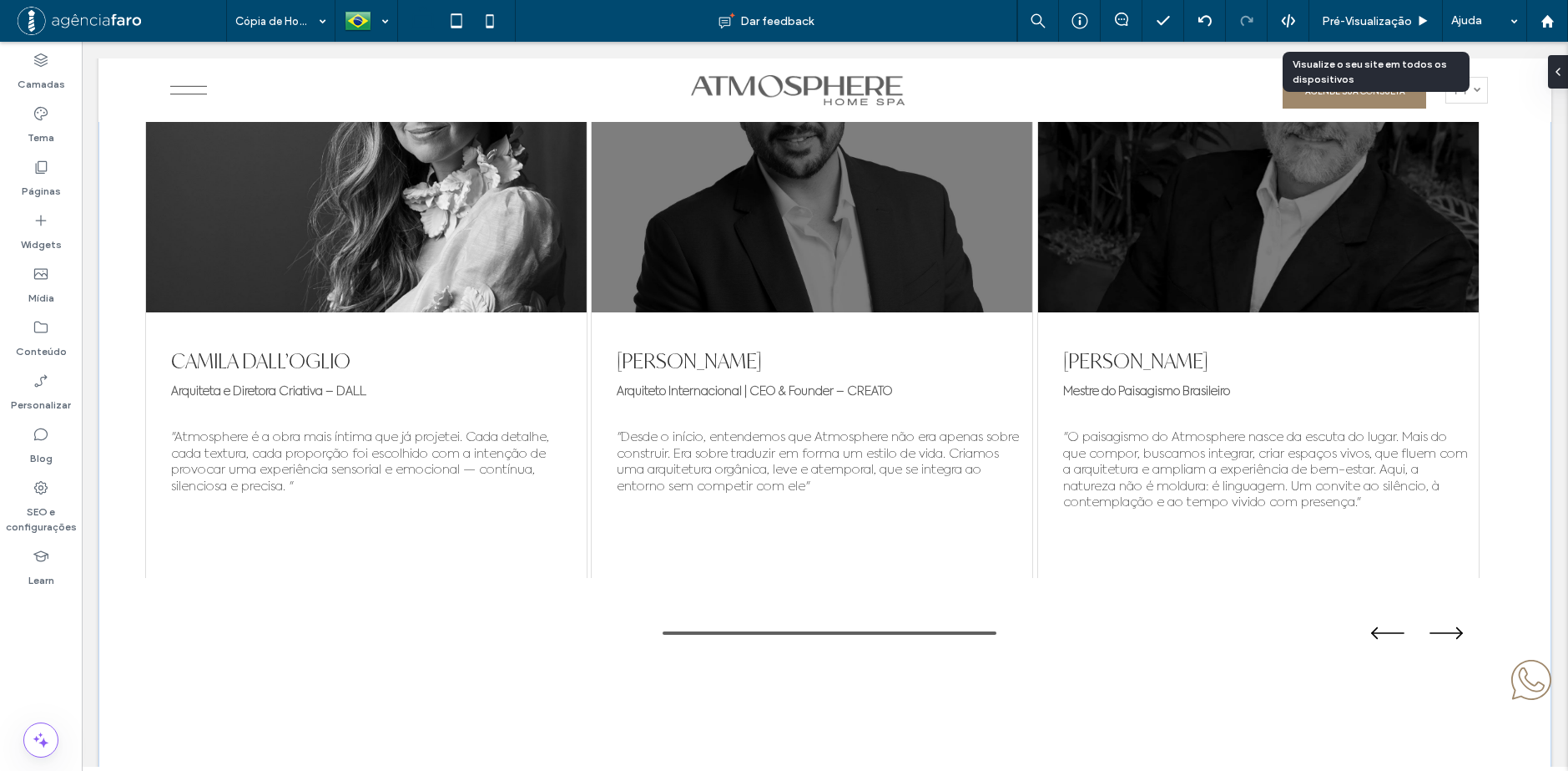
scroll to position [8665, 0]
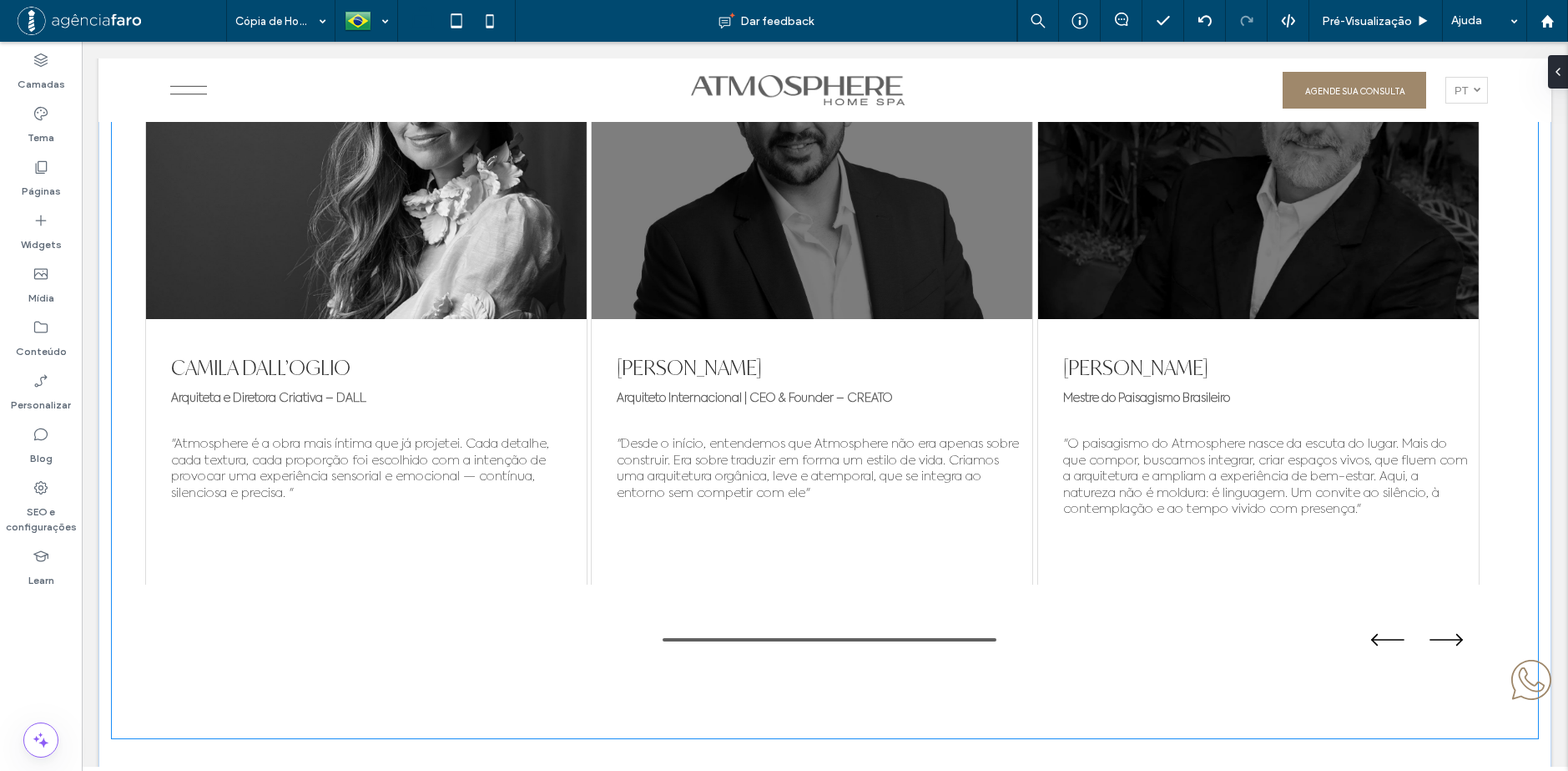
click at [963, 381] on div "Arquiteto Internacional | CEO & Founder – CREATO" at bounding box center [812, 406] width 441 height 50
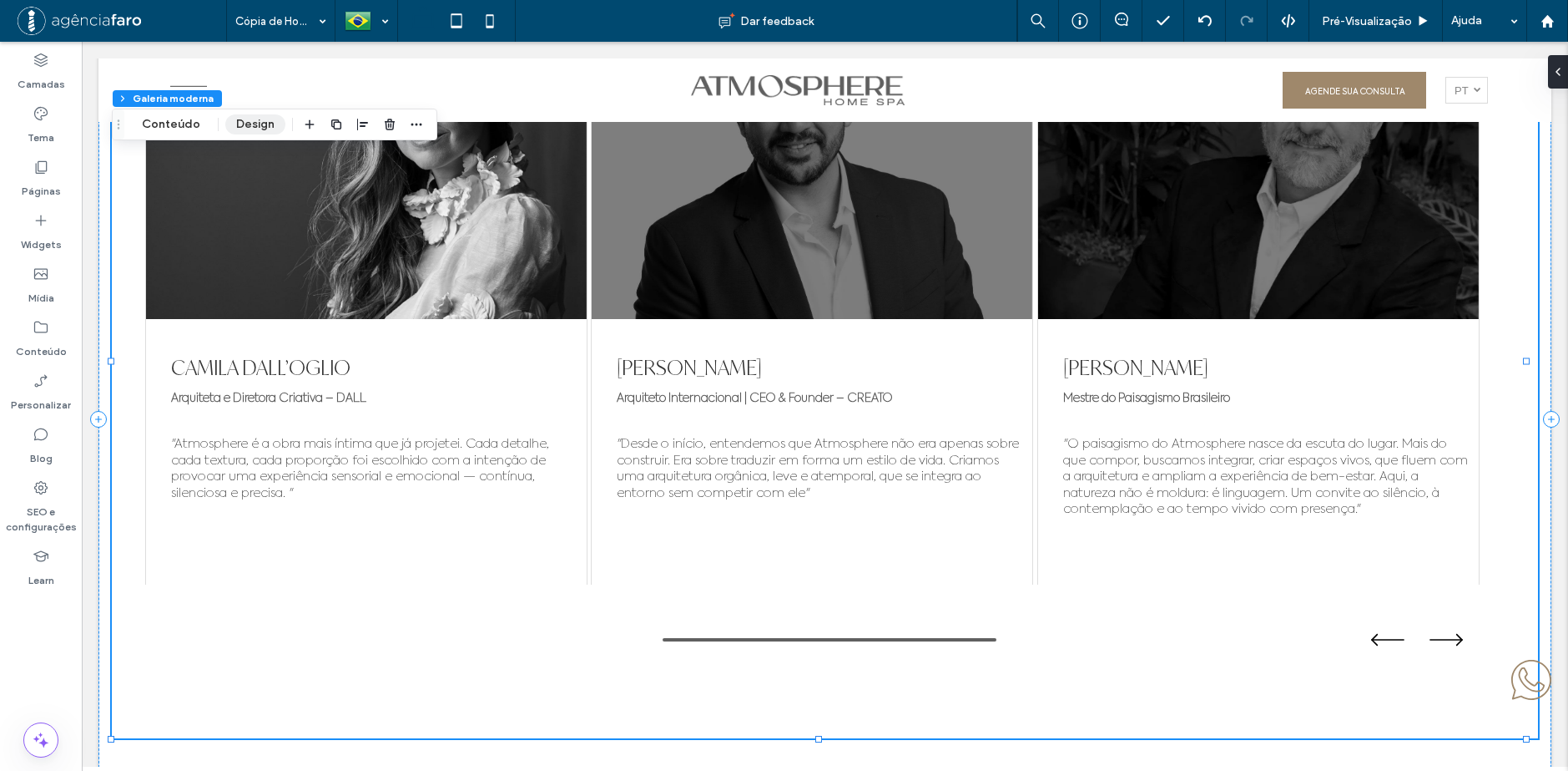
click at [248, 117] on button "Design" at bounding box center [255, 124] width 60 height 20
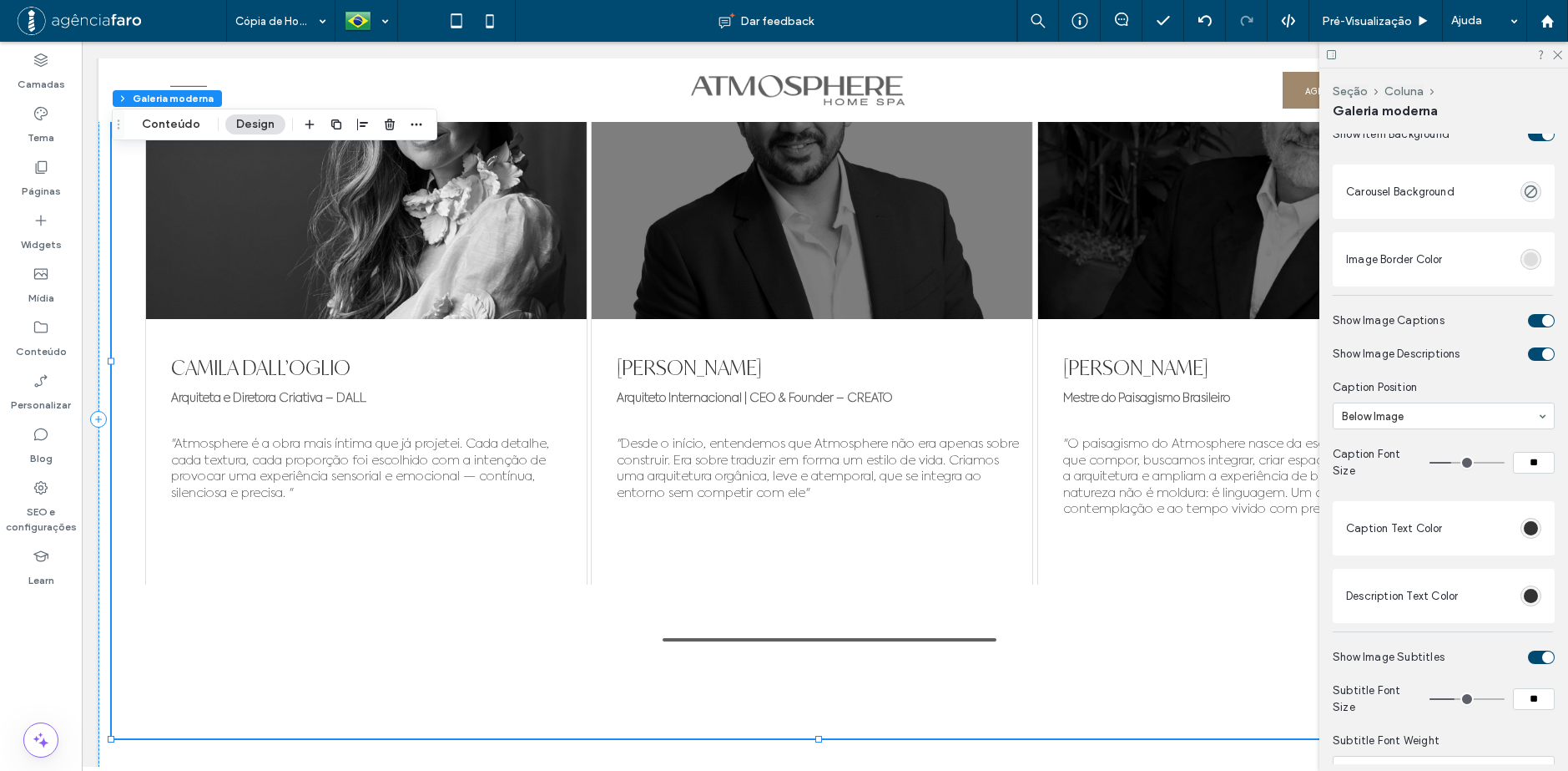
scroll to position [0, 0]
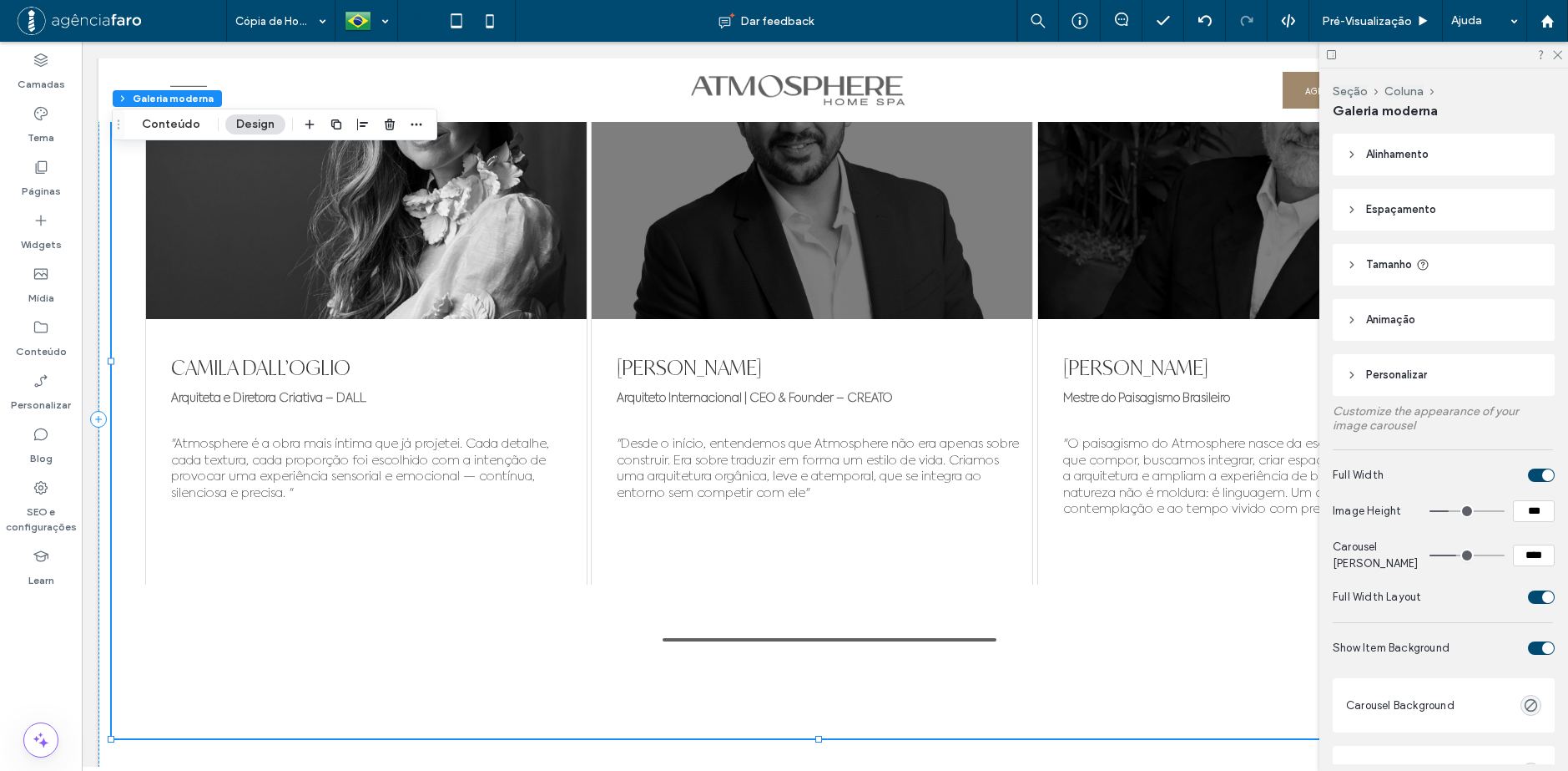
click at [1419, 217] on span "Espaçamento" at bounding box center [1401, 209] width 70 height 17
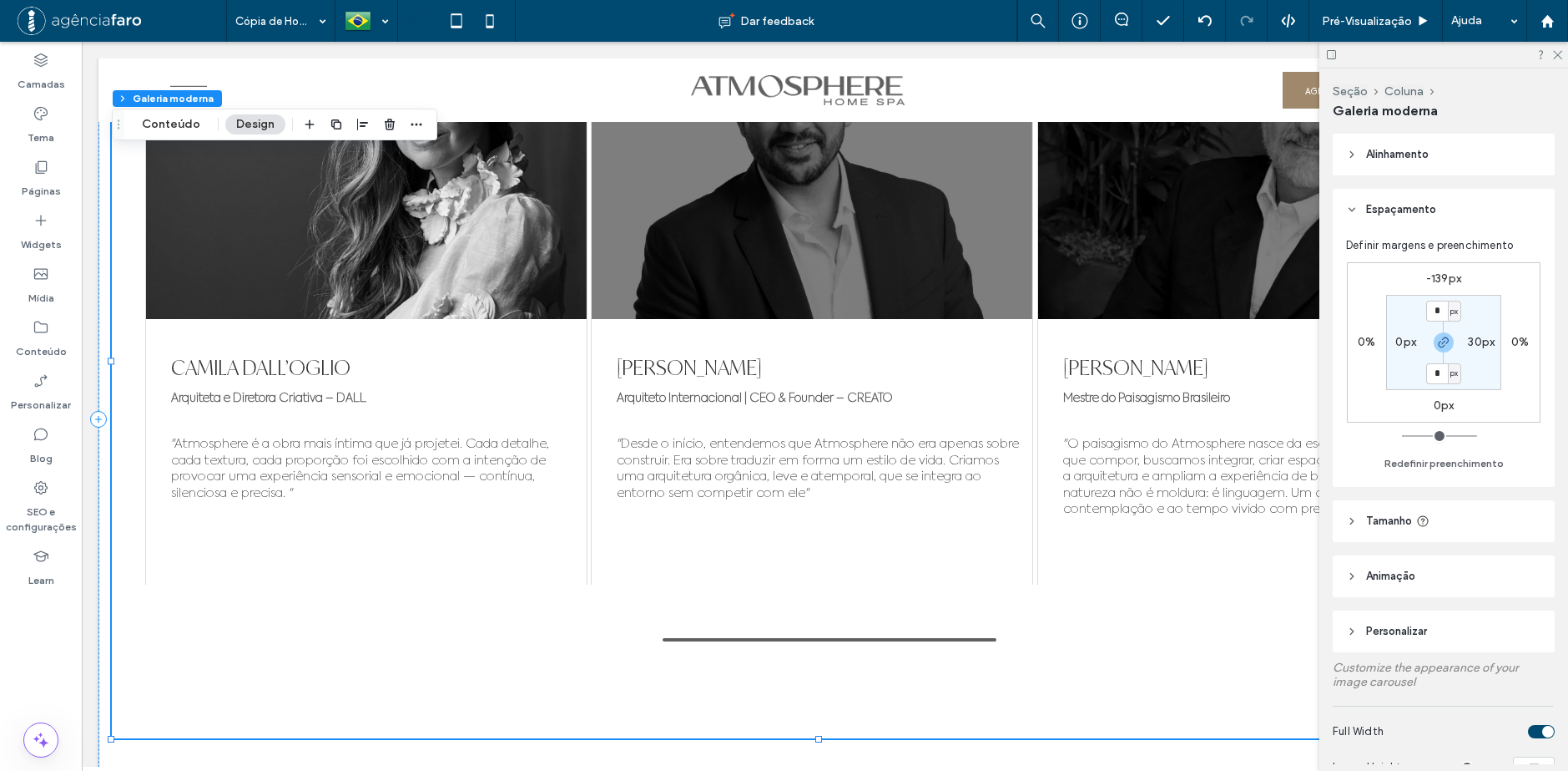
click at [1485, 340] on label "30px" at bounding box center [1481, 341] width 27 height 14
type input "*"
drag, startPoint x: 1407, startPoint y: 439, endPoint x: 1379, endPoint y: 438, distance: 28.0
type input "*"
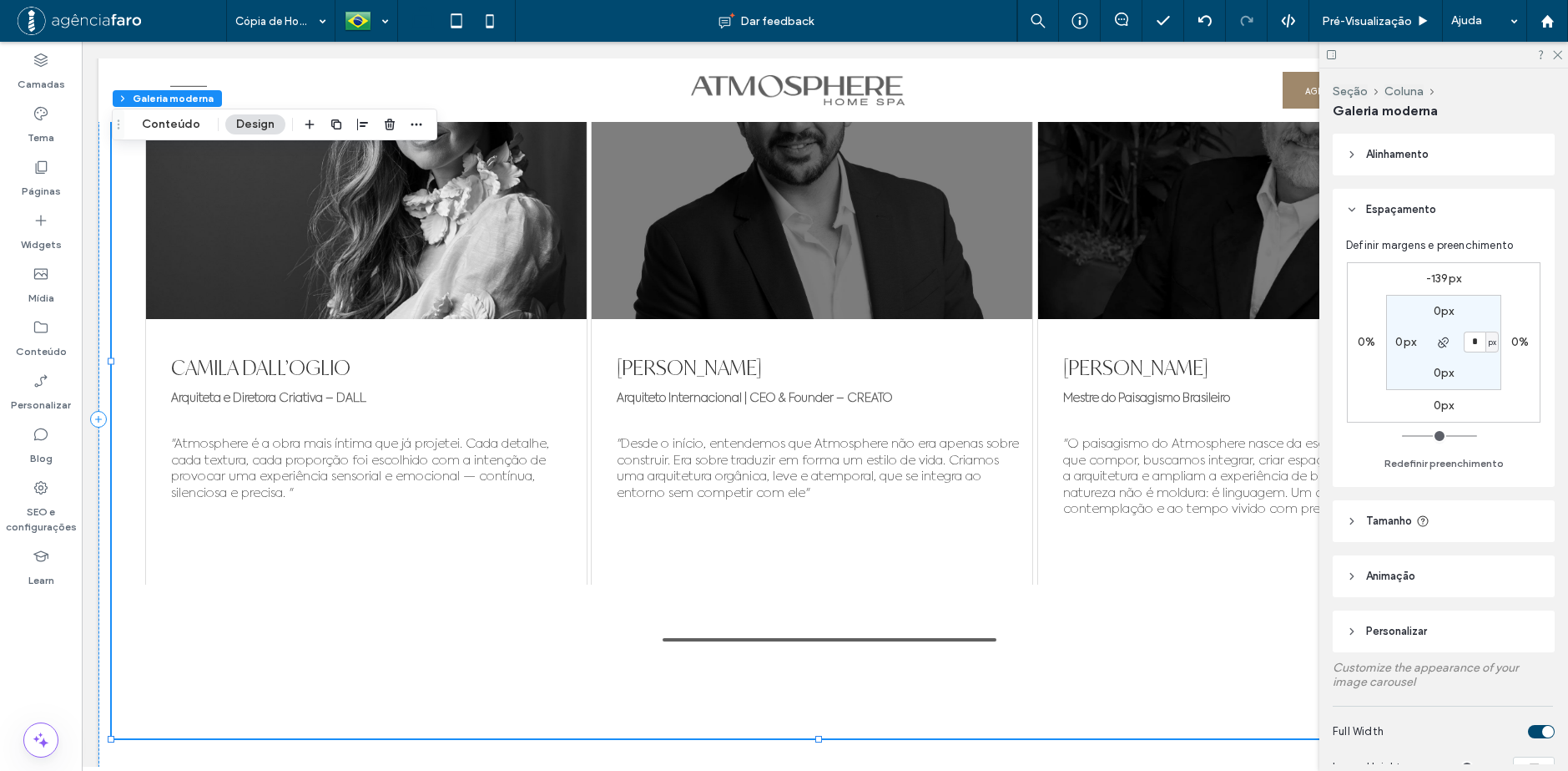
click at [1402, 437] on input "range" at bounding box center [1439, 436] width 75 height 2
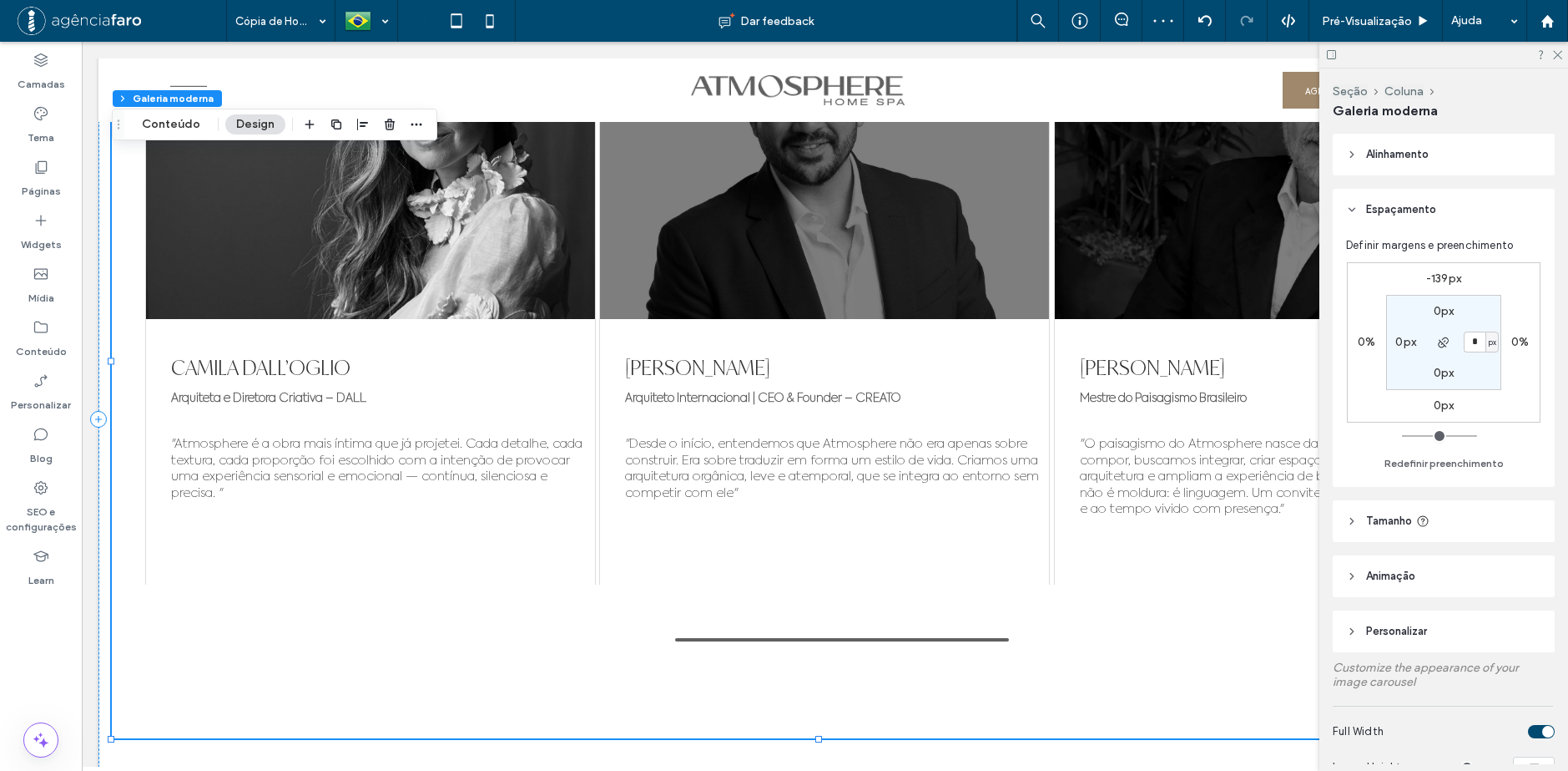
scroll to position [84, 0]
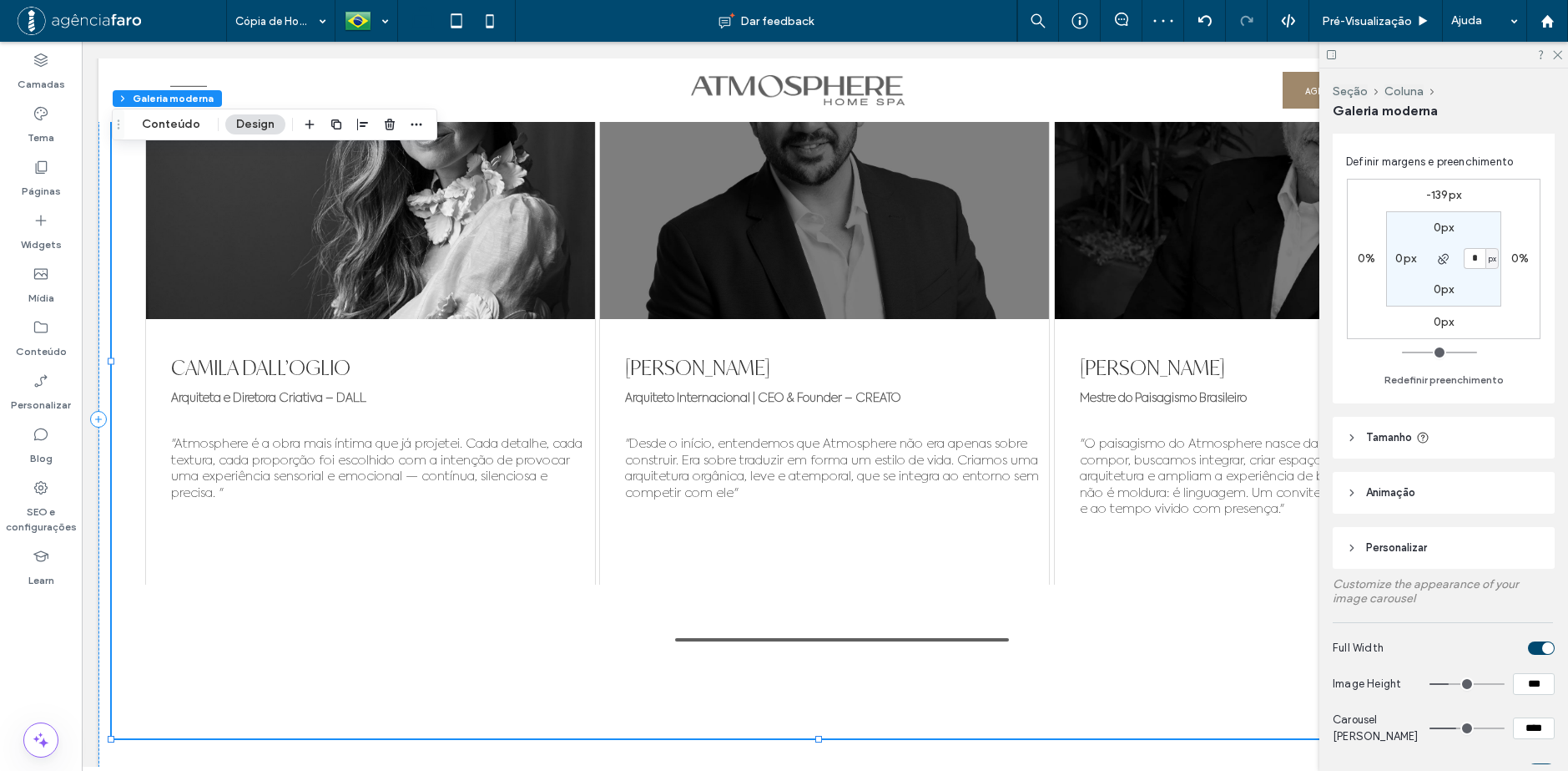
click at [1437, 435] on header "Tamanho" at bounding box center [1444, 437] width 222 height 42
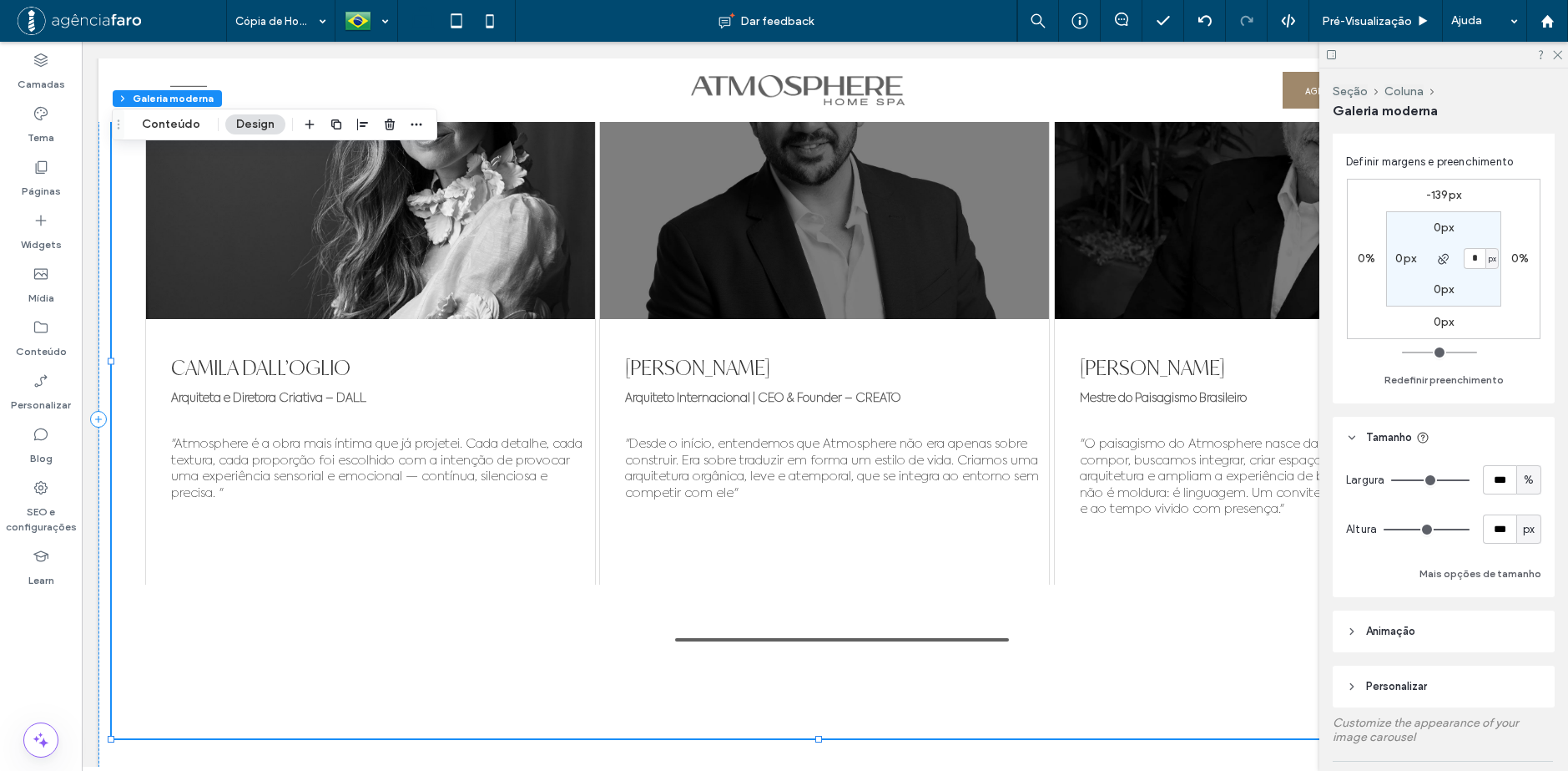
click at [1560, 61] on div at bounding box center [1444, 54] width 249 height 26
click at [1551, 56] on icon at bounding box center [1556, 53] width 11 height 11
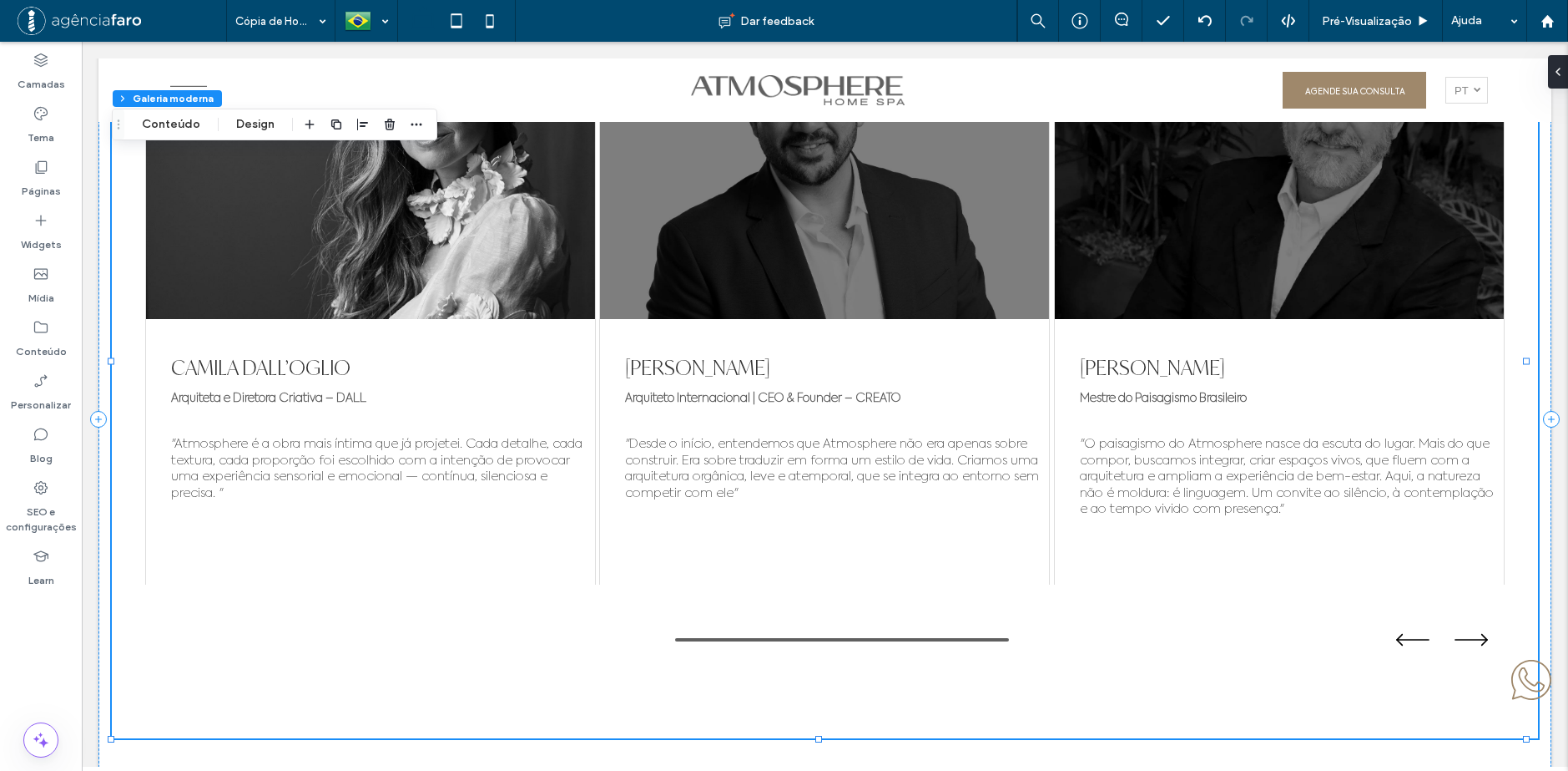
click at [830, 468] on div ""Desde o início, entendemos que Atmosphere não era apenas sobre construir. Era …" at bounding box center [824, 478] width 449 height 94
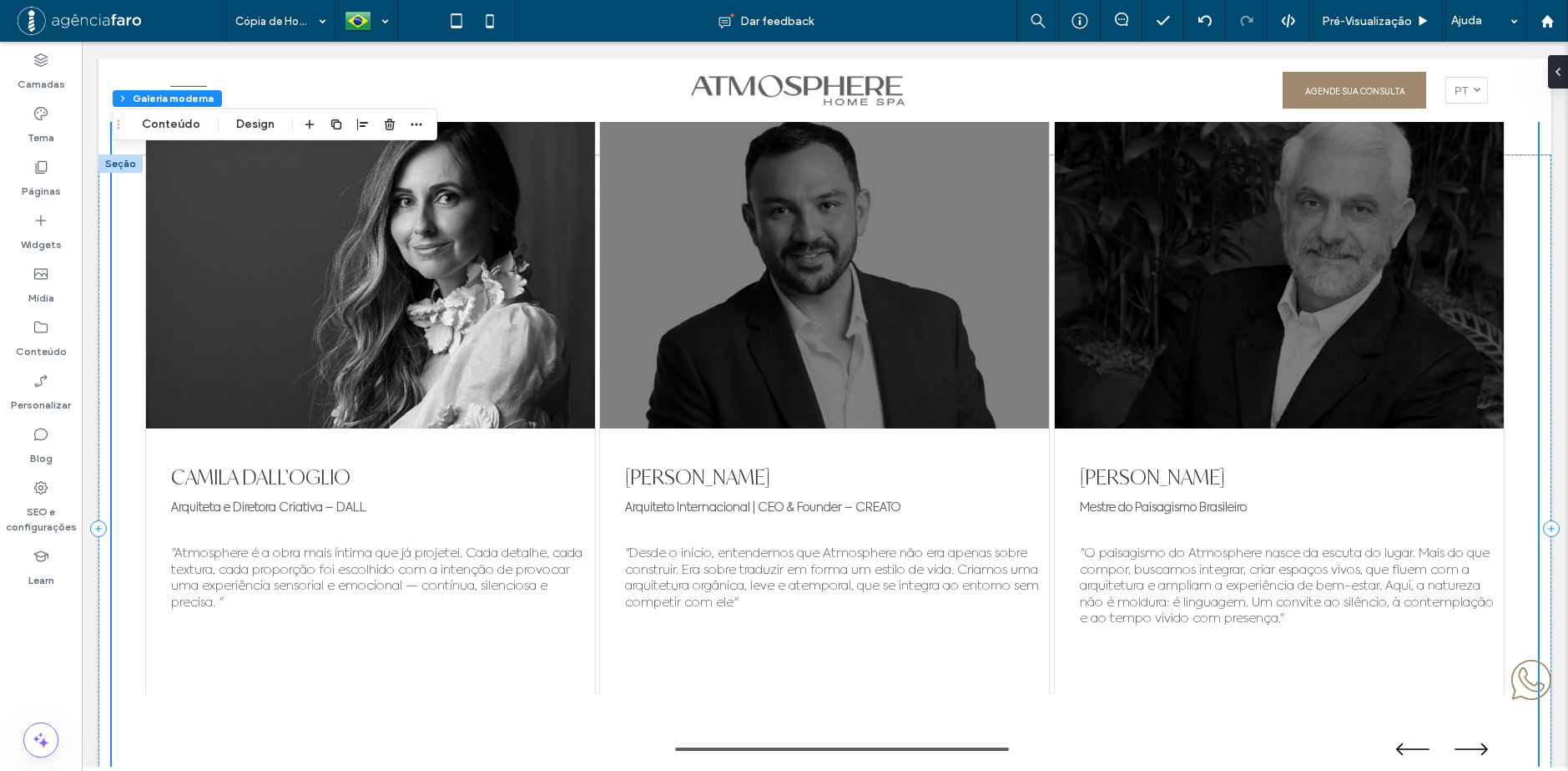
scroll to position [8581, 0]
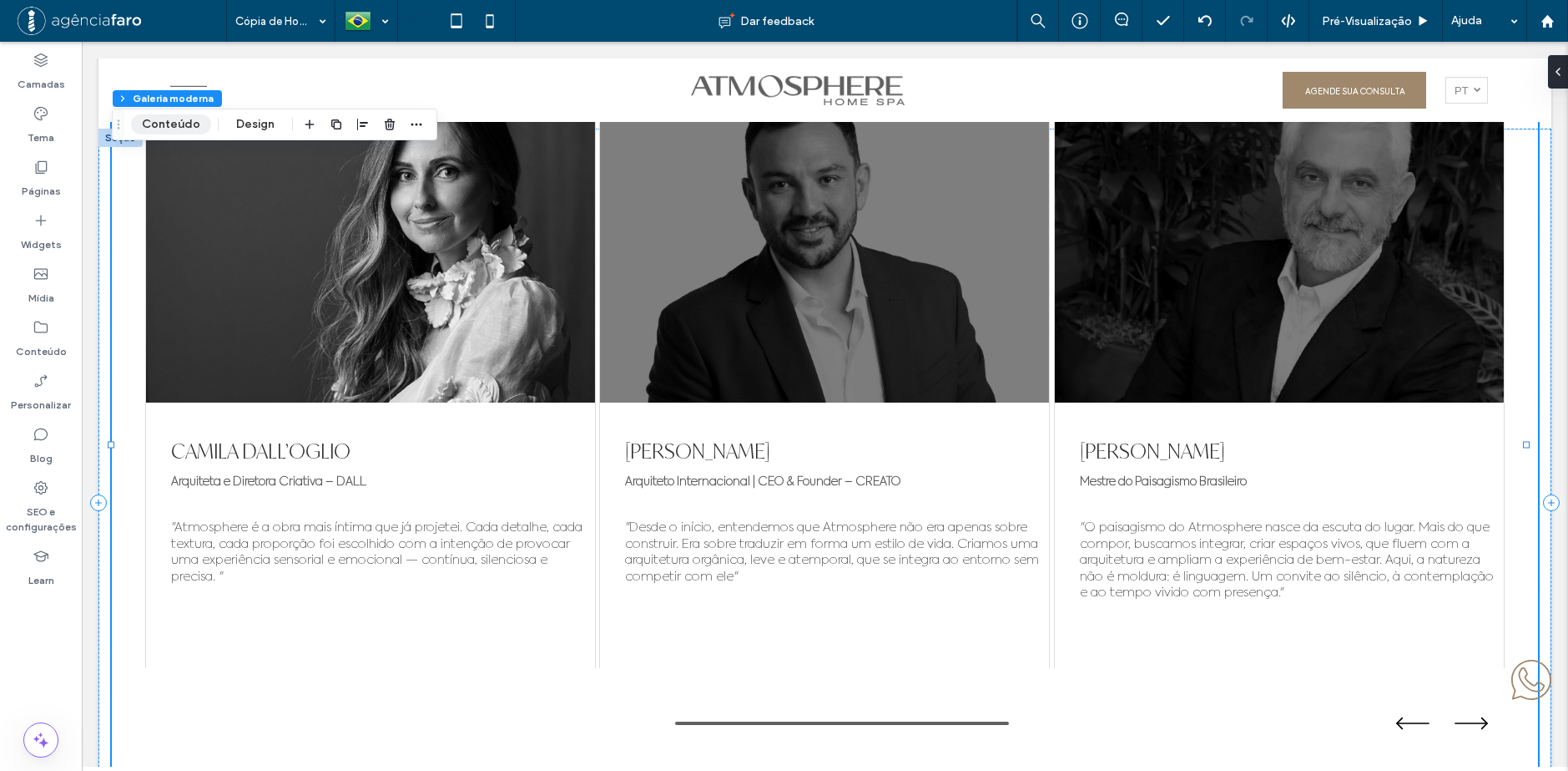
click at [172, 122] on button "Conteúdo" at bounding box center [171, 124] width 80 height 20
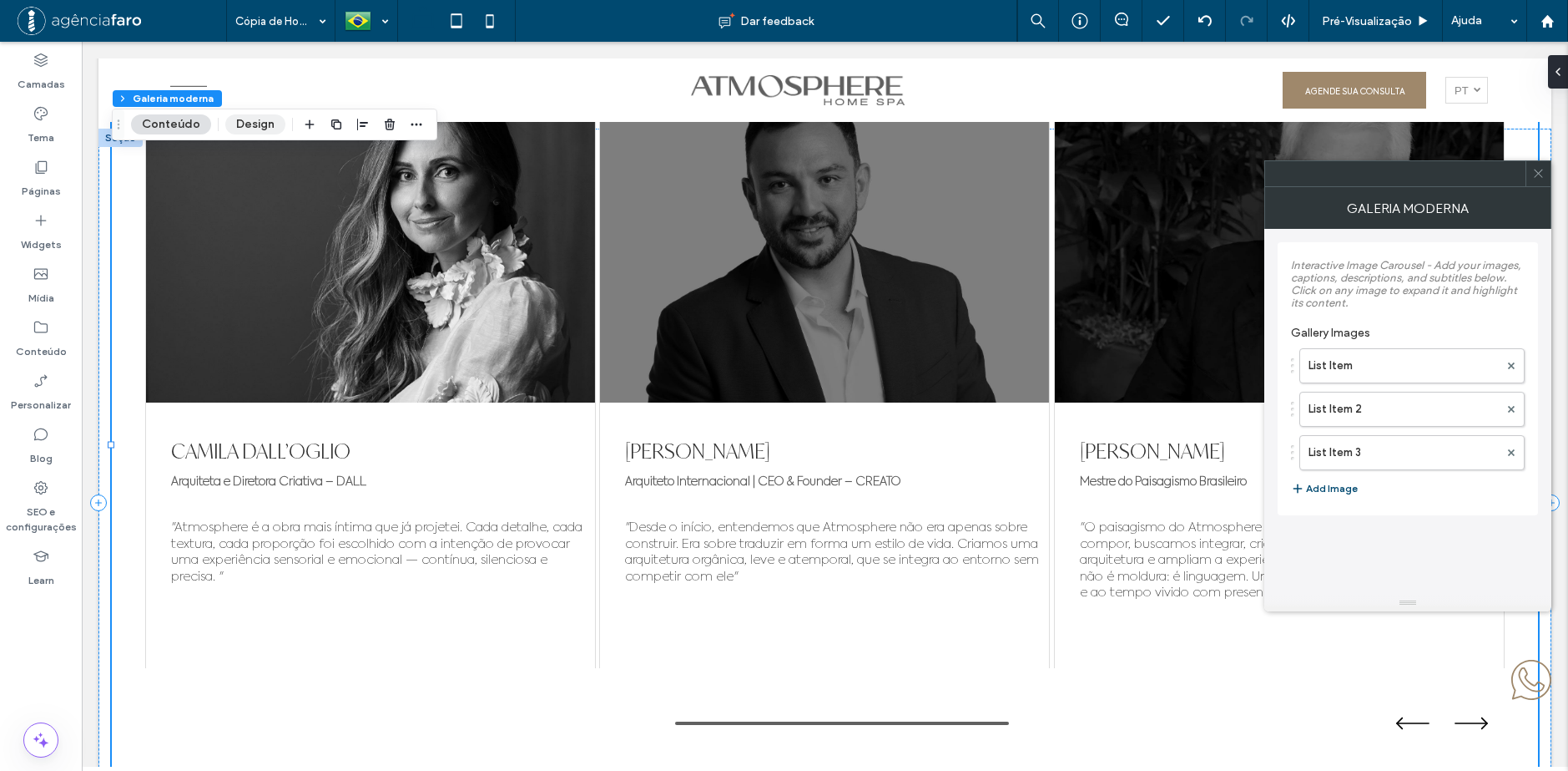
click at [261, 116] on button "Design" at bounding box center [255, 124] width 60 height 20
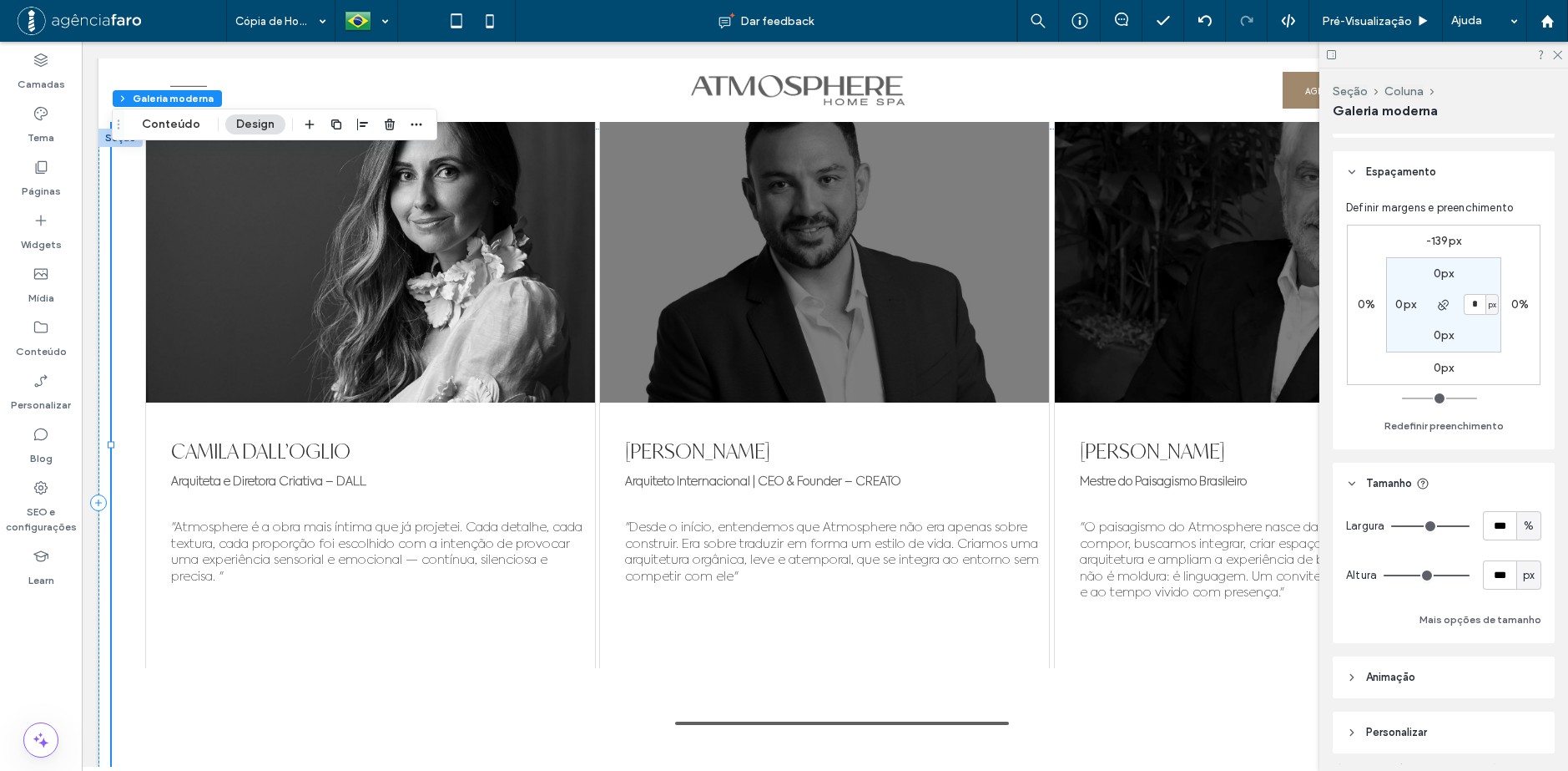
scroll to position [0, 0]
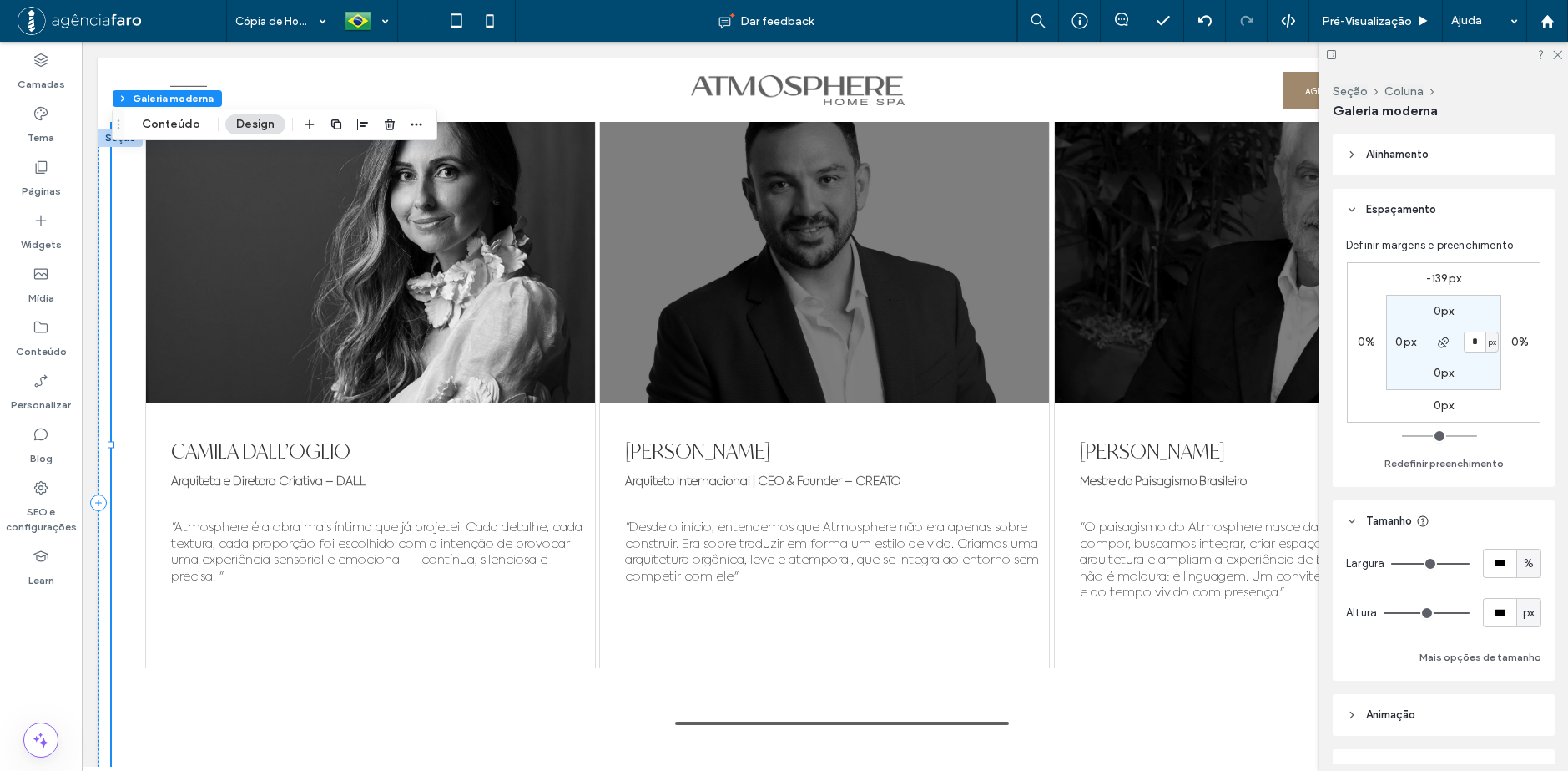
click at [1504, 419] on div "-139px 0% 0px 0% 0px * px 0px 0px" at bounding box center [1444, 342] width 194 height 160
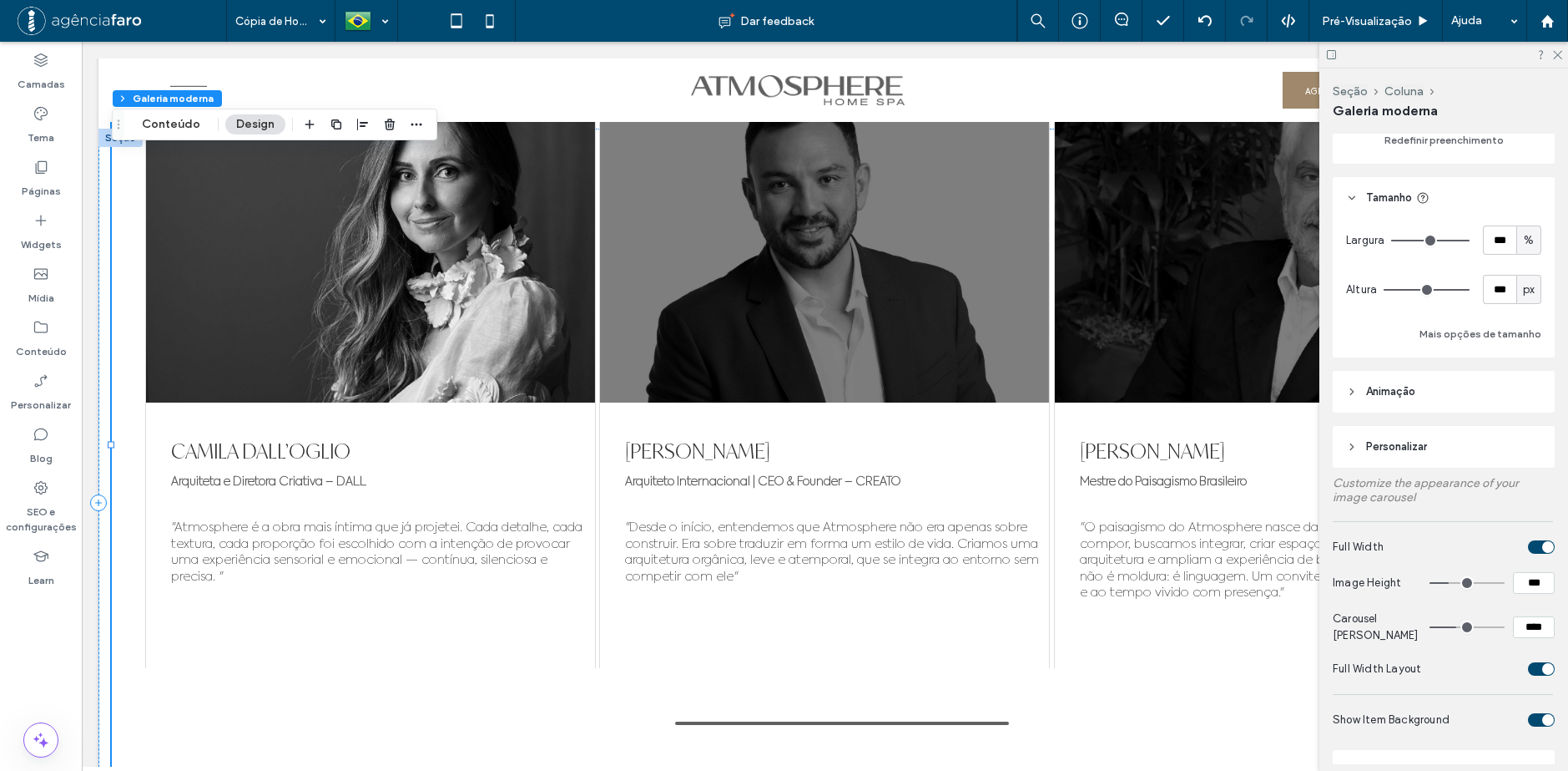
scroll to position [334, 0]
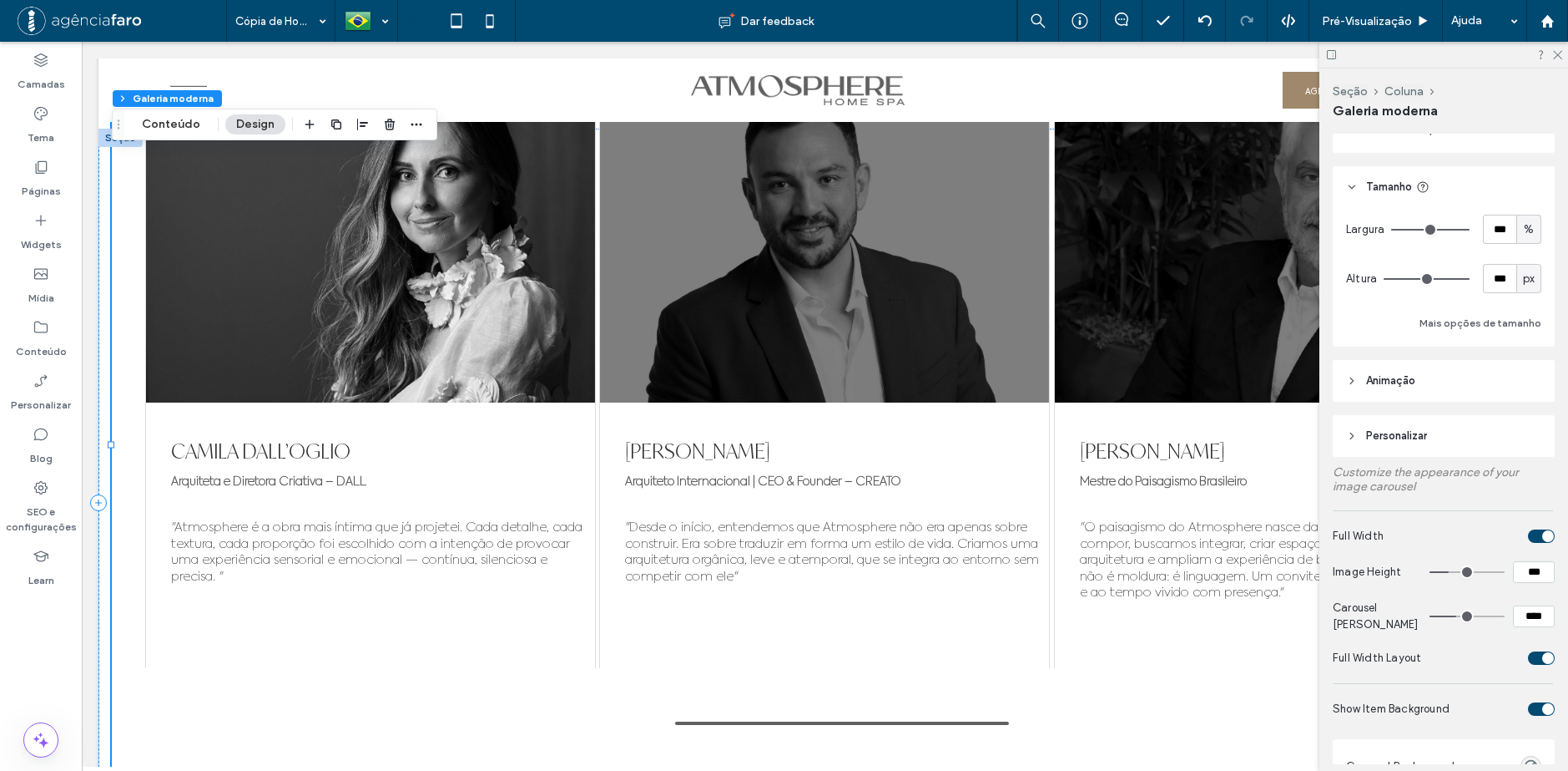
click at [1467, 430] on header "Personalizar" at bounding box center [1444, 436] width 222 height 42
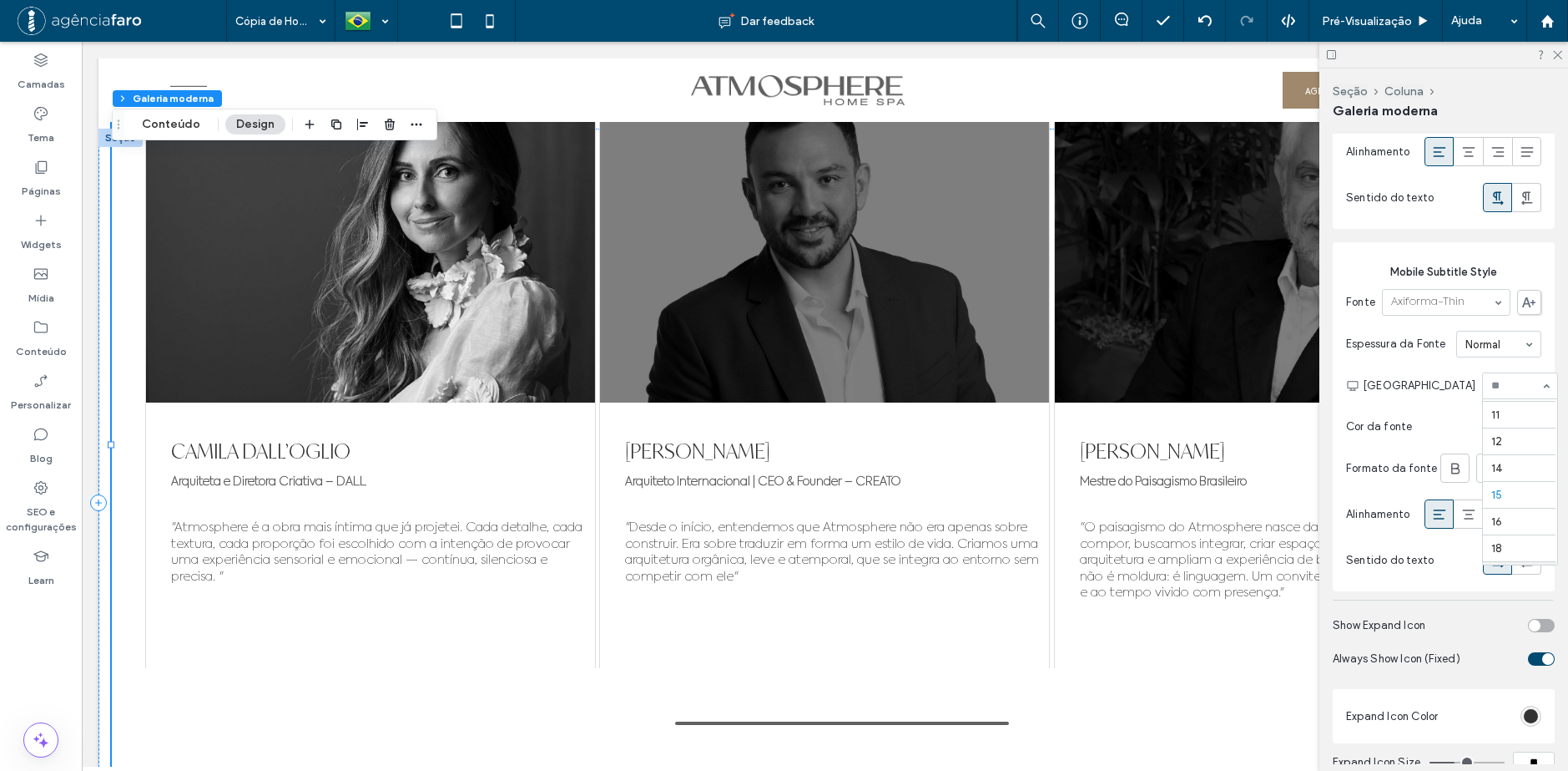
scroll to position [76, 0]
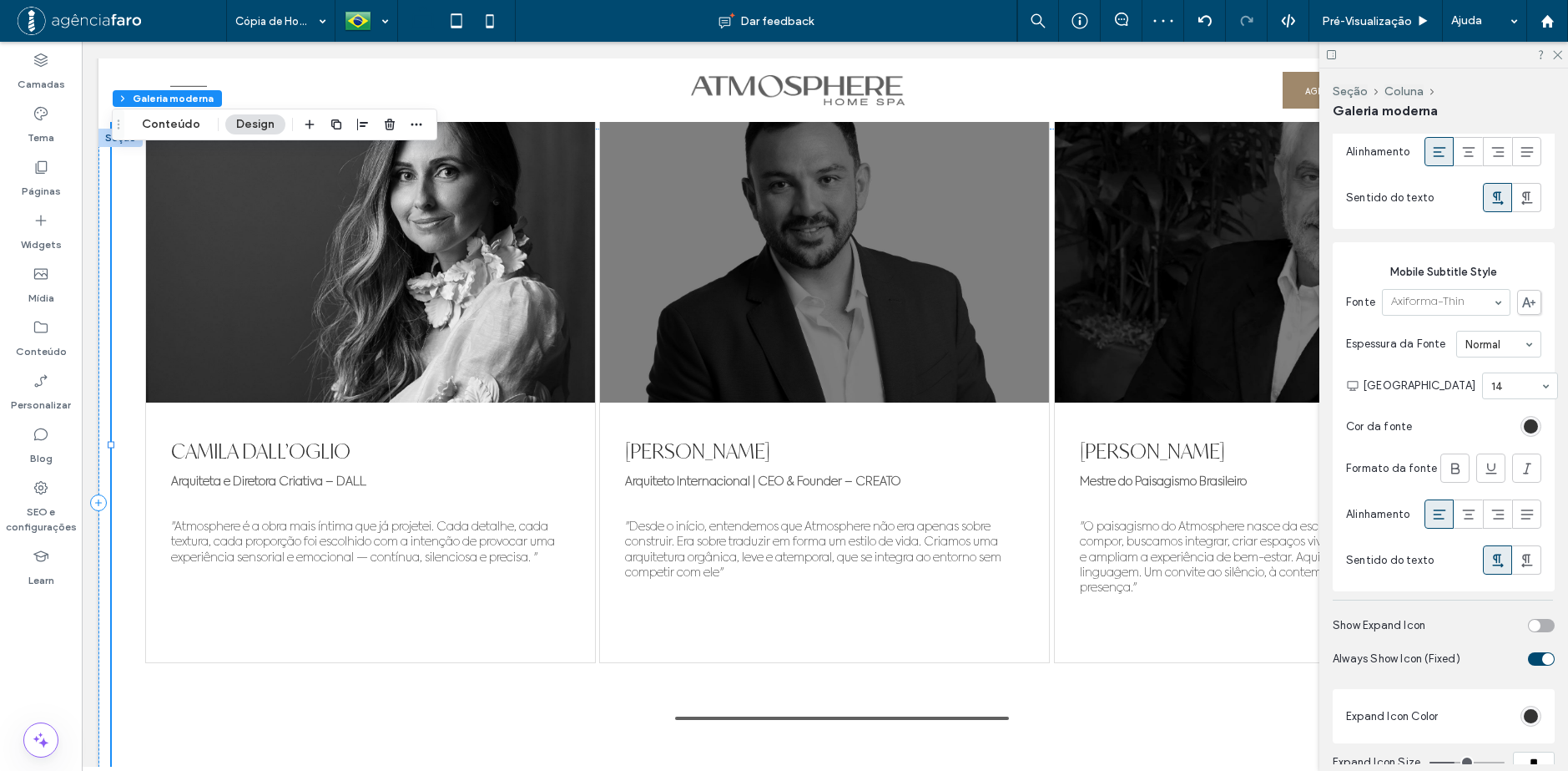
click at [1500, 391] on input at bounding box center [1516, 385] width 49 height 12
type input "**"
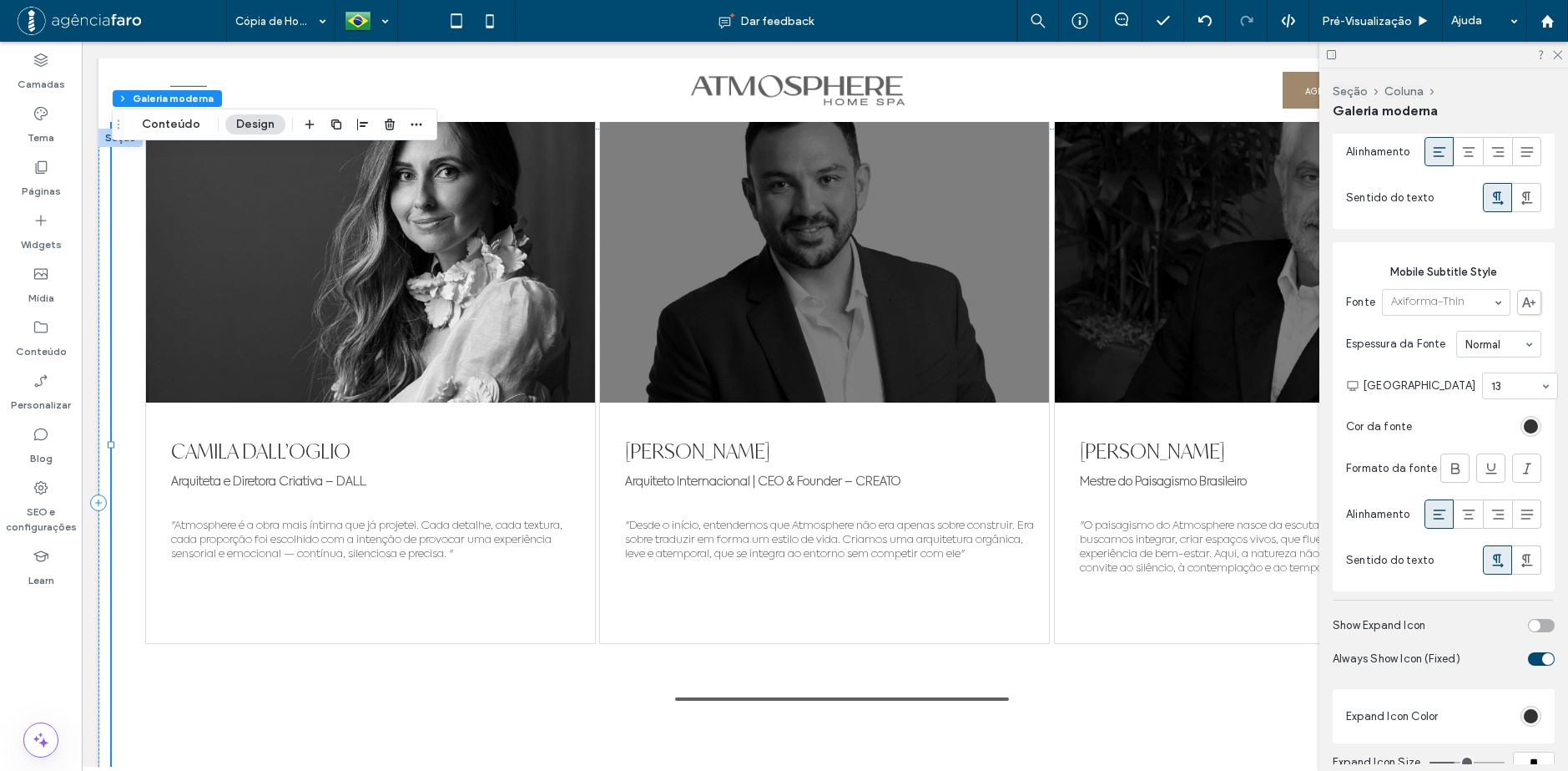
click at [1479, 445] on section "Cor da fonte" at bounding box center [1444, 426] width 196 height 37
click at [1369, 17] on span "Pré-Visualizaçāo" at bounding box center [1366, 21] width 90 height 14
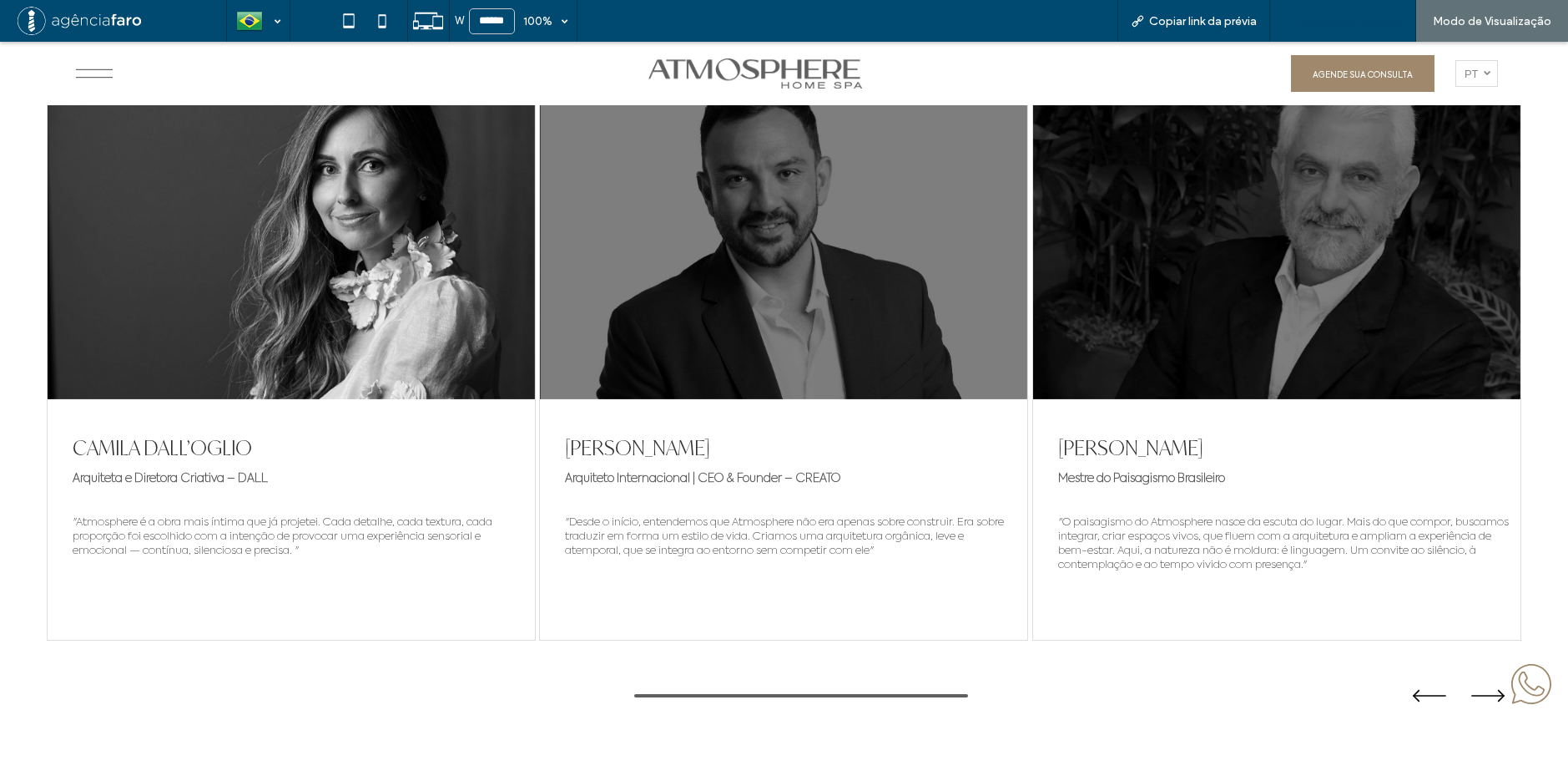
scroll to position [8589, 0]
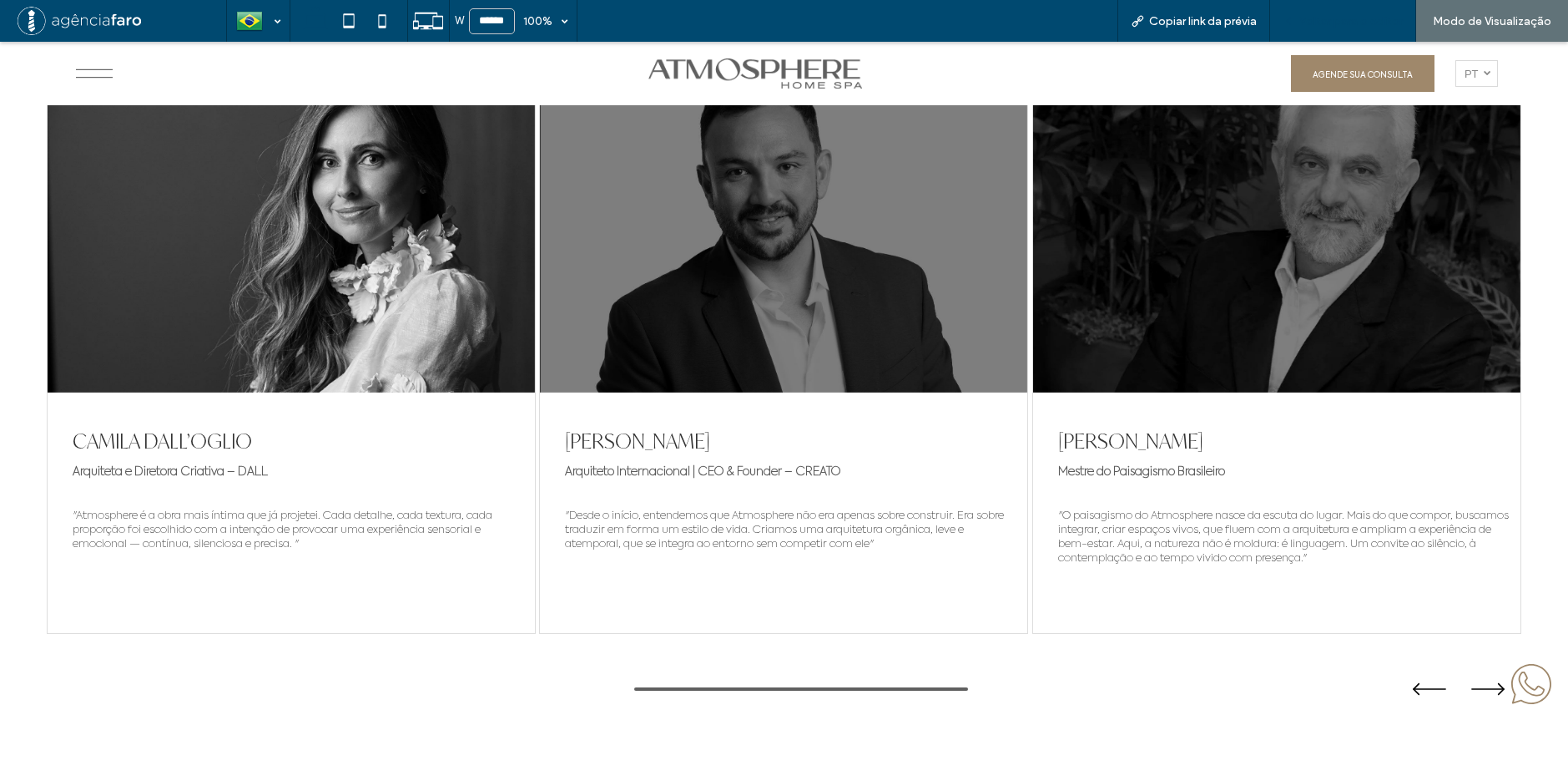
click at [1307, 29] on div "Voltar para o editor" at bounding box center [1343, 20] width 146 height 42
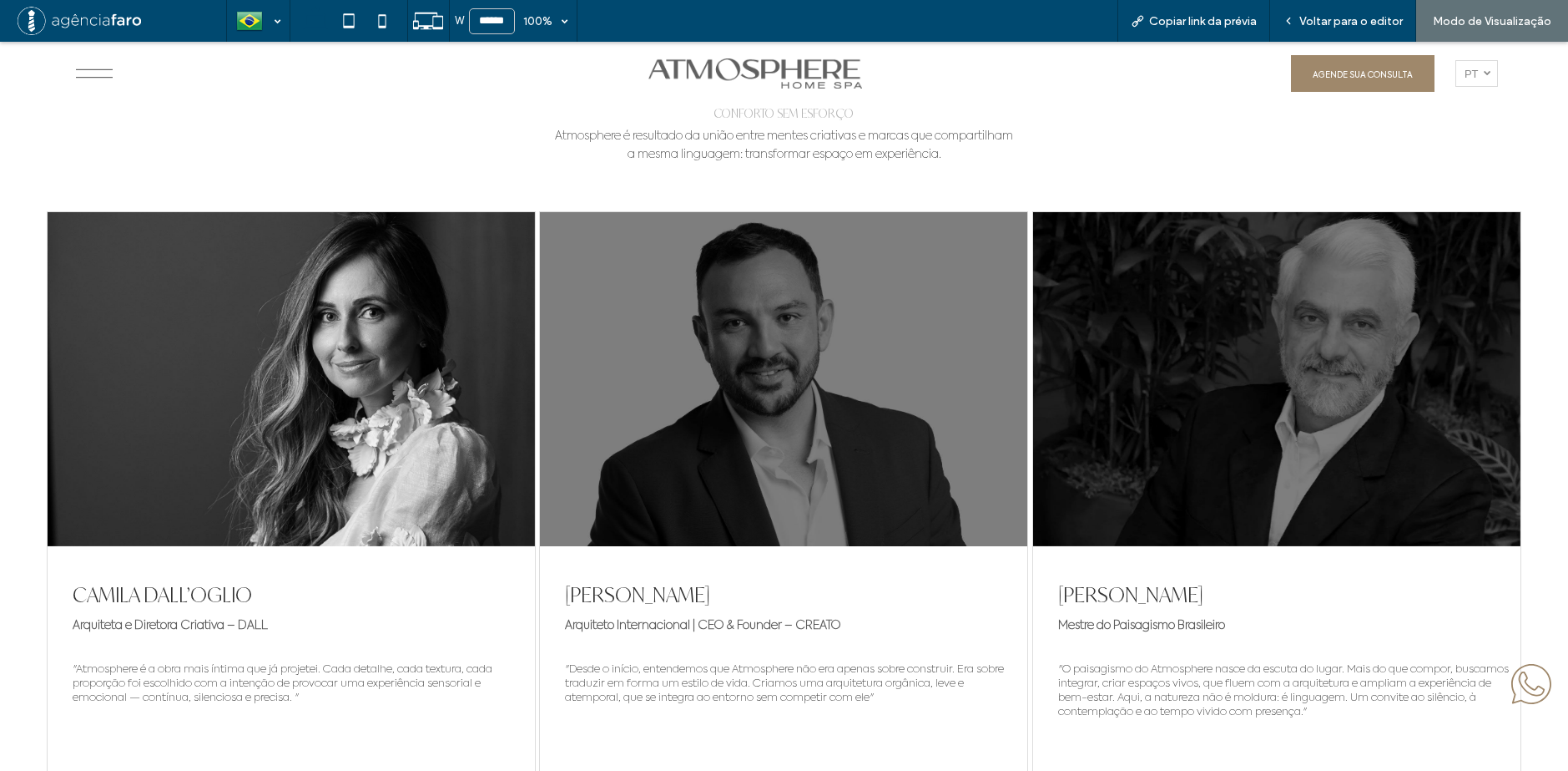
scroll to position [8338, 0]
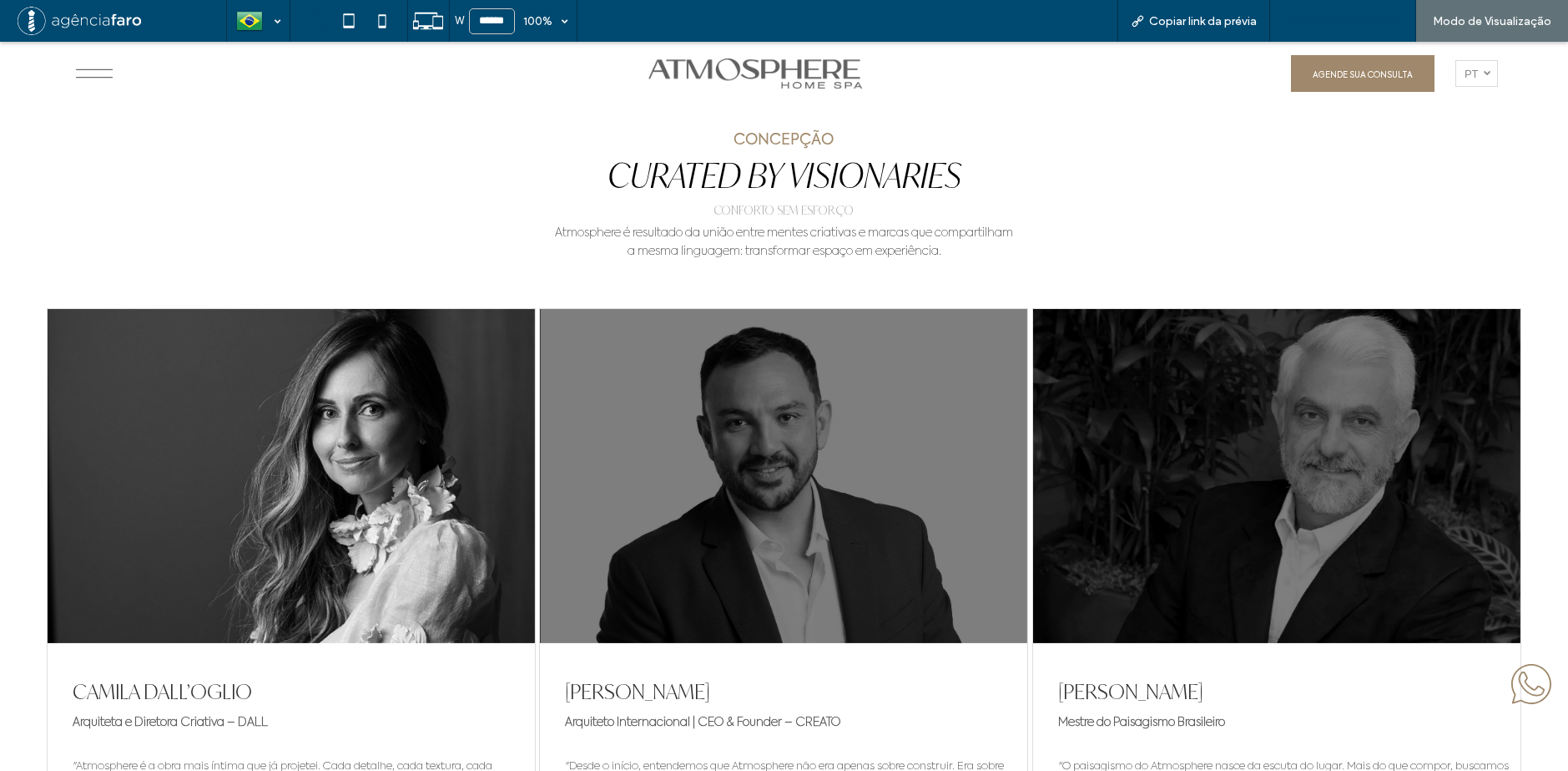
click at [1345, 14] on span "Voltar para o editor" at bounding box center [1351, 21] width 103 height 14
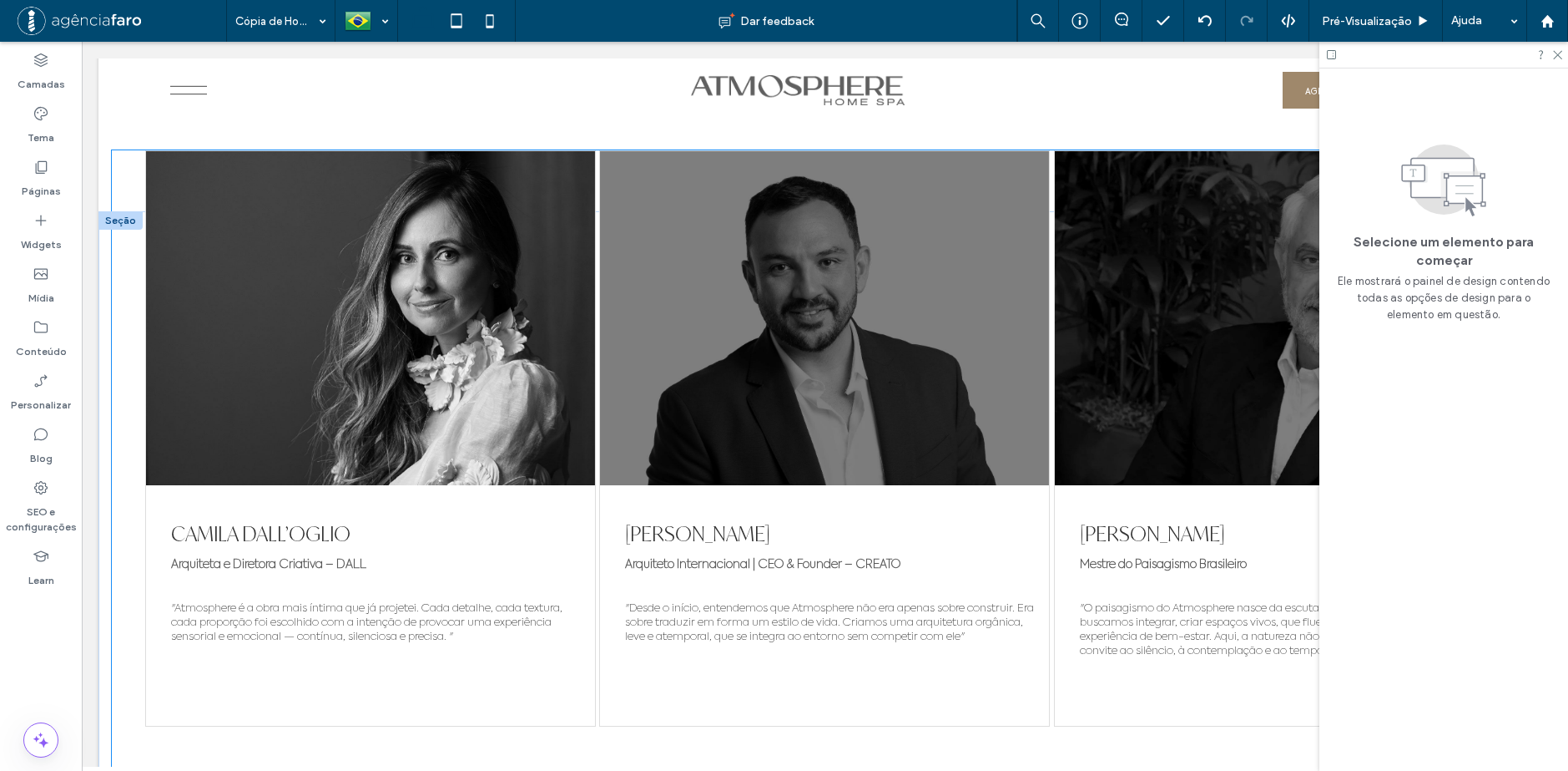
scroll to position [8505, 0]
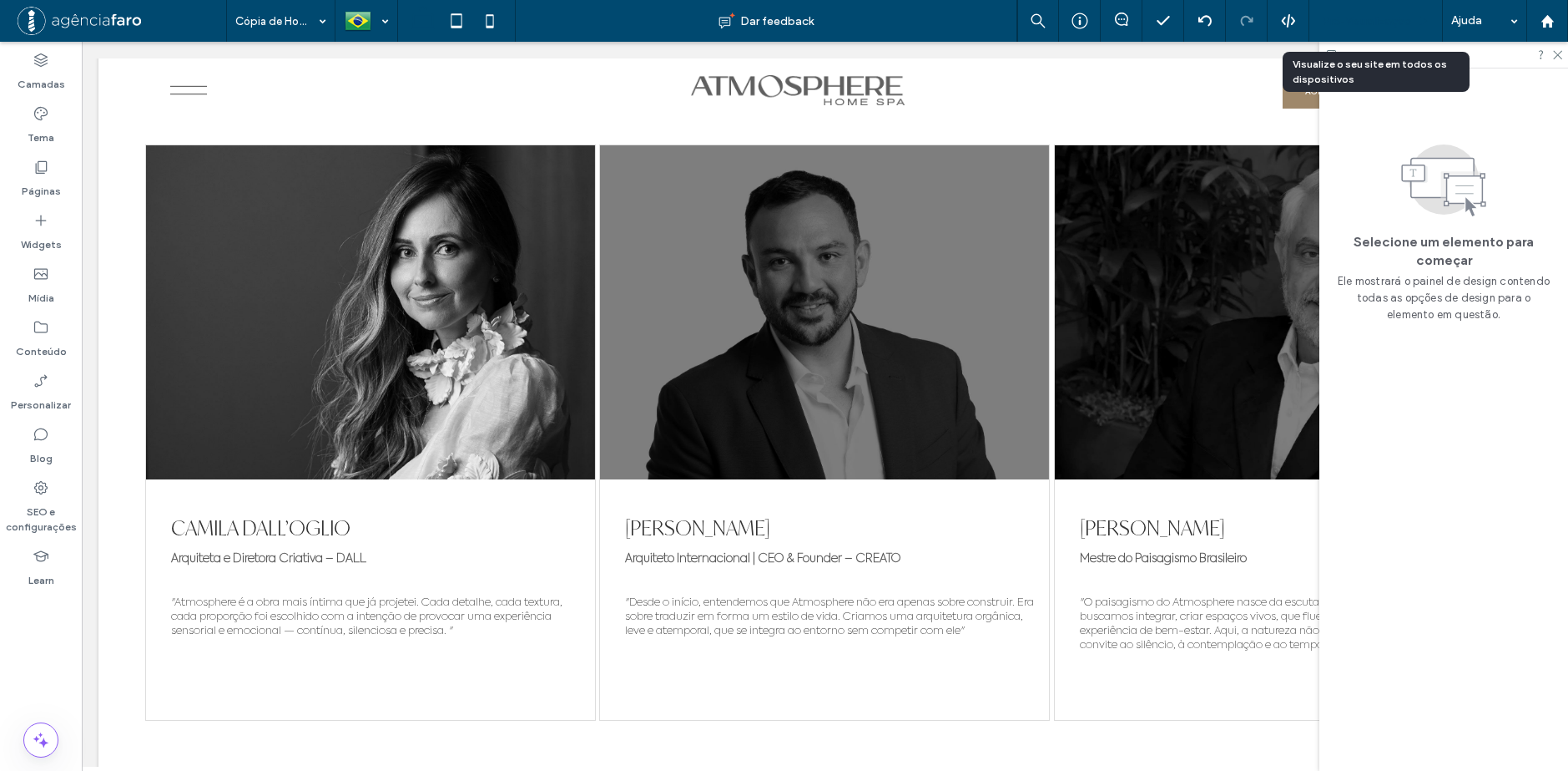
click at [1380, 10] on div "Pré-Visualizaçāo" at bounding box center [1376, 20] width 133 height 42
click at [1364, 21] on span "Pré-Visualizaçāo" at bounding box center [1366, 21] width 90 height 14
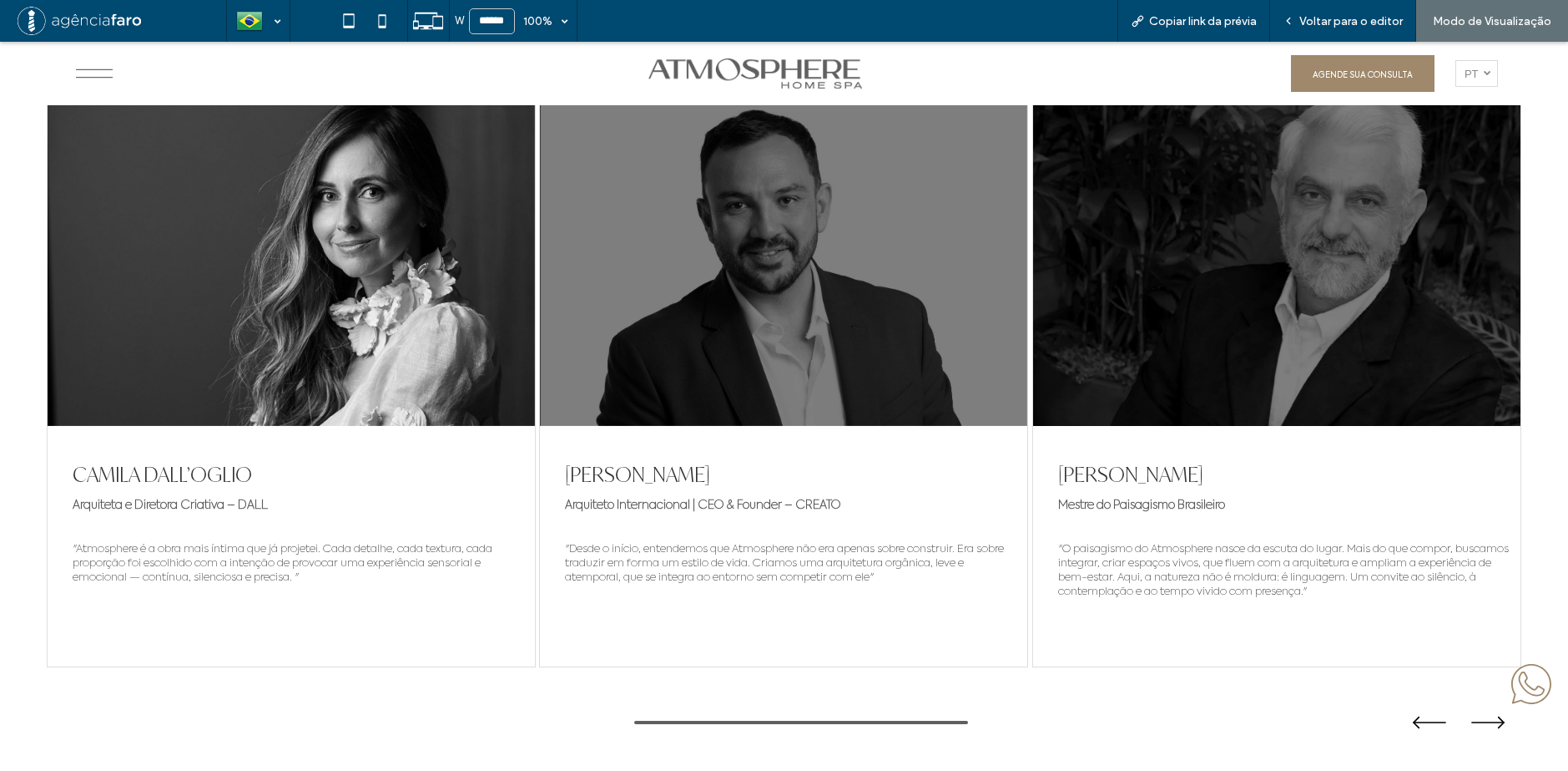
scroll to position [8595, 0]
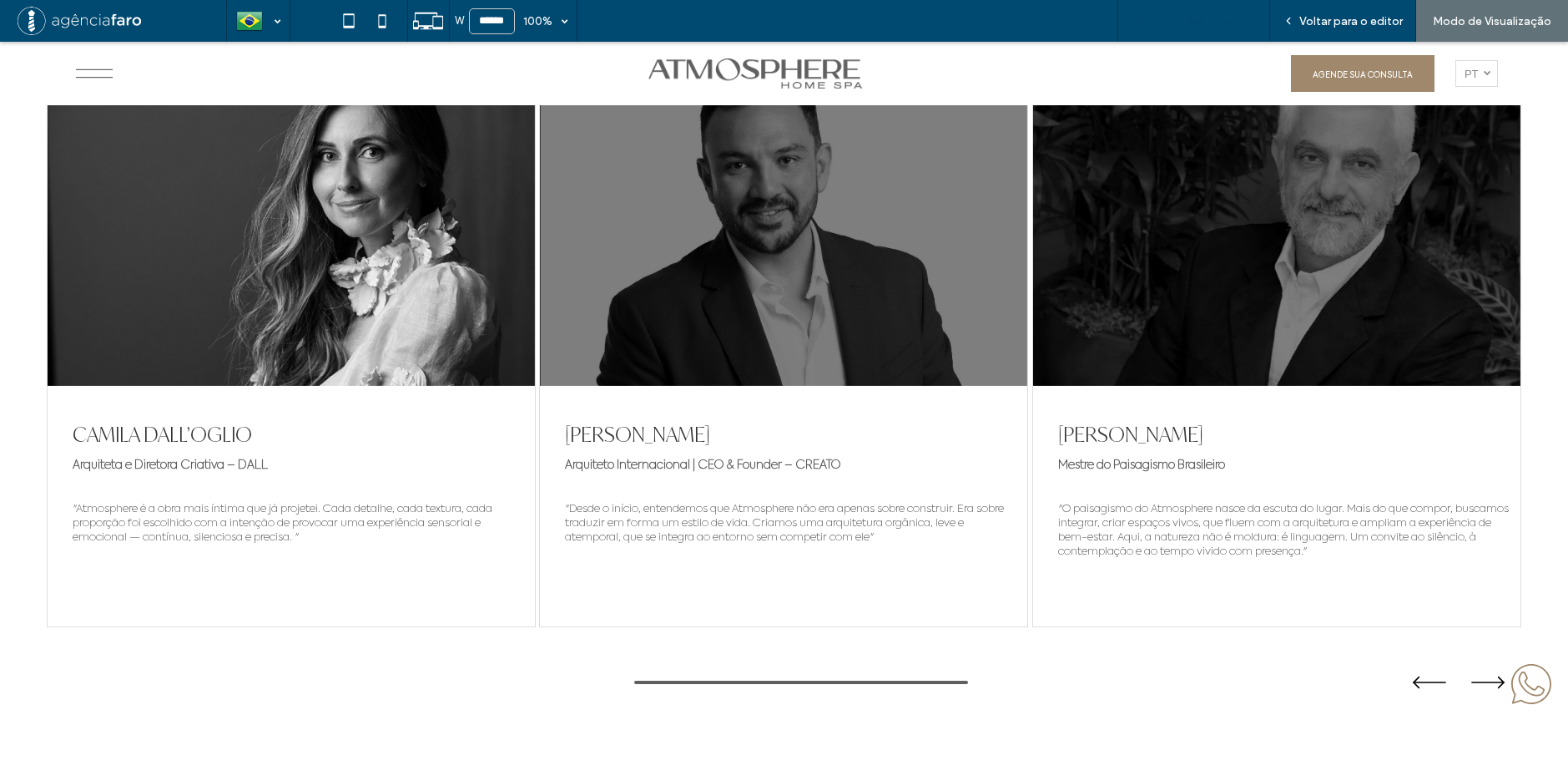
click at [1237, 18] on span "Copiar link da prévia" at bounding box center [1203, 21] width 108 height 14
click at [1232, 20] on span "Copiar link da prévia" at bounding box center [1203, 21] width 108 height 14
click at [487, 17] on input "******" at bounding box center [492, 20] width 46 height 26
type input "******"
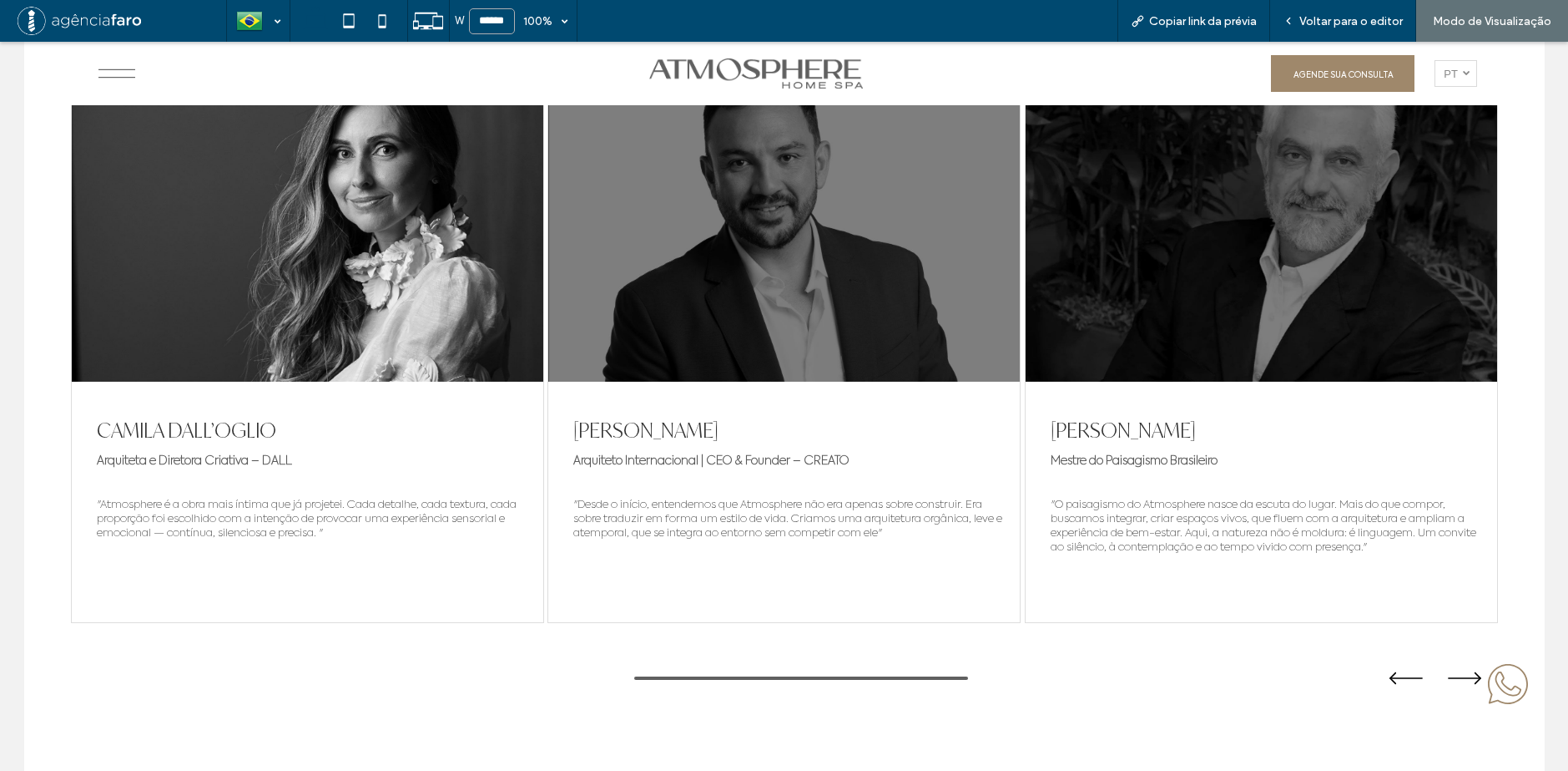
scroll to position [8591, 0]
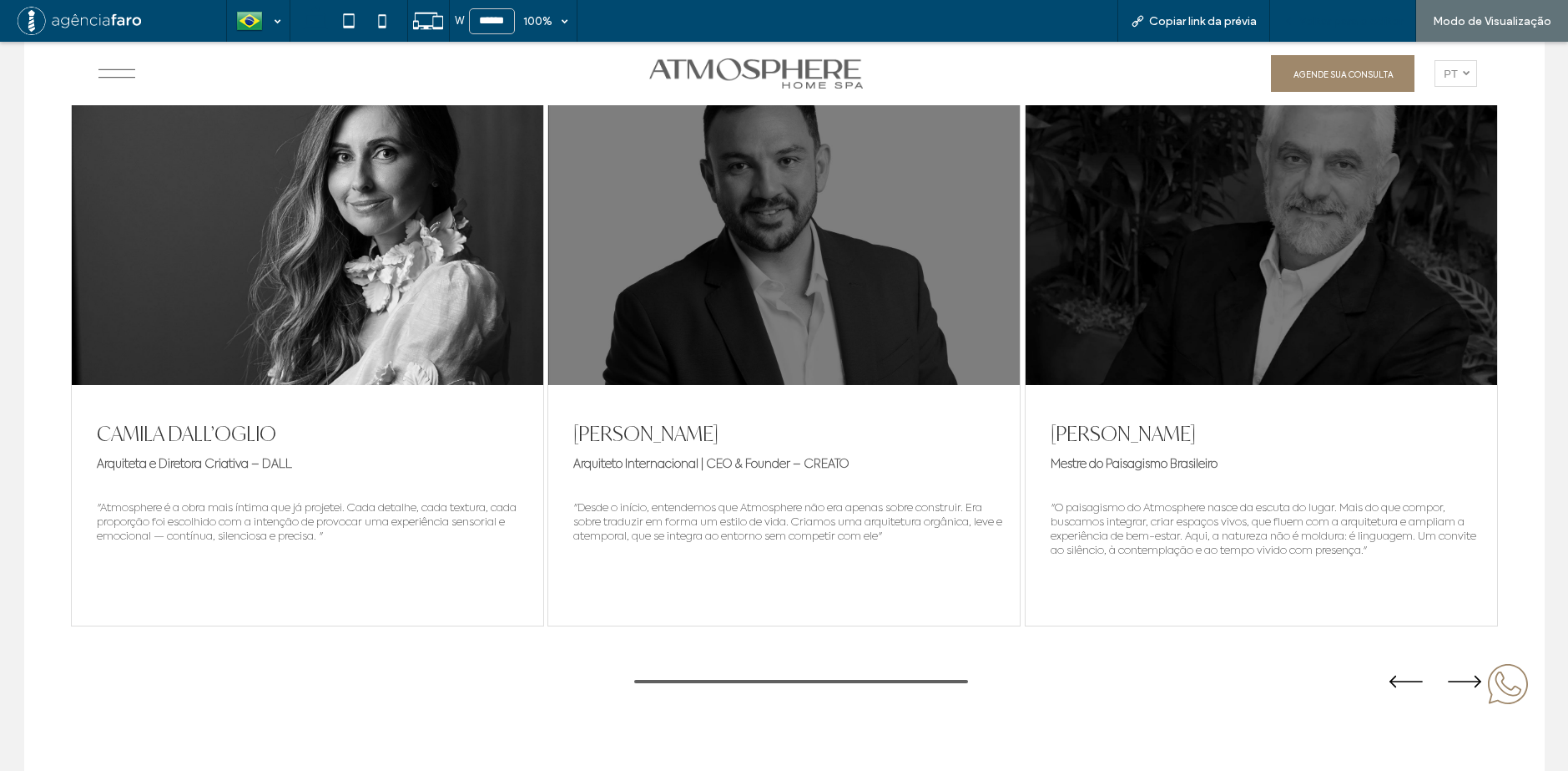
click at [1306, 22] on span "Voltar para o editor" at bounding box center [1351, 21] width 103 height 14
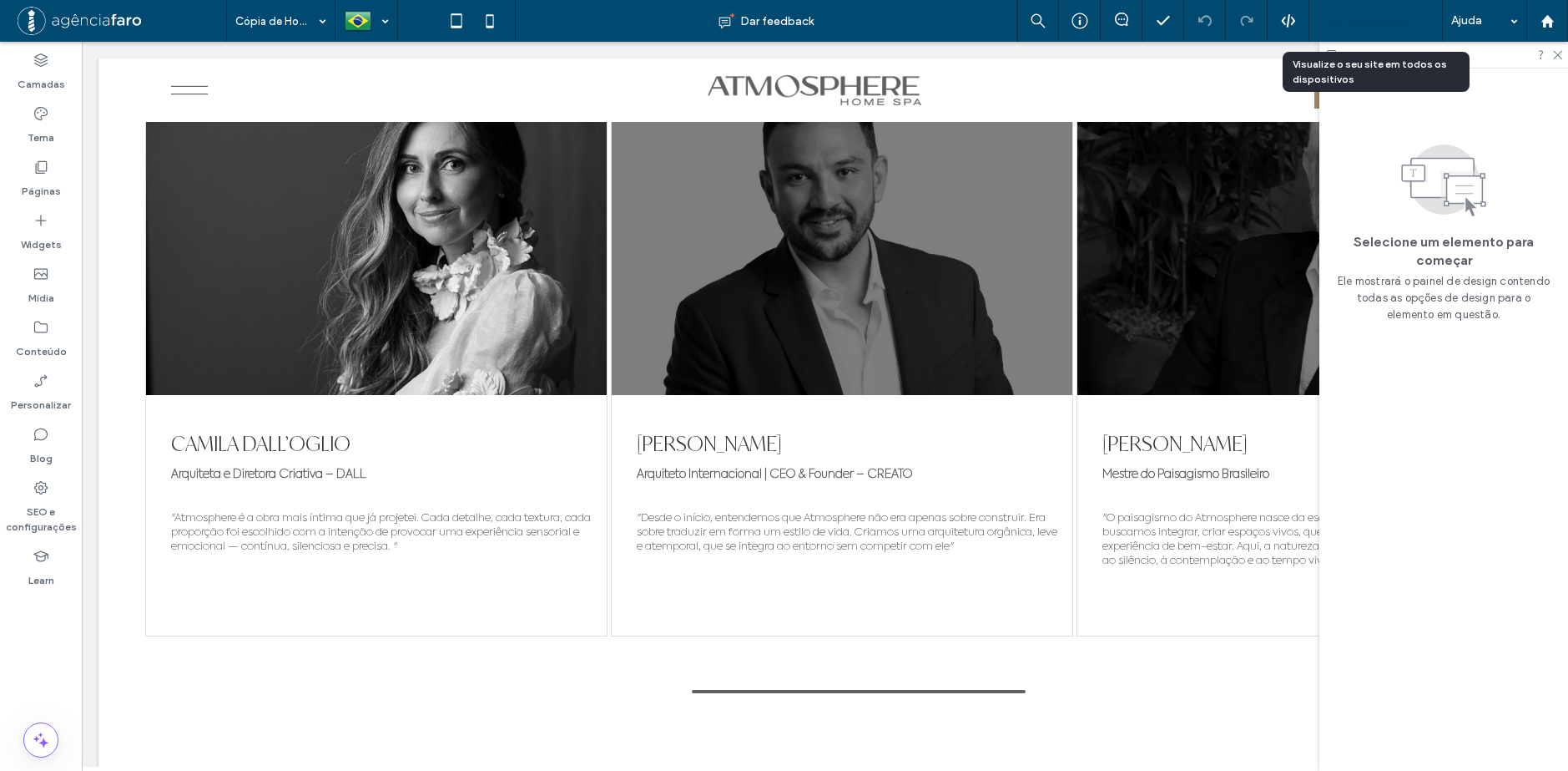
click at [1340, 16] on span "Pré-Visualizaçāo" at bounding box center [1366, 21] width 90 height 14
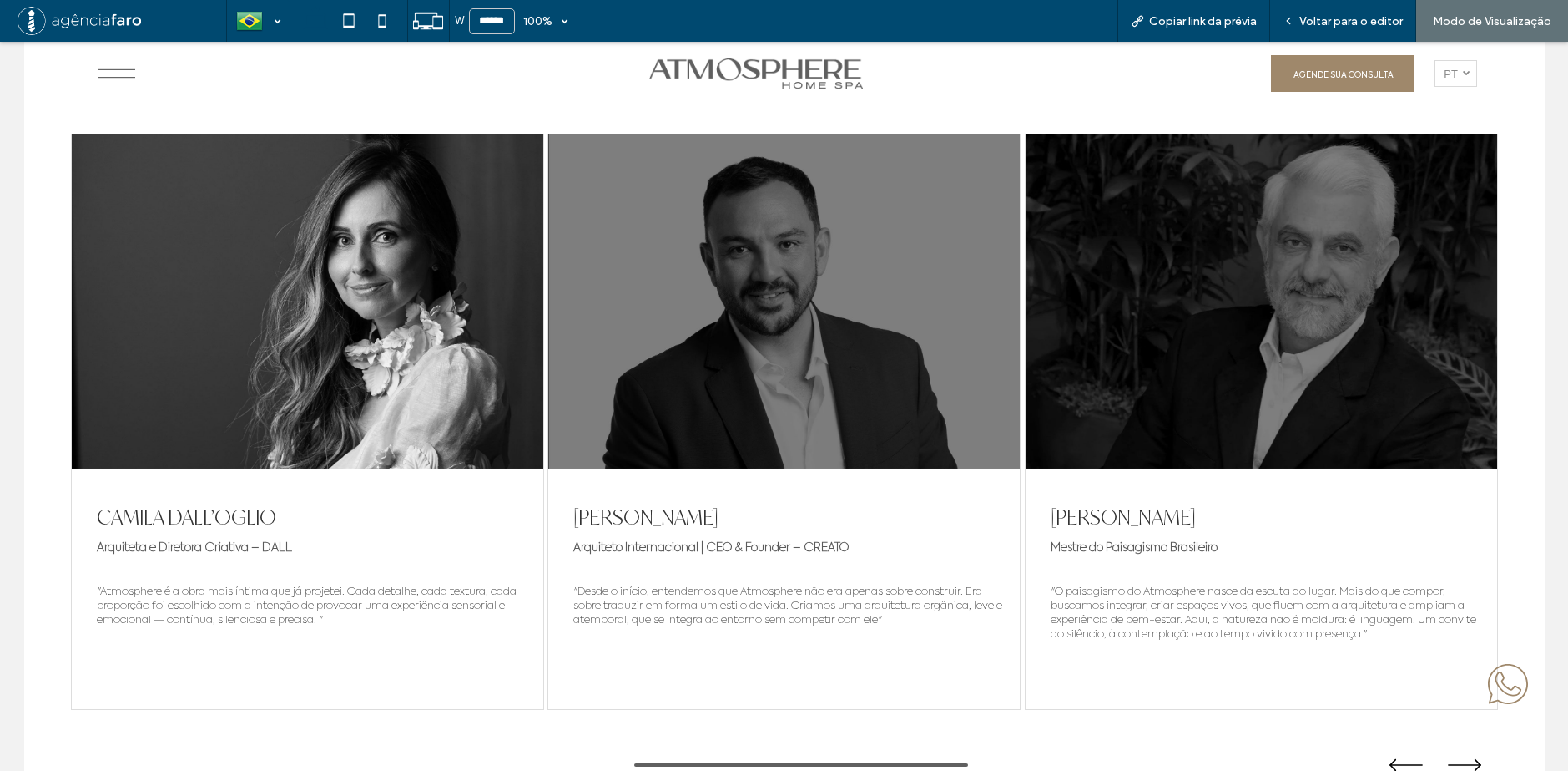
scroll to position [8591, 0]
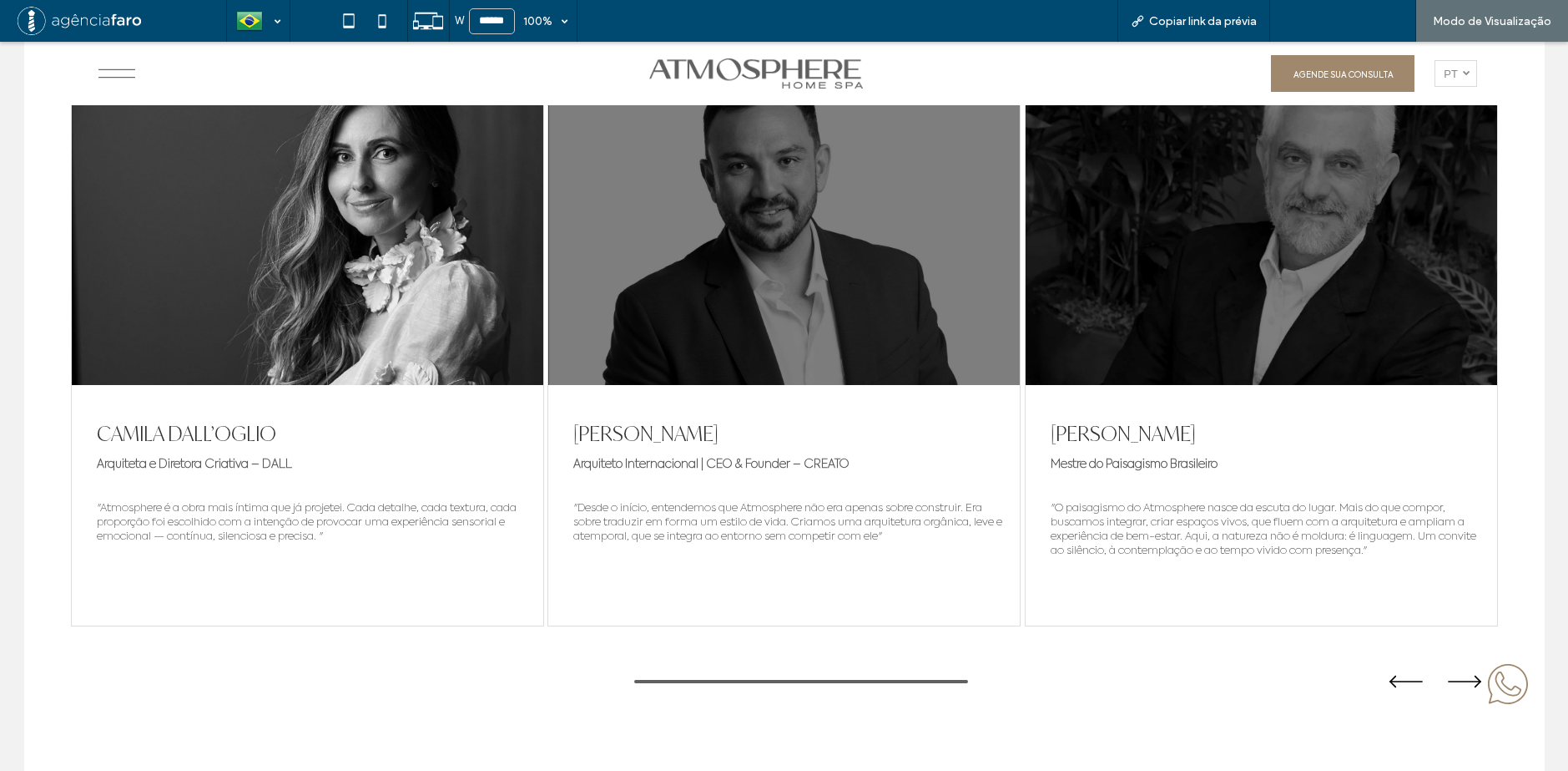
drag, startPoint x: 1360, startPoint y: 16, endPoint x: 1018, endPoint y: 177, distance: 378.0
click at [1360, 15] on span "Voltar para o editor" at bounding box center [1351, 21] width 103 height 14
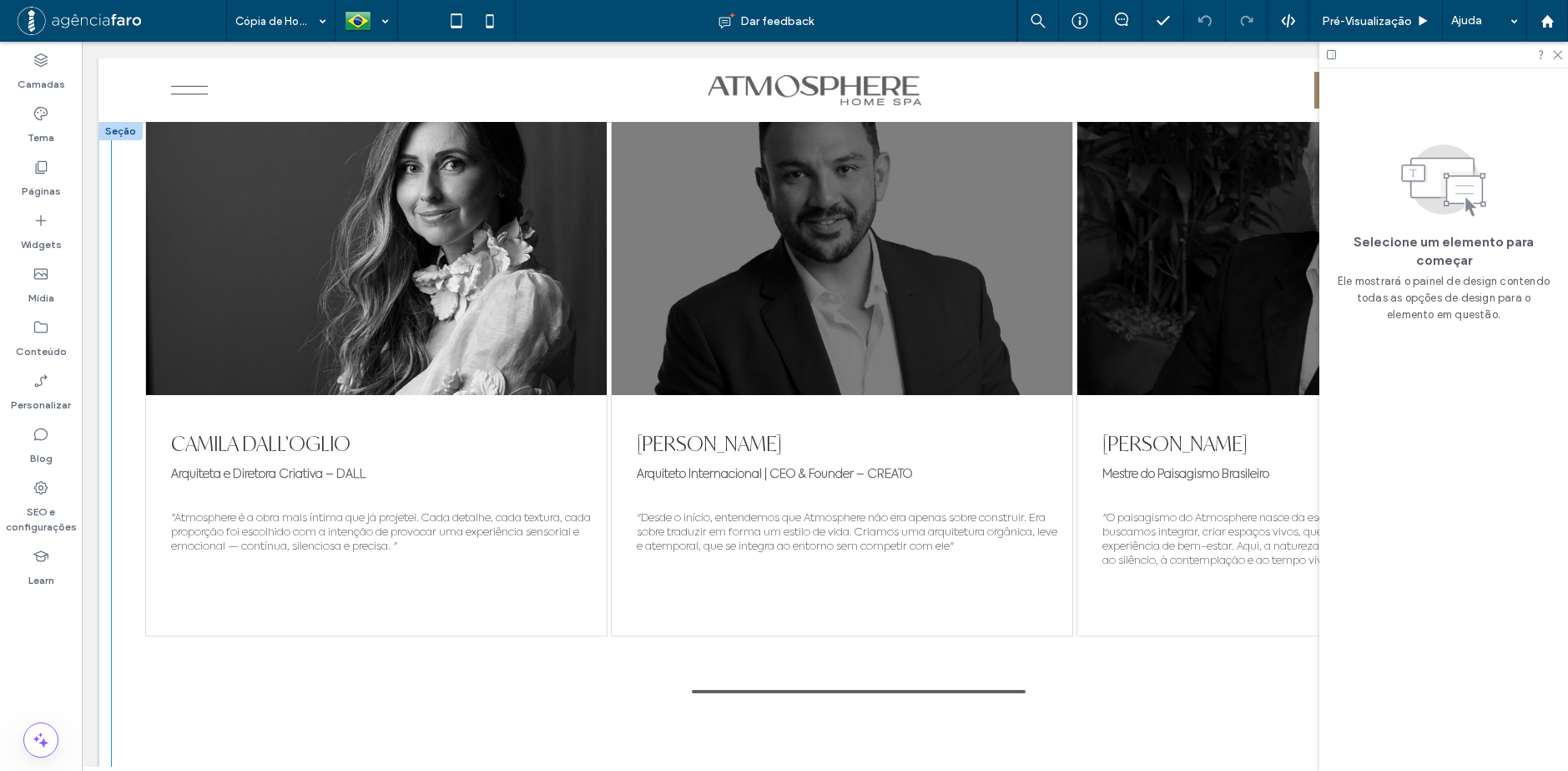
click at [910, 293] on div at bounding box center [842, 229] width 460 height 334
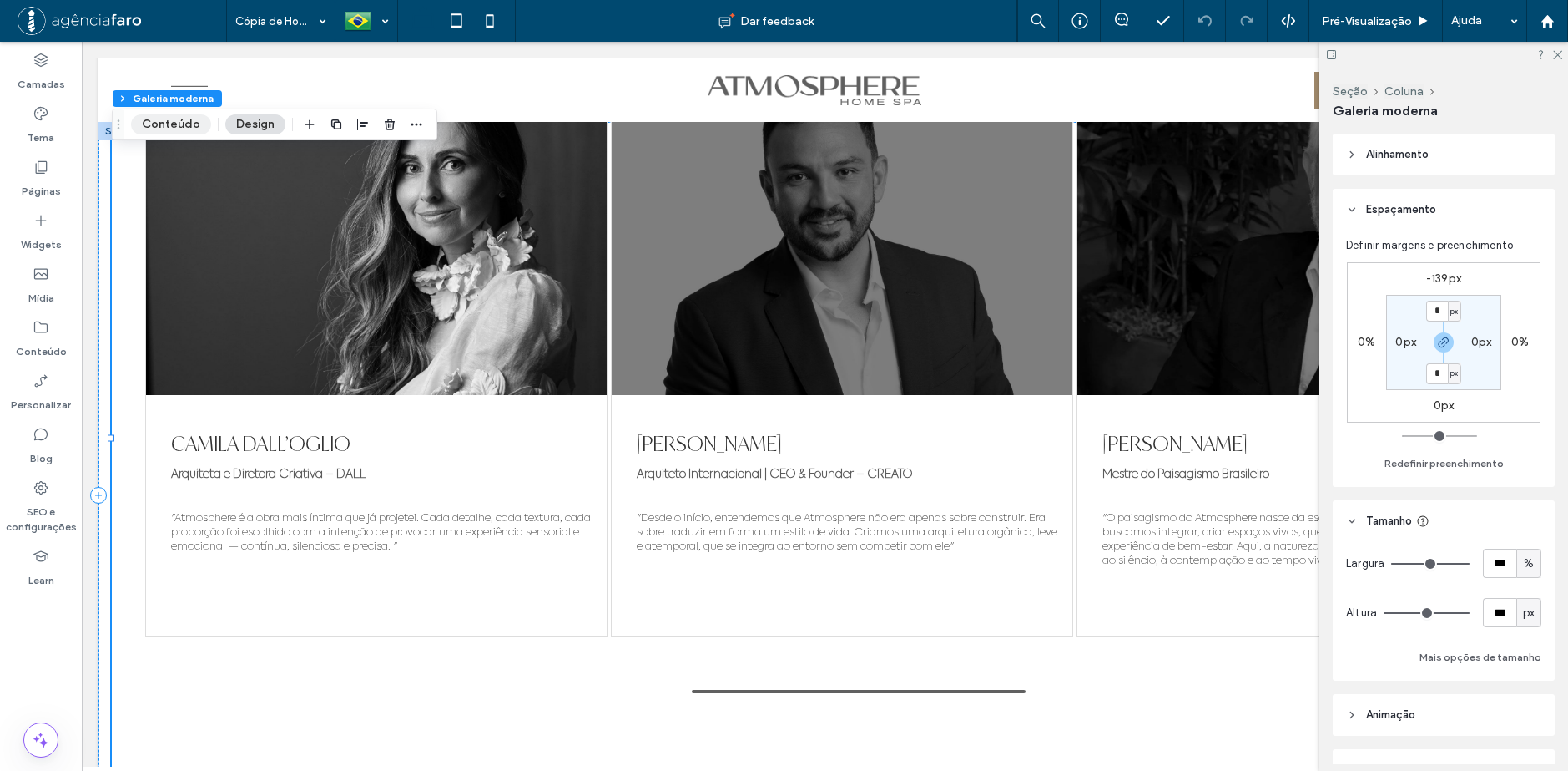
click at [168, 117] on button "Conteúdo" at bounding box center [171, 124] width 80 height 20
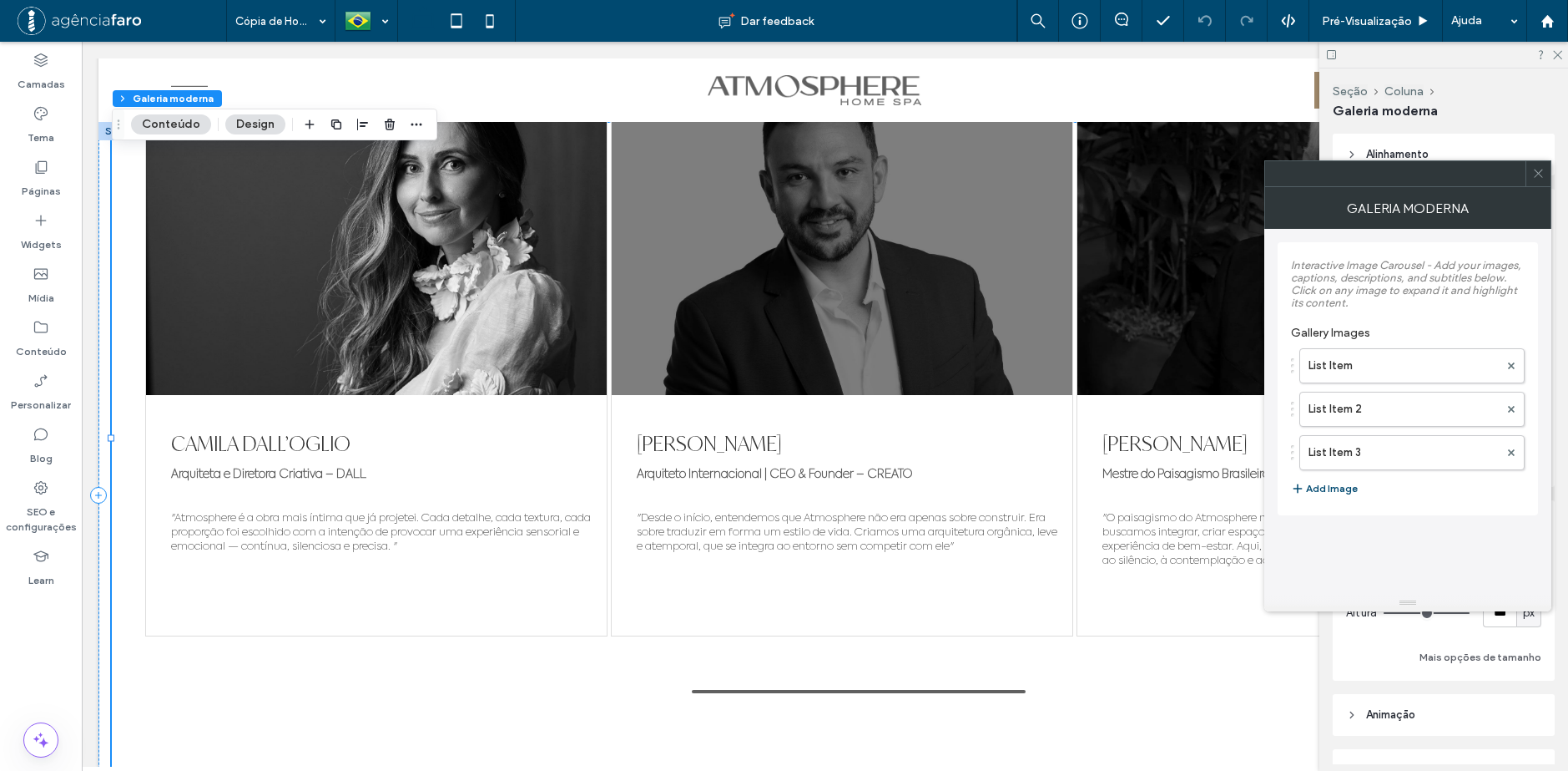
click at [251, 123] on button "Design" at bounding box center [255, 124] width 60 height 20
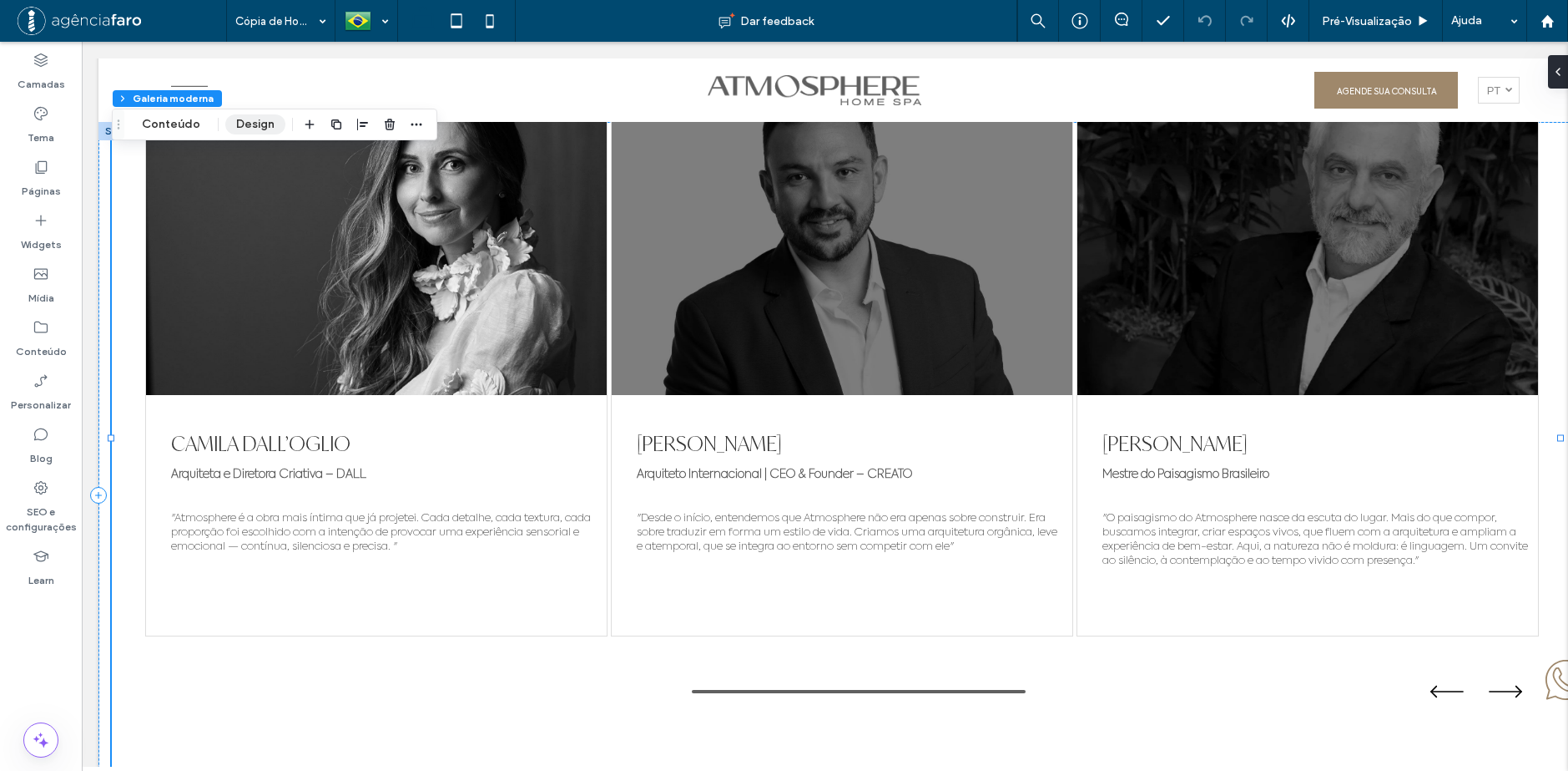
click at [251, 123] on button "Design" at bounding box center [255, 124] width 60 height 20
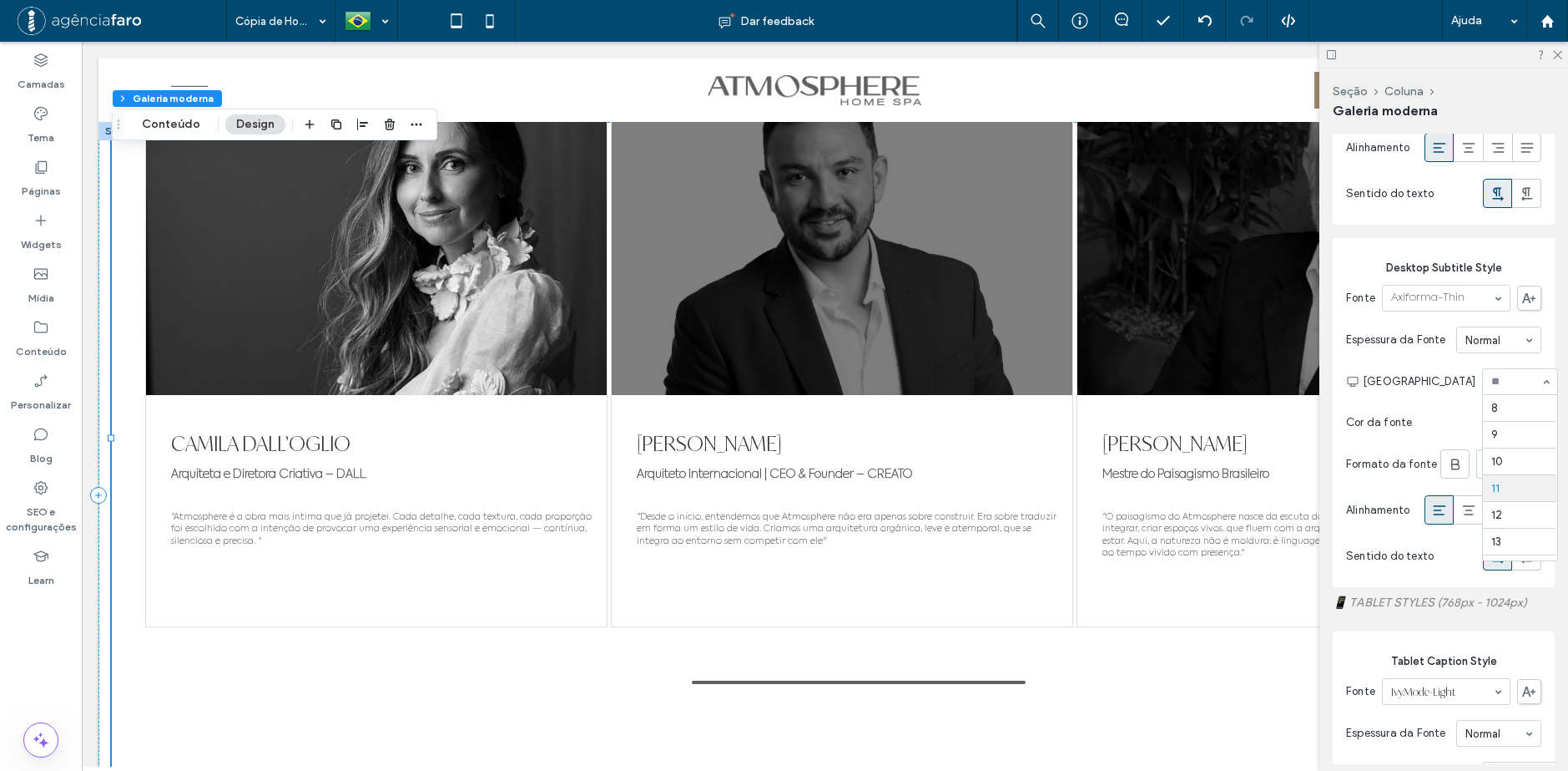
scroll to position [80, 0]
click at [1409, 22] on span "Pré-Visualizaçāo" at bounding box center [1366, 21] width 90 height 14
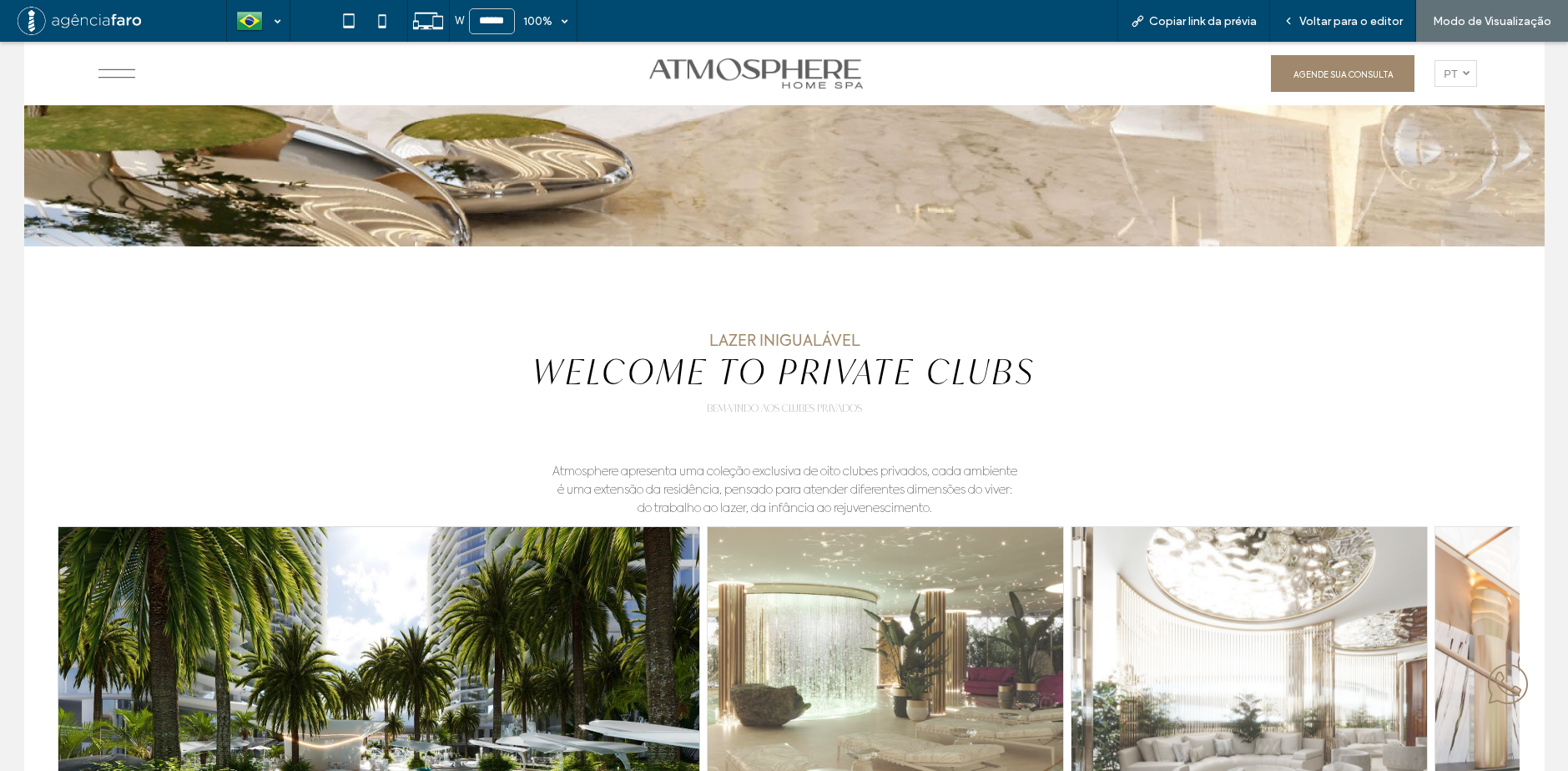
scroll to position [3583, 0]
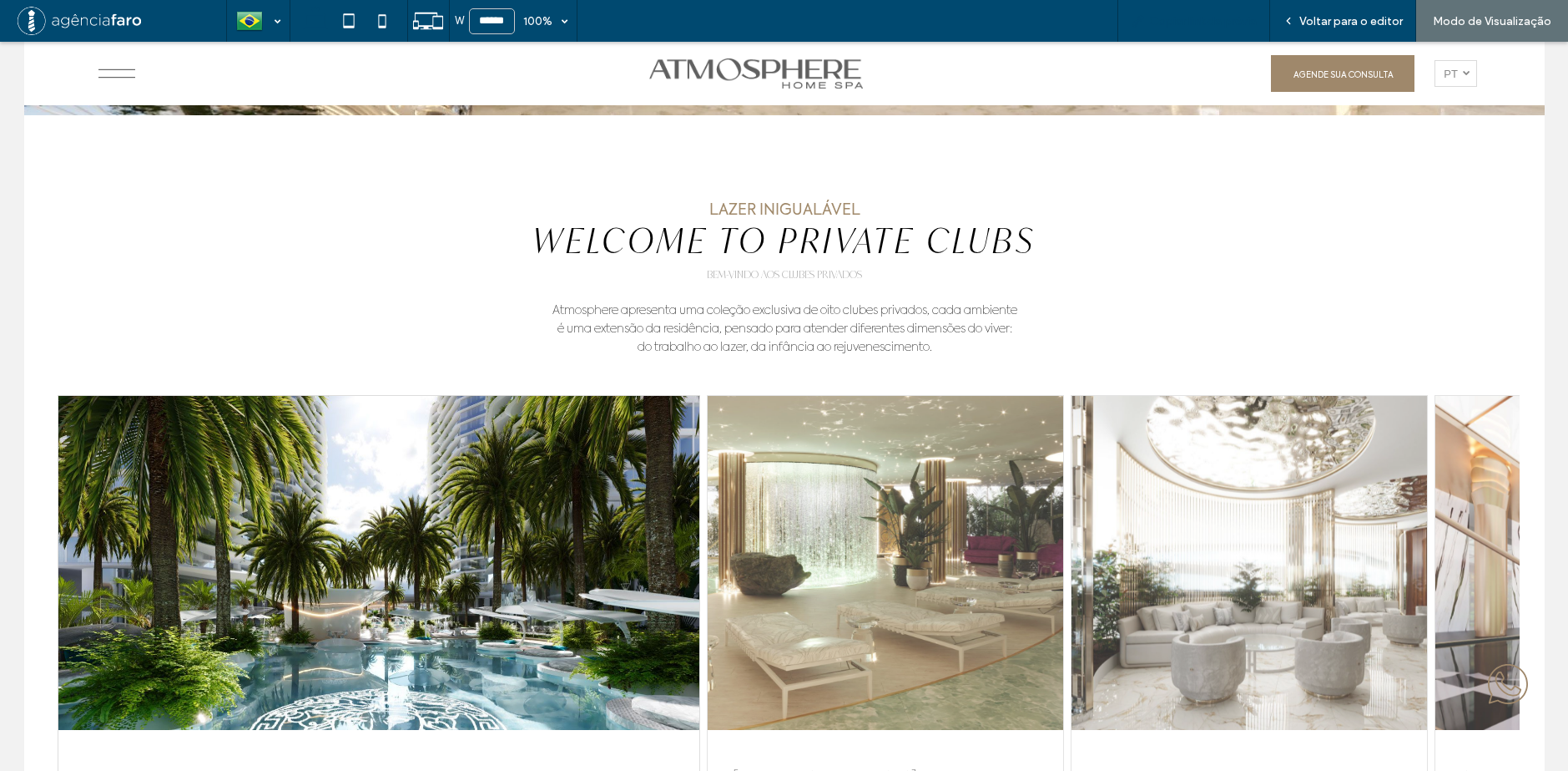
click at [1194, 19] on span "Copiar link da prévia" at bounding box center [1203, 21] width 108 height 14
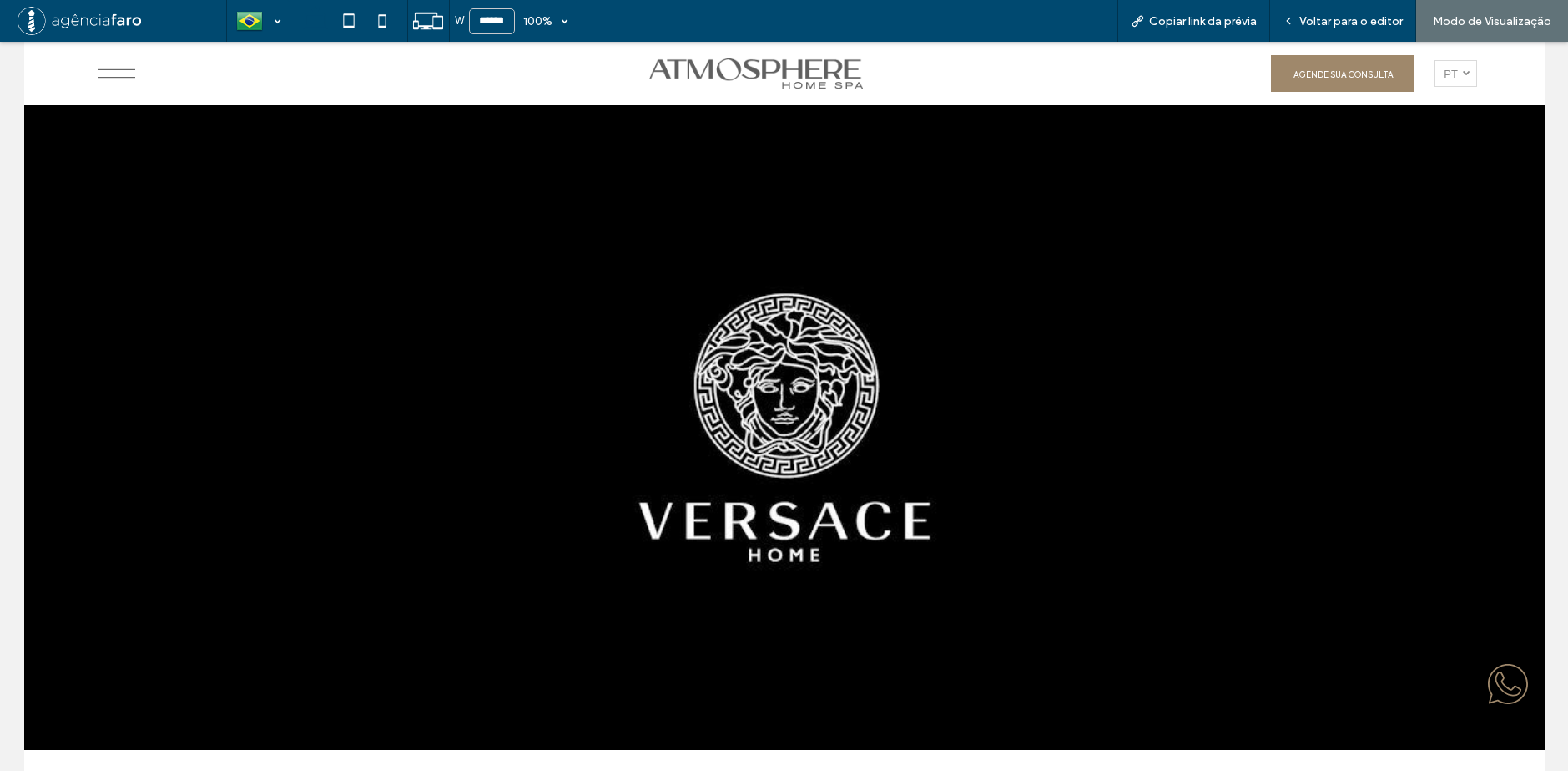
scroll to position [4584, 0]
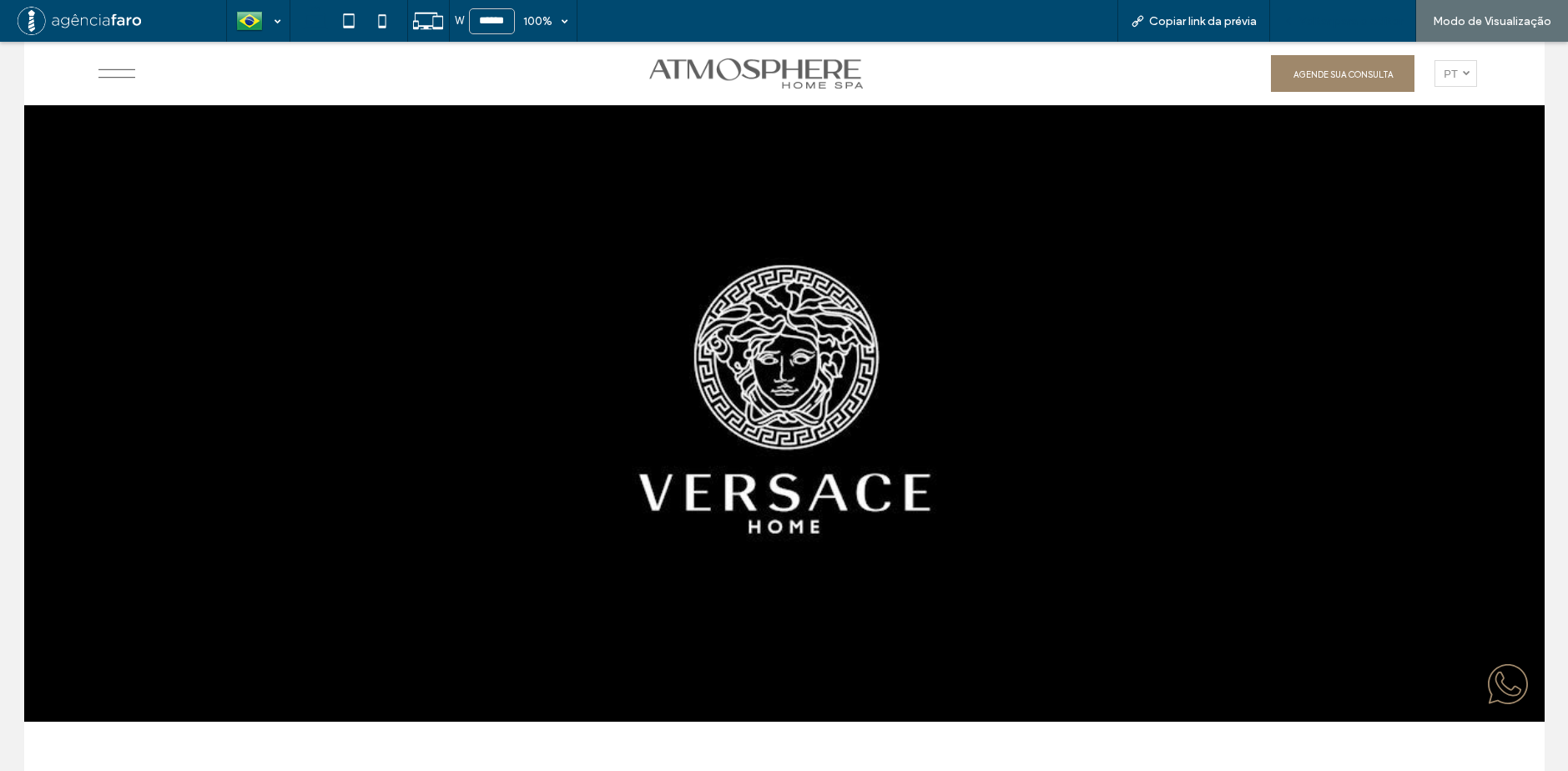
click at [1381, 24] on span "Voltar para o editor" at bounding box center [1351, 21] width 103 height 14
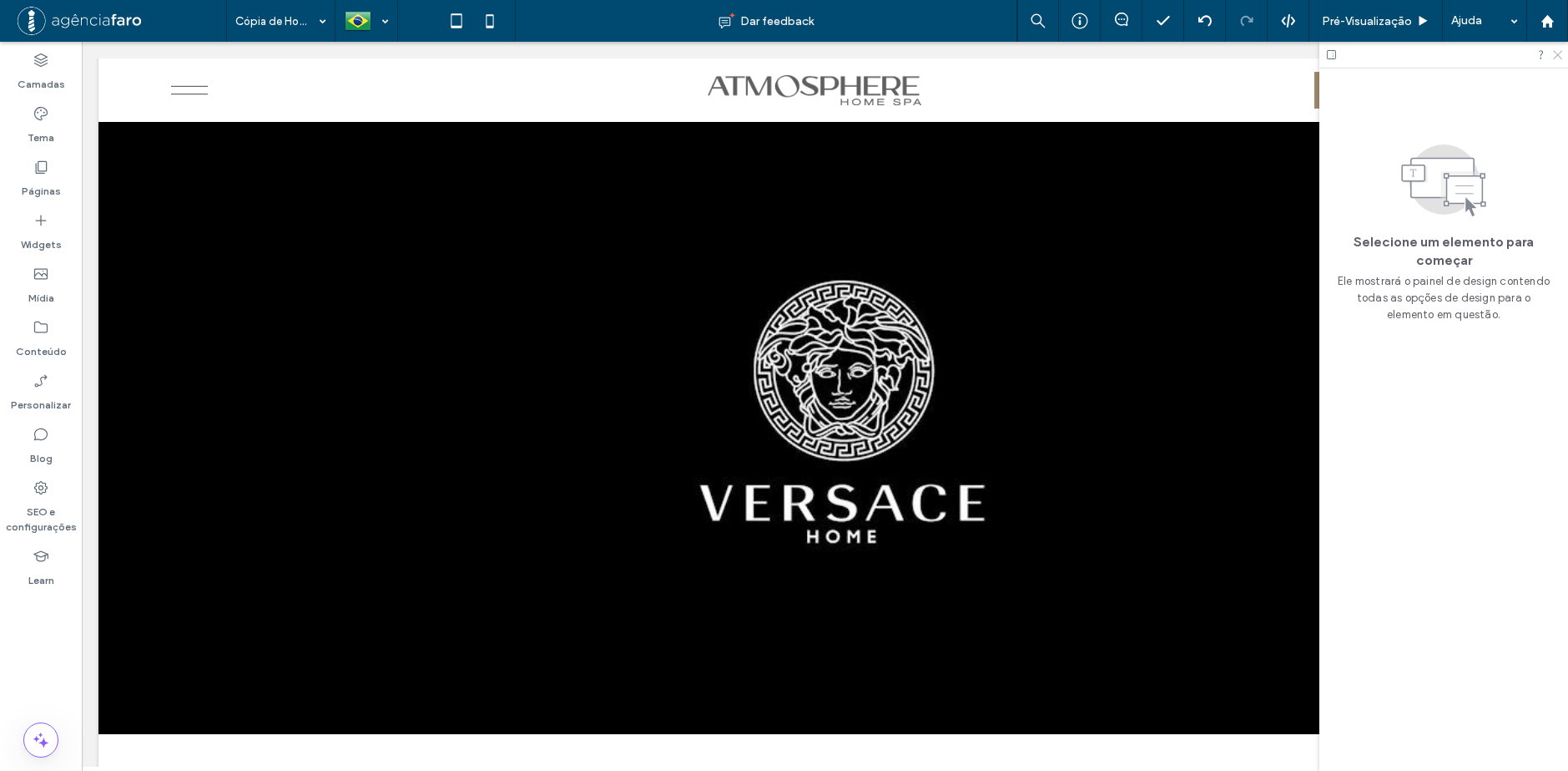
click at [1556, 57] on use at bounding box center [1557, 55] width 9 height 9
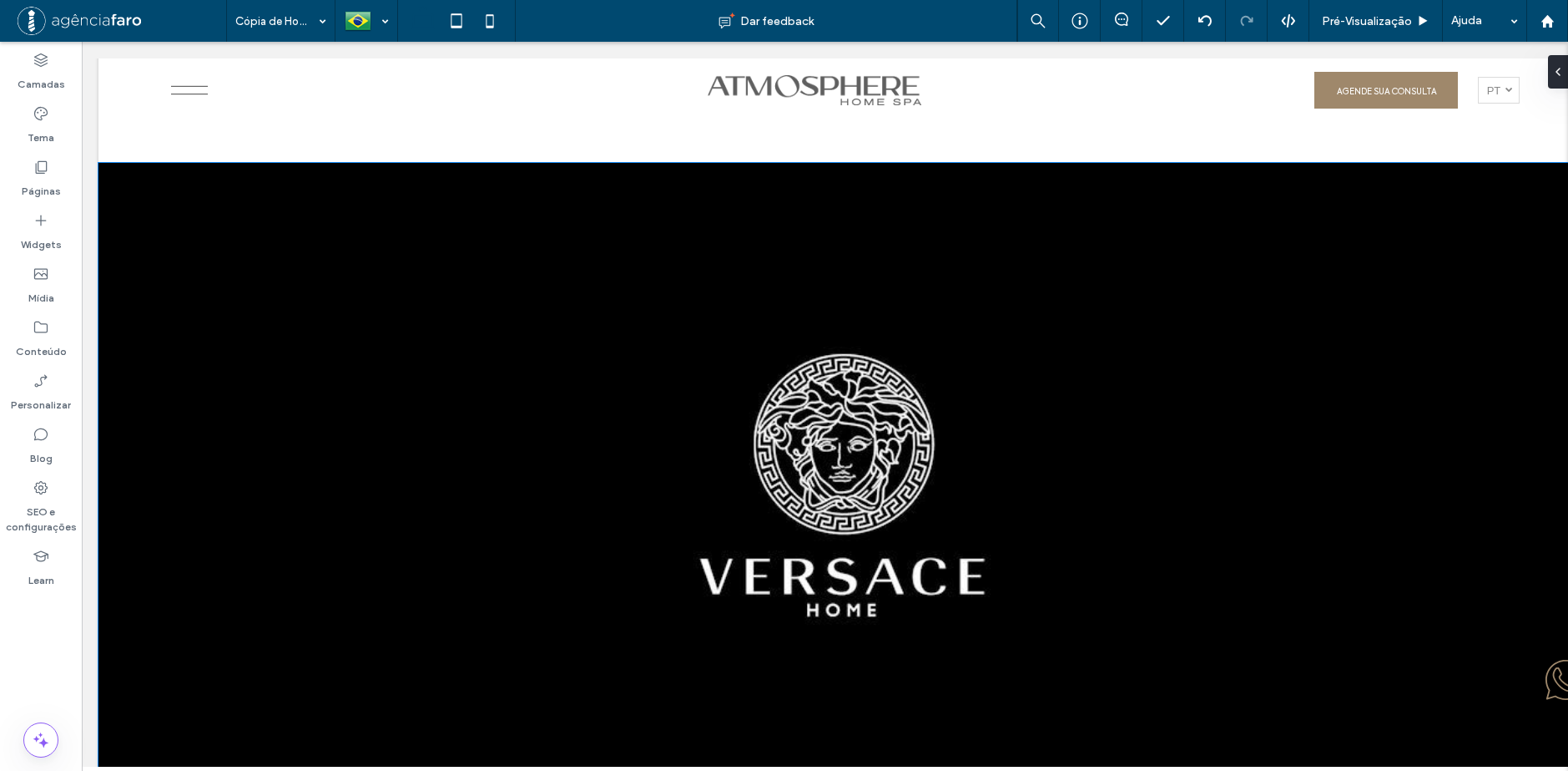
scroll to position [4501, 0]
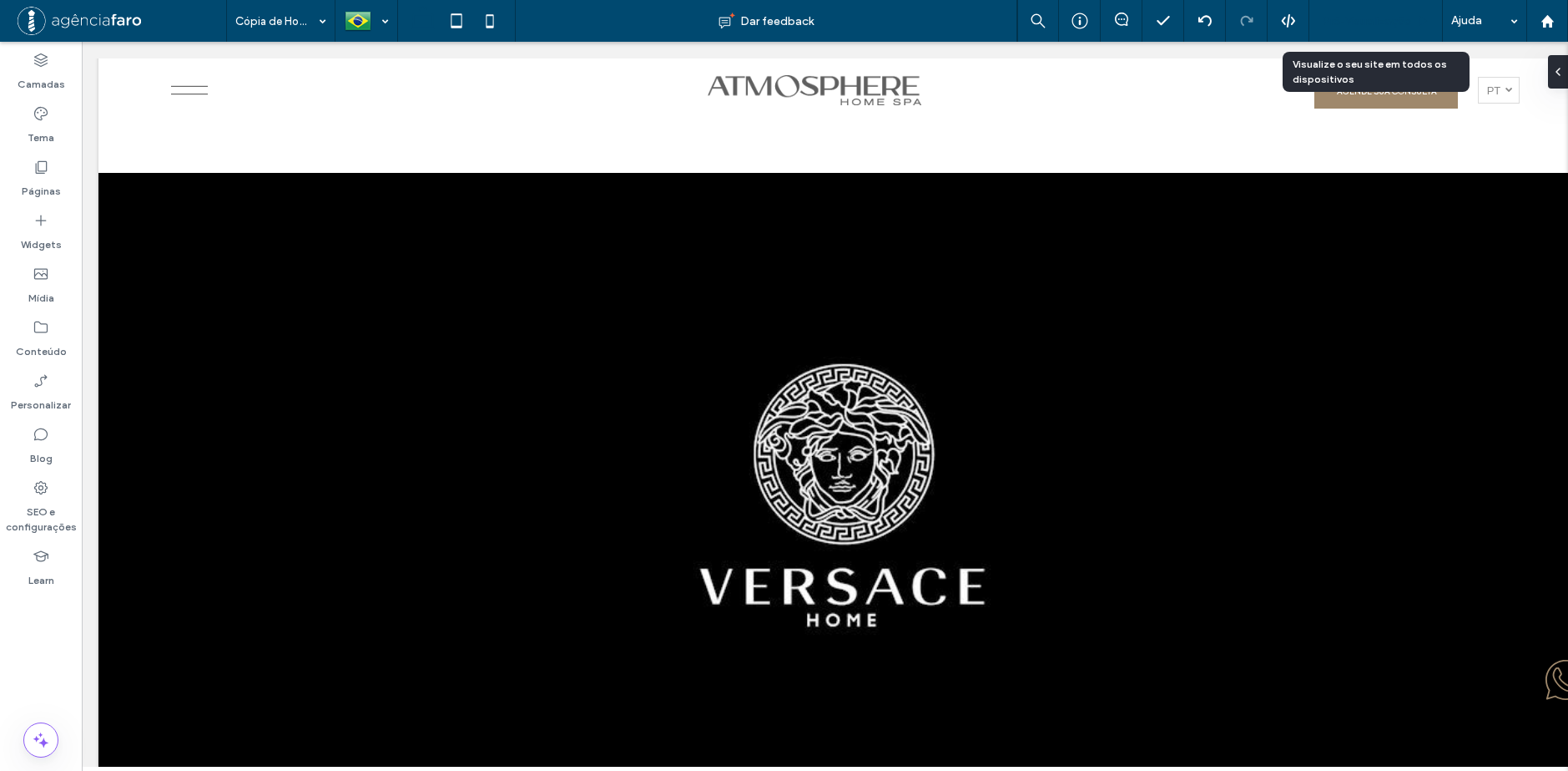
click at [1365, 17] on span "Pré-Visualizaçāo" at bounding box center [1366, 21] width 90 height 14
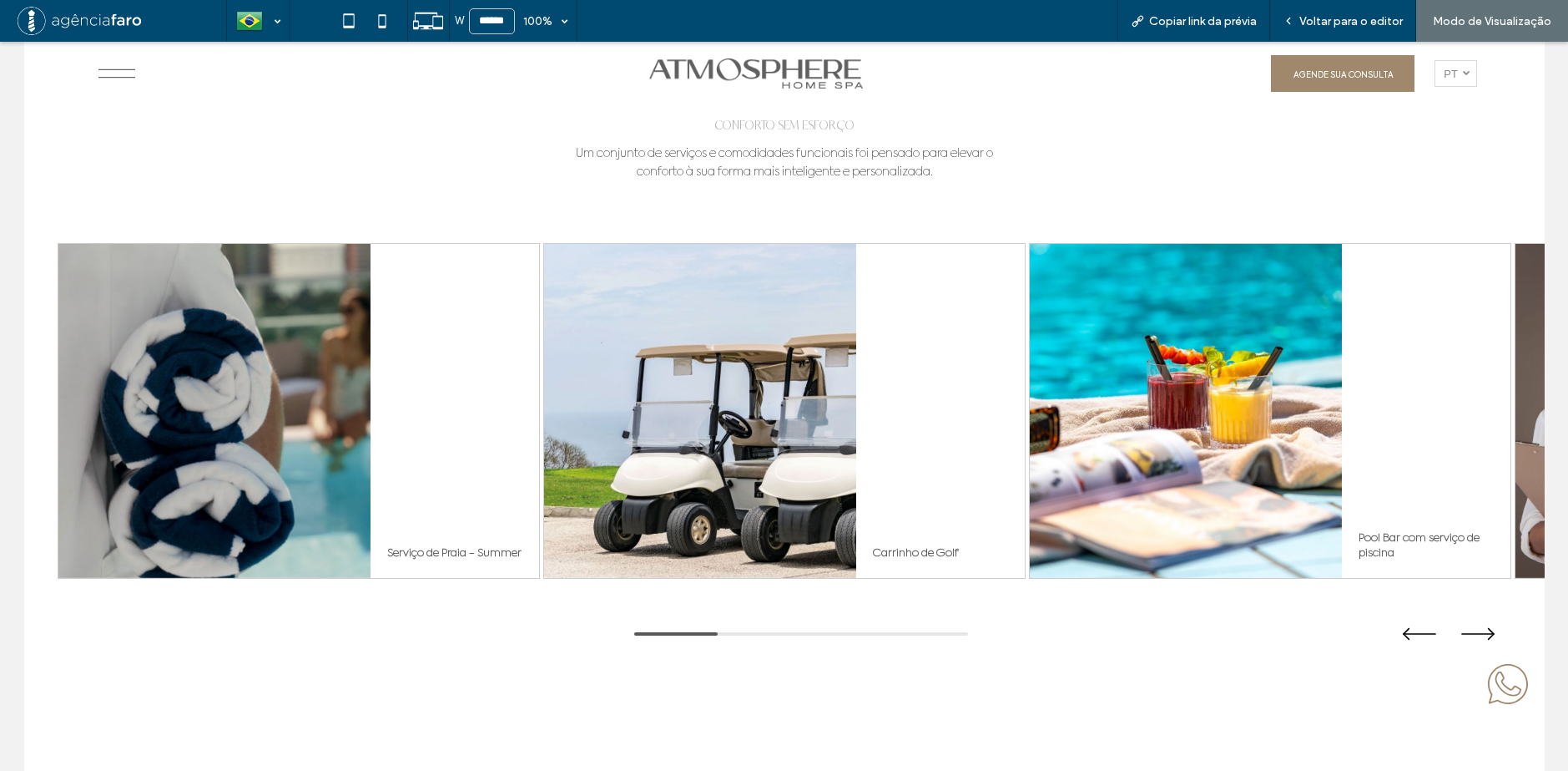
scroll to position [6325, 0]
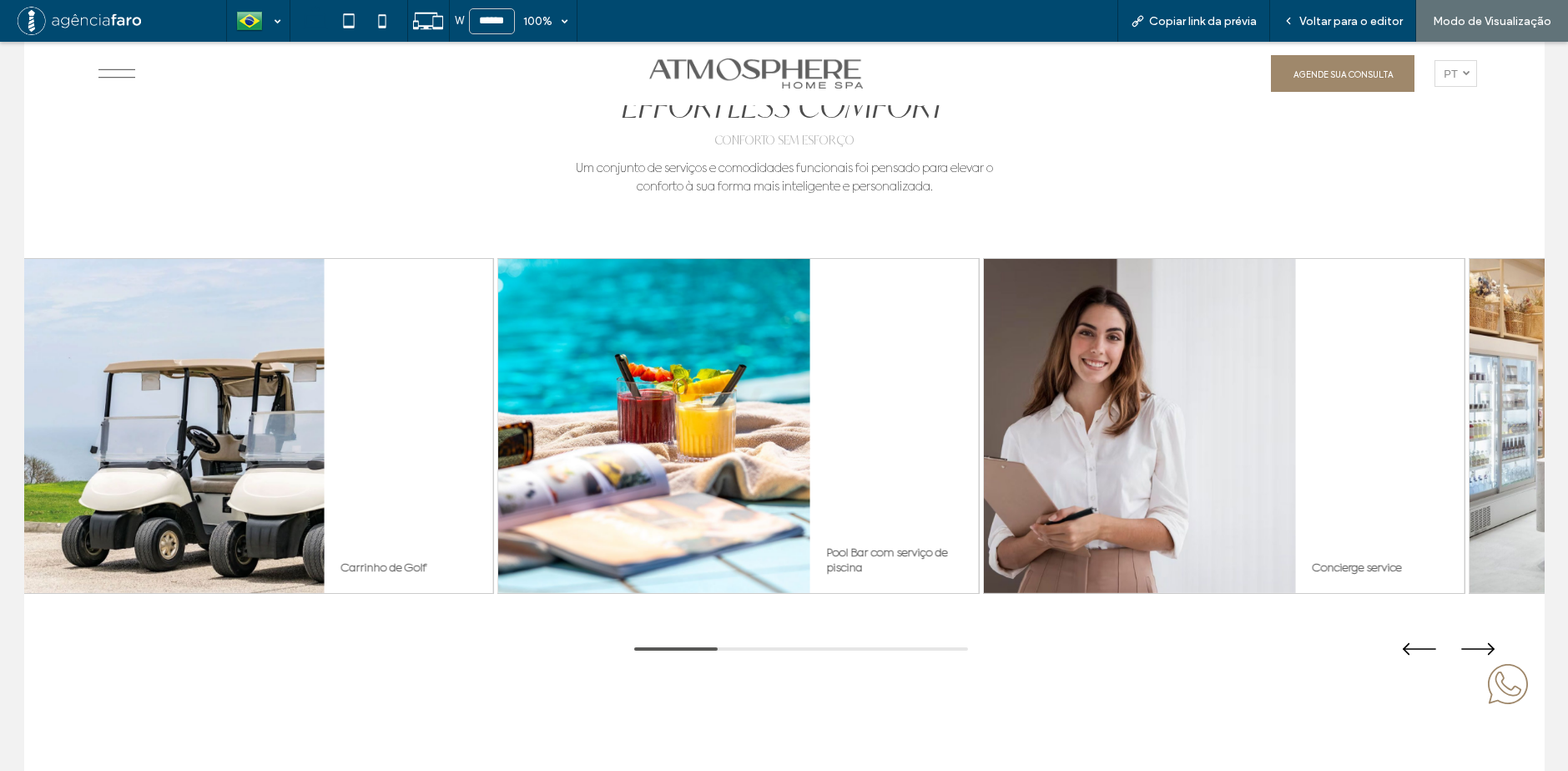
drag, startPoint x: 1369, startPoint y: 379, endPoint x: 675, endPoint y: 389, distance: 694.1
click at [810, 389] on div "Pool Bar com serviço de piscina" at bounding box center [894, 426] width 169 height 334
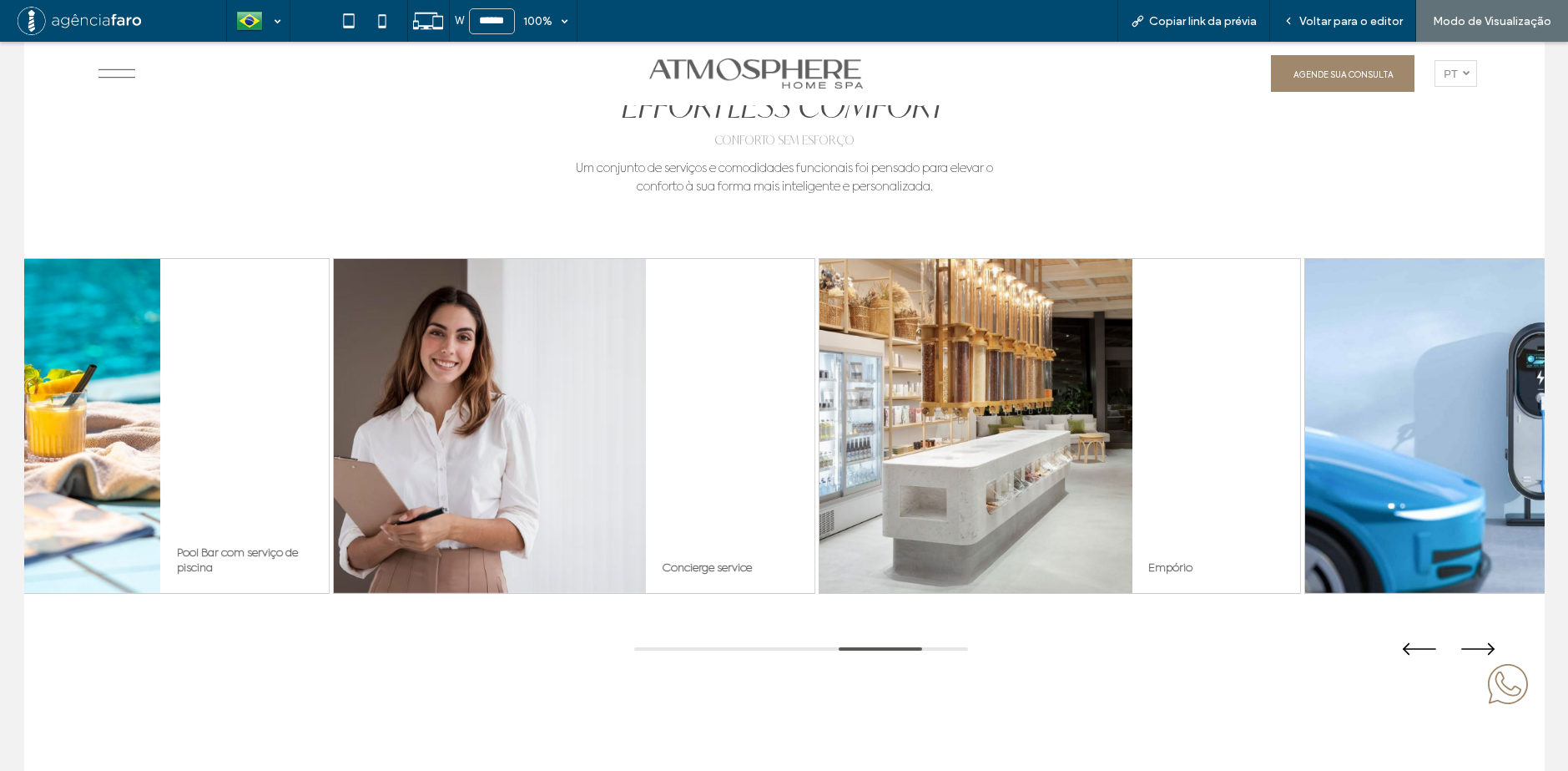
drag, startPoint x: 821, startPoint y: 401, endPoint x: 1188, endPoint y: 375, distance: 367.9
click at [1131, 375] on div at bounding box center [974, 426] width 312 height 334
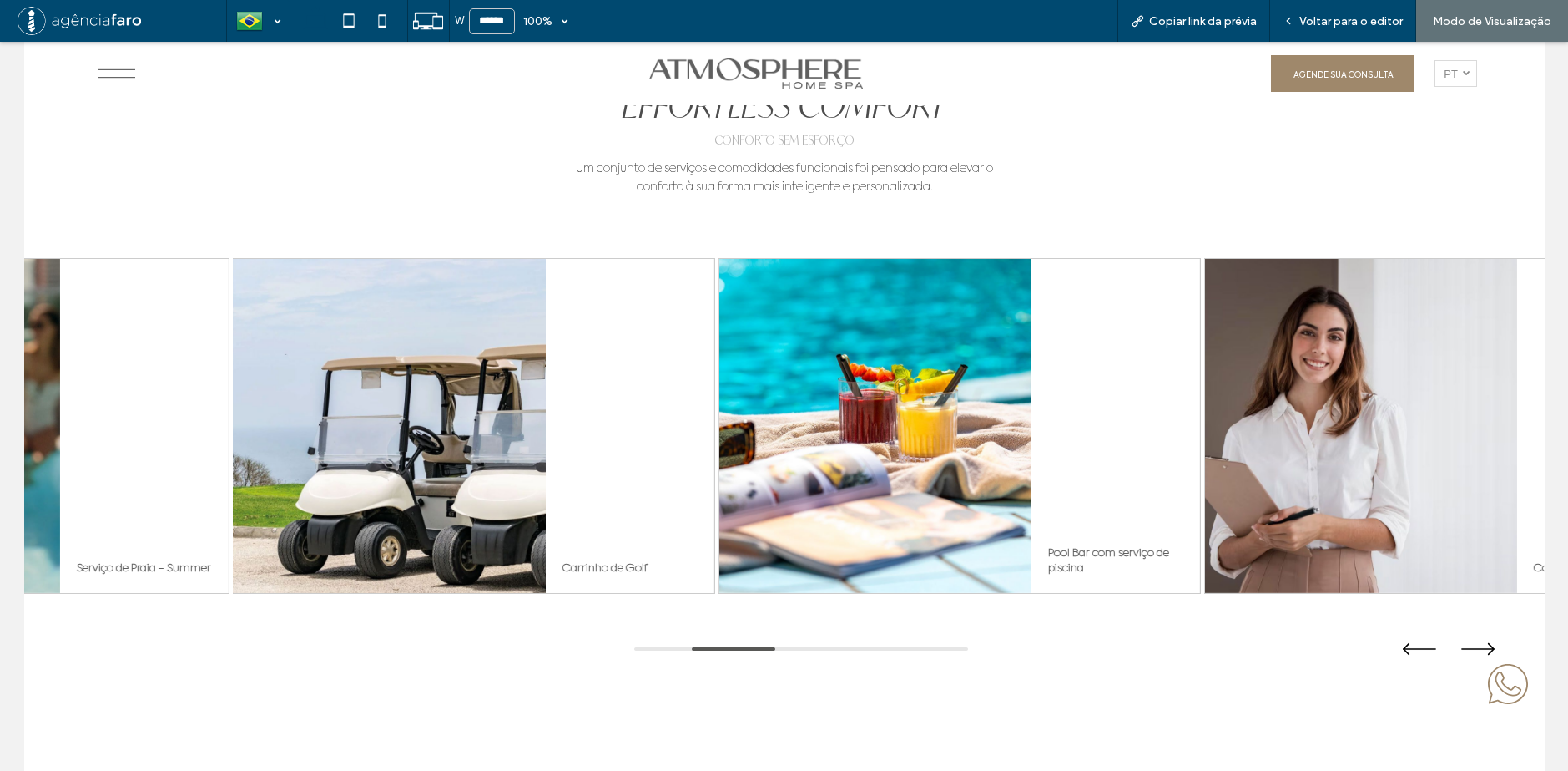
drag, startPoint x: 382, startPoint y: 425, endPoint x: 736, endPoint y: 413, distance: 354.2
click at [545, 414] on div at bounding box center [388, 426] width 312 height 334
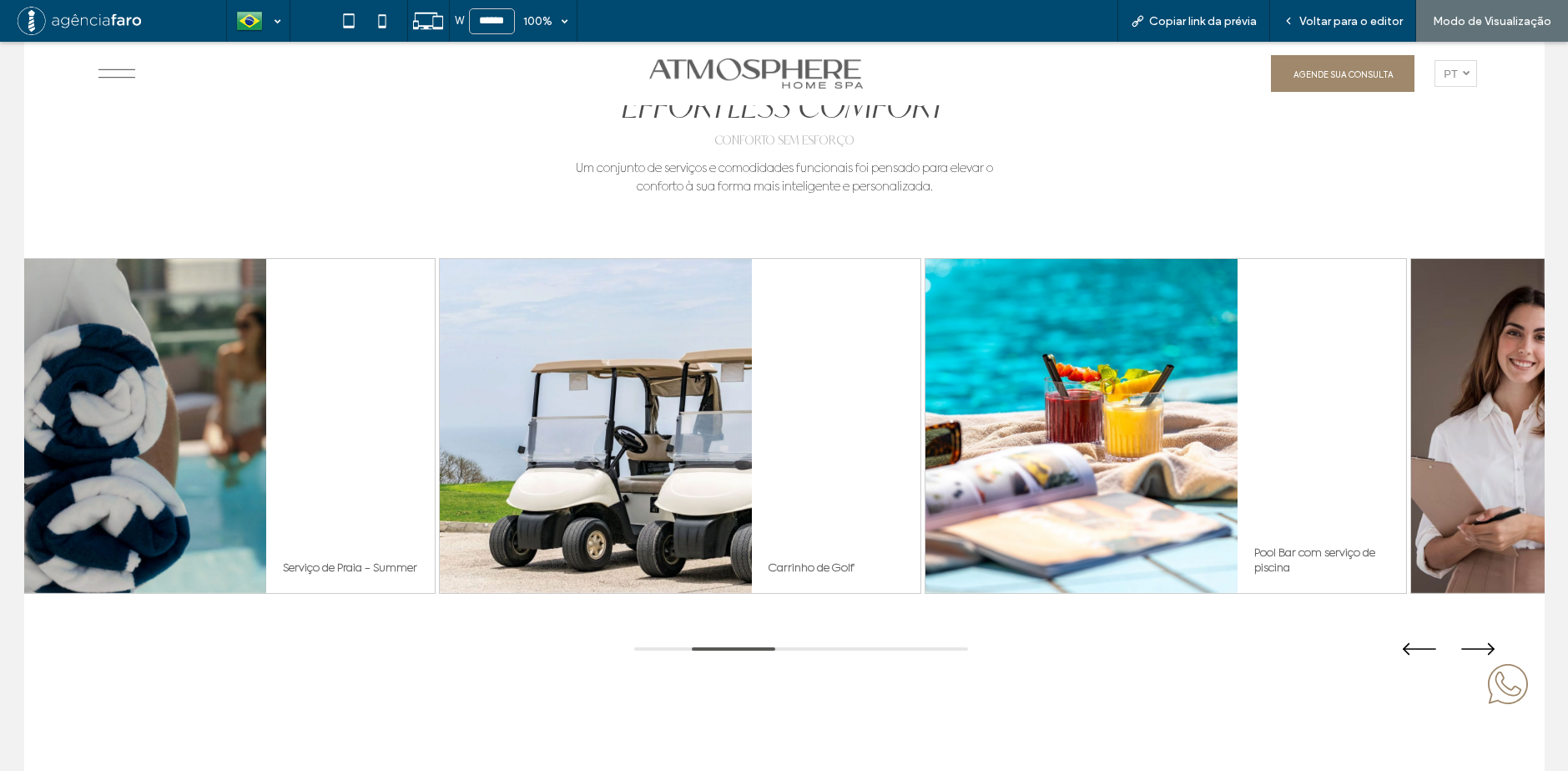
drag, startPoint x: 1125, startPoint y: 352, endPoint x: 750, endPoint y: 395, distance: 377.5
click at [924, 392] on div at bounding box center [1080, 426] width 312 height 334
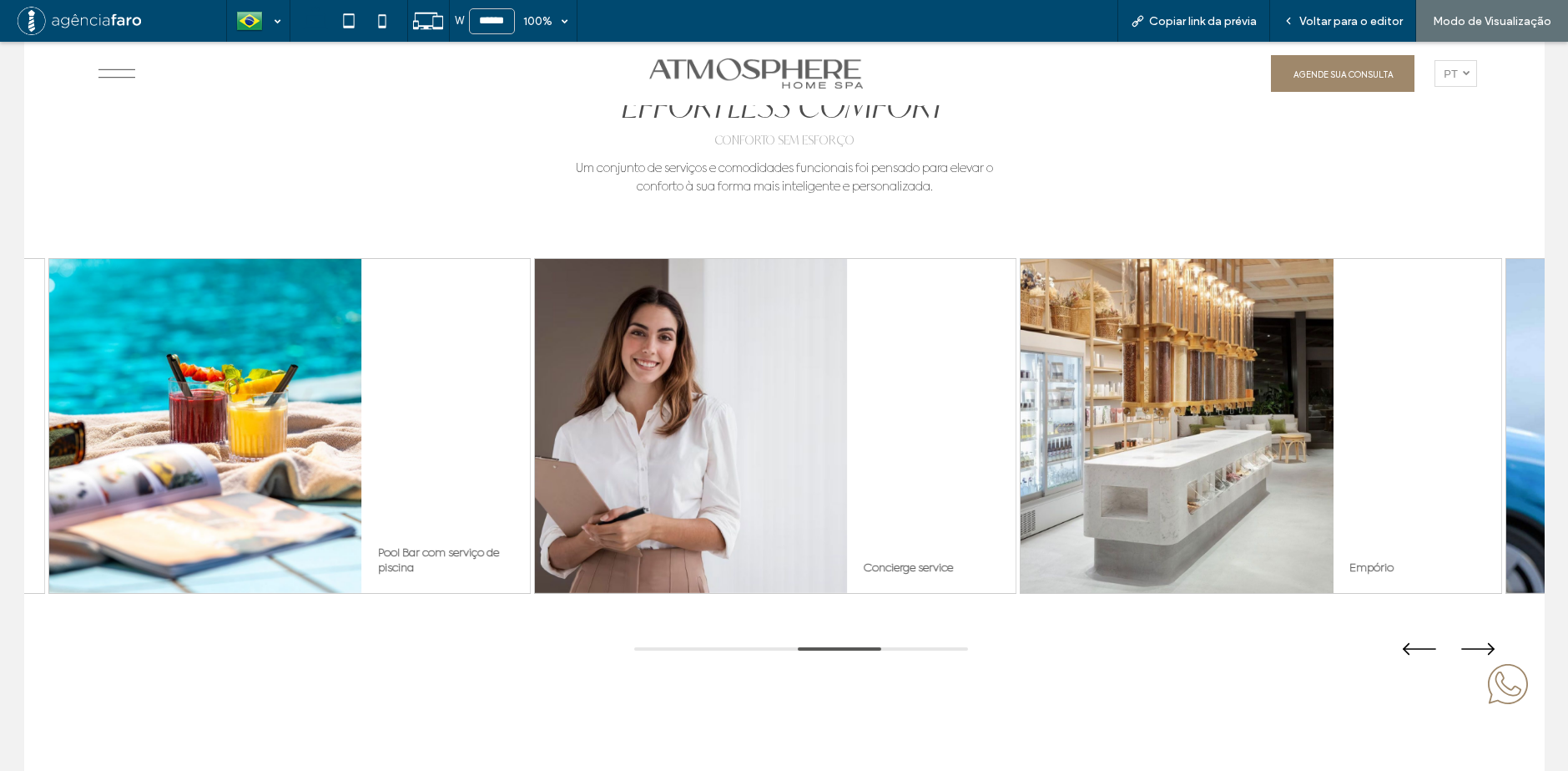
drag, startPoint x: 1108, startPoint y: 378, endPoint x: 946, endPoint y: 391, distance: 162.5
click at [1020, 391] on div at bounding box center [1175, 426] width 312 height 334
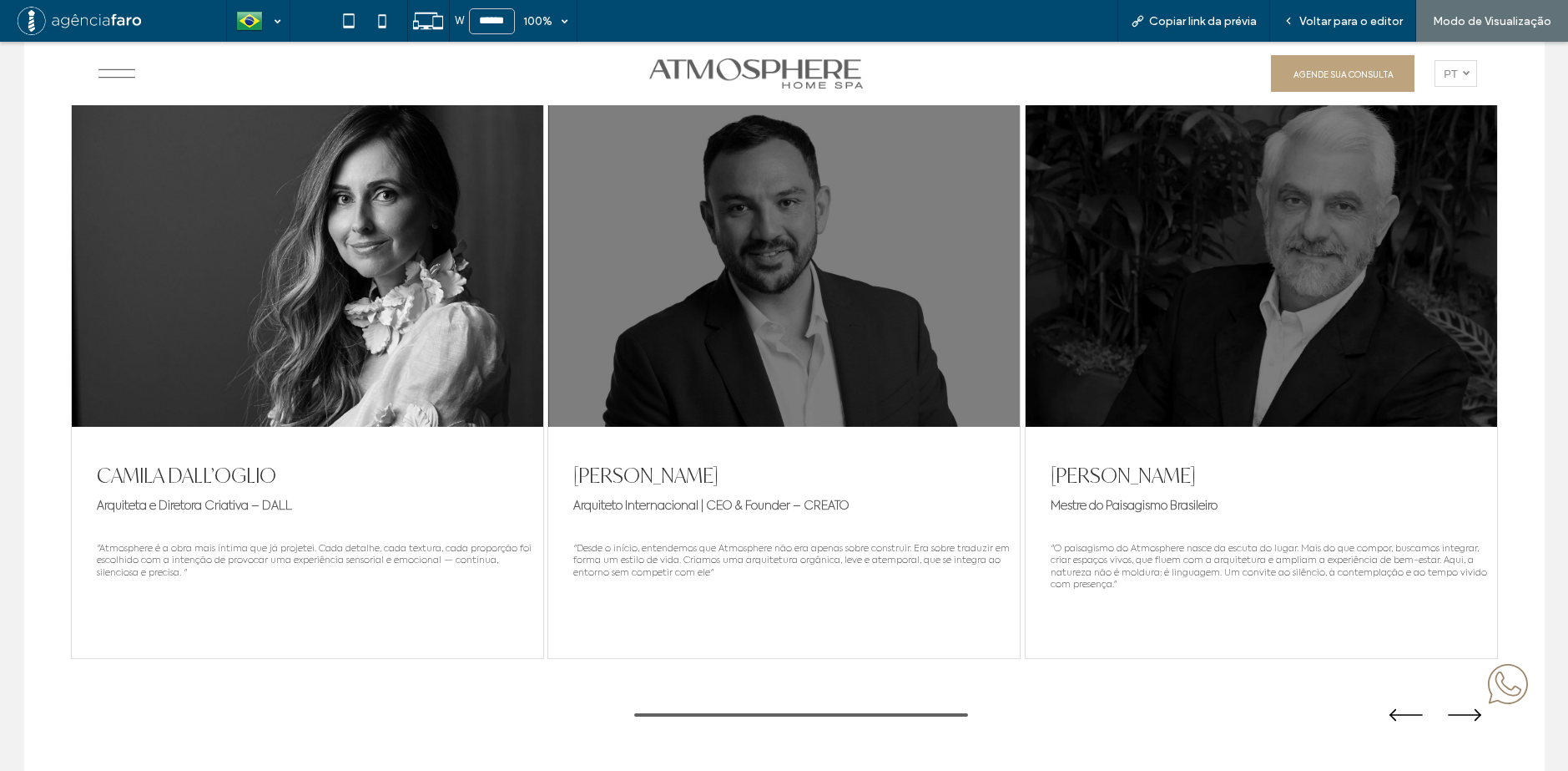
scroll to position [8578, 0]
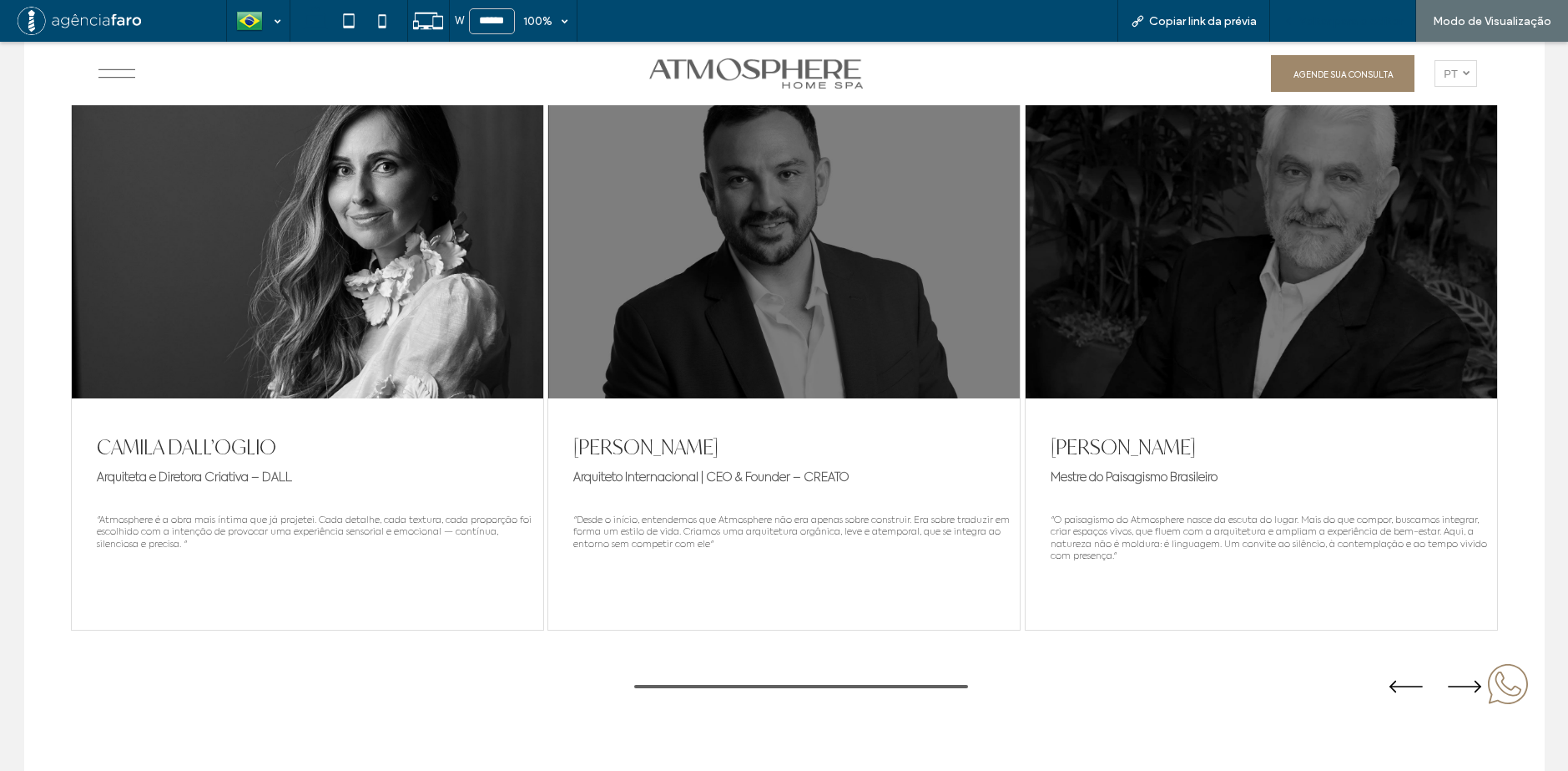
click at [1310, 19] on span "Voltar para o editor" at bounding box center [1351, 21] width 103 height 14
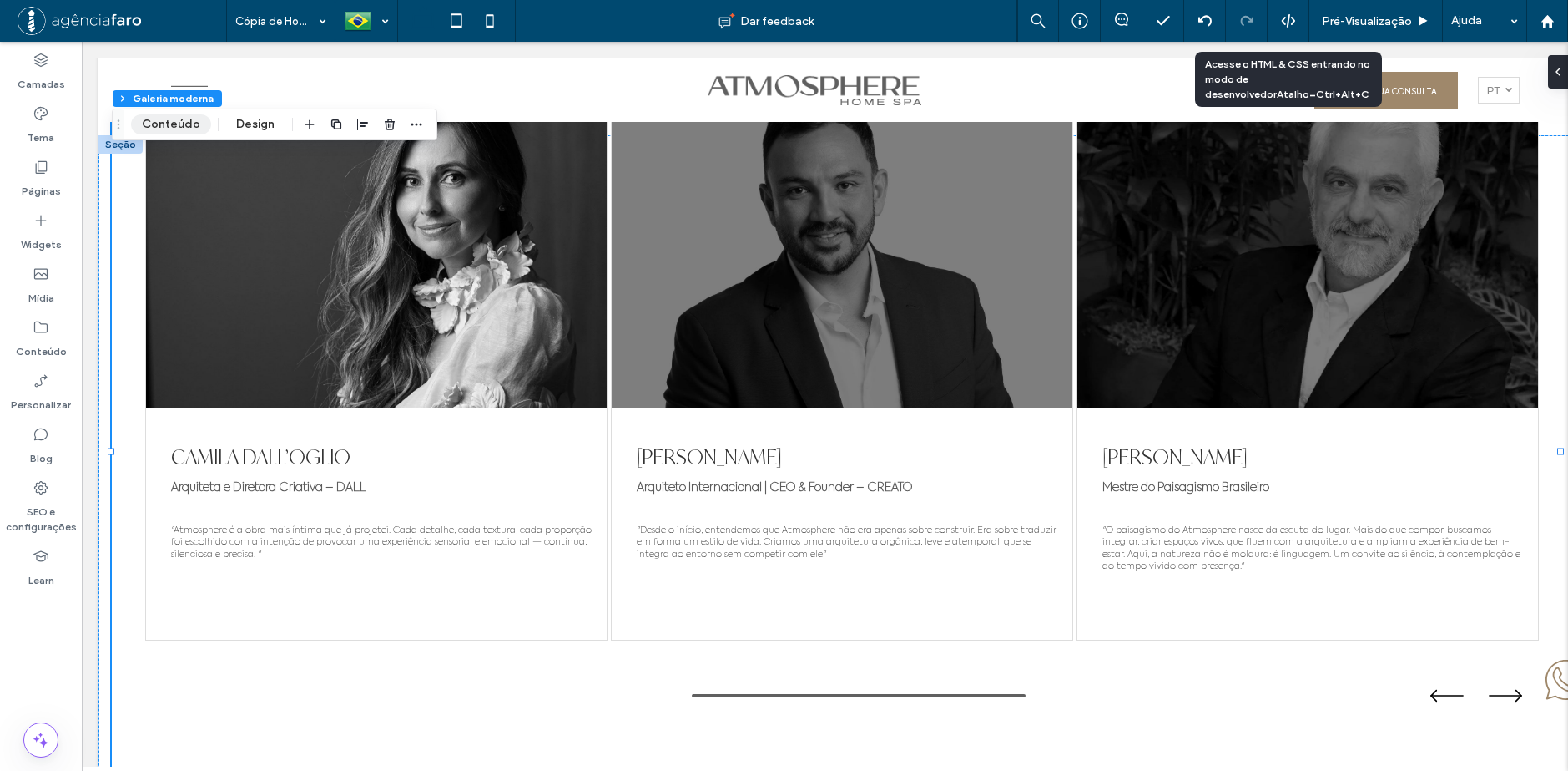
click at [182, 117] on button "Conteúdo" at bounding box center [171, 124] width 80 height 20
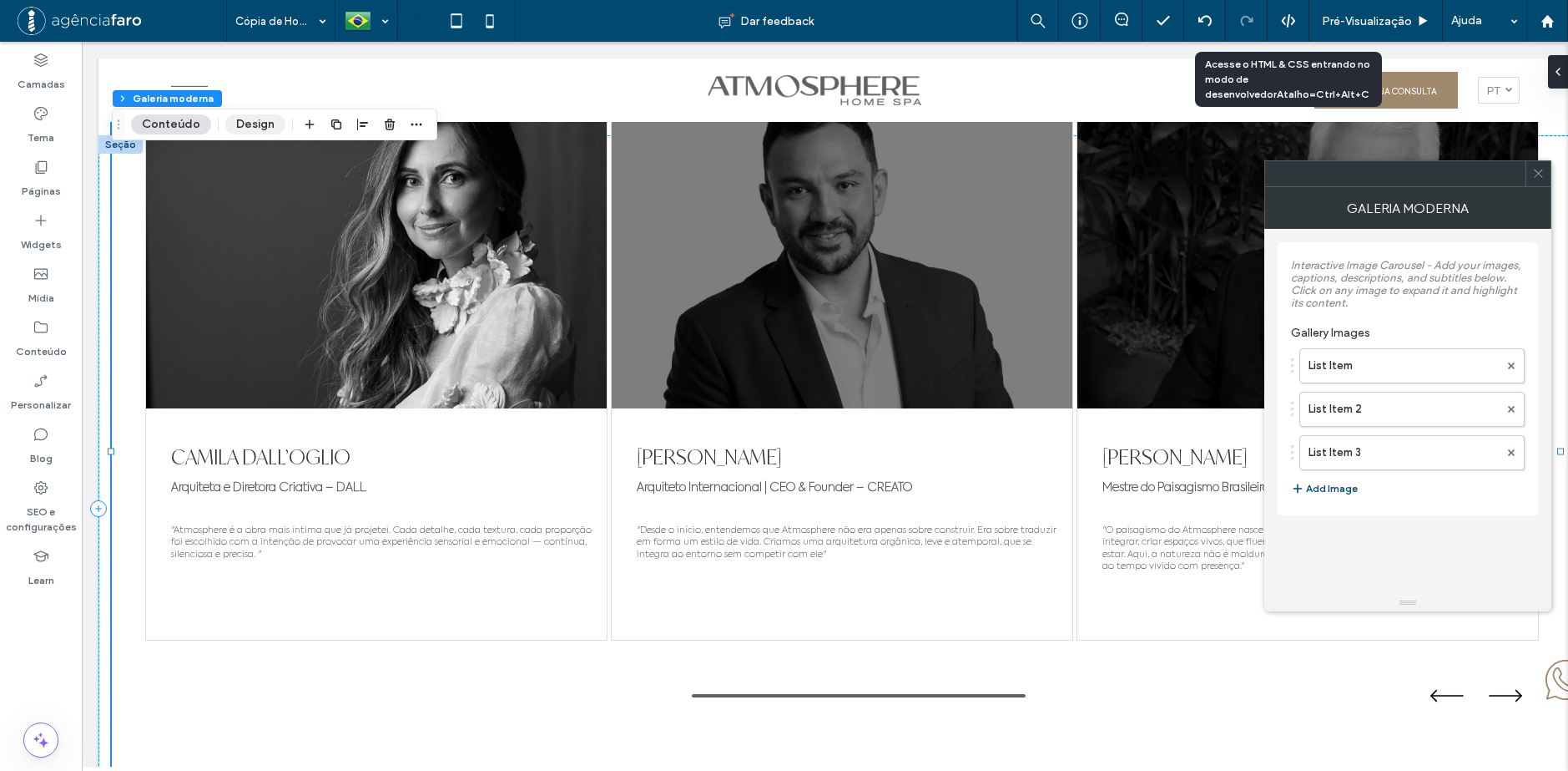
click at [228, 123] on button "Design" at bounding box center [255, 124] width 60 height 20
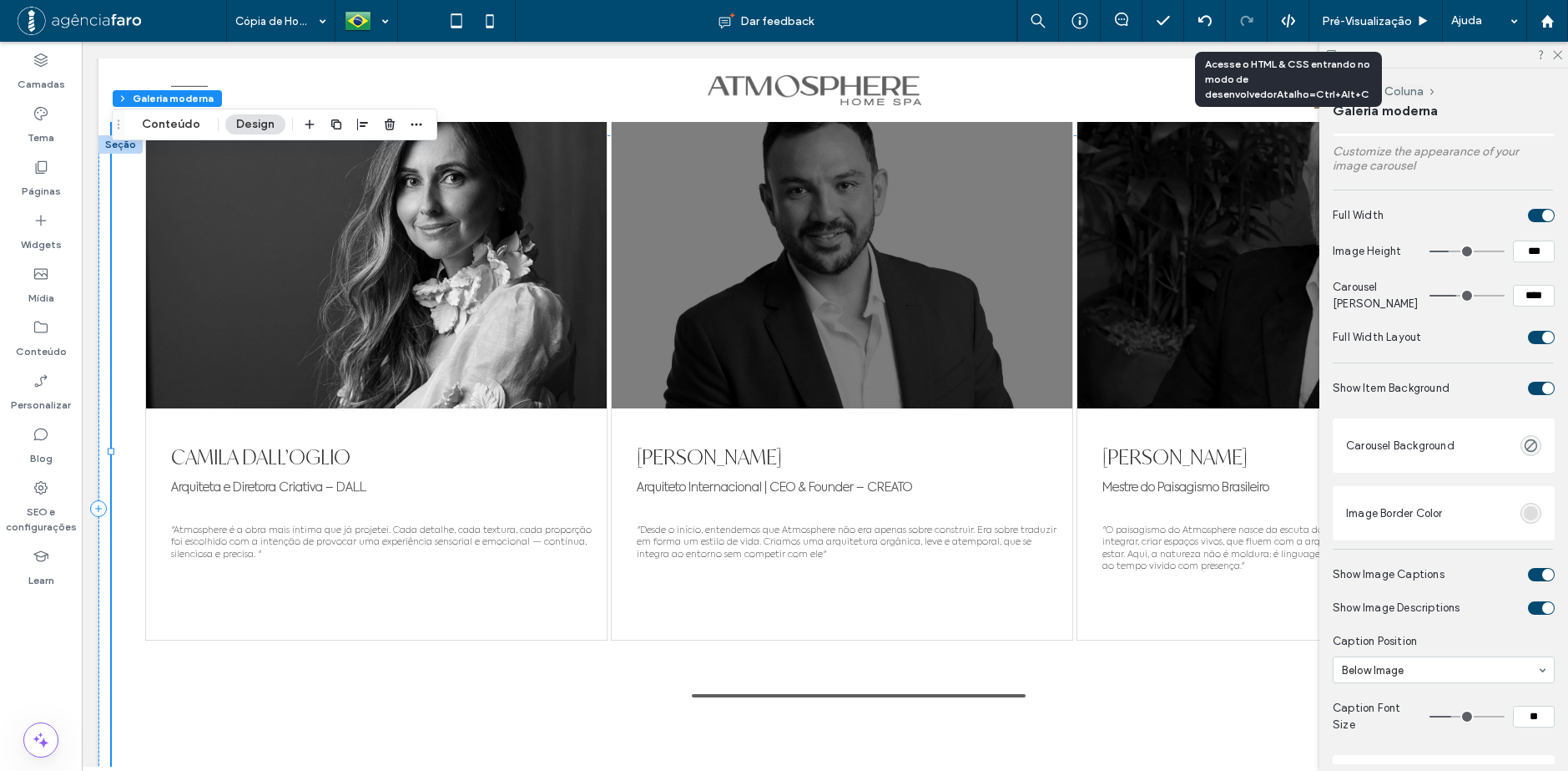
scroll to position [668, 0]
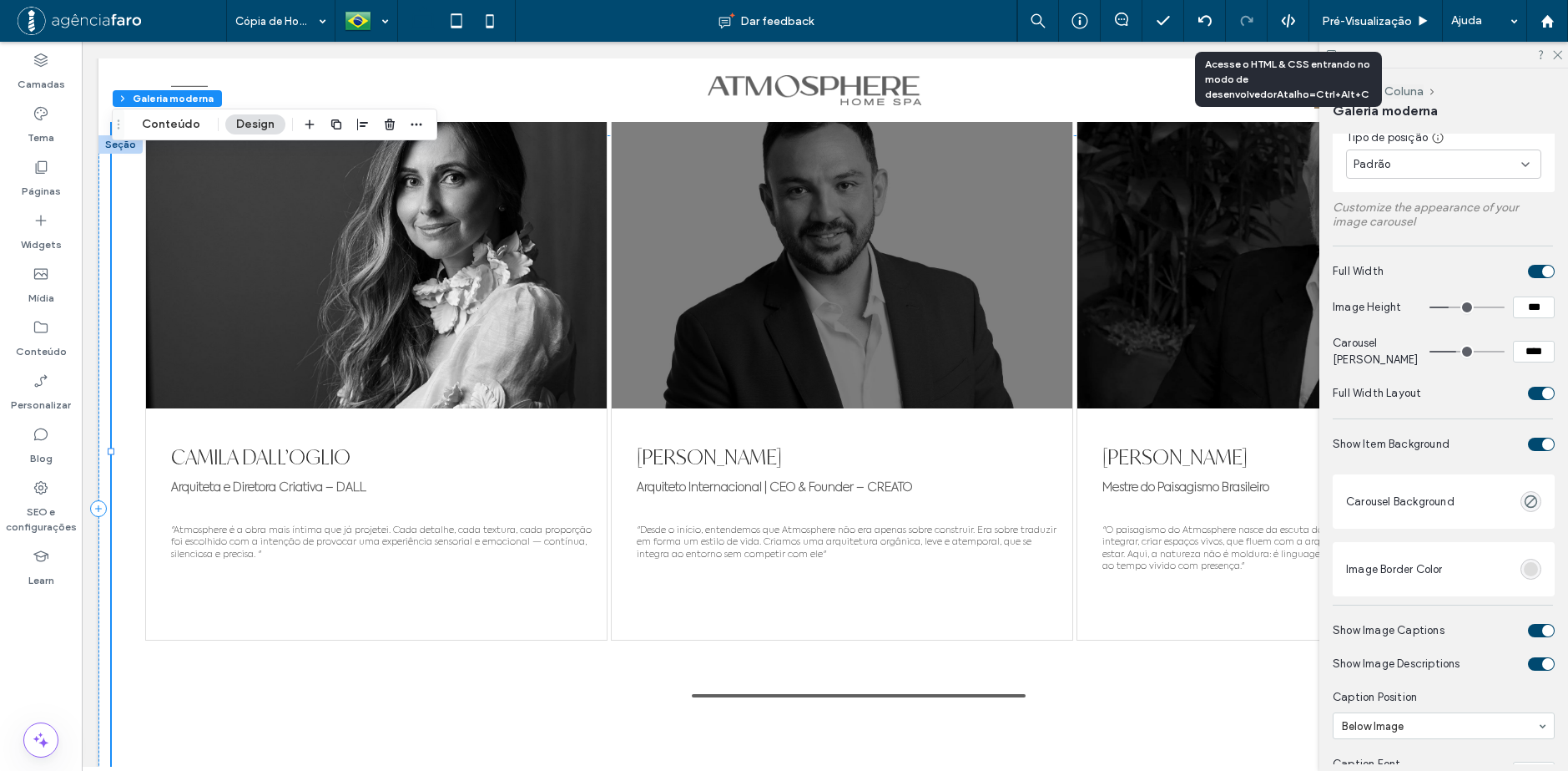
click at [1542, 391] on div "toggle" at bounding box center [1548, 393] width 12 height 12
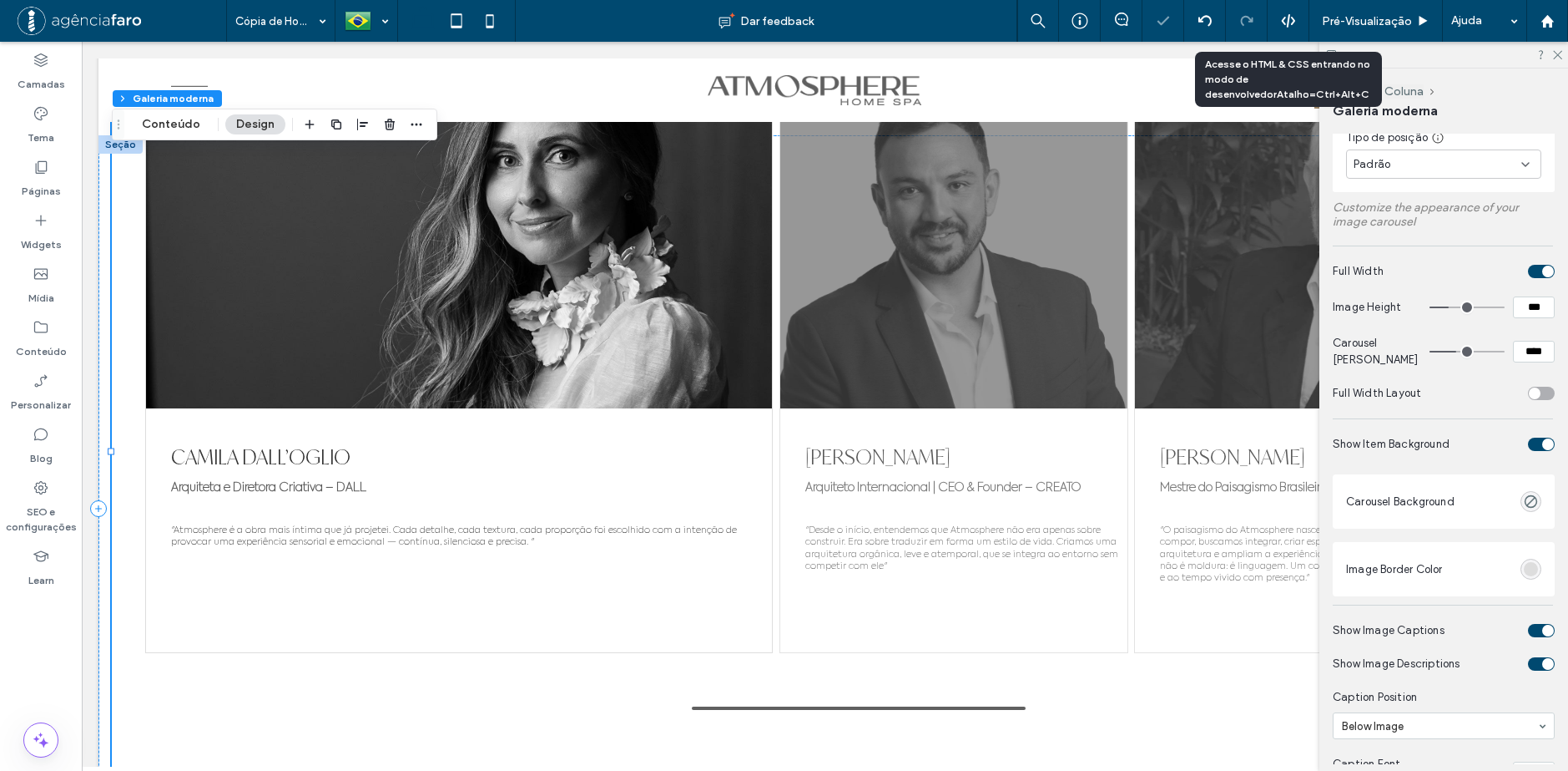
click at [1535, 390] on div "toggle" at bounding box center [1541, 393] width 27 height 13
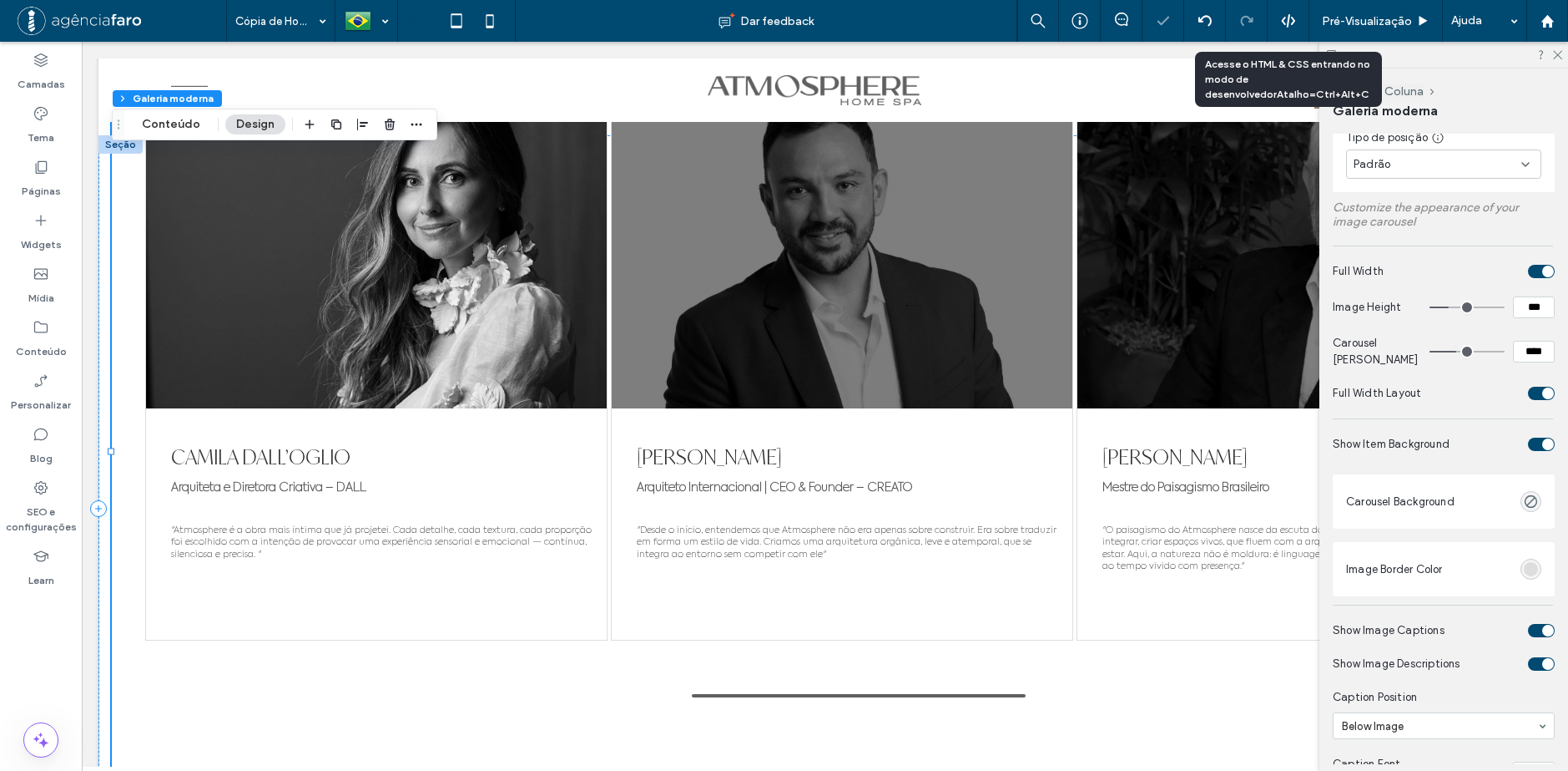
click at [1528, 445] on div "toggle" at bounding box center [1541, 444] width 27 height 13
click at [1529, 444] on div "toggle" at bounding box center [1534, 444] width 12 height 12
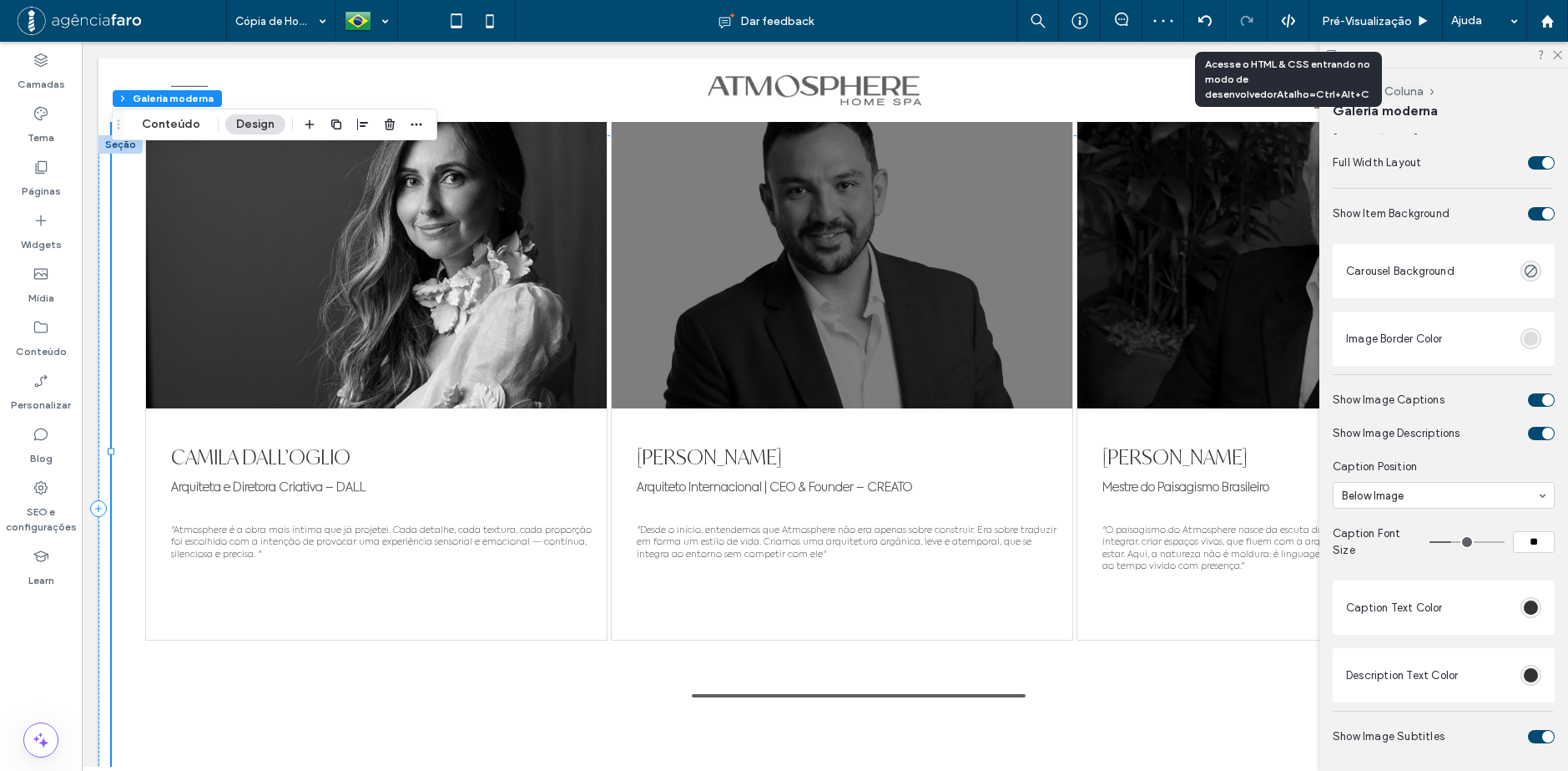
scroll to position [919, 0]
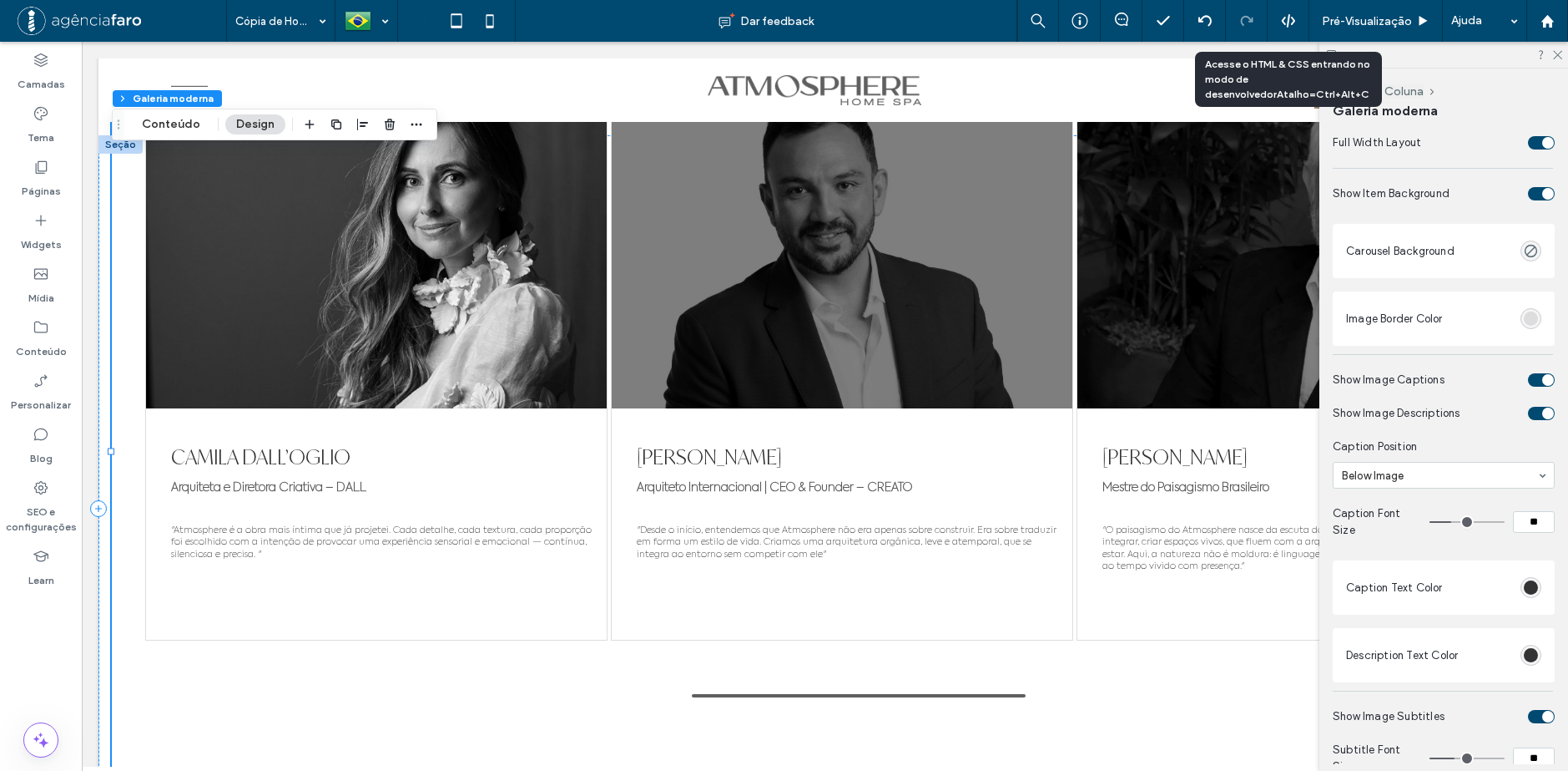
click at [1531, 376] on div "toggle" at bounding box center [1541, 380] width 27 height 13
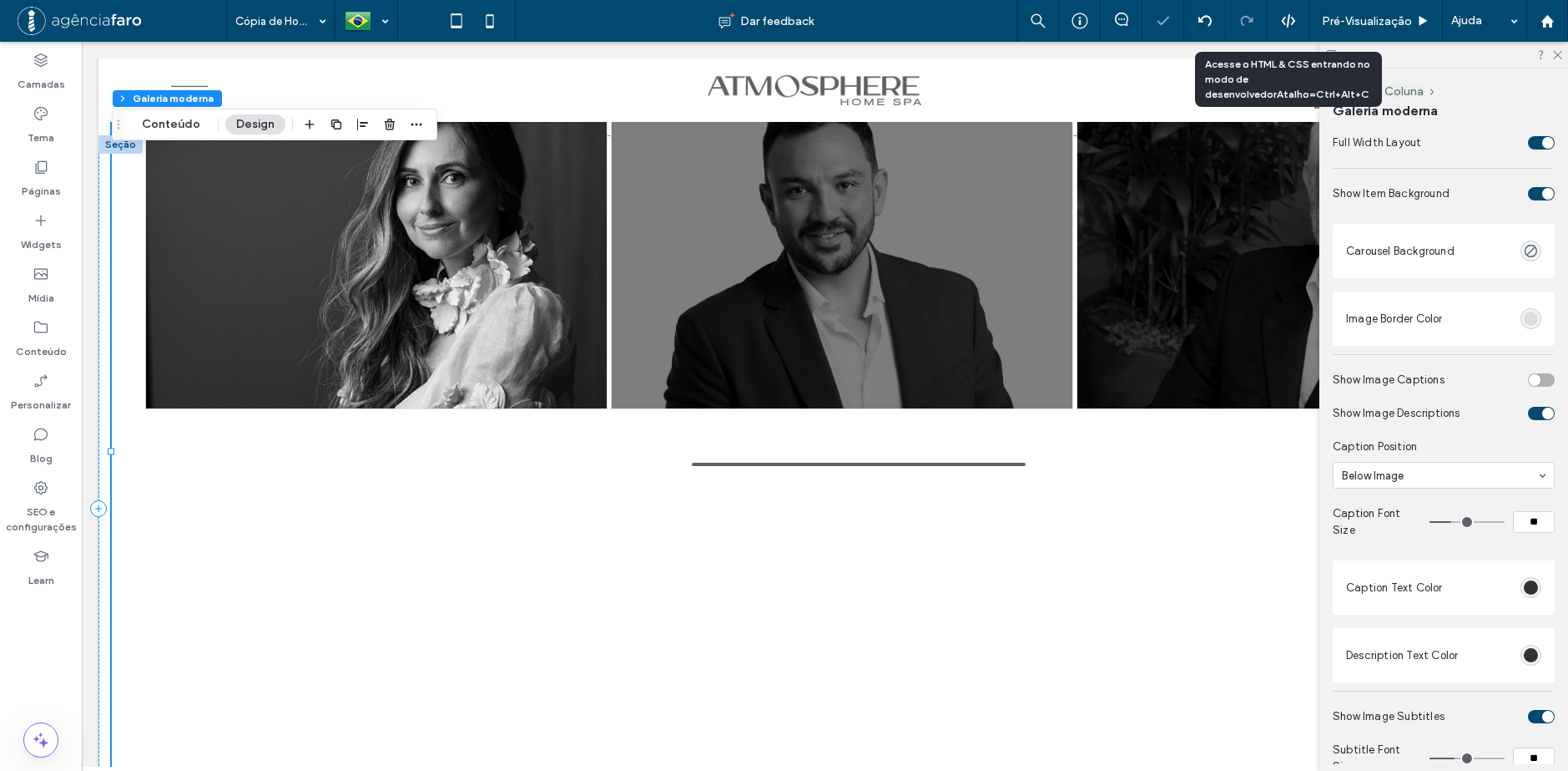
click at [1530, 376] on div "toggle" at bounding box center [1534, 380] width 12 height 12
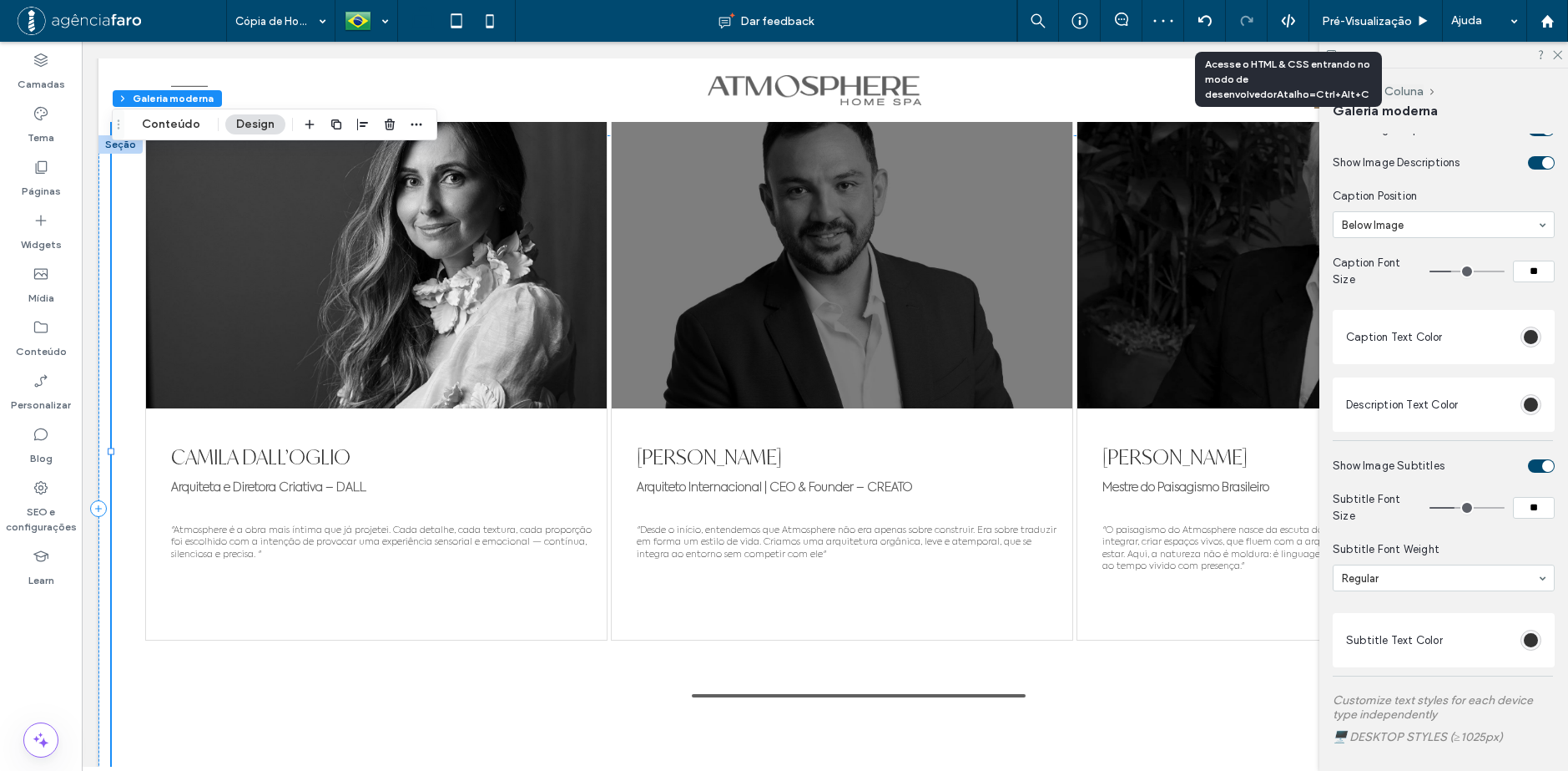
scroll to position [1252, 0]
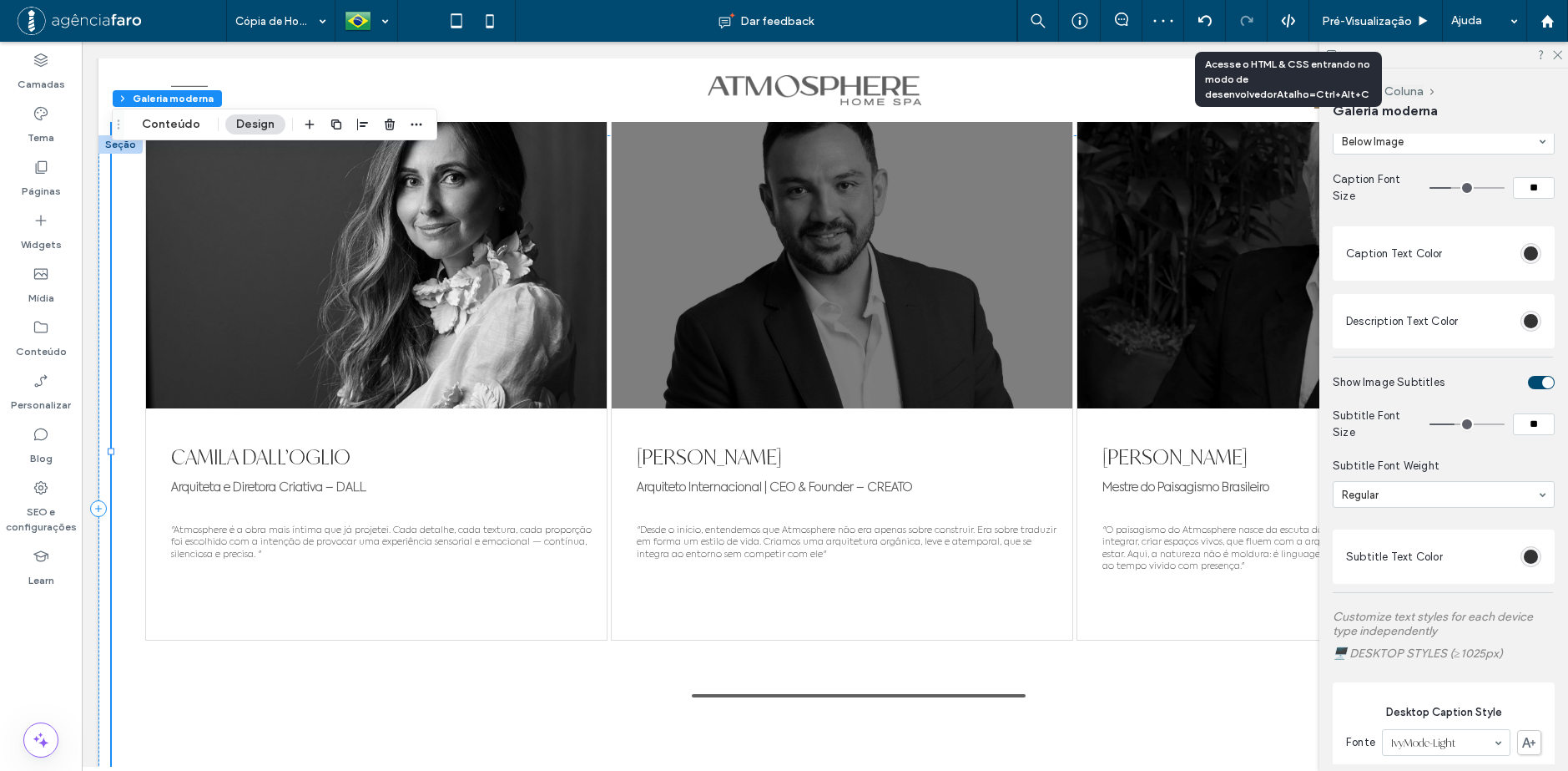
click at [1535, 395] on section "Show Image Subtitles" at bounding box center [1444, 382] width 222 height 34
click at [1531, 386] on div "toggle" at bounding box center [1541, 381] width 27 height 13
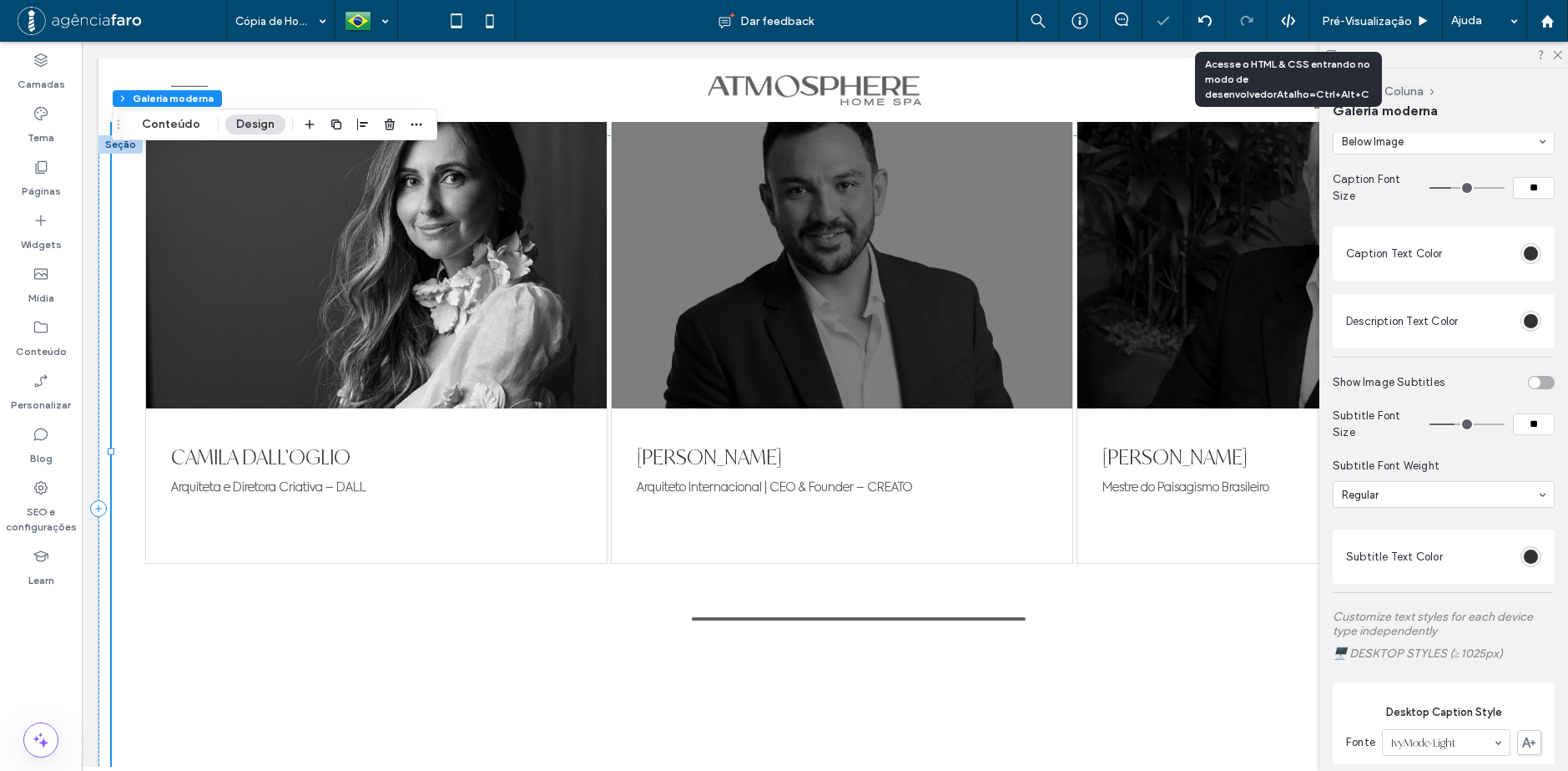
click at [1531, 385] on div "toggle" at bounding box center [1534, 381] width 12 height 12
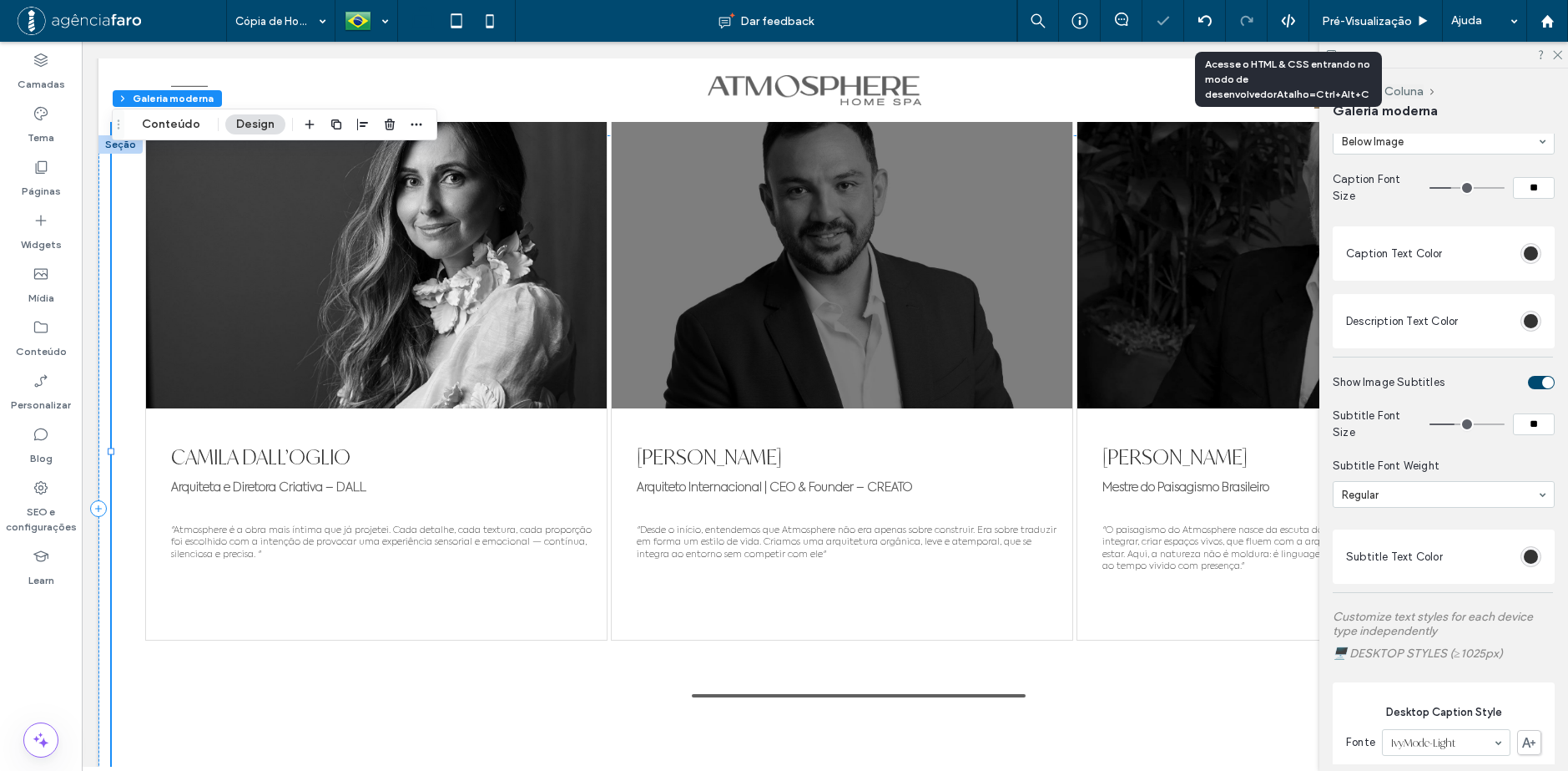
click at [1529, 385] on div "toggle" at bounding box center [1541, 381] width 27 height 13
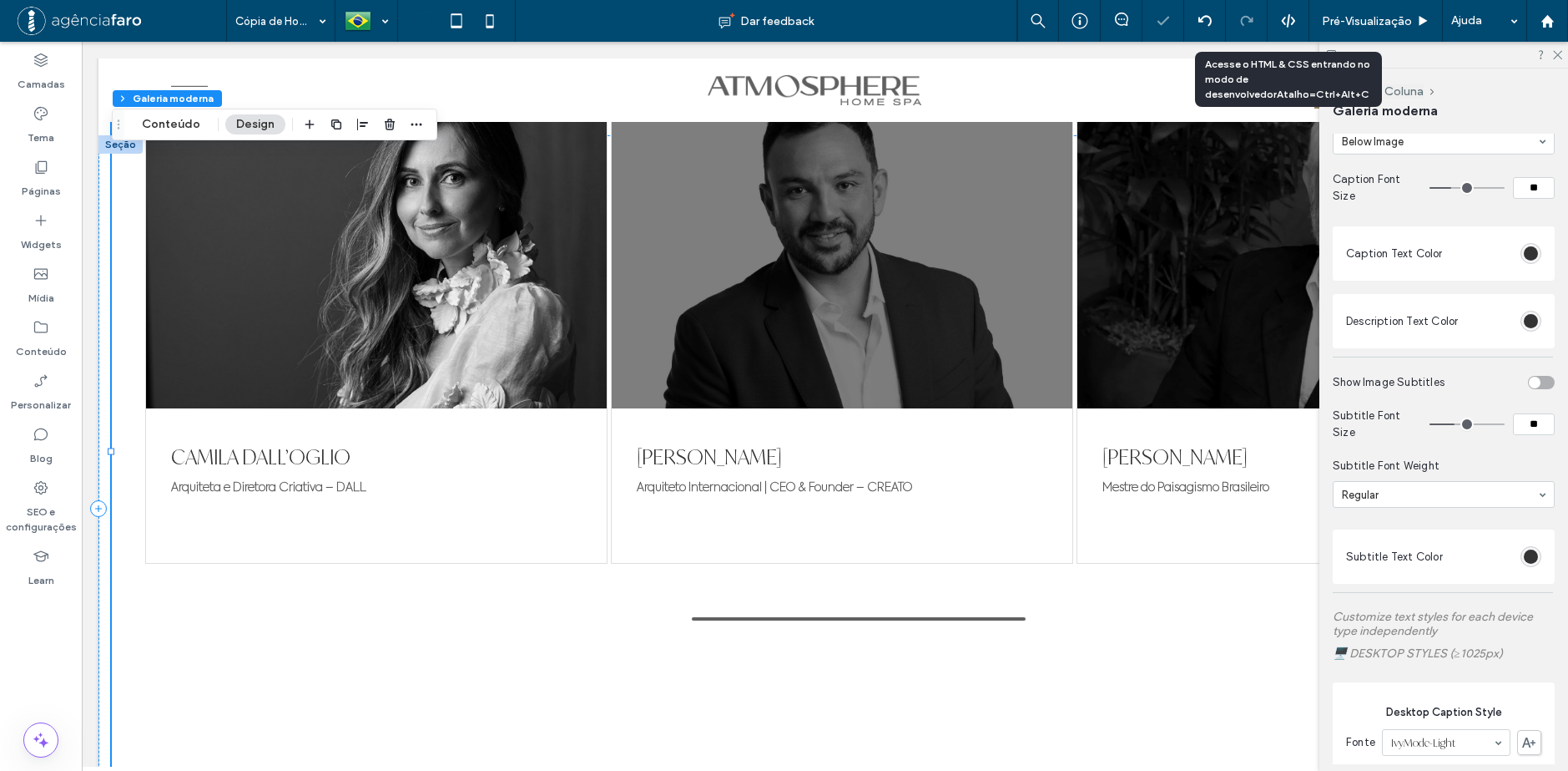
click at [1529, 385] on div "toggle" at bounding box center [1534, 381] width 12 height 12
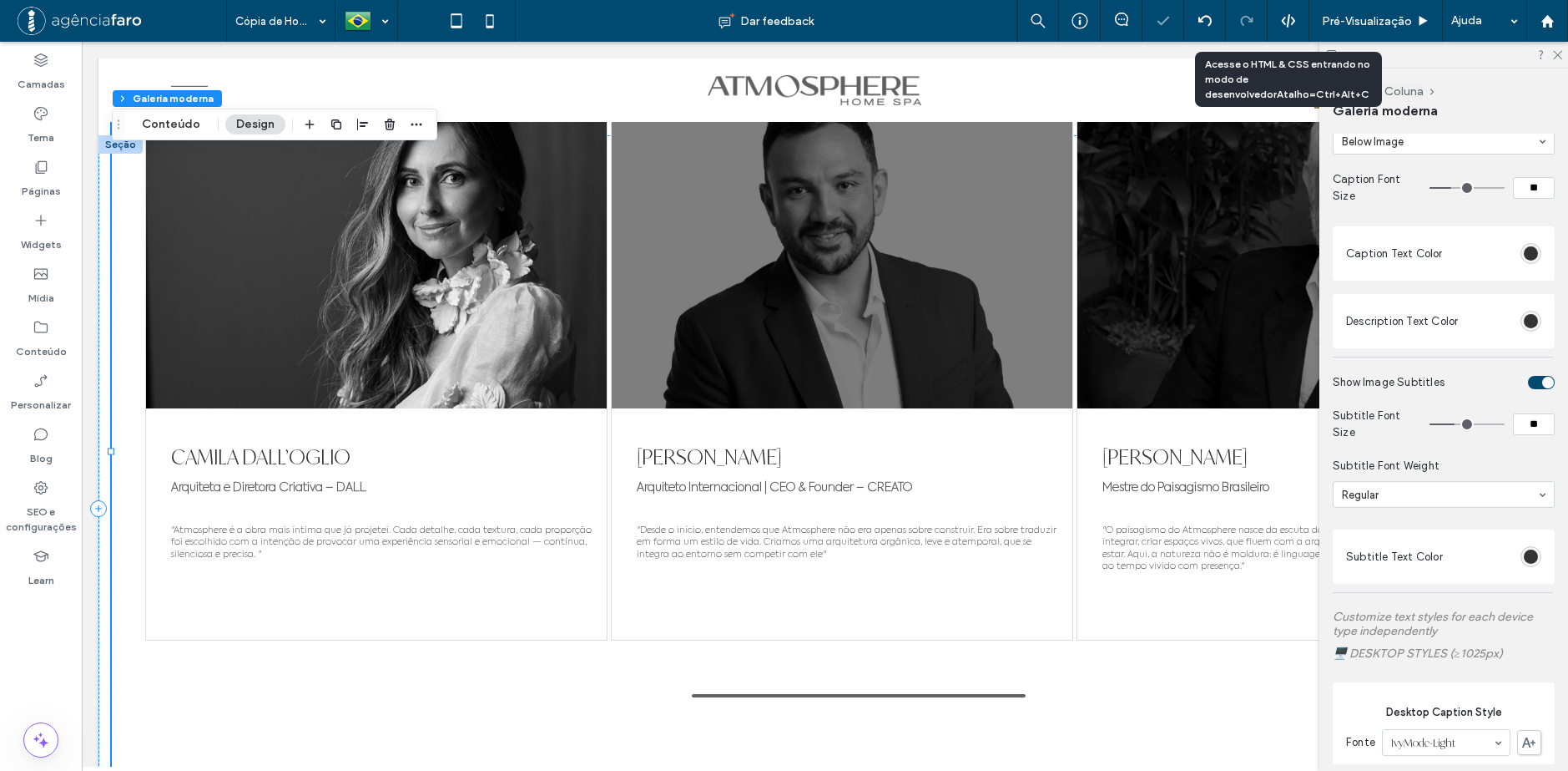
click at [1528, 385] on div "toggle" at bounding box center [1541, 381] width 27 height 13
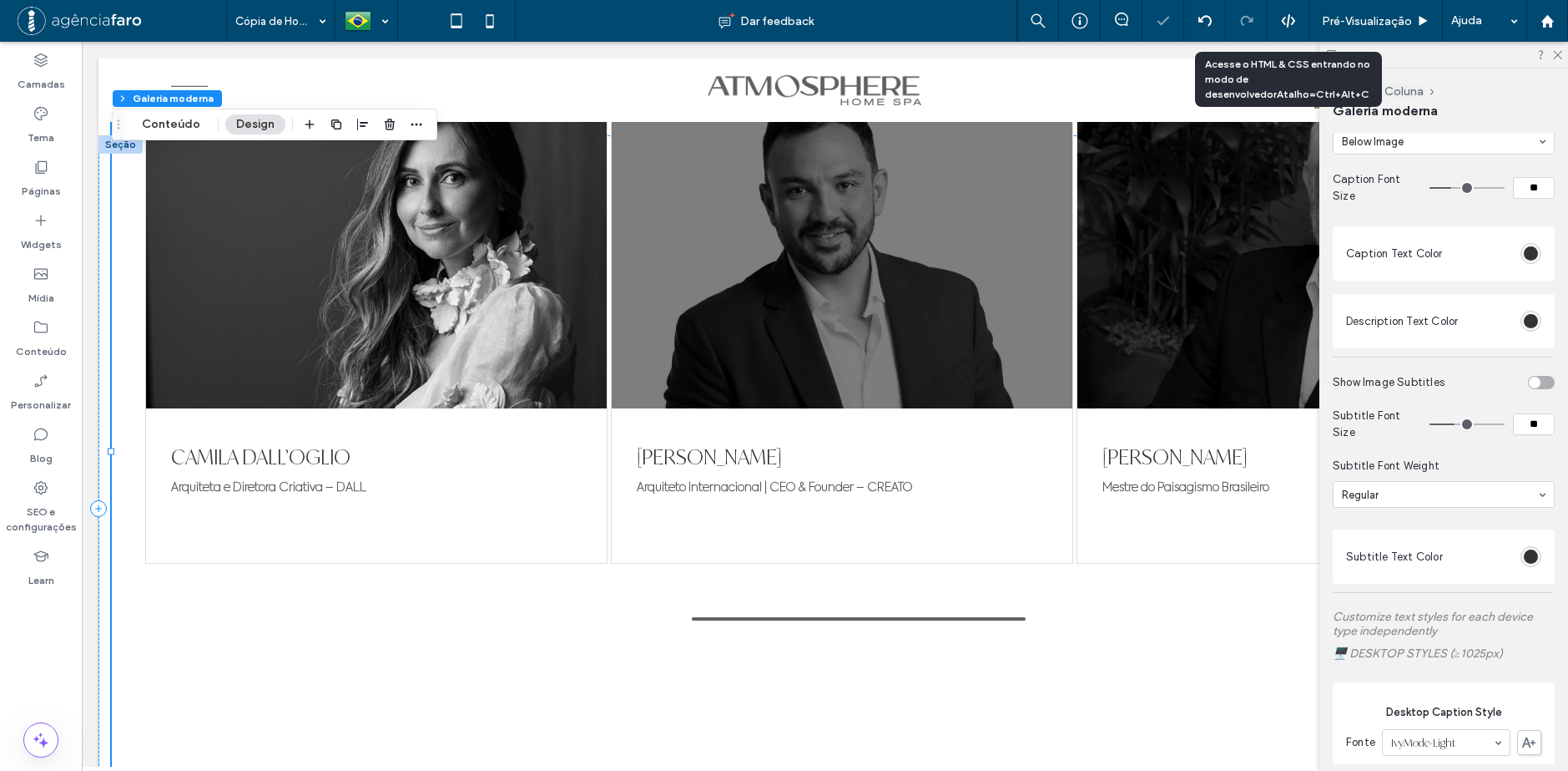
click at [1529, 385] on div "toggle" at bounding box center [1534, 381] width 12 height 12
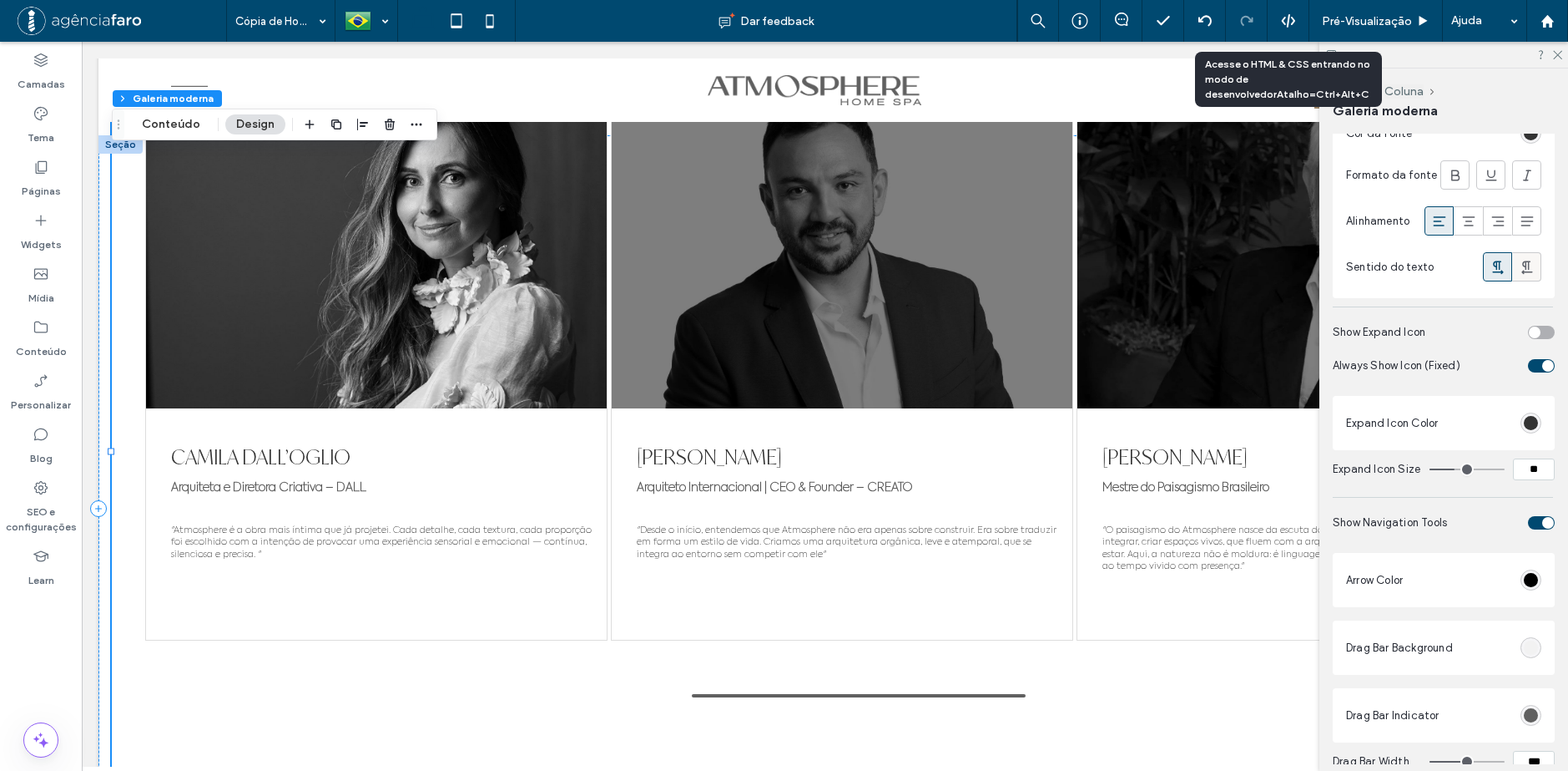
scroll to position [5153, 0]
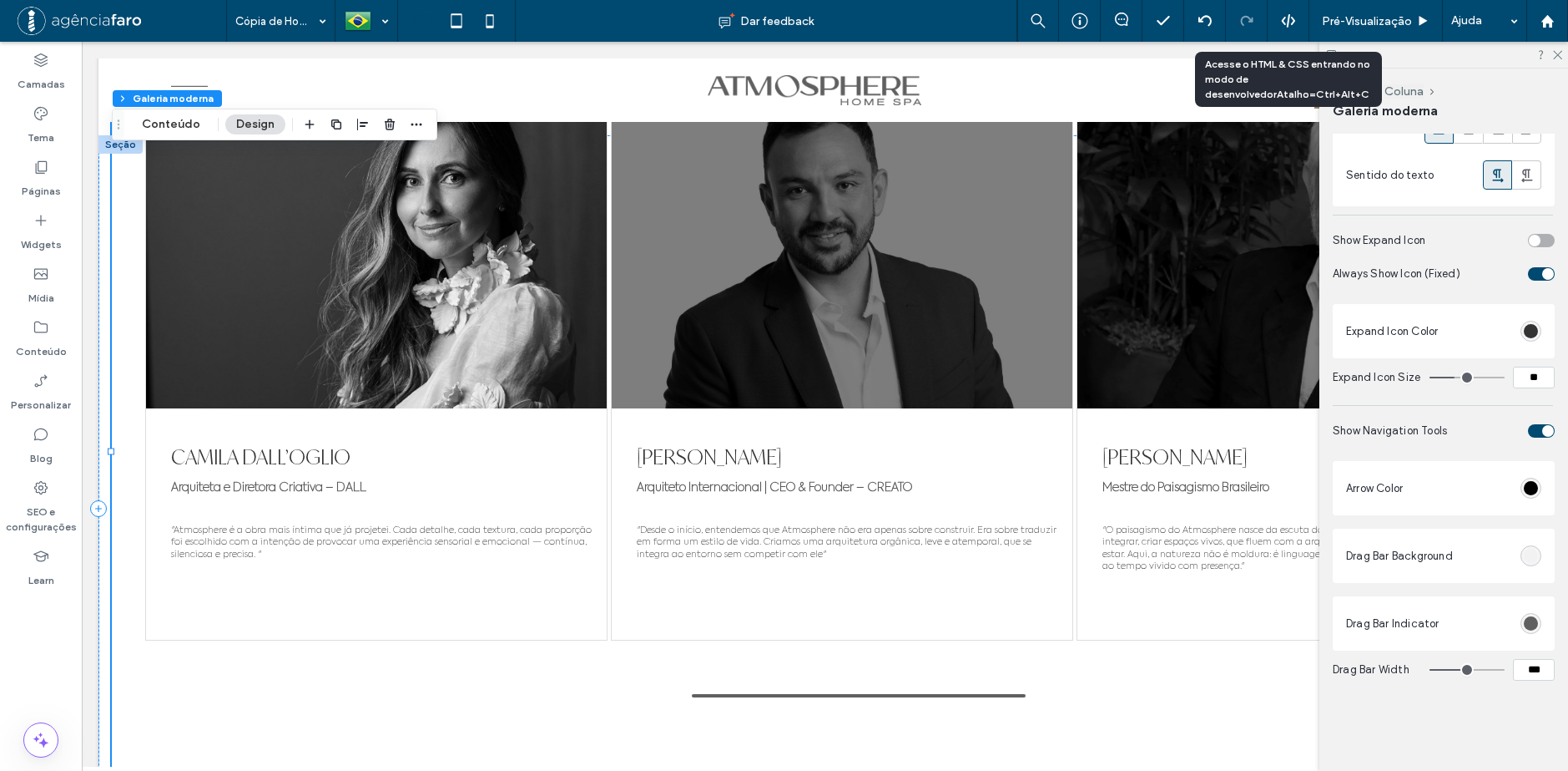
click at [1542, 430] on div "toggle" at bounding box center [1548, 430] width 12 height 12
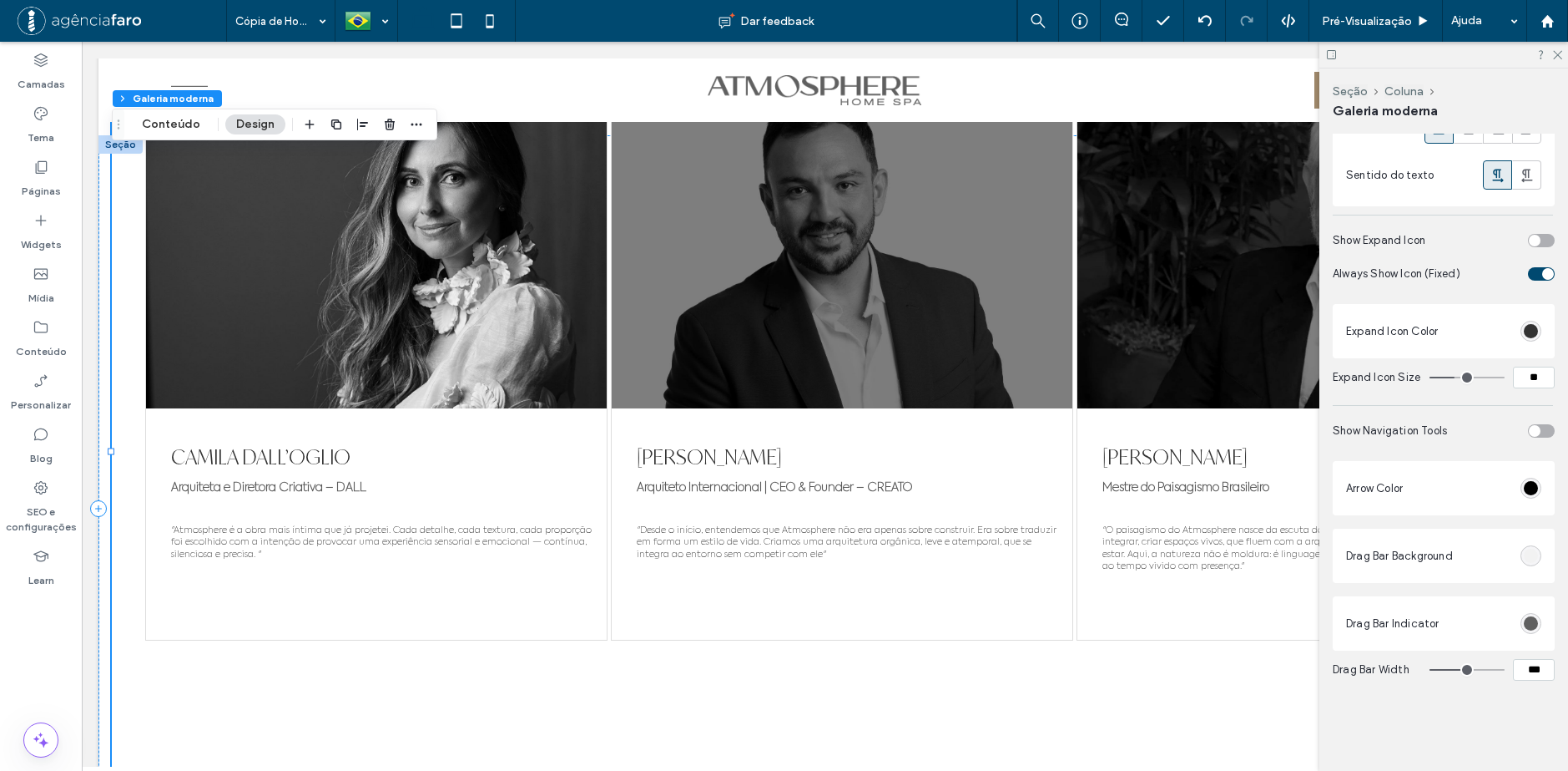
click at [1536, 429] on div "toggle" at bounding box center [1541, 430] width 27 height 13
click at [1534, 424] on div "toggle" at bounding box center [1541, 430] width 27 height 13
click at [1384, 20] on span "Pré-Visualizaçāo" at bounding box center [1366, 21] width 90 height 14
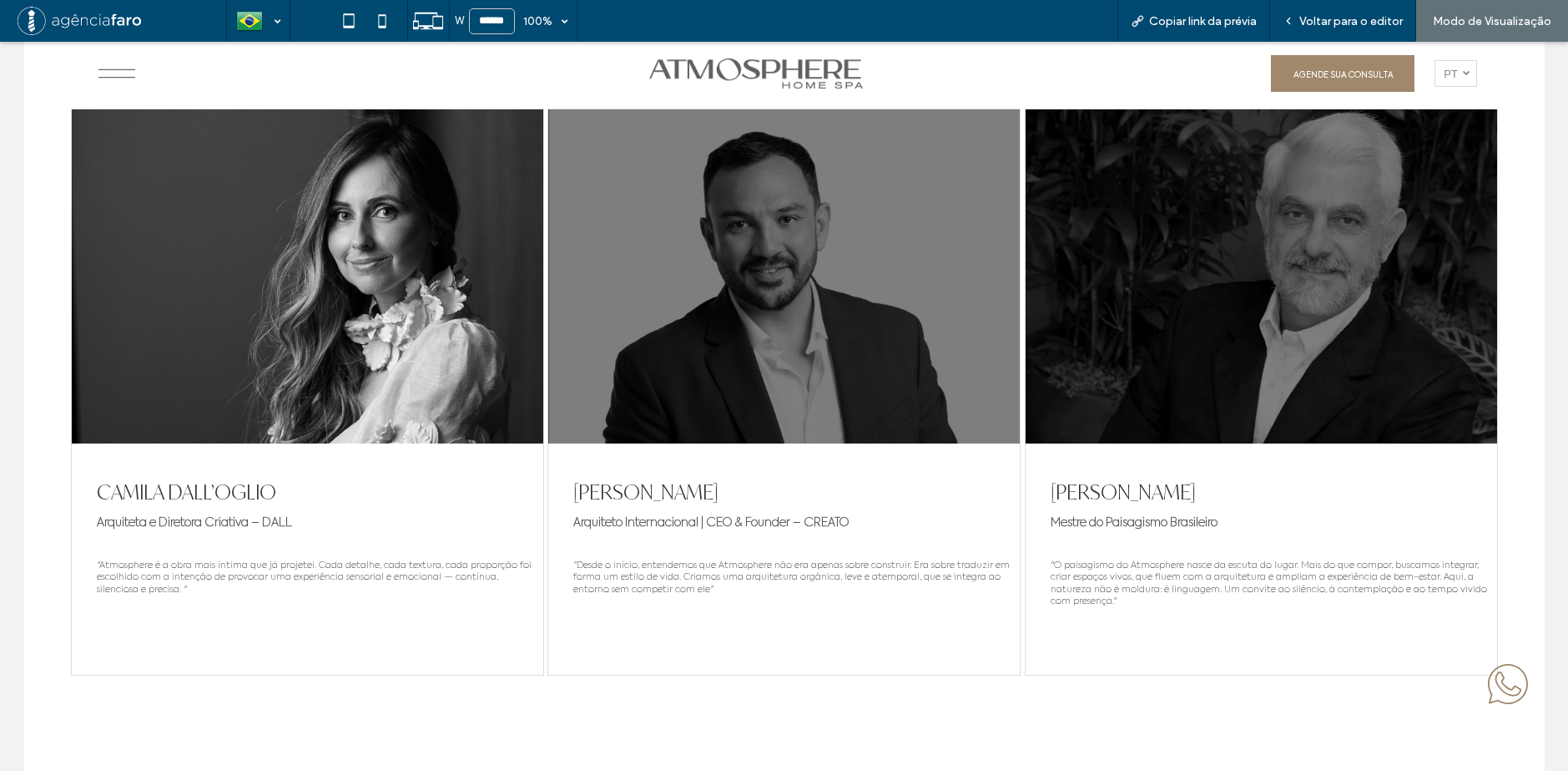
scroll to position [8495, 0]
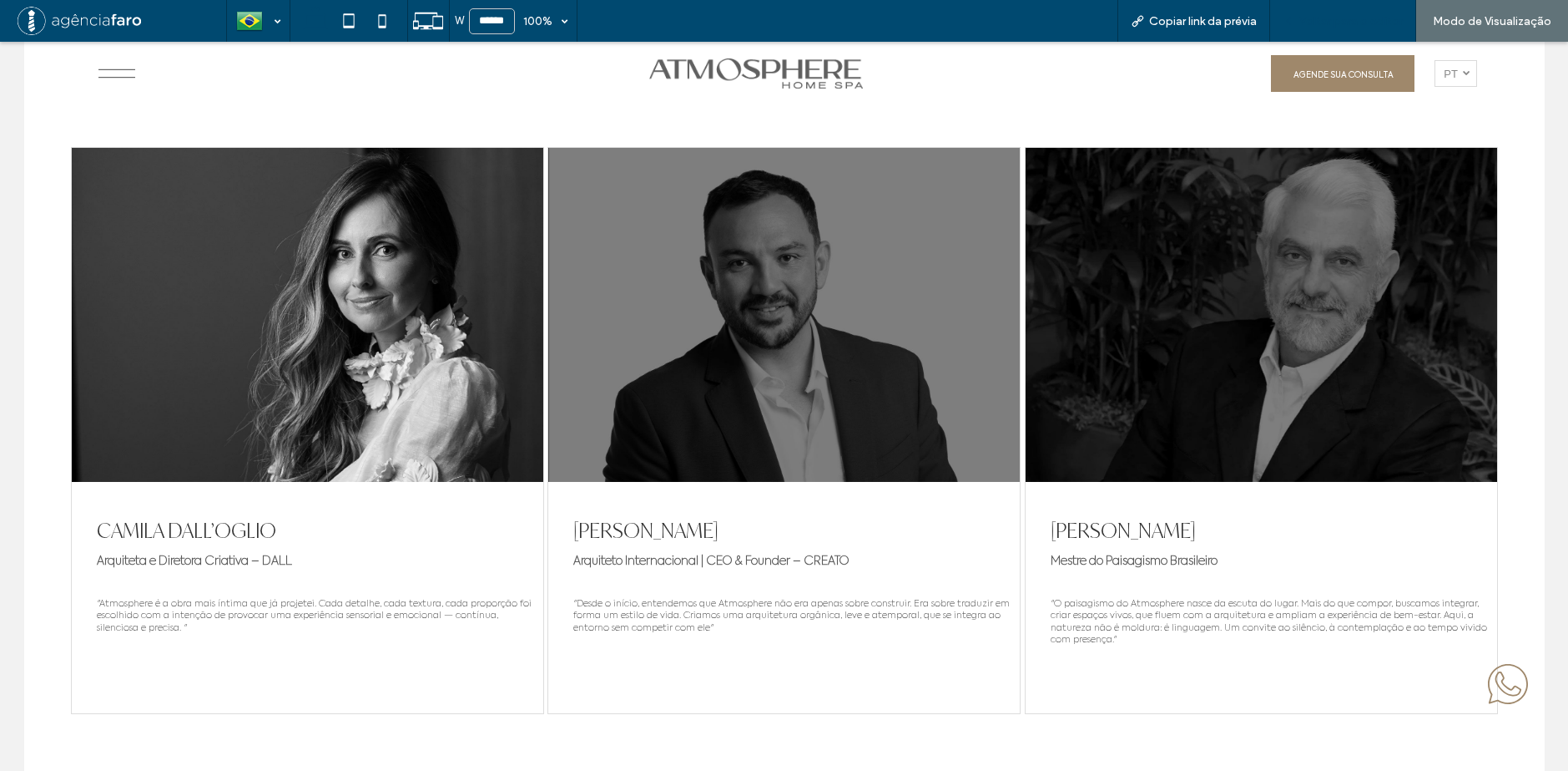
click at [1357, 16] on span "Voltar para o editor" at bounding box center [1351, 21] width 103 height 14
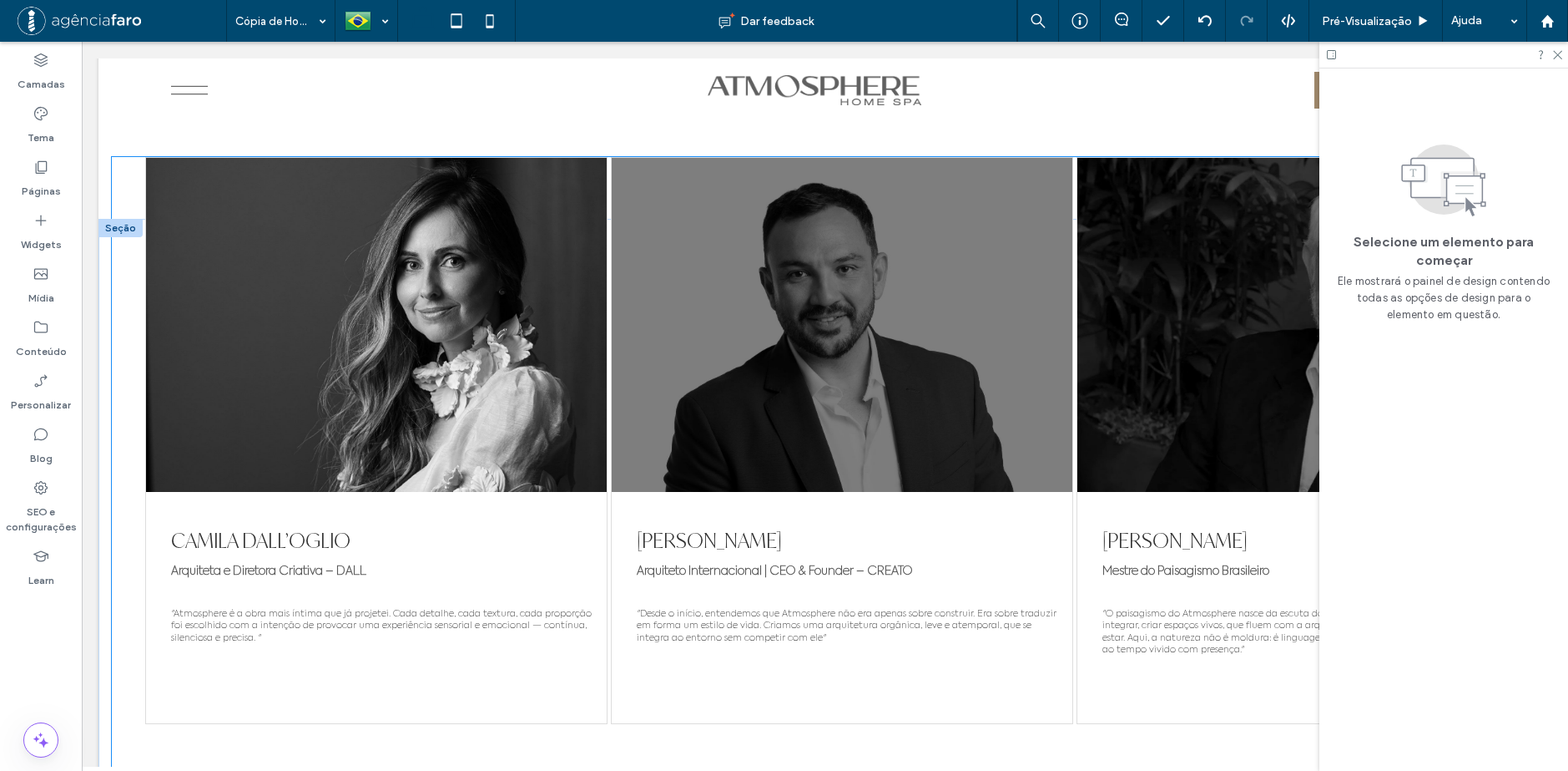
click at [1195, 241] on div at bounding box center [1308, 325] width 460 height 334
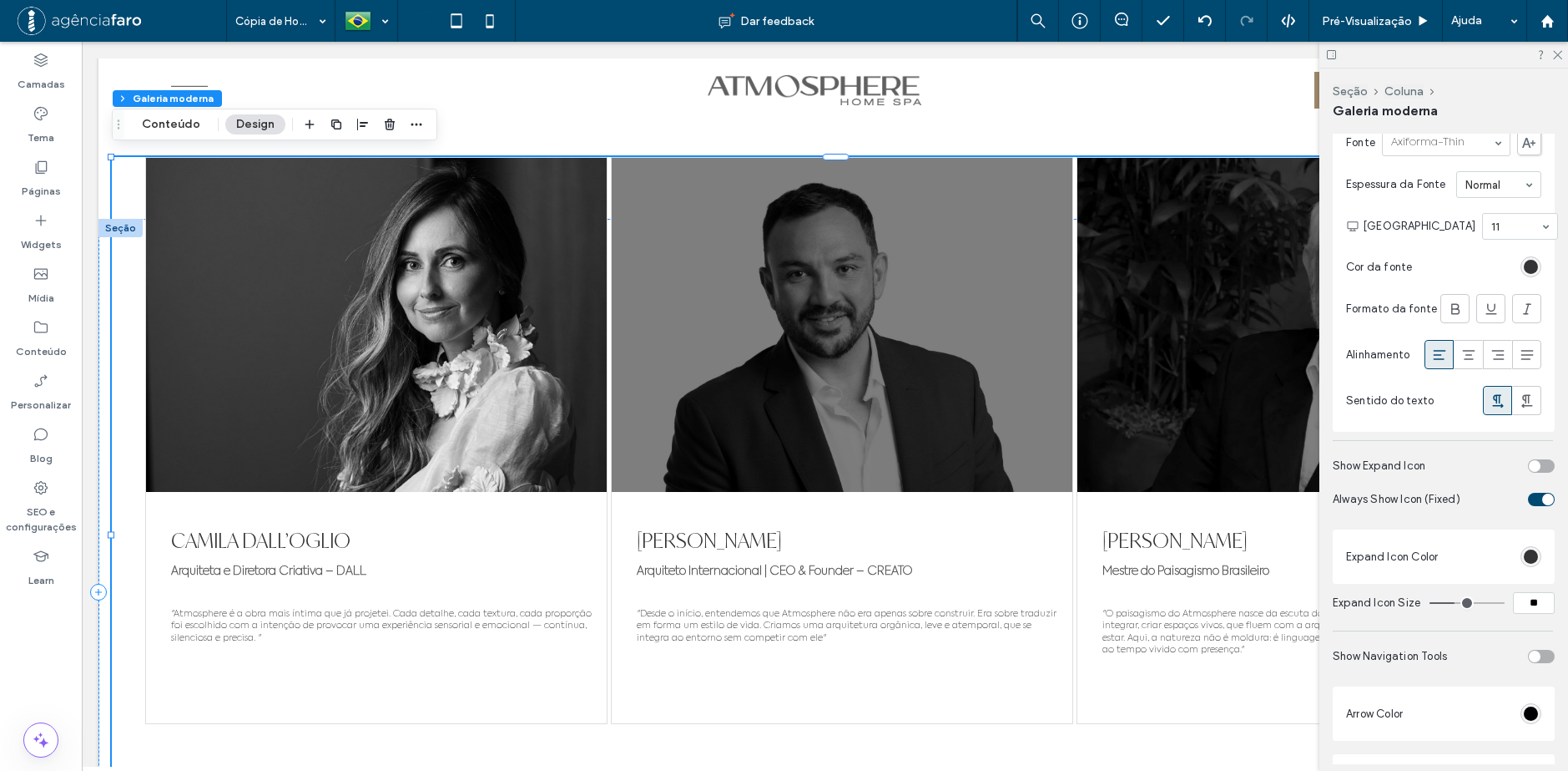
scroll to position [5153, 0]
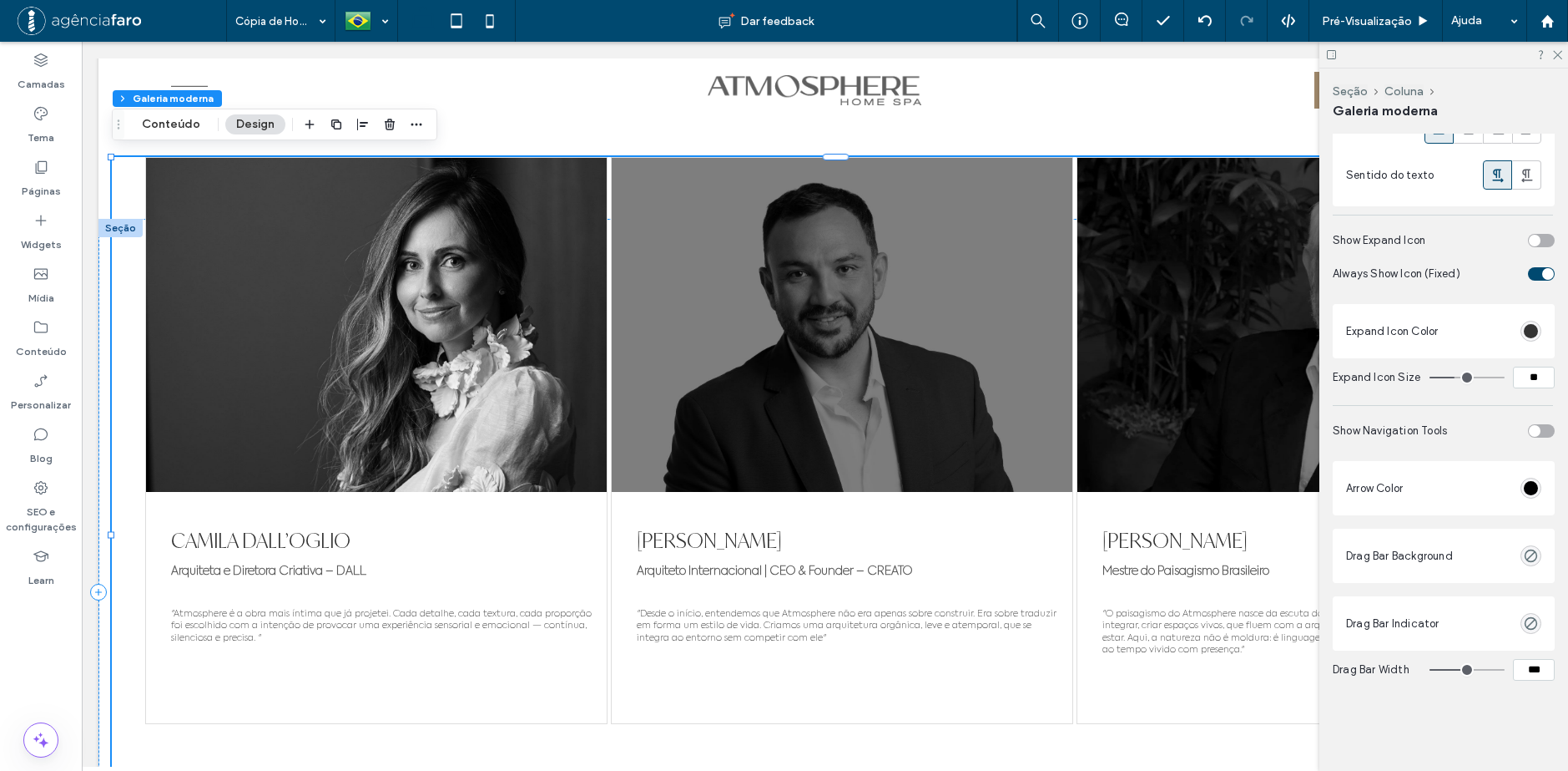
click at [1537, 427] on div "toggle" at bounding box center [1541, 430] width 27 height 13
click at [1358, 16] on span "Pré-Visualizaçāo" at bounding box center [1366, 21] width 90 height 14
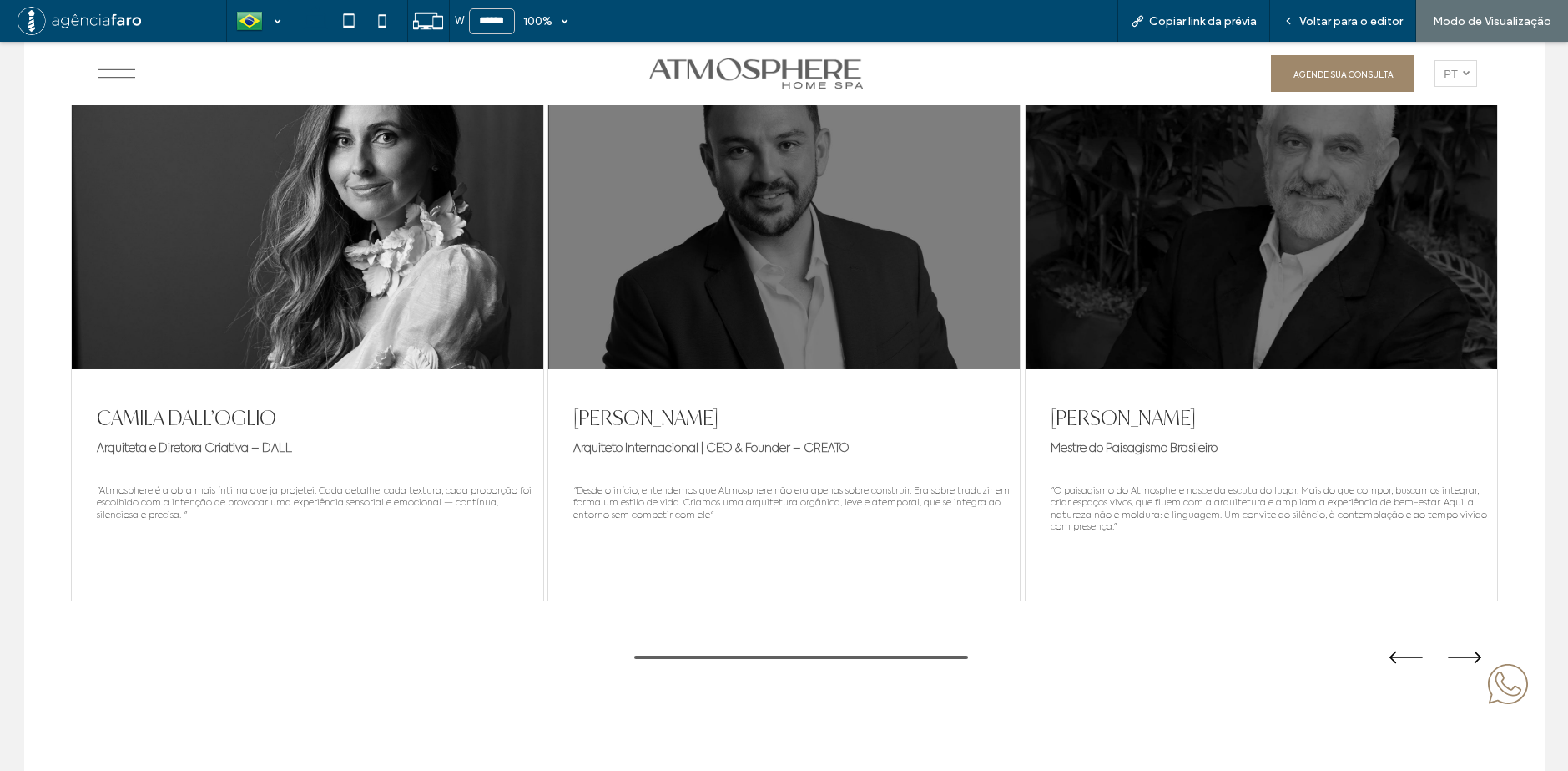
scroll to position [8578, 0]
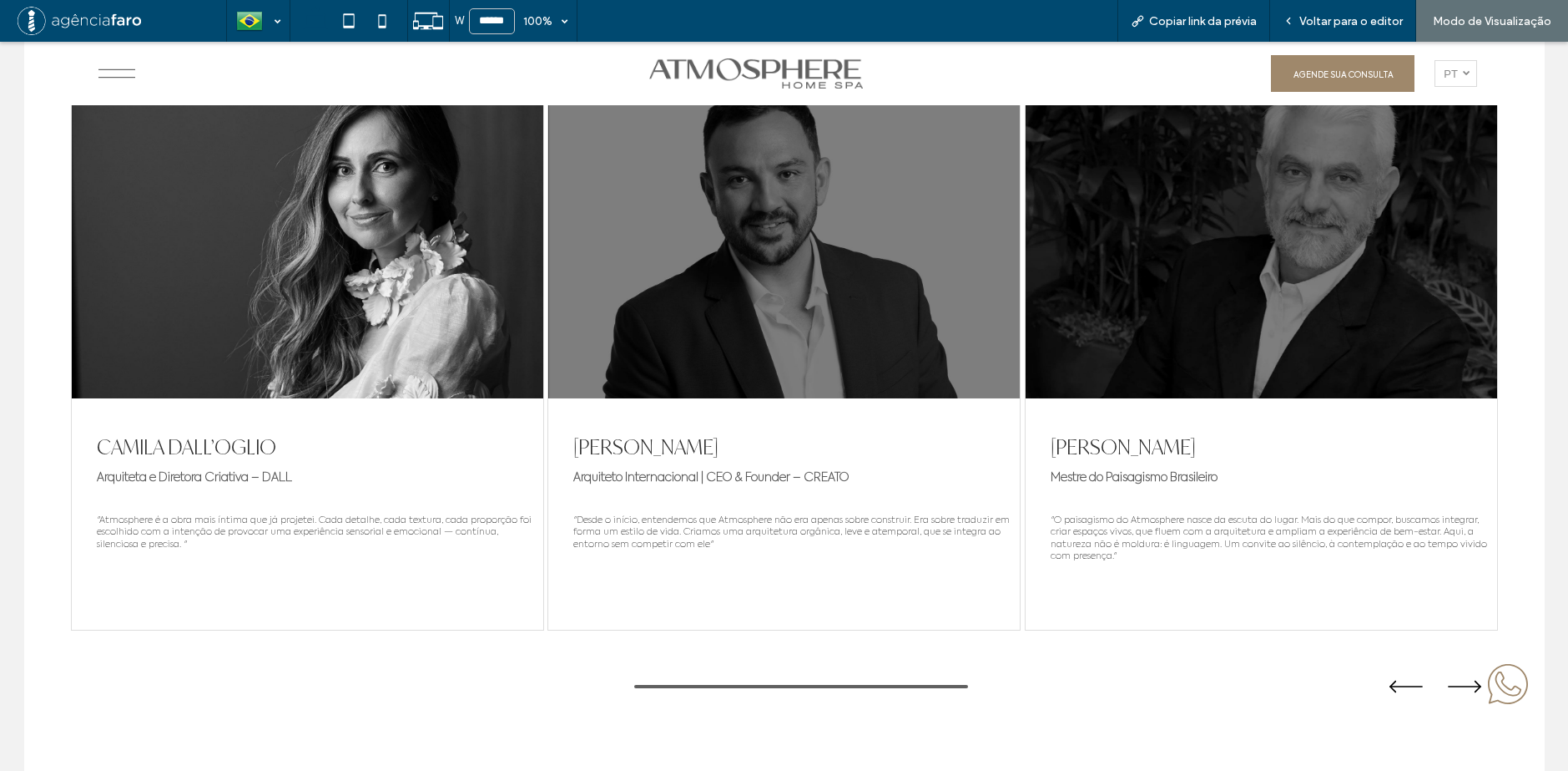
drag, startPoint x: 1339, startPoint y: 494, endPoint x: 948, endPoint y: 450, distance: 393.5
click at [938, 446] on div "CAMILA DALL’OGLIO Arquiteta e Diretora Criativa – DALL "Atmosphere é a obra mai…" at bounding box center [783, 346] width 1427 height 566
drag, startPoint x: 870, startPoint y: 477, endPoint x: 721, endPoint y: 493, distance: 149.9
click at [721, 492] on div "CAMILA DALL’OGLIO Arquiteta e Diretora Criativa – DALL "Atmosphere é a obra mai…" at bounding box center [783, 346] width 1427 height 566
drag, startPoint x: 999, startPoint y: 489, endPoint x: 825, endPoint y: 484, distance: 174.1
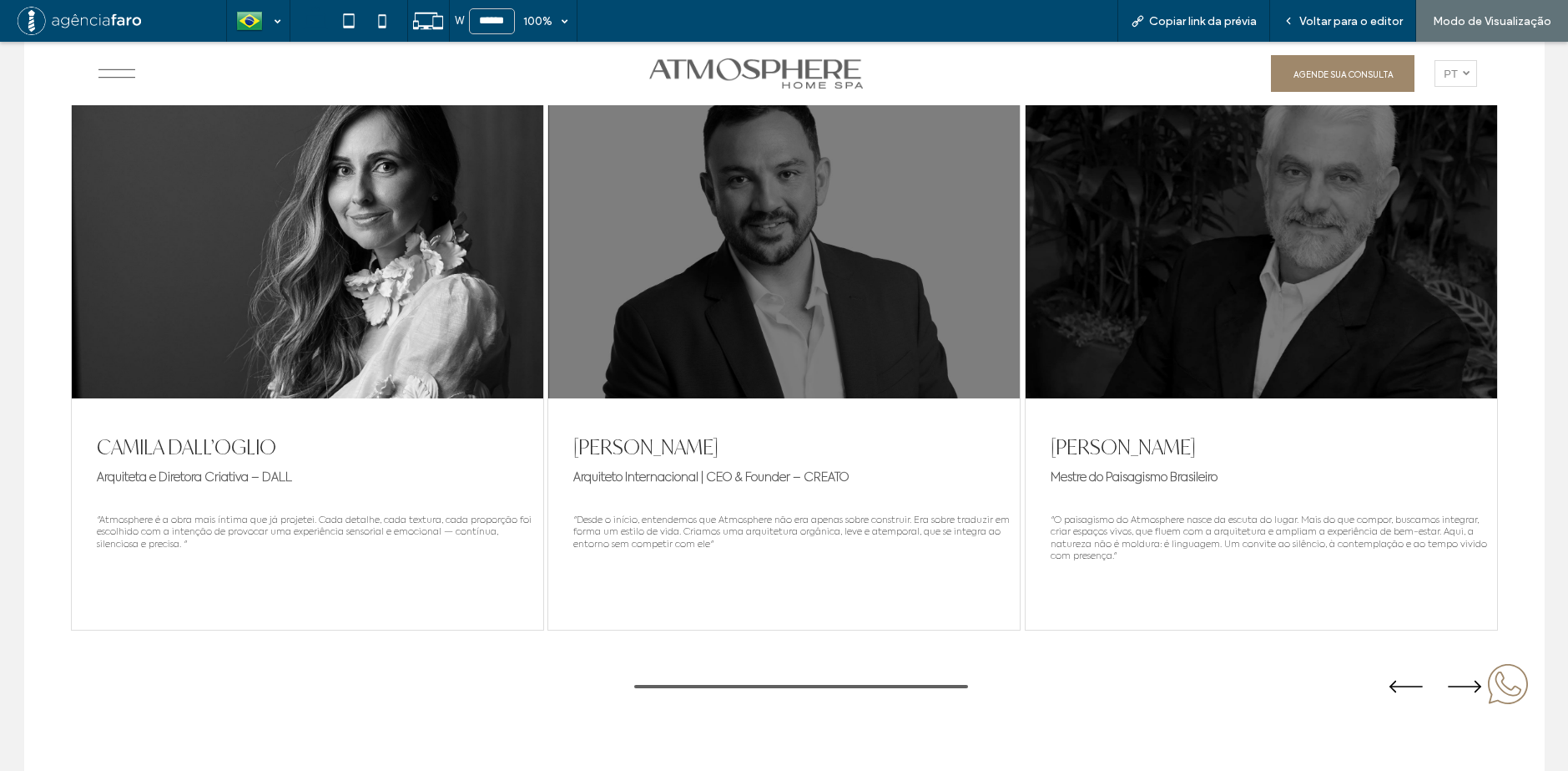
click at [826, 484] on div "CAMILA DALL’OGLIO Arquiteta e Diretora Criativa – DALL "Atmosphere é a obra mai…" at bounding box center [783, 346] width 1427 height 566
click at [1529, 518] on div "CAMILA DALL’OGLIO Arquiteta e Diretora Criativa – DALL "Atmosphere é a obra mai…" at bounding box center [783, 499] width 1521 height 747
drag, startPoint x: 1235, startPoint y: 479, endPoint x: 483, endPoint y: 454, distance: 752.4
click at [483, 454] on div "CAMILA DALL’OGLIO Arquiteta e Diretora Criativa – DALL "Atmosphere é a obra mai…" at bounding box center [783, 346] width 1427 height 566
drag, startPoint x: 995, startPoint y: 434, endPoint x: 716, endPoint y: 453, distance: 279.6
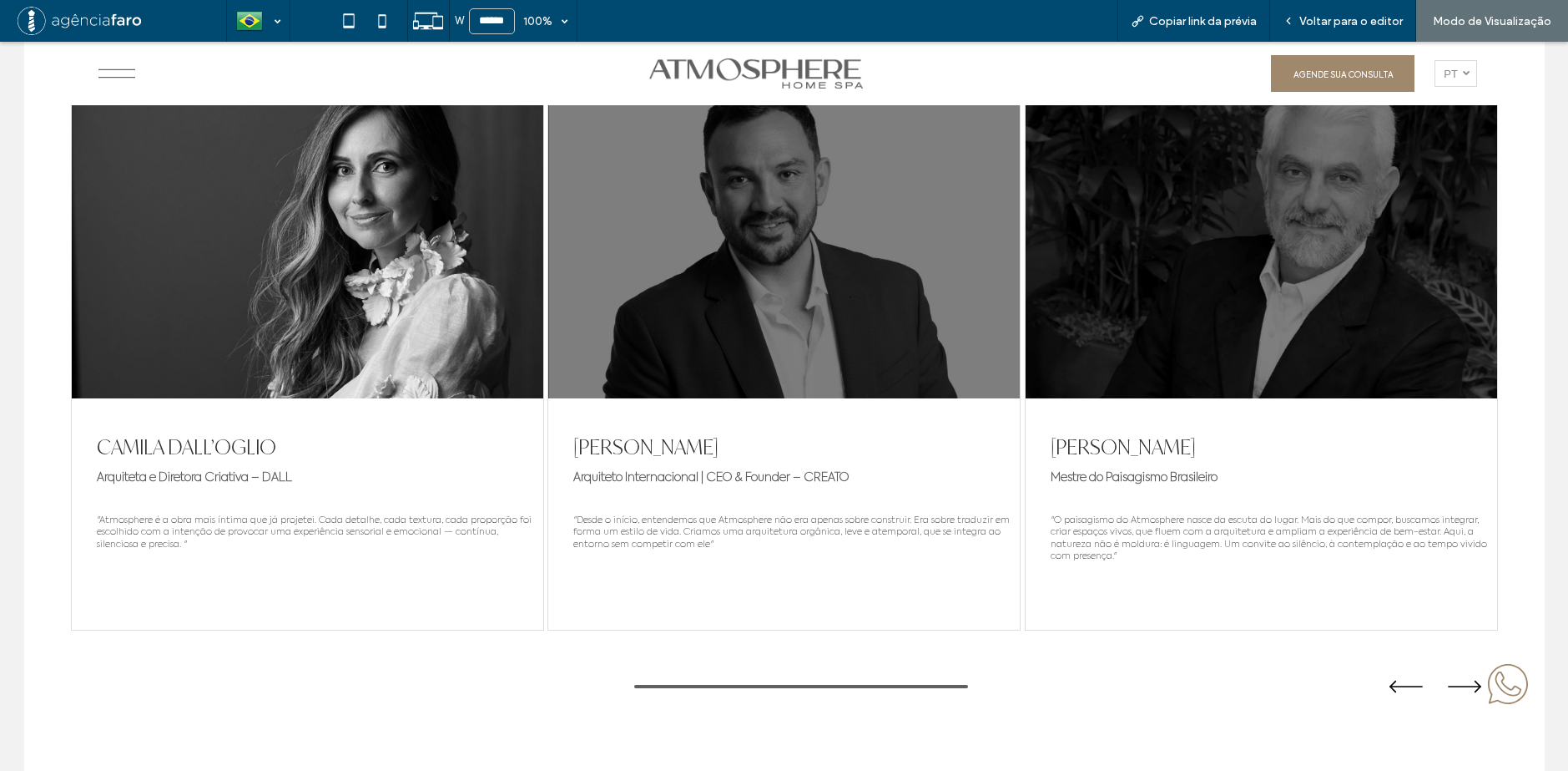
click at [716, 453] on div "CAMILA DALL’OGLIO Arquiteta e Diretora Criativa – DALL "Atmosphere é a obra mai…" at bounding box center [783, 346] width 1427 height 566
drag, startPoint x: 890, startPoint y: 457, endPoint x: 498, endPoint y: 469, distance: 392.2
click at [621, 464] on div "CAMILA DALL’OGLIO Arquiteta e Diretora Criativa – DALL "Atmosphere é a obra mai…" at bounding box center [783, 346] width 1427 height 566
drag, startPoint x: 500, startPoint y: 462, endPoint x: 1252, endPoint y: 471, distance: 752.1
click at [1081, 485] on div "CAMILA DALL’OGLIO Arquiteta e Diretora Criativa – DALL "Atmosphere é a obra mai…" at bounding box center [783, 346] width 1427 height 566
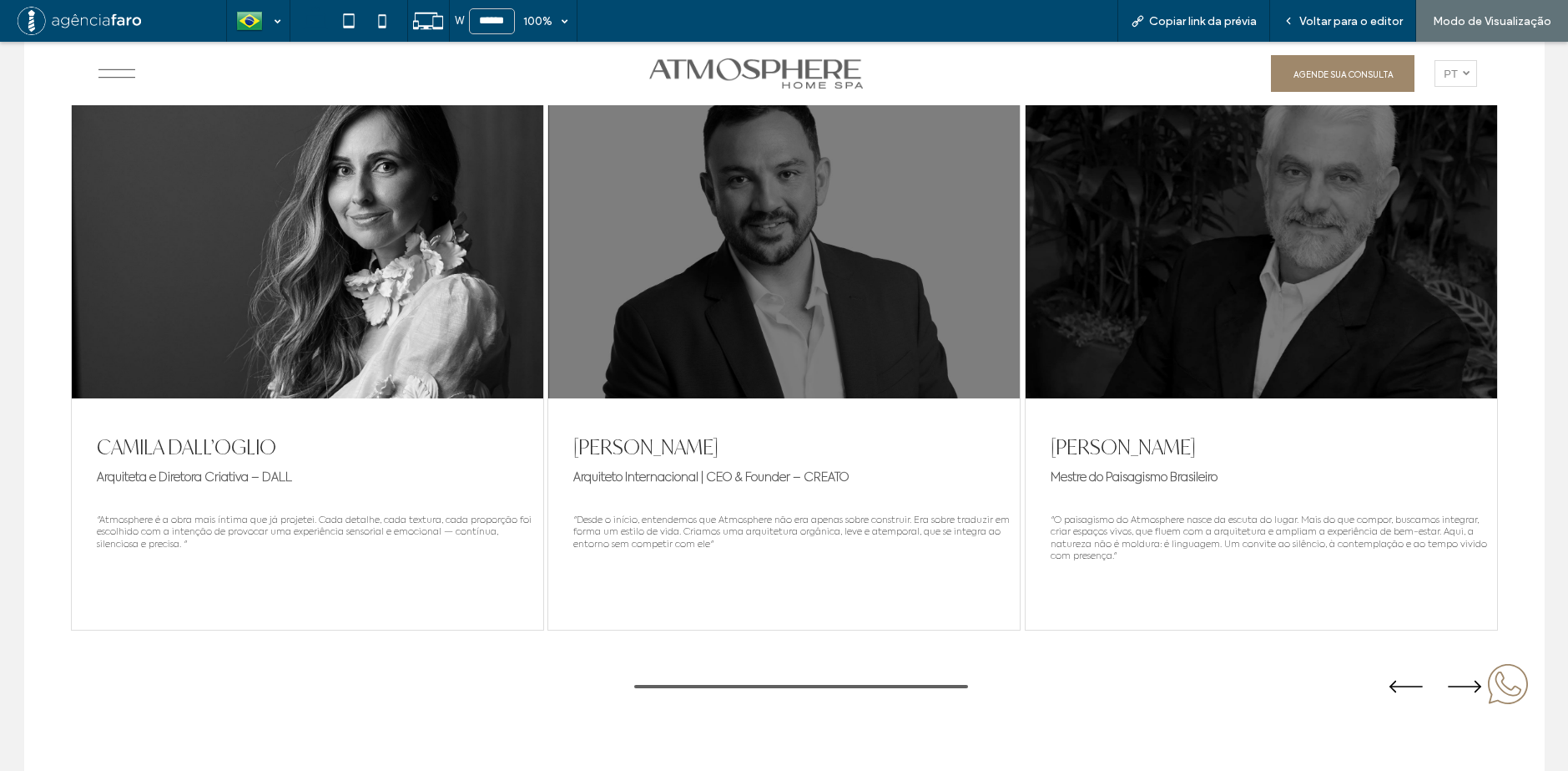
drag, startPoint x: 955, startPoint y: 465, endPoint x: 432, endPoint y: 542, distance: 528.6
click at [688, 493] on div "CAMILA DALL’OGLIO Arquiteta e Diretora Criativa – DALL "Atmosphere é a obra mai…" at bounding box center [783, 346] width 1427 height 566
drag, startPoint x: 483, startPoint y: 540, endPoint x: 1189, endPoint y: 545, distance: 706.0
click at [1116, 550] on div "CAMILA DALL’OGLIO Arquiteta e Diretora Criativa – DALL "Atmosphere é a obra mai…" at bounding box center [783, 346] width 1427 height 566
drag, startPoint x: 1067, startPoint y: 530, endPoint x: 611, endPoint y: 574, distance: 458.1
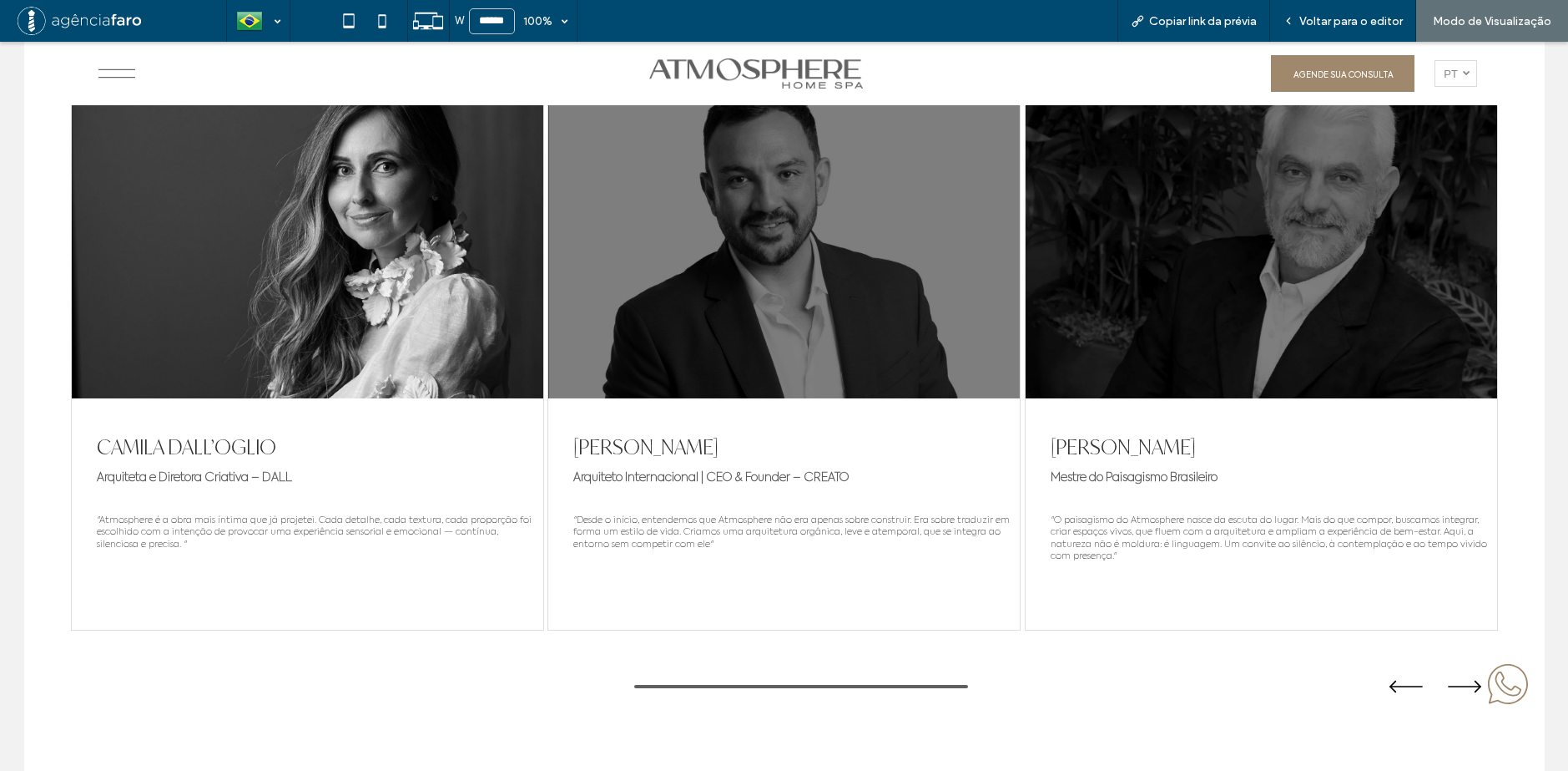
click at [687, 549] on div "CAMILA DALL’OGLIO Arquiteta e Diretora Criativa – DALL "Atmosphere é a obra mai…" at bounding box center [783, 346] width 1427 height 566
drag, startPoint x: 661, startPoint y: 562, endPoint x: 1063, endPoint y: 539, distance: 402.7
click at [1034, 545] on div "CAMILA DALL’OGLIO Arquiteta e Diretora Criativa – DALL "Atmosphere é a obra mai…" at bounding box center [783, 346] width 1427 height 566
drag, startPoint x: 1042, startPoint y: 518, endPoint x: 687, endPoint y: 542, distance: 355.8
click at [740, 535] on div "CAMILA DALL’OGLIO Arquiteta e Diretora Criativa – DALL "Atmosphere é a obra mai…" at bounding box center [783, 346] width 1427 height 566
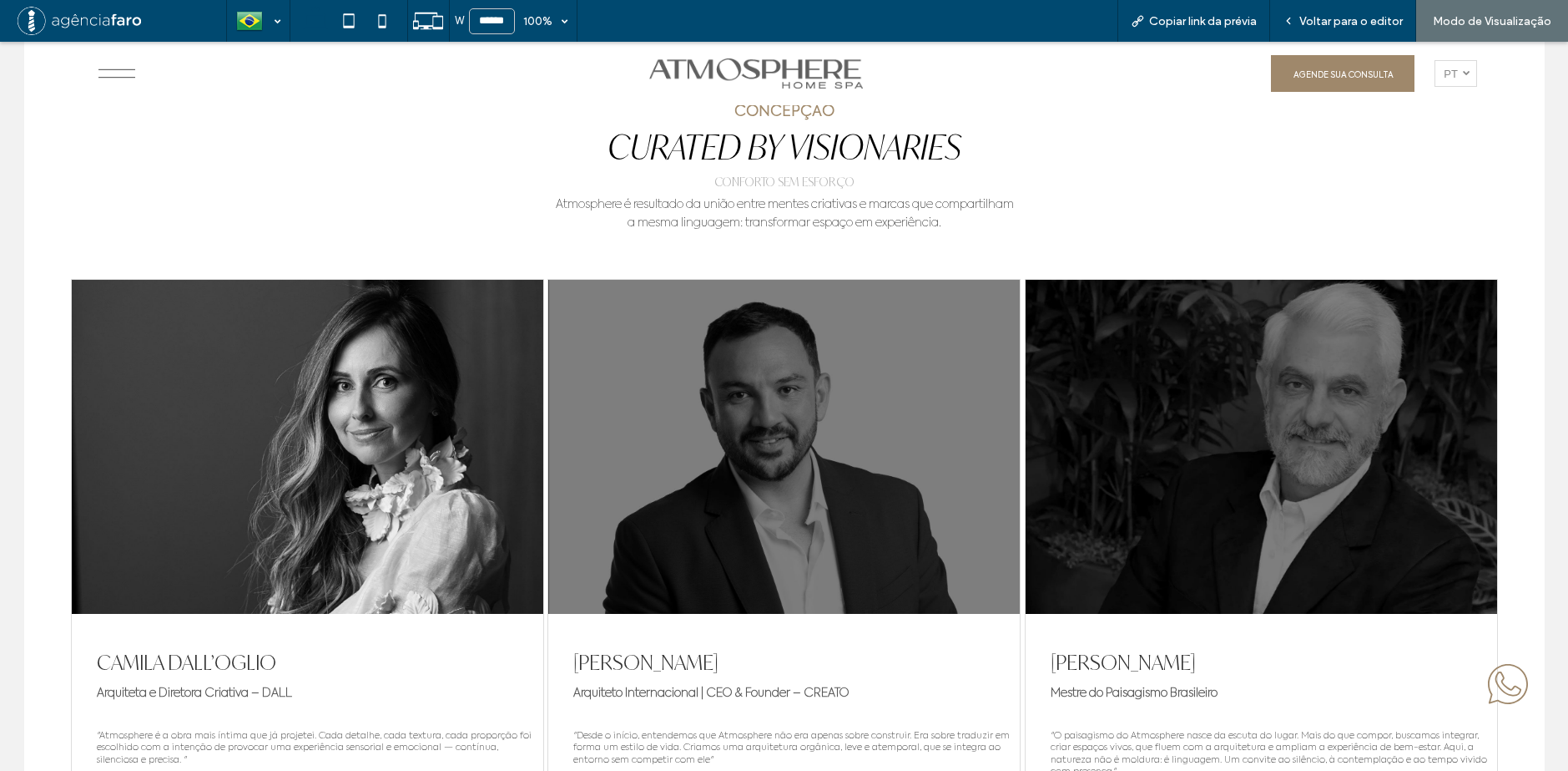
scroll to position [8328, 0]
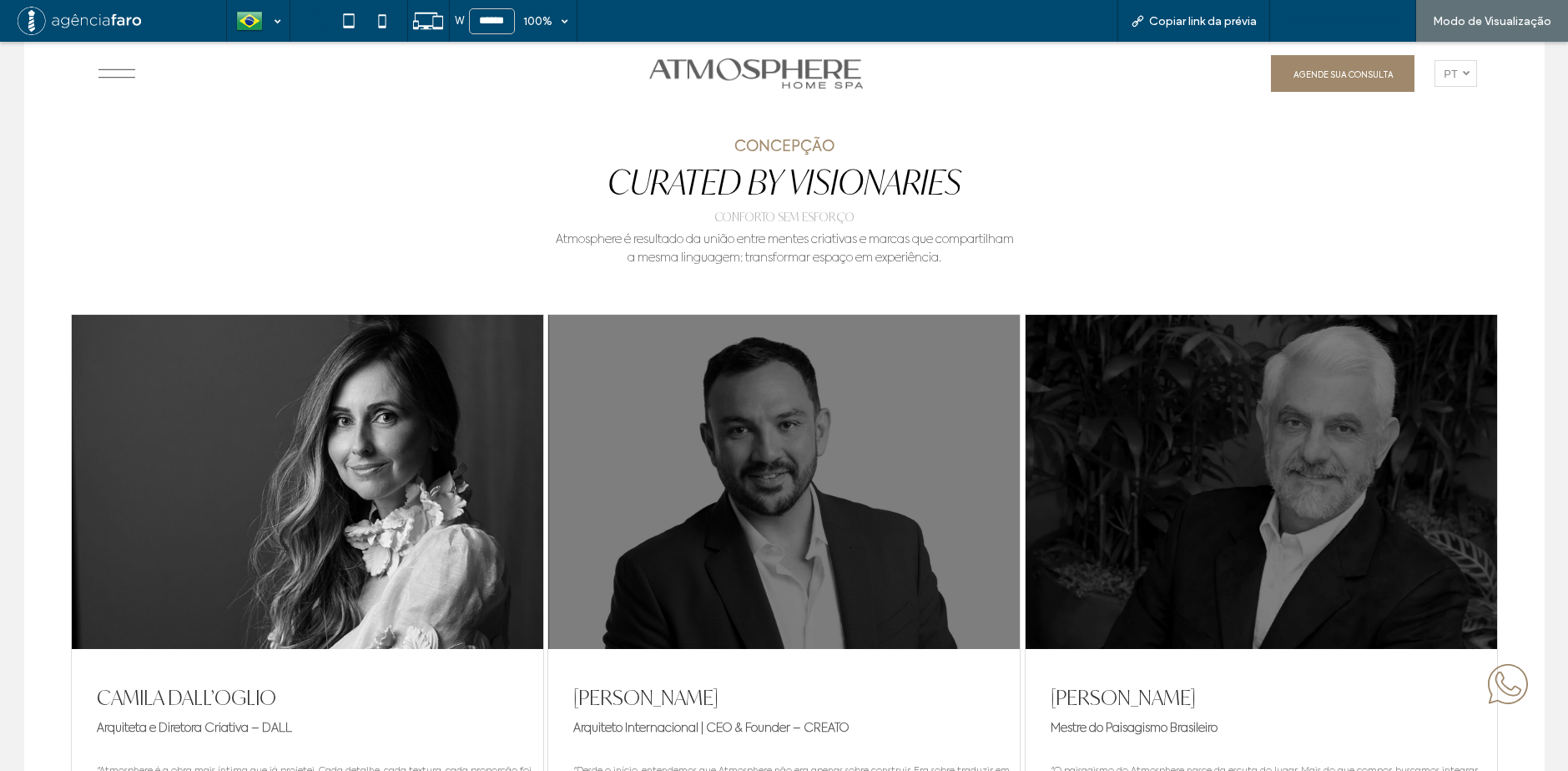
click at [1363, 19] on span "Voltar para o editor" at bounding box center [1351, 21] width 103 height 14
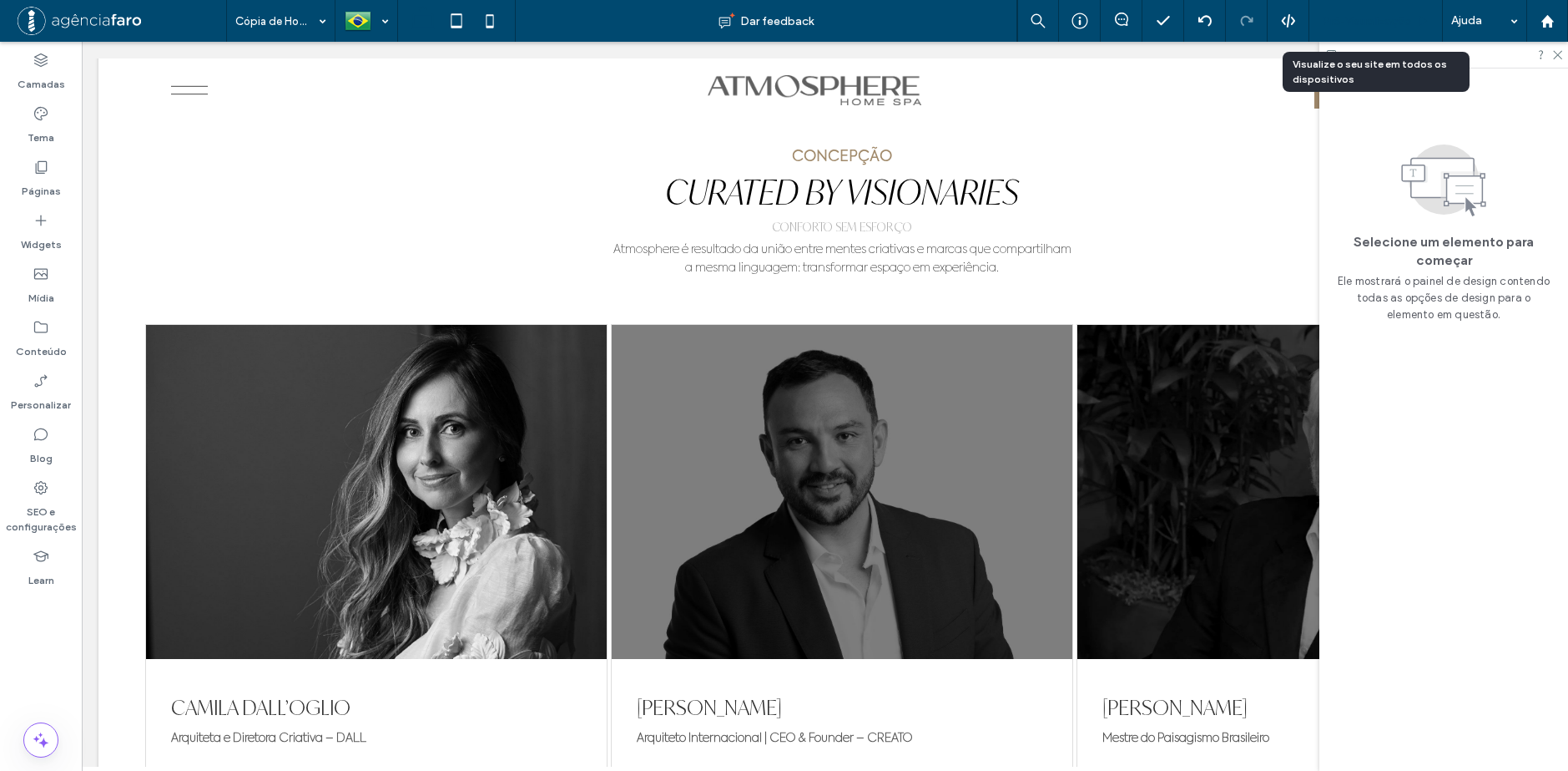
click at [1350, 19] on span "Pré-Visualizaçāo" at bounding box center [1366, 21] width 90 height 14
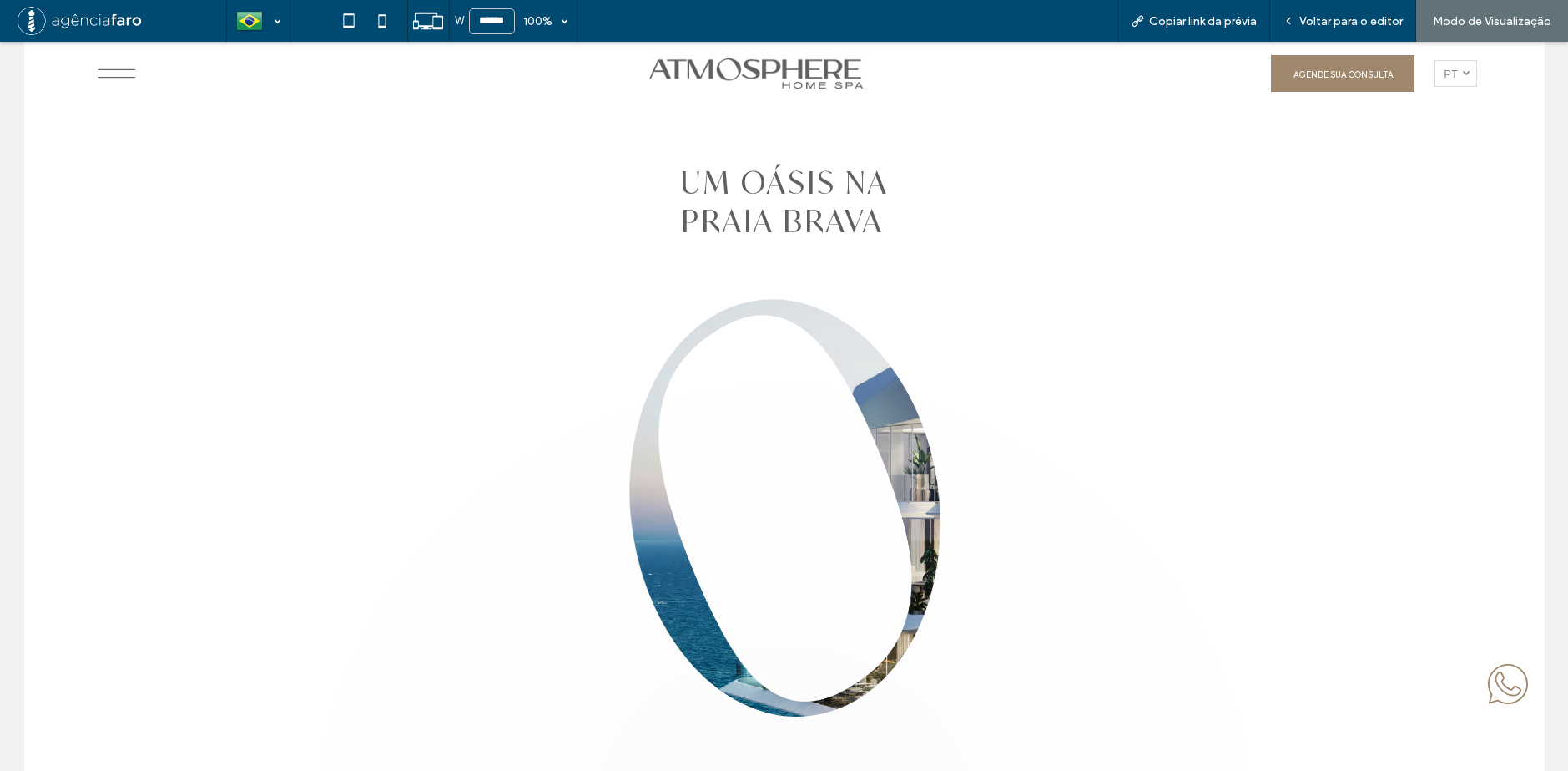
click at [125, 62] on icon ".cls-1-1354811323-1354811323 { fill: #606060; }" at bounding box center [116, 73] width 36 height 40
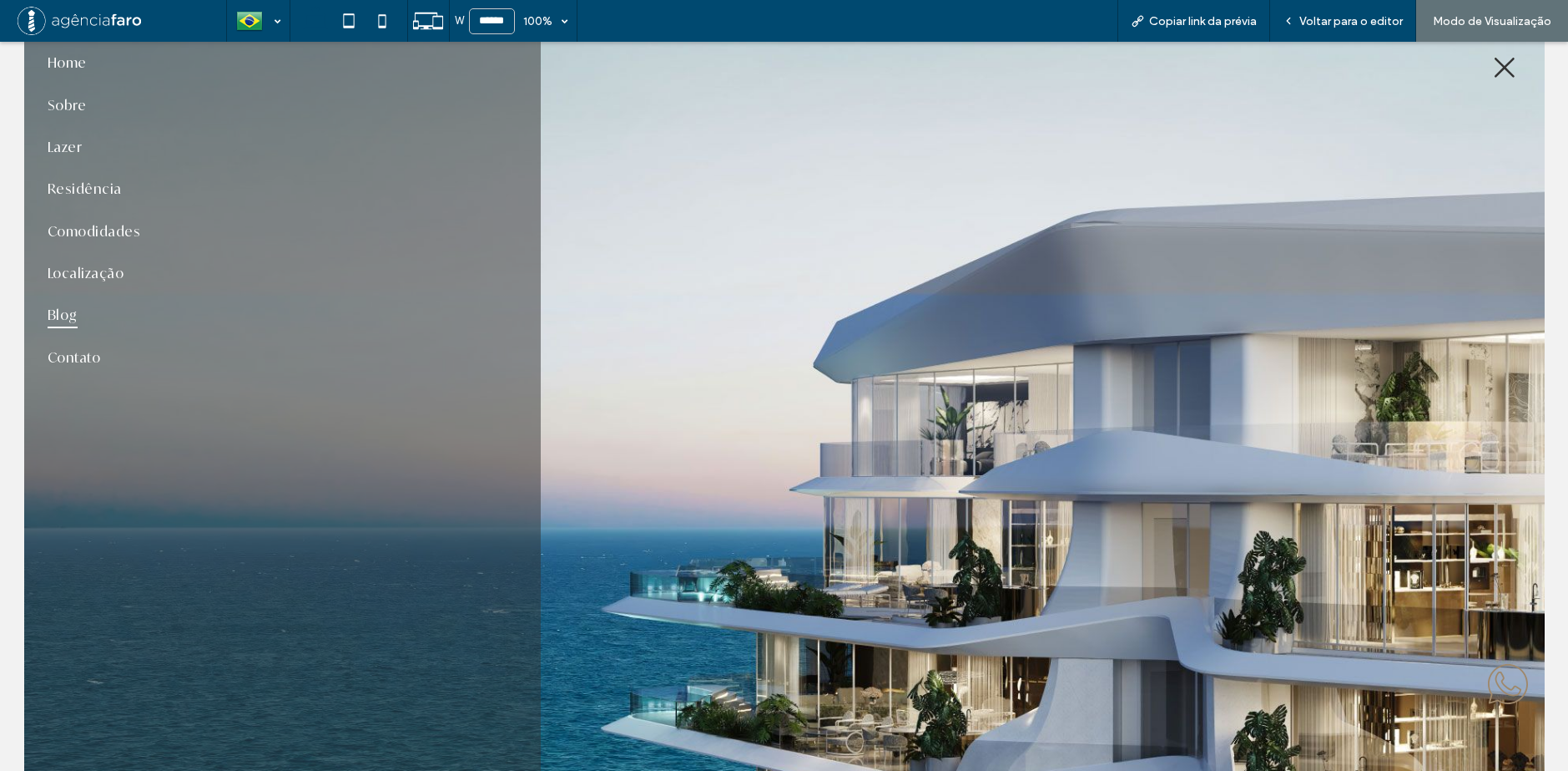
click at [63, 314] on span "Blog" at bounding box center [62, 315] width 30 height 25
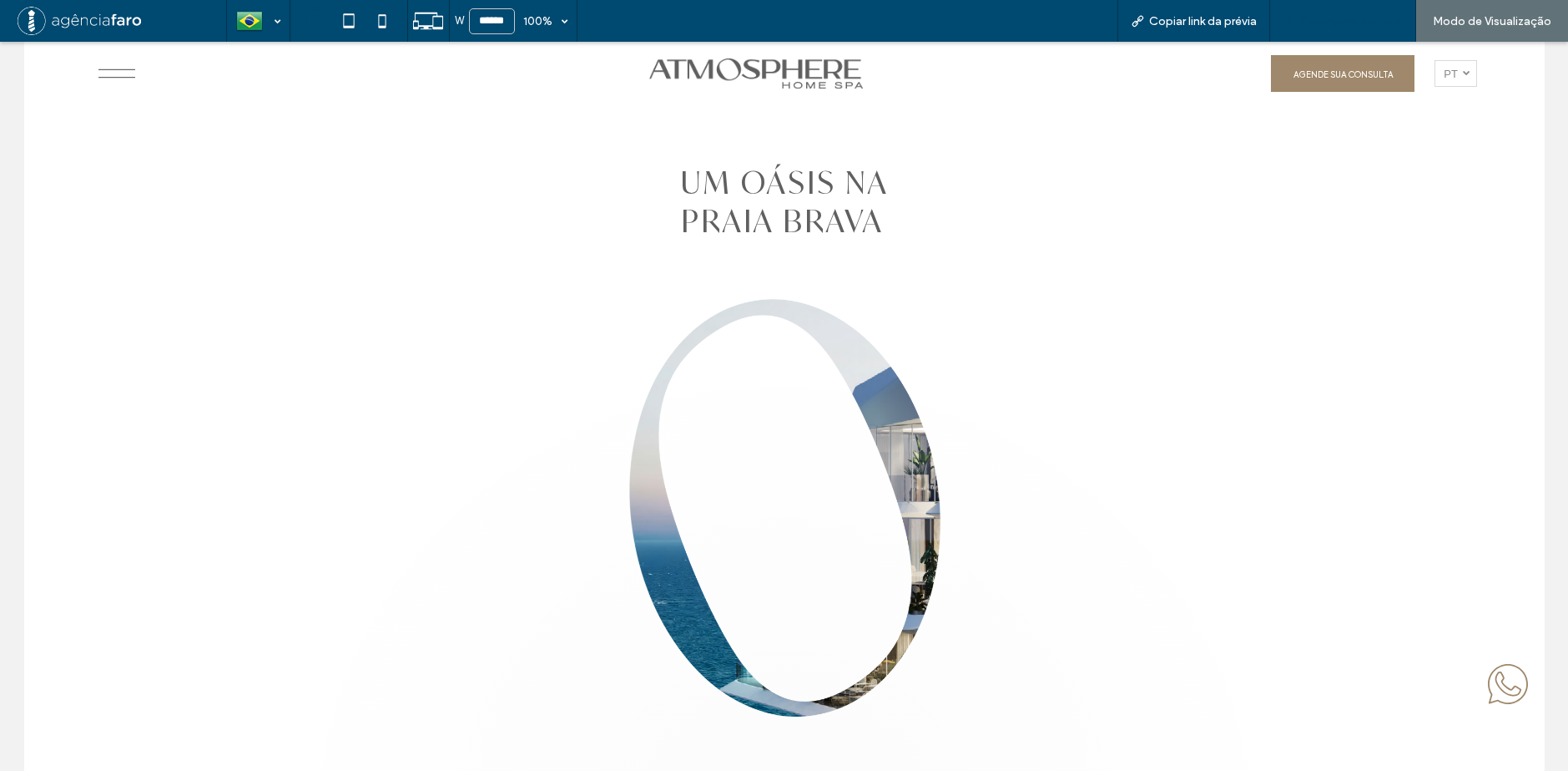
click at [1324, 10] on div "Voltar para o editor" at bounding box center [1343, 20] width 146 height 42
click at [1345, 20] on span "Voltar para o editor" at bounding box center [1351, 21] width 103 height 14
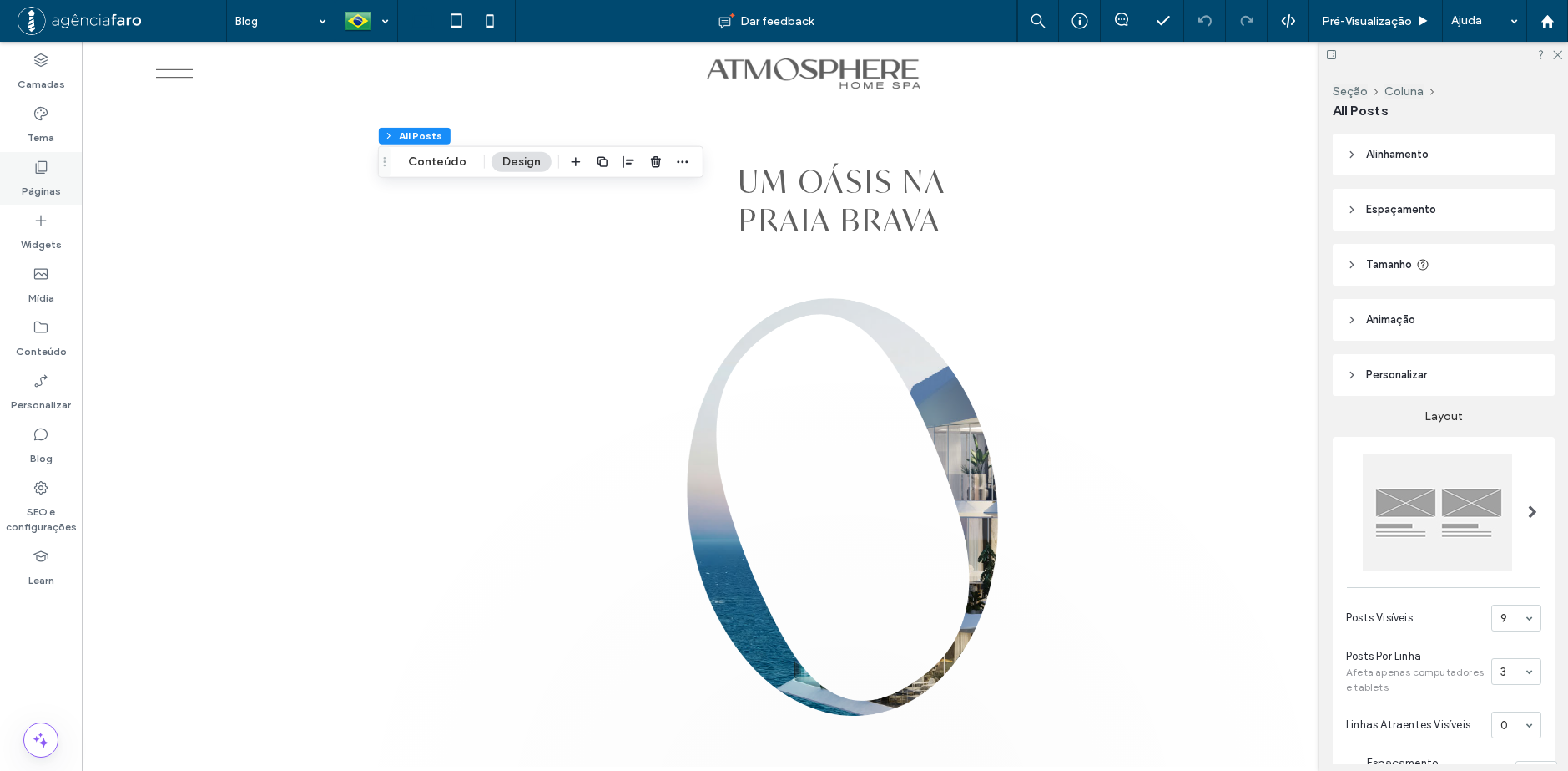
click at [49, 178] on label "Páginas" at bounding box center [41, 187] width 39 height 23
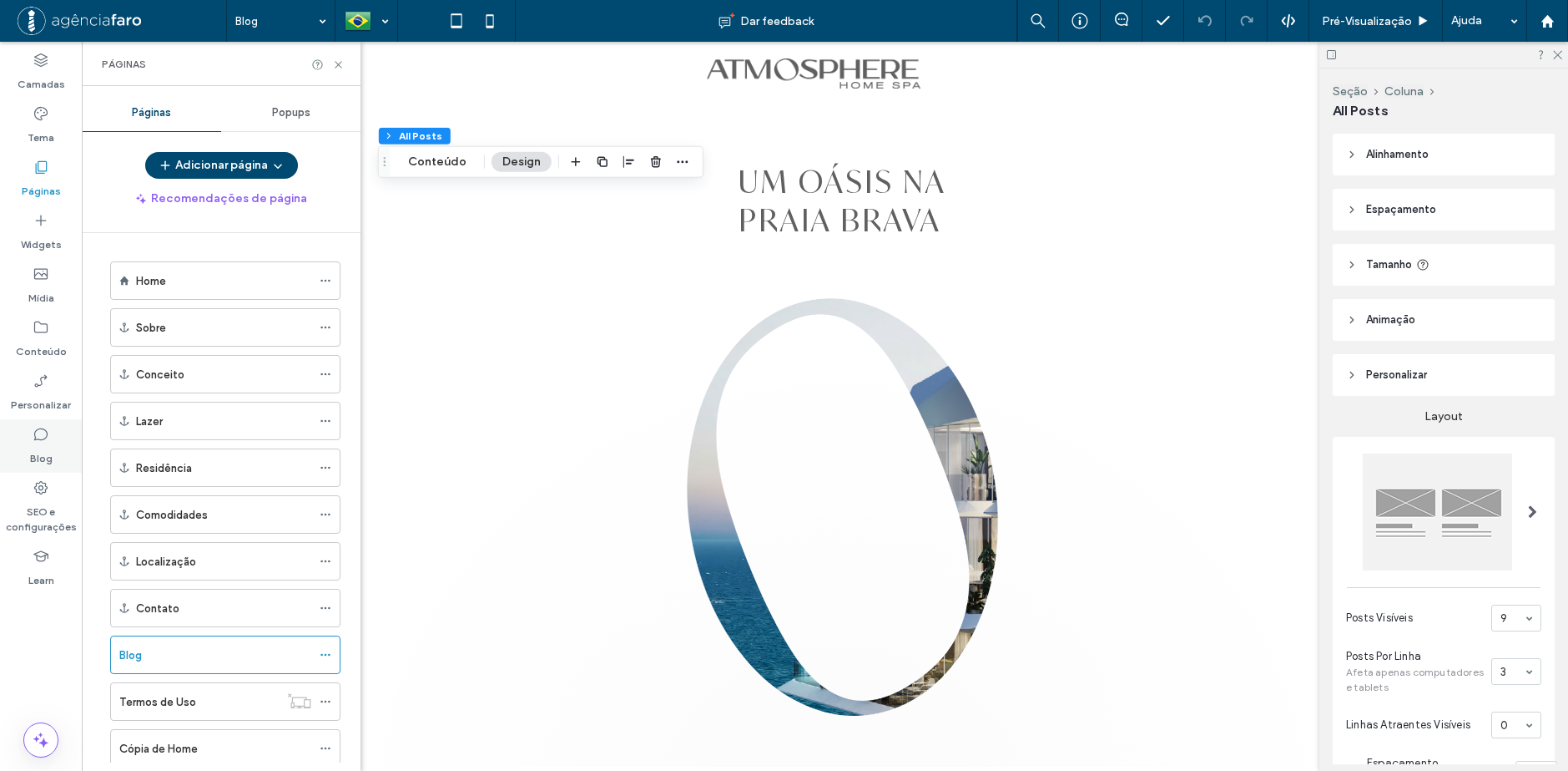
click at [42, 457] on label "Blog" at bounding box center [41, 454] width 22 height 23
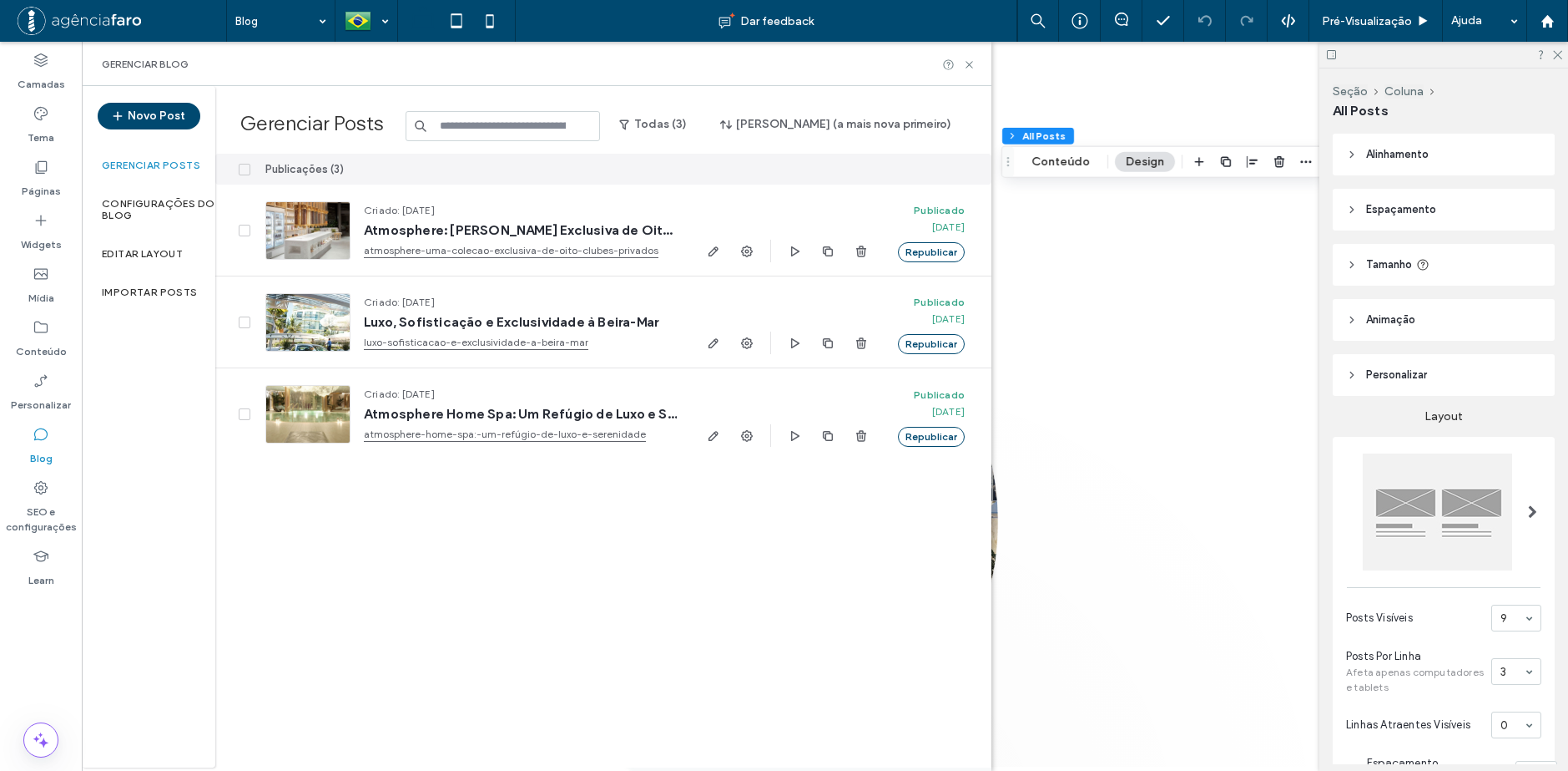
click at [968, 55] on div "Gerenciar blog" at bounding box center [536, 64] width 909 height 44
click at [969, 65] on use at bounding box center [969, 65] width 7 height 7
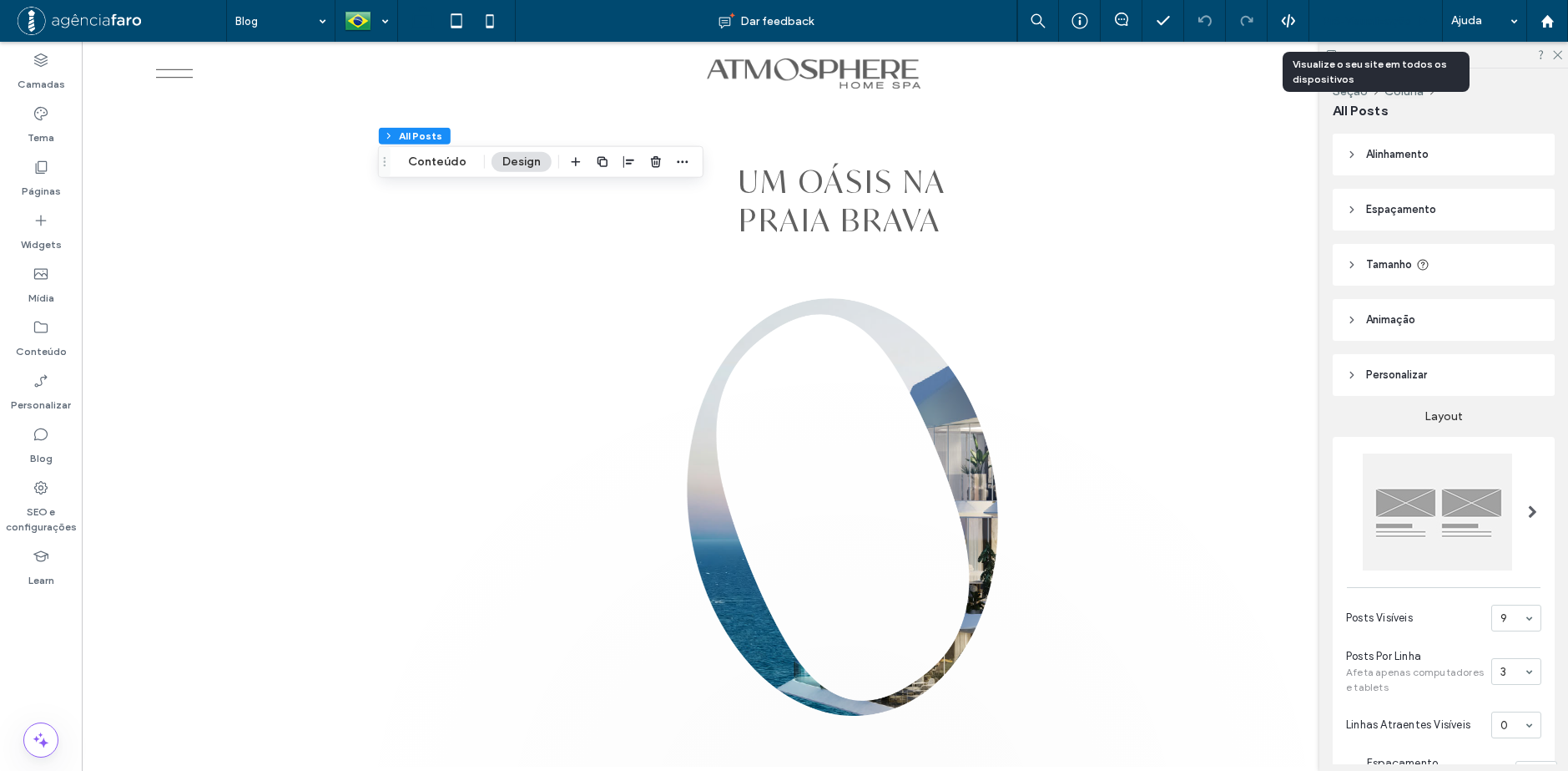
click at [1395, 20] on span "Pré-Visualizaçāo" at bounding box center [1366, 21] width 90 height 14
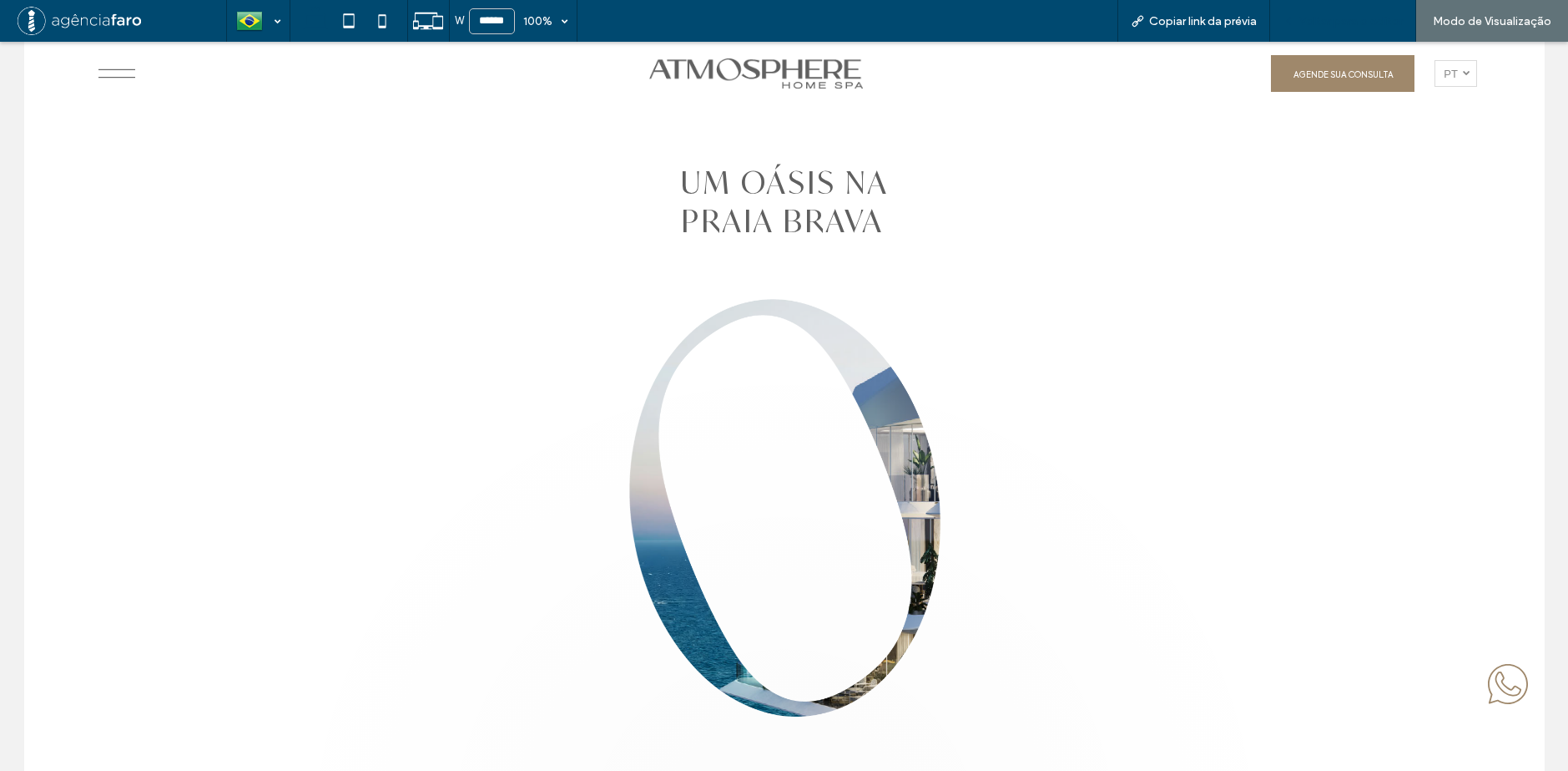
click at [1329, 21] on span "Voltar para o editor" at bounding box center [1351, 21] width 103 height 14
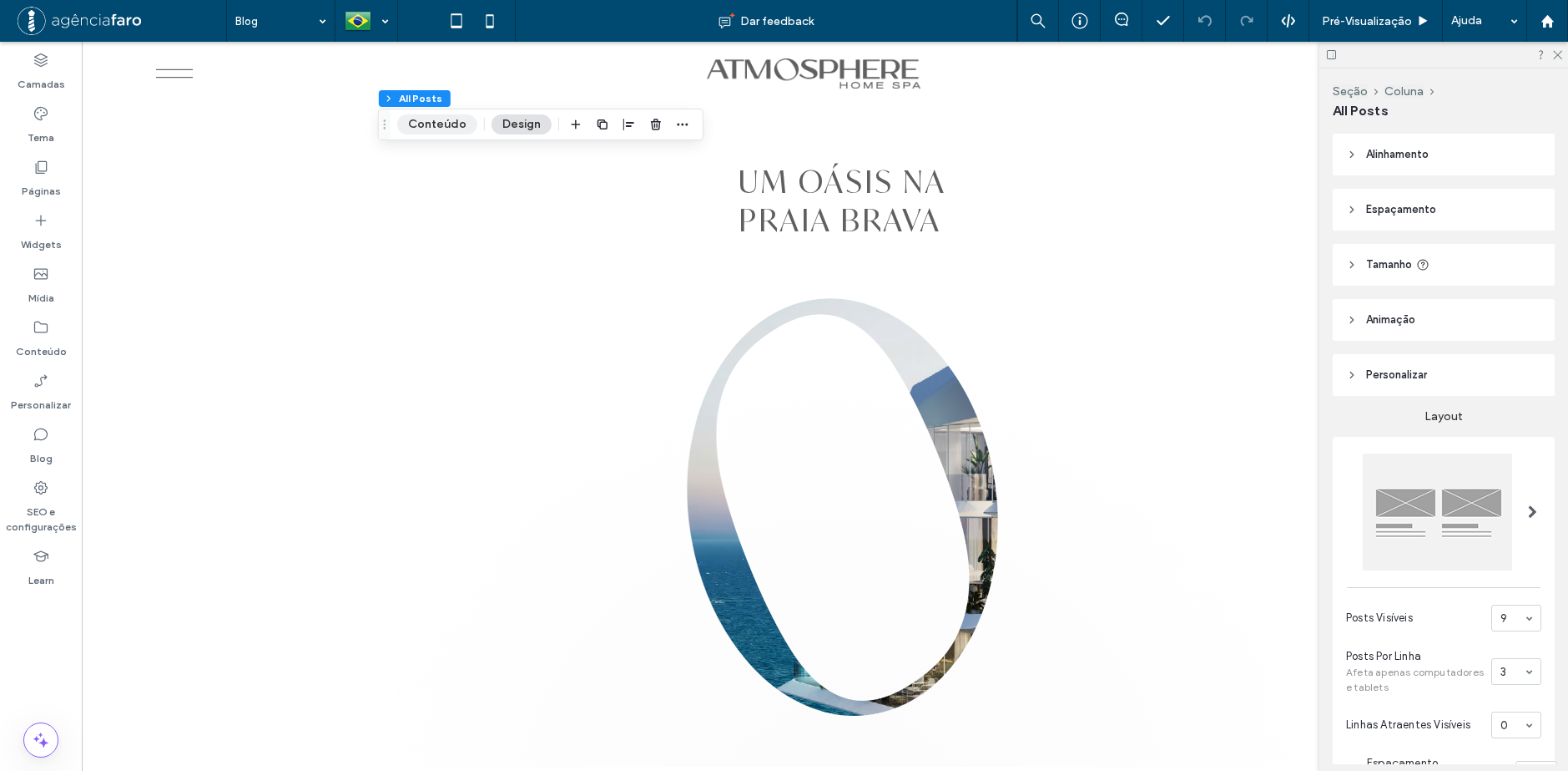
click at [415, 119] on button "Conteúdo" at bounding box center [437, 124] width 80 height 20
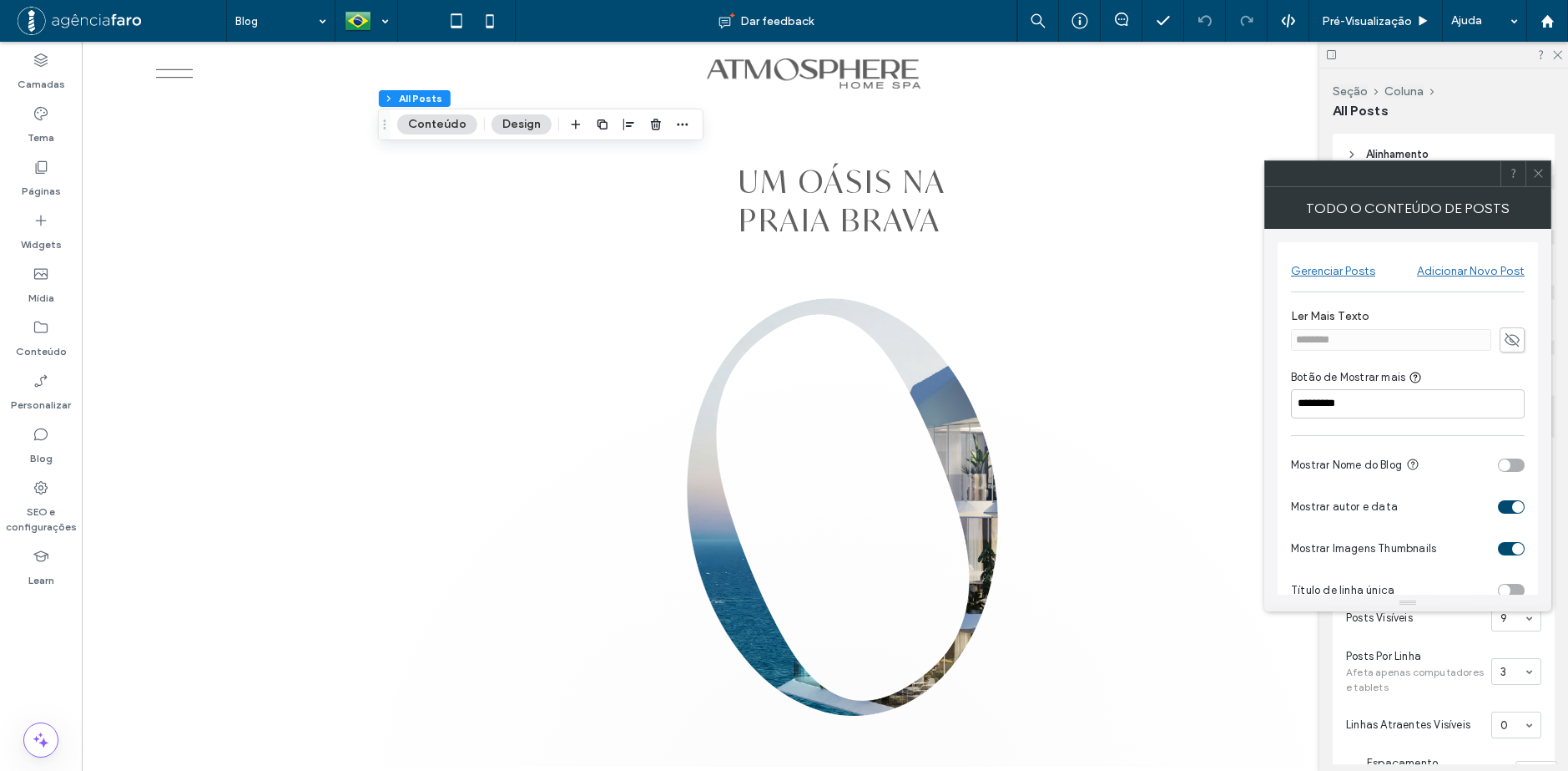
click at [1535, 168] on icon at bounding box center [1539, 173] width 12 height 12
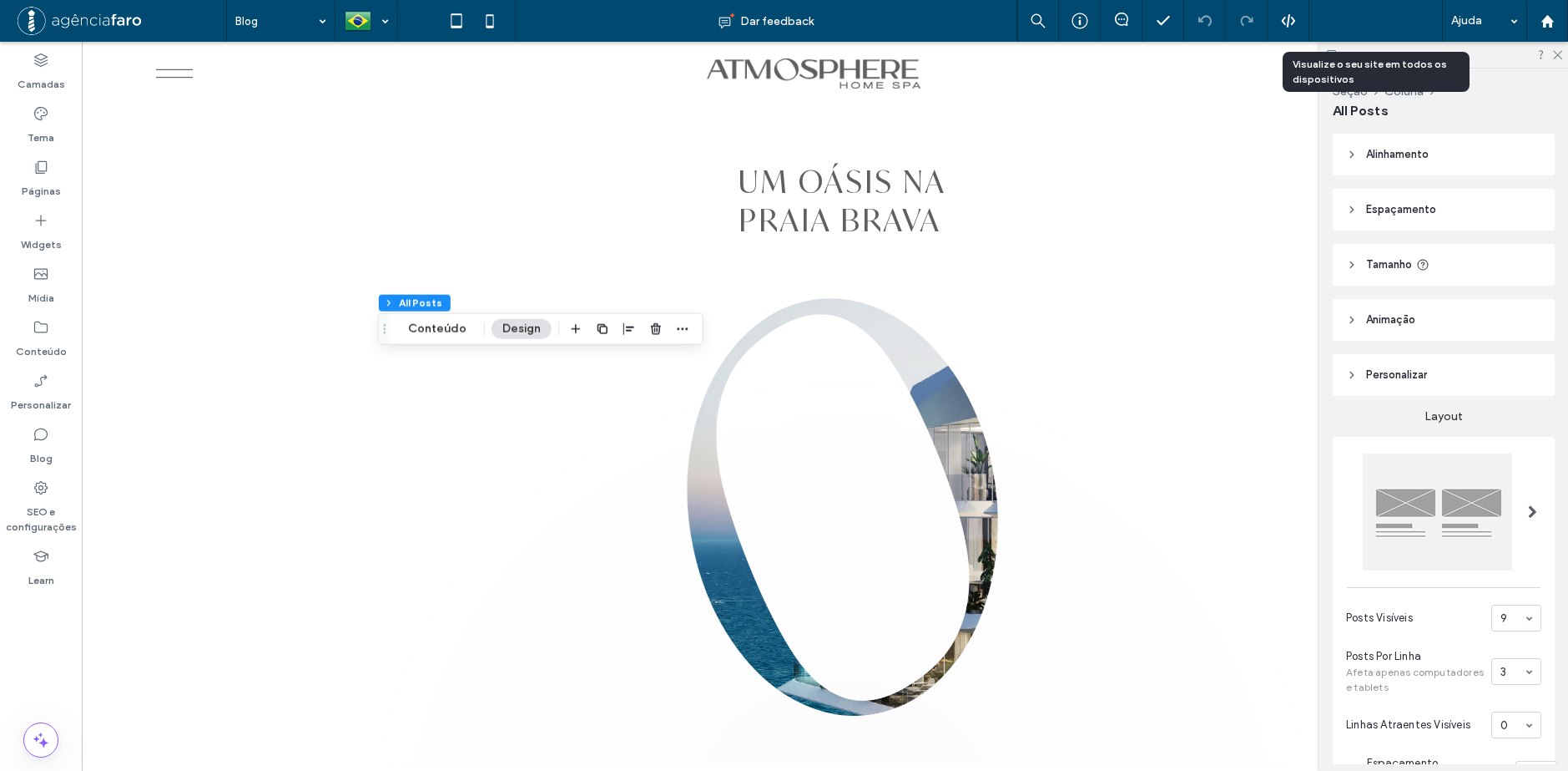
click at [1399, 25] on span "Pré-Visualizaçāo" at bounding box center [1366, 21] width 90 height 14
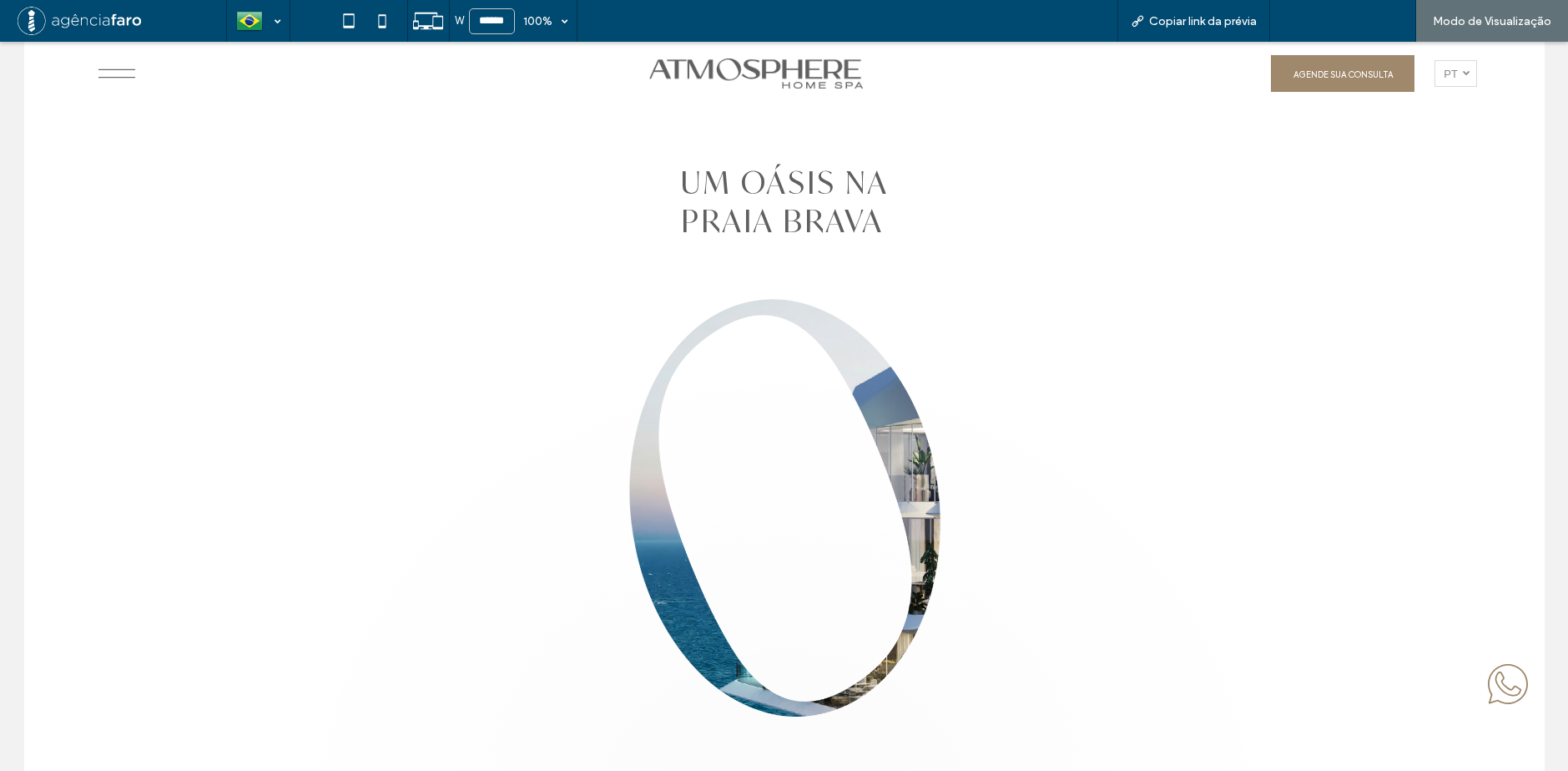
click at [1316, 28] on div "Voltar para o editor" at bounding box center [1343, 20] width 146 height 42
click at [1316, 22] on span "Voltar para o editor" at bounding box center [1351, 21] width 103 height 14
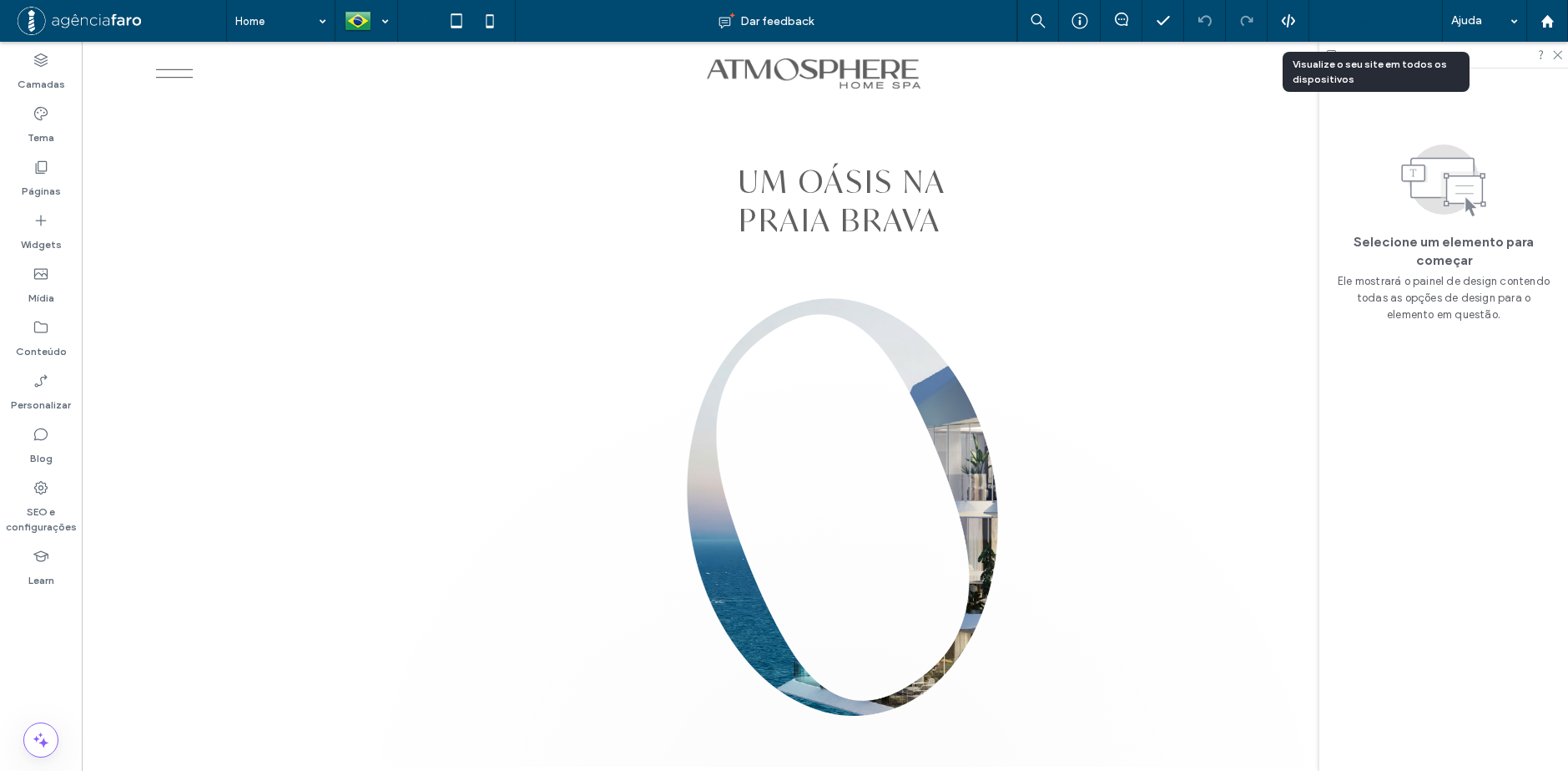
click at [1372, 20] on span "Pré-Visualizaçāo" at bounding box center [1366, 21] width 90 height 14
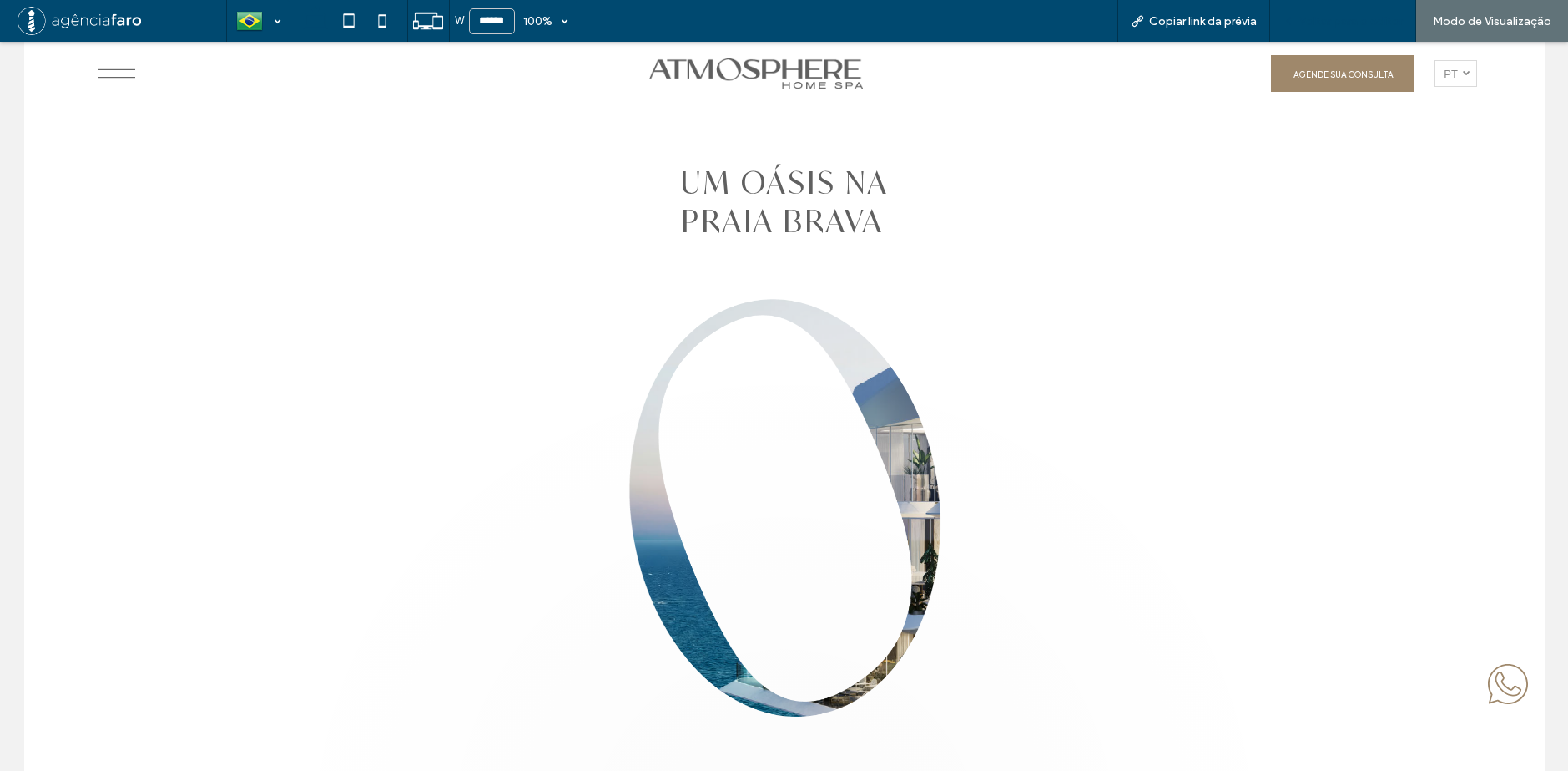
click at [1335, 11] on div "Voltar para o editor" at bounding box center [1343, 20] width 146 height 42
click at [1343, 22] on span "Voltar para o editor" at bounding box center [1351, 21] width 103 height 14
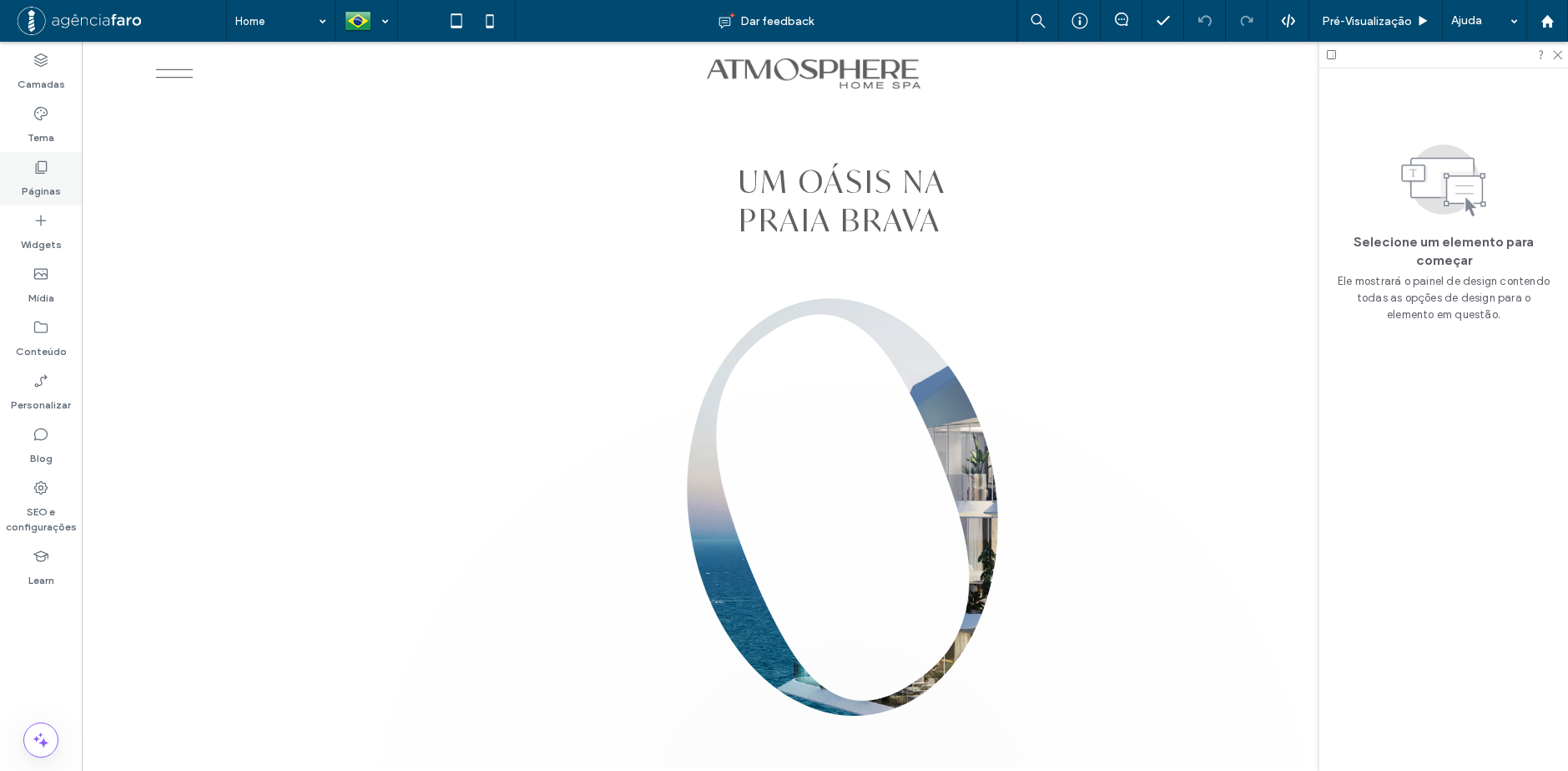
click at [32, 184] on label "Páginas" at bounding box center [41, 187] width 39 height 23
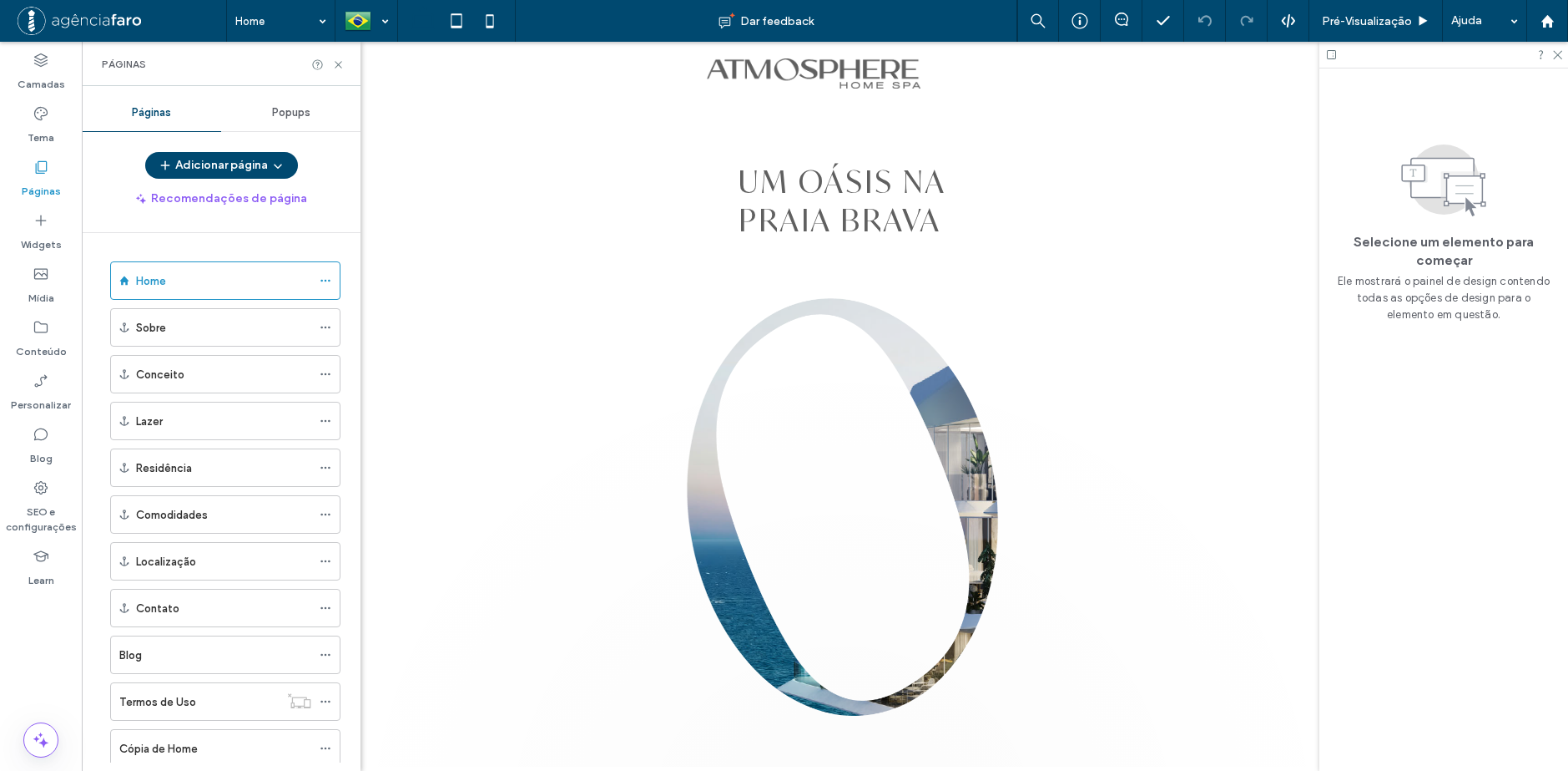
click at [320, 113] on div "Popups" at bounding box center [291, 112] width 140 height 36
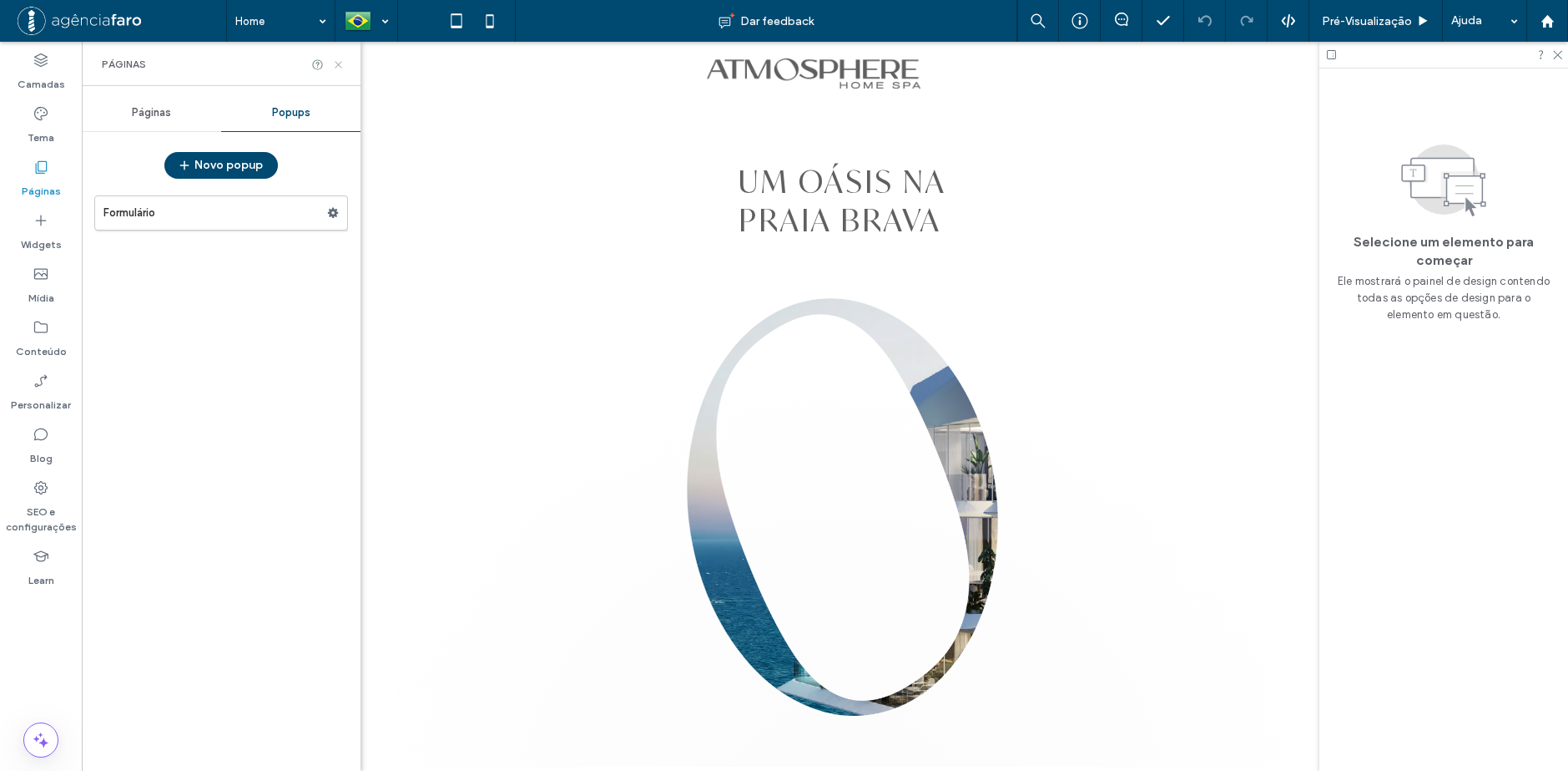
click at [340, 62] on use at bounding box center [338, 65] width 7 height 7
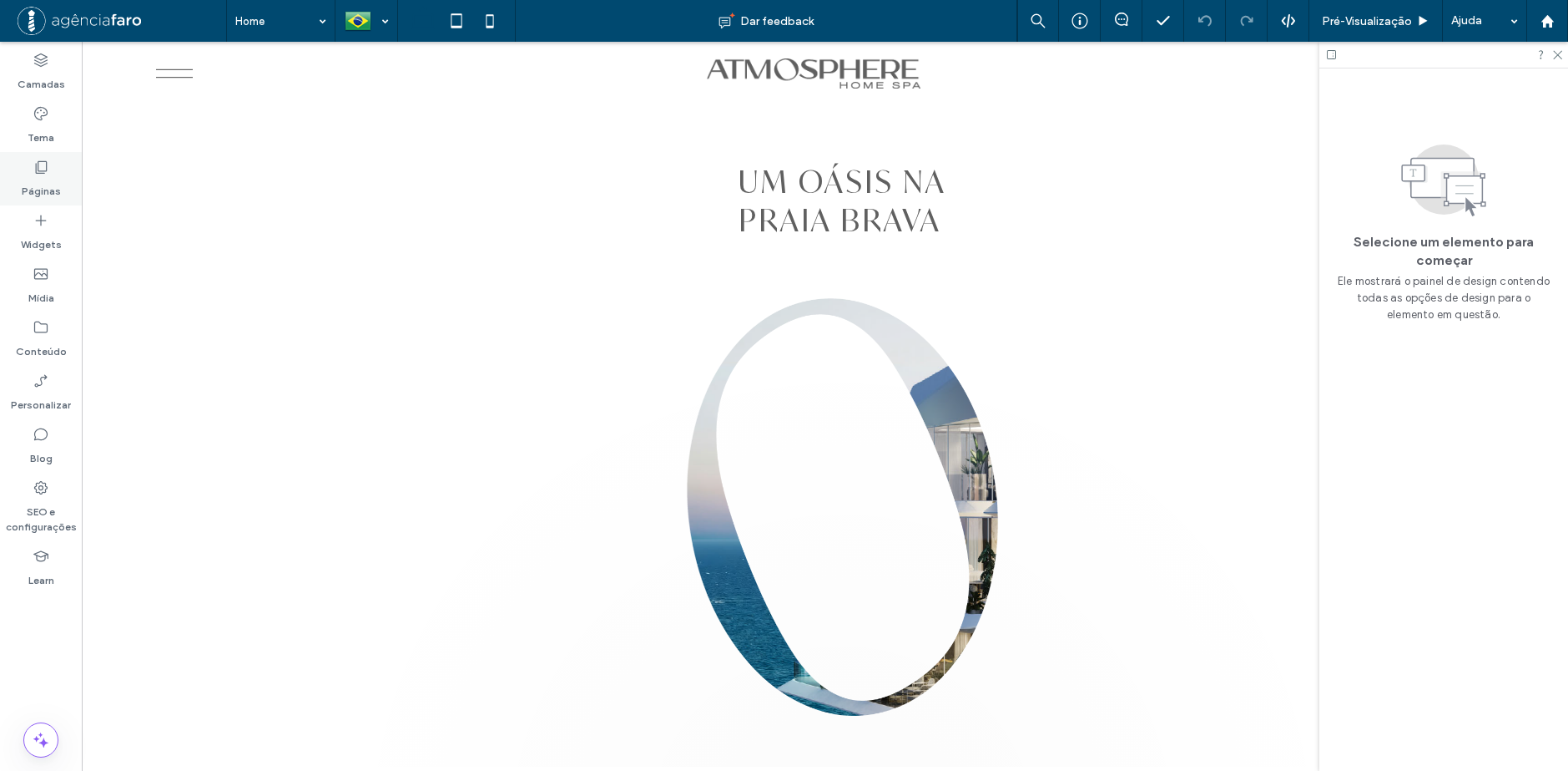
click at [53, 171] on div "Páginas" at bounding box center [41, 179] width 82 height 53
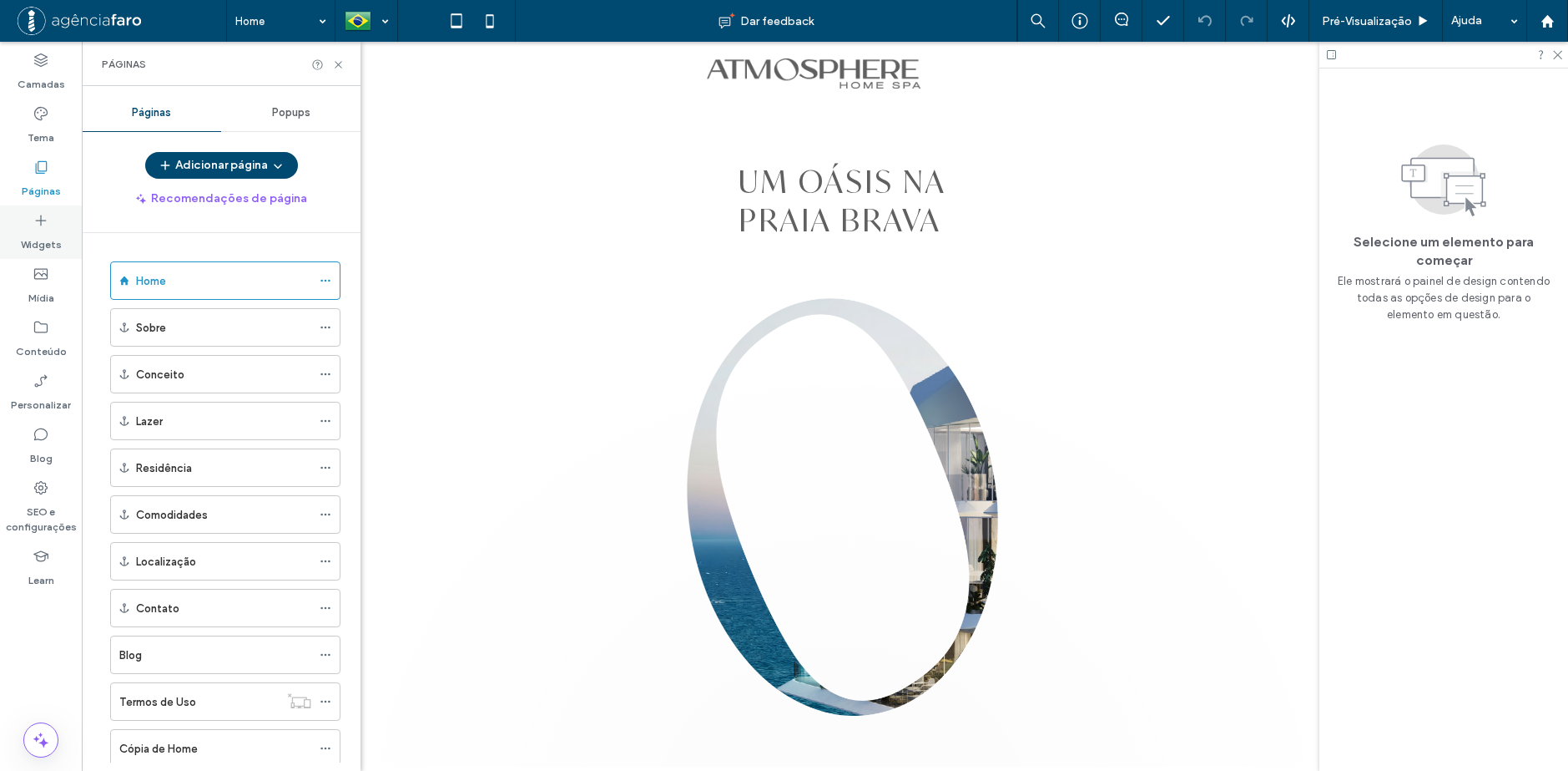
click at [42, 235] on label "Widgets" at bounding box center [41, 240] width 41 height 23
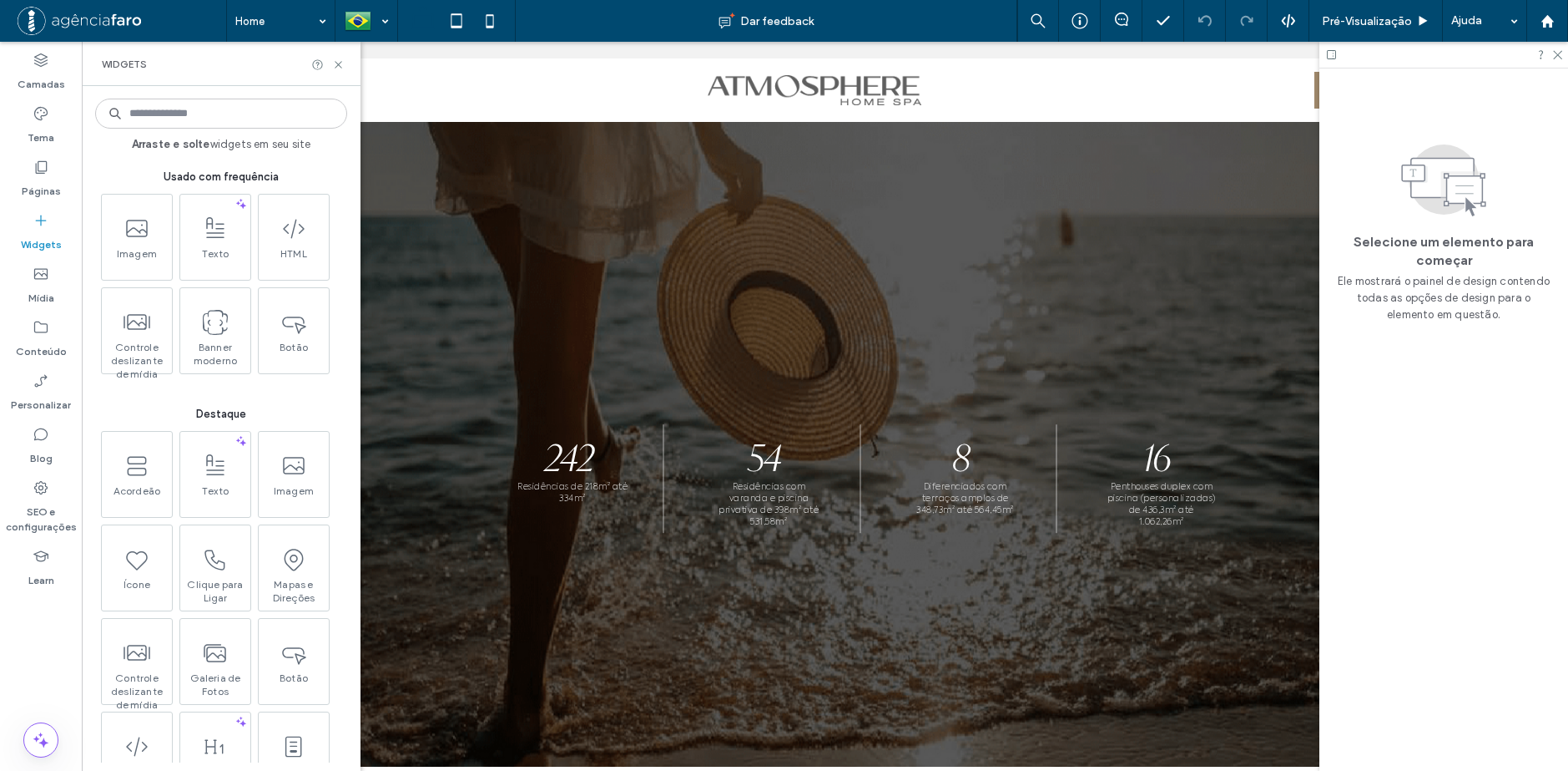
scroll to position [9970, 0]
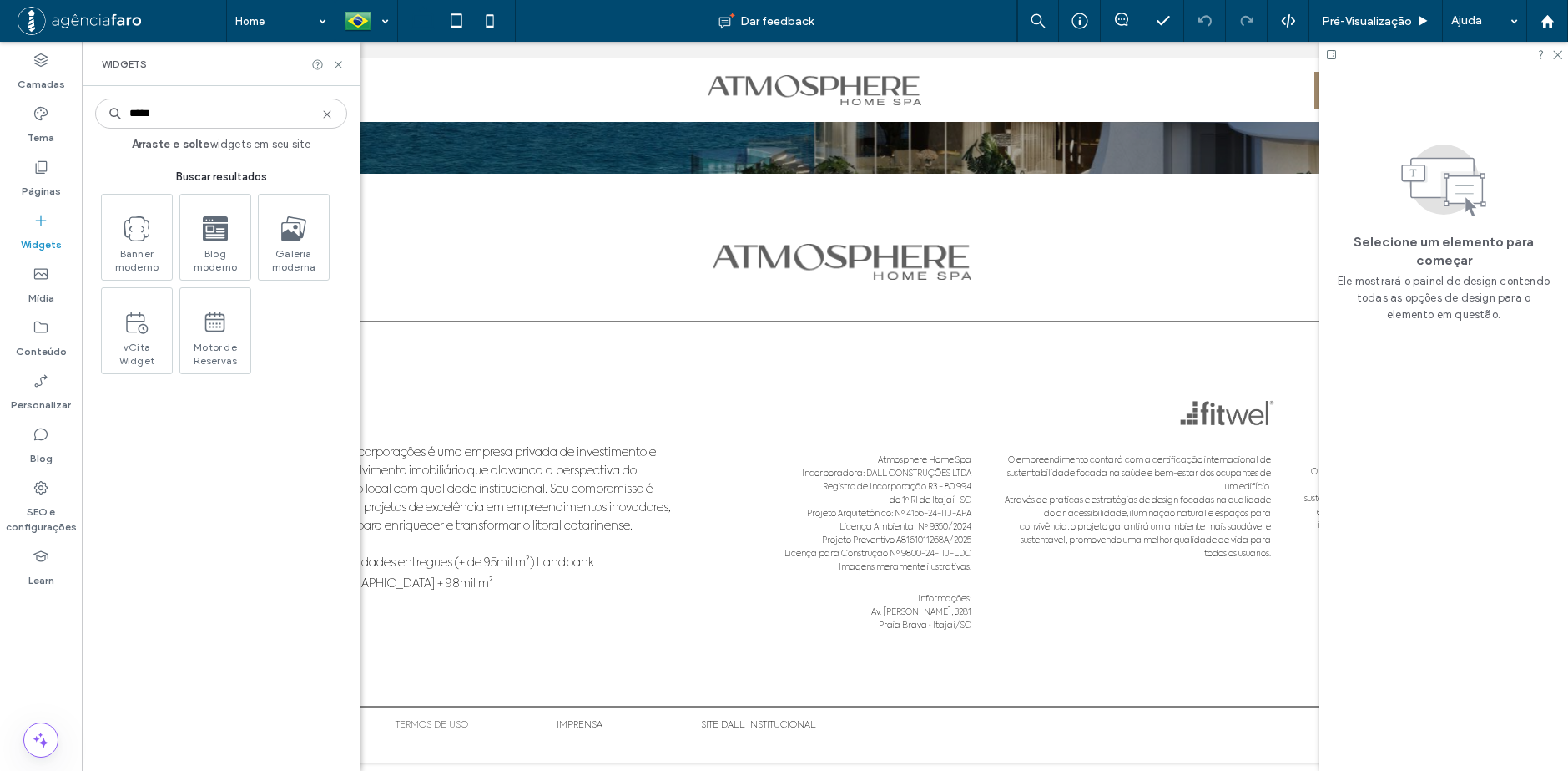
type input "*****"
click at [334, 315] on div "Banner moderno Blog moderno Galeria moderna vCita Widget Motor de Reservas" at bounding box center [223, 287] width 252 height 187
click at [292, 332] on div "Banner moderno Blog moderno Galeria moderna vCita Widget Motor de Reservas" at bounding box center [223, 287] width 252 height 187
click at [13, 171] on div "Páginas" at bounding box center [41, 179] width 82 height 53
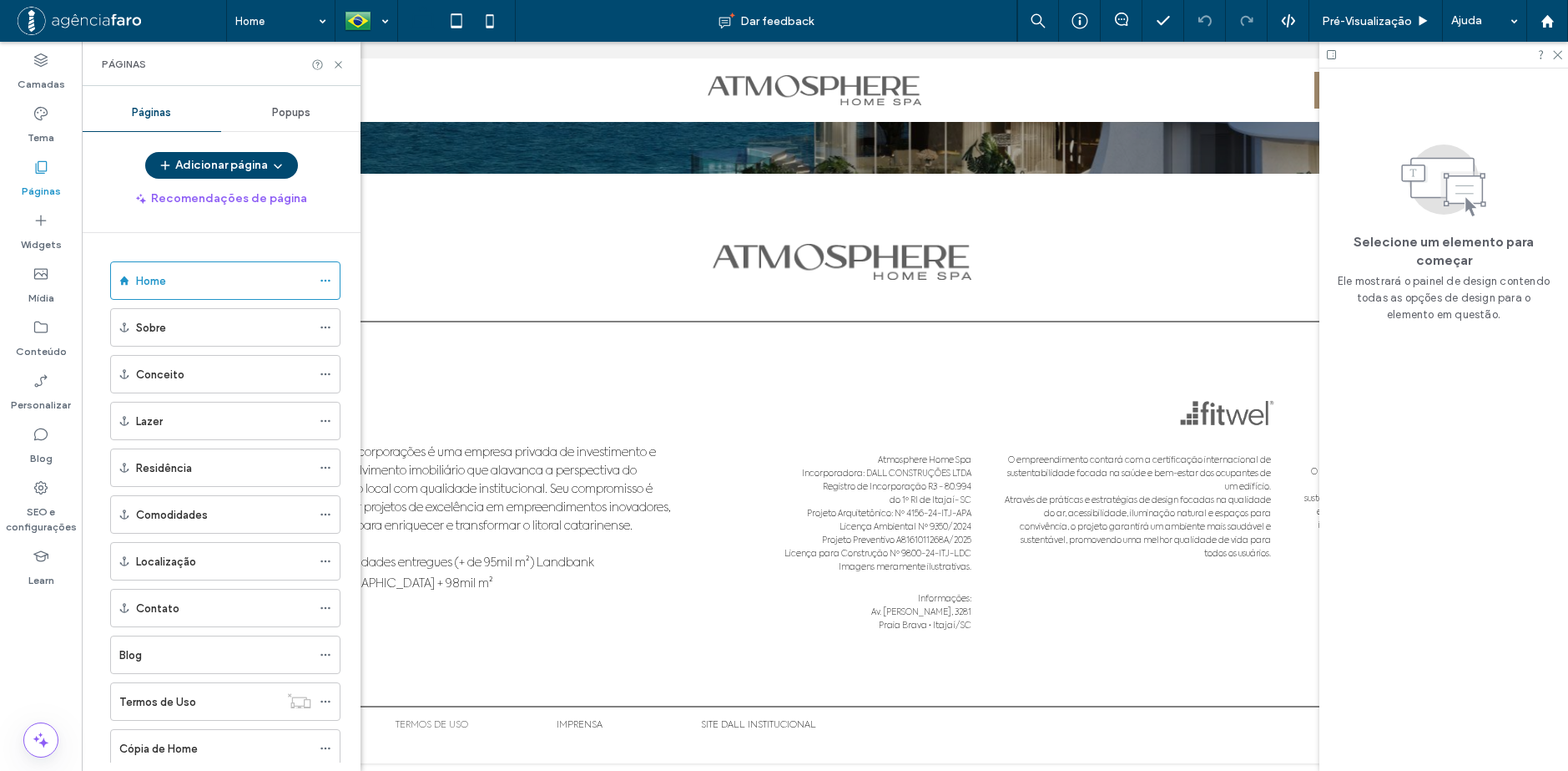
click at [252, 120] on div "Popups" at bounding box center [291, 112] width 140 height 36
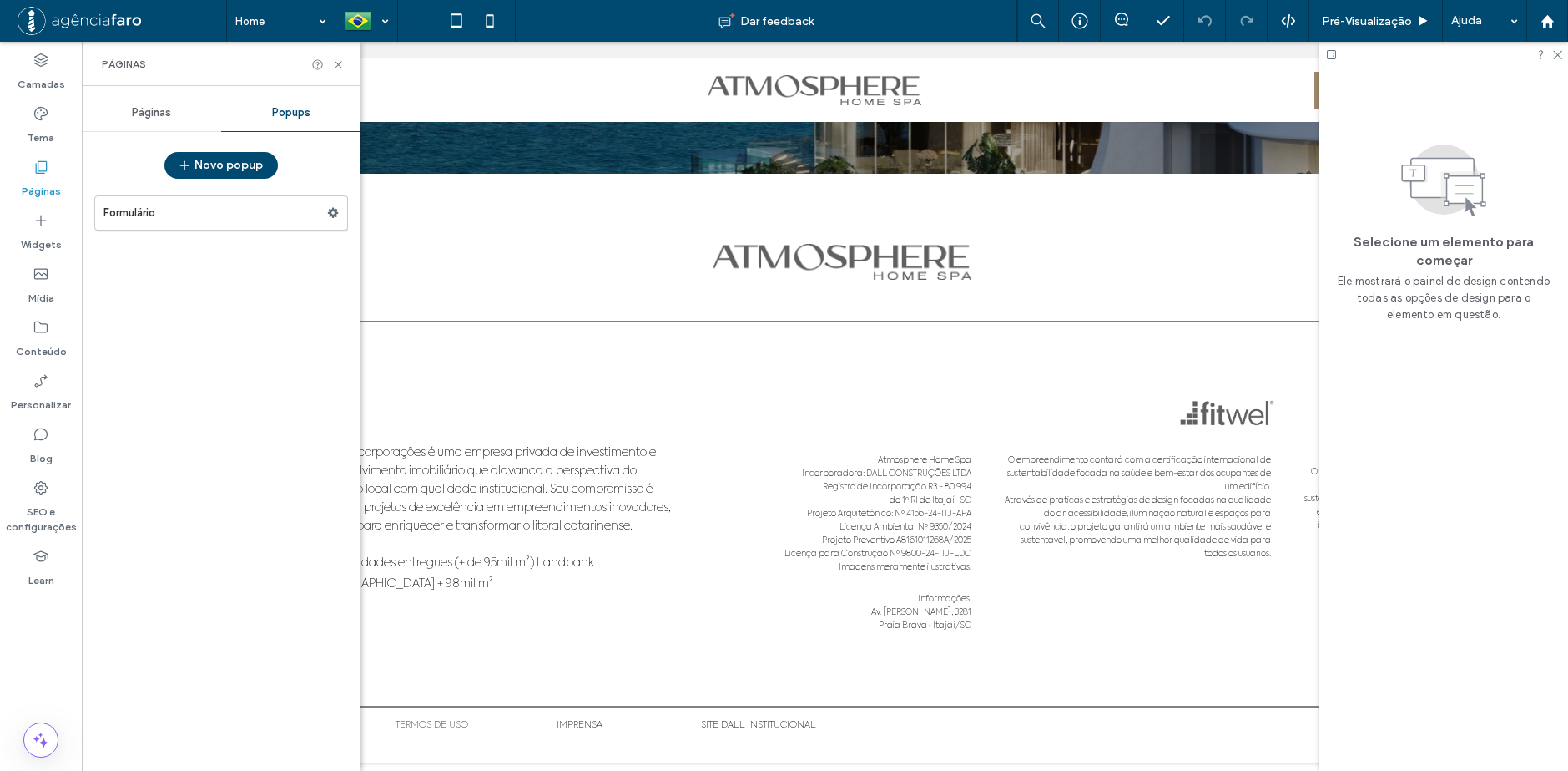
click at [178, 116] on div "Páginas" at bounding box center [151, 112] width 140 height 36
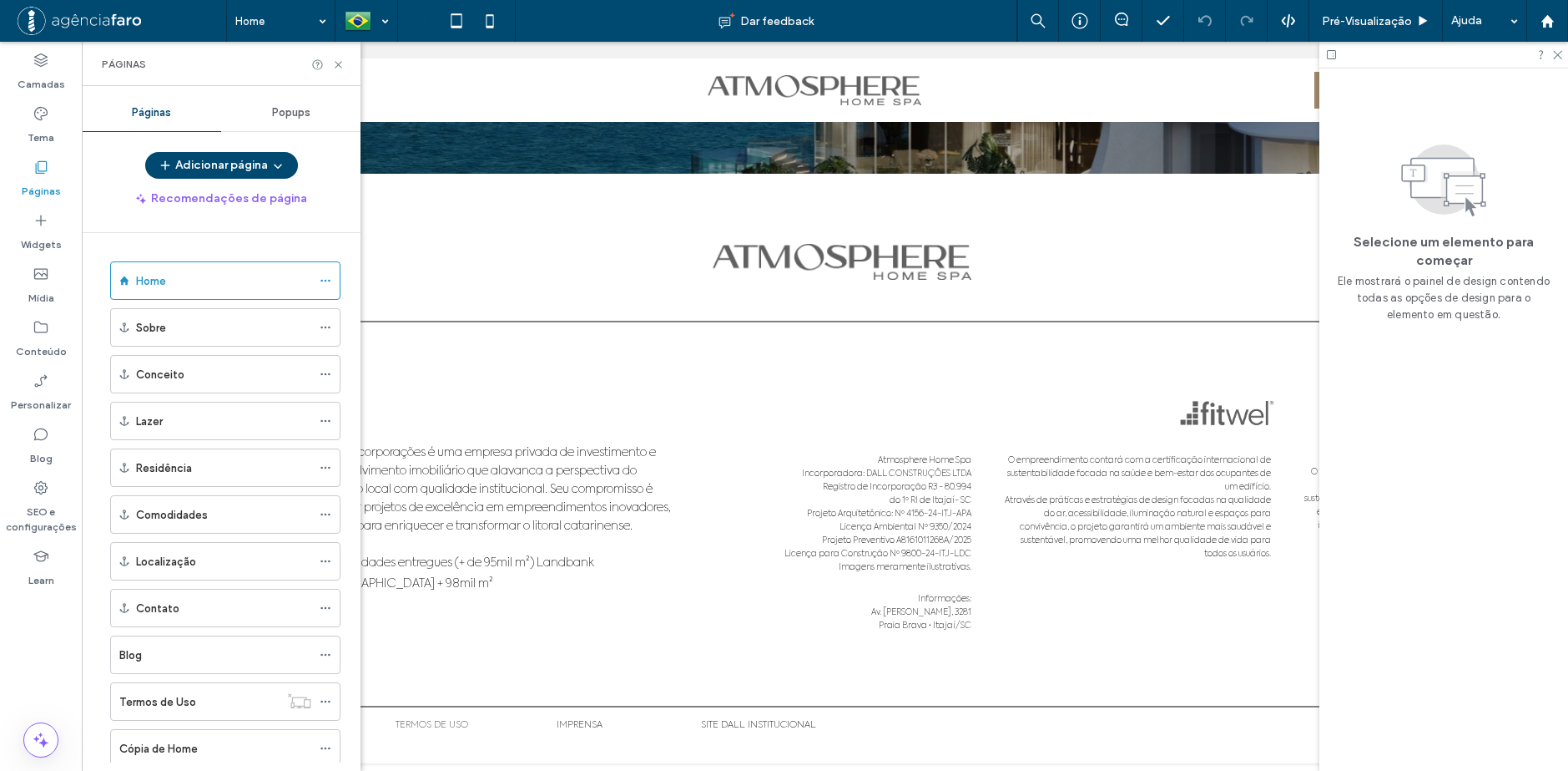
click at [266, 116] on div "Popups" at bounding box center [291, 112] width 140 height 36
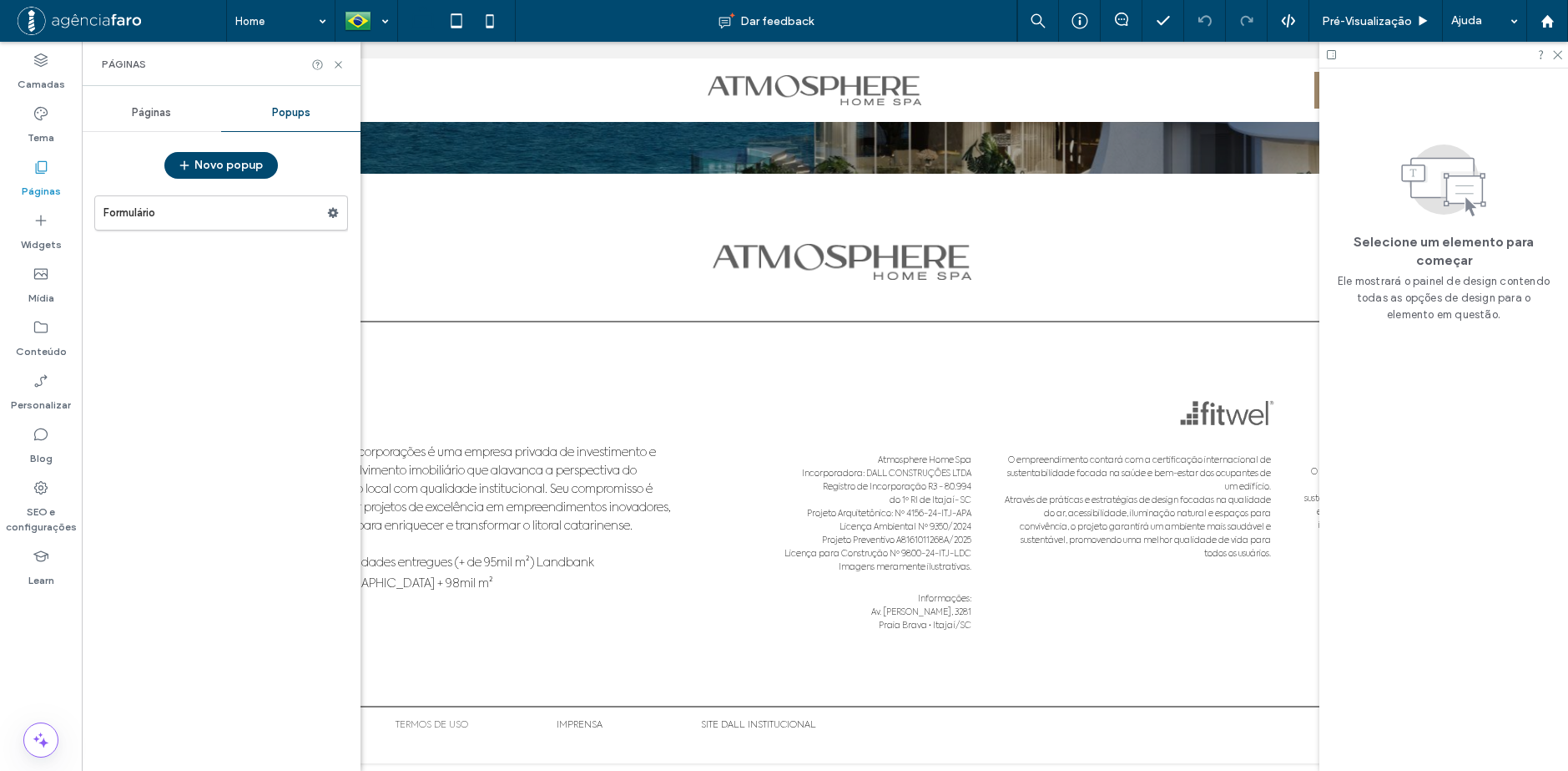
click at [132, 116] on span "Páginas" at bounding box center [151, 112] width 39 height 13
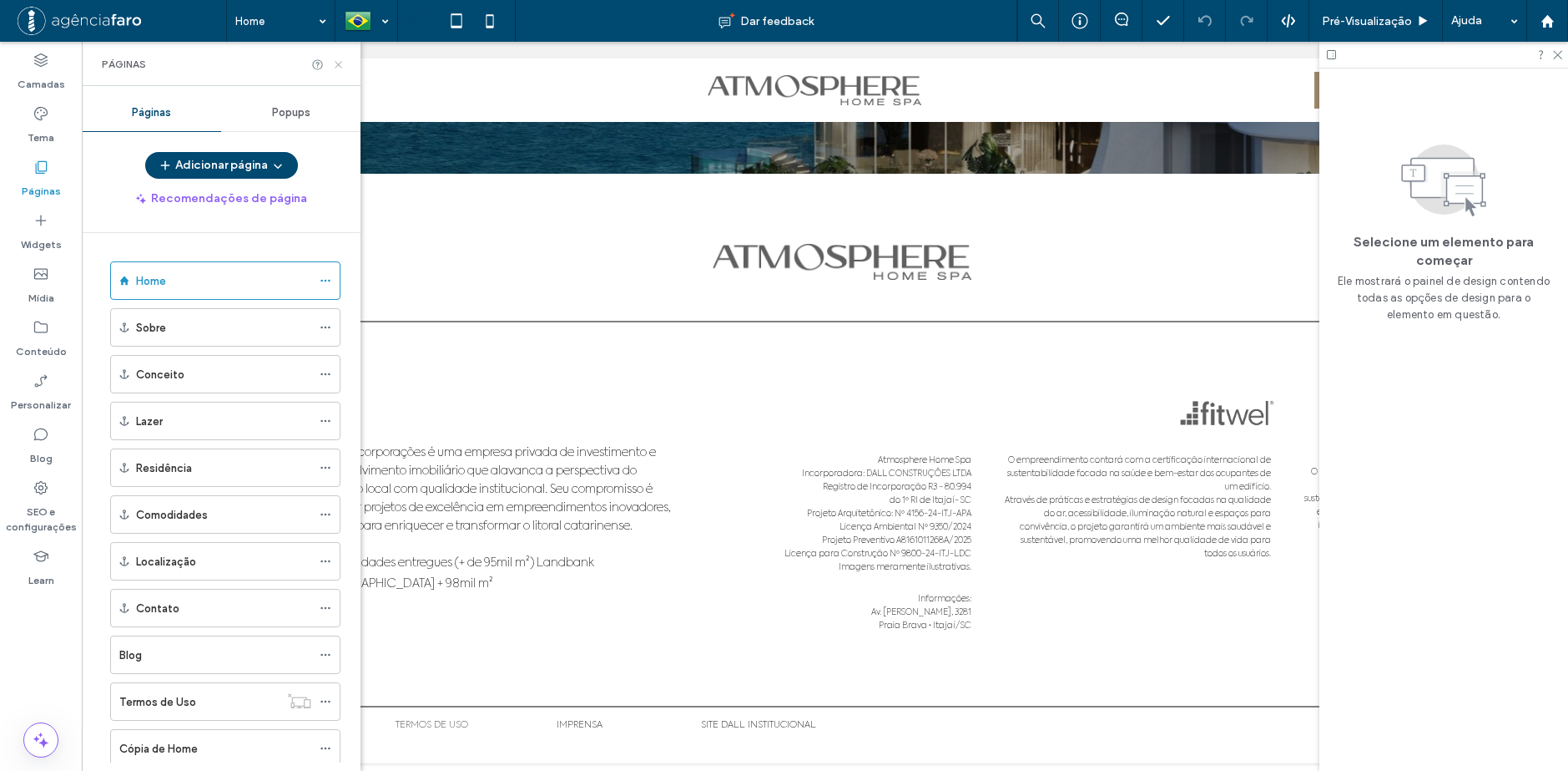
click at [339, 65] on use at bounding box center [338, 65] width 7 height 7
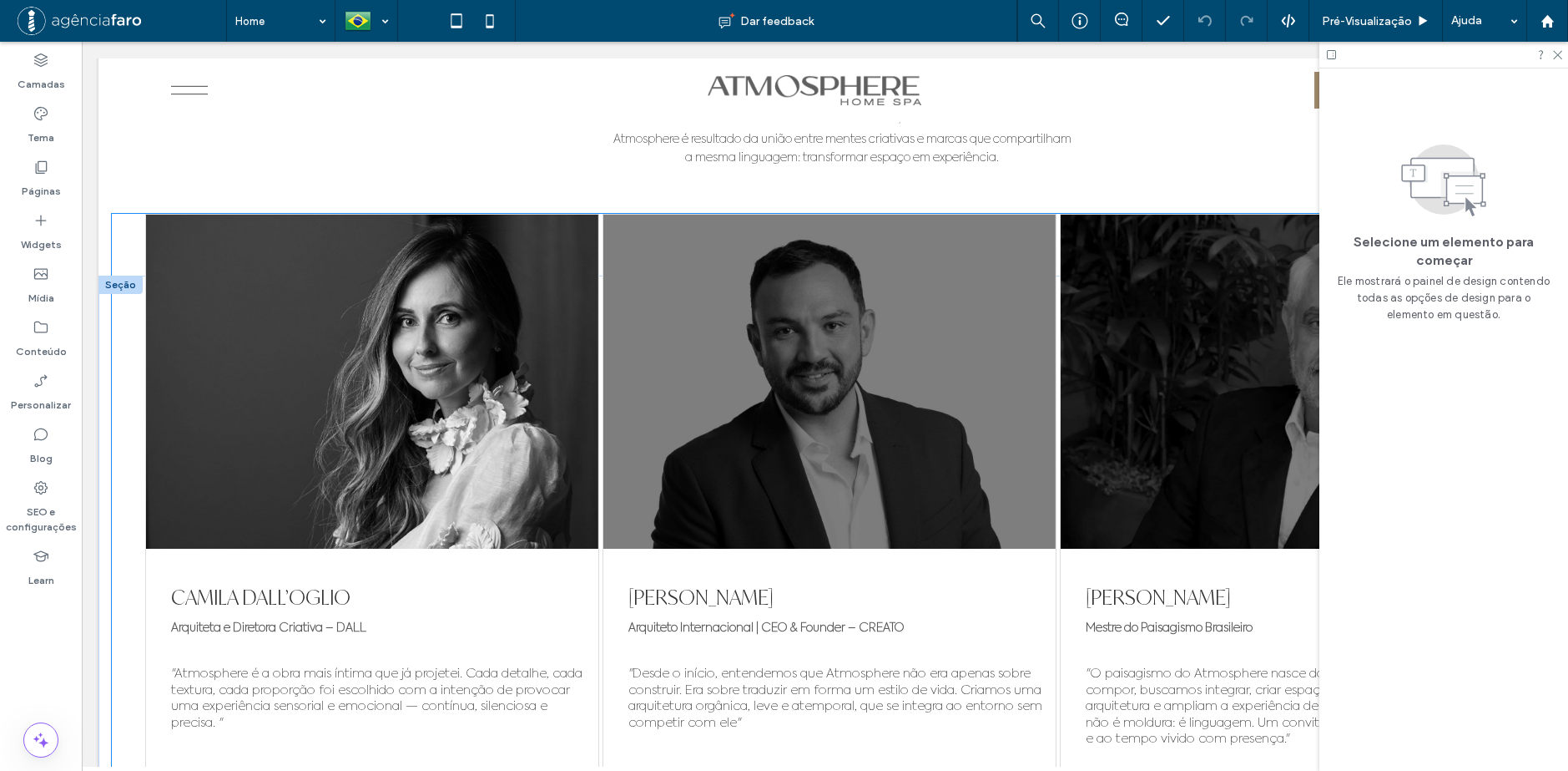
scroll to position [8467, 0]
